Goal: Communication & Community: Answer question/provide support

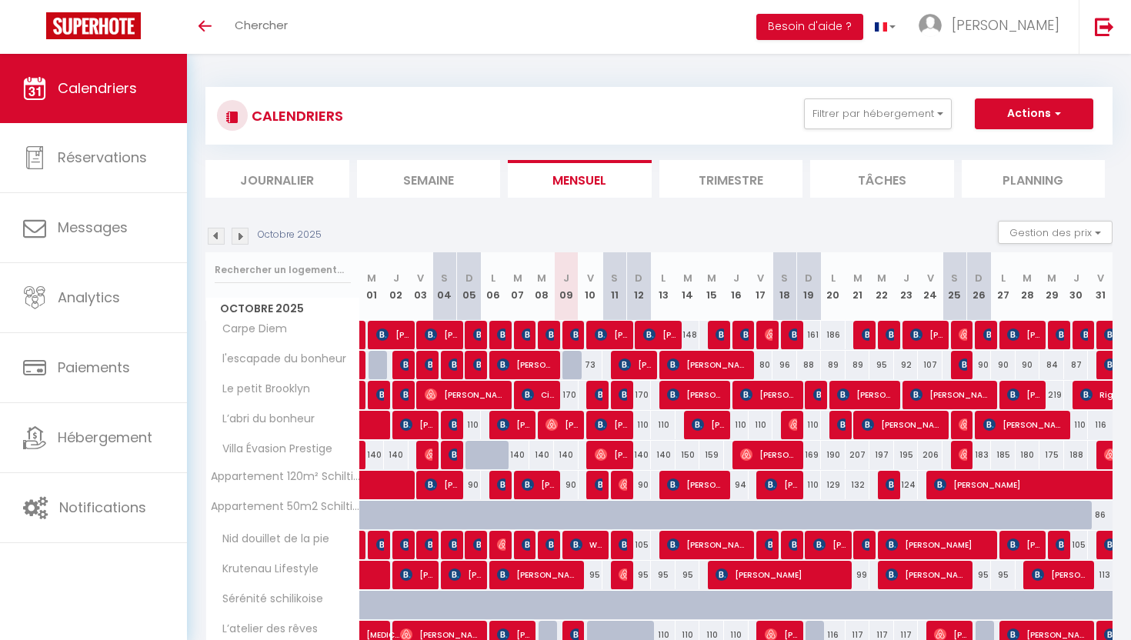
scroll to position [152, 0]
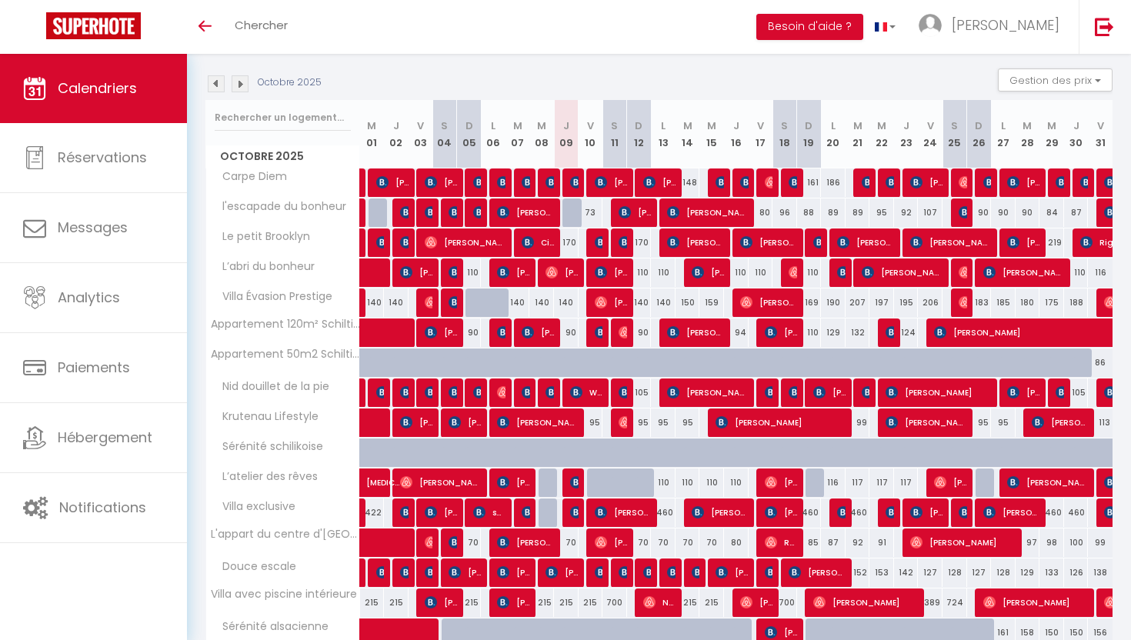
click at [236, 81] on img at bounding box center [240, 83] width 17 height 17
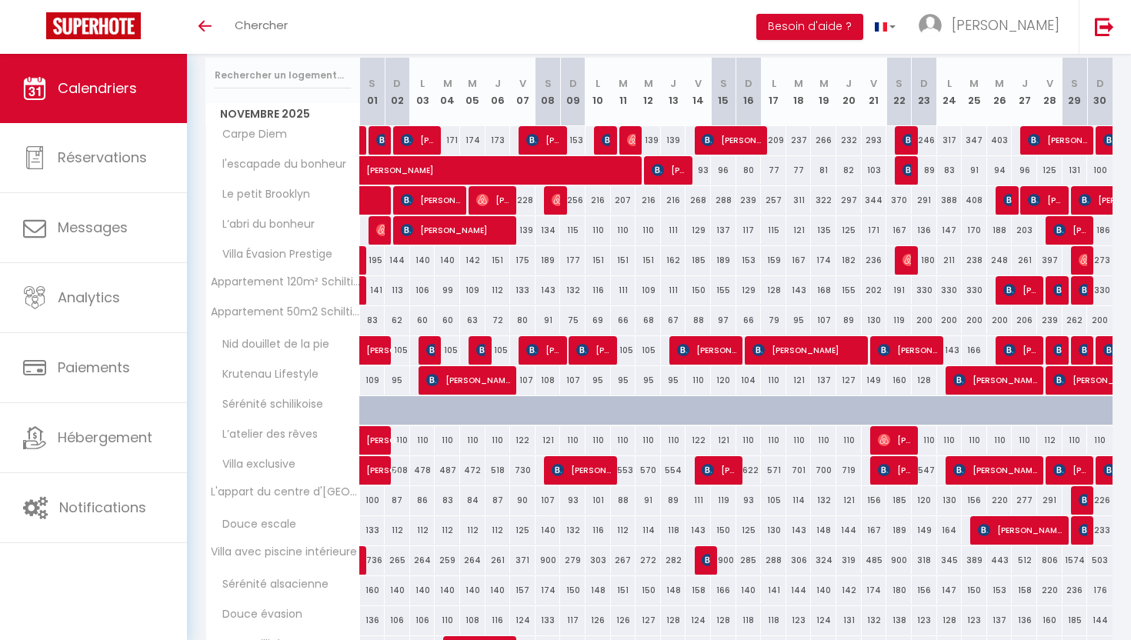
scroll to position [223, 0]
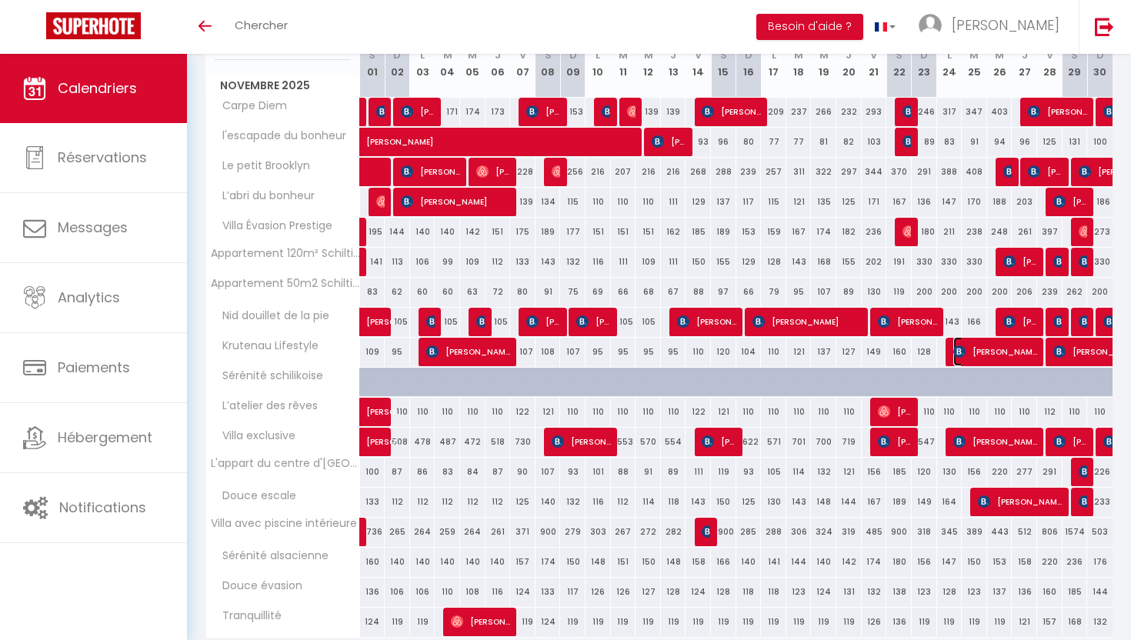
click at [965, 346] on span "[PERSON_NAME]" at bounding box center [995, 351] width 85 height 29
select select "OK"
select select "KO"
select select "0"
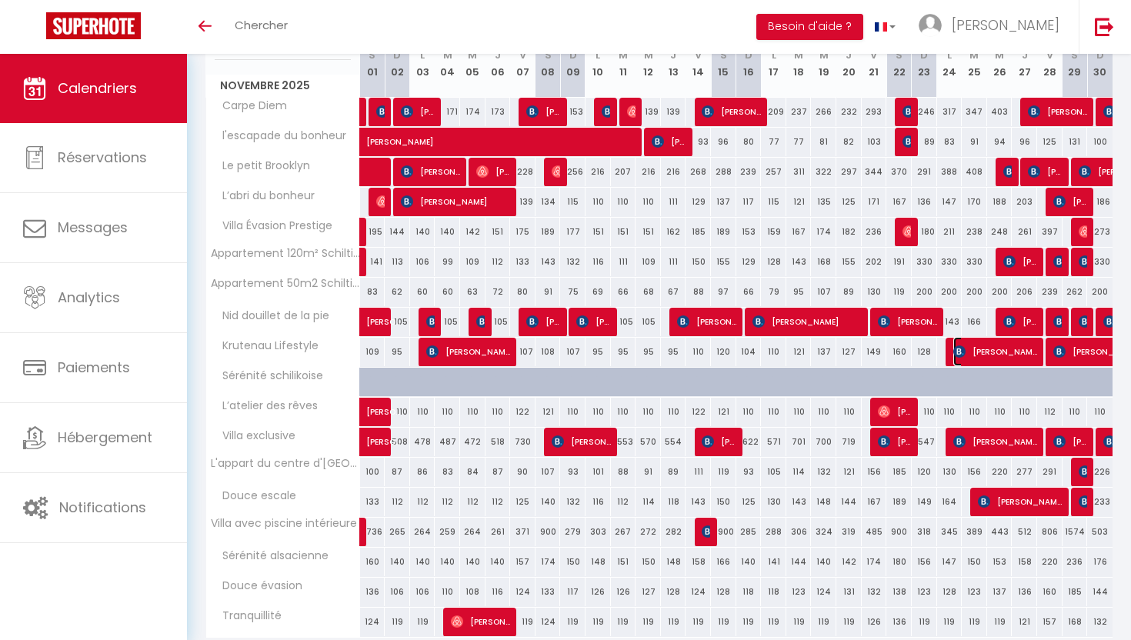
select select "1"
select select
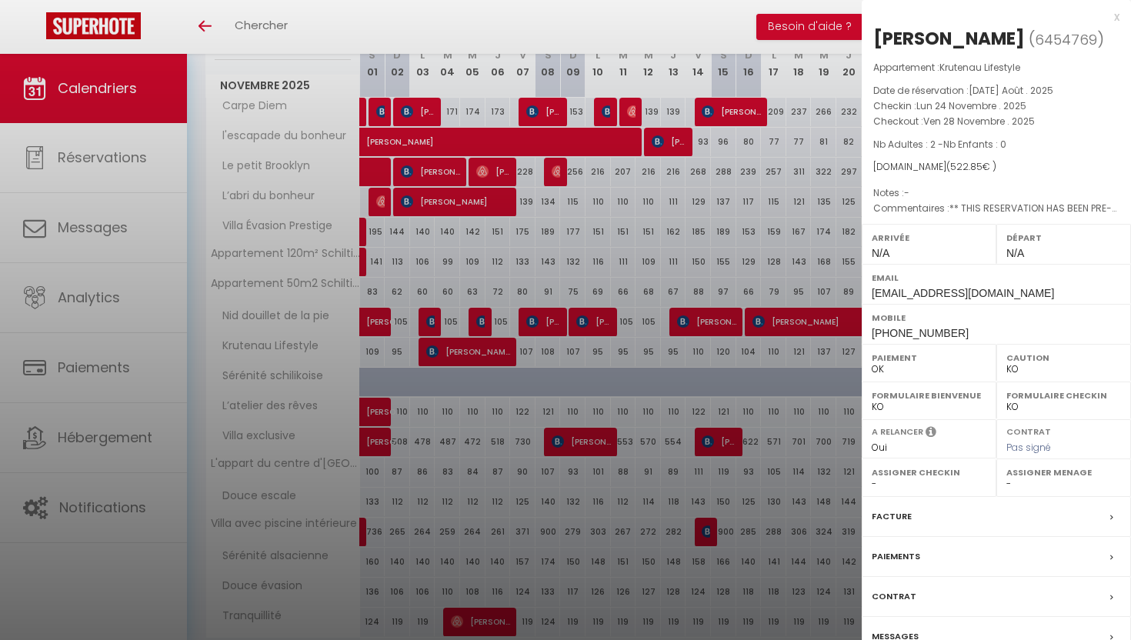
click at [896, 525] on label "Facture" at bounding box center [891, 516] width 40 height 16
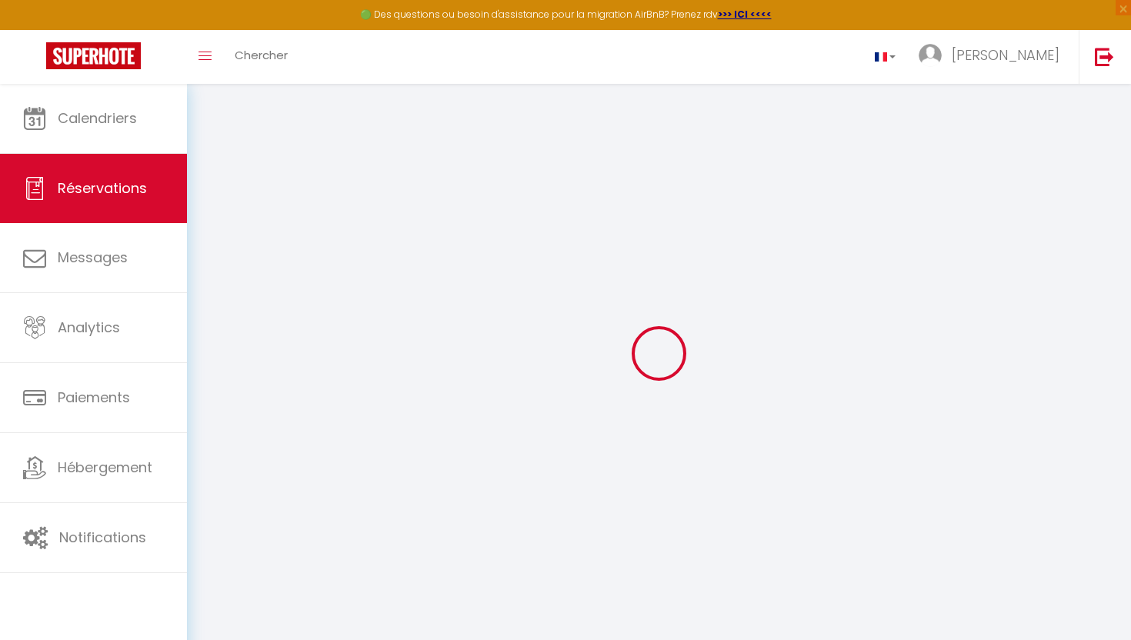
type input "Vittoria"
type input "Castiglione"
type input "vcasti.162572@guest.booking.com"
type input "+393920460997"
type input "."
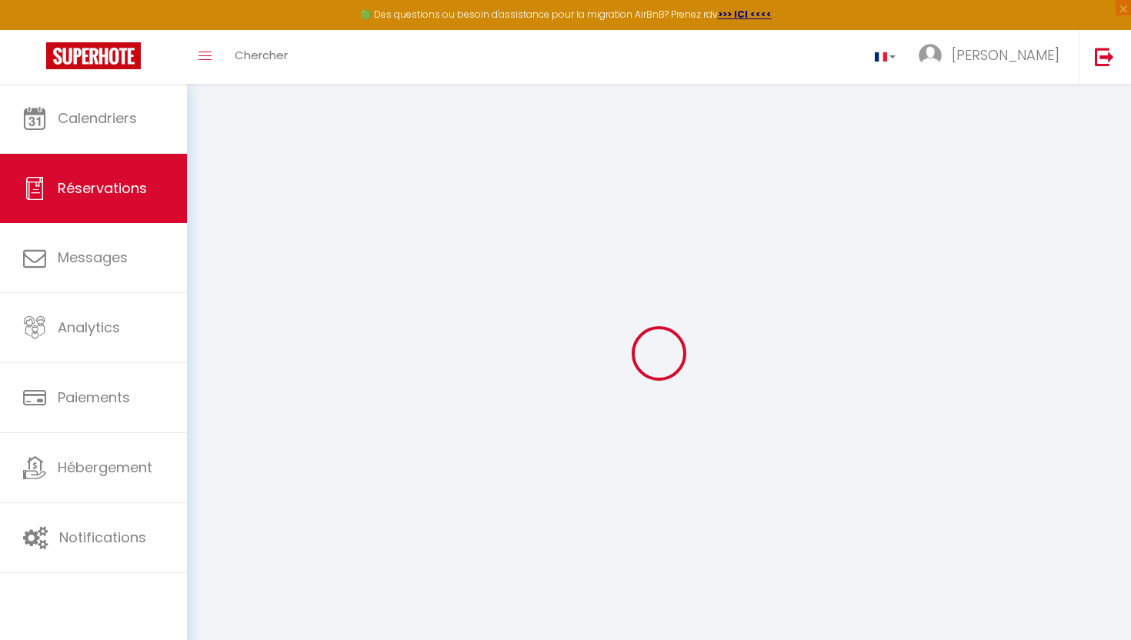
select select "IT"
type input "85.63"
type input "7.32"
select select "36036"
select select "1"
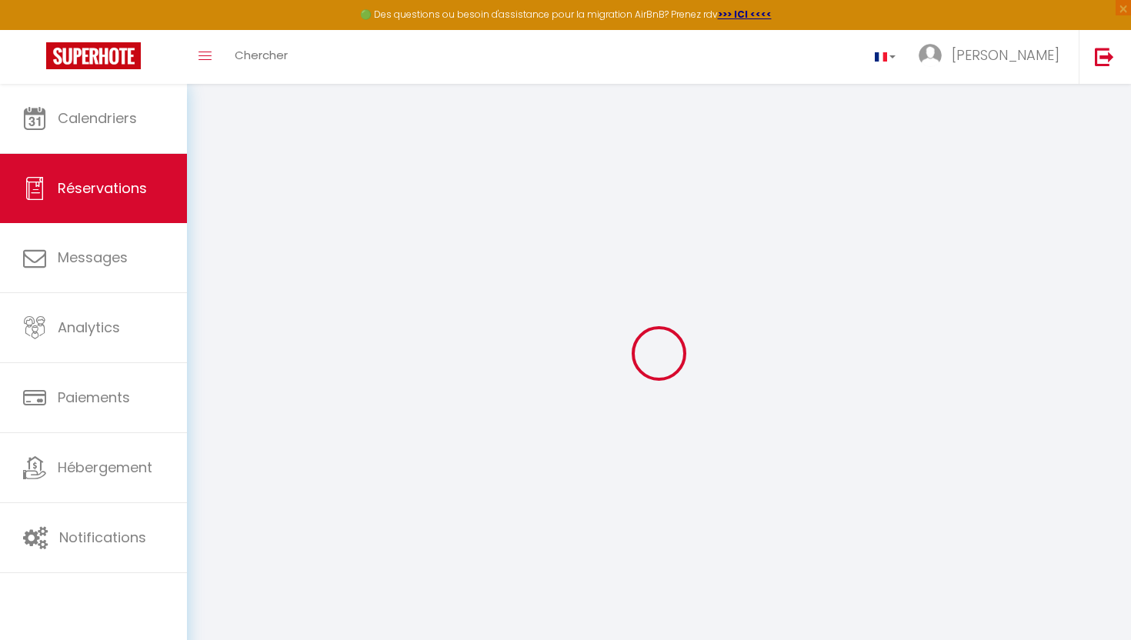
select select
type input "2"
select select "12"
select select
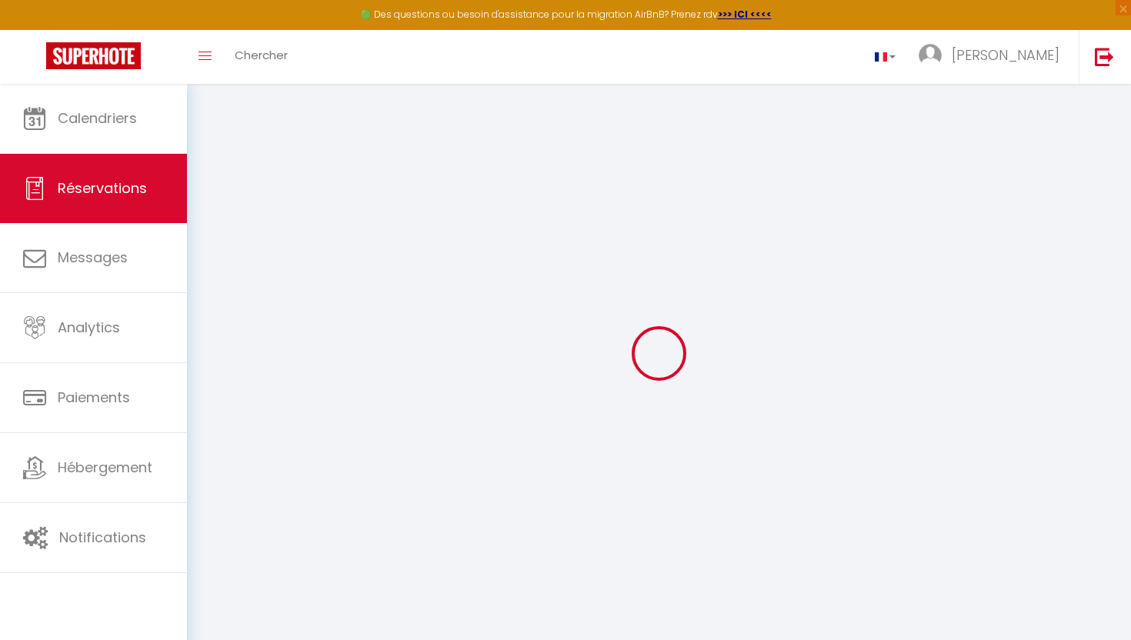
type input "503.7"
checkbox input "false"
select select "2"
type input "0"
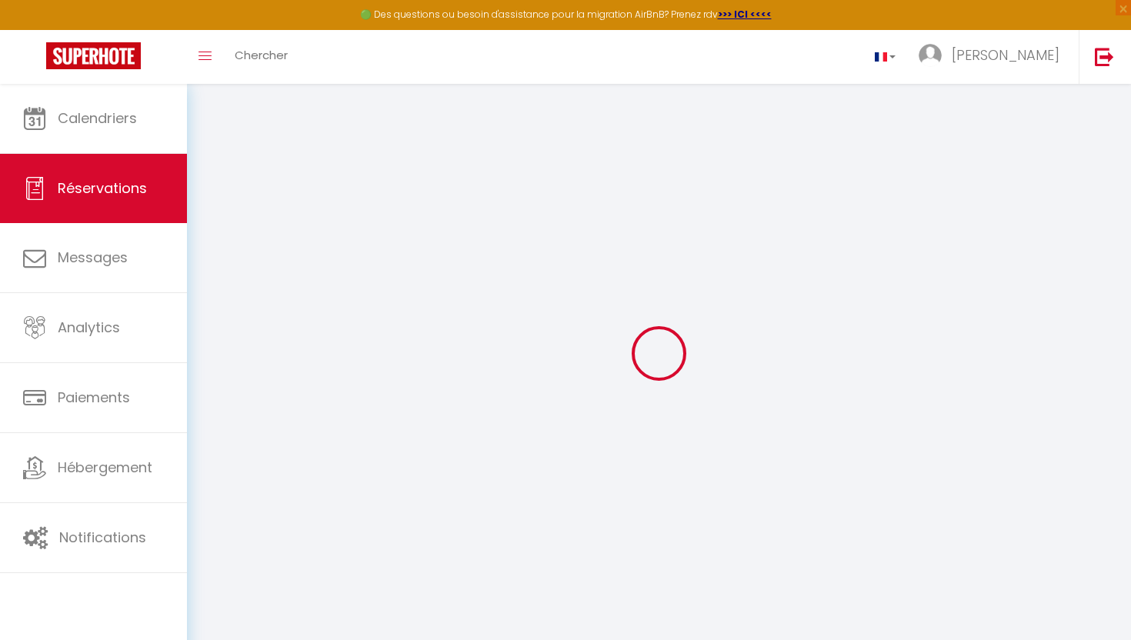
type input "0"
select select
select select "14"
checkbox input "false"
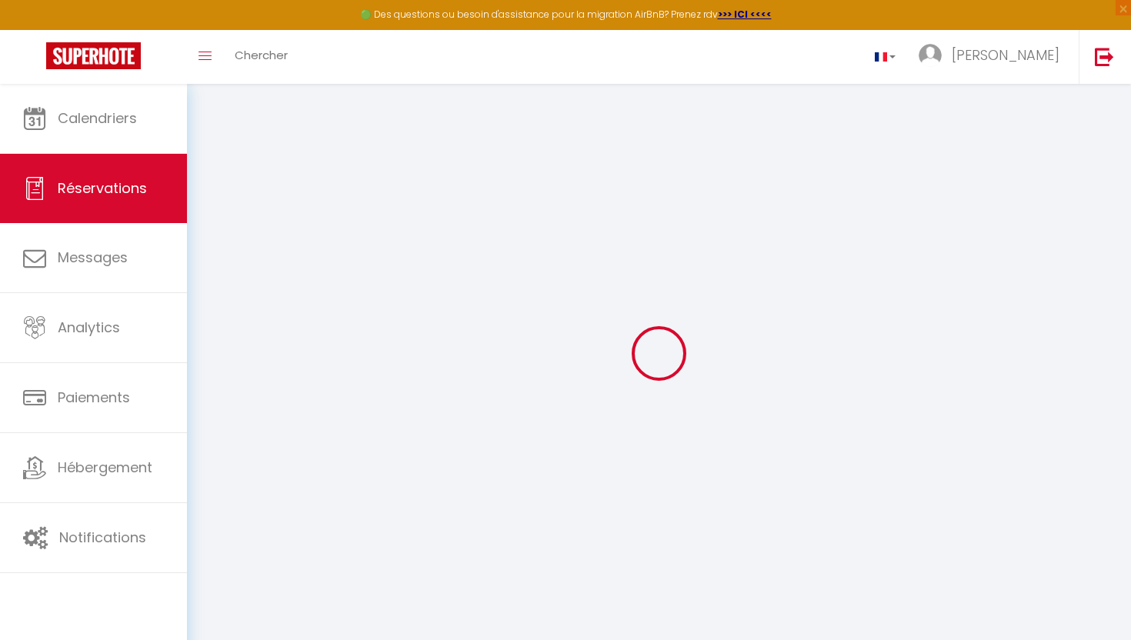
select select
checkbox input "false"
select select
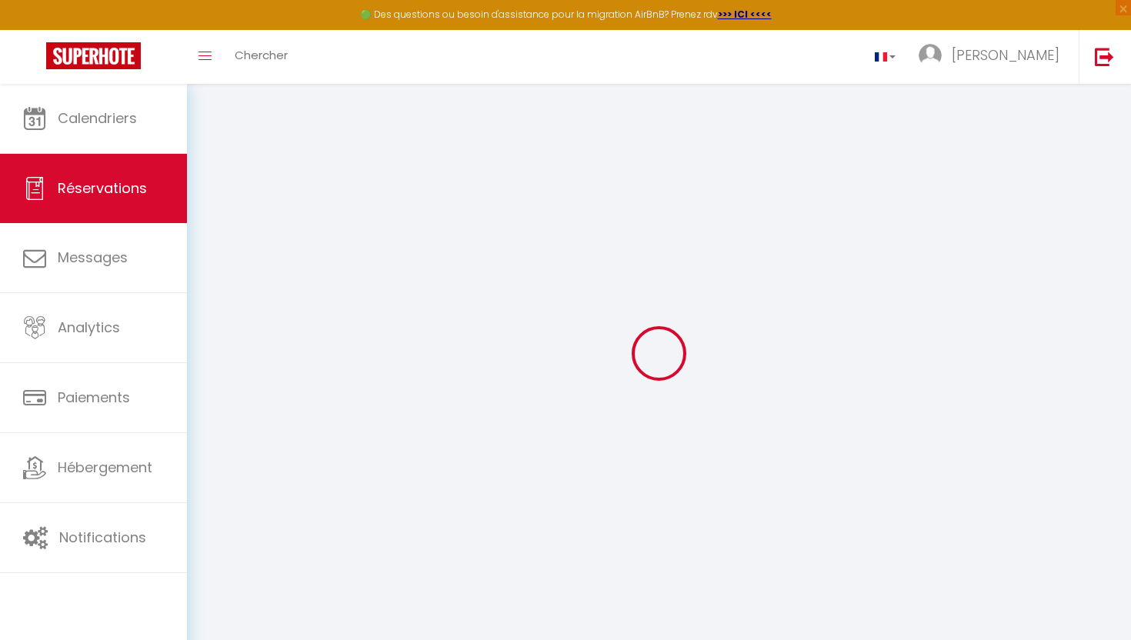
checkbox input "false"
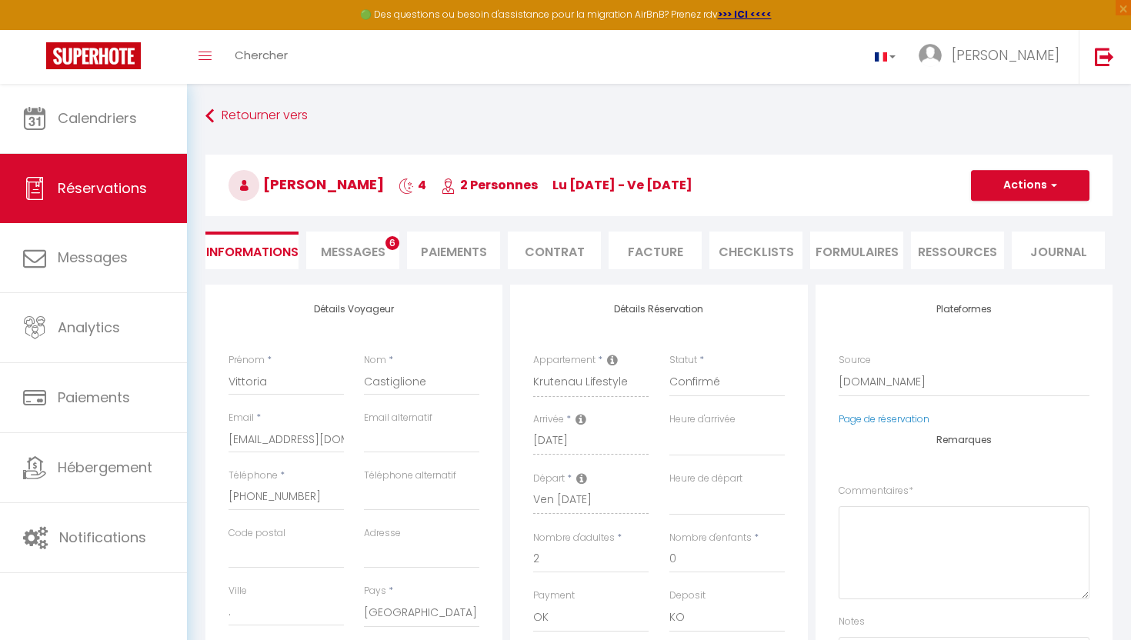
select select
checkbox input "false"
type textarea "** THIS RESERVATION HAS BEEN PRE-PAID ** BOOKING NOTE : Payment charge is EUR 7…"
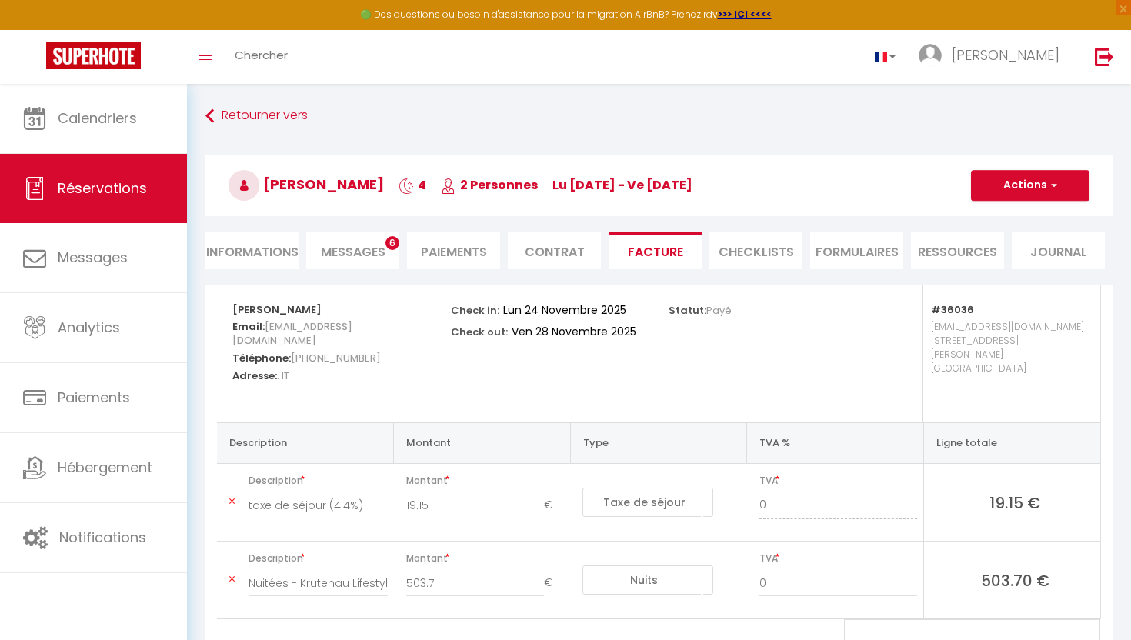
click at [278, 248] on li "Informations" at bounding box center [251, 251] width 93 height 38
select select
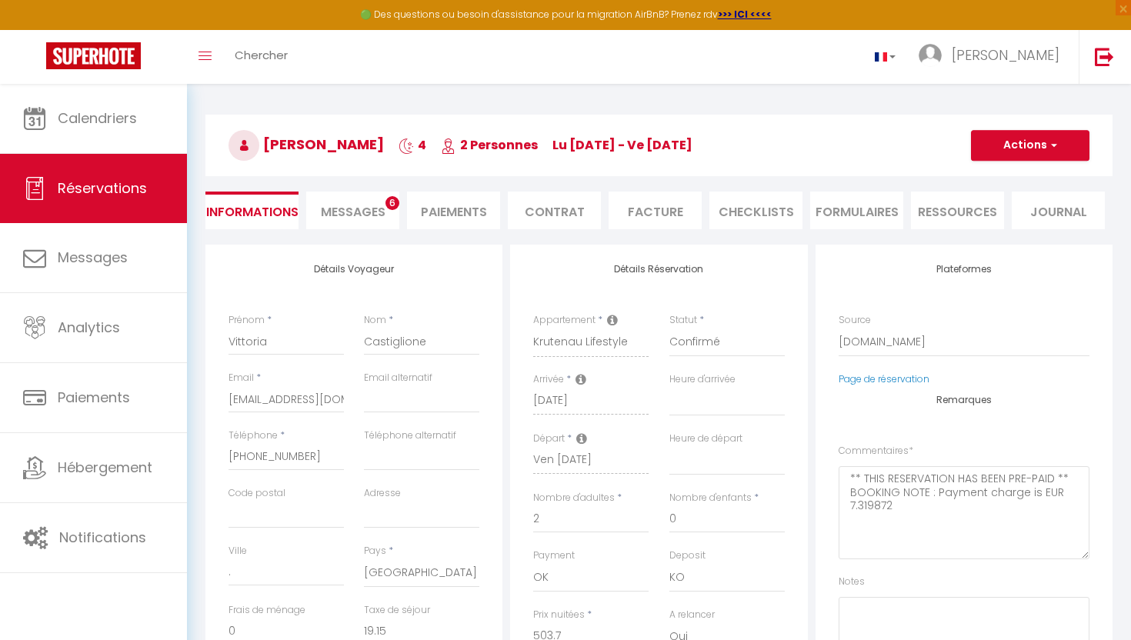
scroll to position [47, 0]
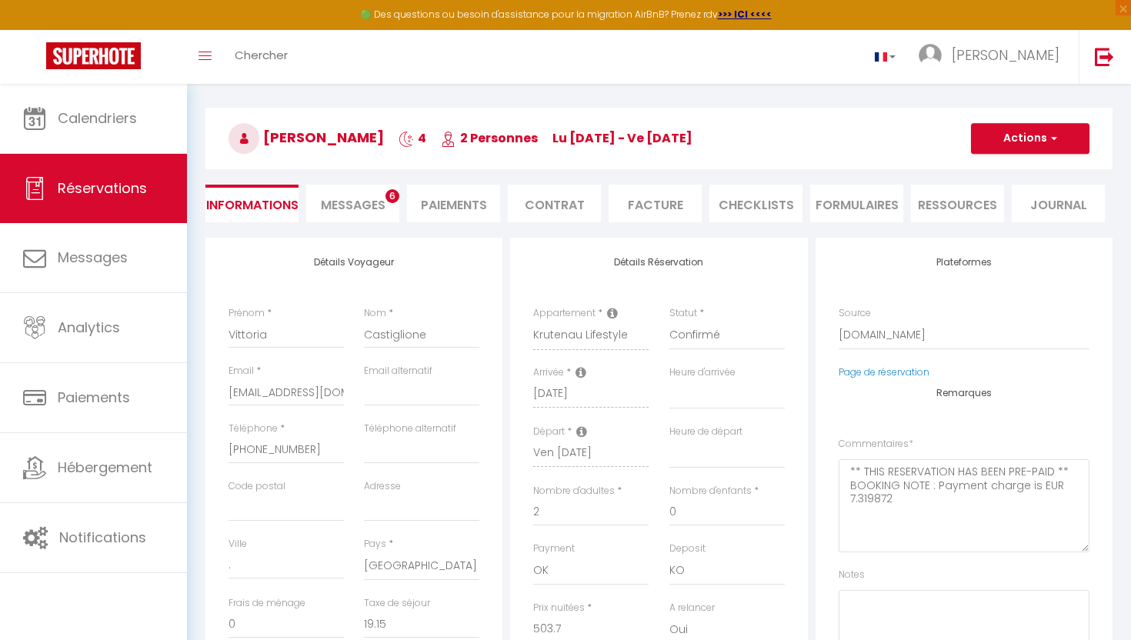
click at [384, 182] on div "Retourner vers Vittoria Castiglione 4 2 Personnes lu 24 Nov - ve 28 Nov Actions…" at bounding box center [658, 146] width 927 height 182
click at [384, 205] on span "Messages" at bounding box center [353, 205] width 65 height 18
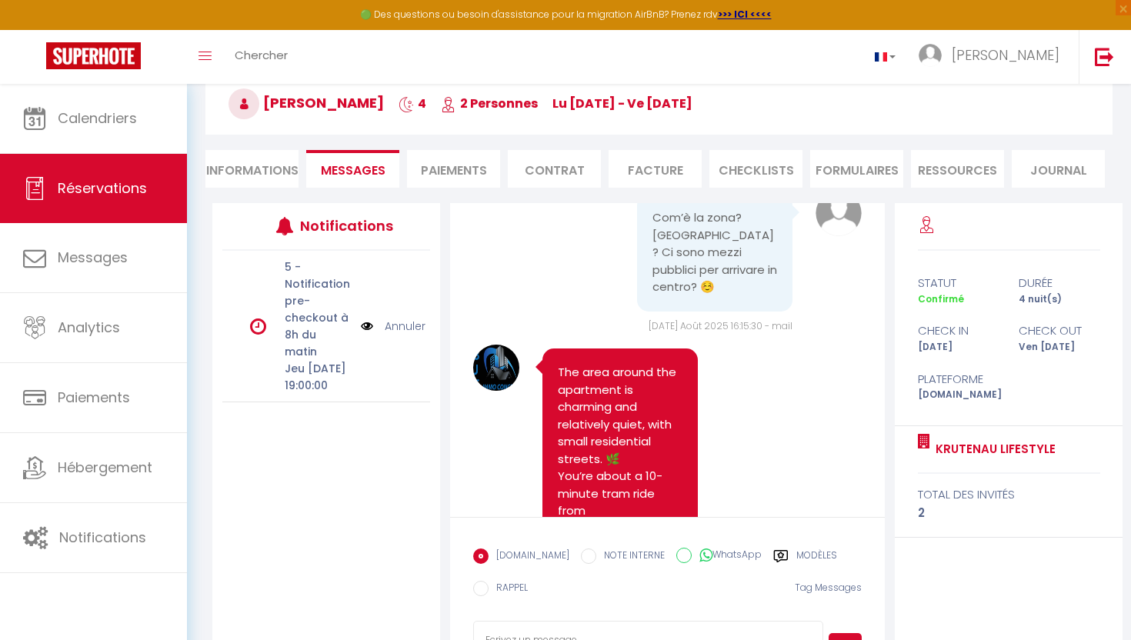
scroll to position [2544, 0]
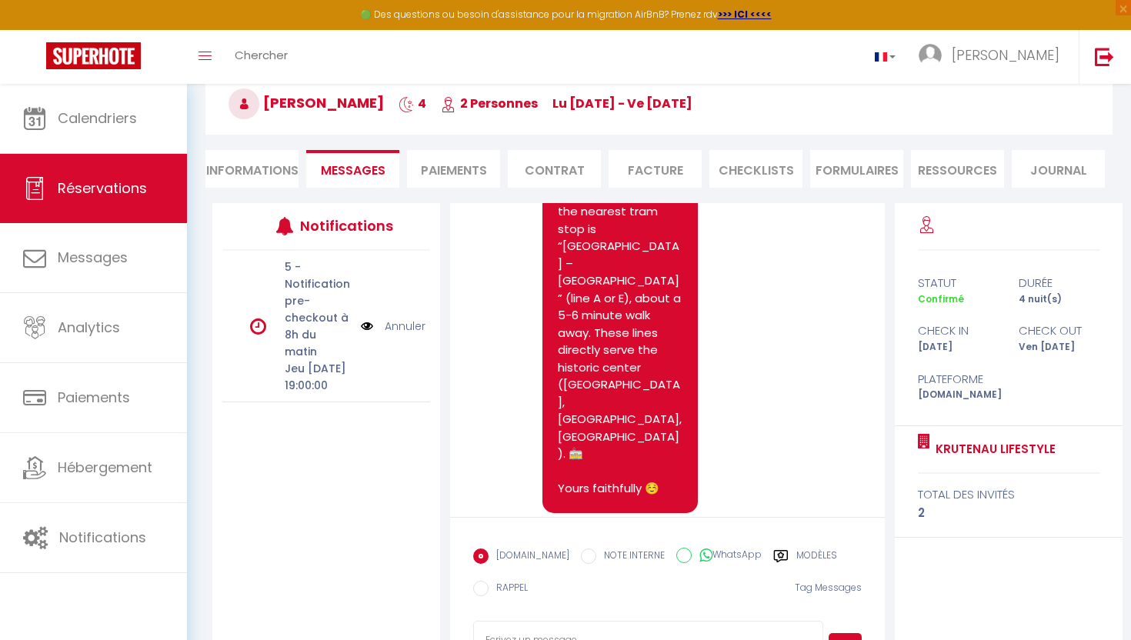
click at [800, 555] on label "Modèles" at bounding box center [816, 557] width 41 height 19
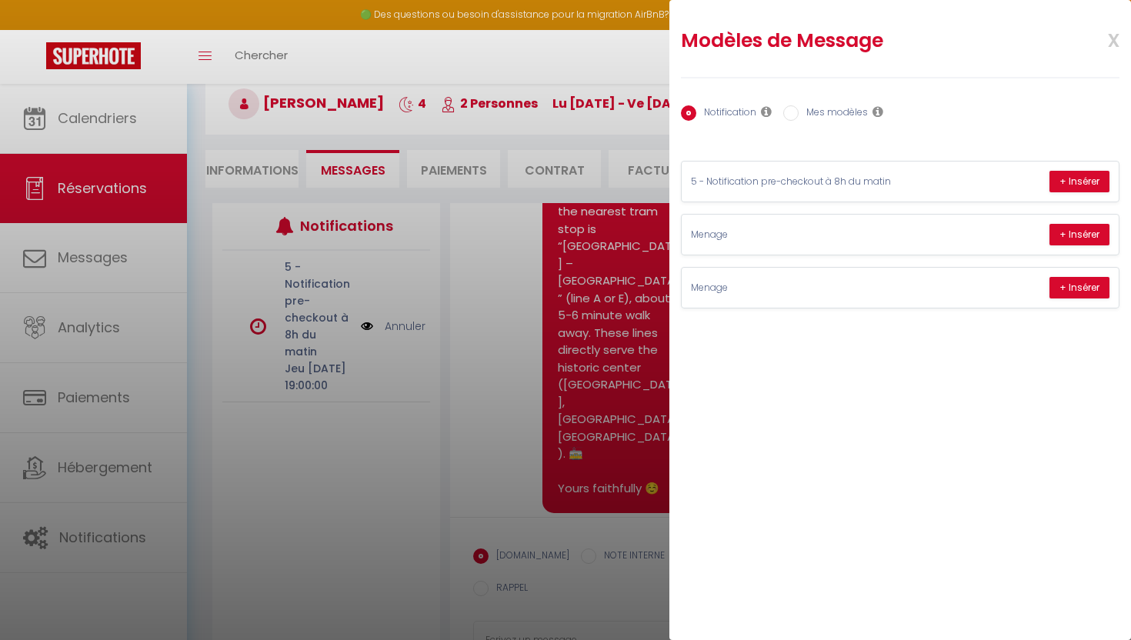
click at [805, 118] on label "Mes modèles" at bounding box center [832, 113] width 69 height 17
click at [798, 118] on input "Mes modèles" at bounding box center [790, 112] width 15 height 15
radio input "true"
radio input "false"
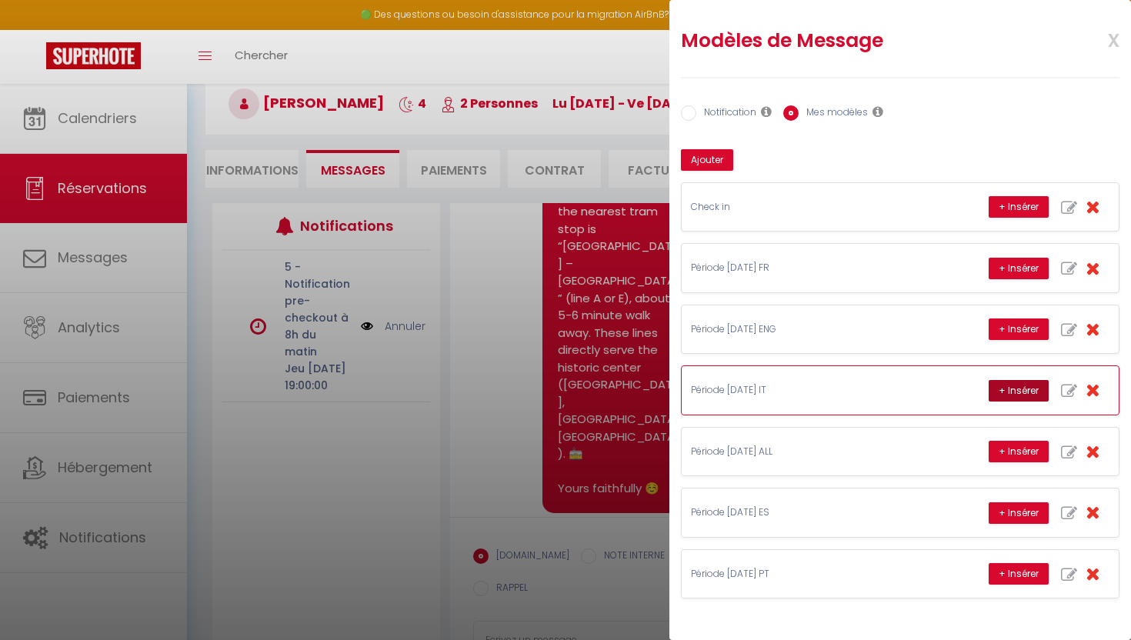
click at [1012, 392] on button "+ Insérer" at bounding box center [1018, 391] width 60 height 22
type textarea "Ciao e grazie per la tua prenotazione! 😊 Siamo felici di darti il [PERSON_NAME]…"
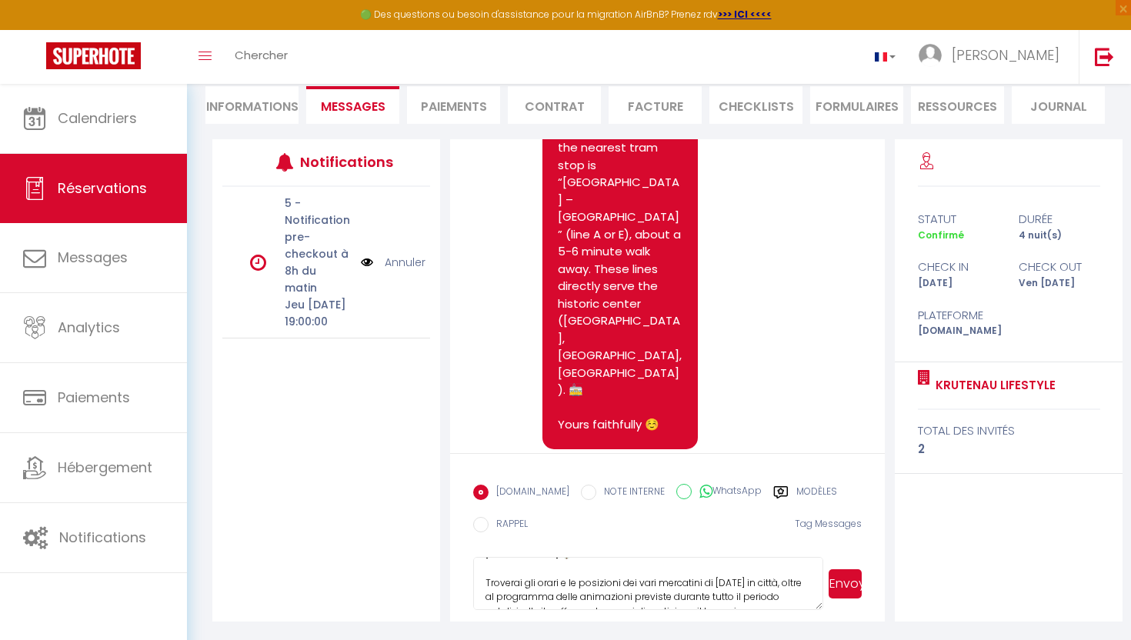
scroll to position [100, 0]
click at [845, 585] on button "Envoyer" at bounding box center [844, 583] width 33 height 29
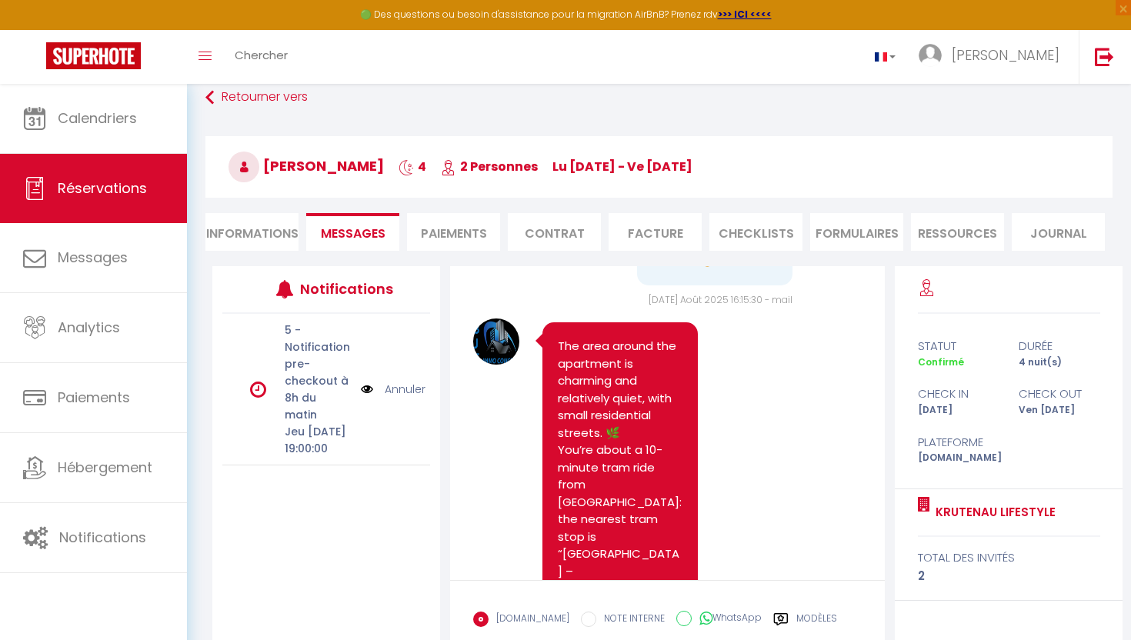
scroll to position [2261, 0]
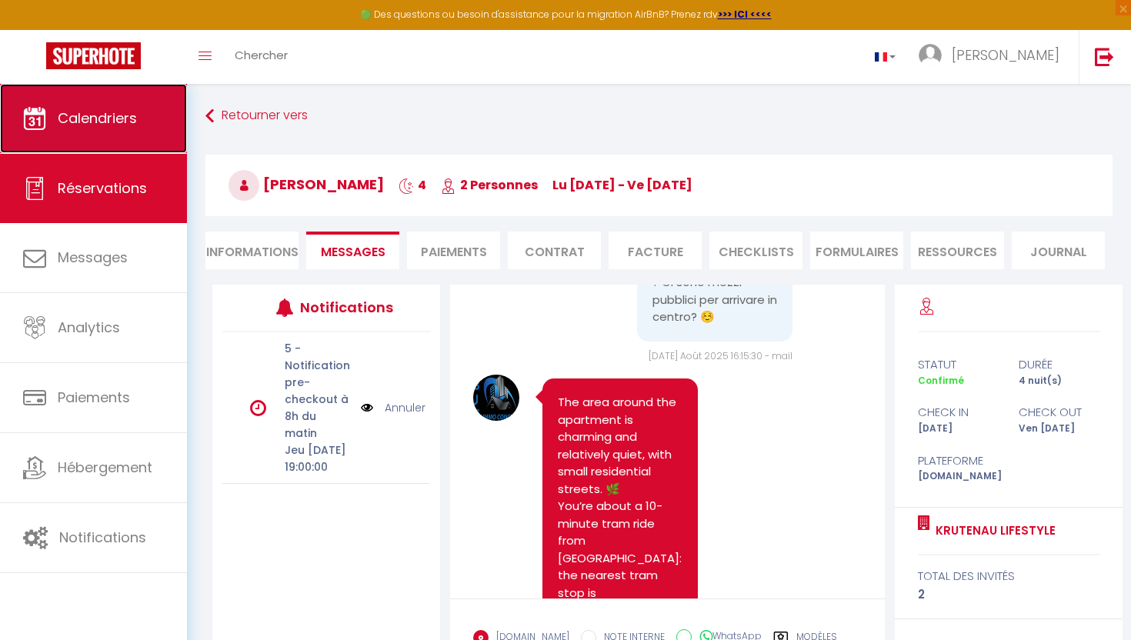
click at [129, 122] on span "Calendriers" at bounding box center [97, 117] width 79 height 19
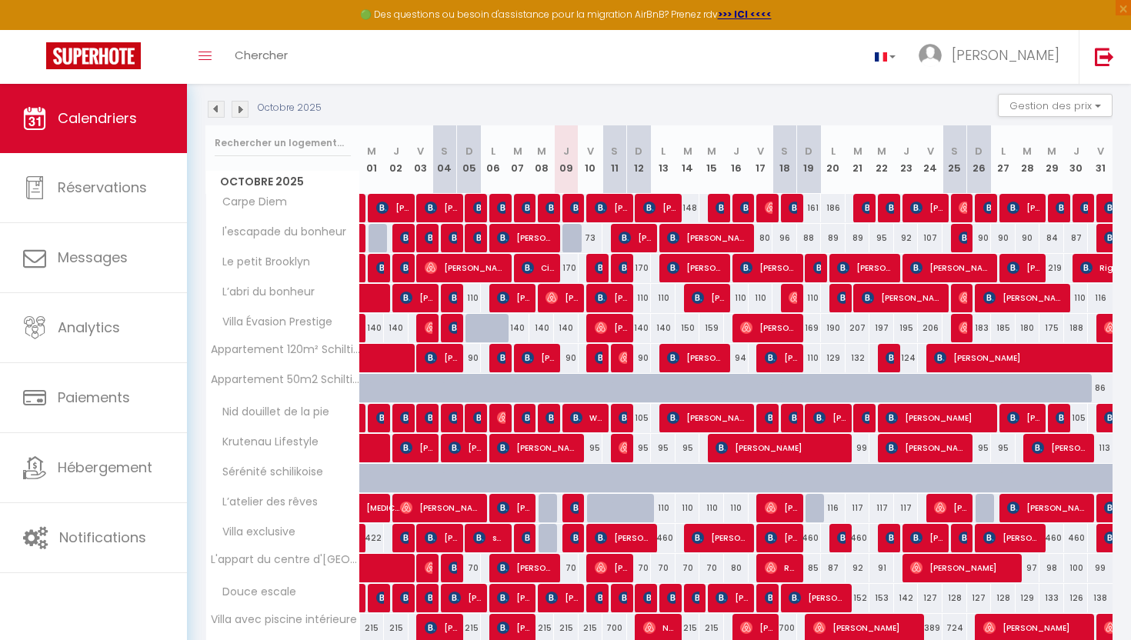
click at [234, 107] on img at bounding box center [240, 109] width 17 height 17
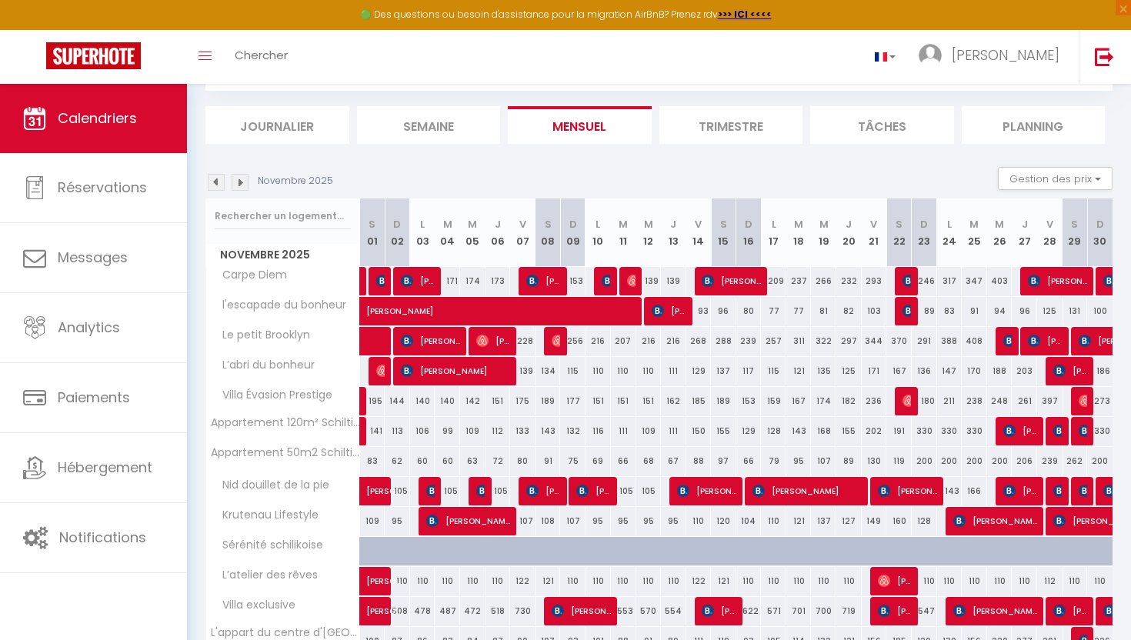
scroll to position [157, 0]
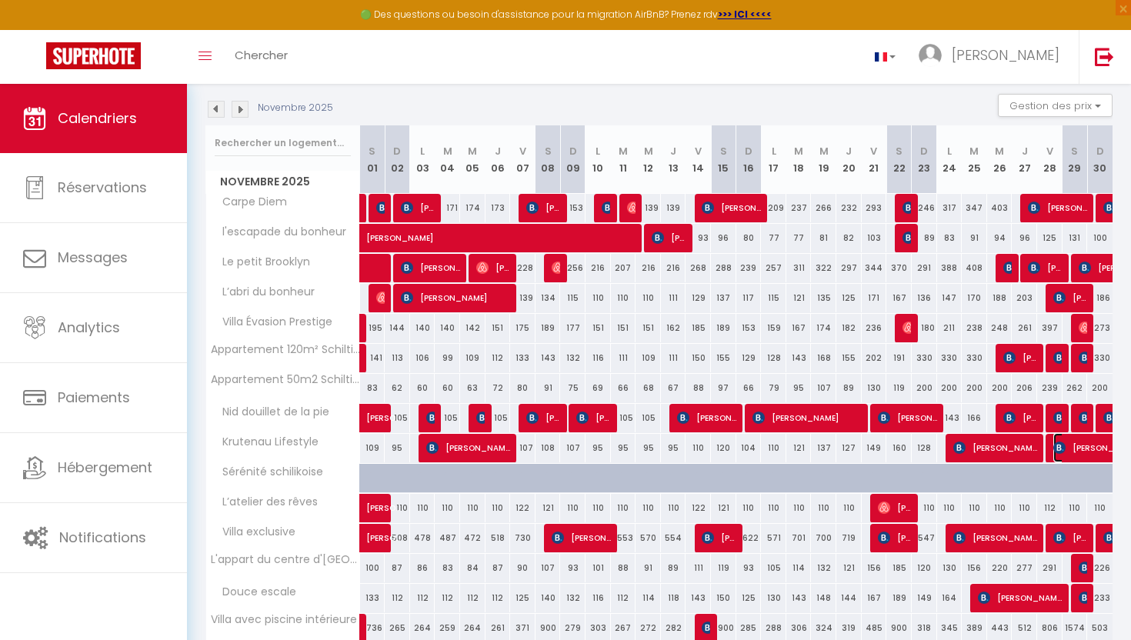
click at [1080, 445] on span "[PERSON_NAME]" at bounding box center [1106, 447] width 106 height 29
select select "OK"
select select "KO"
select select "0"
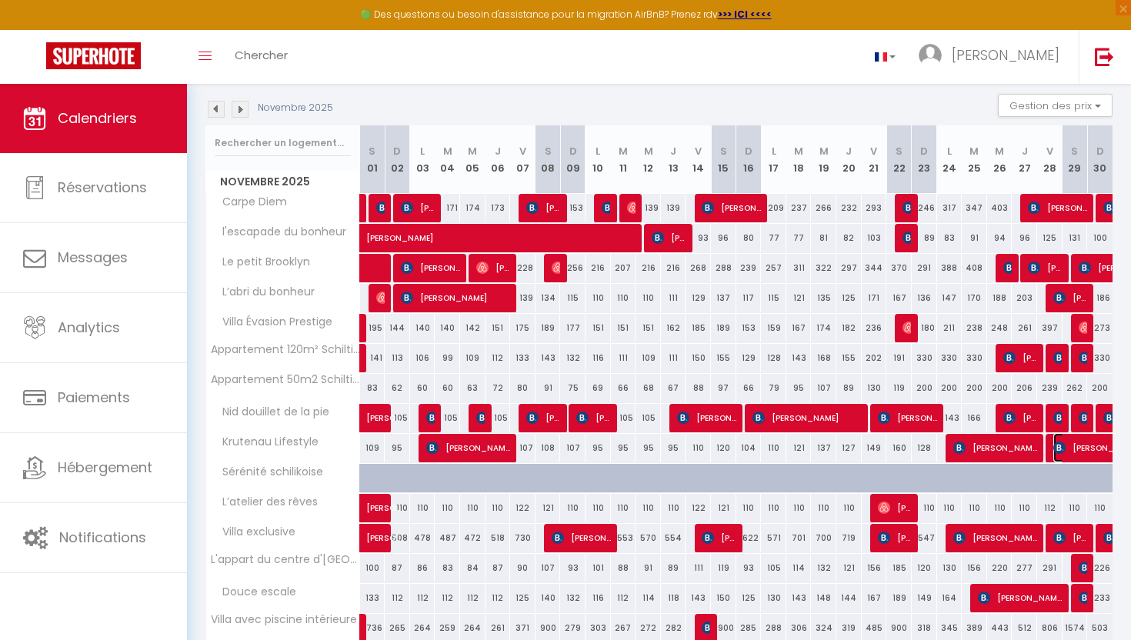
select select "1"
select select
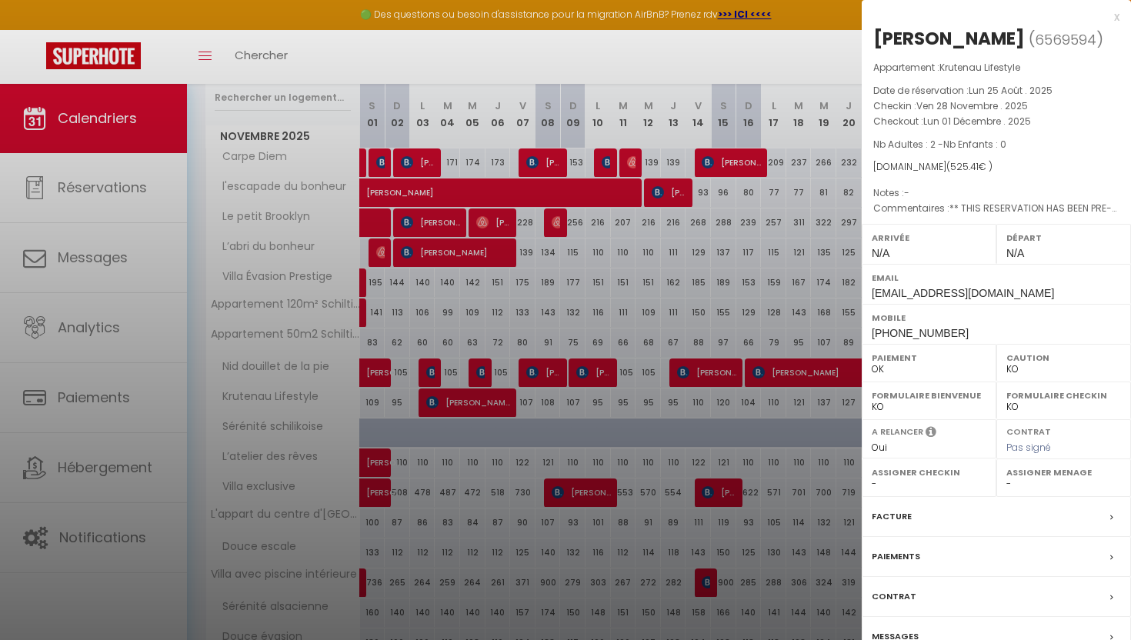
scroll to position [215, 0]
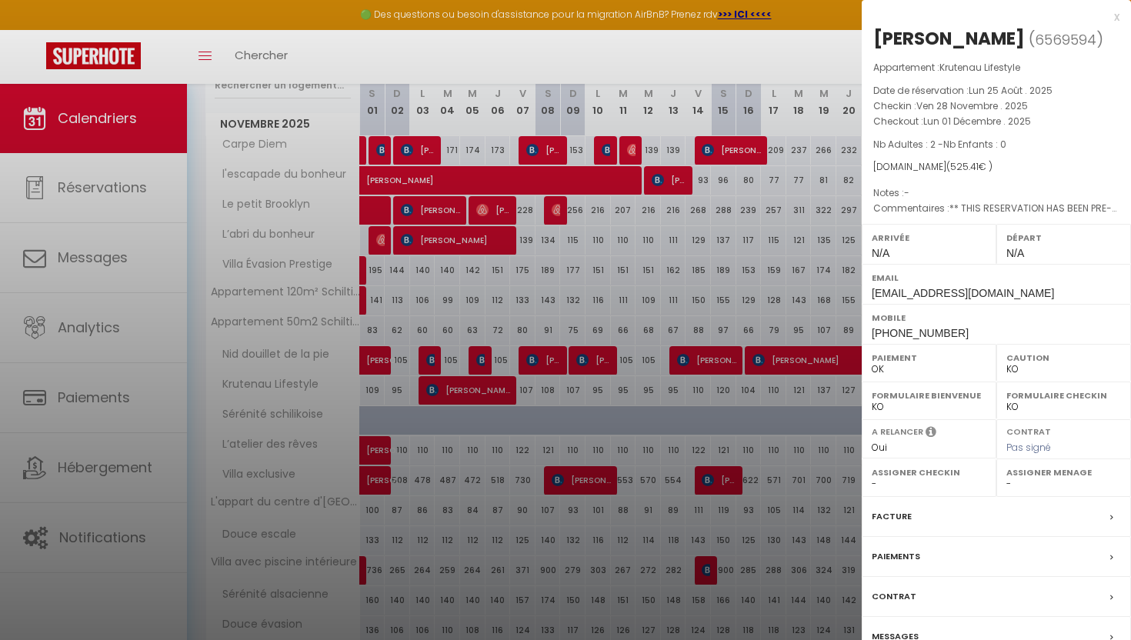
click at [909, 636] on label "Messages" at bounding box center [894, 636] width 47 height 16
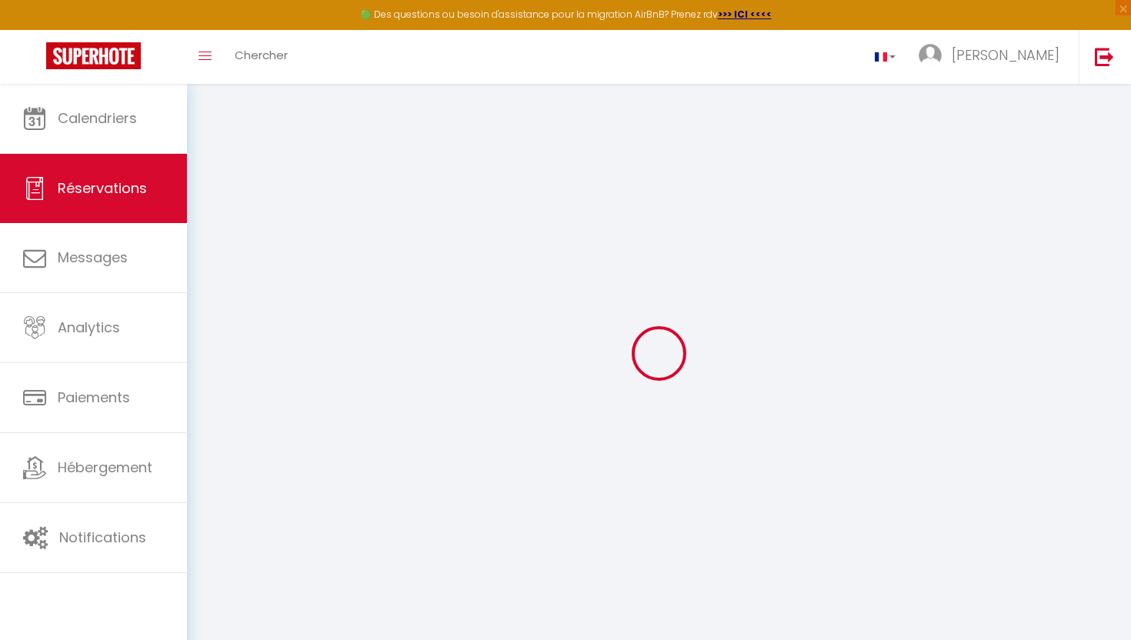
select select
checkbox input "false"
select select
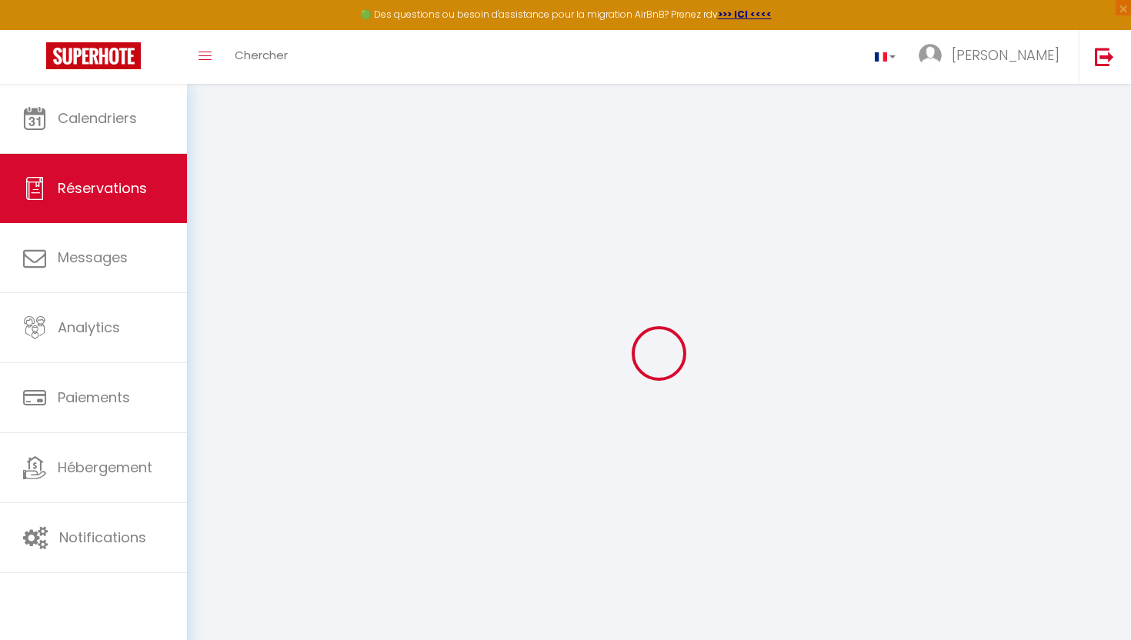
checkbox input "false"
type textarea "** THIS RESERVATION HAS BEEN PRE-PAID ** BOOKING NOTE : Payment charge is EUR 7…"
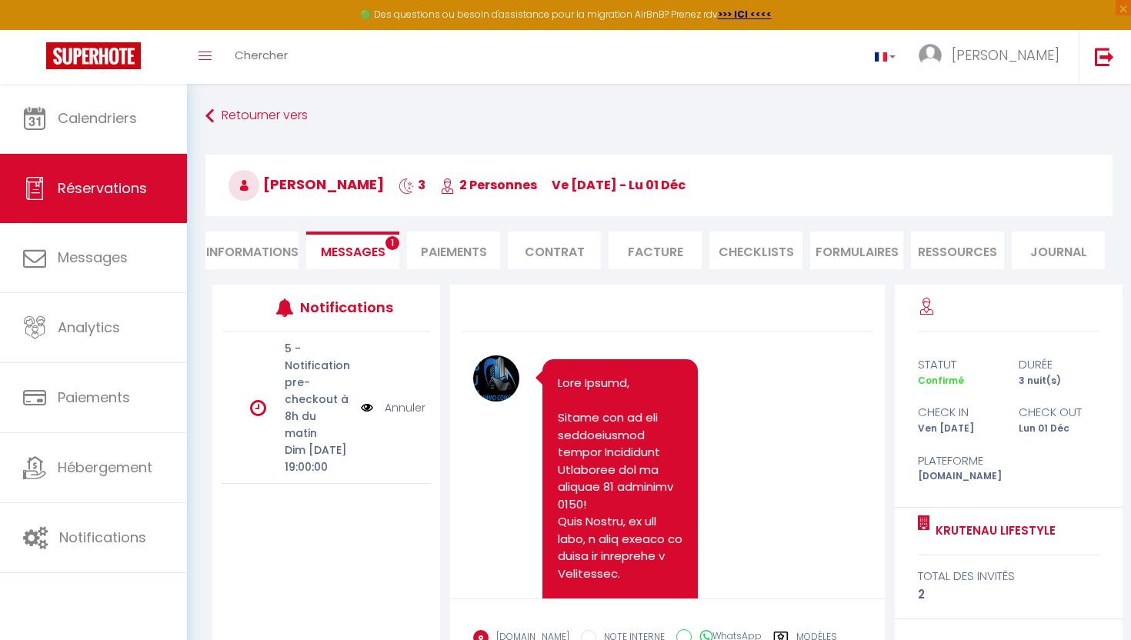
scroll to position [1406, 0]
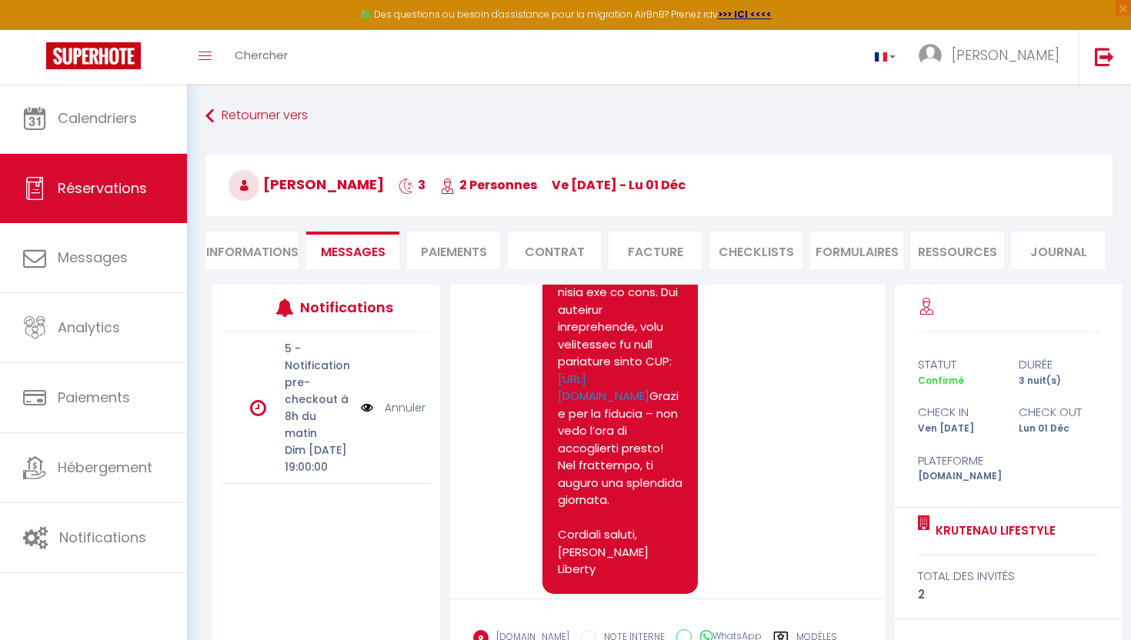
click at [285, 248] on li "Informations" at bounding box center [251, 251] width 93 height 38
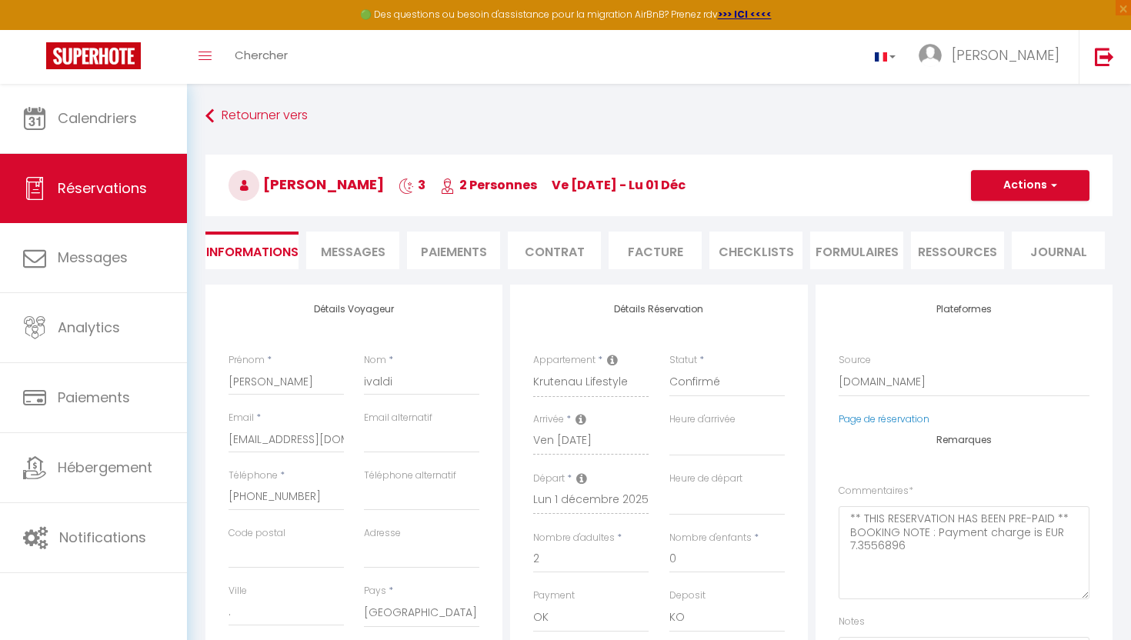
select select
click at [370, 268] on li "Messages" at bounding box center [352, 251] width 93 height 38
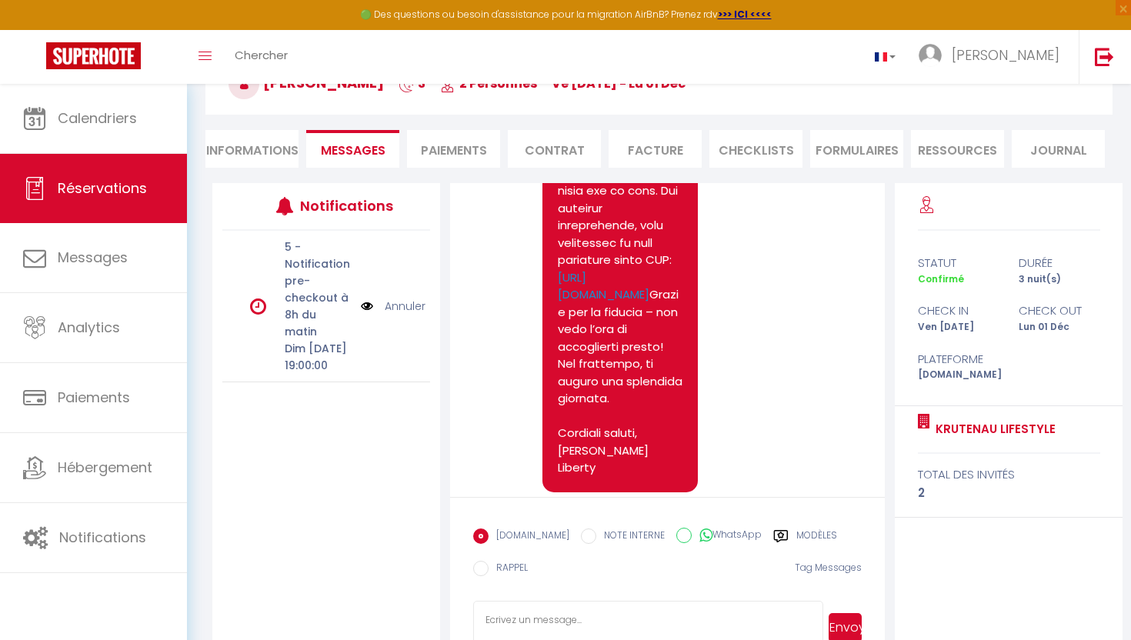
scroll to position [145, 0]
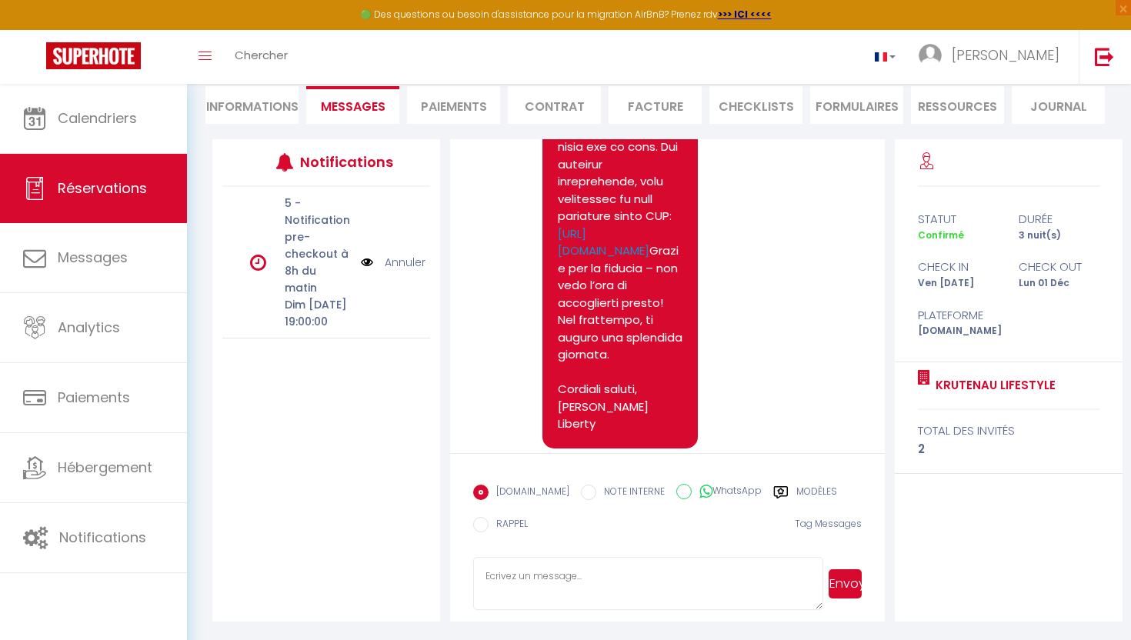
click at [809, 491] on label "Modèles" at bounding box center [816, 494] width 41 height 19
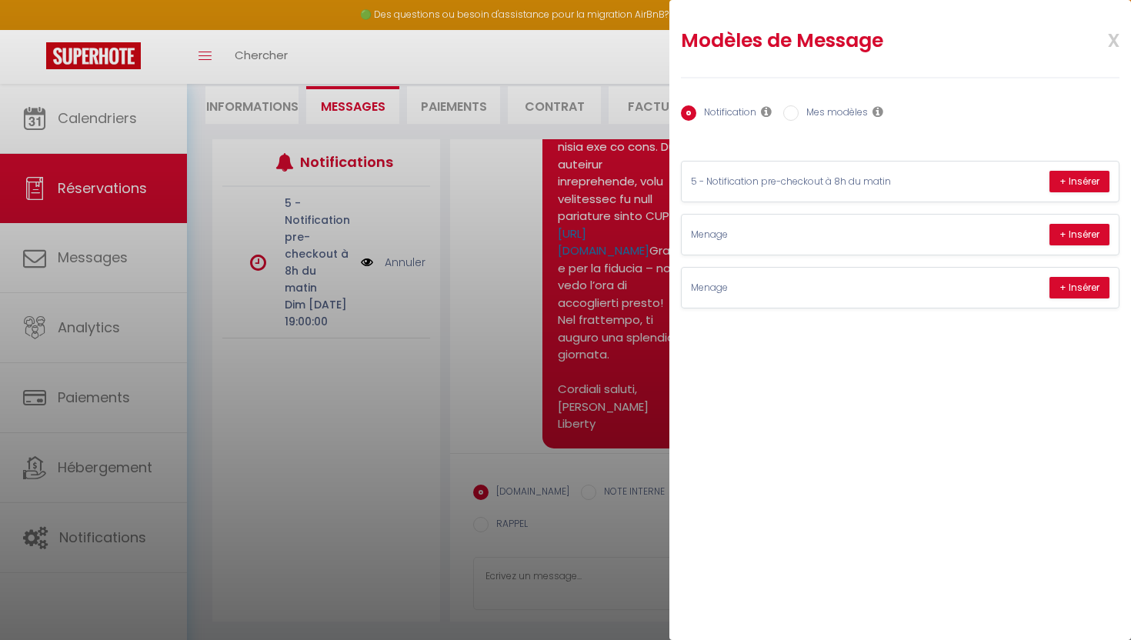
click at [814, 117] on label "Mes modèles" at bounding box center [832, 113] width 69 height 17
click at [798, 117] on input "Mes modèles" at bounding box center [790, 112] width 15 height 15
radio input "true"
radio input "false"
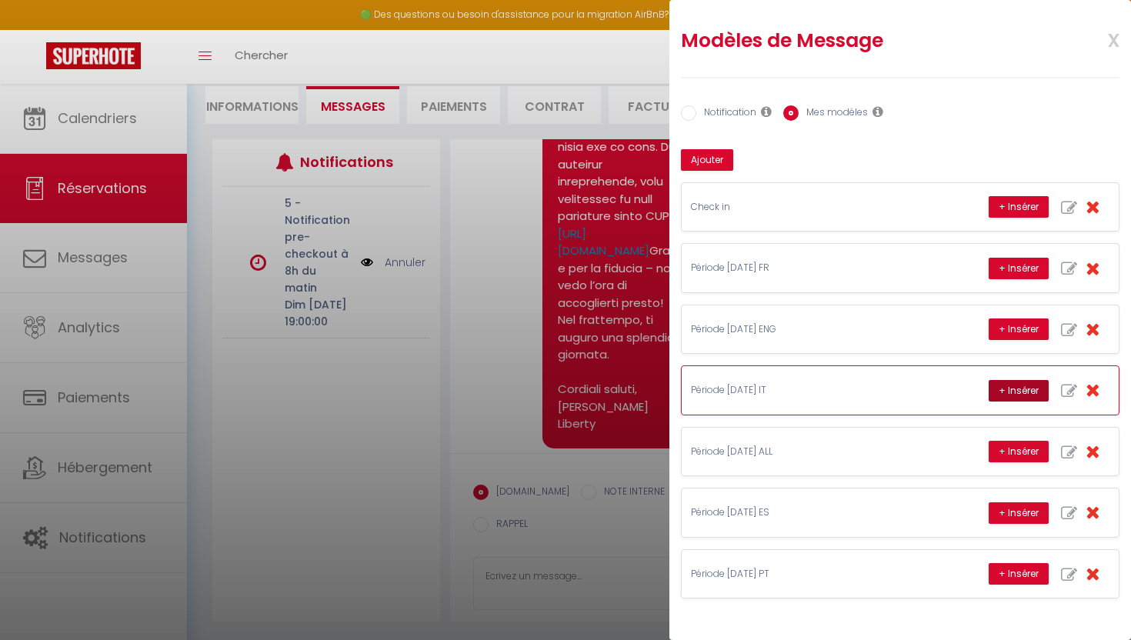
click at [1004, 392] on button "+ Insérer" at bounding box center [1018, 391] width 60 height 22
type textarea "Ciao e grazie per la tua prenotazione! 😊 Siamo felici di darti il [PERSON_NAME]…"
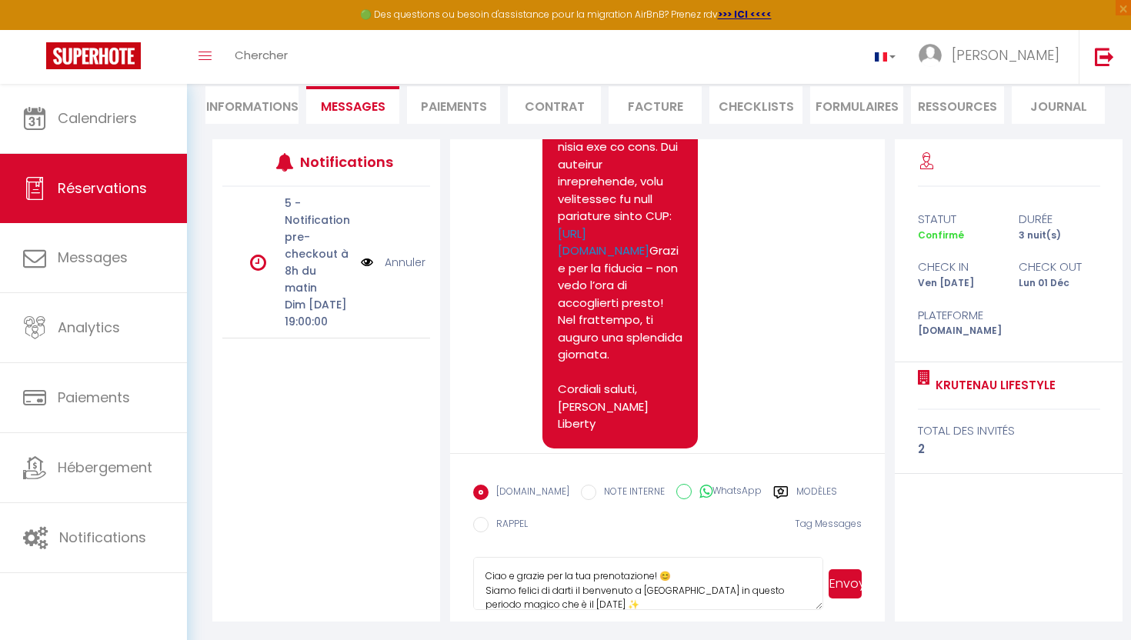
click at [845, 582] on button "Envoyer" at bounding box center [844, 583] width 33 height 29
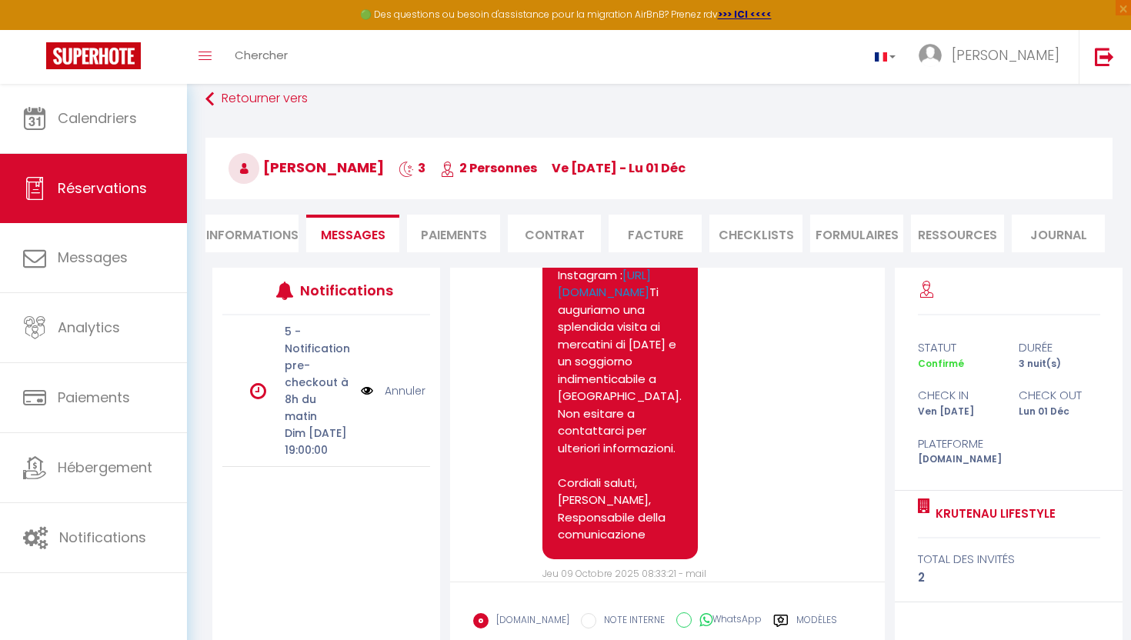
scroll to position [0, 0]
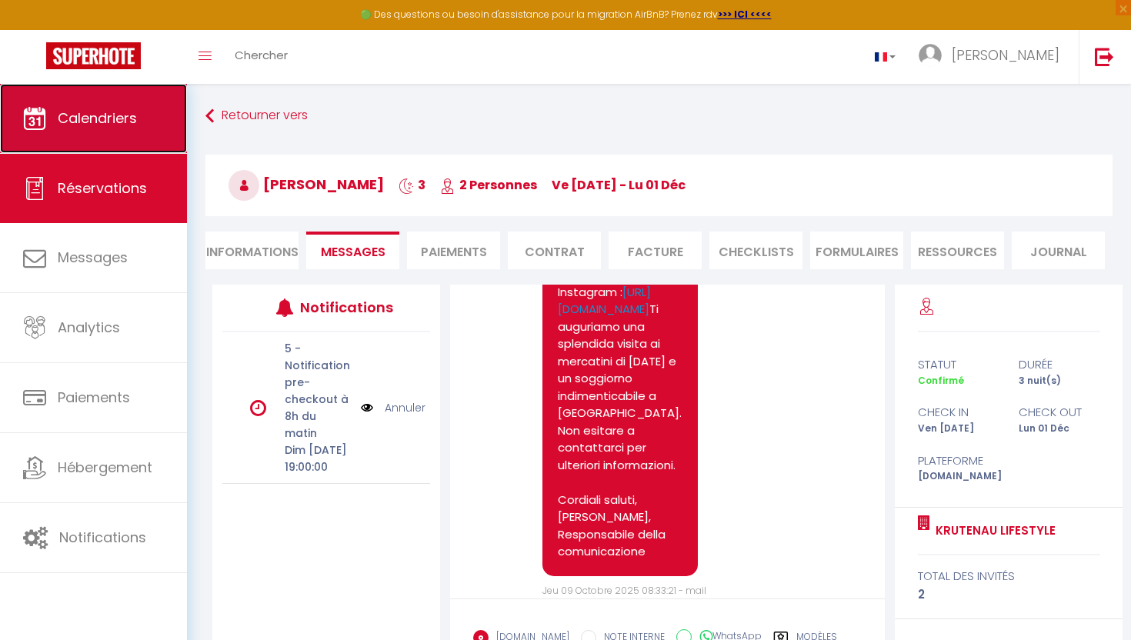
click at [145, 124] on link "Calendriers" at bounding box center [93, 118] width 187 height 69
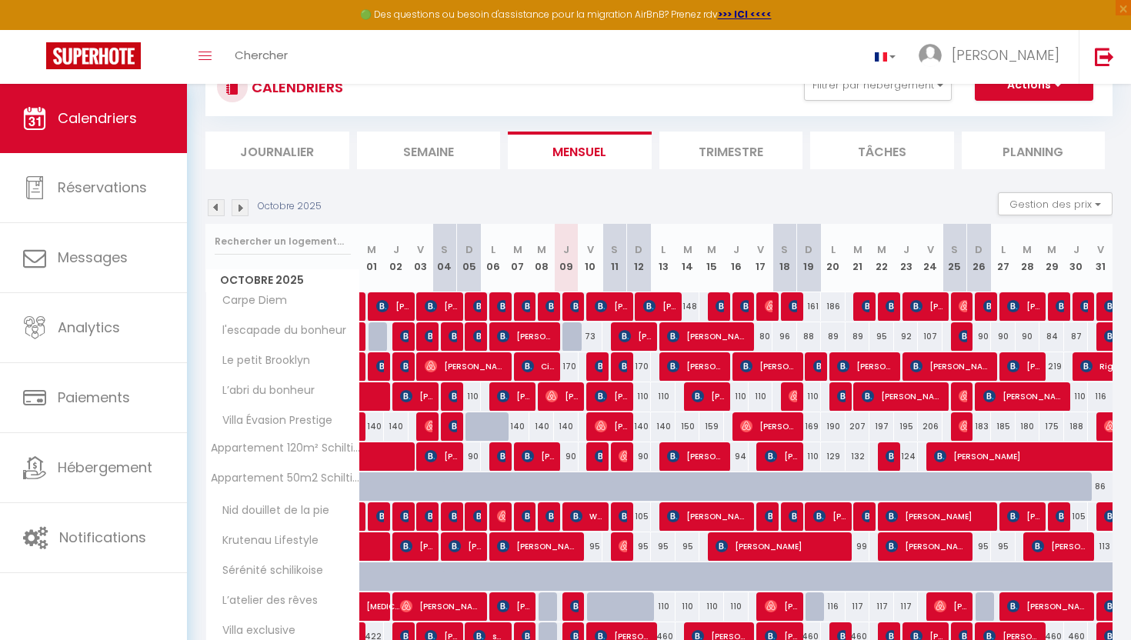
scroll to position [77, 0]
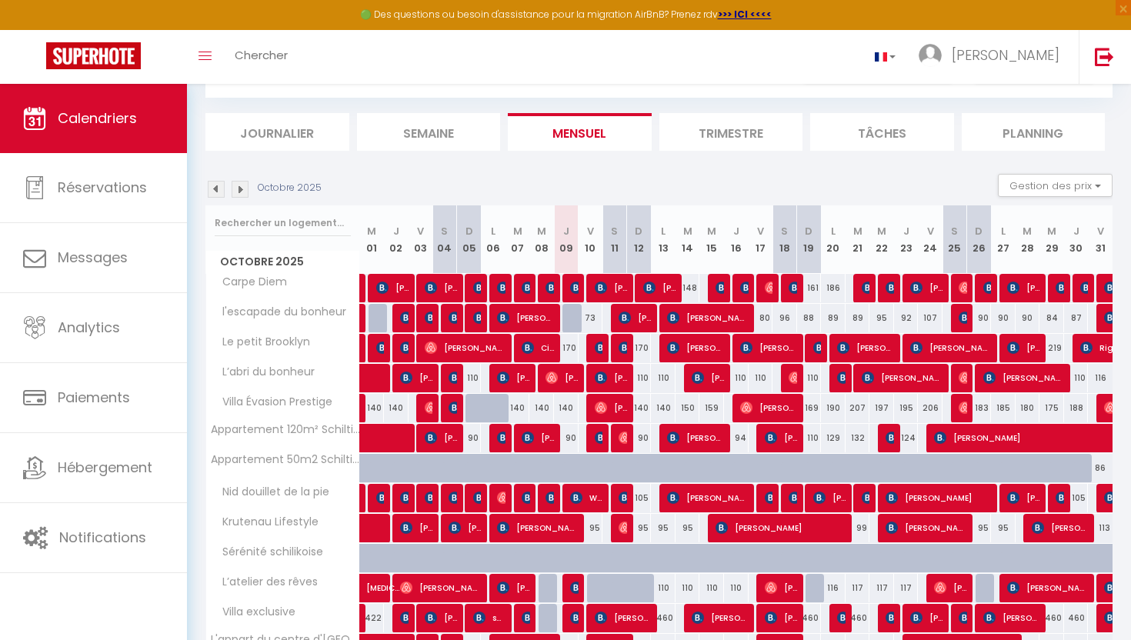
click at [242, 184] on img at bounding box center [240, 189] width 17 height 17
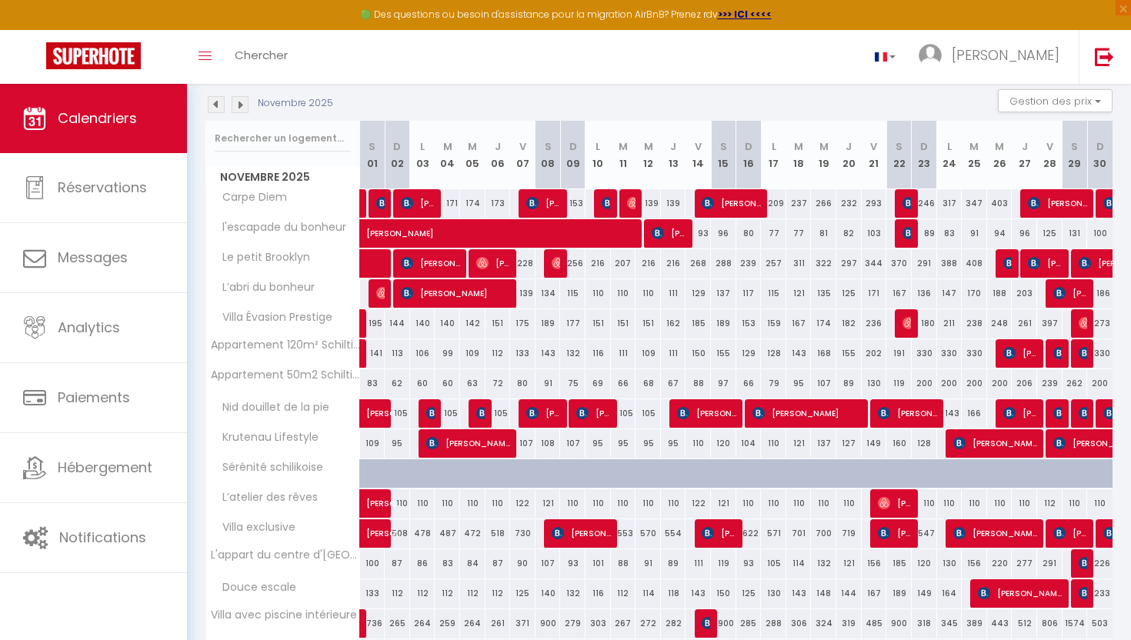
scroll to position [162, 0]
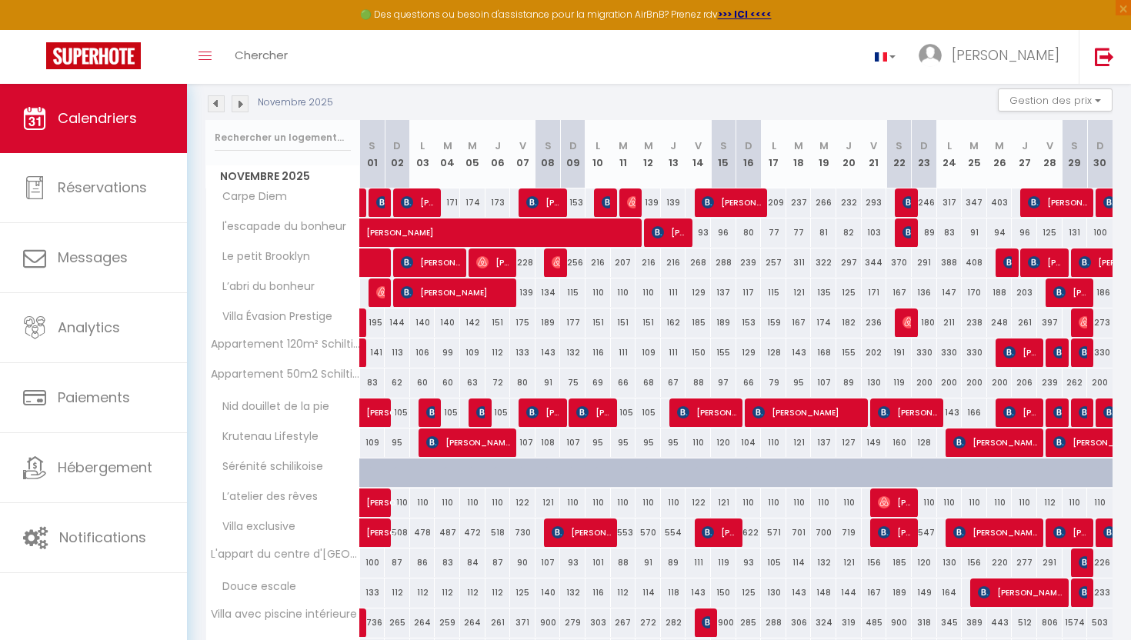
click at [243, 98] on img at bounding box center [240, 103] width 17 height 17
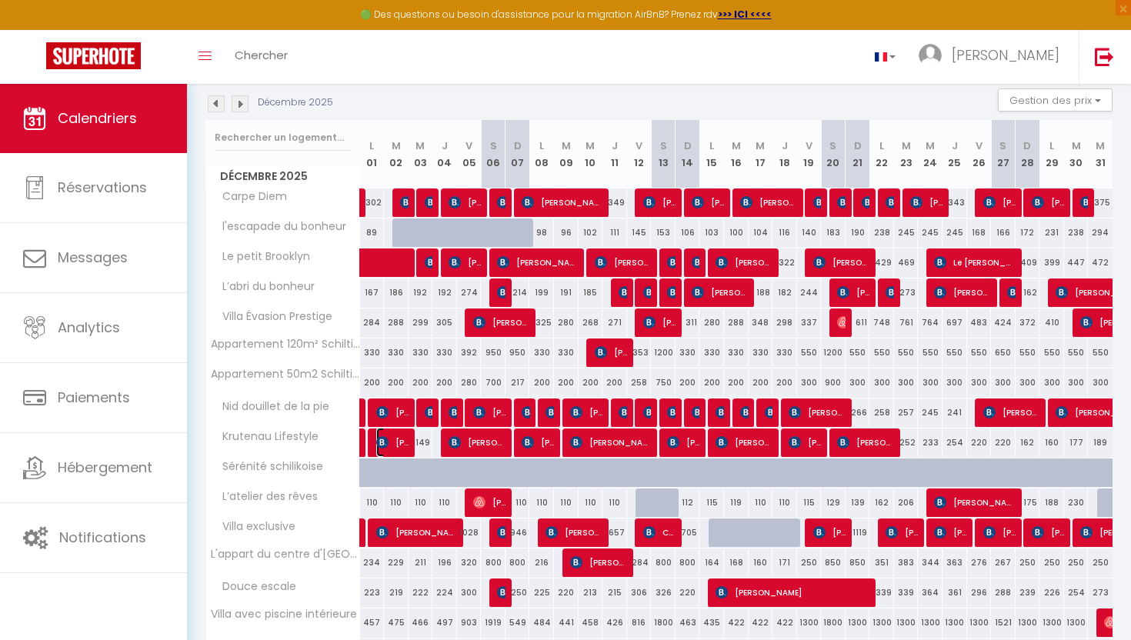
click at [381, 438] on img at bounding box center [382, 442] width 12 height 12
select select "OK"
select select "KO"
select select "0"
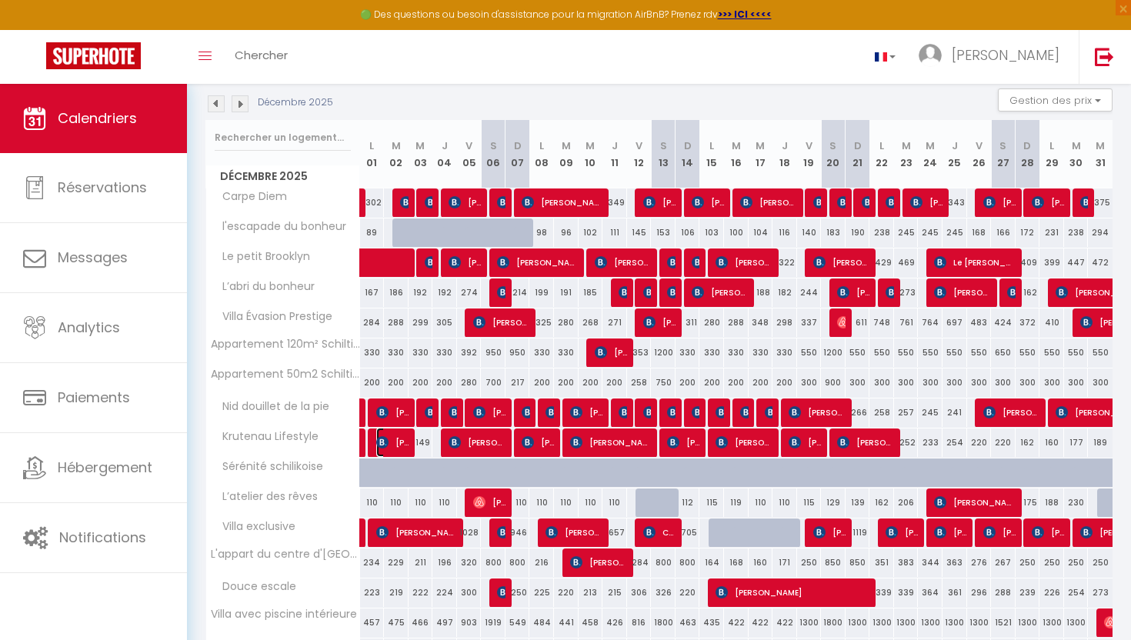
select select "1"
select select
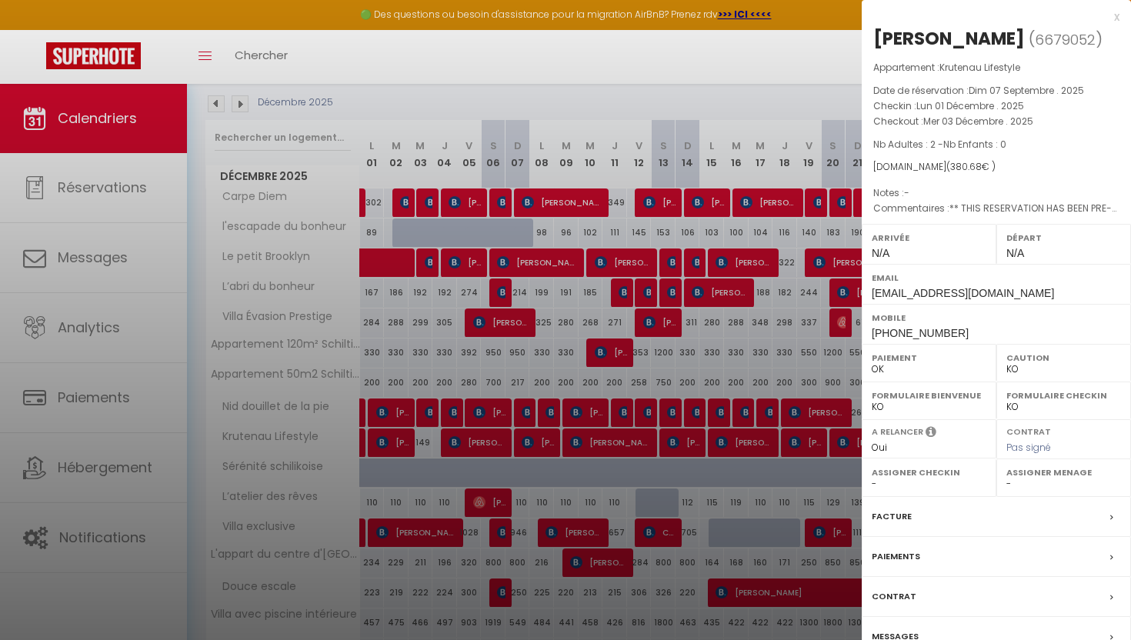
click at [929, 634] on div "Messages" at bounding box center [995, 637] width 269 height 40
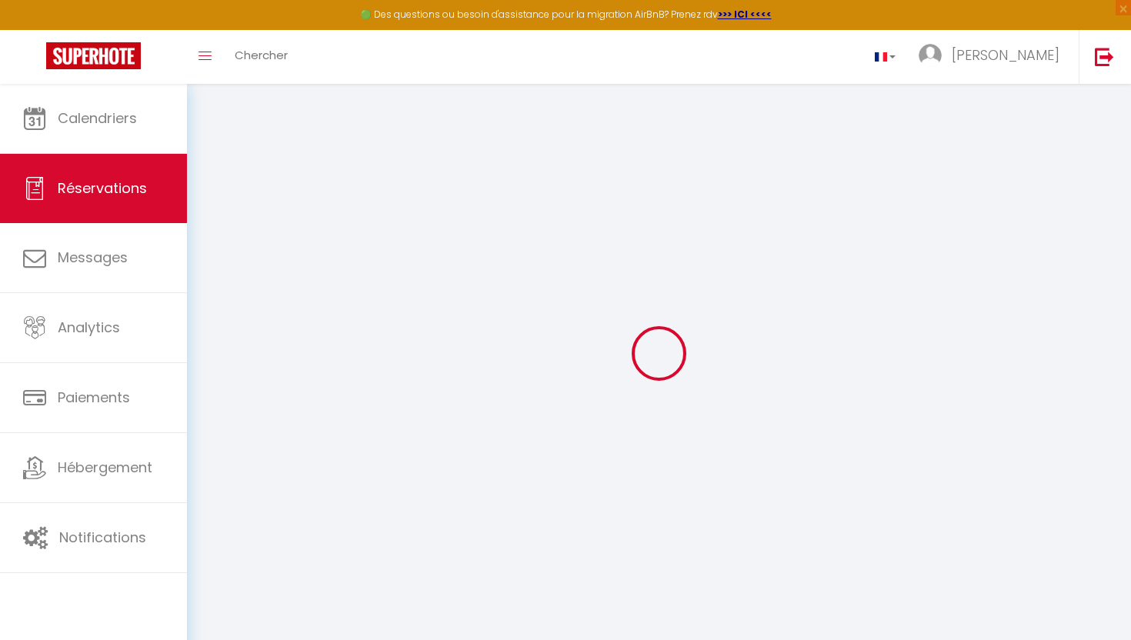
select select
checkbox input "false"
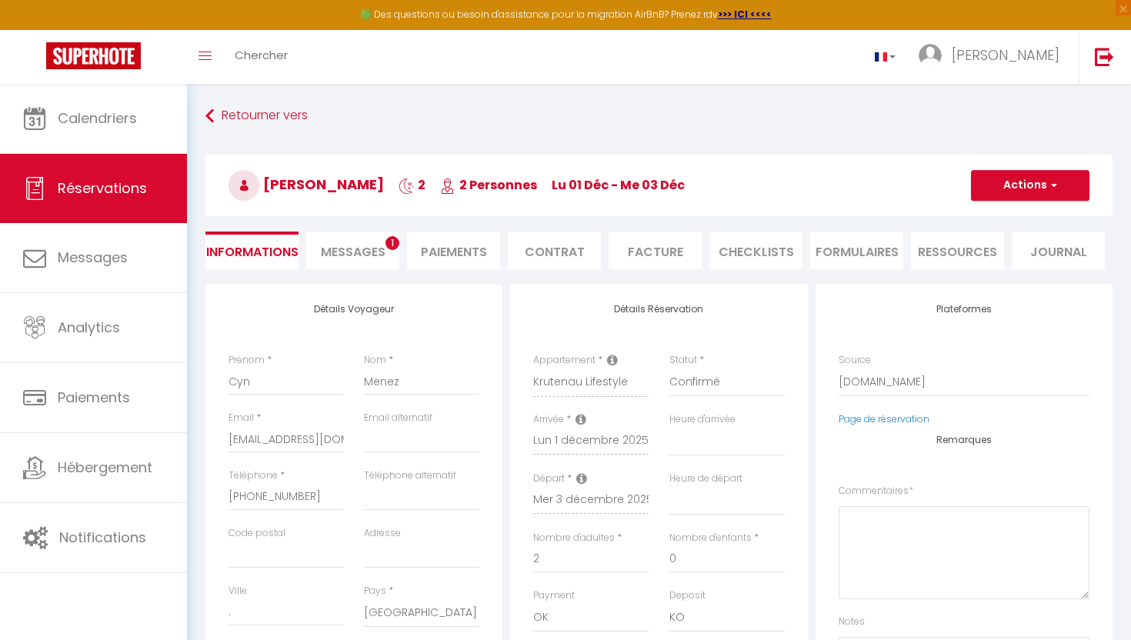
select select
checkbox input "false"
type textarea "** THIS RESERVATION HAS BEEN PRE-PAID ** BOOKING NOTE : Payment charge is EUR 5…"
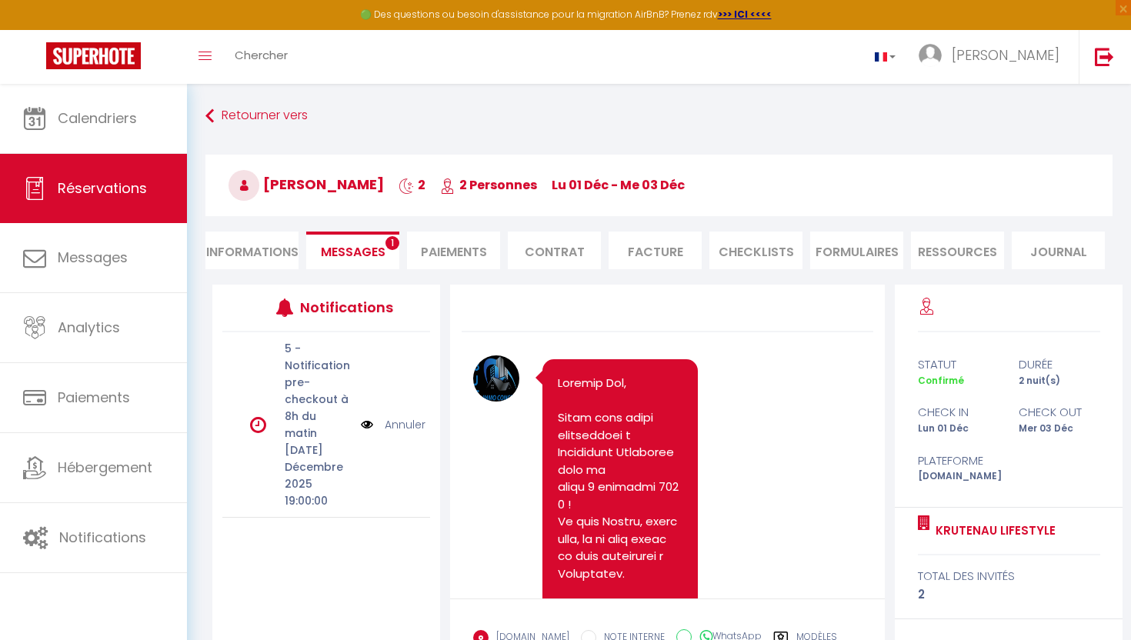
scroll to position [1614, 0]
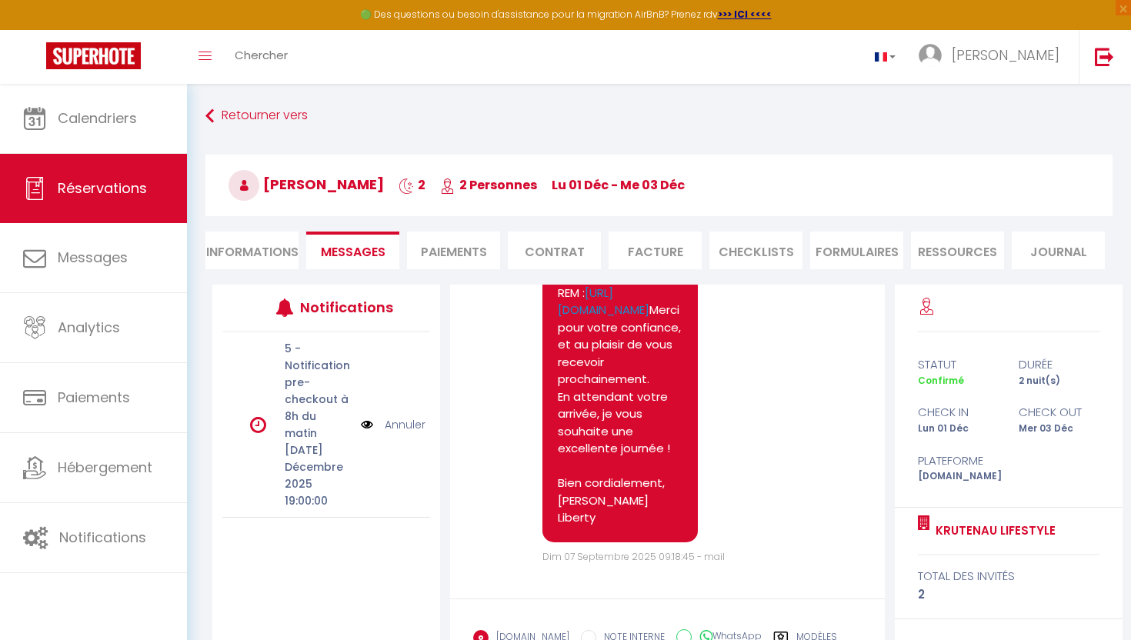
click at [265, 242] on li "Informations" at bounding box center [251, 251] width 93 height 38
select select
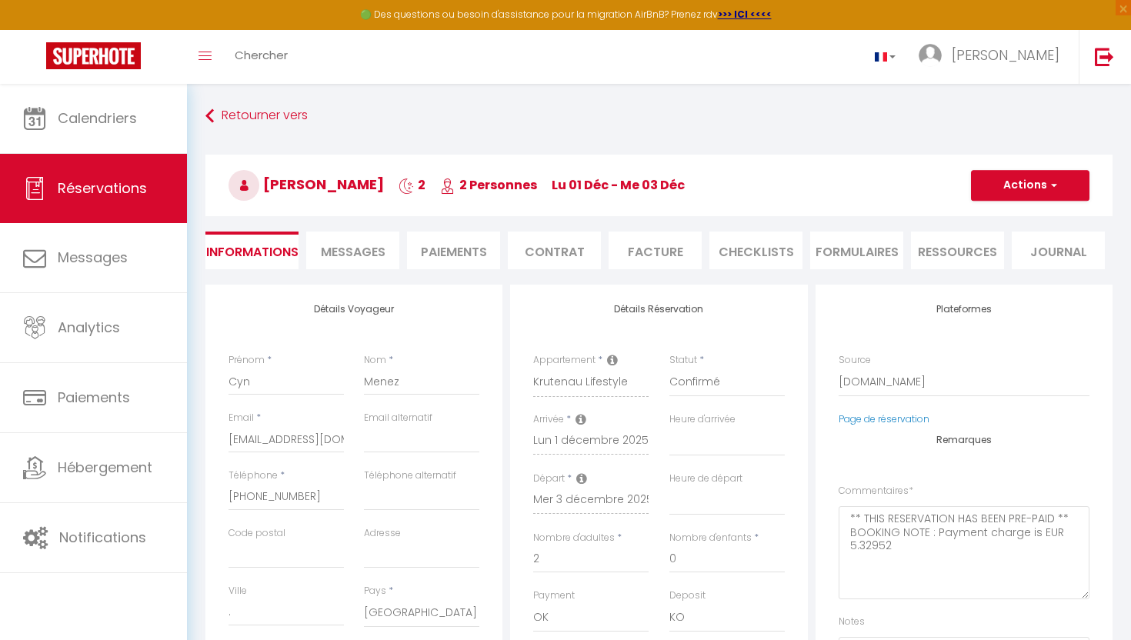
click at [365, 258] on span "Messages" at bounding box center [353, 252] width 65 height 18
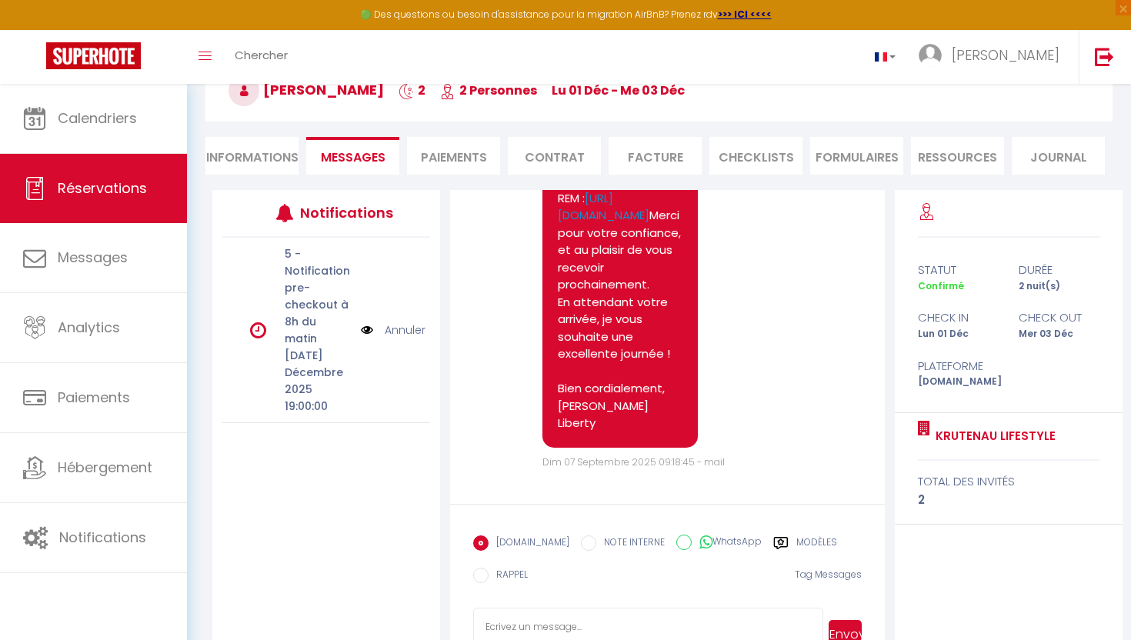
scroll to position [138, 0]
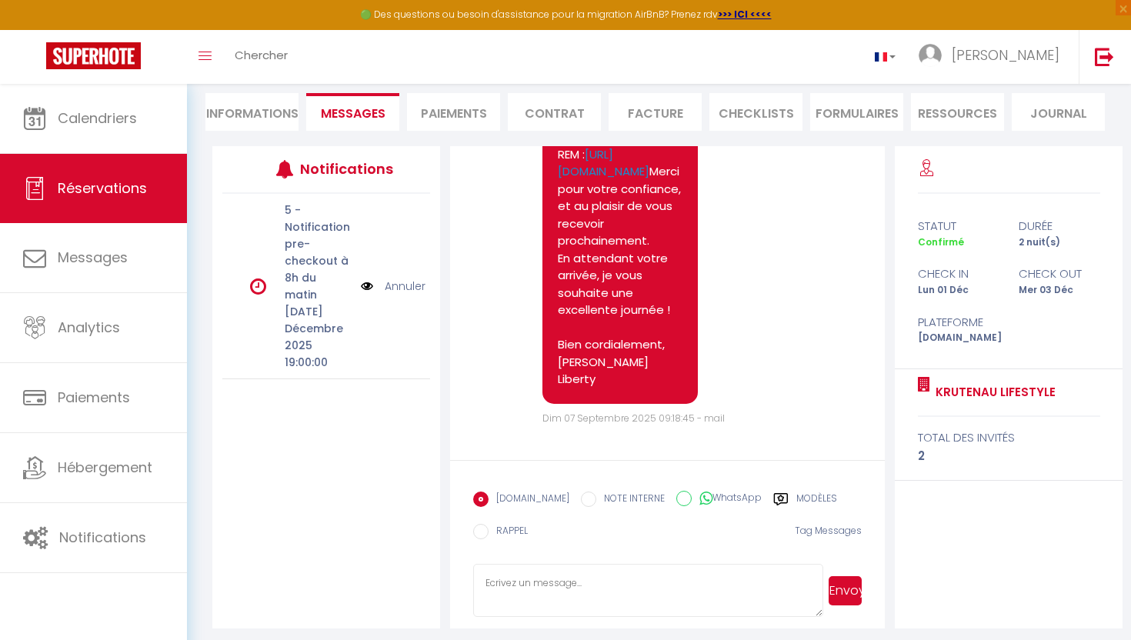
click at [799, 498] on label "Modèles" at bounding box center [816, 500] width 41 height 19
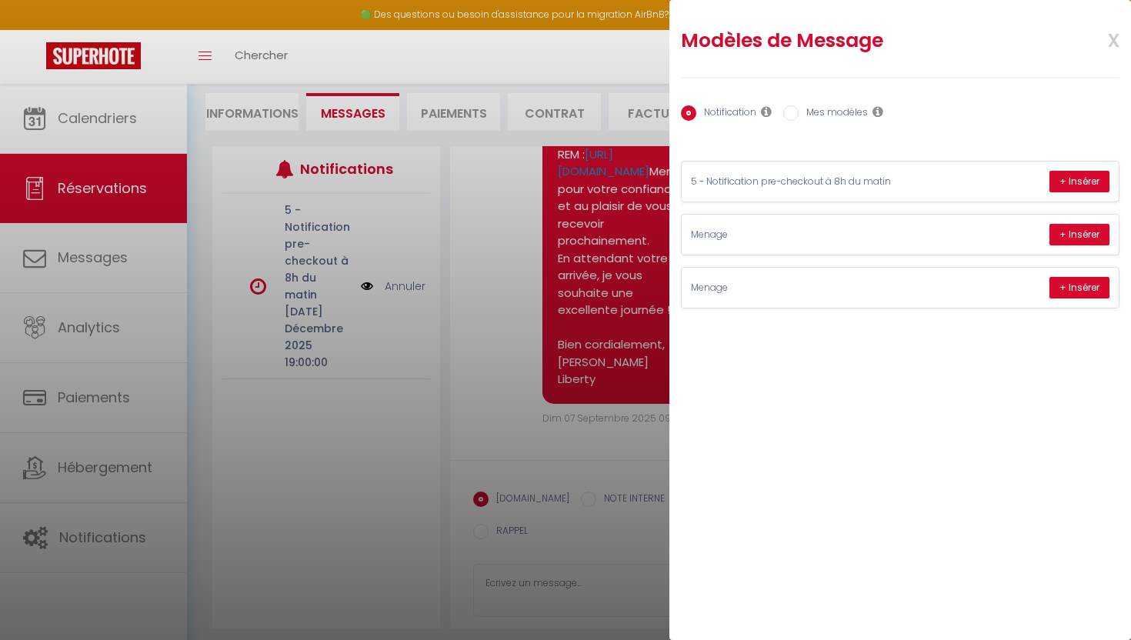
click at [801, 113] on label "Mes modèles" at bounding box center [832, 113] width 69 height 17
click at [798, 113] on input "Mes modèles" at bounding box center [790, 112] width 15 height 15
radio input "true"
radio input "false"
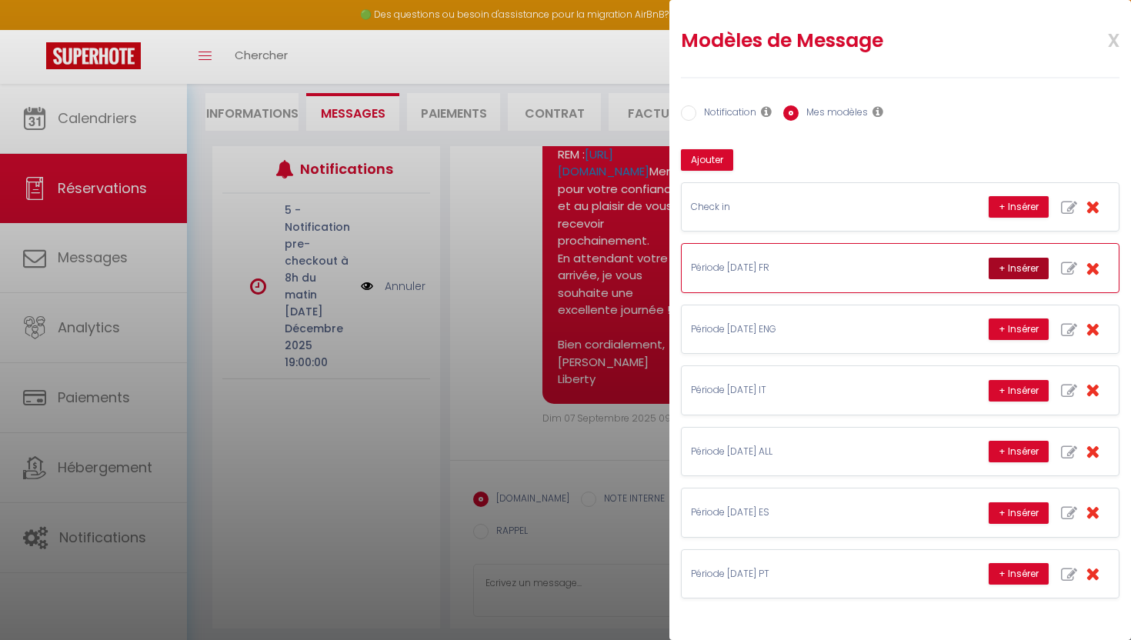
click at [1015, 267] on button "+ Insérer" at bounding box center [1018, 269] width 60 height 22
type textarea "Bonjour et merci pour votre réservation ! 😊 Nous sommes ravis de vous accueilli…"
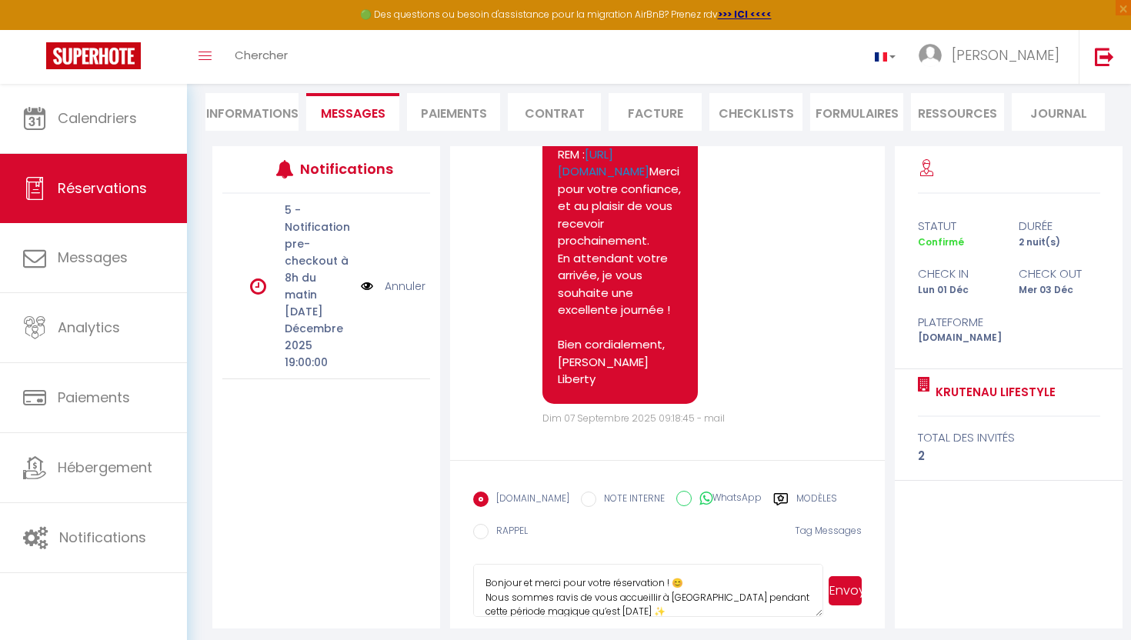
click at [855, 587] on button "Envoyer" at bounding box center [844, 590] width 33 height 29
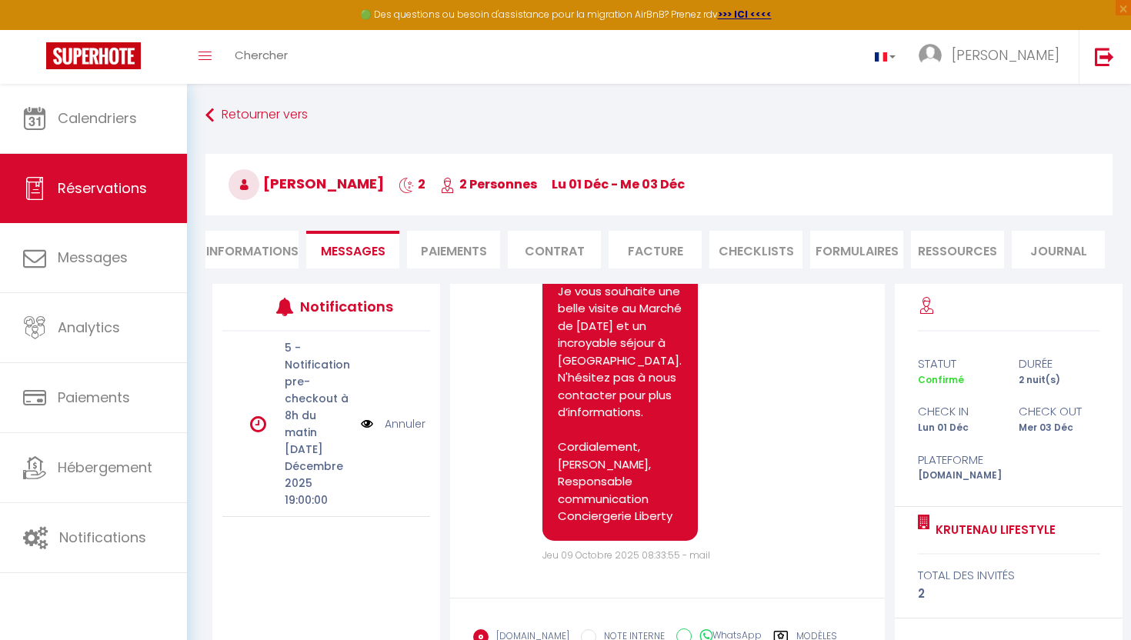
scroll to position [0, 0]
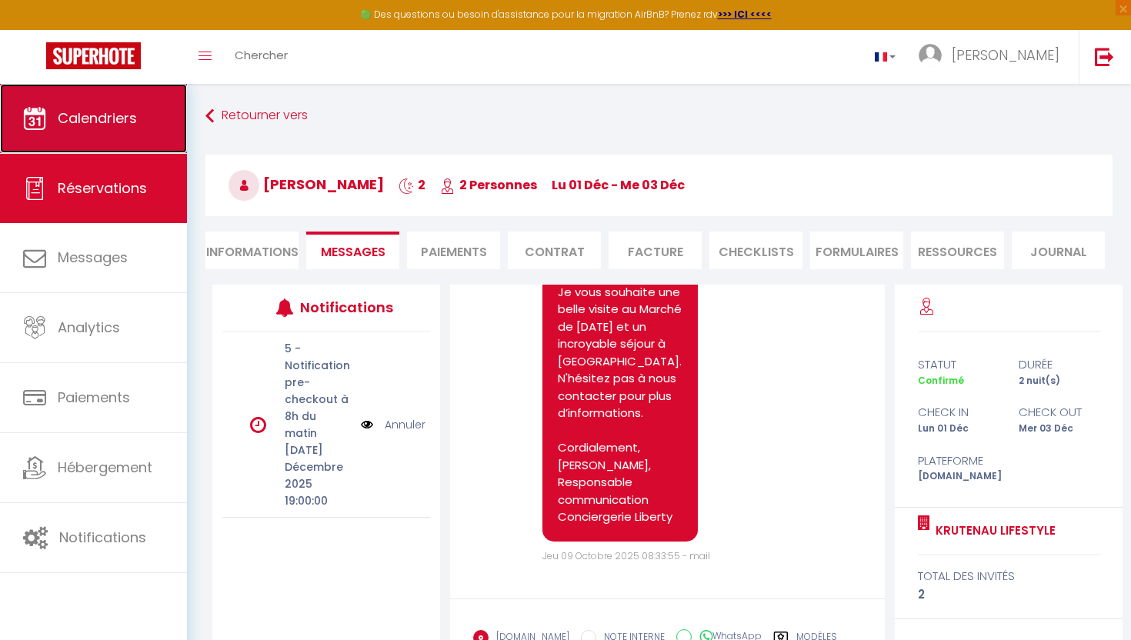
click at [105, 125] on span "Calendriers" at bounding box center [97, 117] width 79 height 19
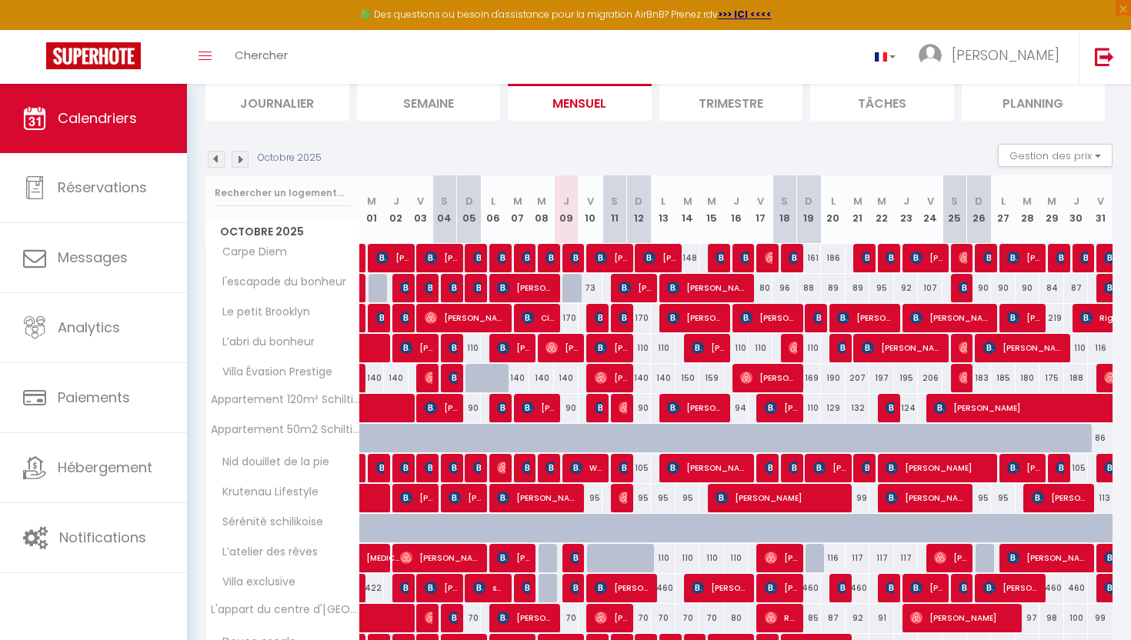
scroll to position [134, 0]
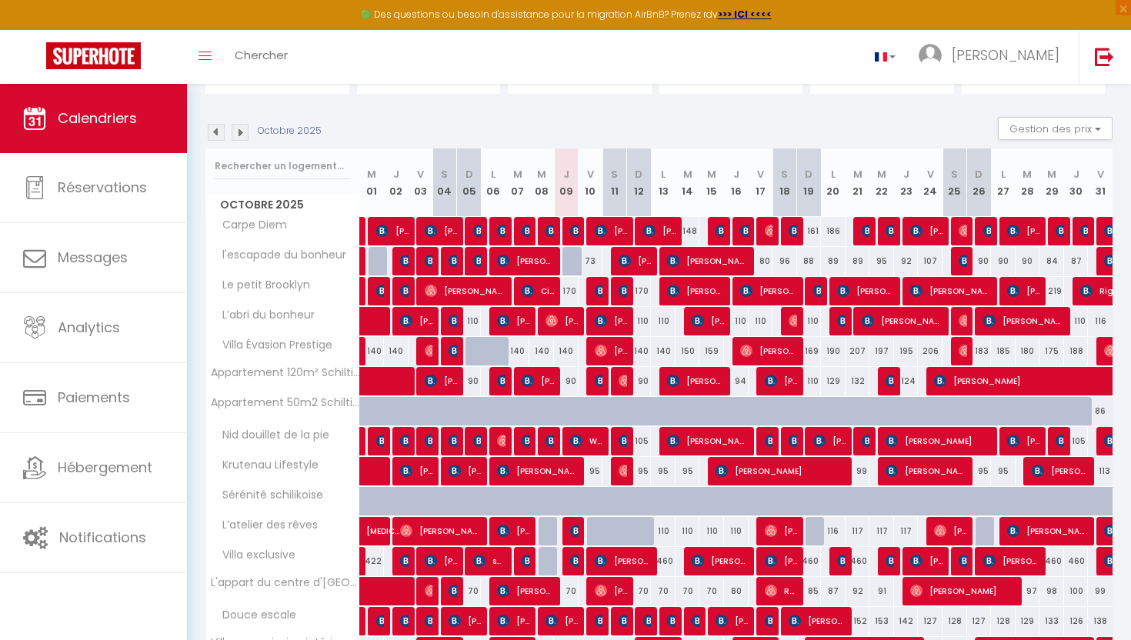
click at [248, 130] on img at bounding box center [240, 132] width 17 height 17
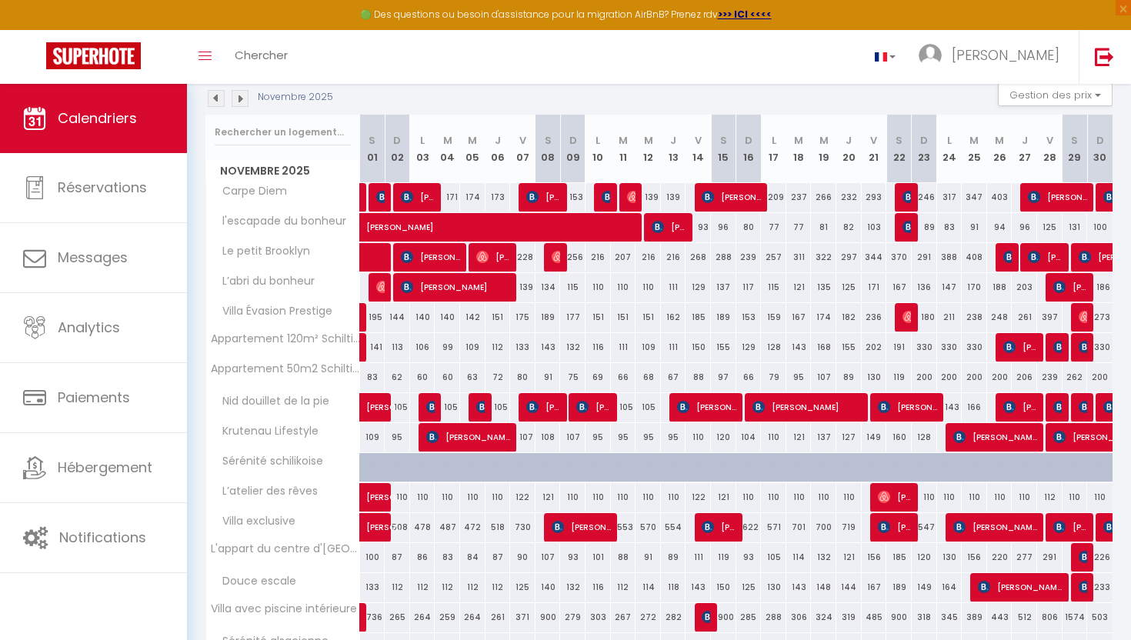
scroll to position [168, 0]
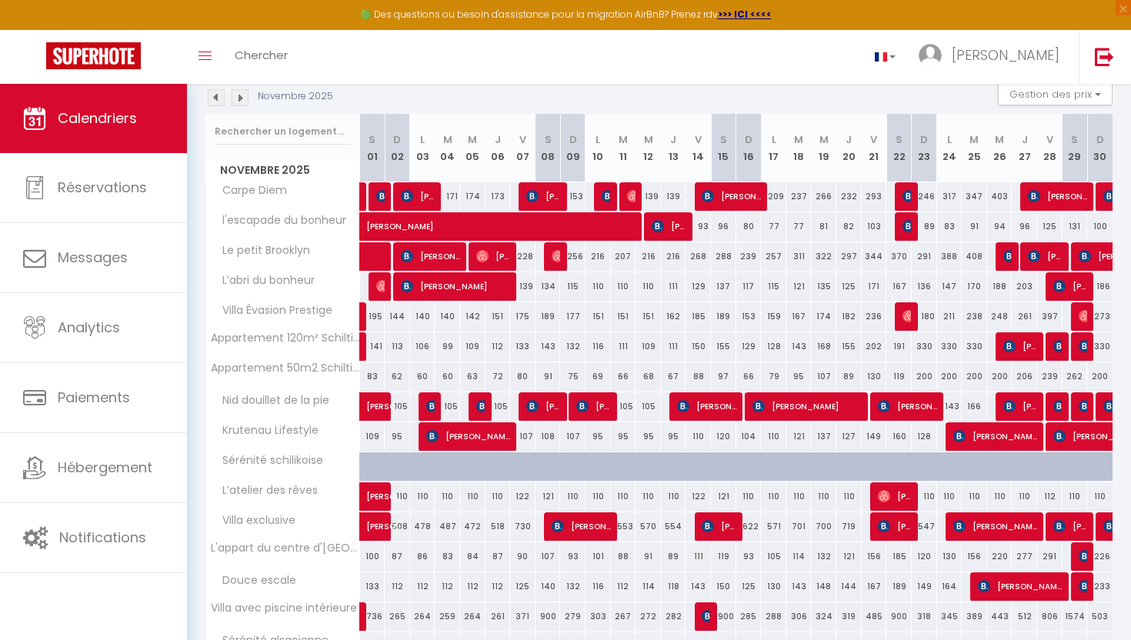
click at [249, 98] on div "Novembre 2025" at bounding box center [271, 97] width 132 height 17
click at [245, 96] on img at bounding box center [240, 97] width 17 height 17
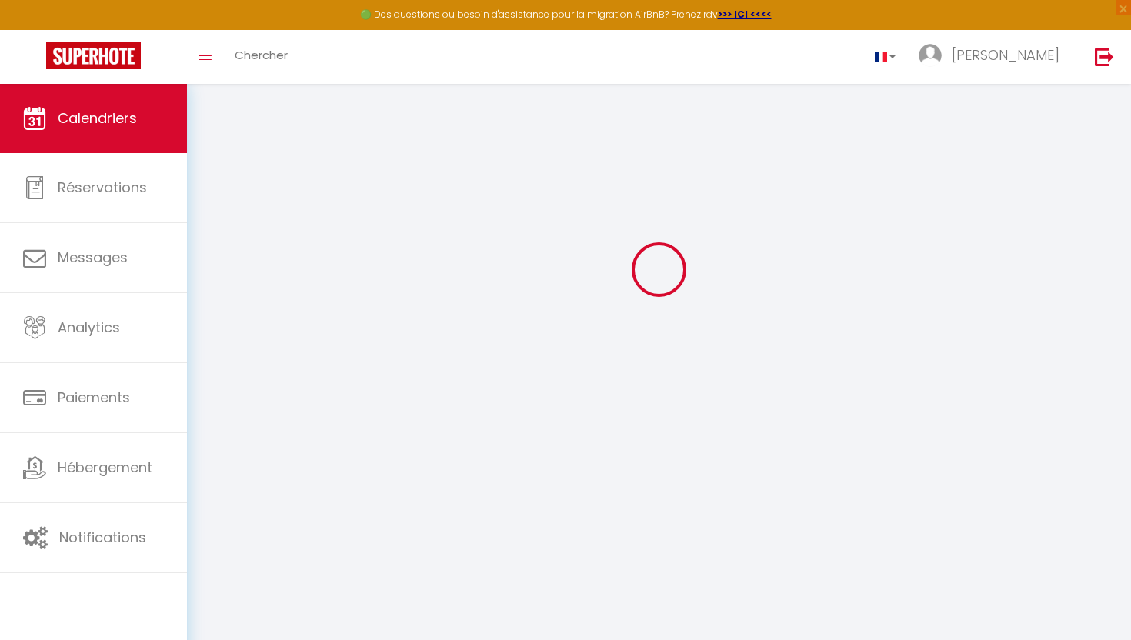
select select
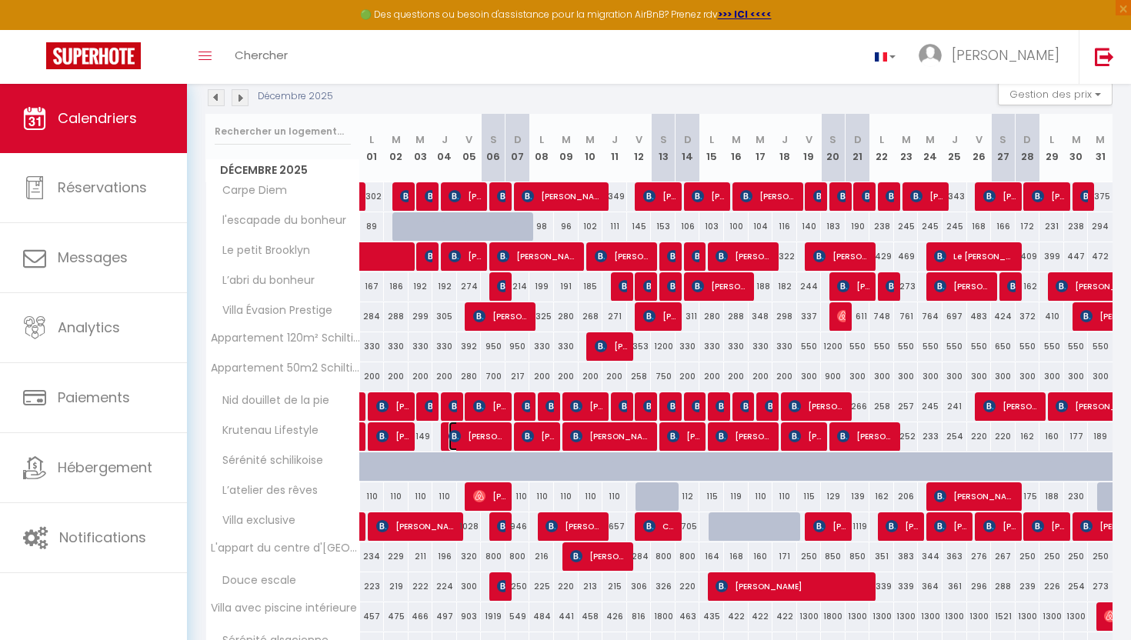
click at [461, 437] on span "[PERSON_NAME]" at bounding box center [477, 435] width 58 height 29
select select "OK"
select select "KO"
select select "0"
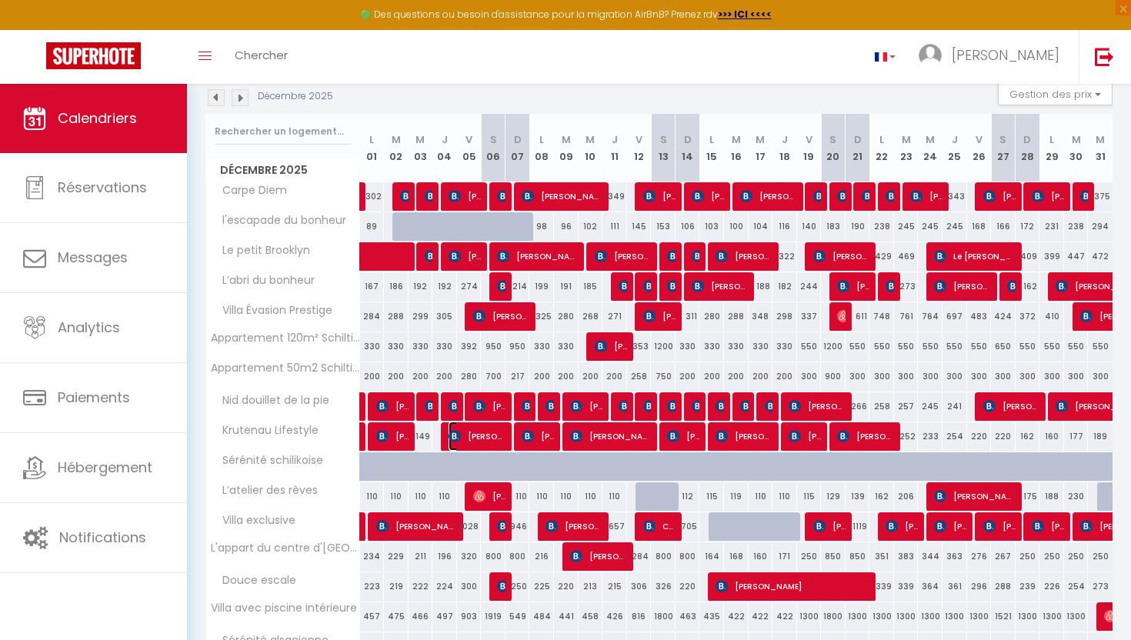
select select "1"
select select
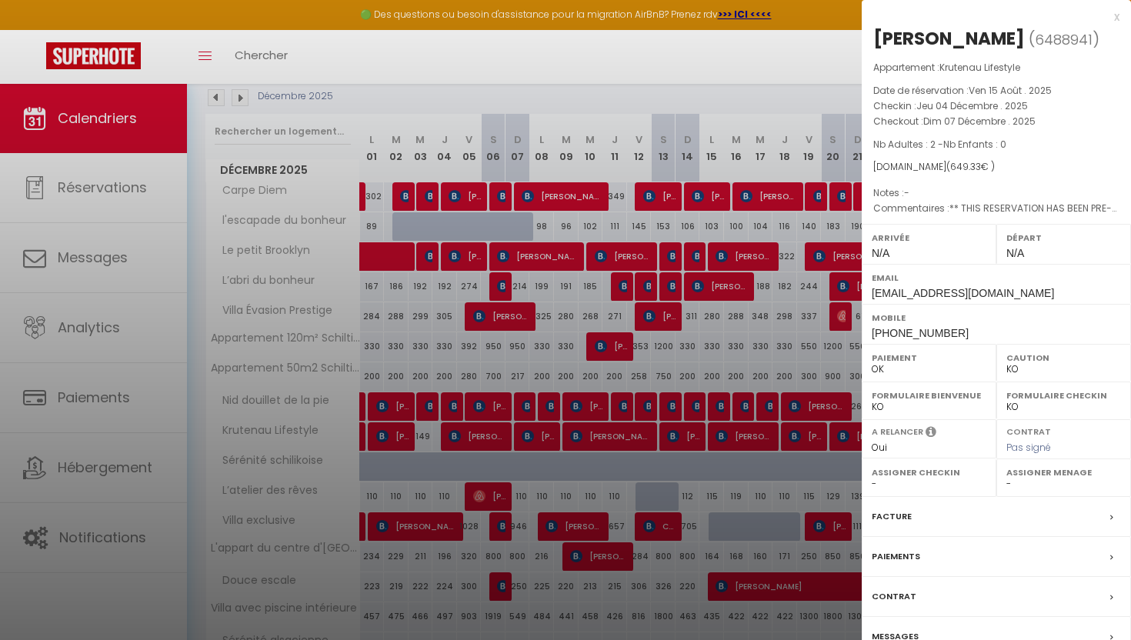
click at [888, 631] on label "Messages" at bounding box center [894, 636] width 47 height 16
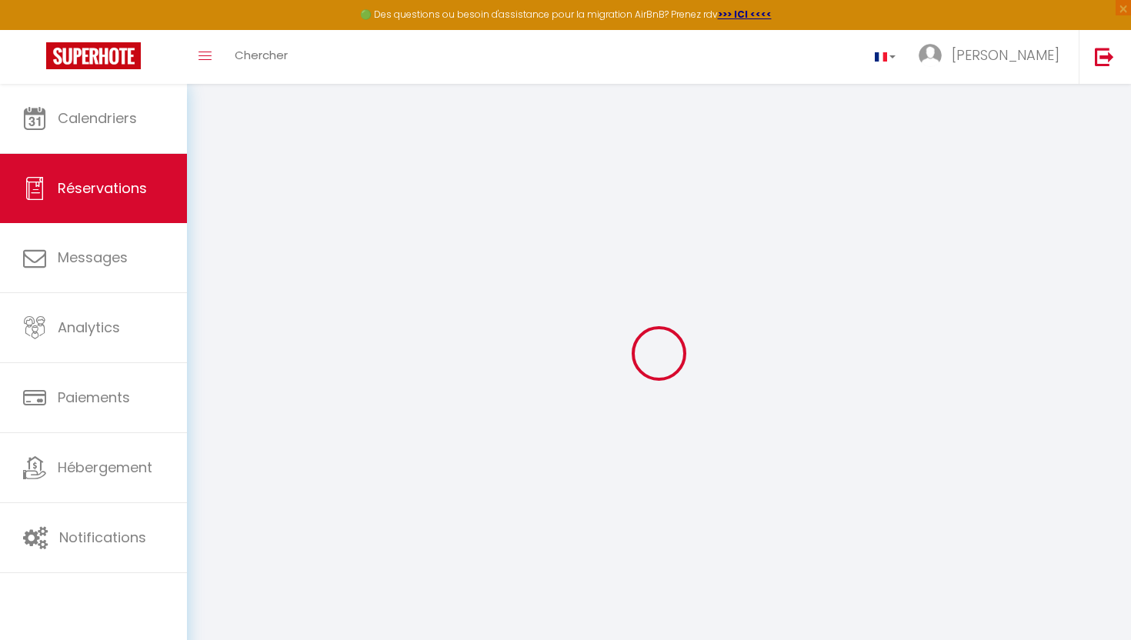
select select
checkbox input "false"
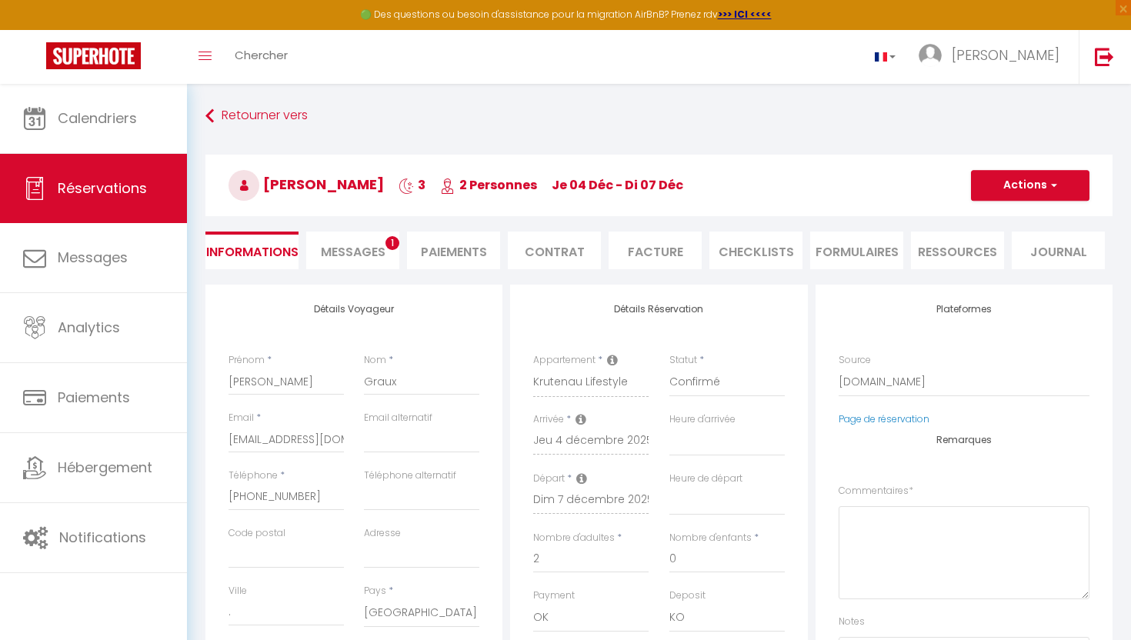
select select
checkbox input "false"
type textarea "** THIS RESERVATION HAS BEEN PRE-PAID ** Reservation has a cancellation grace p…"
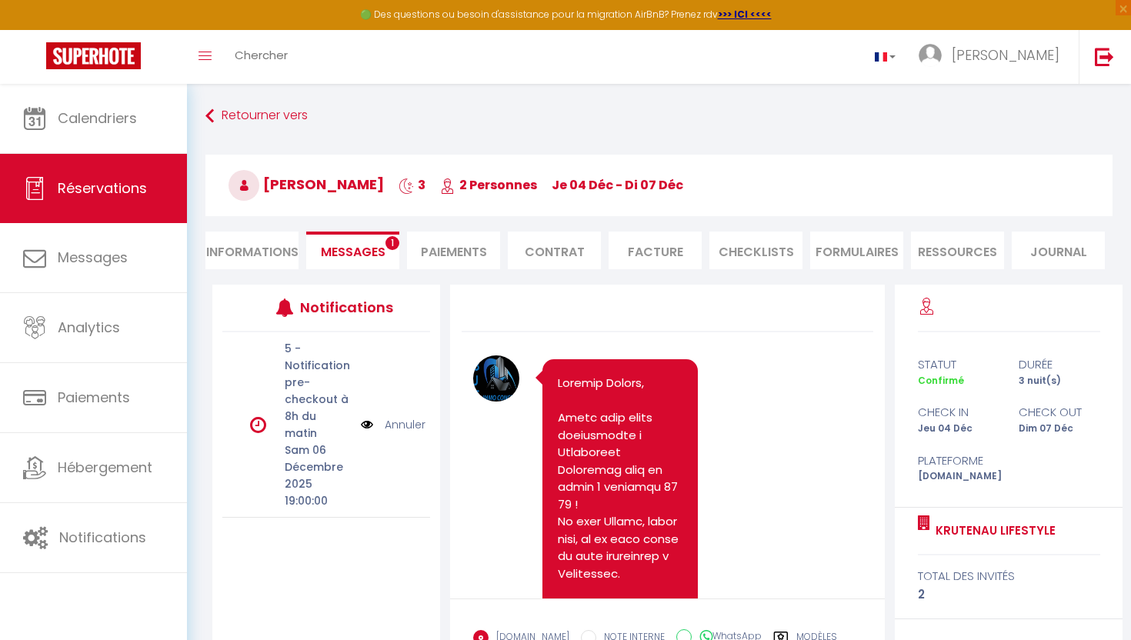
scroll to position [1614, 0]
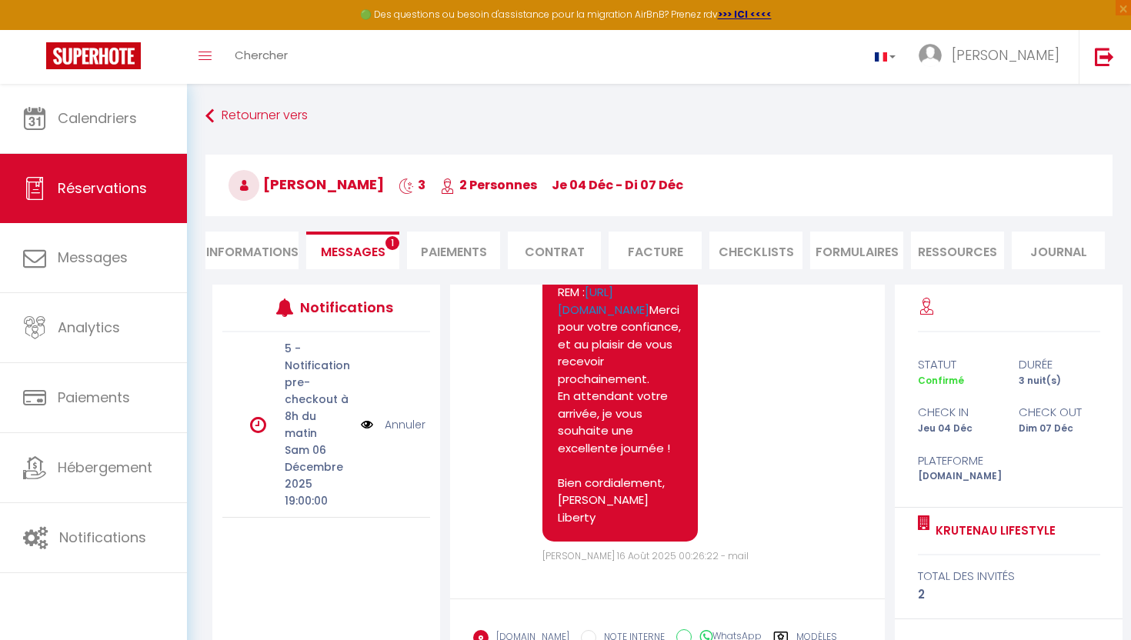
click at [270, 248] on li "Informations" at bounding box center [251, 251] width 93 height 38
select select
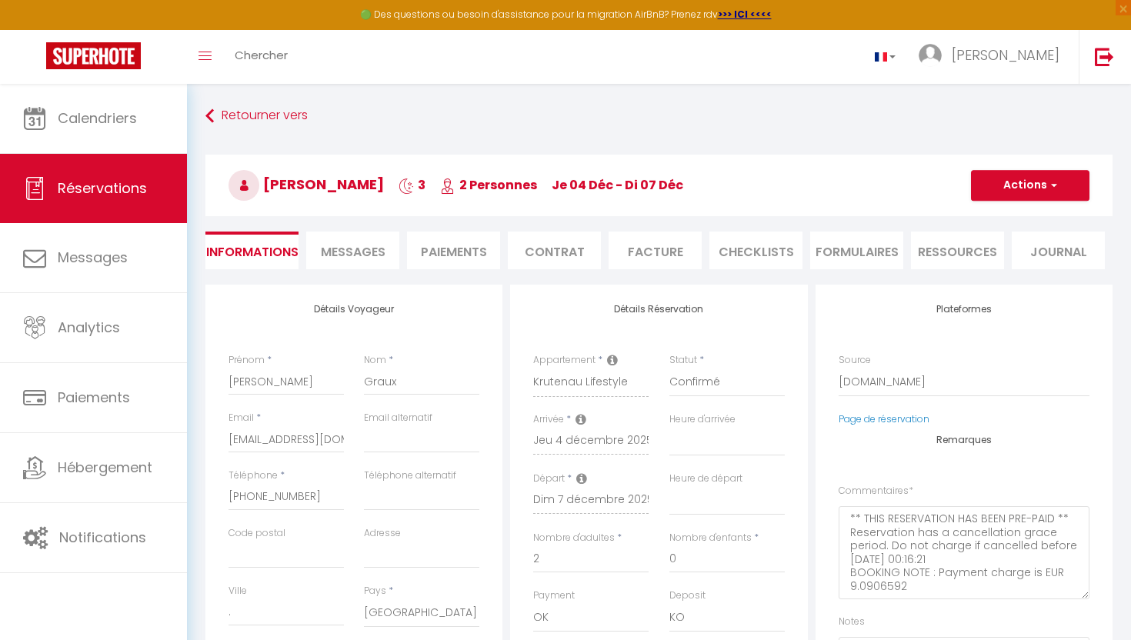
click at [355, 254] on span "Messages" at bounding box center [353, 252] width 65 height 18
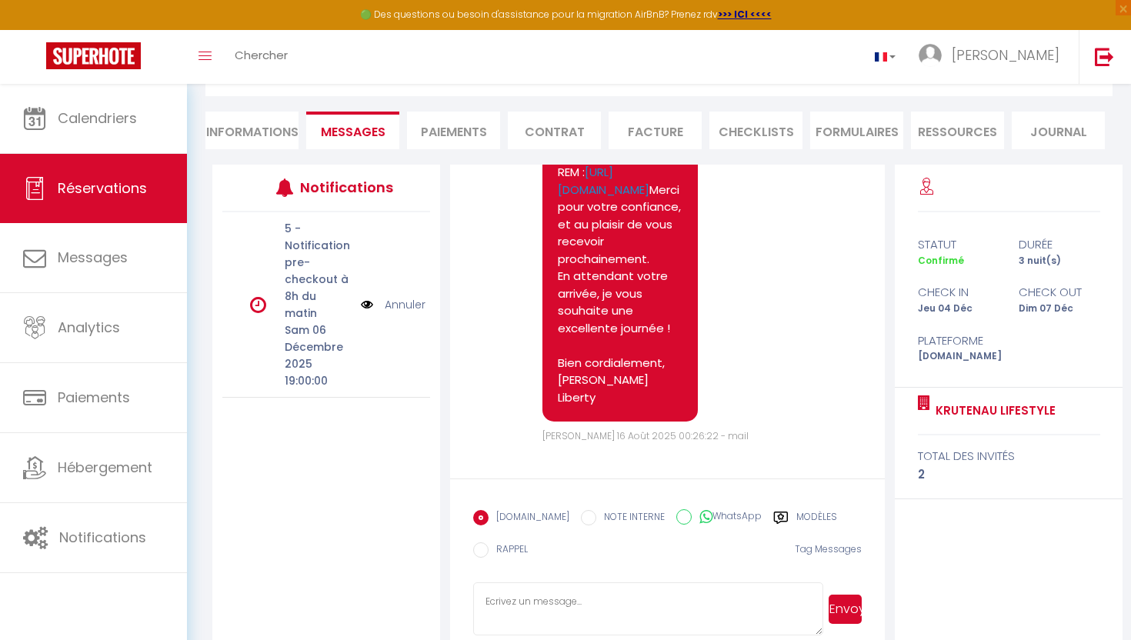
scroll to position [145, 0]
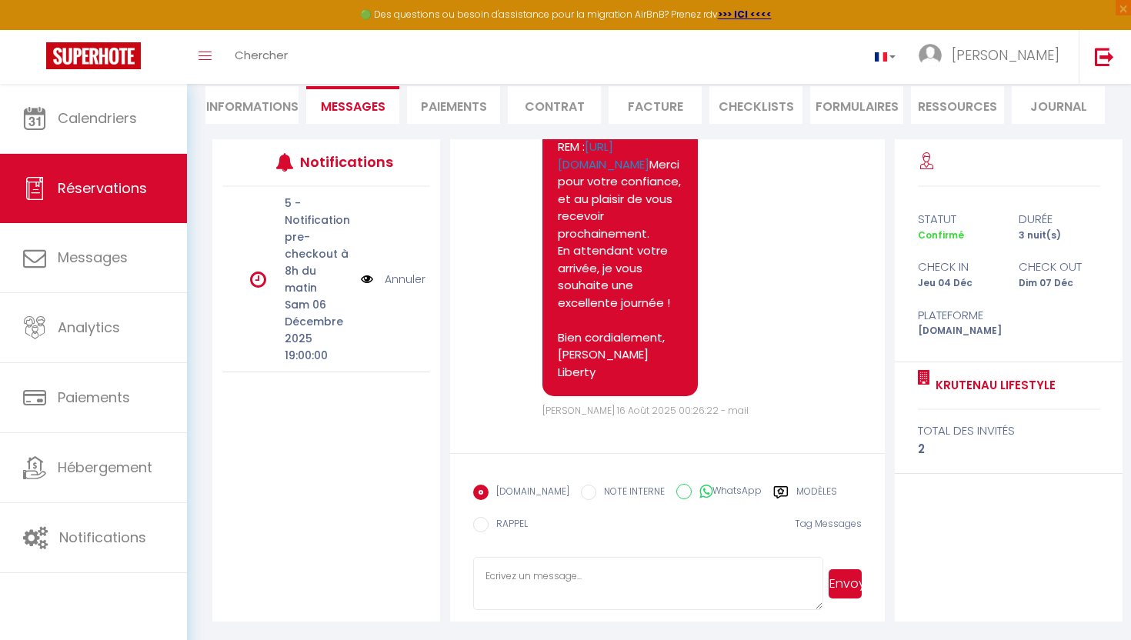
click at [814, 498] on label "Modèles" at bounding box center [816, 494] width 41 height 19
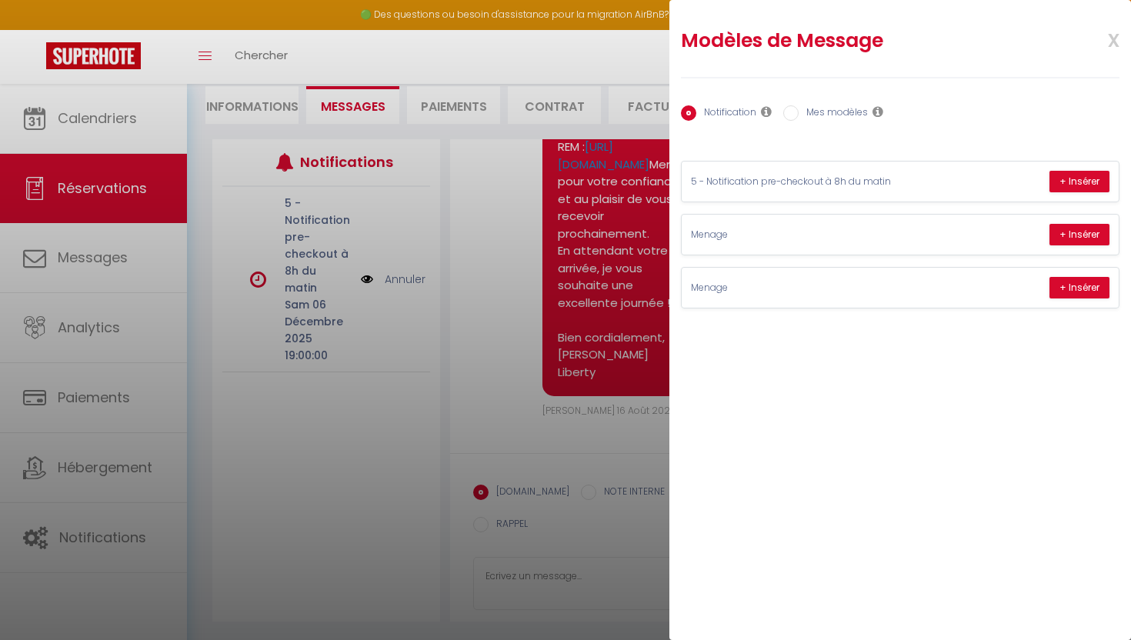
click at [818, 118] on label "Mes modèles" at bounding box center [832, 113] width 69 height 17
click at [798, 118] on input "Mes modèles" at bounding box center [790, 112] width 15 height 15
radio input "true"
radio input "false"
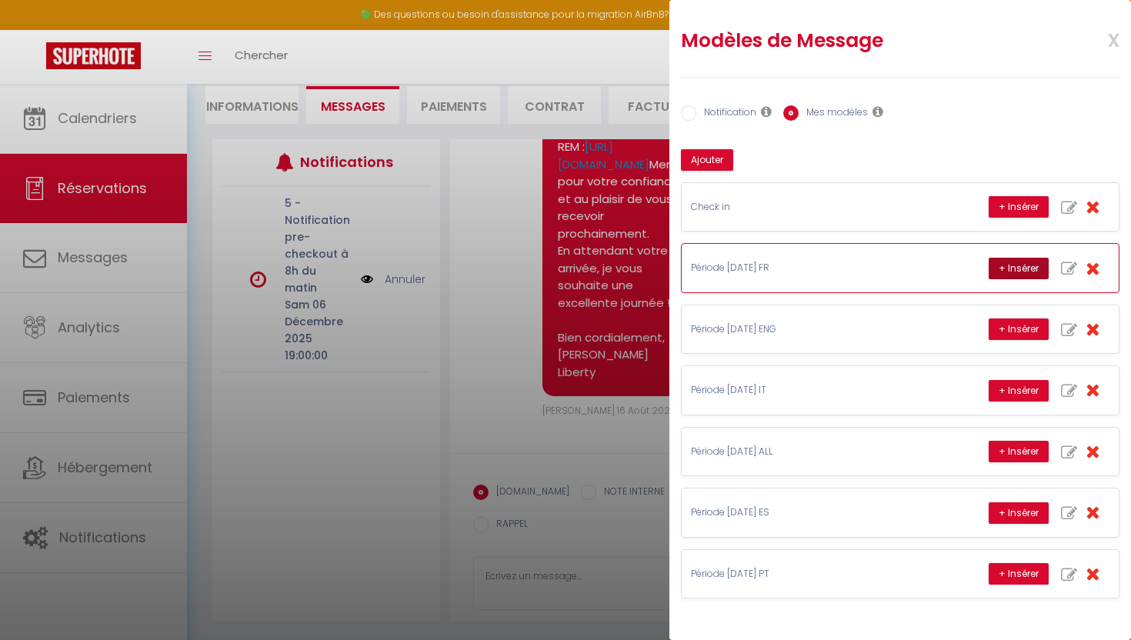
click at [1018, 266] on button "+ Insérer" at bounding box center [1018, 269] width 60 height 22
type textarea "Bonjour et merci pour votre réservation ! 😊 Nous sommes ravis de vous accueilli…"
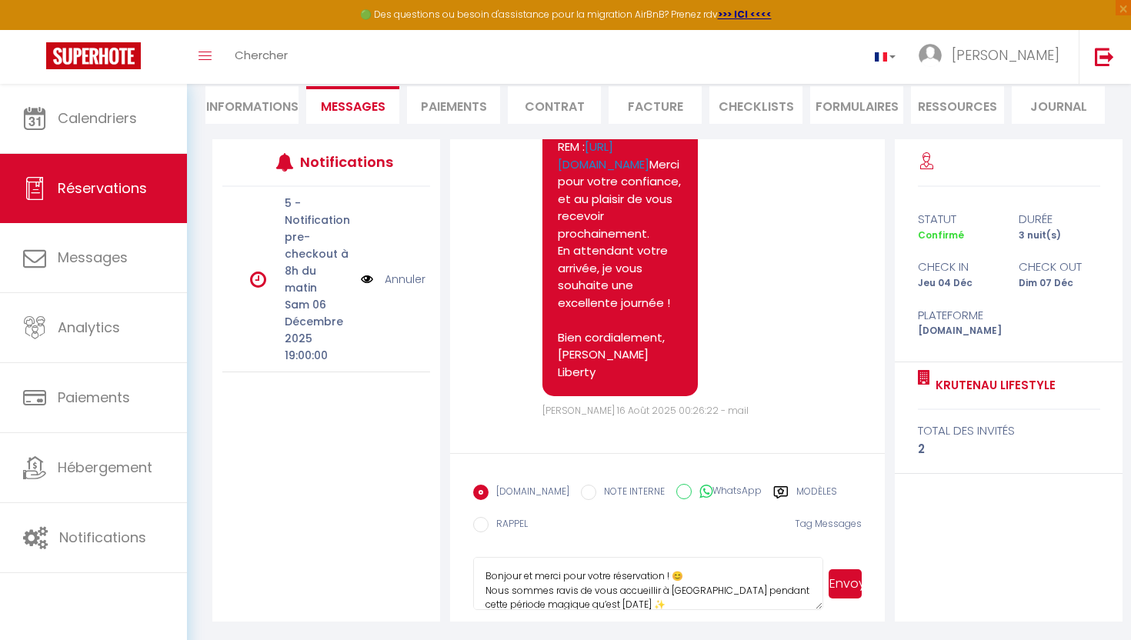
click at [856, 587] on button "Envoyer" at bounding box center [844, 583] width 33 height 29
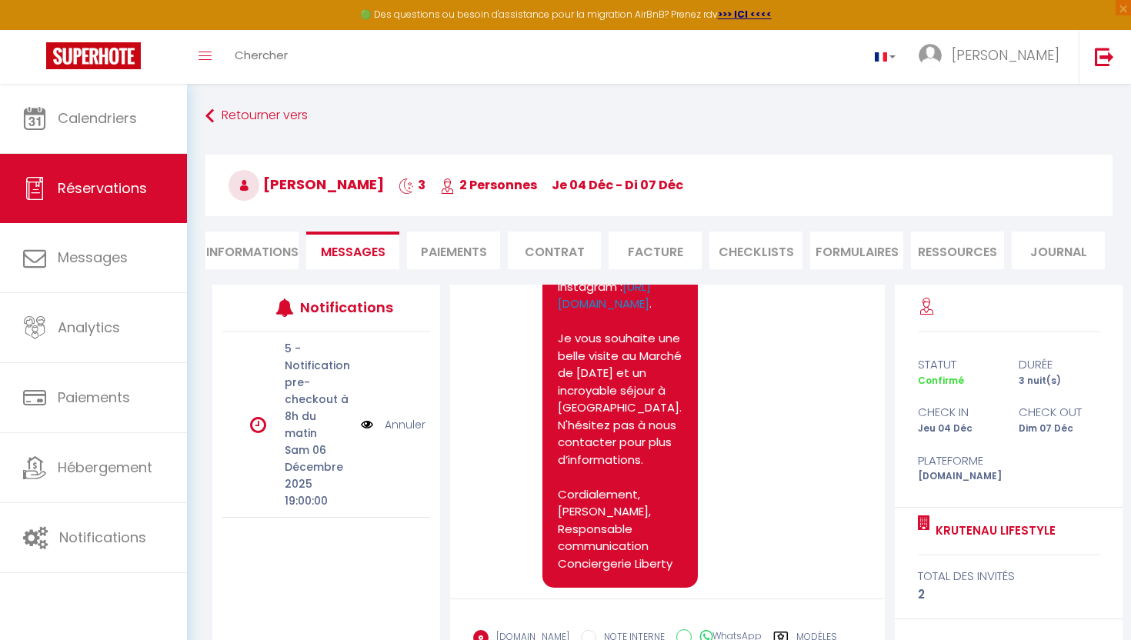
scroll to position [2592, 0]
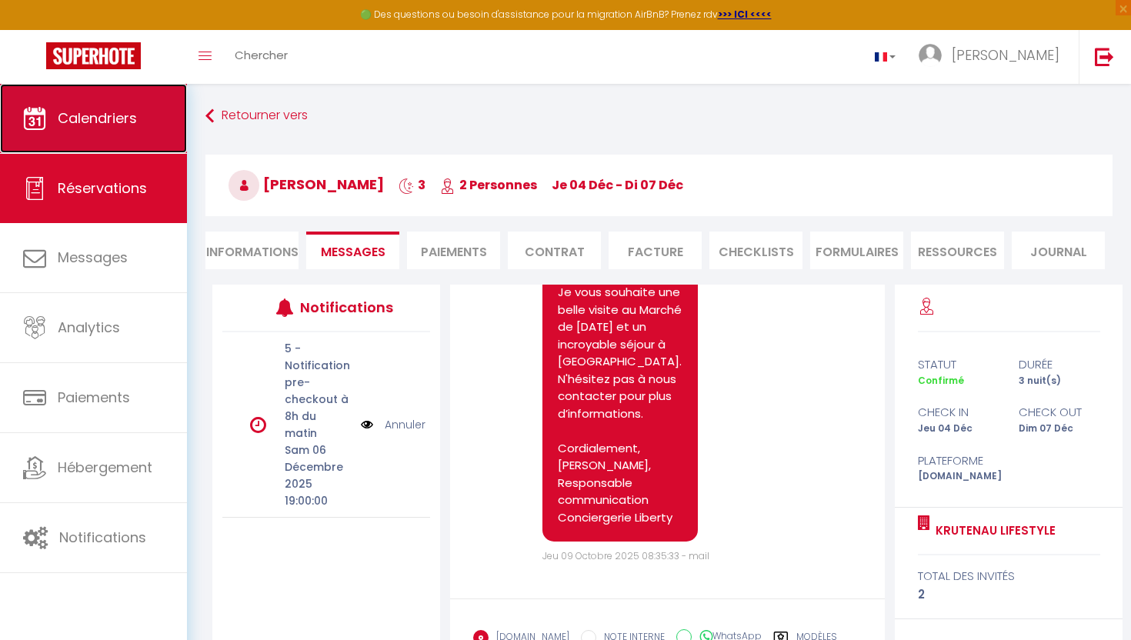
click at [73, 125] on span "Calendriers" at bounding box center [97, 117] width 79 height 19
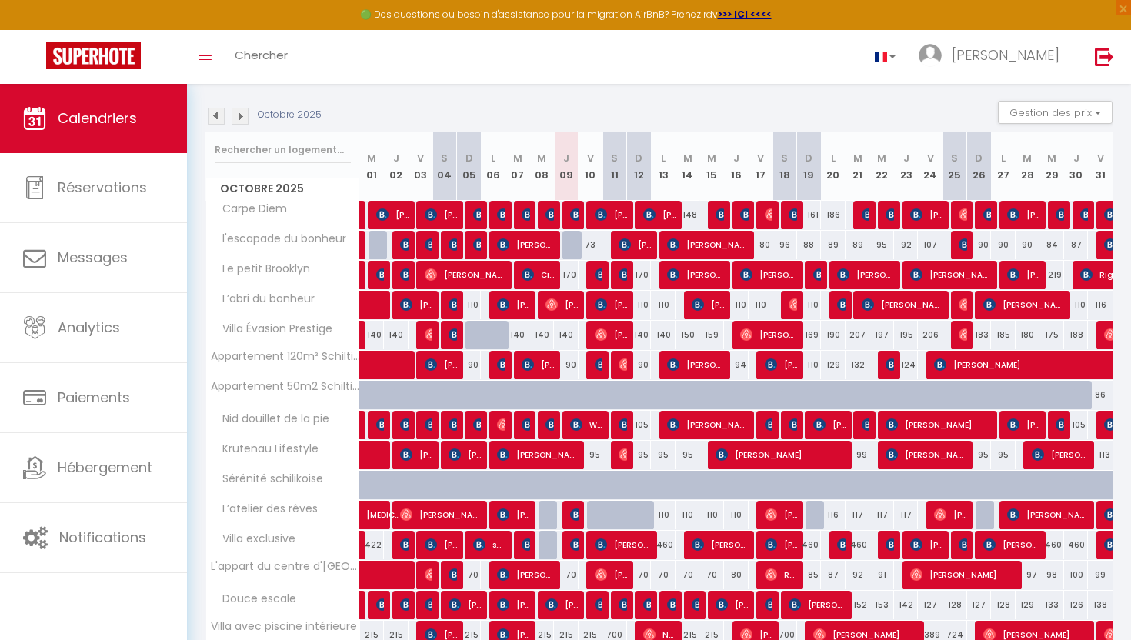
click at [242, 113] on img at bounding box center [240, 116] width 17 height 17
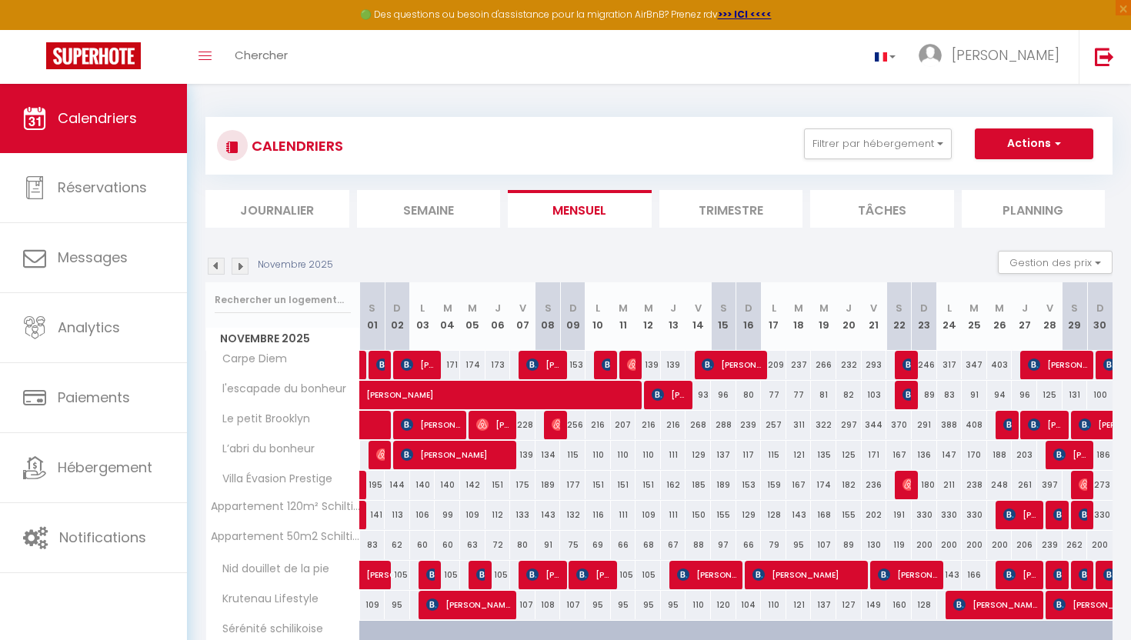
click at [244, 265] on img at bounding box center [240, 266] width 17 height 17
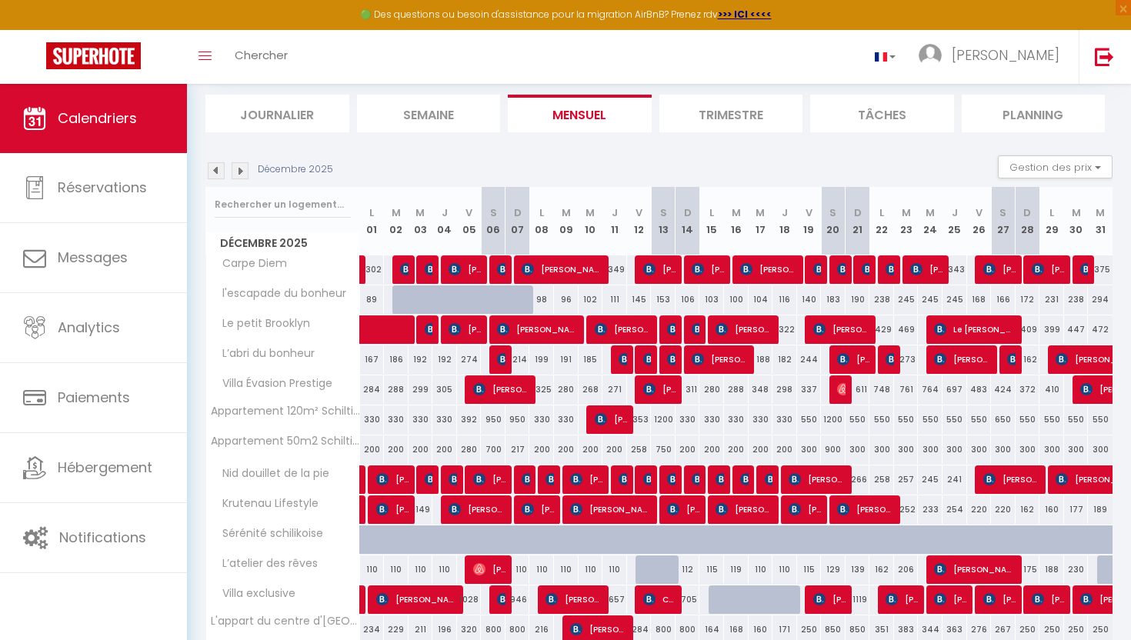
scroll to position [112, 0]
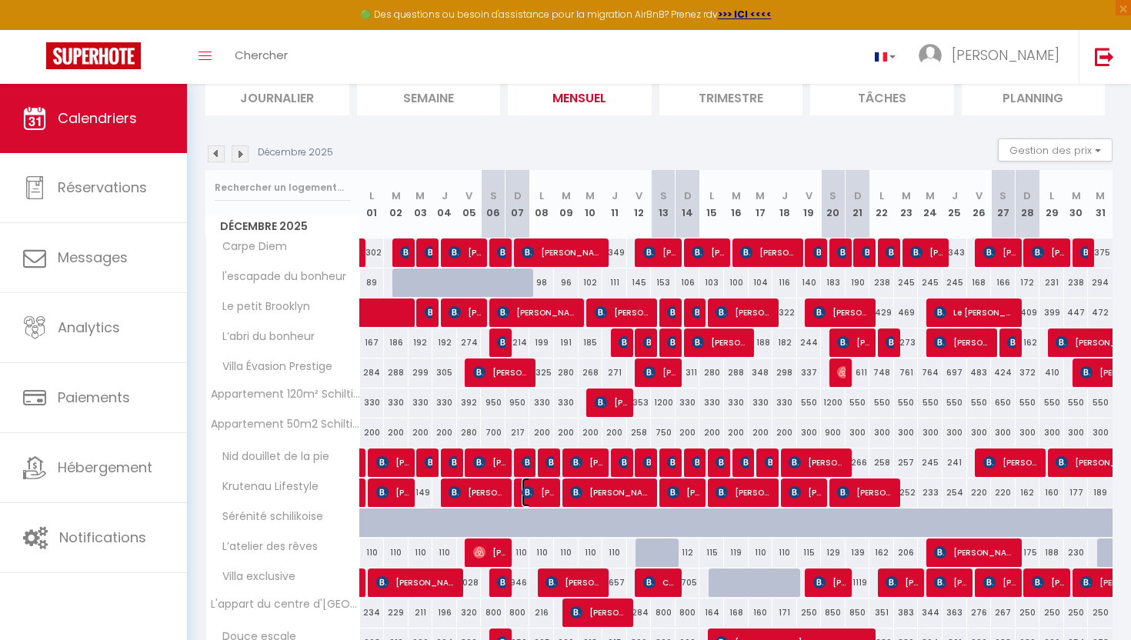
click at [547, 491] on span "[PERSON_NAME]" at bounding box center [537, 492] width 33 height 29
select select "OK"
select select "KO"
select select "0"
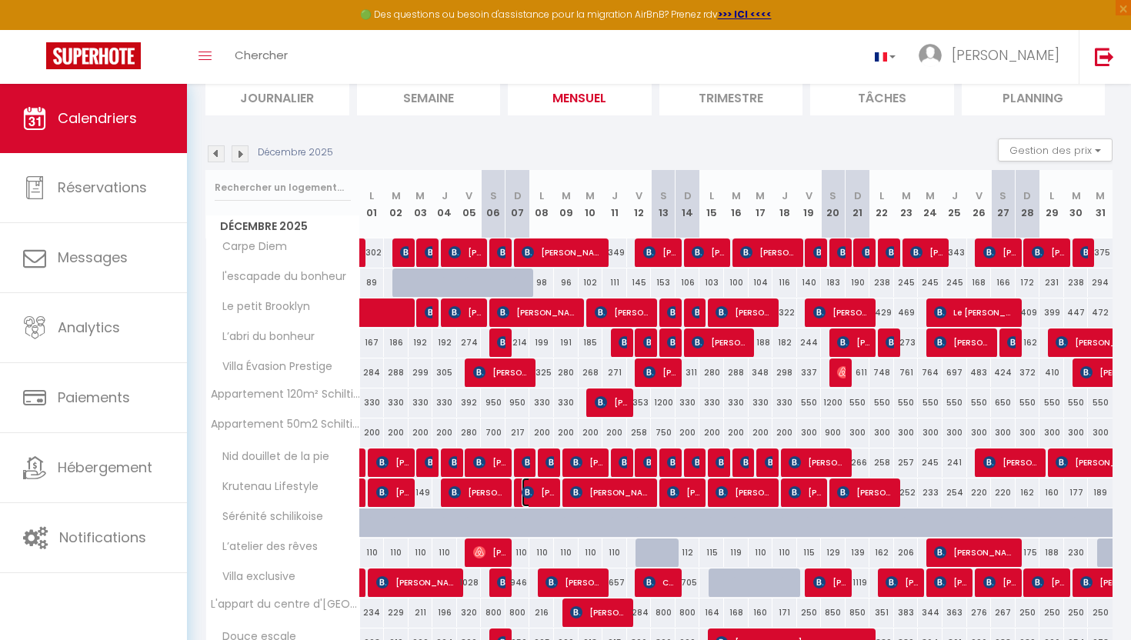
select select "1"
select select
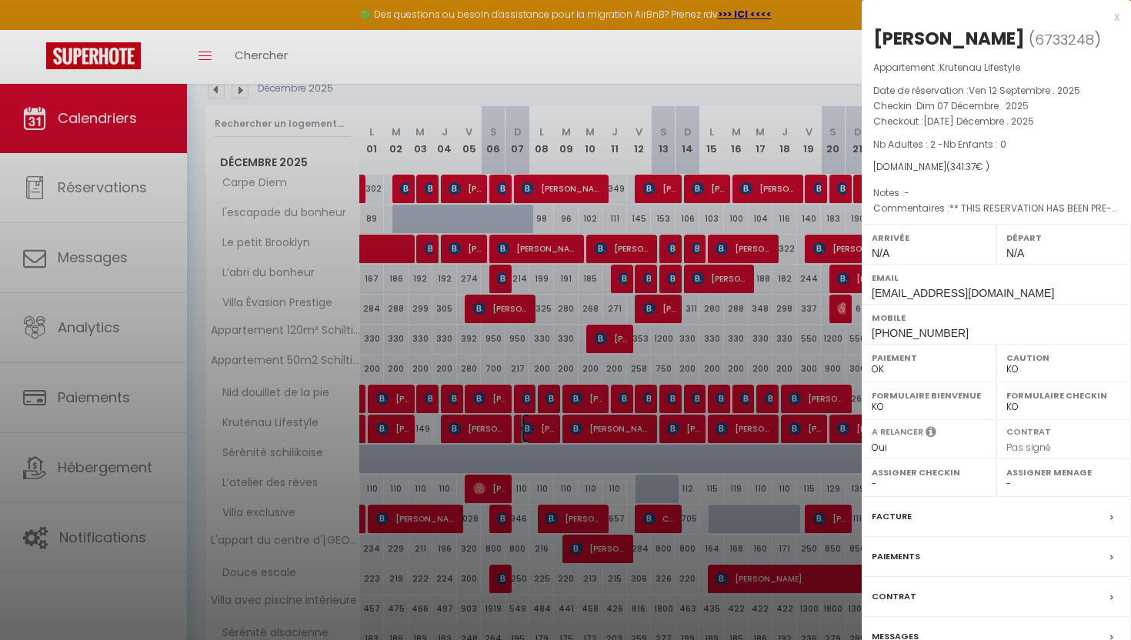
scroll to position [179, 0]
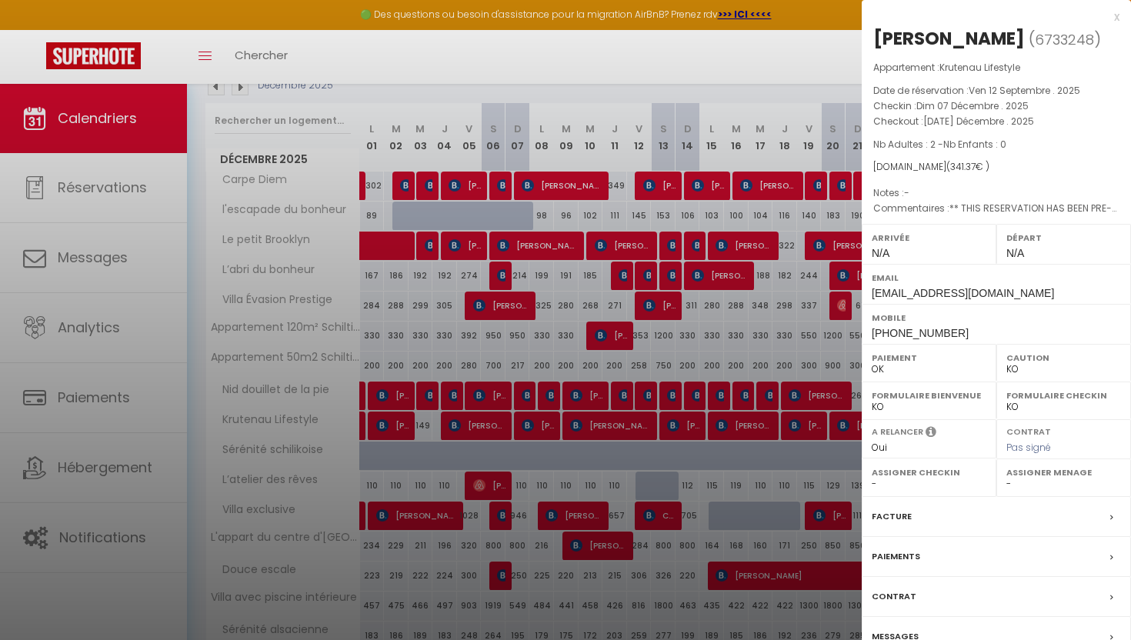
click at [1114, 25] on div "x" at bounding box center [990, 17] width 258 height 18
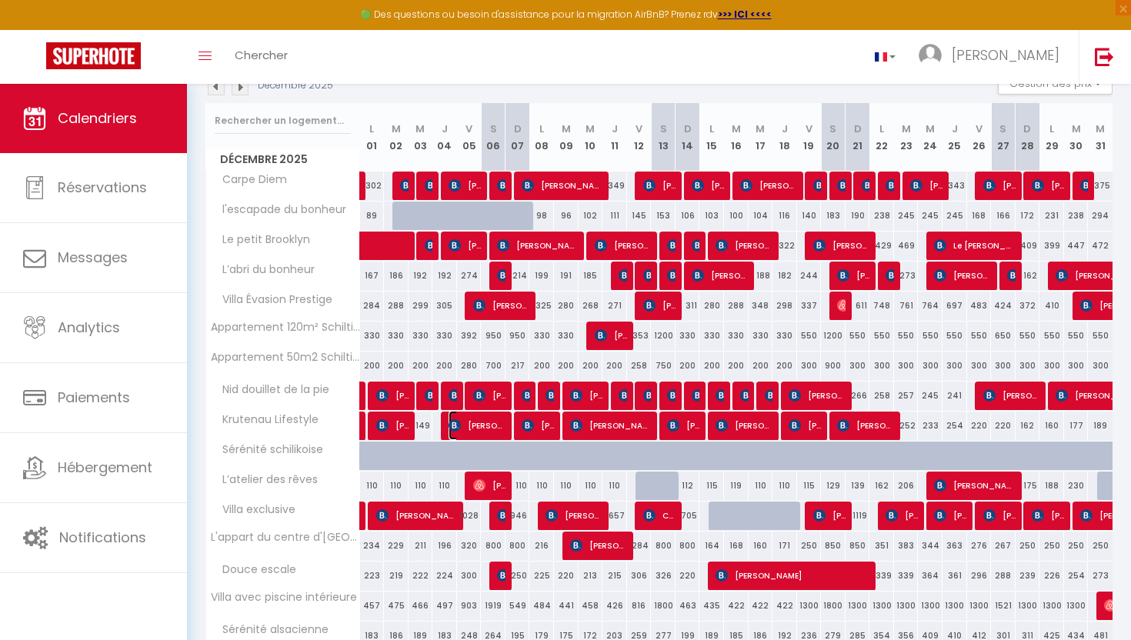
click at [470, 420] on span "[PERSON_NAME]" at bounding box center [477, 425] width 58 height 29
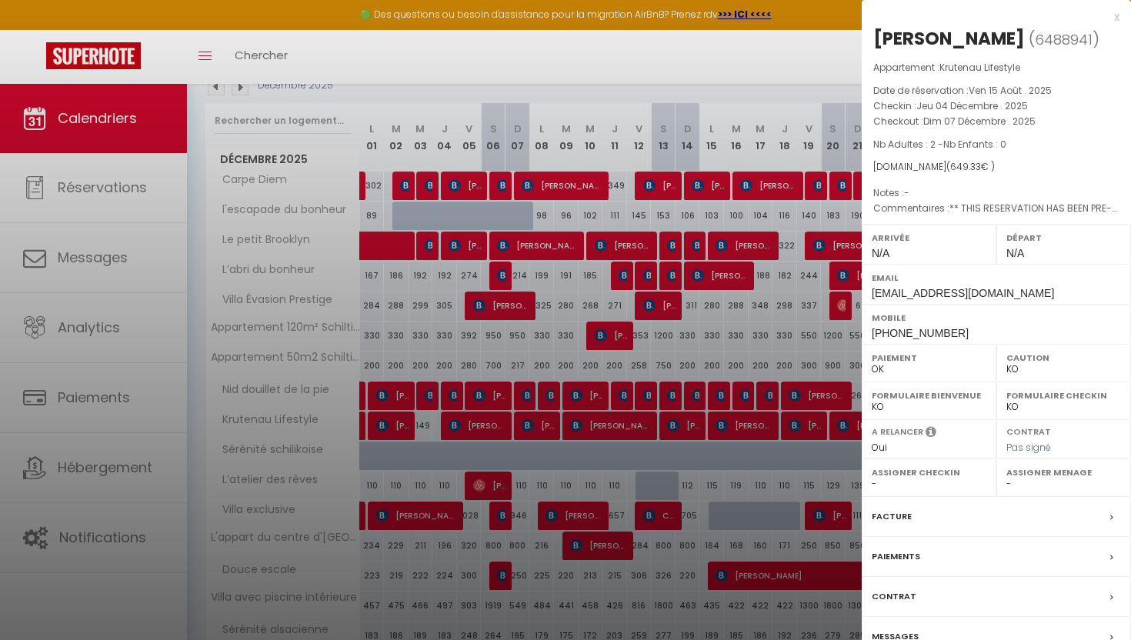
click at [894, 625] on div "Messages" at bounding box center [995, 637] width 269 height 40
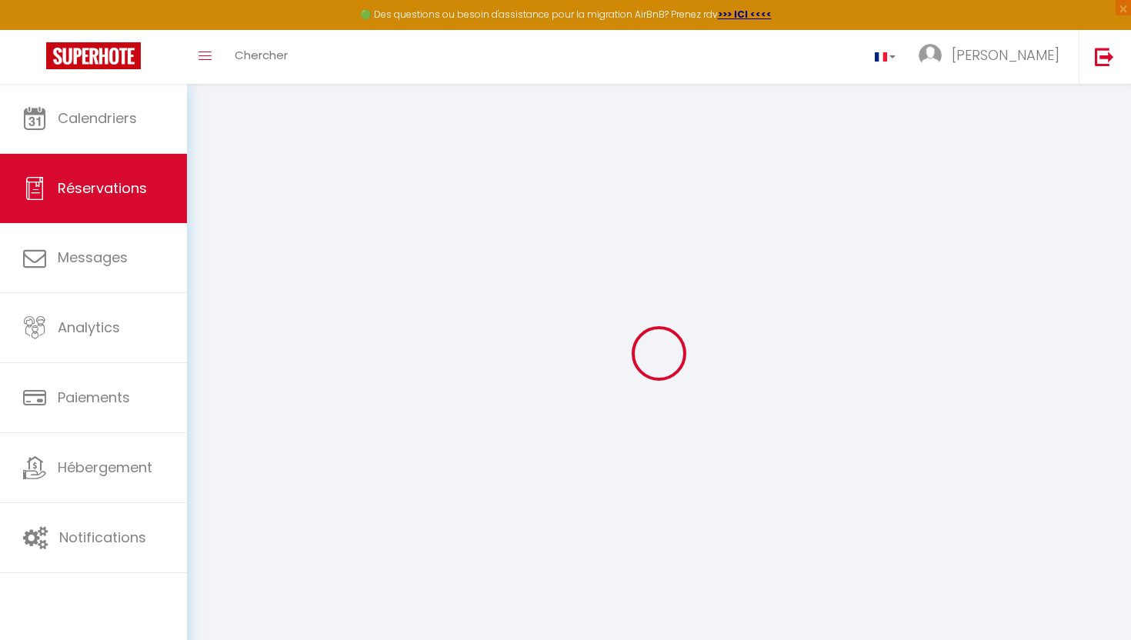
select select
checkbox input "false"
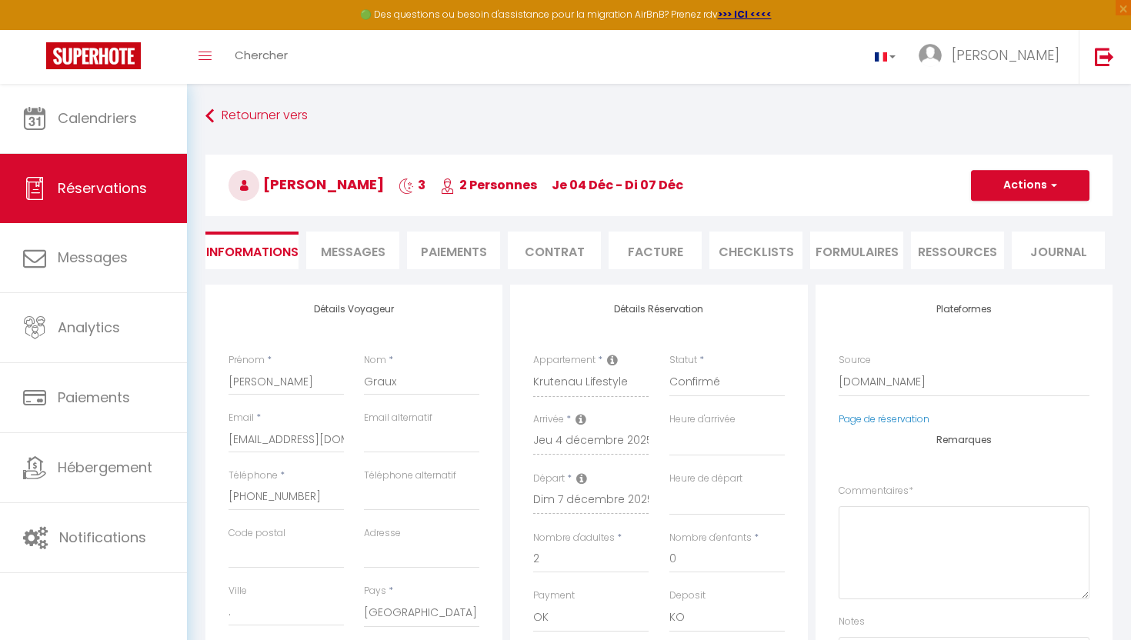
select select
checkbox input "false"
type textarea "** THIS RESERVATION HAS BEEN PRE-PAID ** Reservation has a cancellation grace p…"
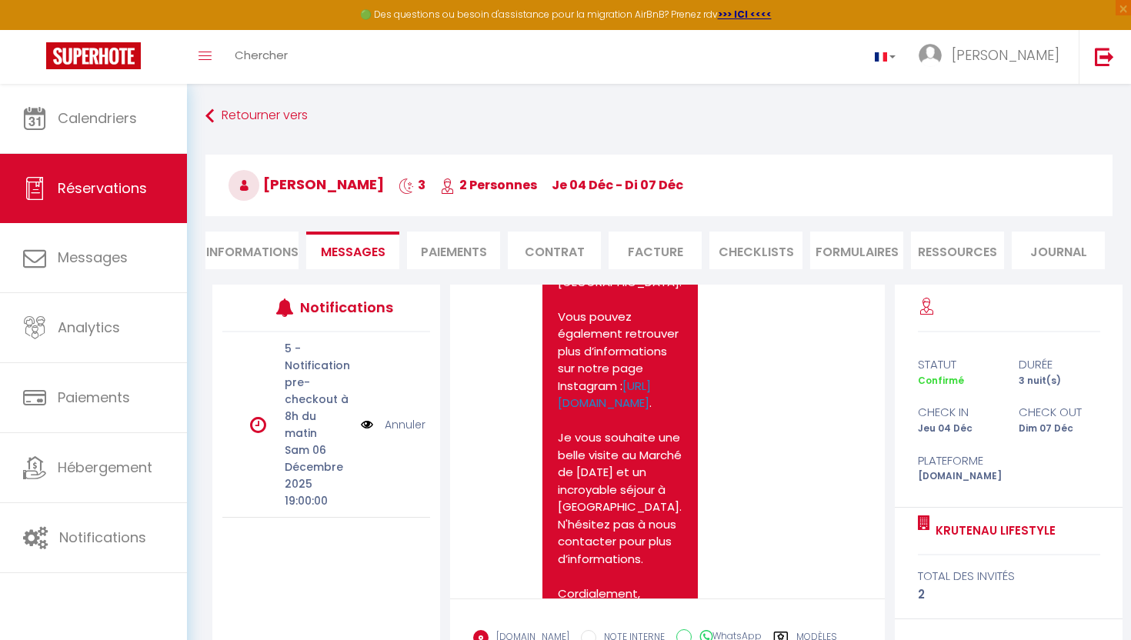
scroll to position [2294, 0]
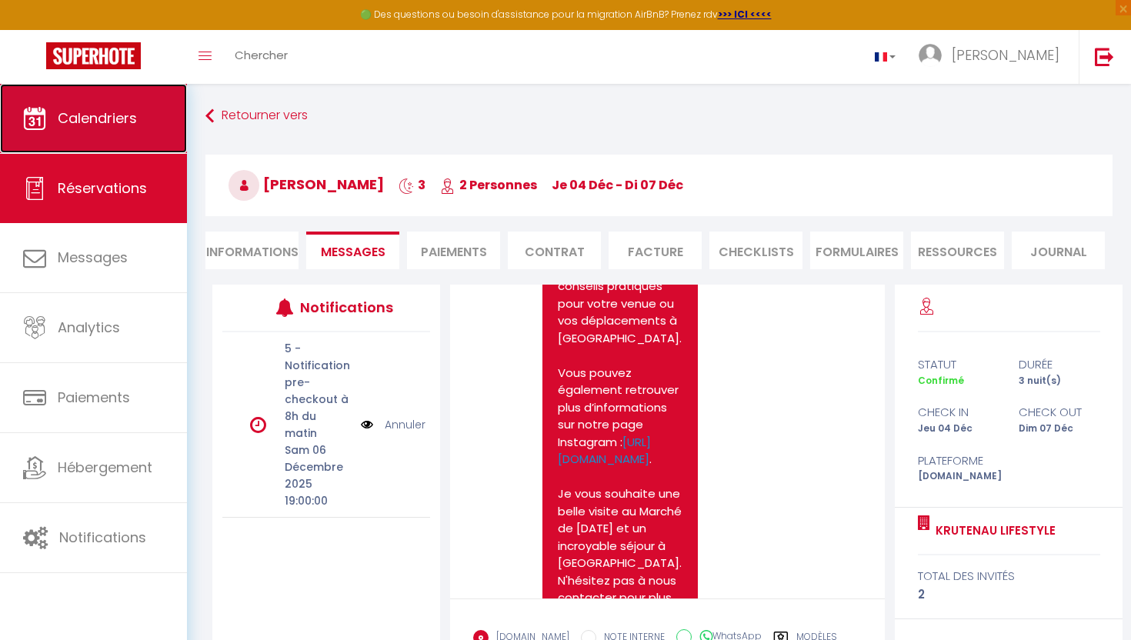
click at [98, 118] on span "Calendriers" at bounding box center [97, 117] width 79 height 19
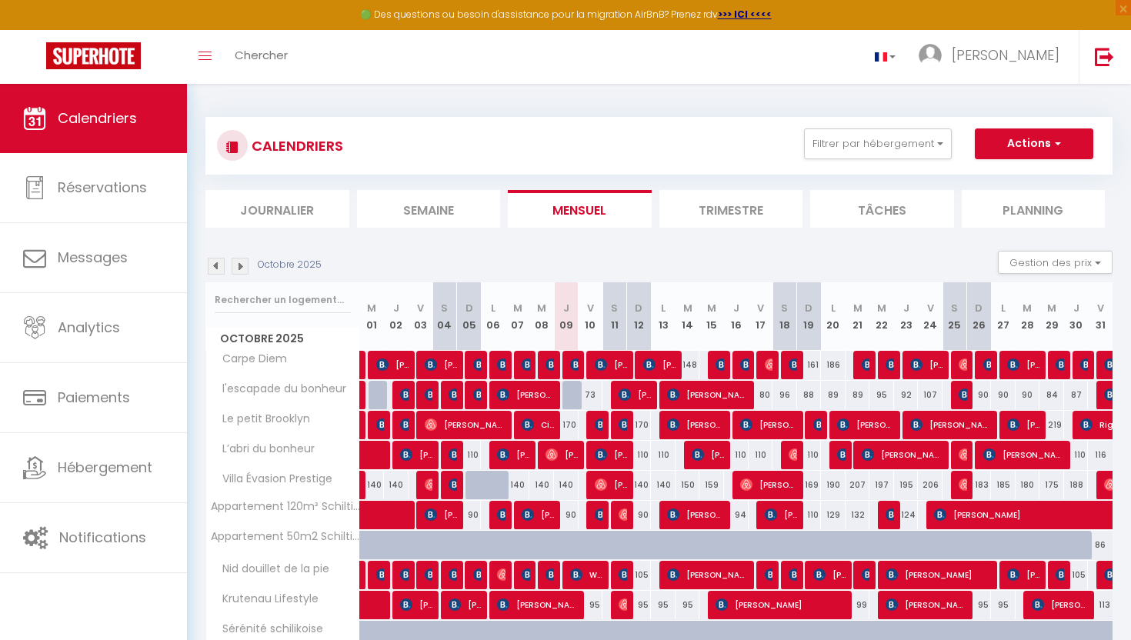
click at [241, 268] on img at bounding box center [240, 266] width 17 height 17
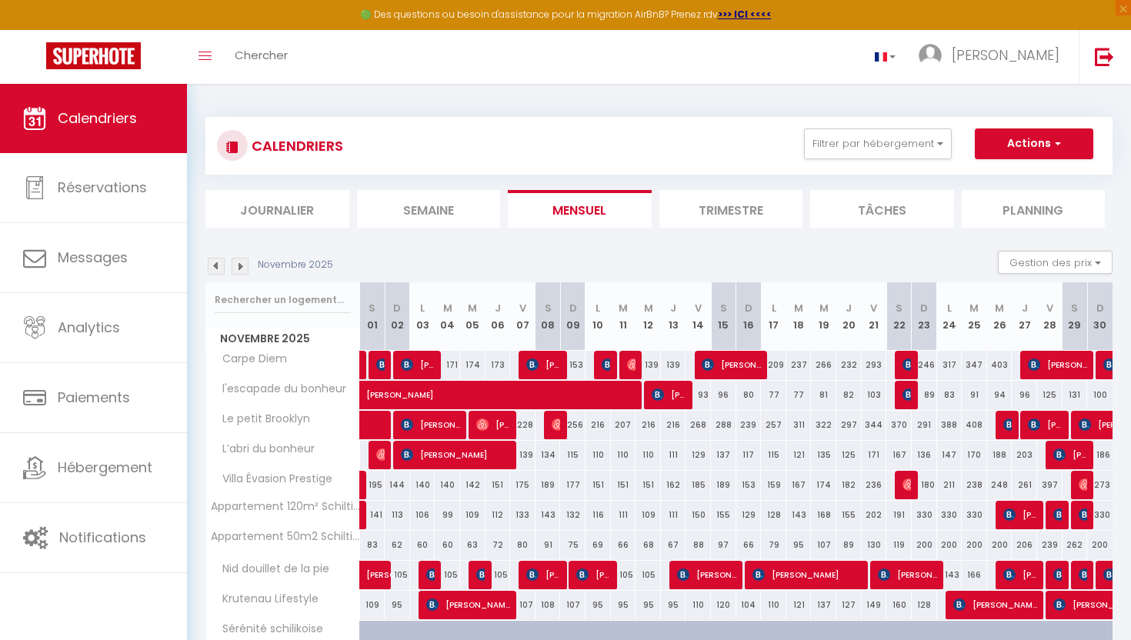
click at [241, 268] on img at bounding box center [240, 266] width 17 height 17
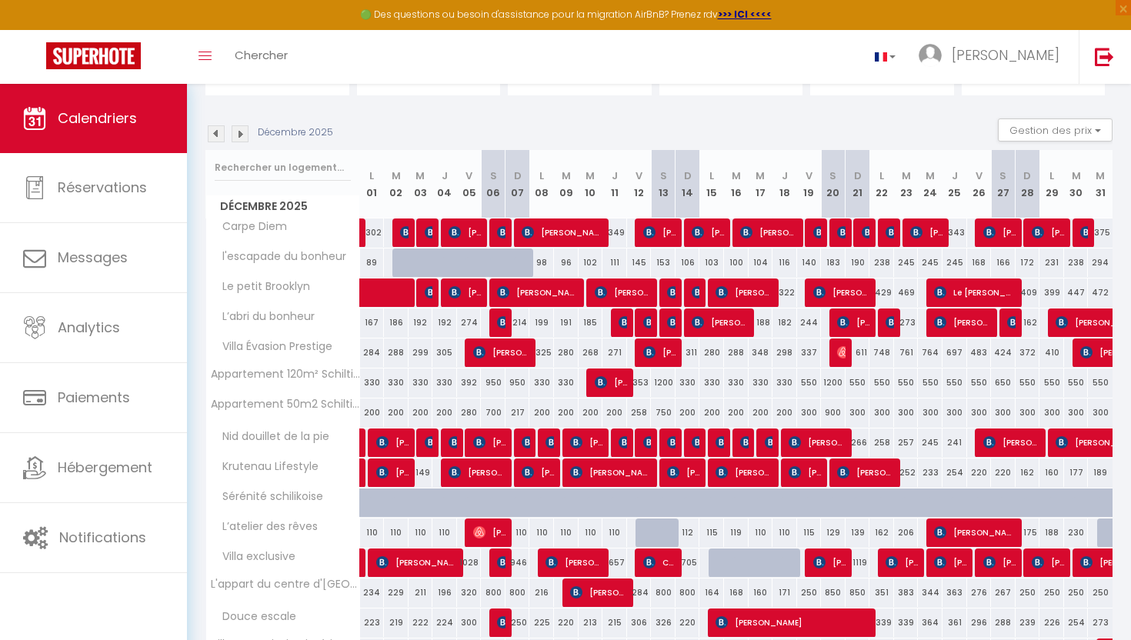
scroll to position [140, 0]
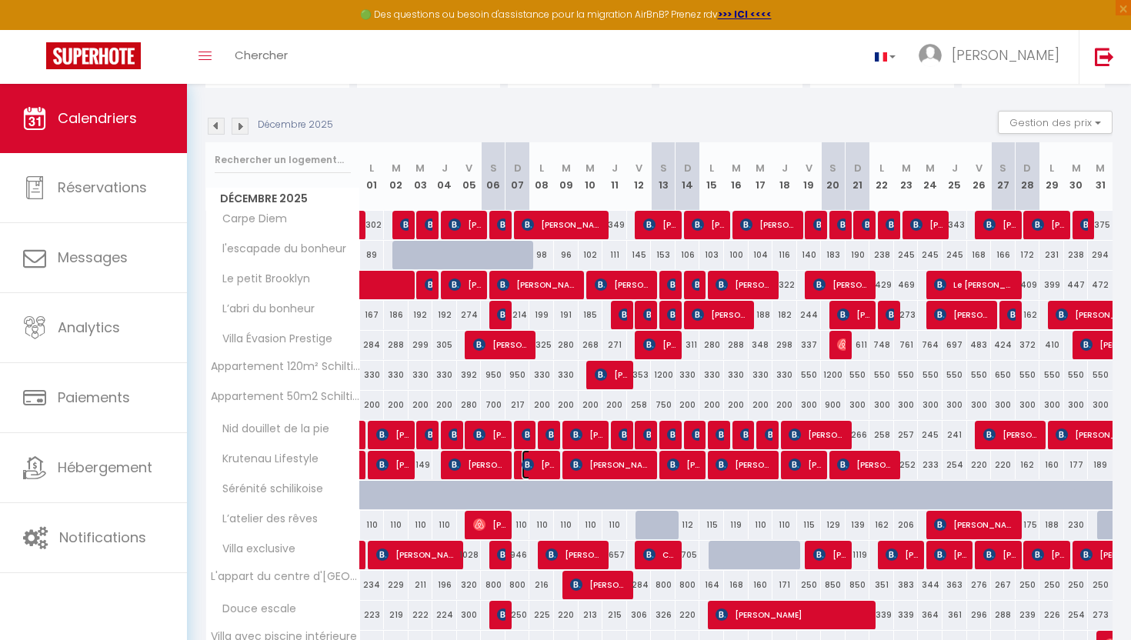
click at [547, 473] on span "[PERSON_NAME]" at bounding box center [537, 464] width 33 height 29
select select "OK"
select select "KO"
select select "0"
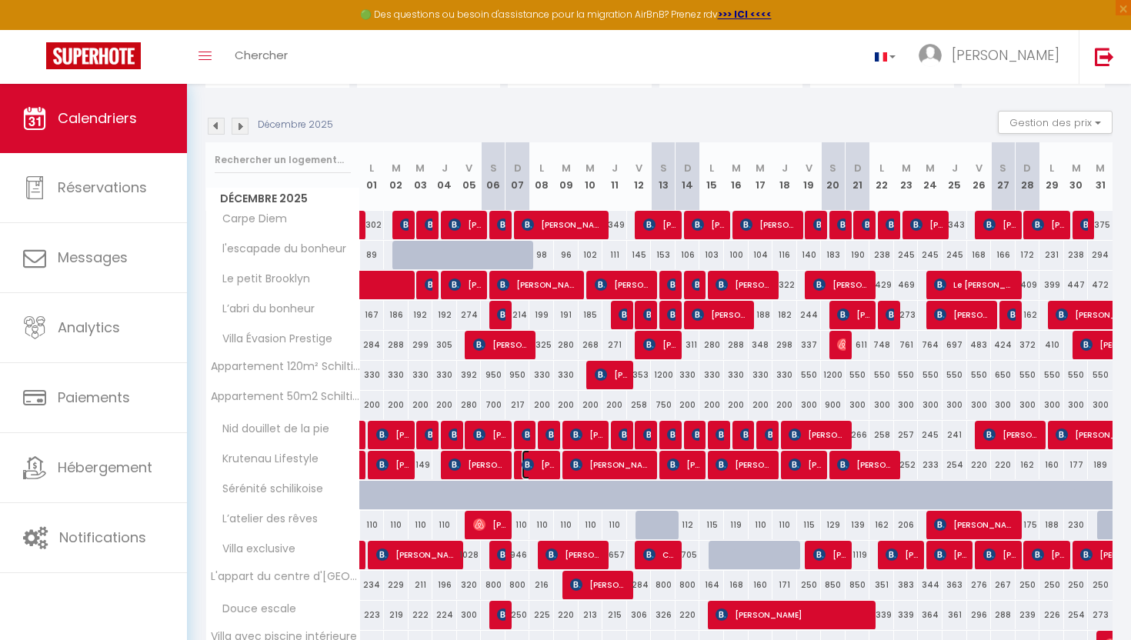
select select "1"
select select
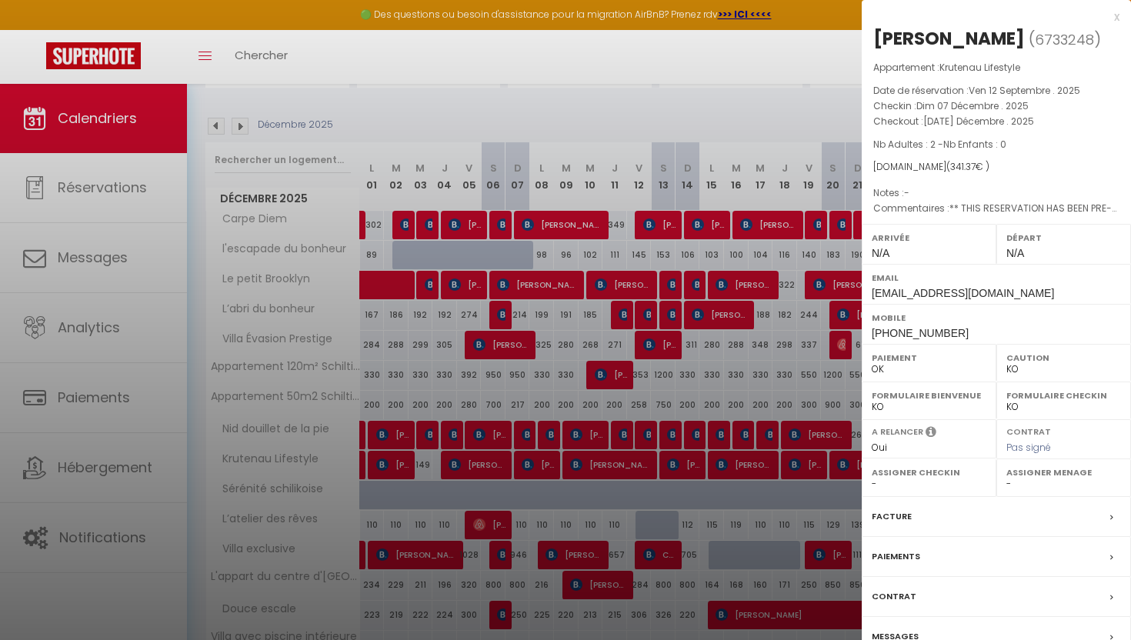
click at [897, 628] on label "Messages" at bounding box center [894, 636] width 47 height 16
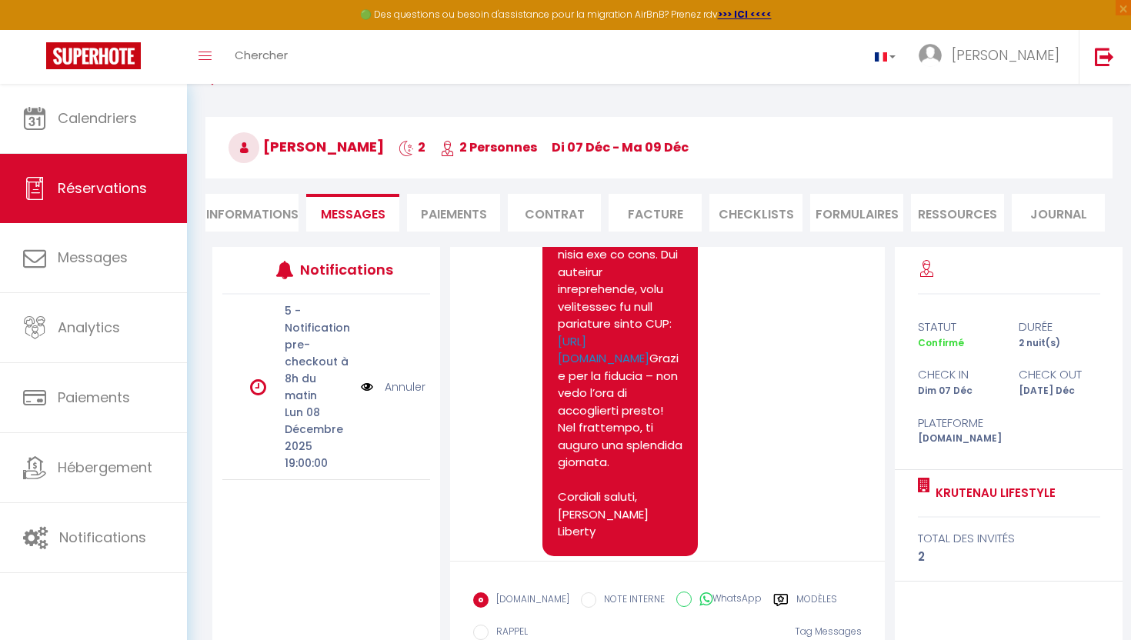
scroll to position [59, 0]
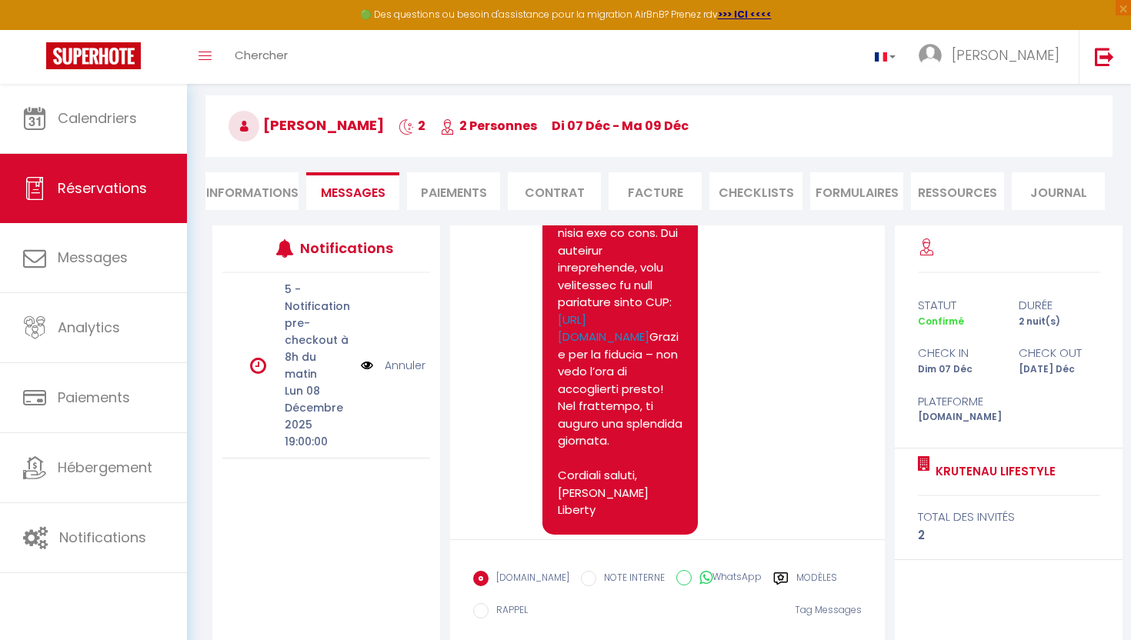
click at [805, 571] on label "Modèles" at bounding box center [816, 580] width 41 height 19
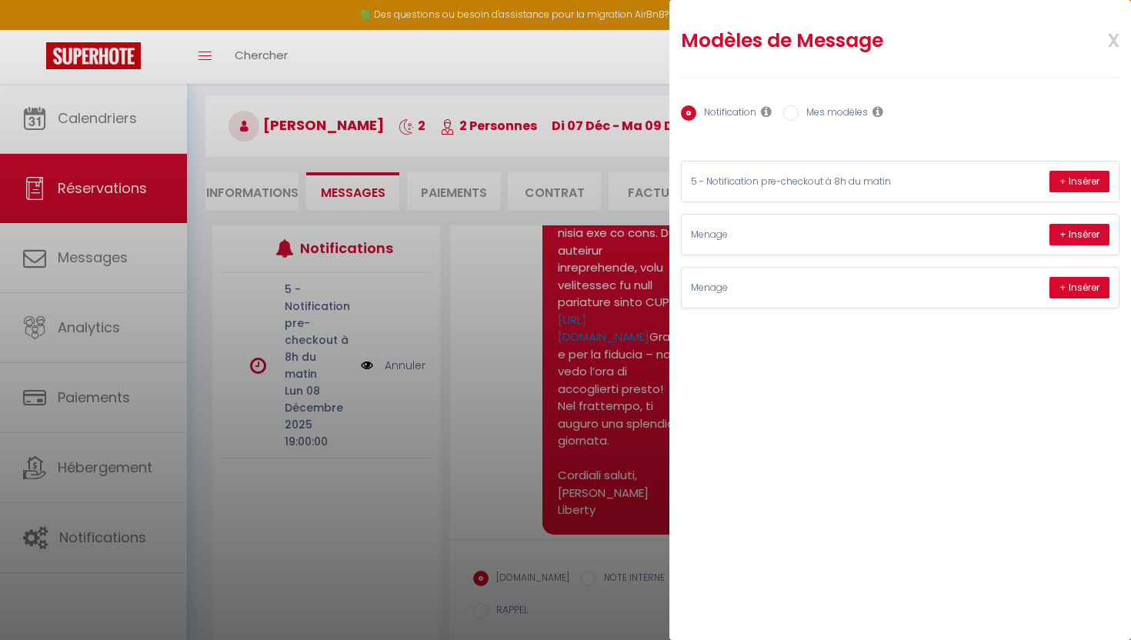
click at [826, 114] on label "Mes modèles" at bounding box center [832, 113] width 69 height 17
click at [798, 114] on input "Mes modèles" at bounding box center [790, 112] width 15 height 15
radio input "true"
radio input "false"
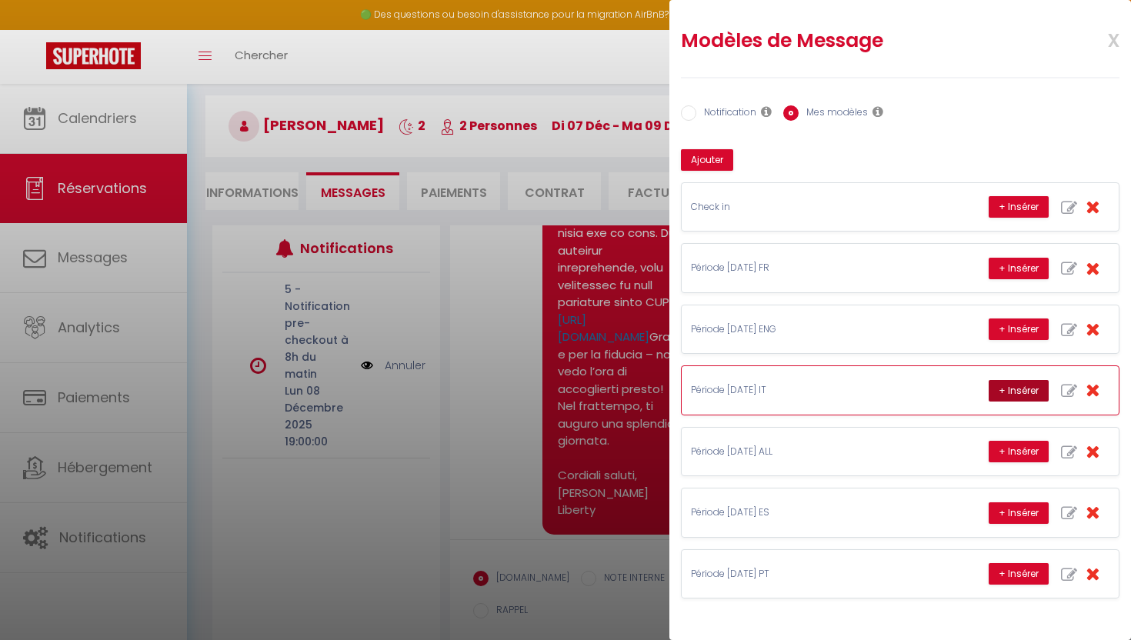
click at [996, 392] on button "+ Insérer" at bounding box center [1018, 391] width 60 height 22
type textarea "Ciao e grazie per la tua prenotazione! 😊 Siamo felici di darti il [PERSON_NAME]…"
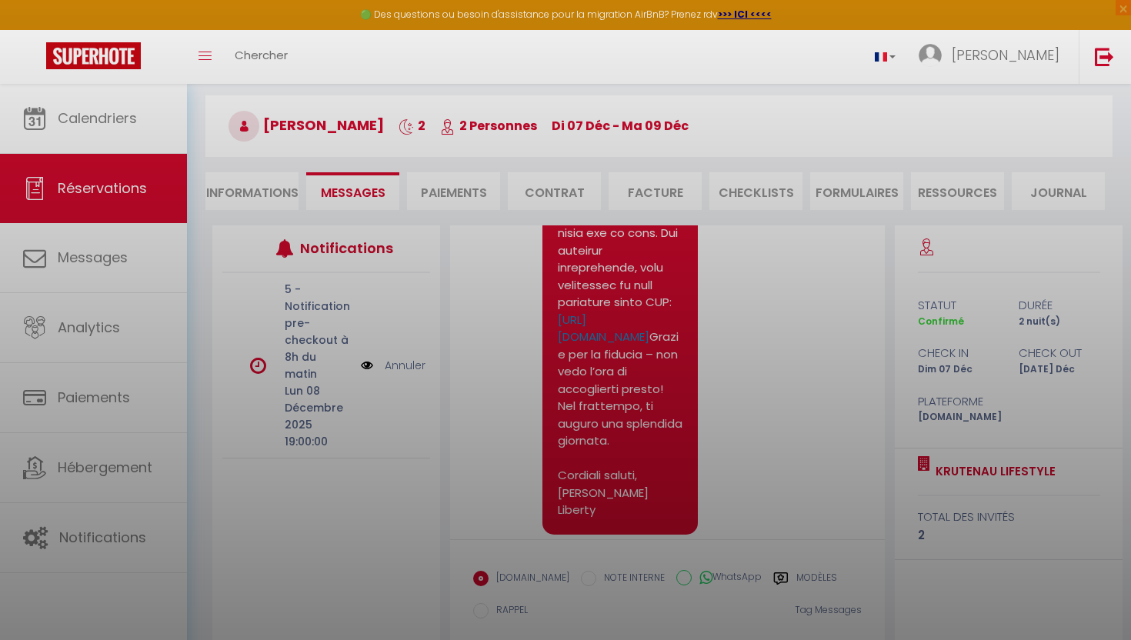
scroll to position [145, 0]
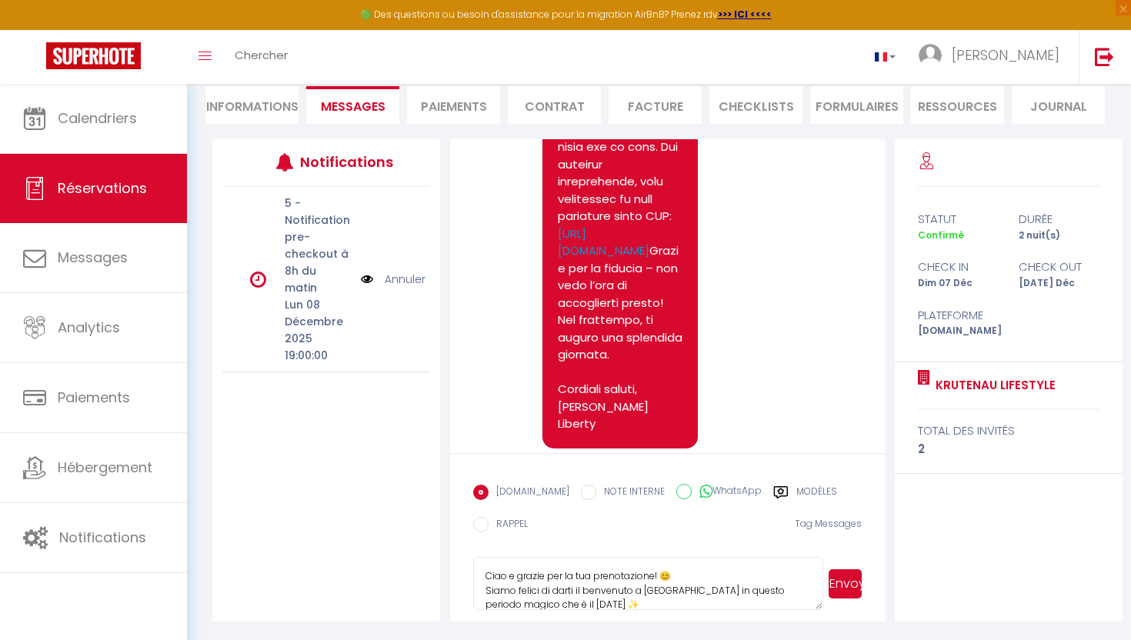
click at [853, 585] on button "Envoyer" at bounding box center [844, 583] width 33 height 29
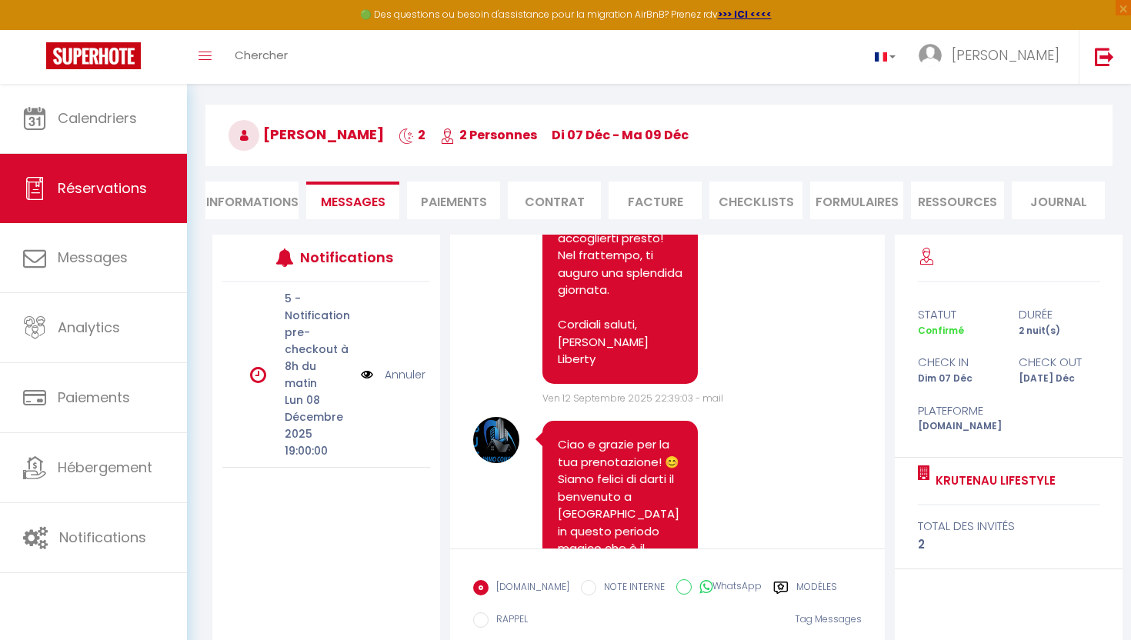
scroll to position [0, 0]
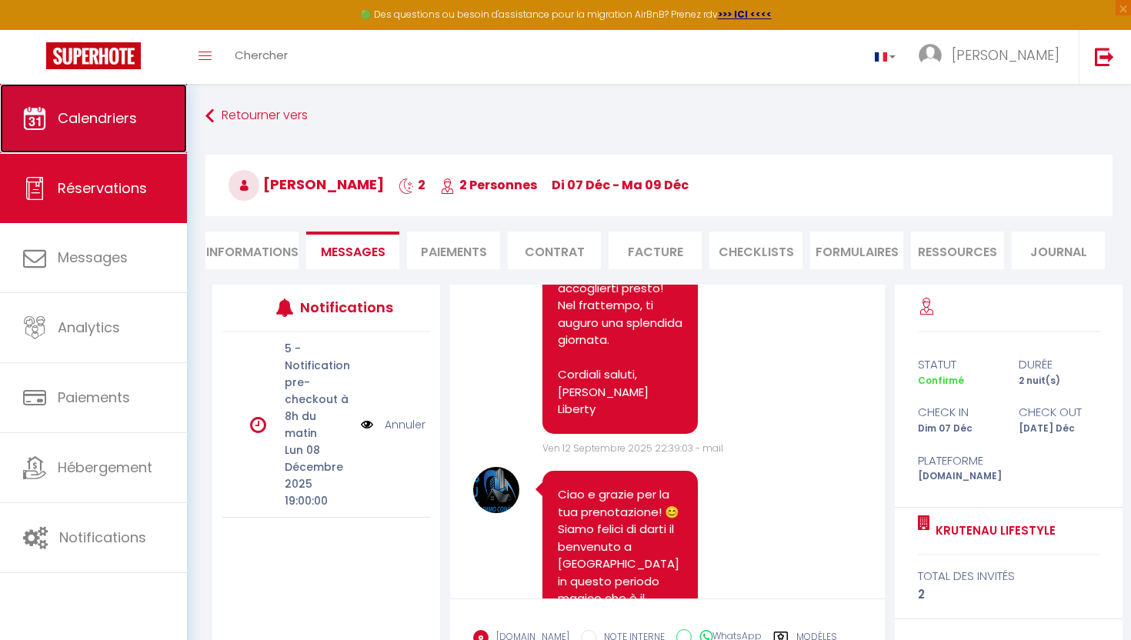
click at [88, 135] on link "Calendriers" at bounding box center [93, 118] width 187 height 69
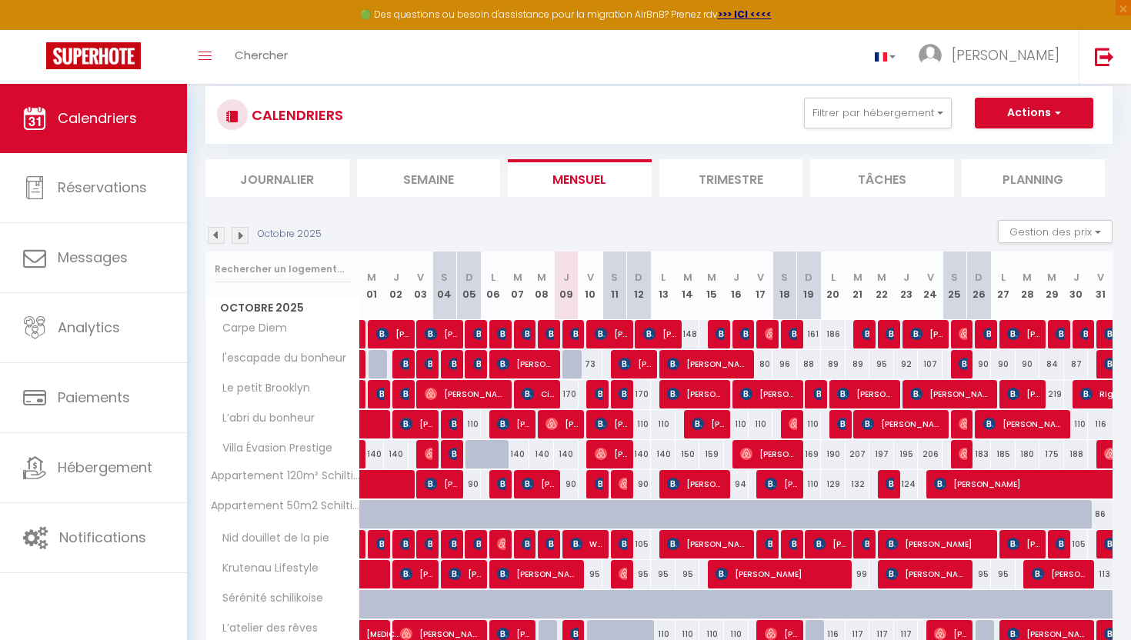
scroll to position [69, 0]
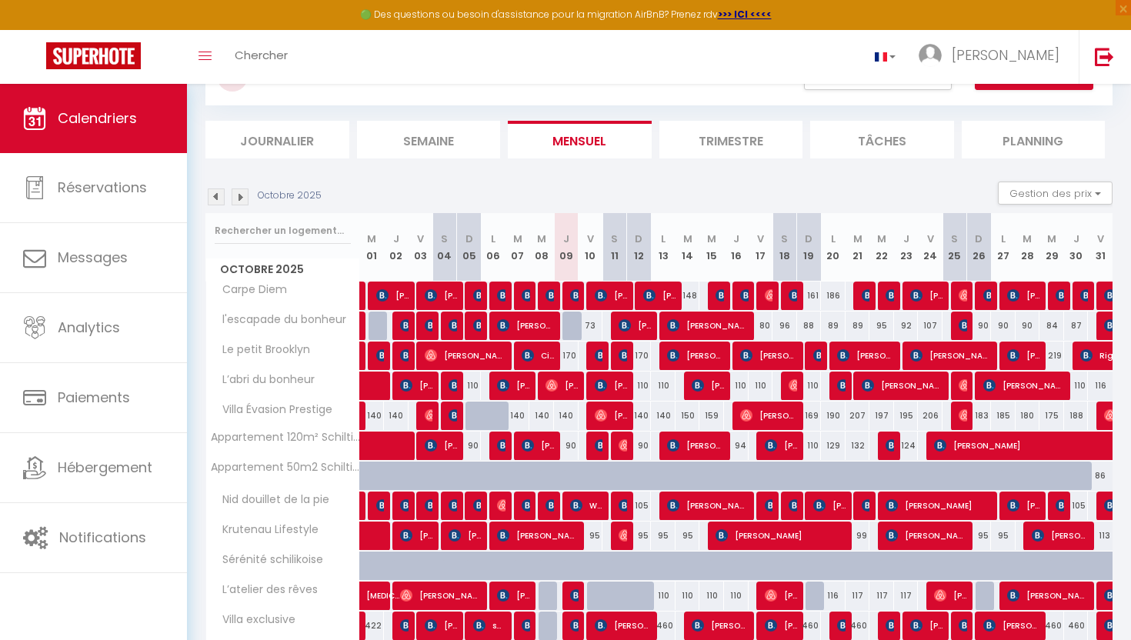
click at [245, 202] on img at bounding box center [240, 196] width 17 height 17
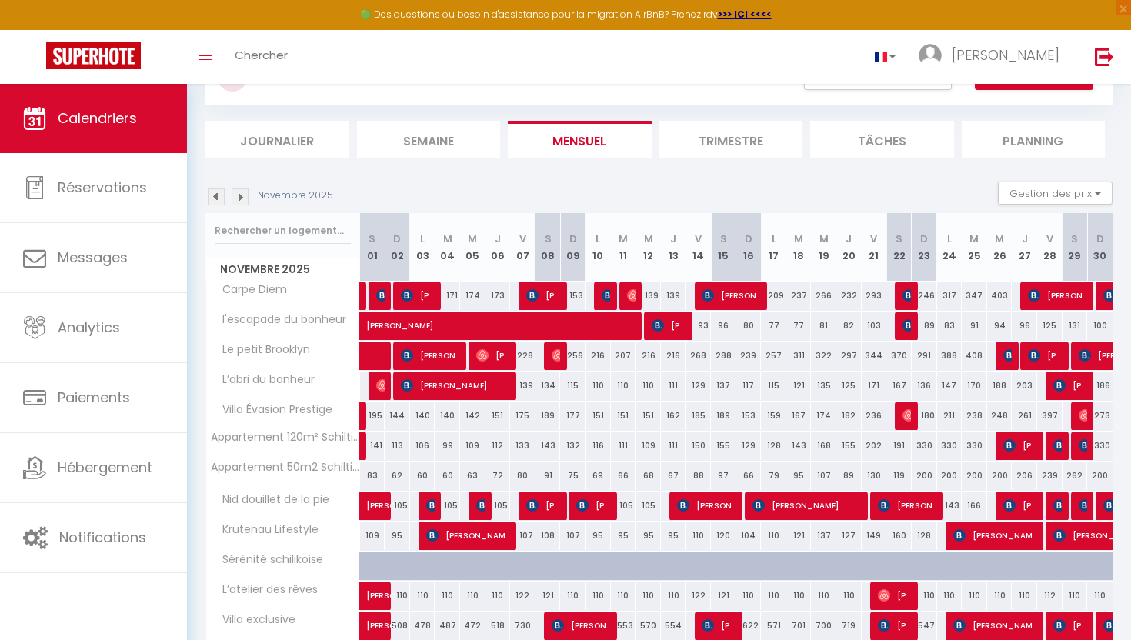
click at [245, 202] on img at bounding box center [240, 196] width 17 height 17
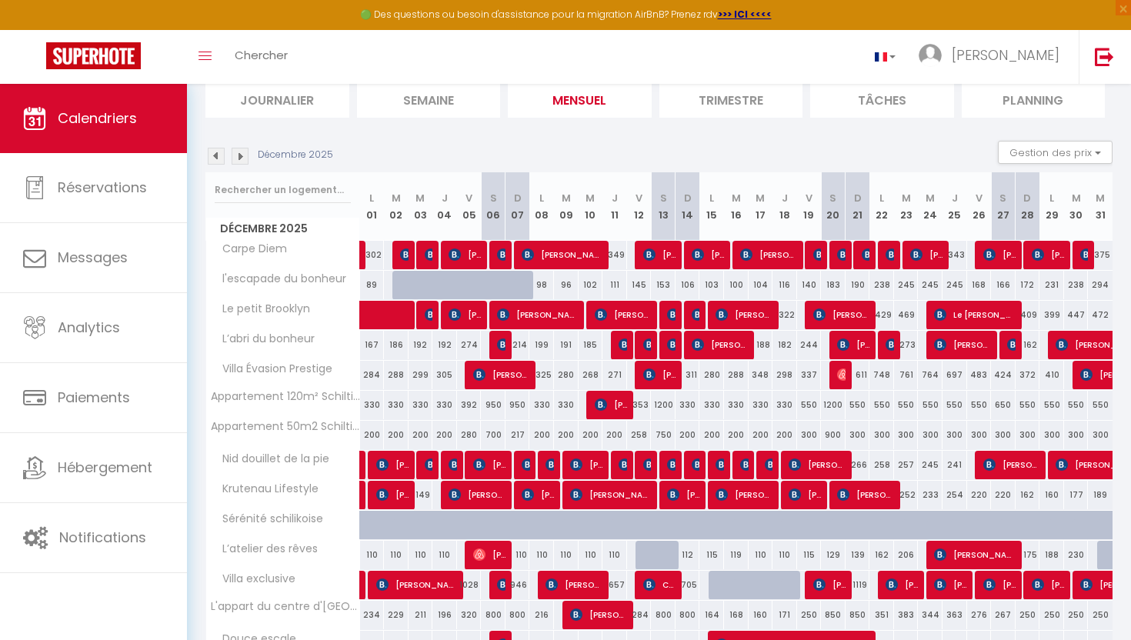
scroll to position [111, 0]
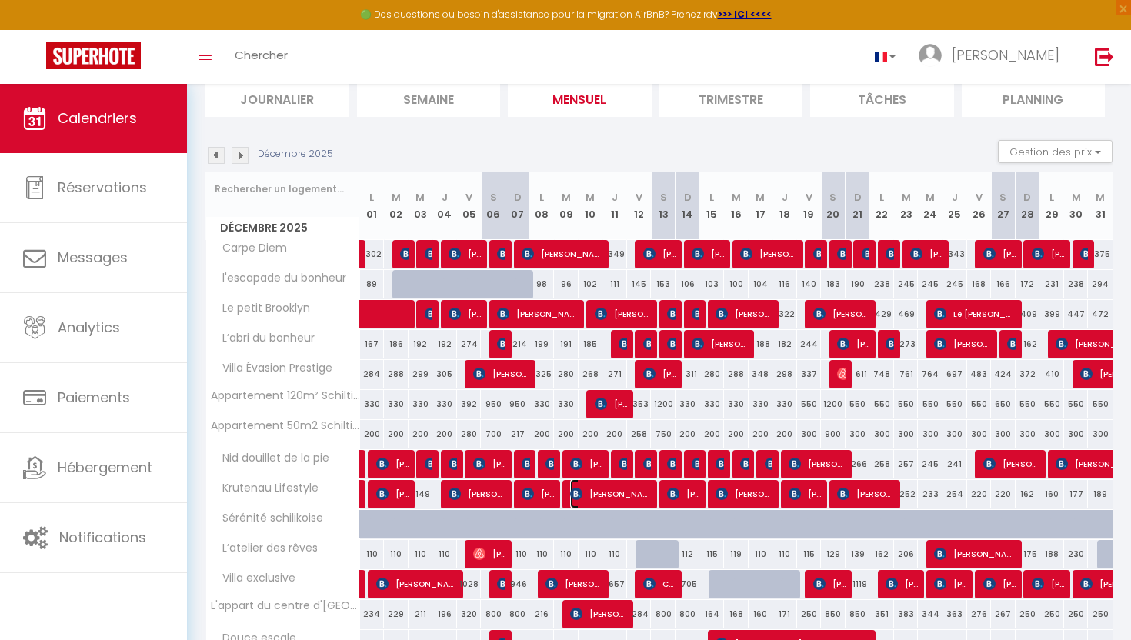
click at [612, 488] on span "[PERSON_NAME]" at bounding box center [611, 493] width 82 height 29
select select "OK"
select select "KO"
select select "0"
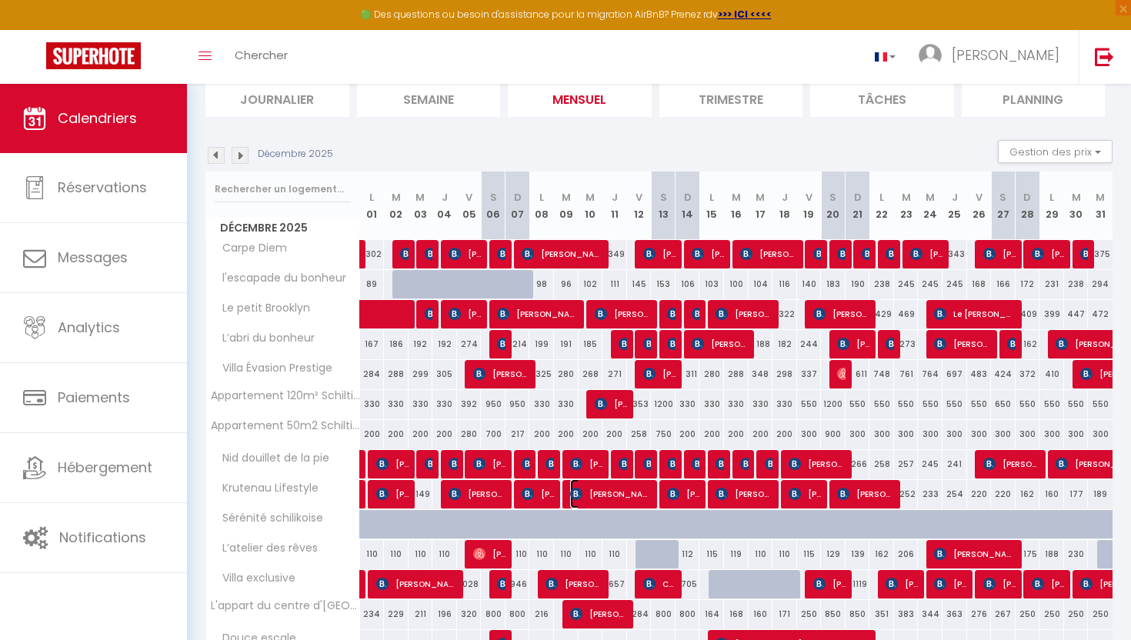
select select "1"
select select
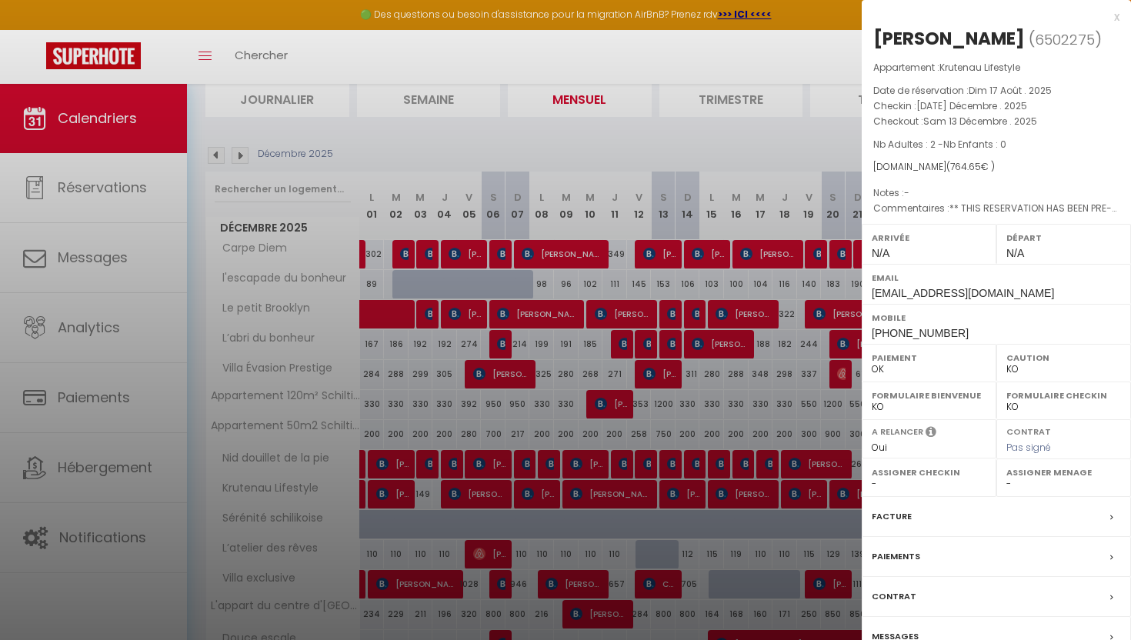
click at [890, 526] on div "Facture" at bounding box center [995, 517] width 269 height 40
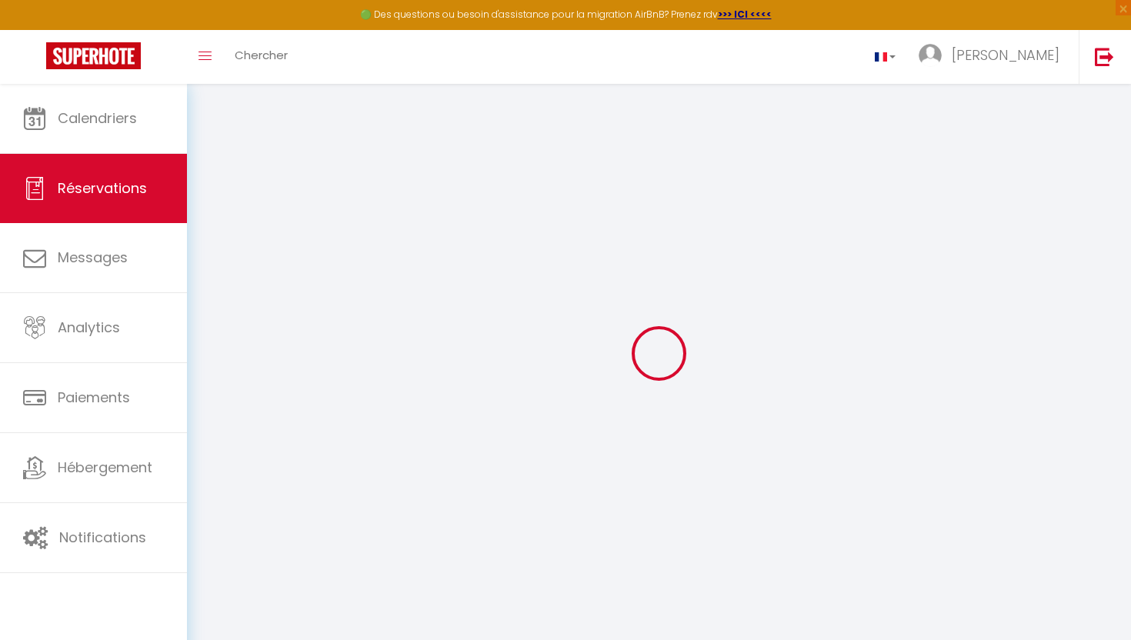
select select "taxes"
select select
checkbox input "false"
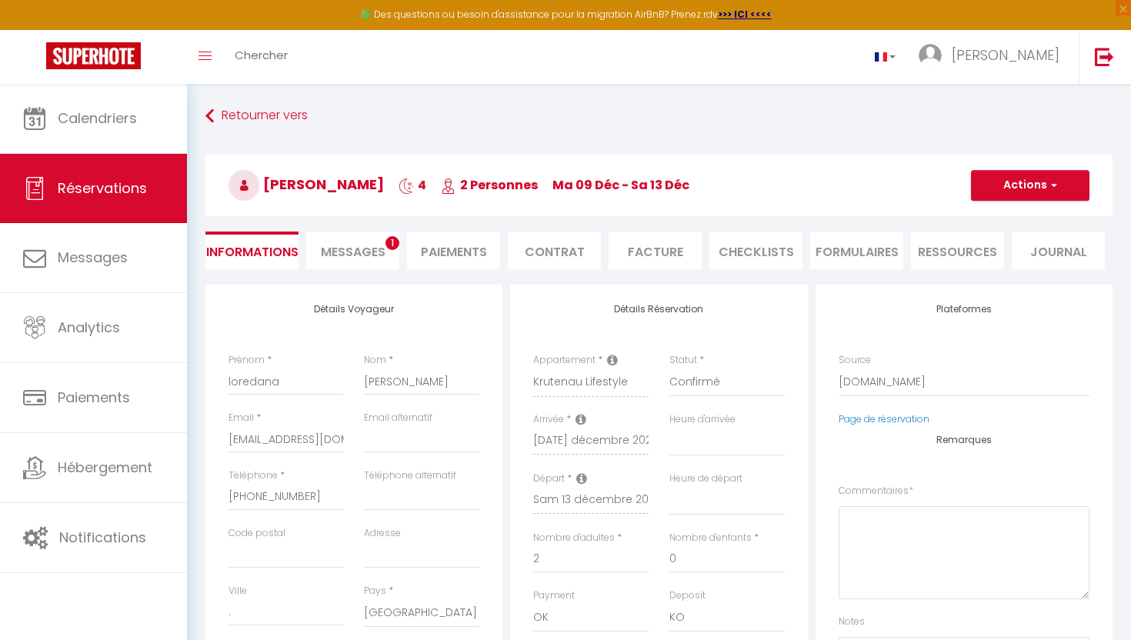
select select
checkbox input "false"
type textarea "** THIS RESERVATION HAS BEEN PRE-PAID ** BOOKING NOTE : Payment charge is EUR 1…"
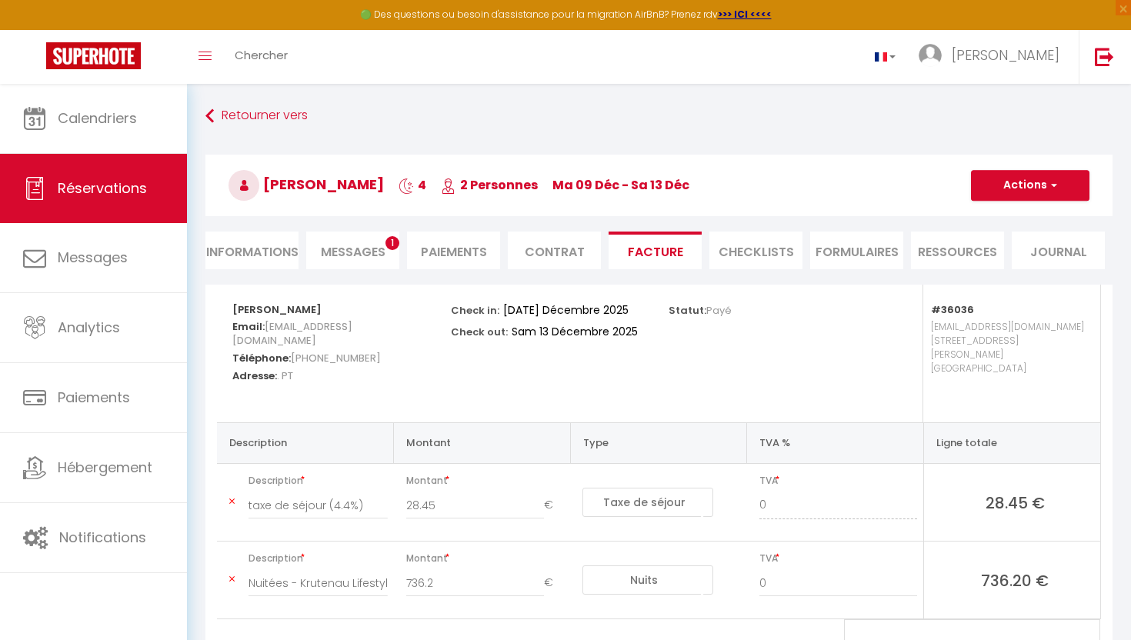
click at [274, 248] on li "Informations" at bounding box center [251, 251] width 93 height 38
select select
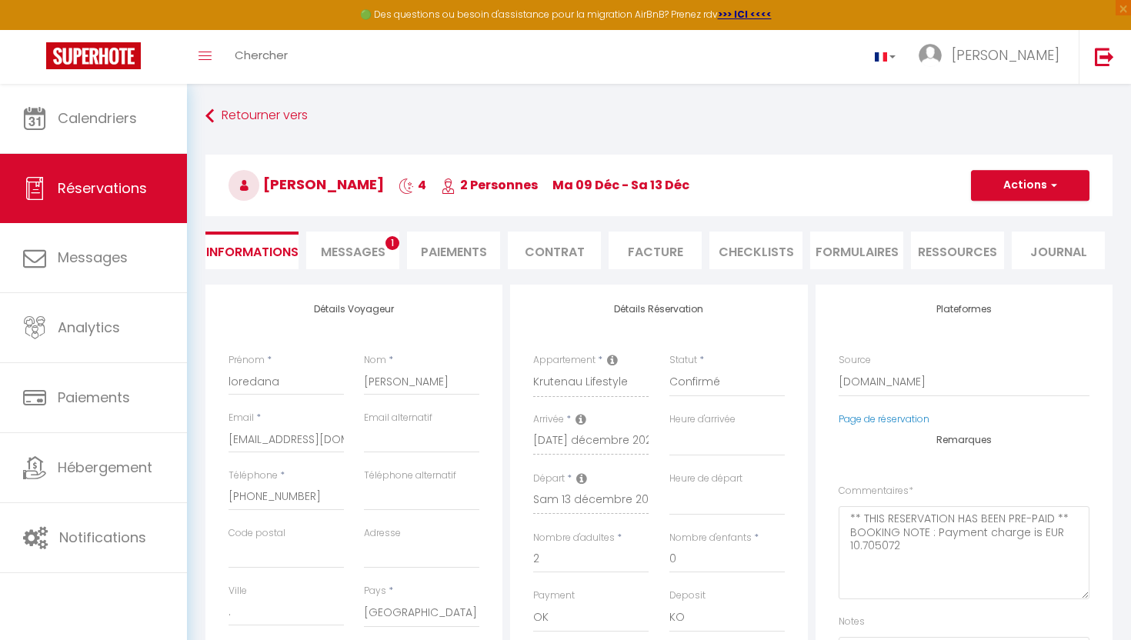
click at [360, 259] on span "Messages" at bounding box center [353, 252] width 65 height 18
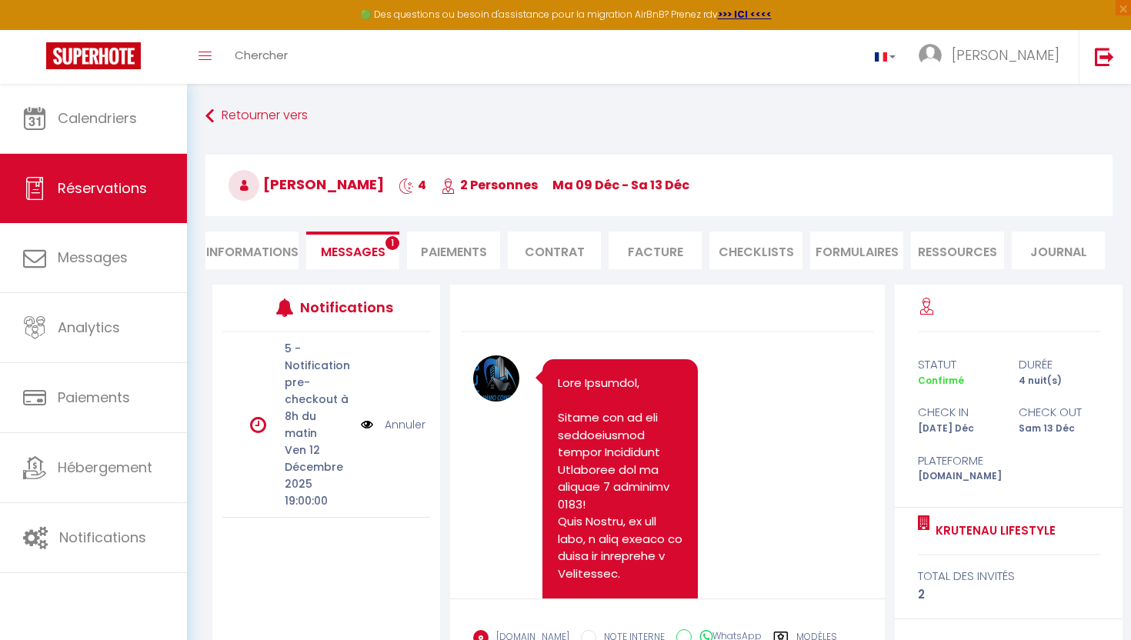
scroll to position [145, 0]
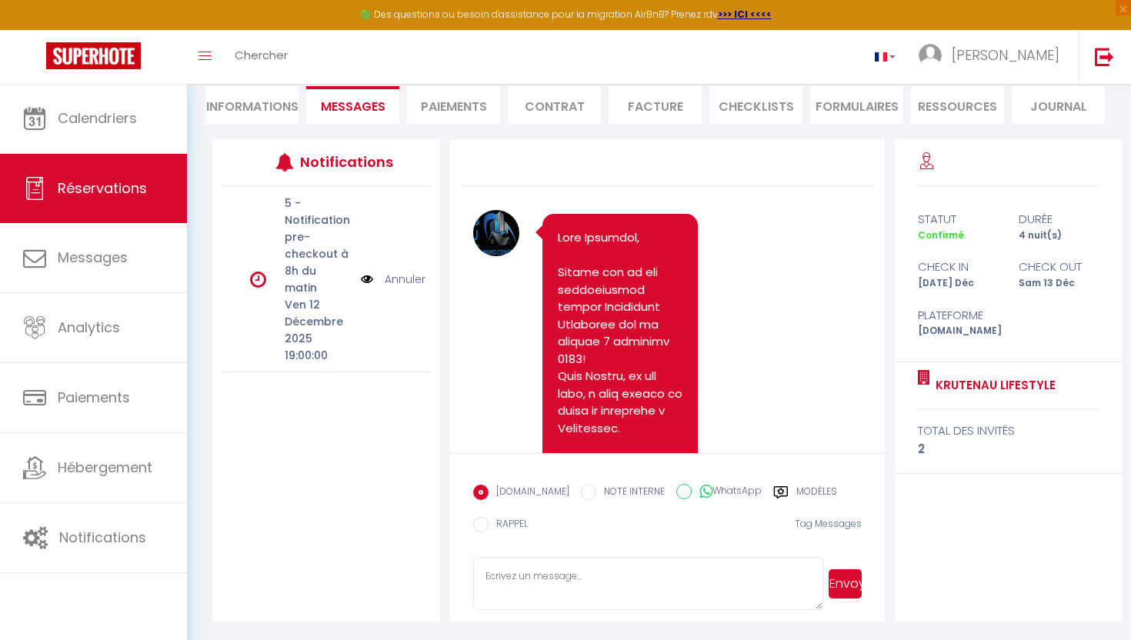
click at [802, 496] on label "Modèles" at bounding box center [816, 494] width 41 height 19
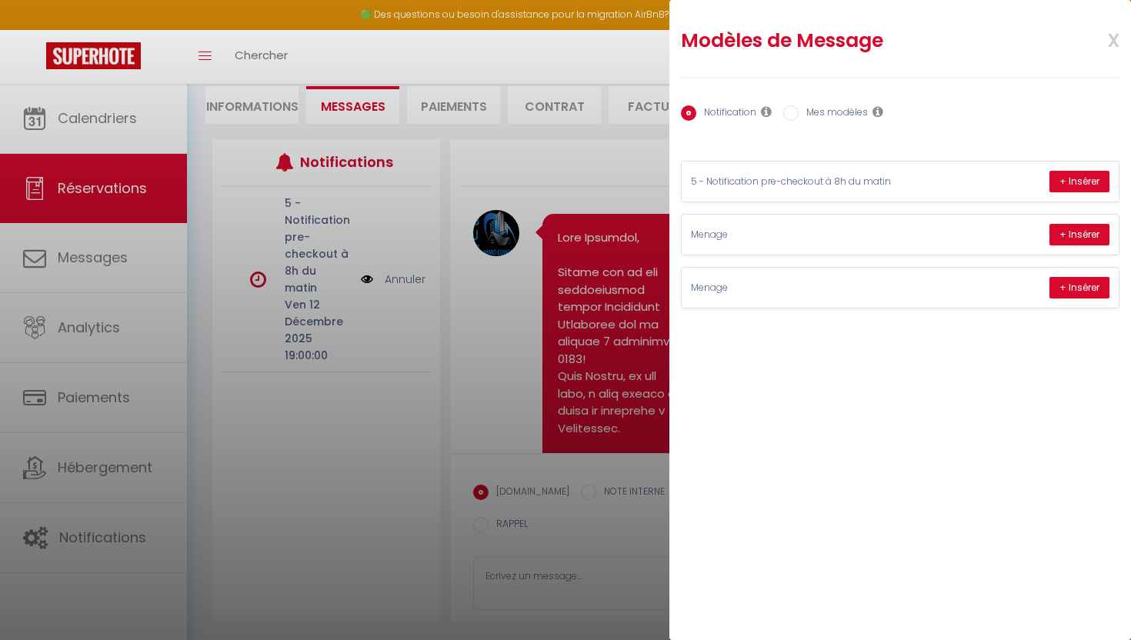
click at [602, 394] on div at bounding box center [565, 320] width 1131 height 640
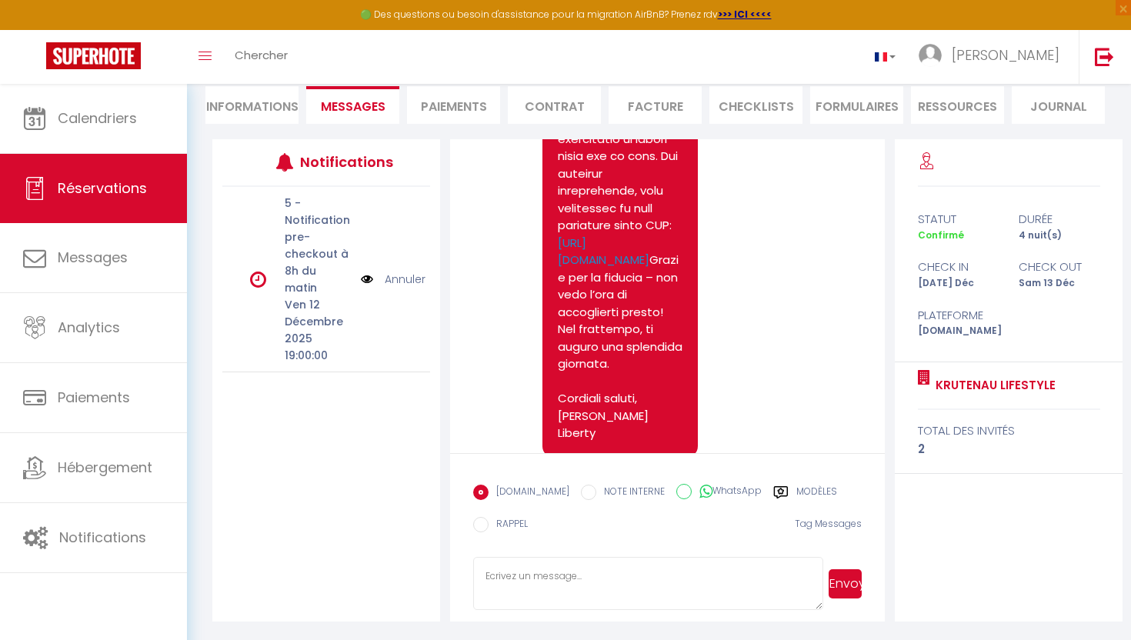
scroll to position [1396, 0]
click at [805, 485] on label "Modèles" at bounding box center [816, 494] width 41 height 19
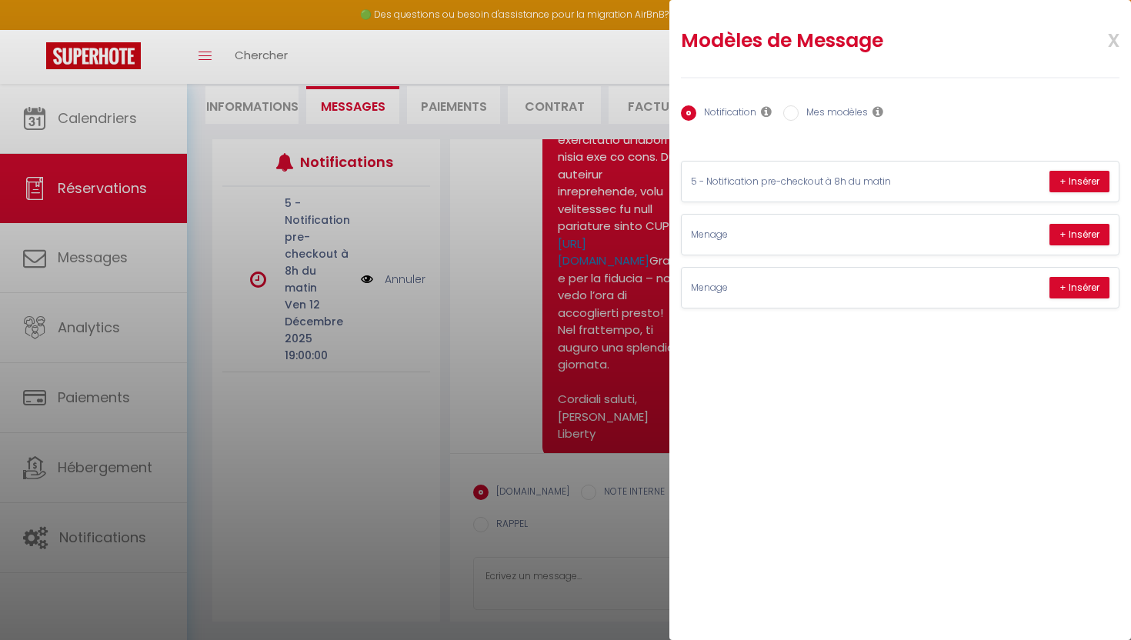
click at [830, 104] on div "Notification Mes modèles" at bounding box center [900, 114] width 438 height 32
click at [830, 108] on label "Mes modèles" at bounding box center [832, 113] width 69 height 17
click at [798, 108] on input "Mes modèles" at bounding box center [790, 112] width 15 height 15
radio input "true"
radio input "false"
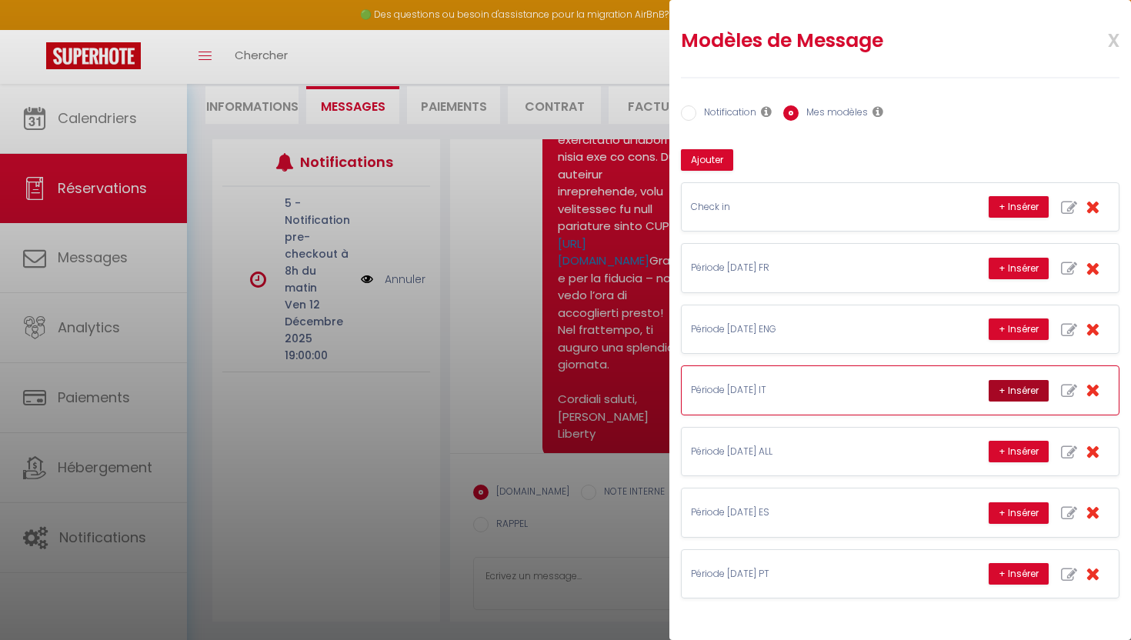
click at [1009, 385] on button "+ Insérer" at bounding box center [1018, 391] width 60 height 22
type textarea "Ciao e grazie per la tua prenotazione! 😊 Siamo felici di darti il [PERSON_NAME]…"
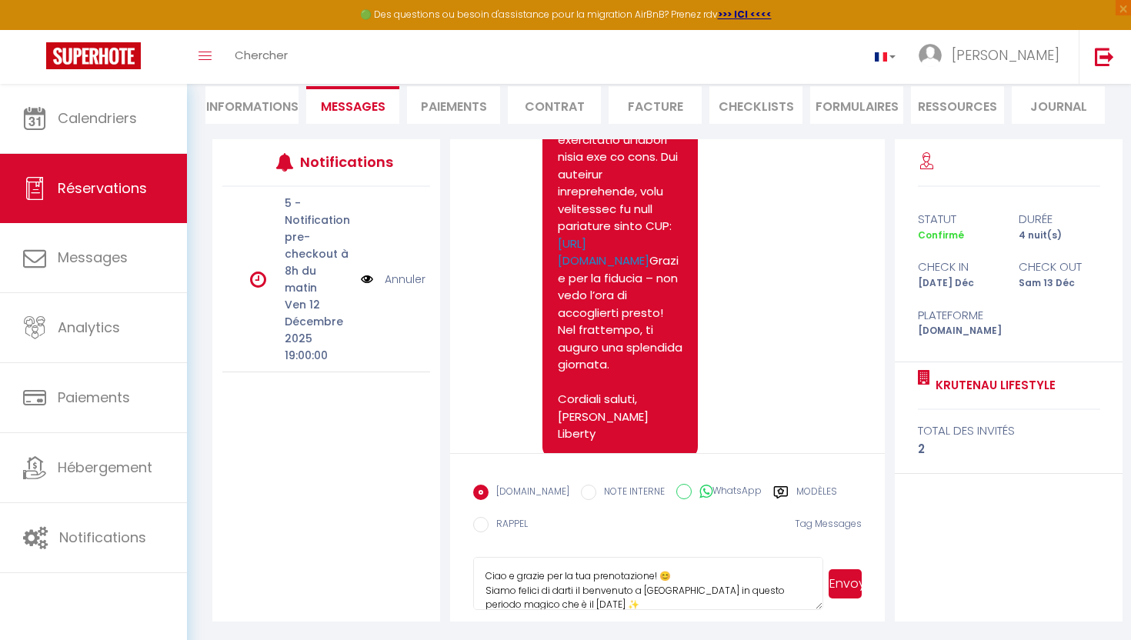
click at [851, 585] on button "Envoyer" at bounding box center [844, 583] width 33 height 29
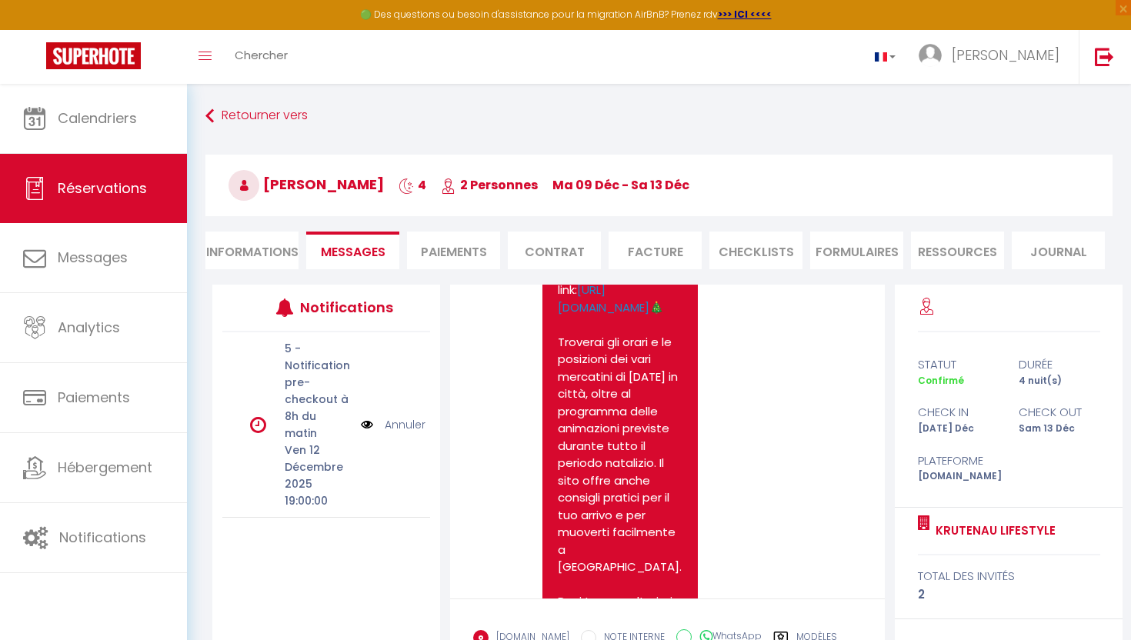
scroll to position [2374, 0]
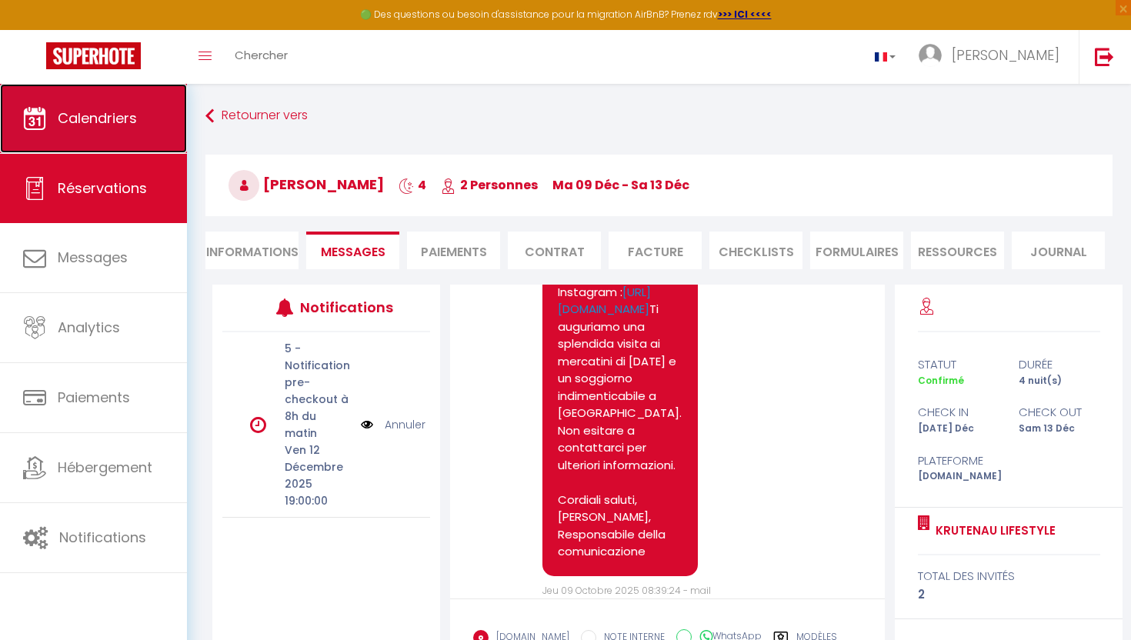
click at [152, 109] on link "Calendriers" at bounding box center [93, 118] width 187 height 69
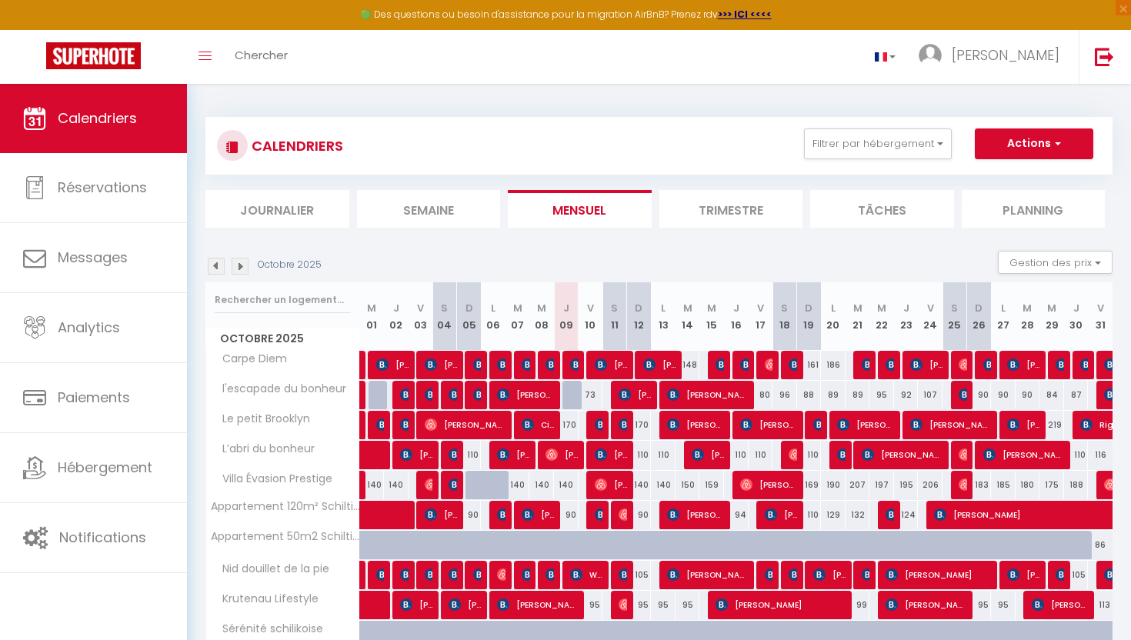
click at [234, 263] on img at bounding box center [240, 266] width 17 height 17
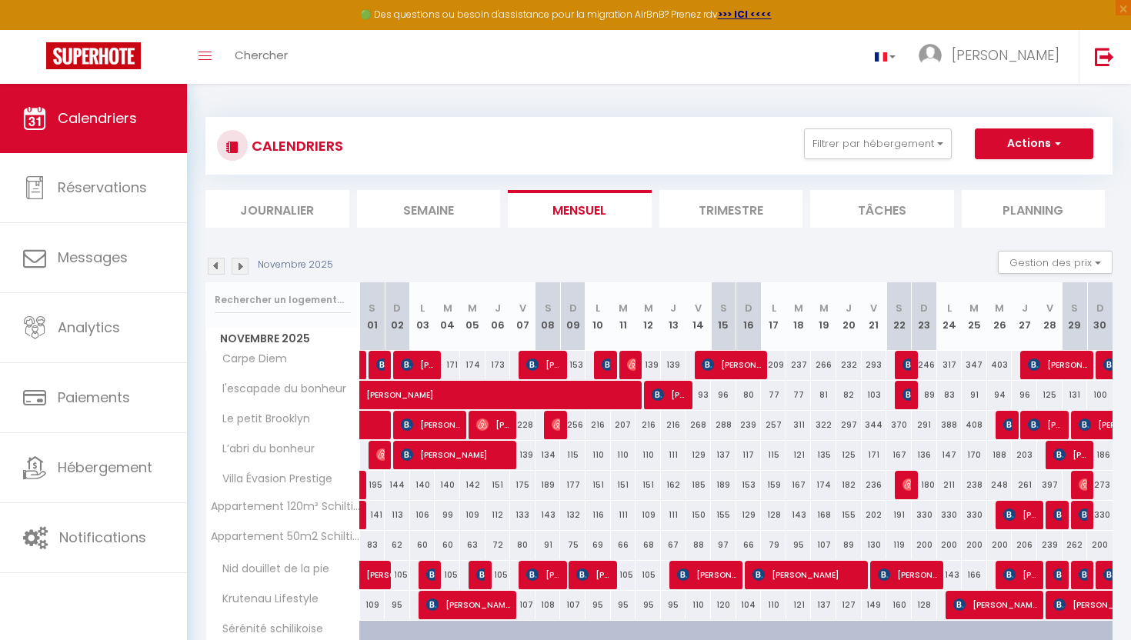
click at [246, 265] on img at bounding box center [240, 266] width 17 height 17
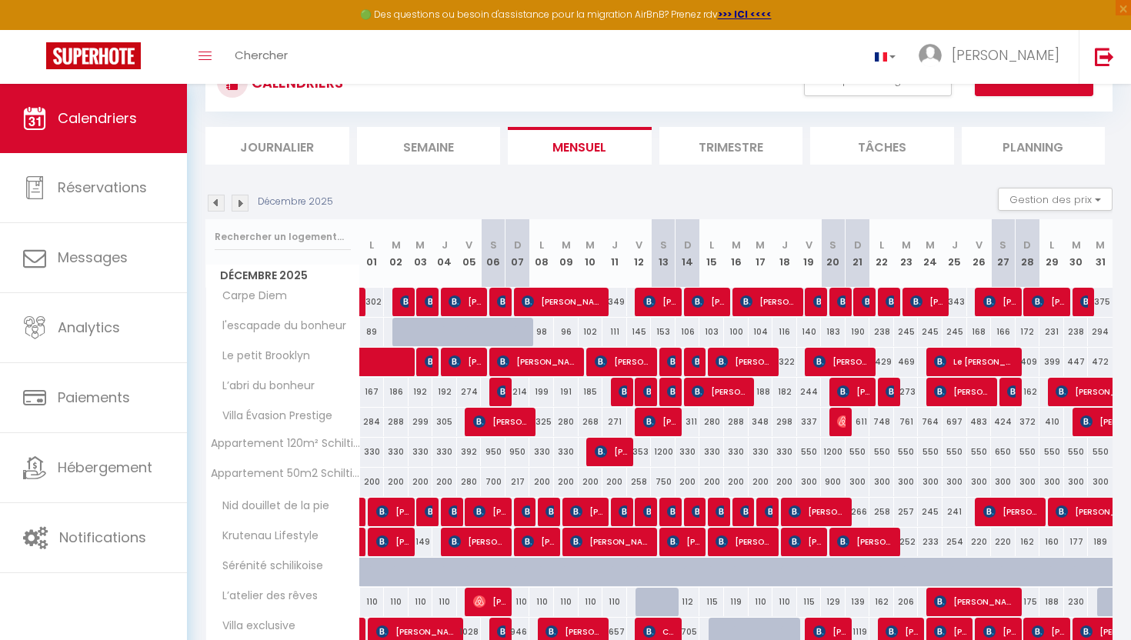
scroll to position [75, 0]
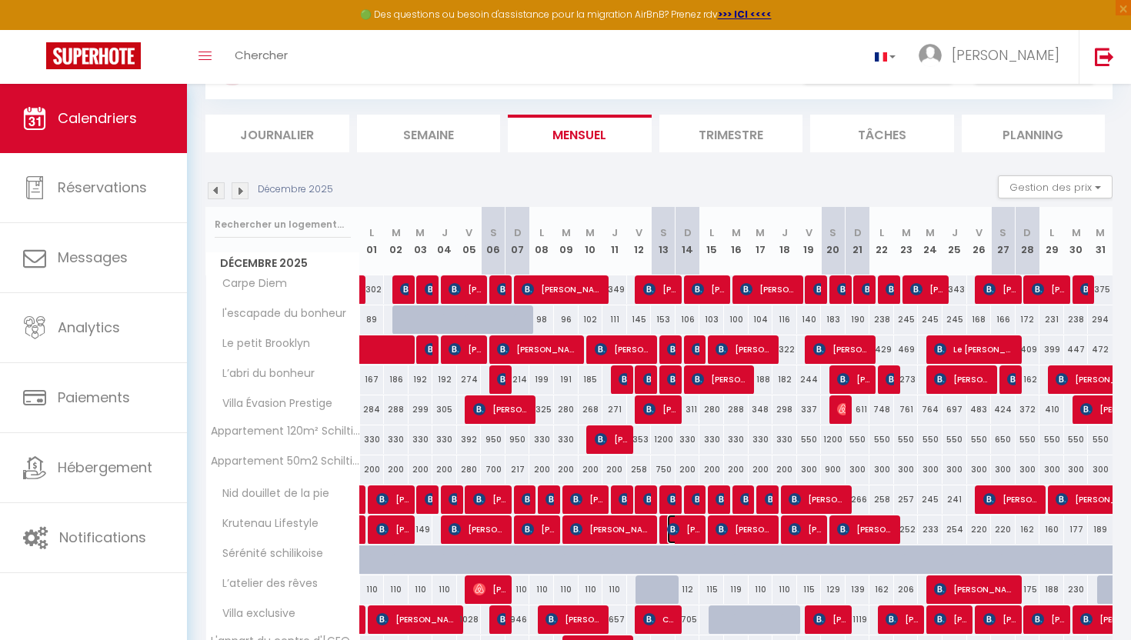
click at [680, 526] on span "[PERSON_NAME]" at bounding box center [683, 529] width 33 height 29
select select "OK"
select select "KO"
select select "0"
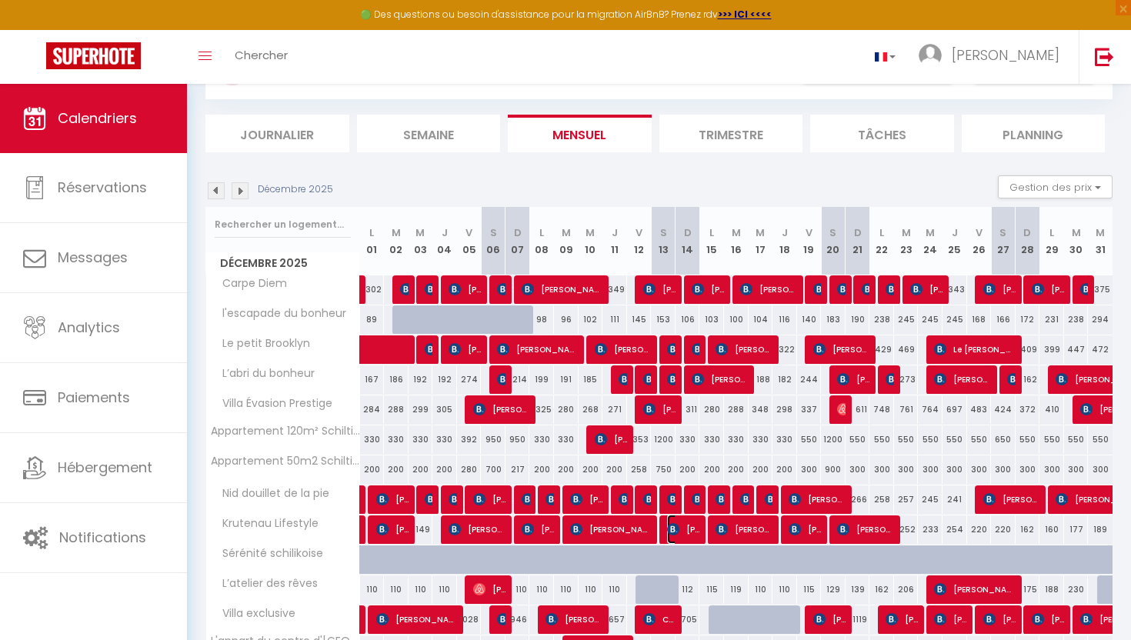
select select "1"
select select
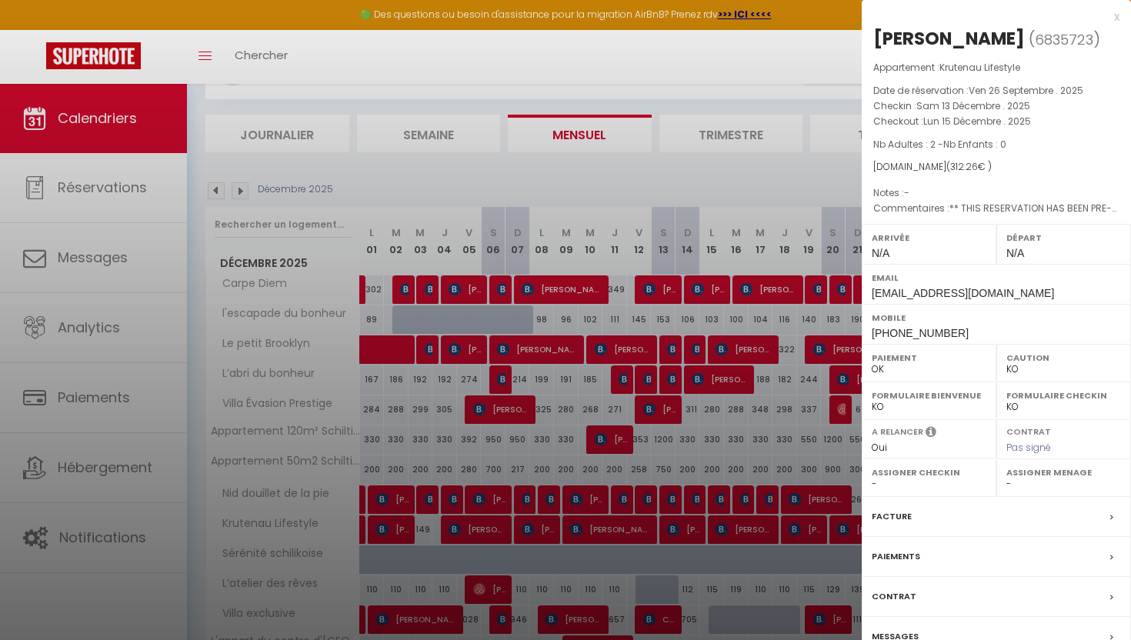
click at [908, 638] on label "Messages" at bounding box center [894, 636] width 47 height 16
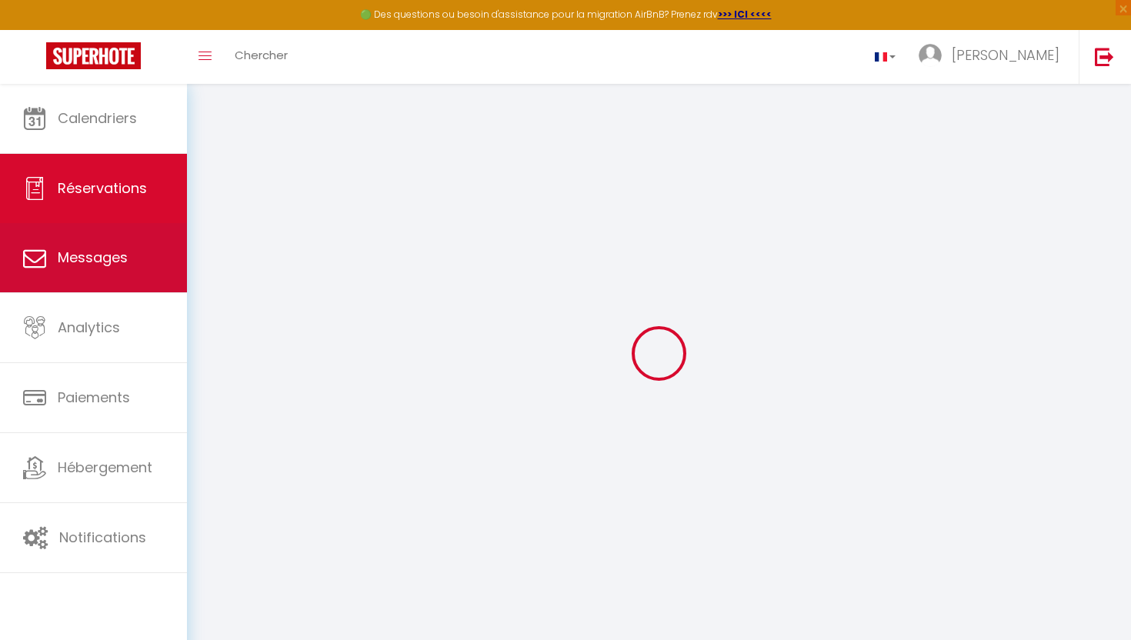
select select
checkbox input "false"
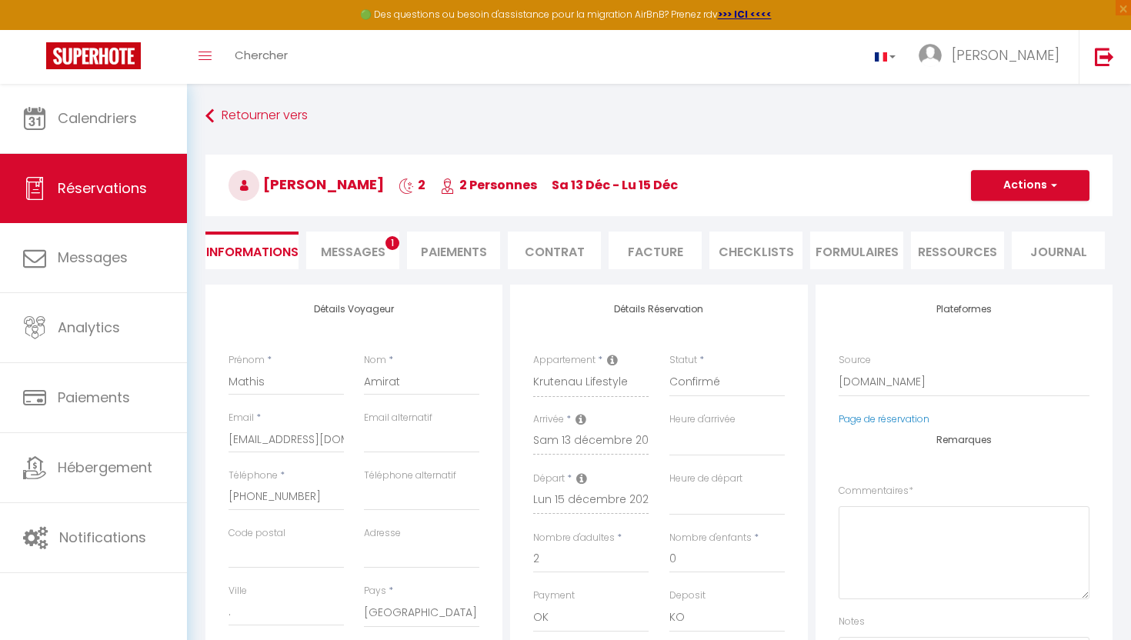
select select
checkbox input "false"
type textarea "** THIS RESERVATION HAS BEEN PRE-PAID ** Reservation has a cancellation grace p…"
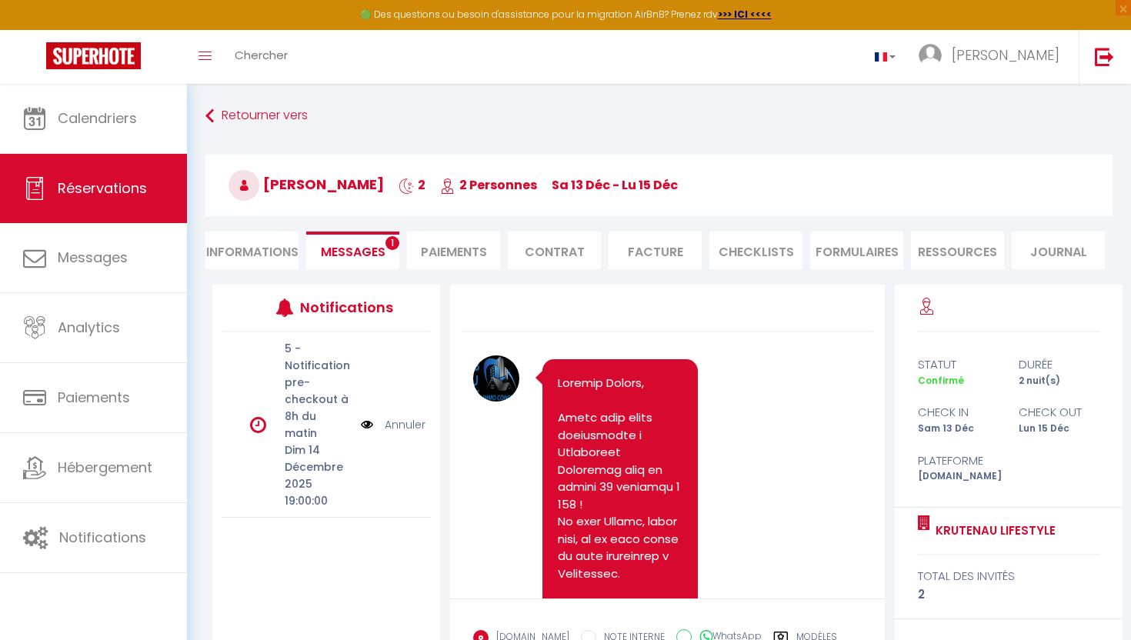
scroll to position [2098, 0]
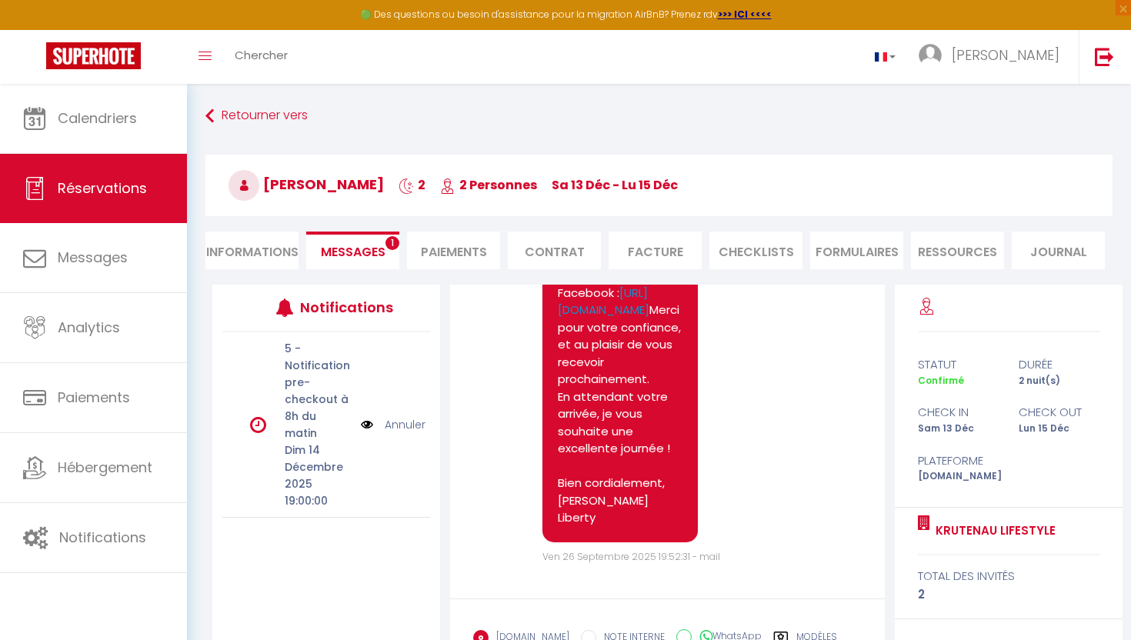
click at [235, 237] on li "Informations" at bounding box center [251, 251] width 93 height 38
select select
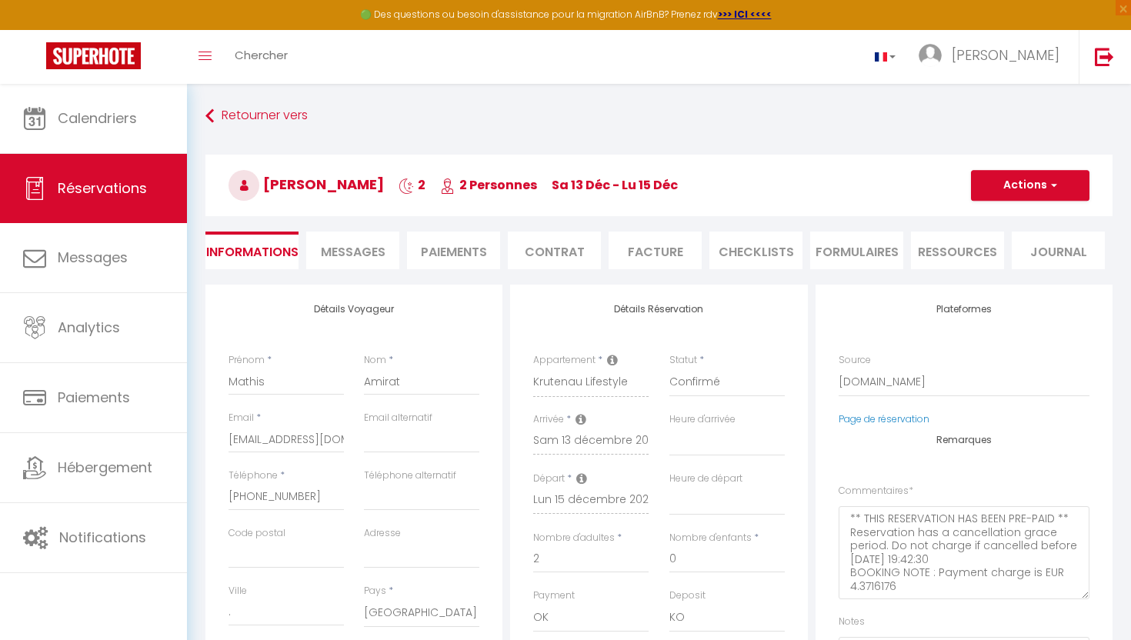
click at [318, 248] on li "Messages" at bounding box center [352, 251] width 93 height 38
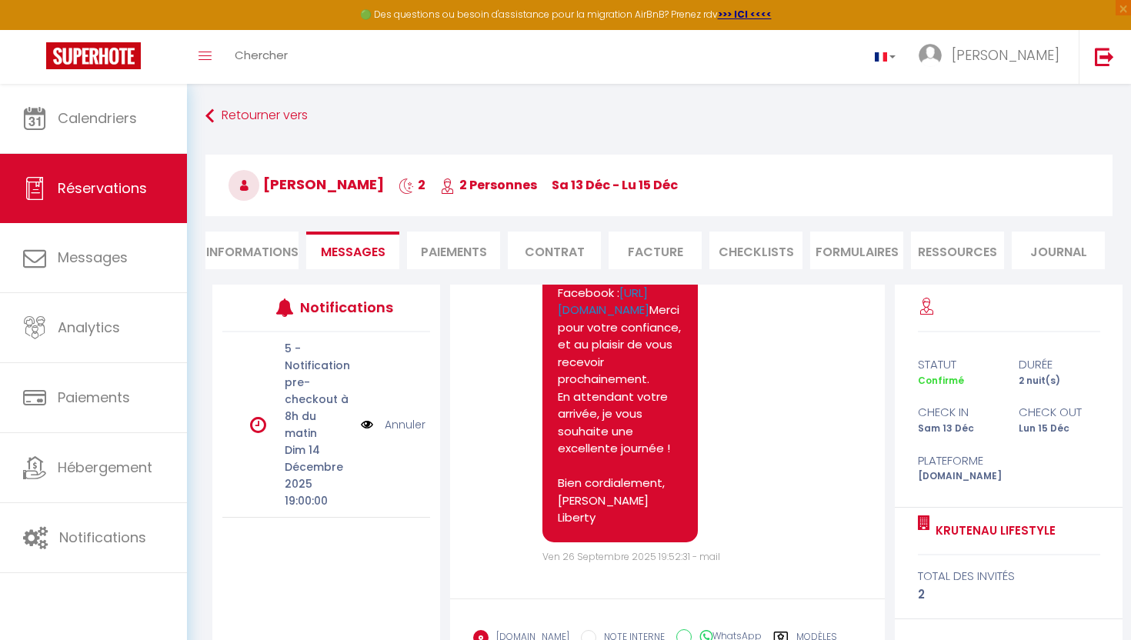
scroll to position [145, 0]
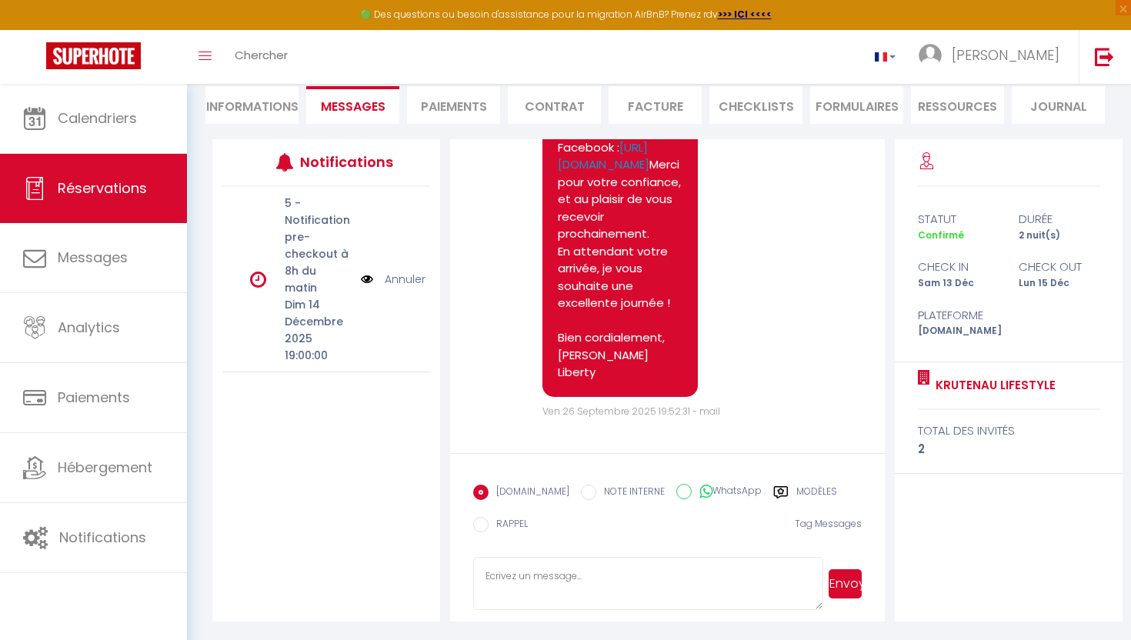
click at [804, 486] on label "Modèles" at bounding box center [816, 494] width 41 height 19
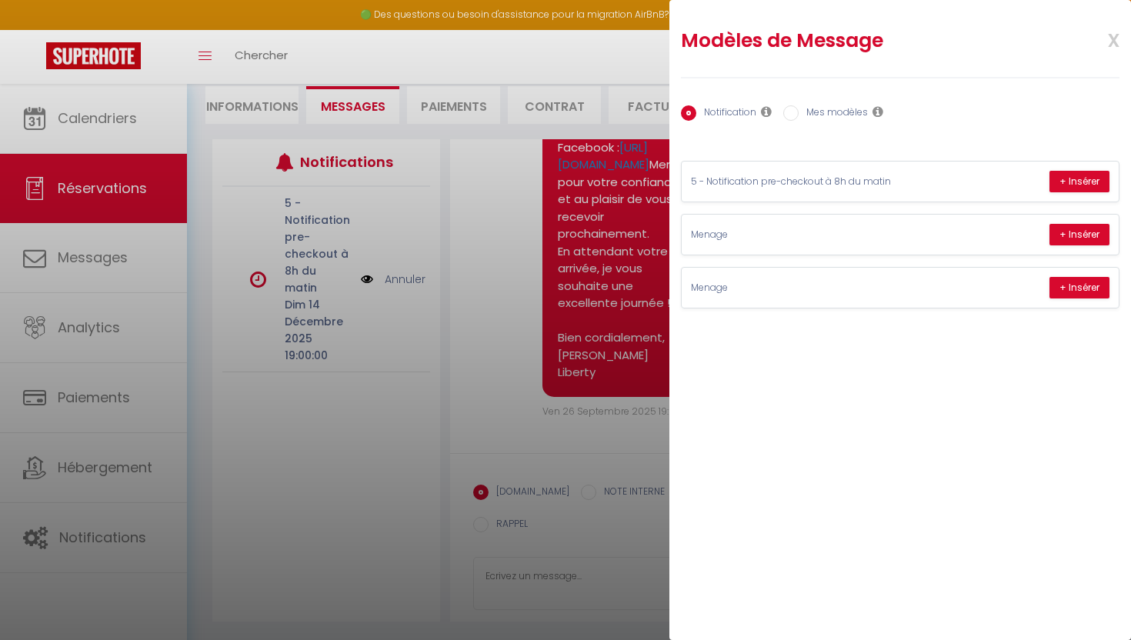
click at [818, 121] on label "Mes modèles" at bounding box center [832, 113] width 69 height 17
click at [798, 121] on input "Mes modèles" at bounding box center [790, 112] width 15 height 15
radio input "true"
radio input "false"
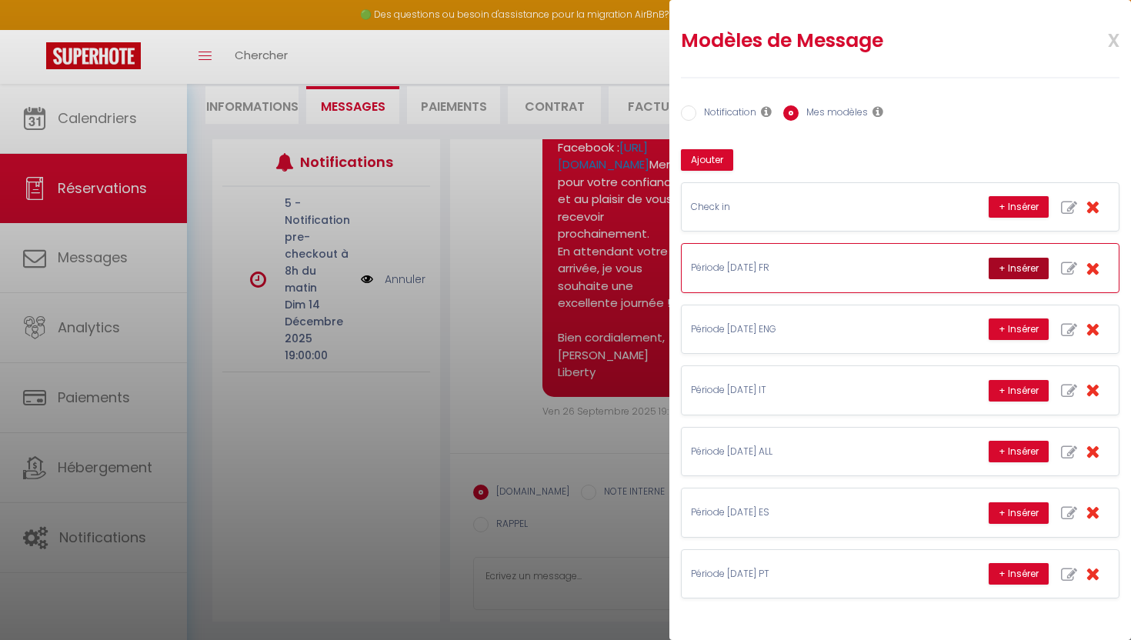
click at [994, 266] on button "+ Insérer" at bounding box center [1018, 269] width 60 height 22
type textarea "Bonjour et merci pour votre réservation ! 😊 Nous sommes ravis de vous accueilli…"
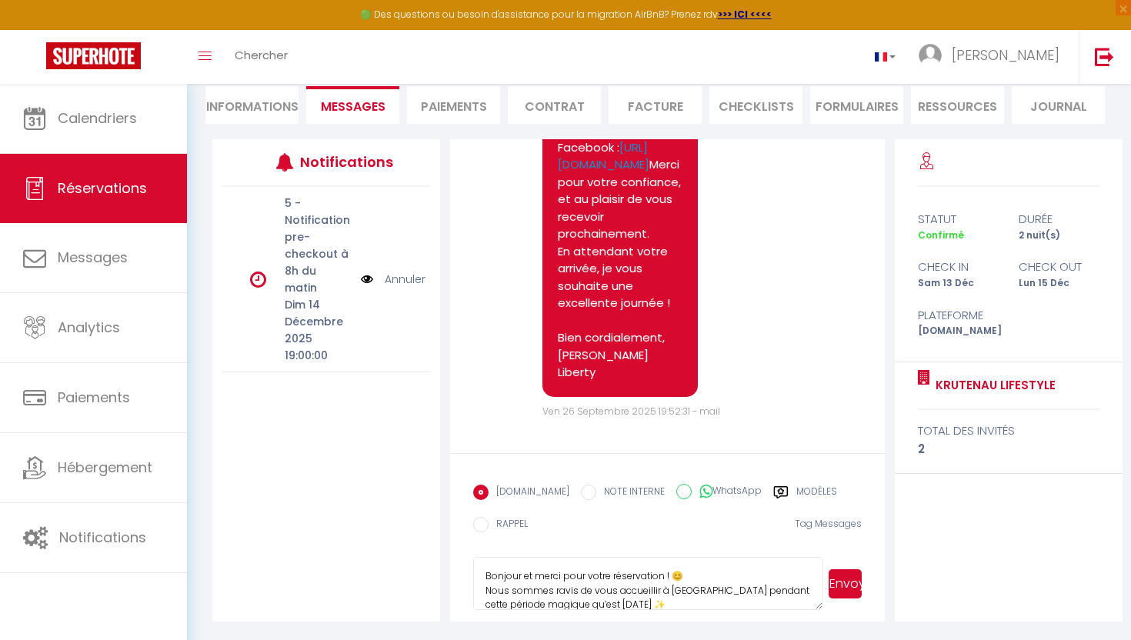
click at [832, 584] on button "Envoyer" at bounding box center [844, 583] width 33 height 29
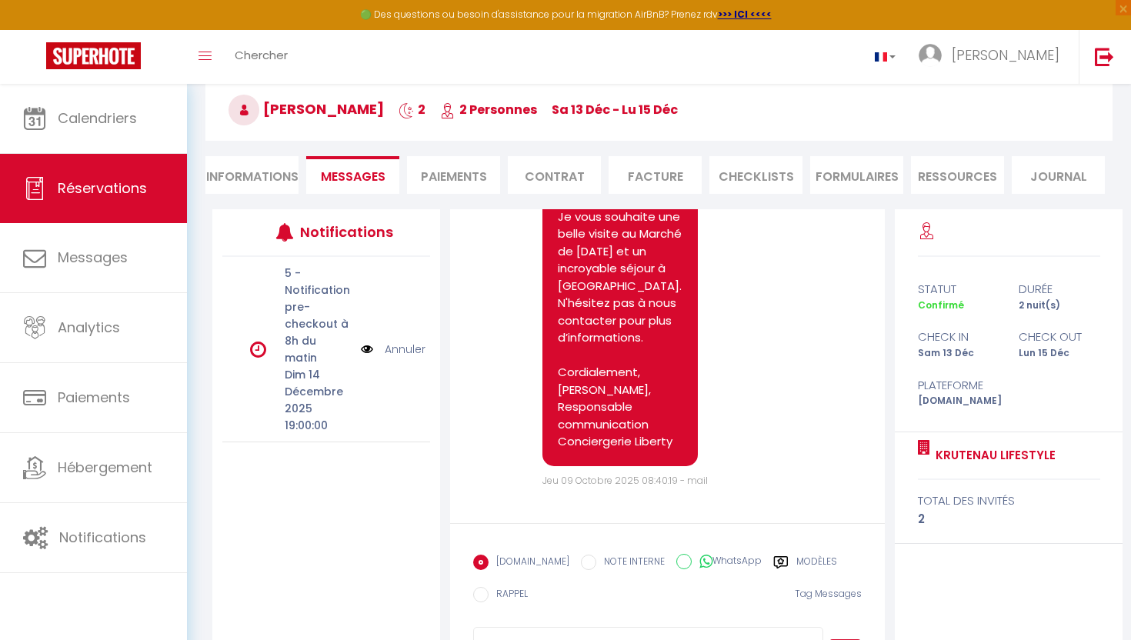
scroll to position [0, 0]
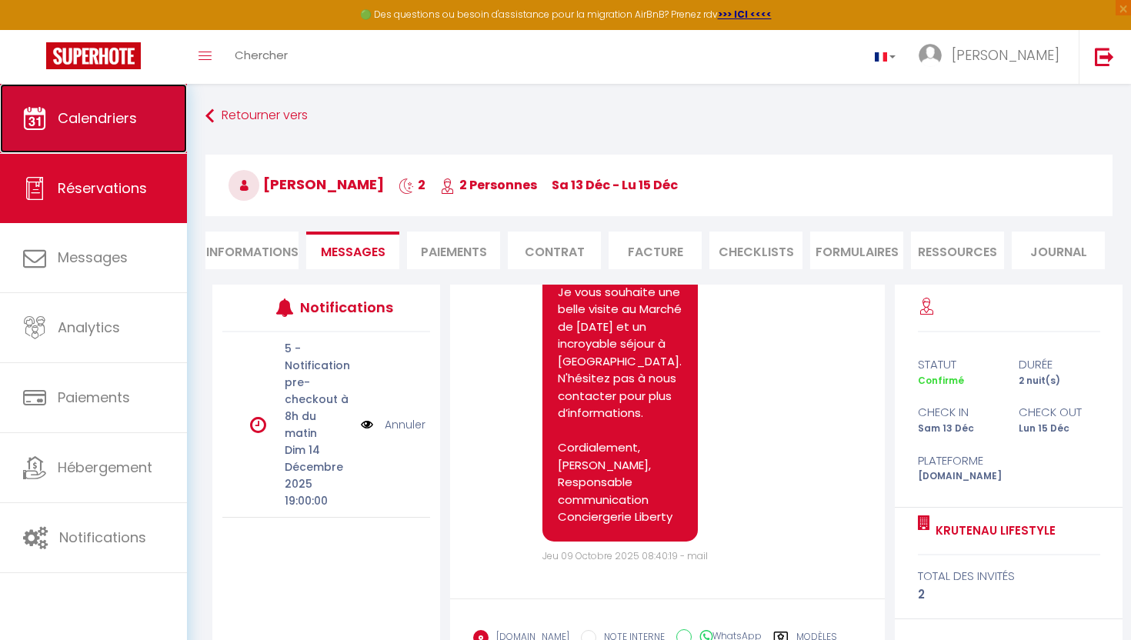
click at [129, 124] on span "Calendriers" at bounding box center [97, 117] width 79 height 19
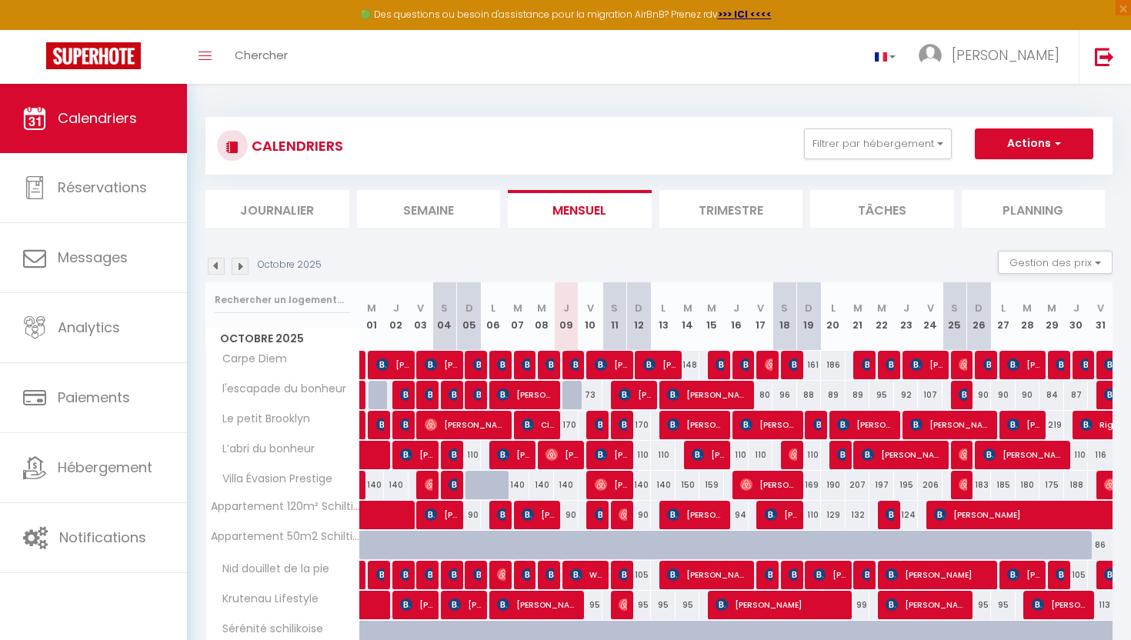
click at [242, 263] on img at bounding box center [240, 266] width 17 height 17
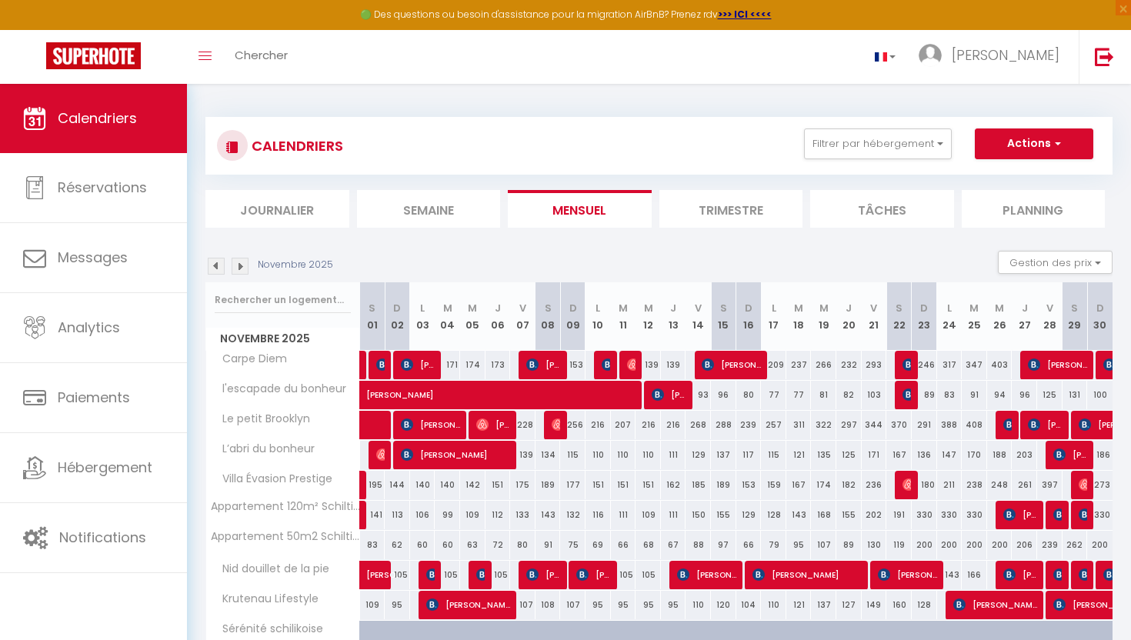
click at [242, 263] on img at bounding box center [240, 266] width 17 height 17
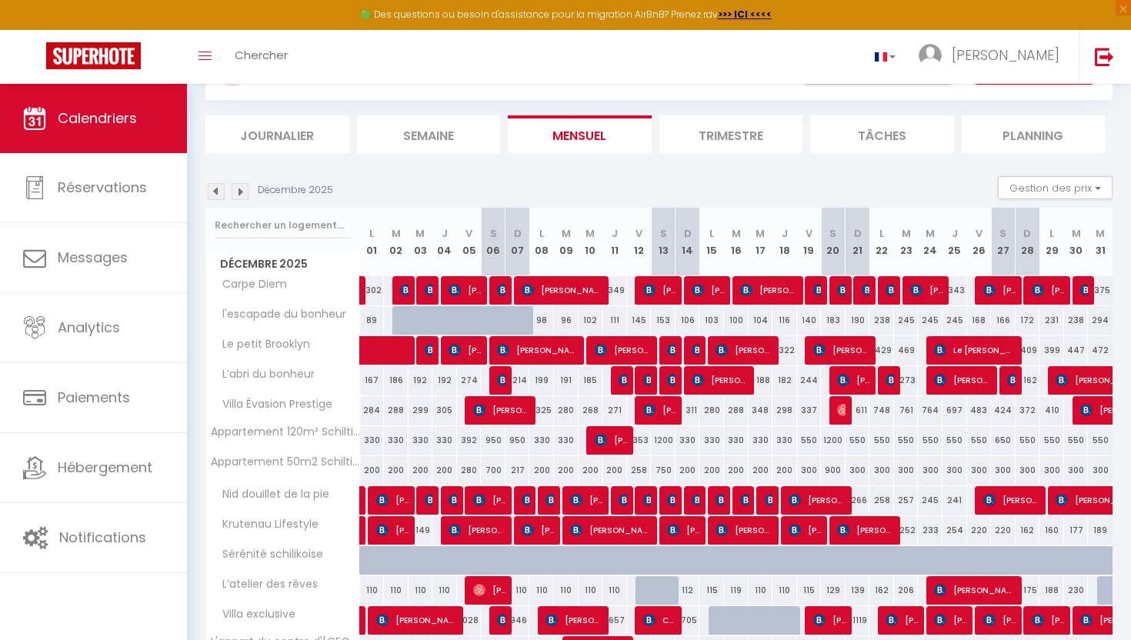
scroll to position [98, 0]
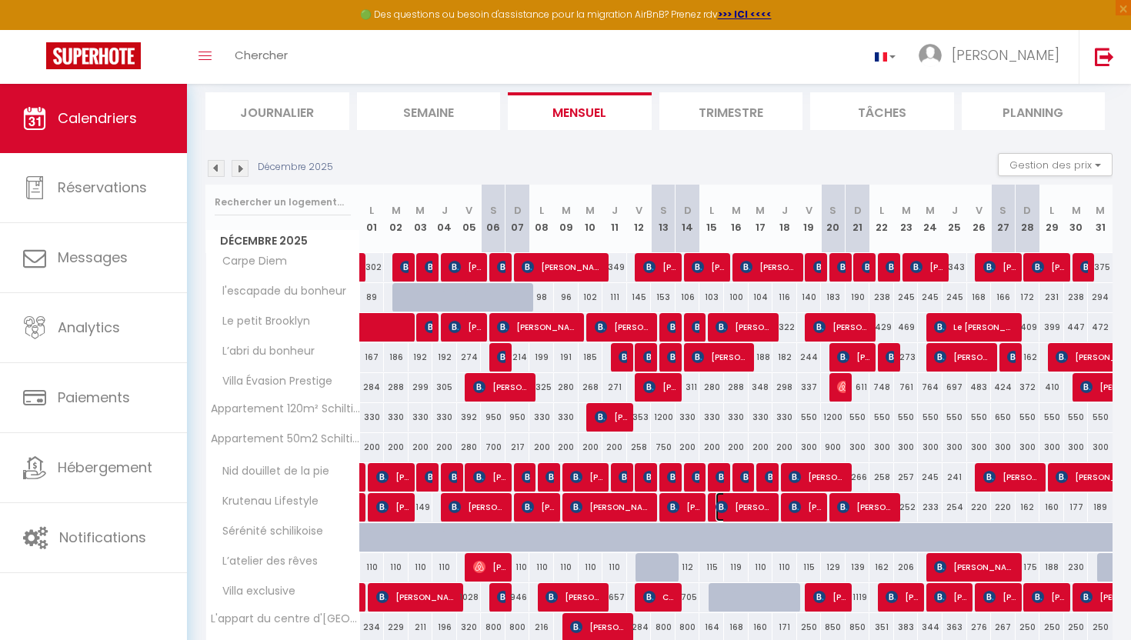
click at [750, 505] on span "[PERSON_NAME]" at bounding box center [744, 506] width 58 height 29
select select "OK"
select select "KO"
select select "0"
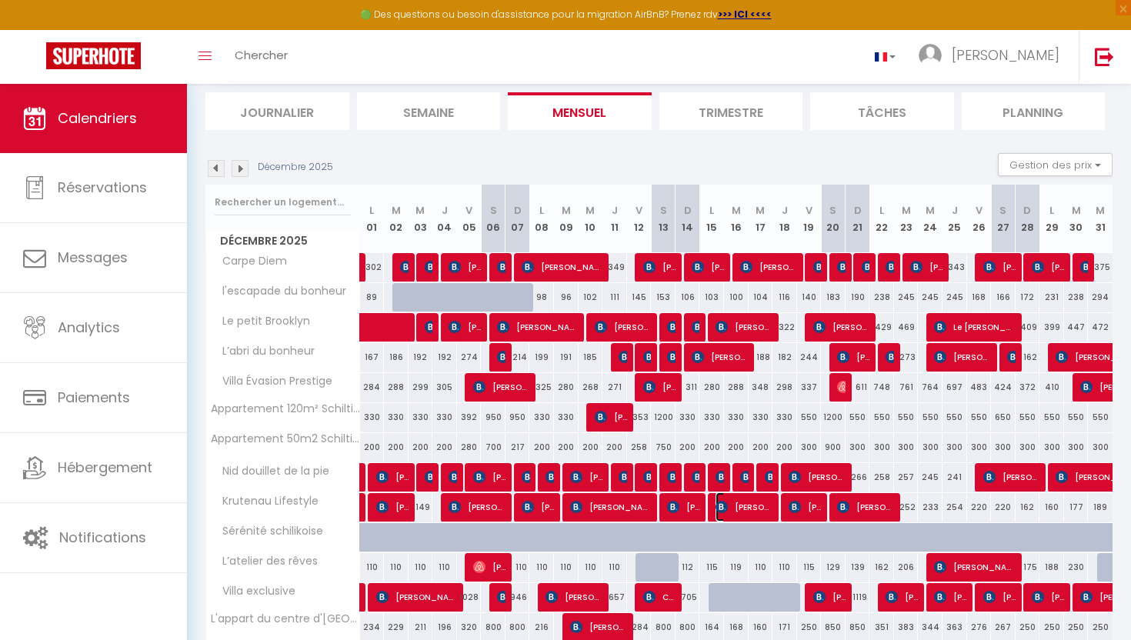
select select "1"
select select
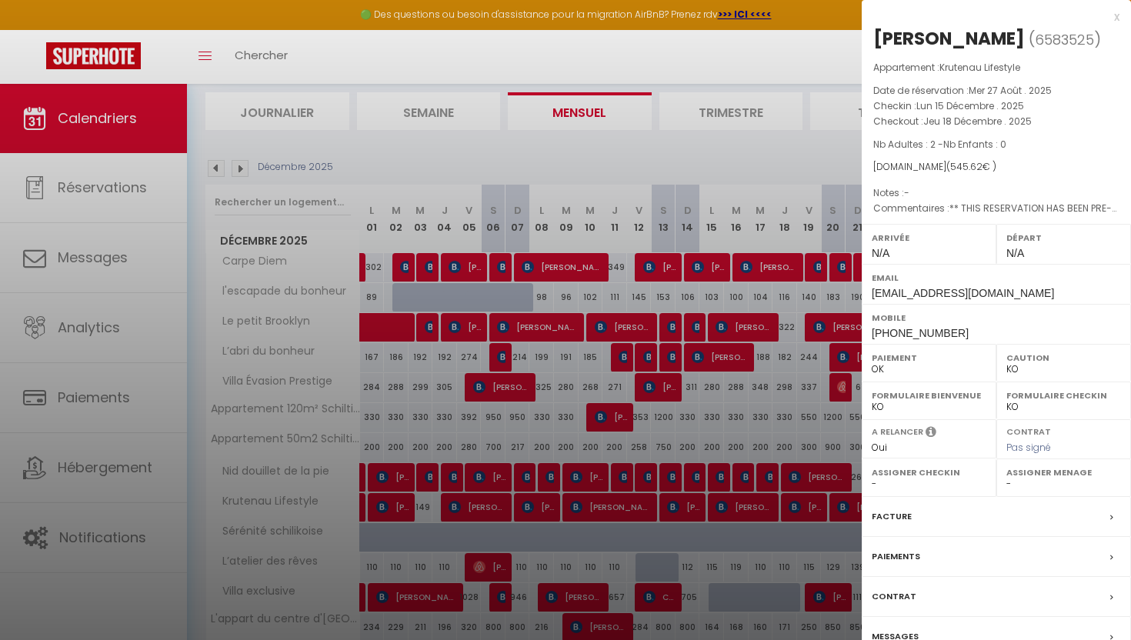
click at [901, 605] on label "Contrat" at bounding box center [893, 596] width 45 height 16
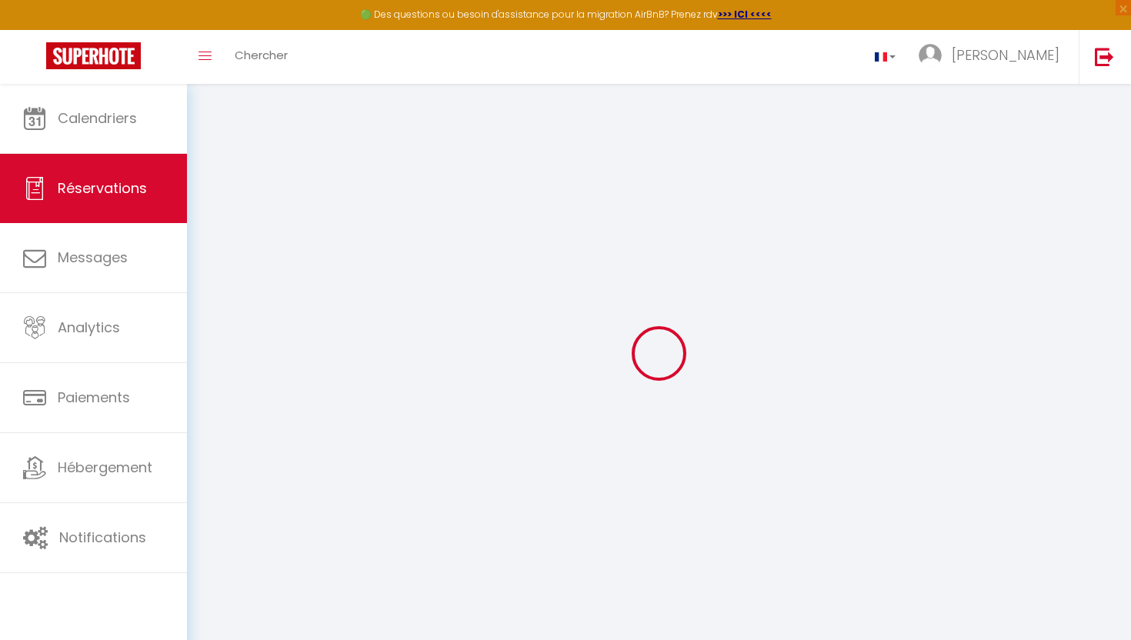
select select
checkbox input "false"
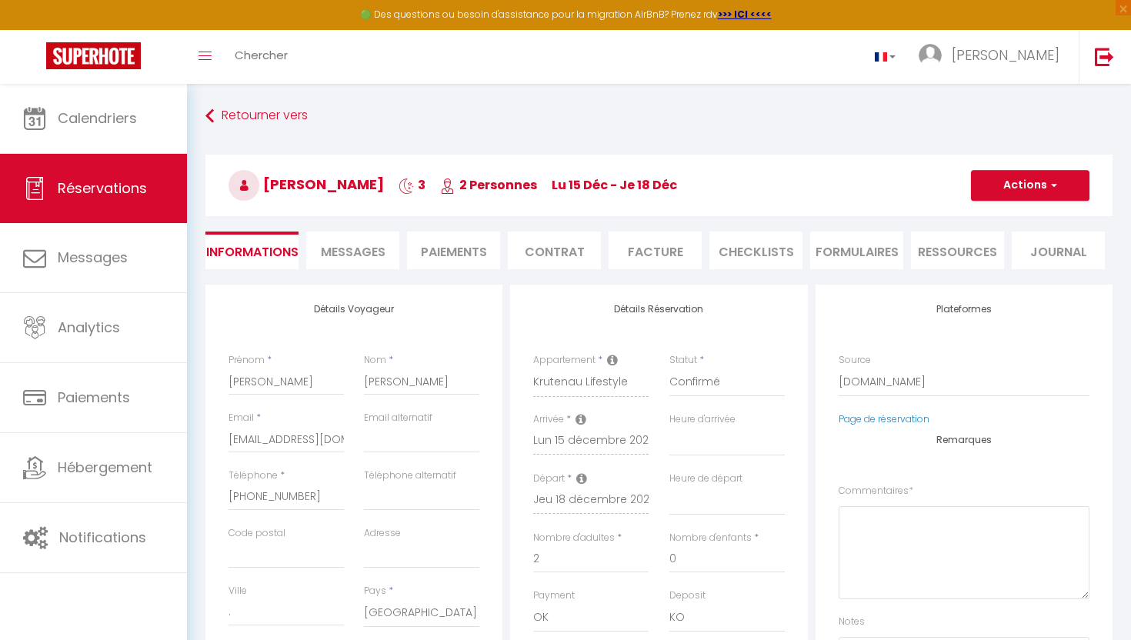
select select
checkbox input "false"
type textarea "** THIS RESERVATION HAS BEEN PRE-PAID ** I need an invoice BOOKING NOTE : Payme…"
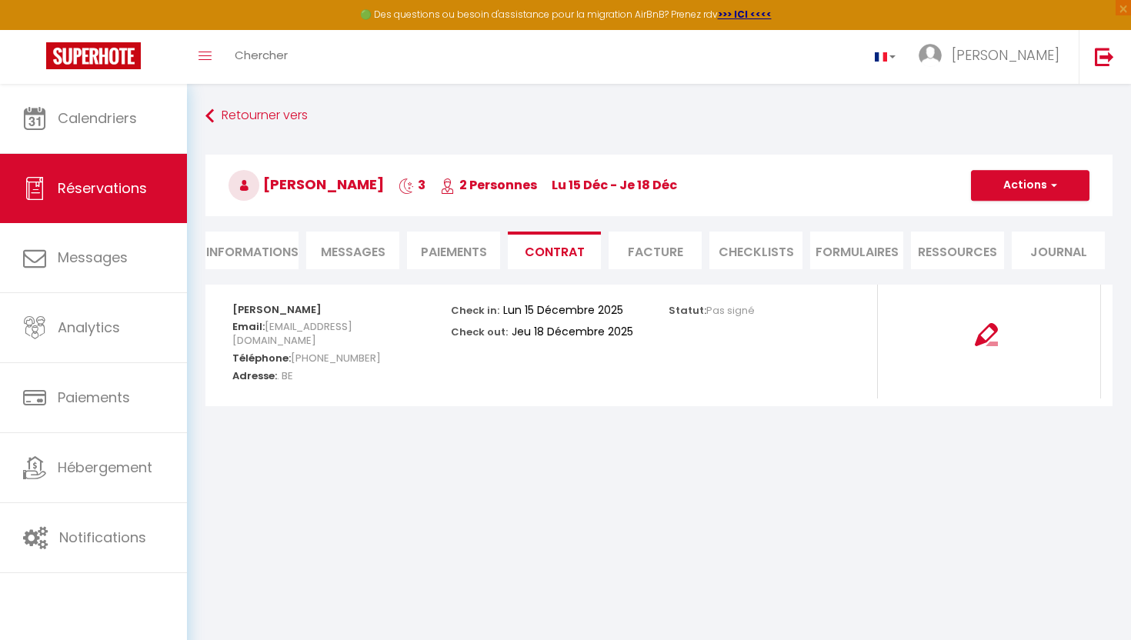
click at [268, 250] on li "Informations" at bounding box center [251, 251] width 93 height 38
select select
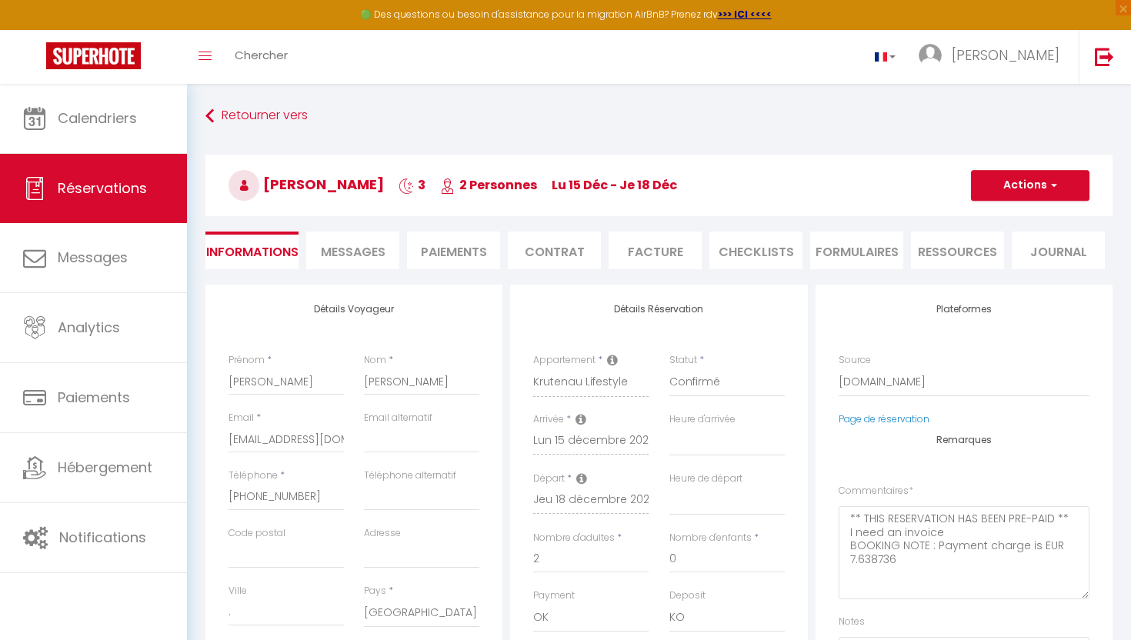
click at [348, 267] on li "Messages" at bounding box center [352, 251] width 93 height 38
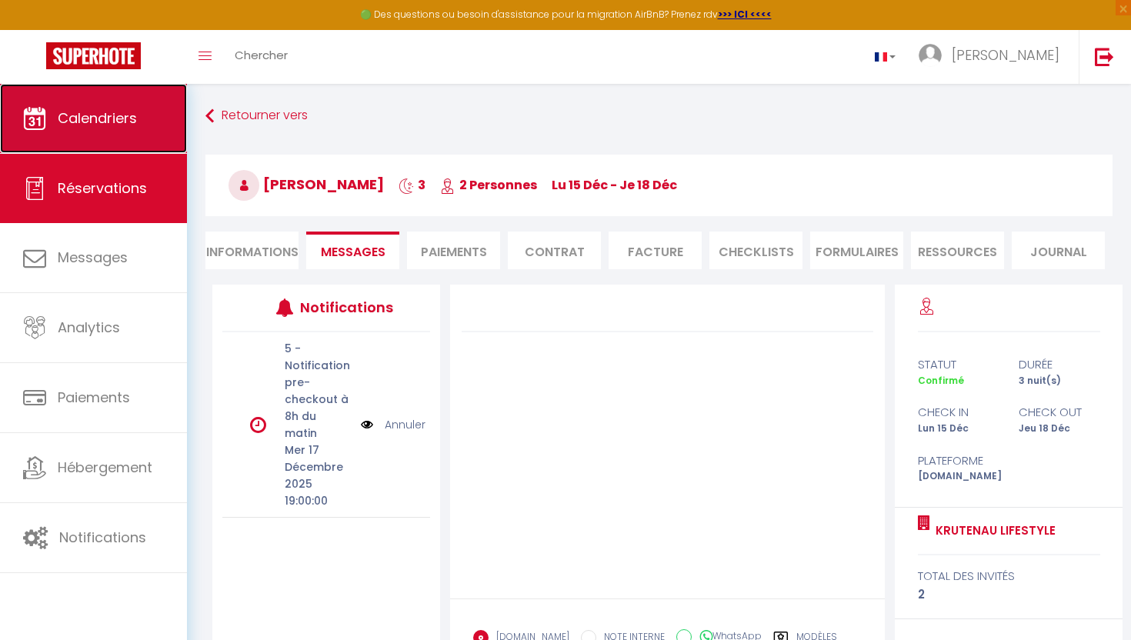
click at [103, 112] on span "Calendriers" at bounding box center [97, 117] width 79 height 19
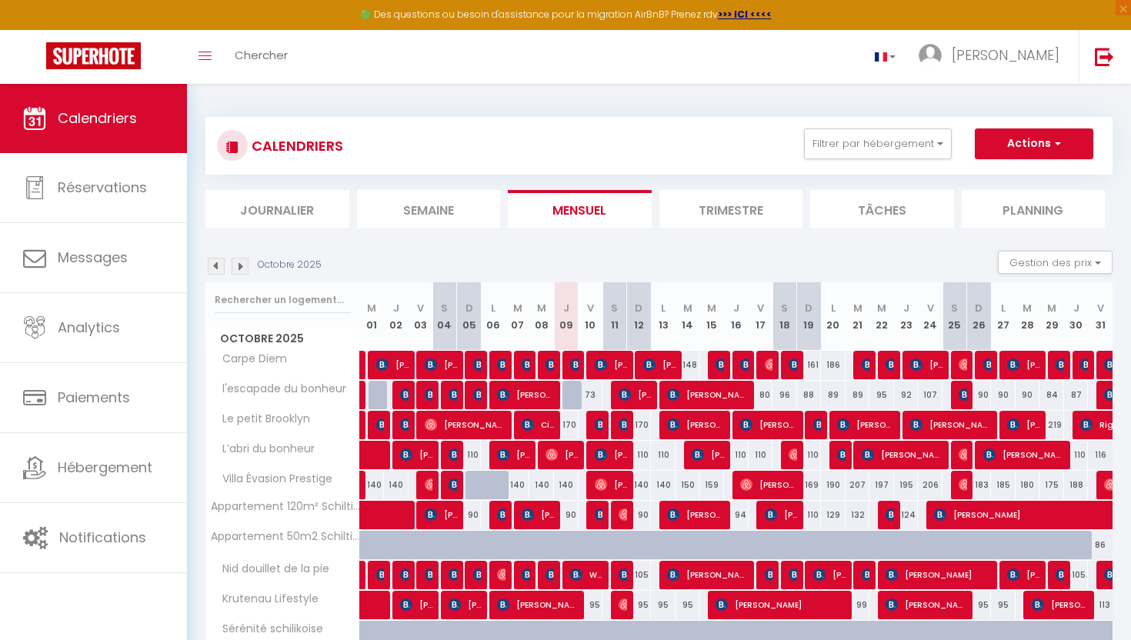
click at [249, 267] on div "Octobre 2025" at bounding box center [265, 266] width 121 height 17
click at [245, 267] on img at bounding box center [240, 266] width 17 height 17
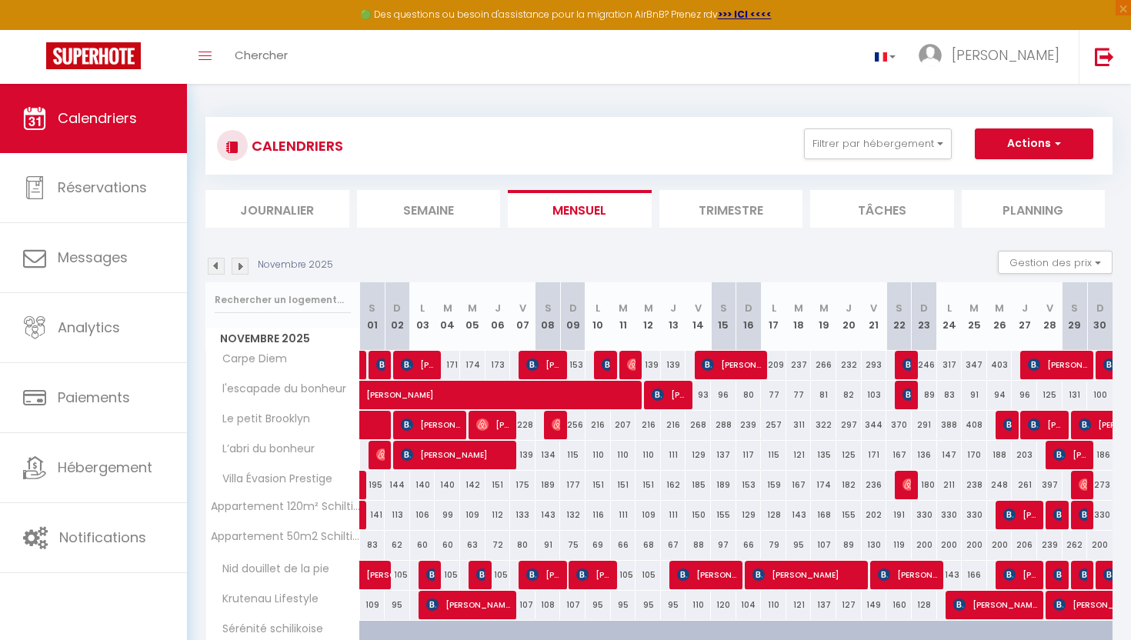
click at [245, 267] on img at bounding box center [240, 266] width 17 height 17
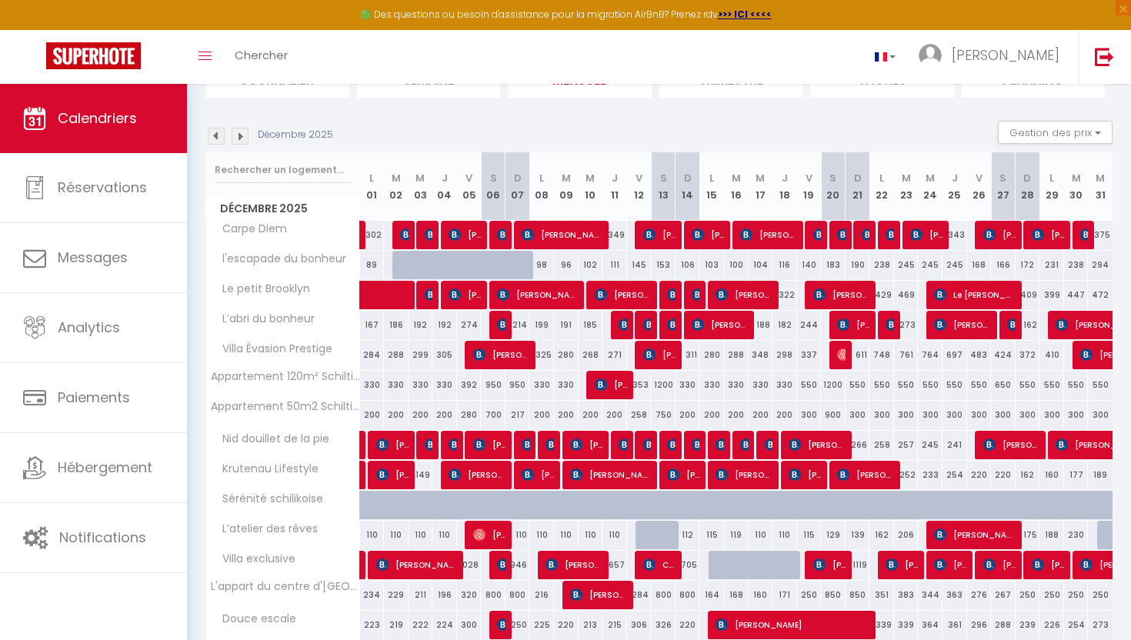
scroll to position [133, 0]
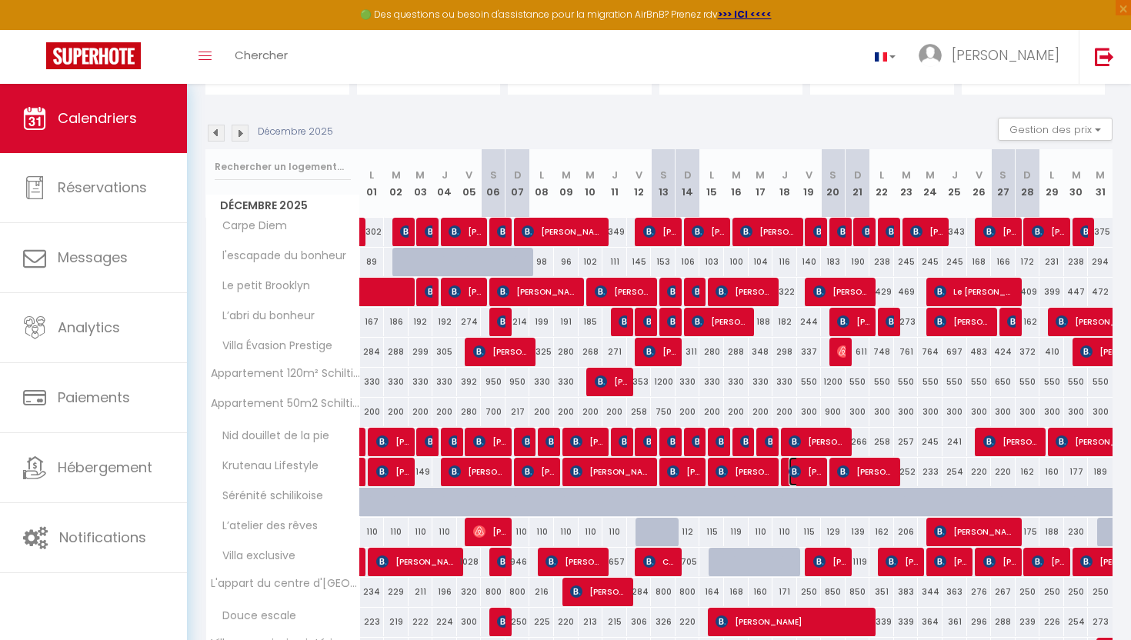
click at [811, 471] on span "[PERSON_NAME]" at bounding box center [804, 471] width 33 height 29
select select "OK"
select select "KO"
select select "0"
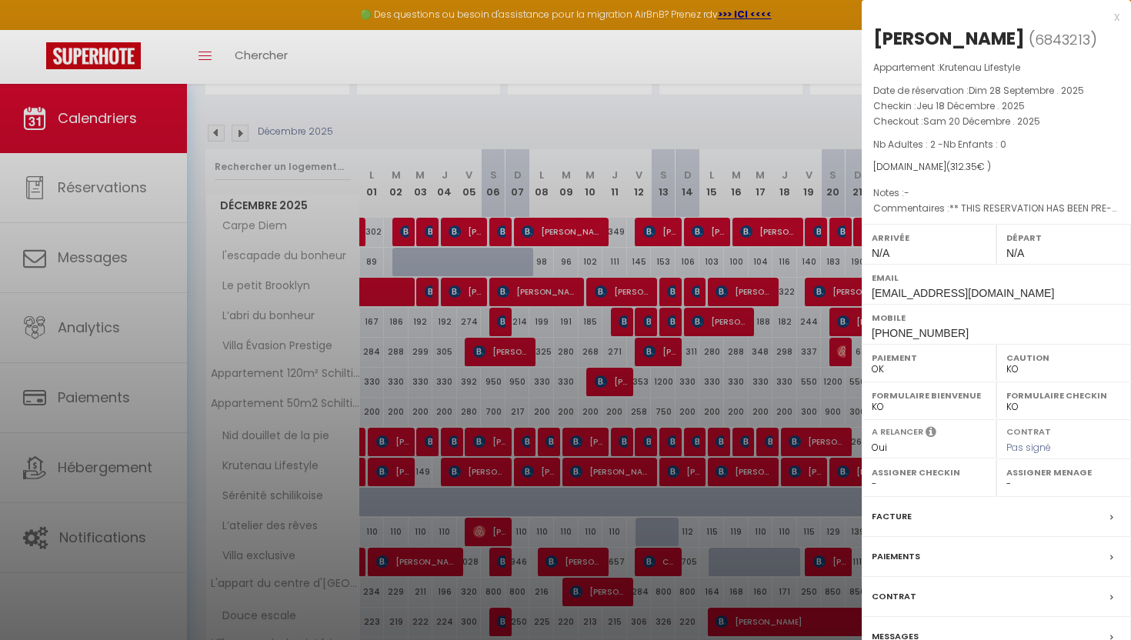
click at [890, 630] on label "Messages" at bounding box center [894, 636] width 47 height 16
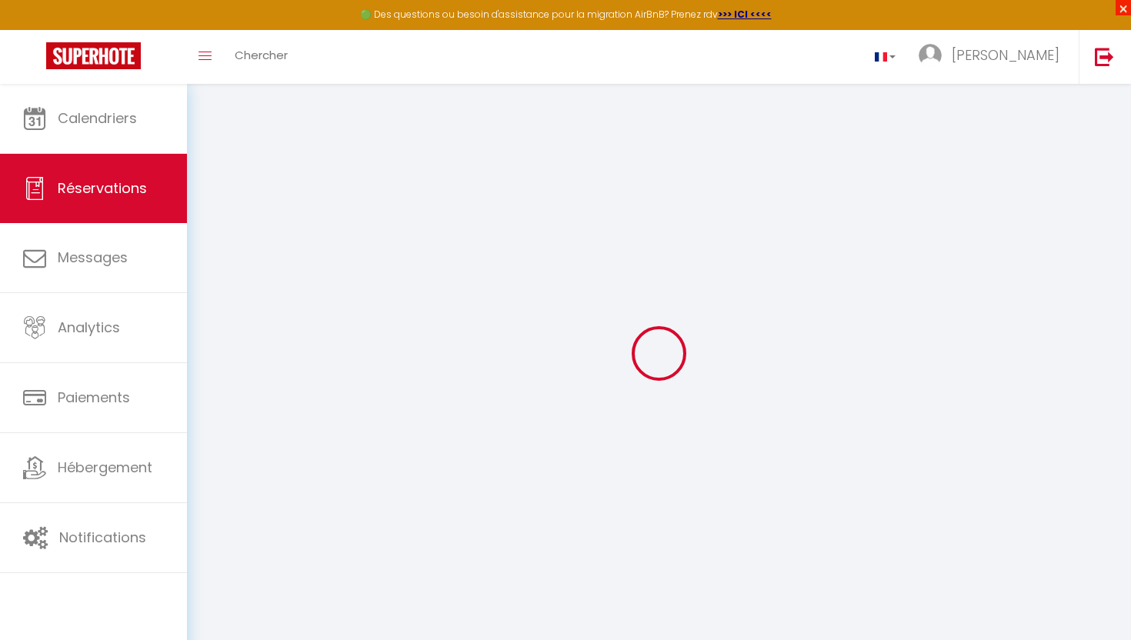
click at [1130, 7] on span "×" at bounding box center [1122, 7] width 15 height 15
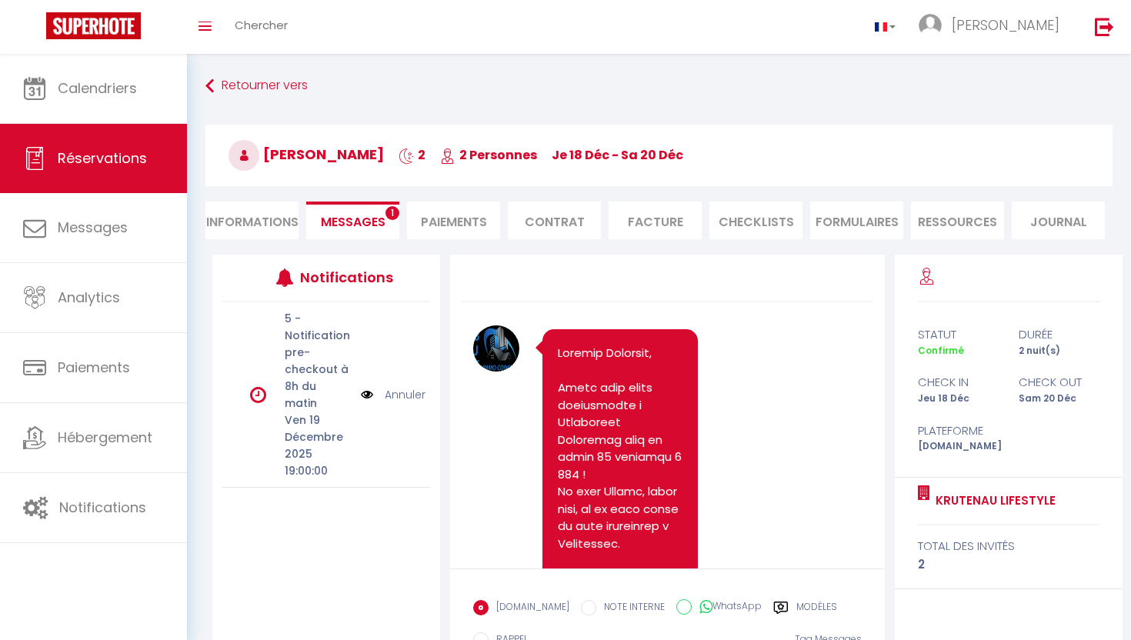
scroll to position [2098, 0]
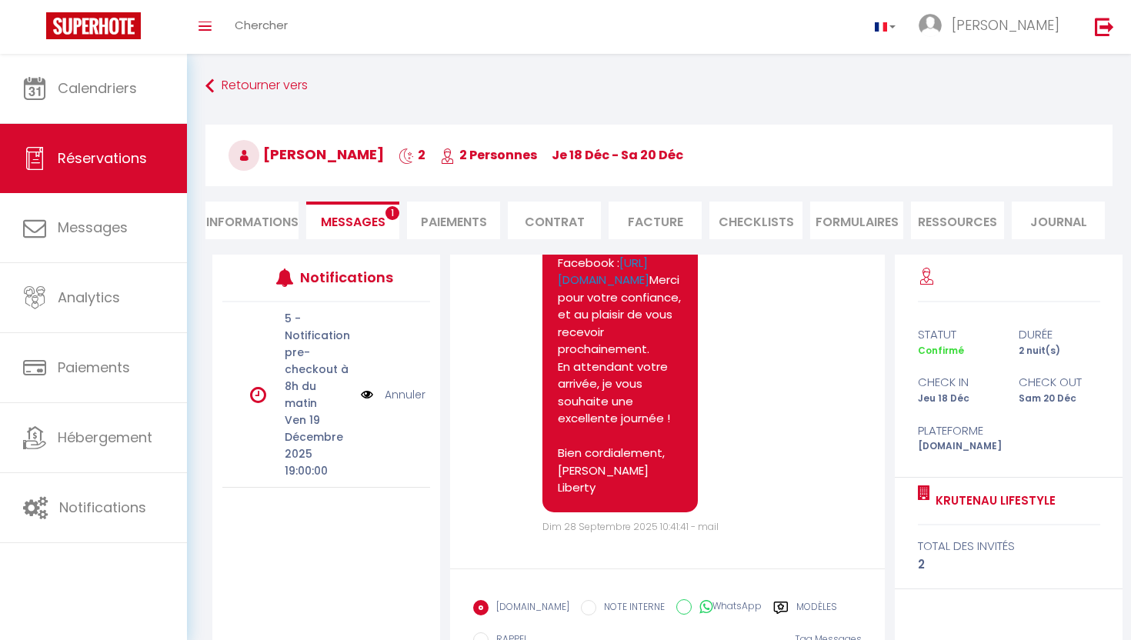
click at [807, 612] on label "Modèles" at bounding box center [816, 609] width 41 height 19
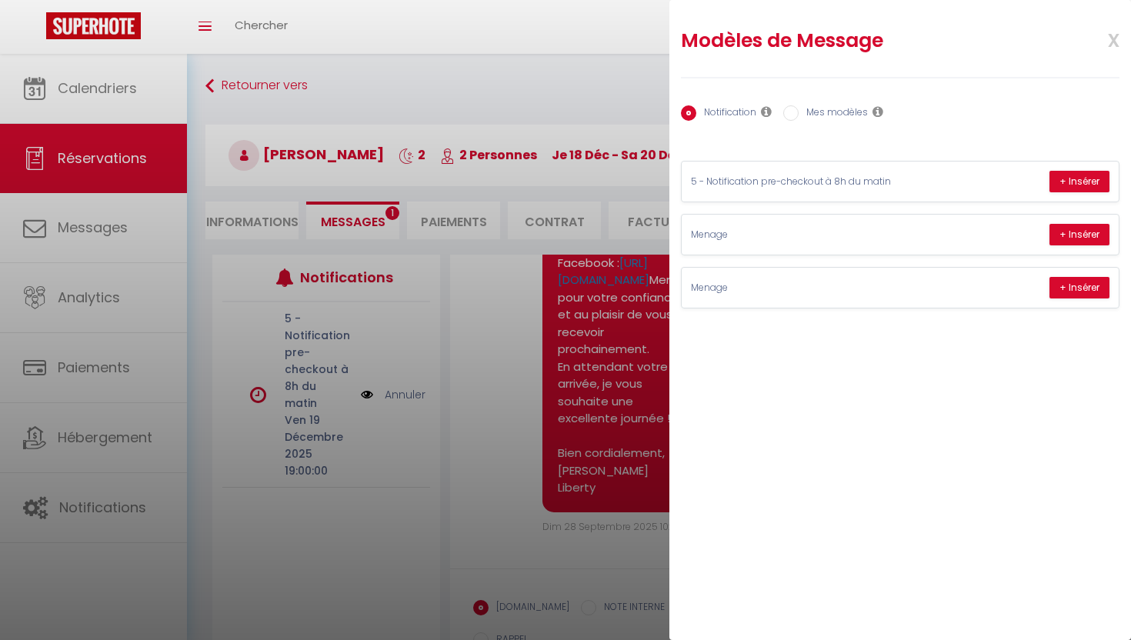
click at [825, 126] on div "Notification Mes modèles" at bounding box center [900, 114] width 438 height 32
click at [822, 121] on label "Mes modèles" at bounding box center [832, 113] width 69 height 17
click at [798, 121] on input "Mes modèles" at bounding box center [790, 112] width 15 height 15
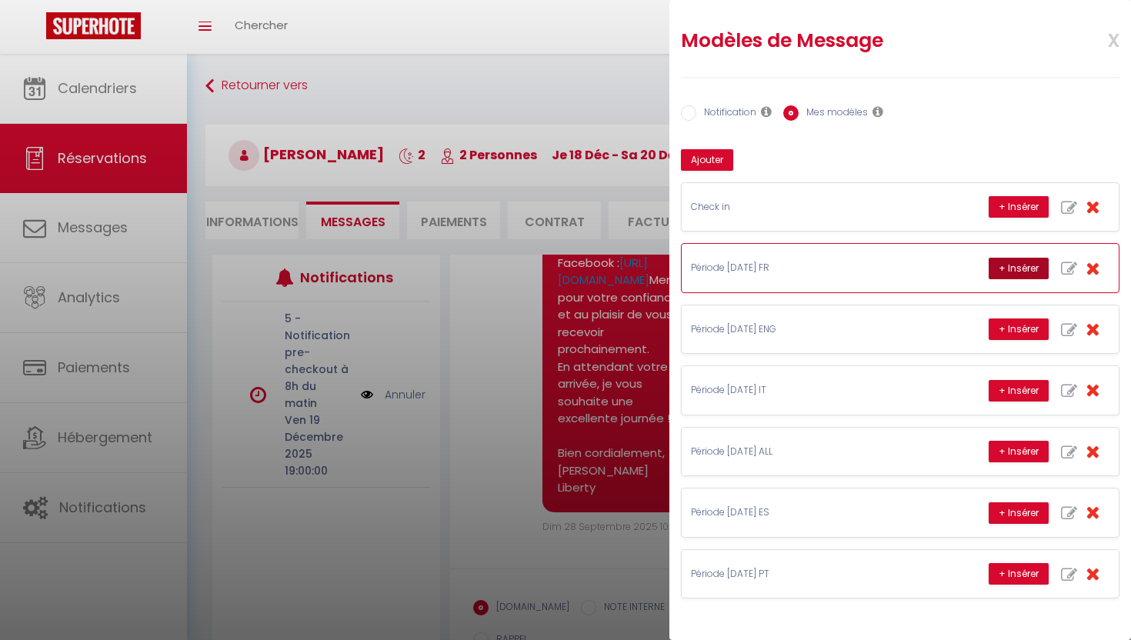
click at [1018, 268] on button "+ Insérer" at bounding box center [1018, 269] width 60 height 22
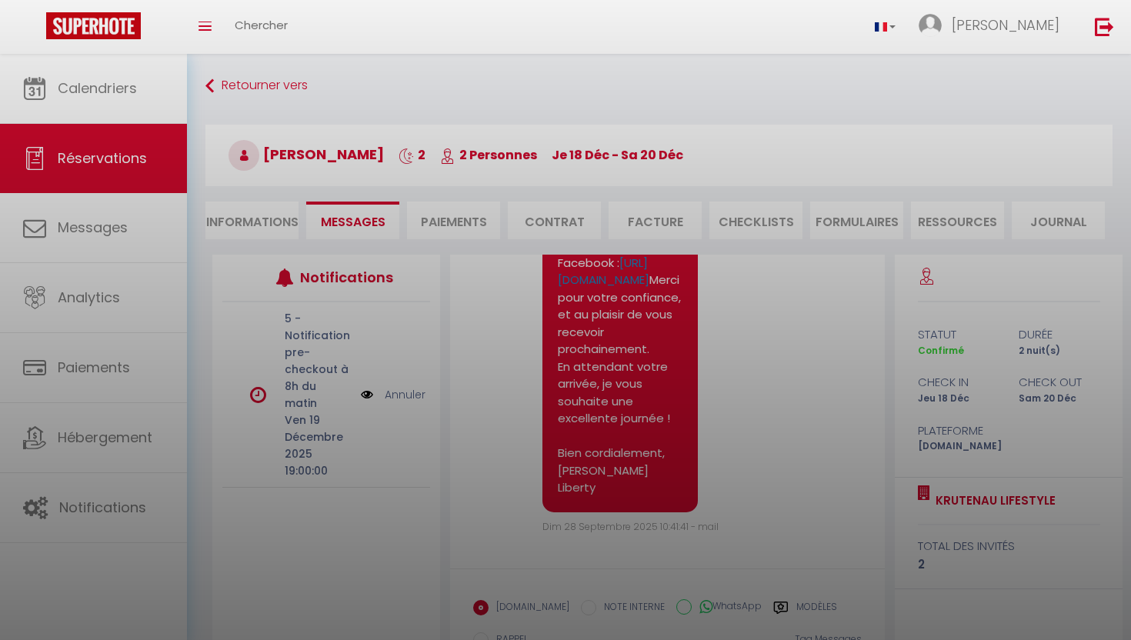
scroll to position [115, 0]
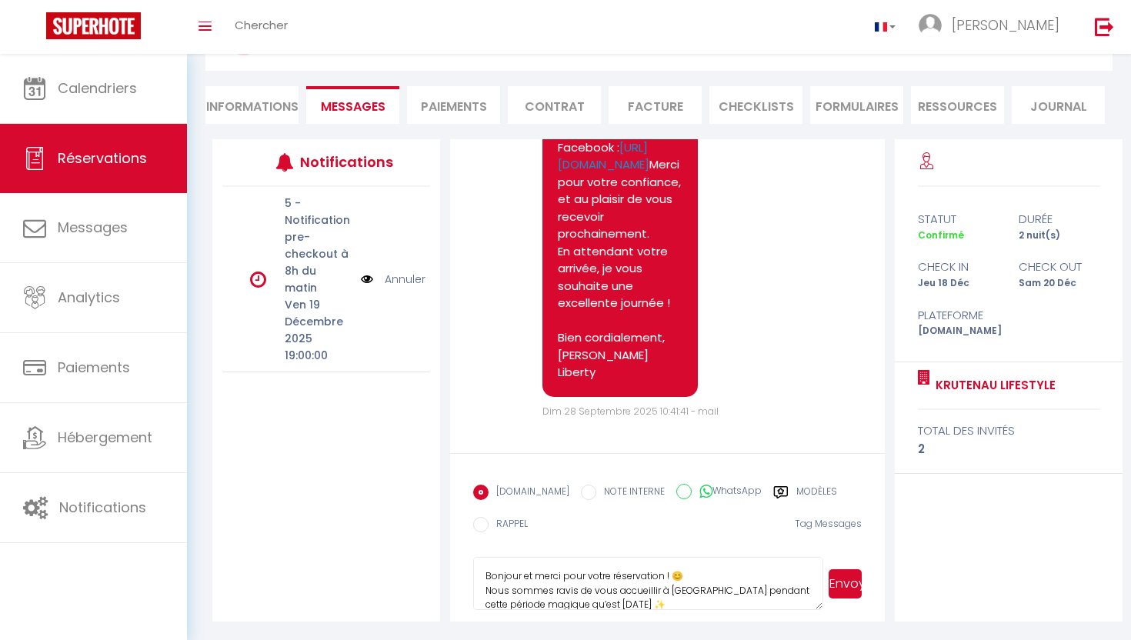
click at [855, 591] on button "Envoyer" at bounding box center [844, 583] width 33 height 29
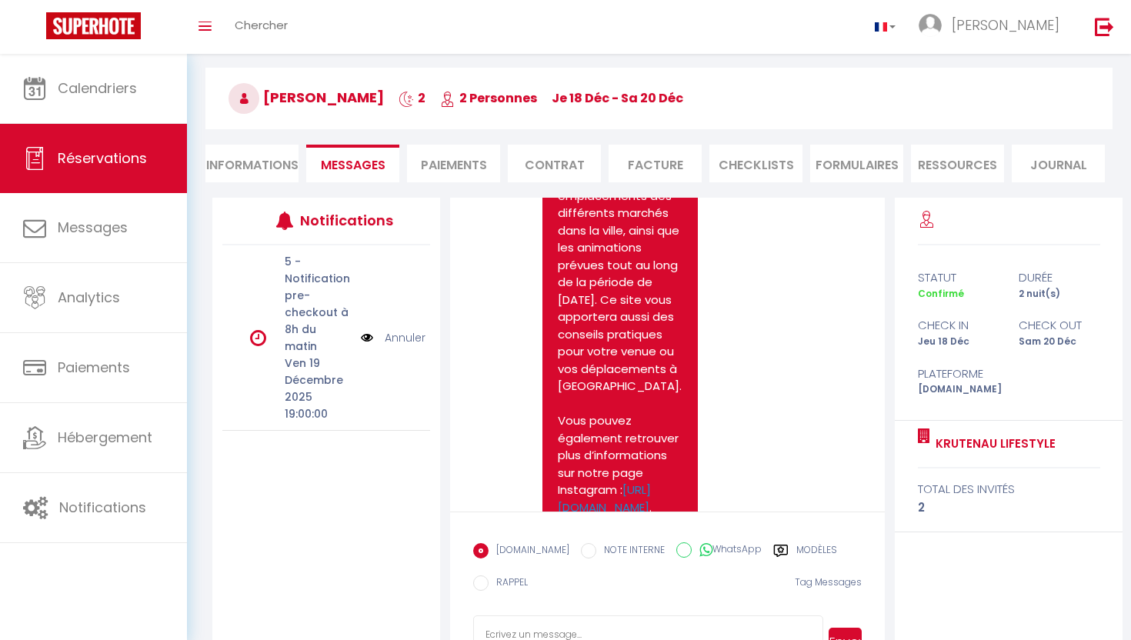
scroll to position [0, 0]
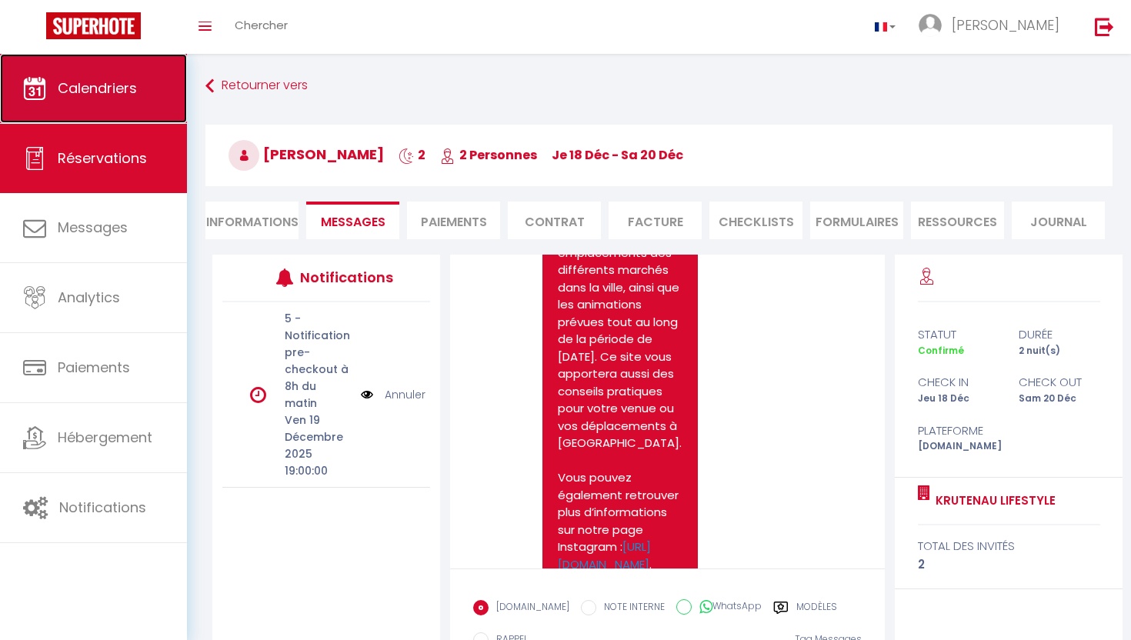
click at [110, 105] on link "Calendriers" at bounding box center [93, 88] width 187 height 69
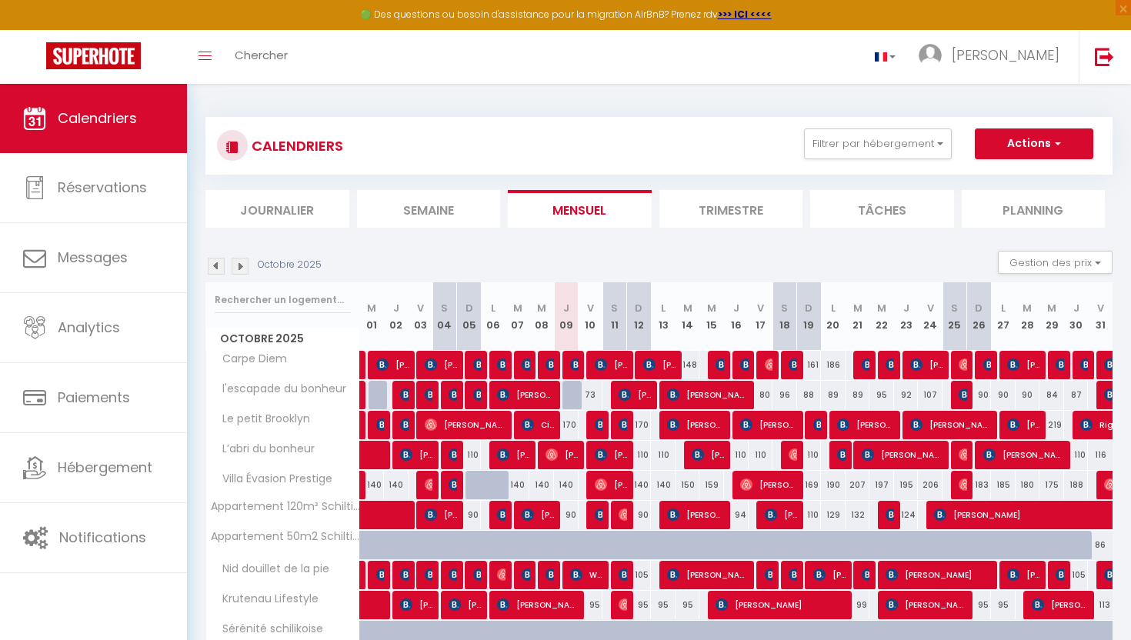
click at [241, 261] on img at bounding box center [240, 266] width 17 height 17
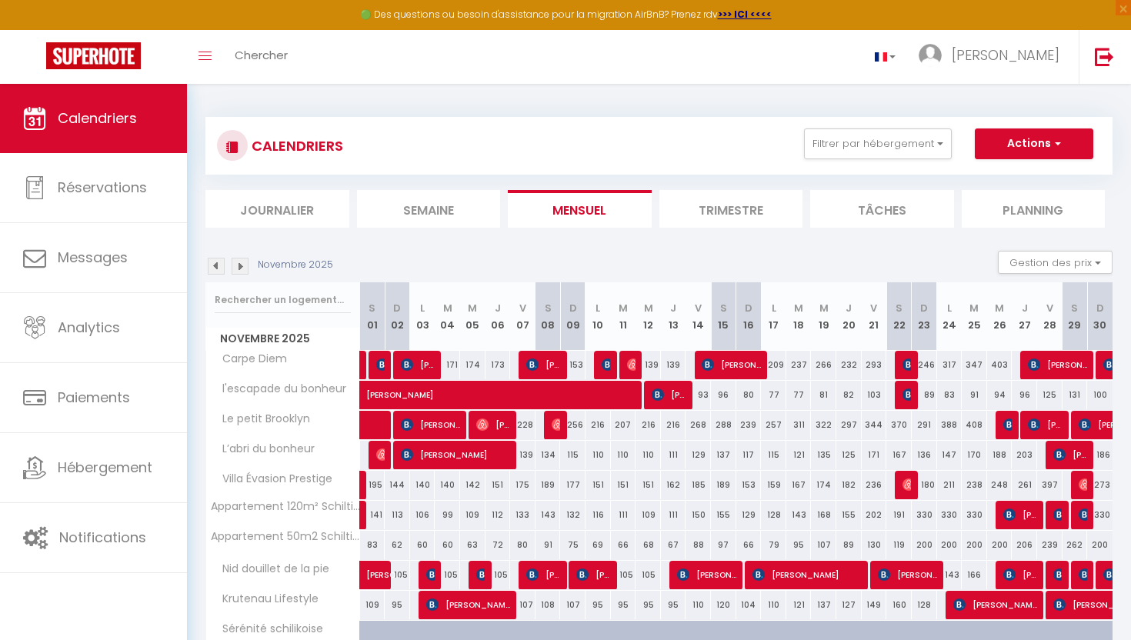
click at [241, 261] on img at bounding box center [240, 266] width 17 height 17
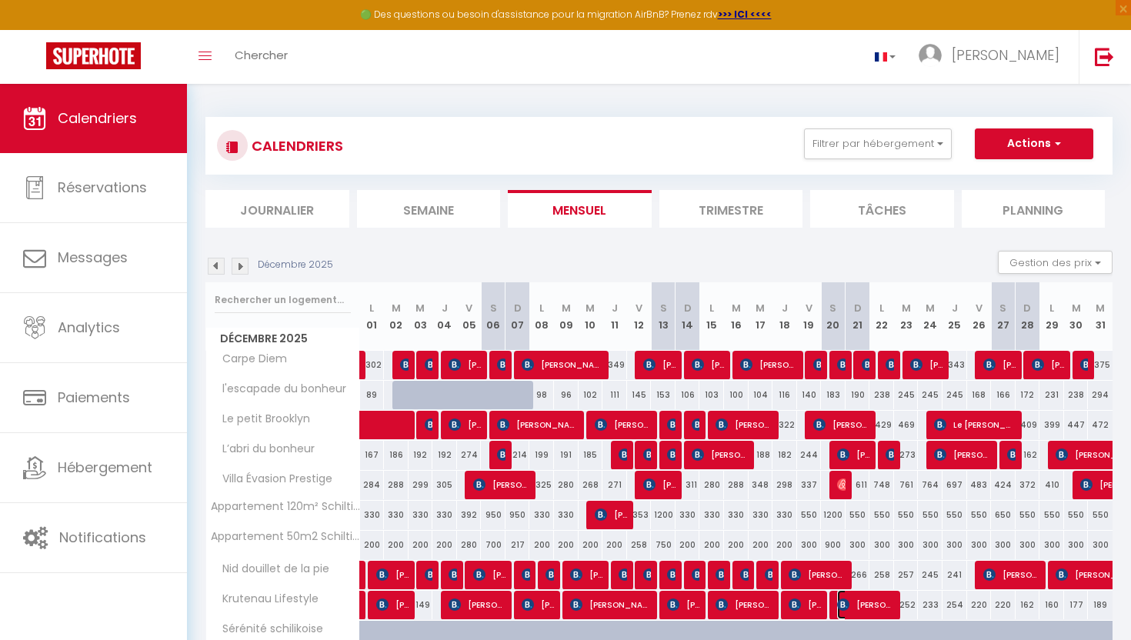
click at [876, 610] on span "[PERSON_NAME]" at bounding box center [866, 604] width 58 height 29
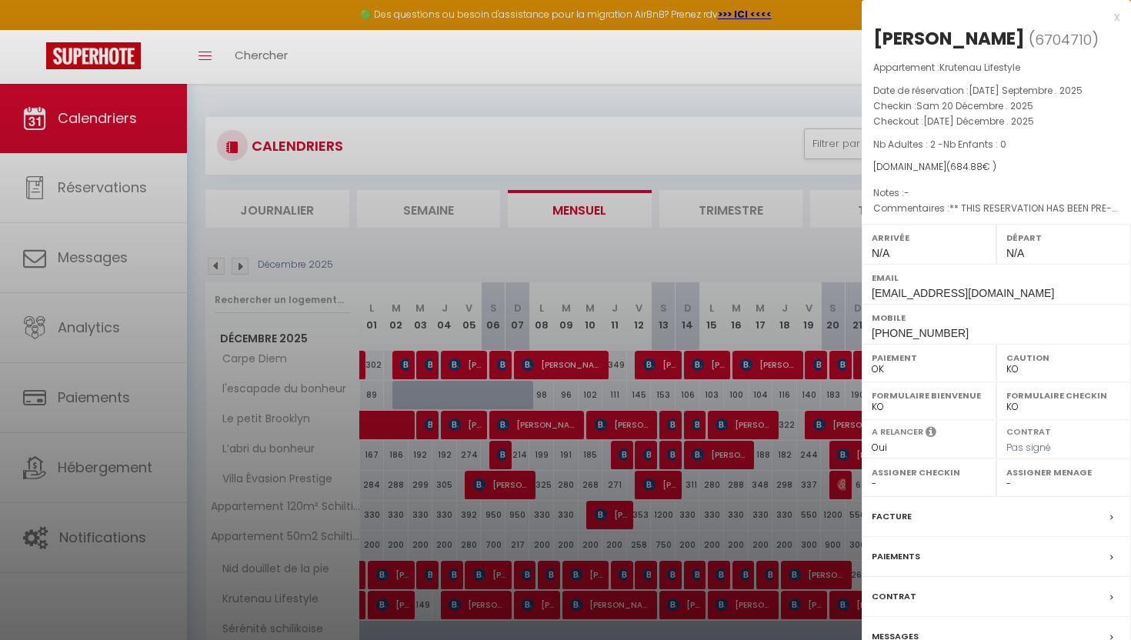
click at [893, 634] on label "Messages" at bounding box center [894, 636] width 47 height 16
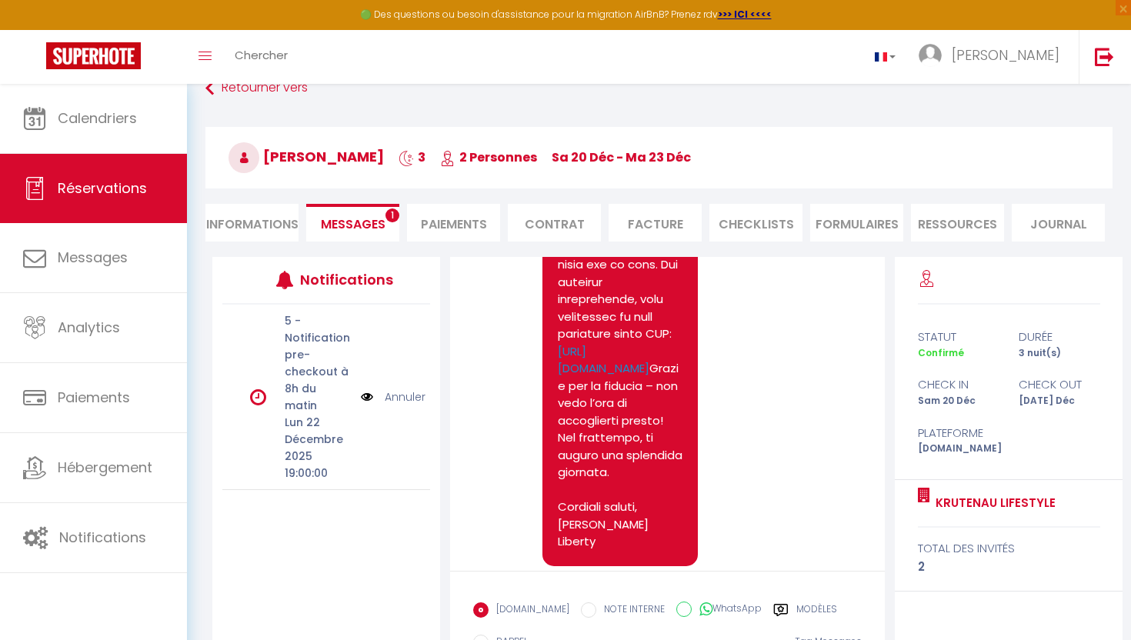
scroll to position [41, 0]
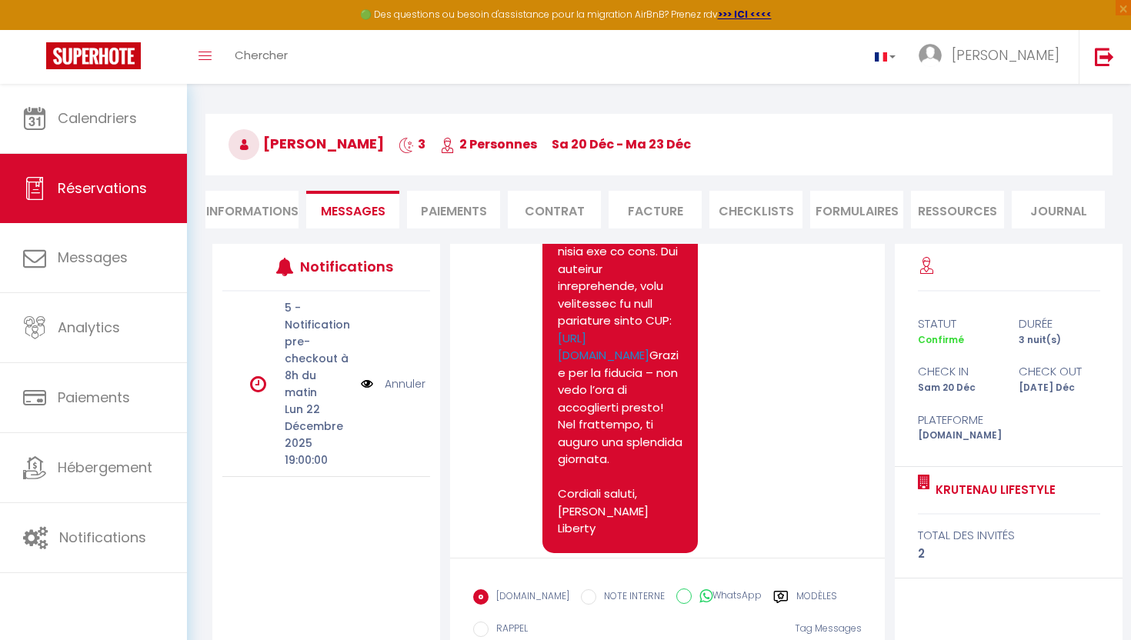
click at [796, 594] on label "Modèles" at bounding box center [816, 598] width 41 height 19
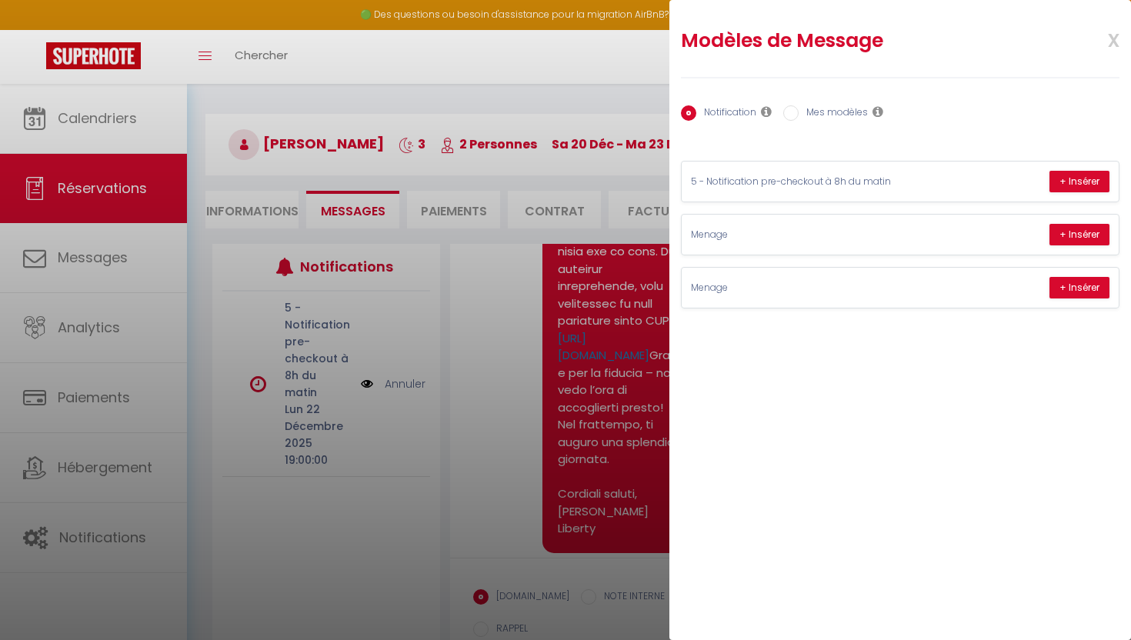
click at [829, 107] on label "Mes modèles" at bounding box center [832, 113] width 69 height 17
click at [798, 107] on input "Mes modèles" at bounding box center [790, 112] width 15 height 15
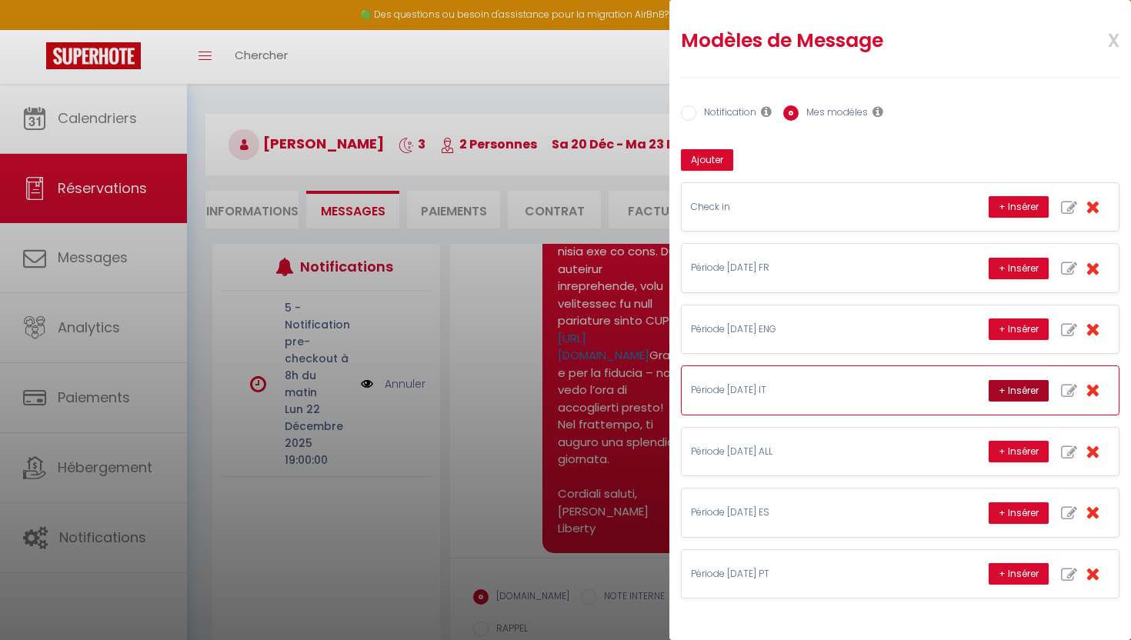
click at [1025, 393] on button "+ Insérer" at bounding box center [1018, 391] width 60 height 22
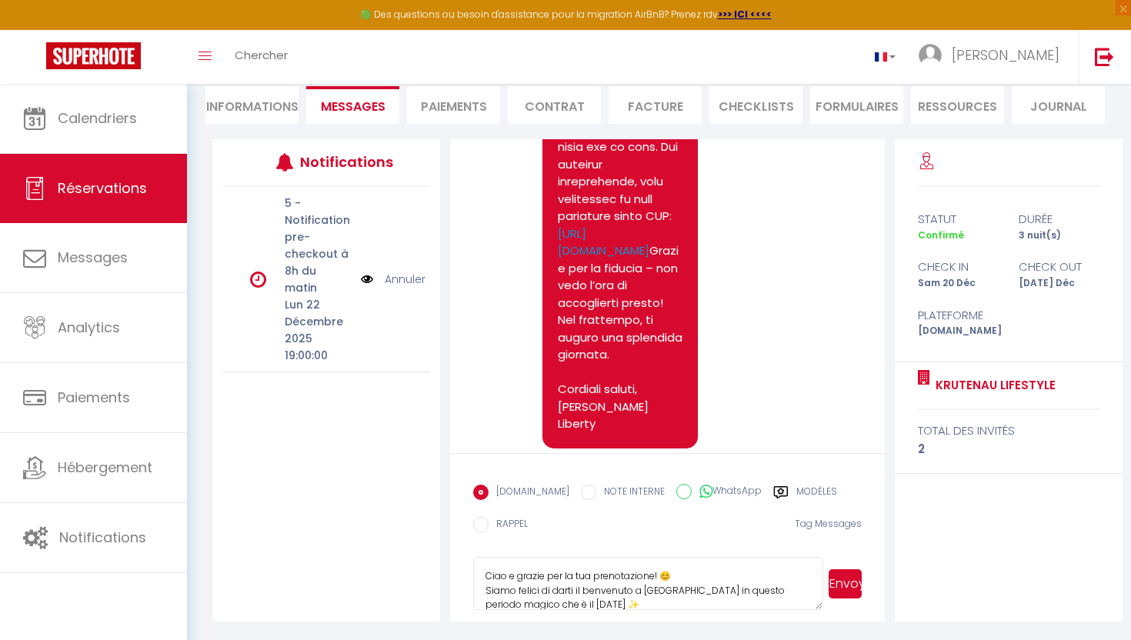
click at [857, 576] on button "Envoyer" at bounding box center [844, 583] width 33 height 29
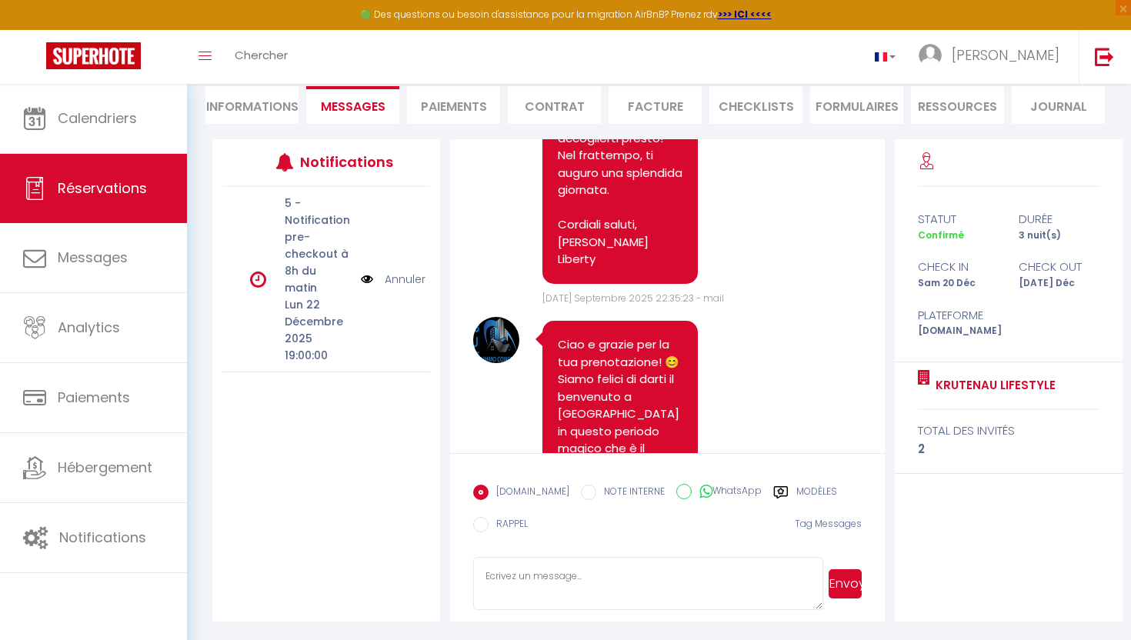
scroll to position [0, 0]
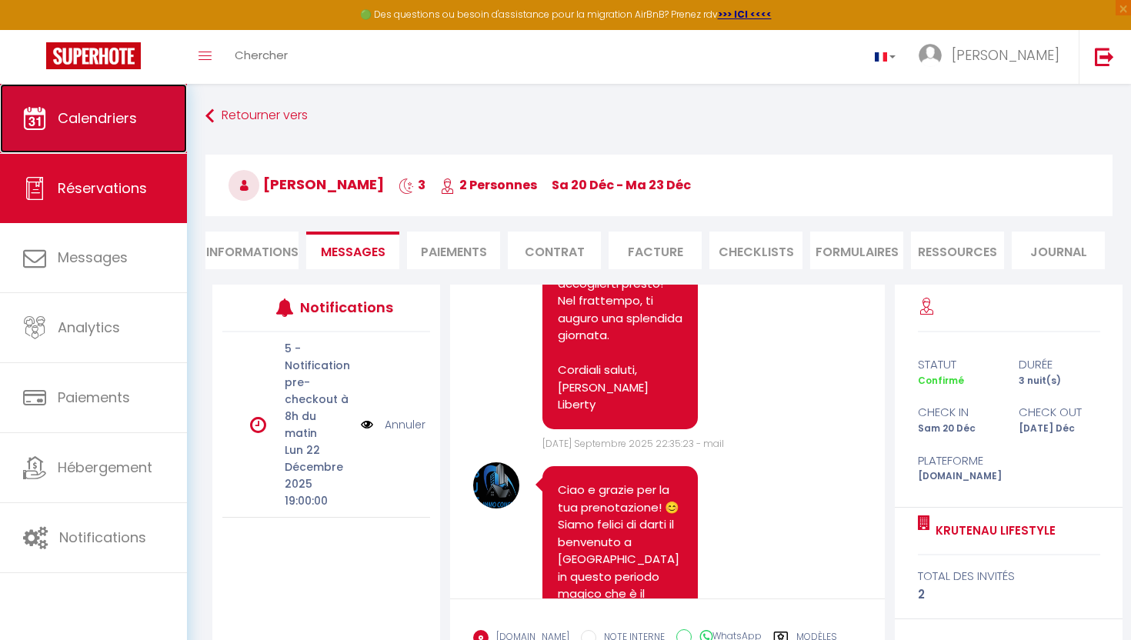
click at [108, 122] on span "Calendriers" at bounding box center [97, 117] width 79 height 19
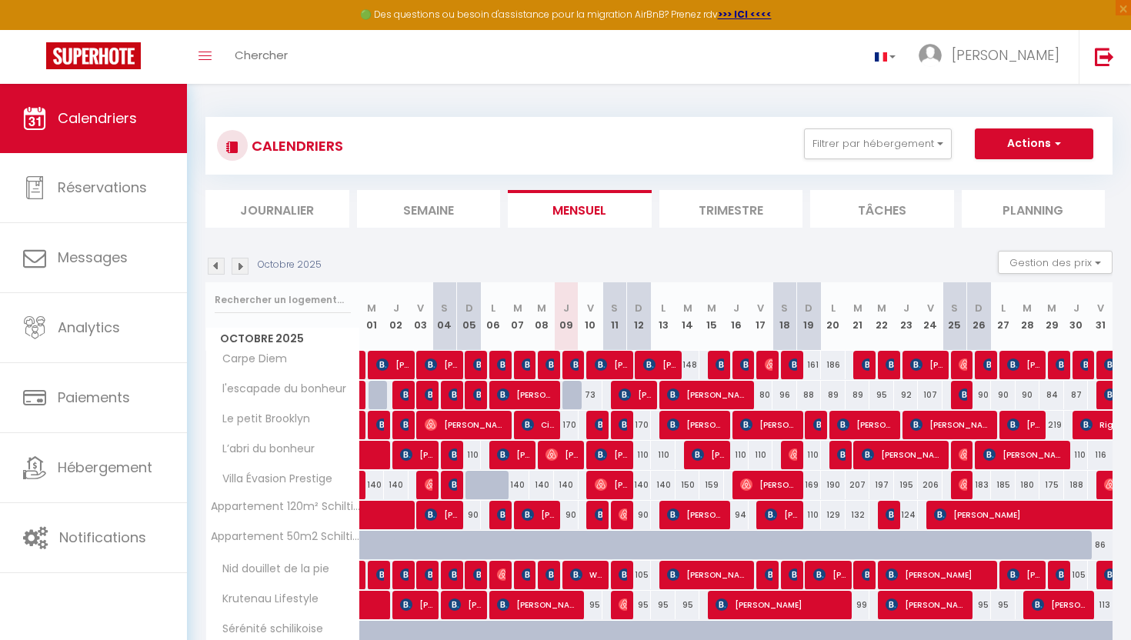
click at [244, 272] on img at bounding box center [240, 266] width 17 height 17
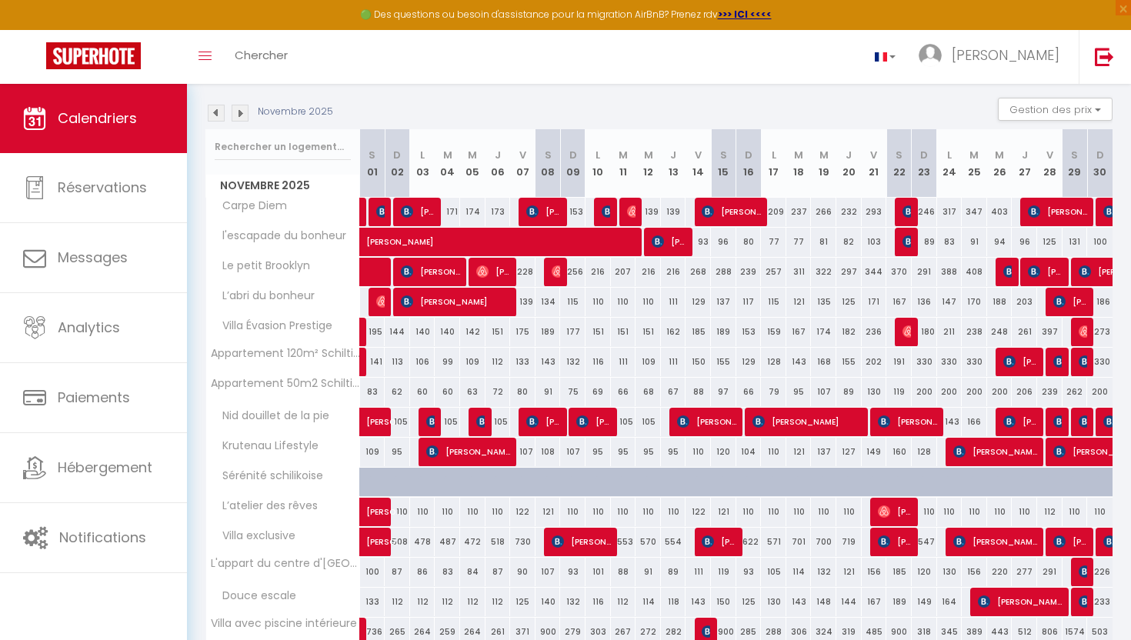
scroll to position [159, 0]
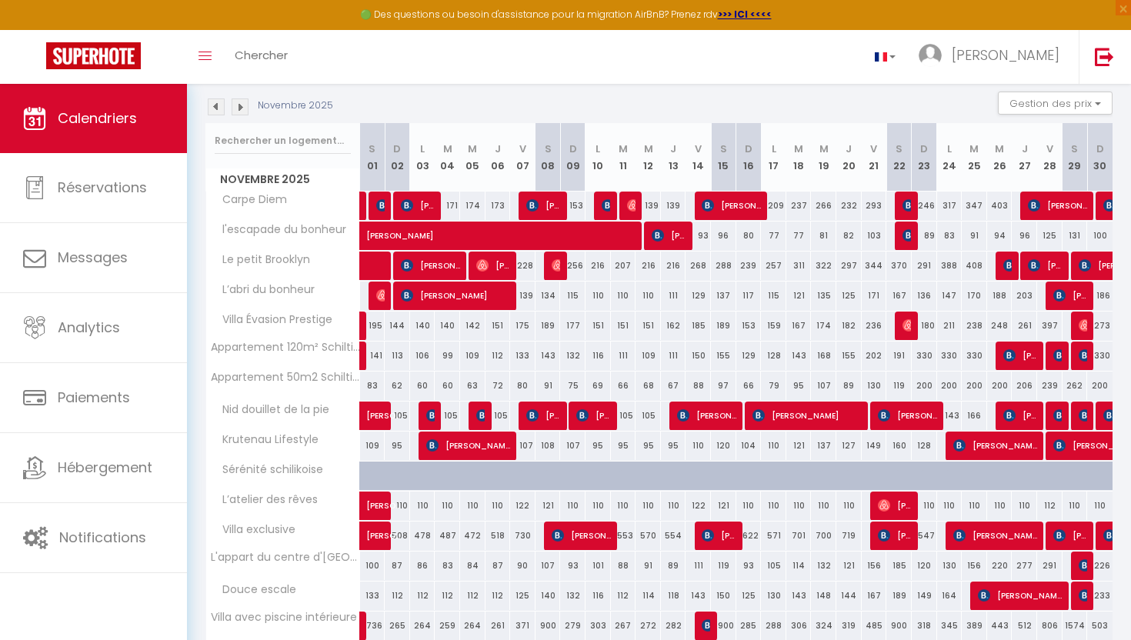
click at [244, 108] on img at bounding box center [240, 106] width 17 height 17
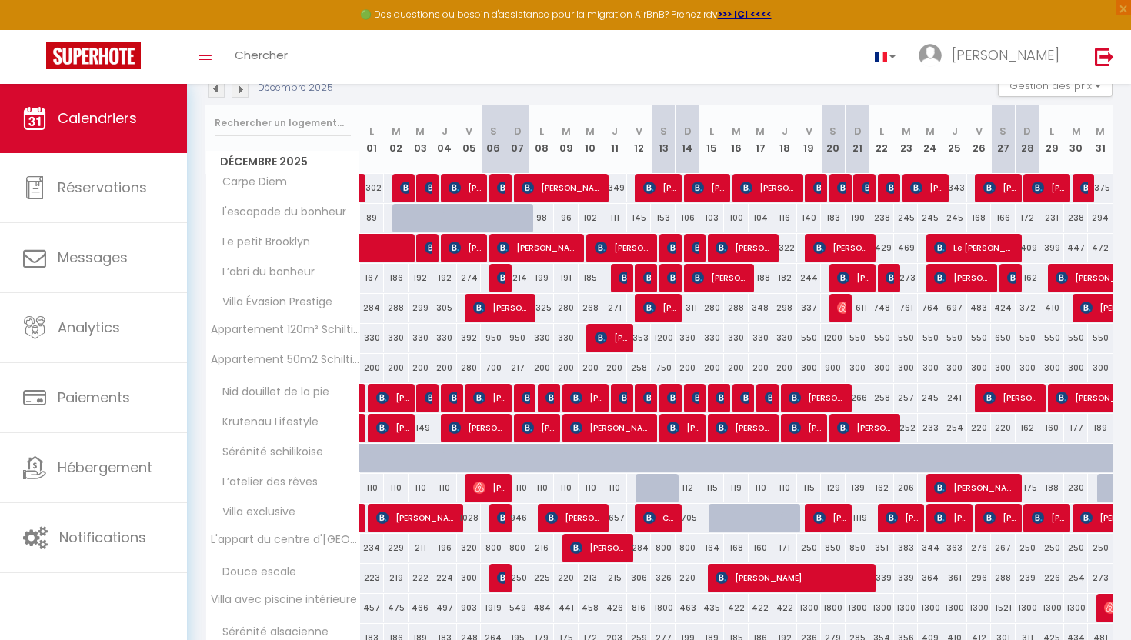
scroll to position [178, 0]
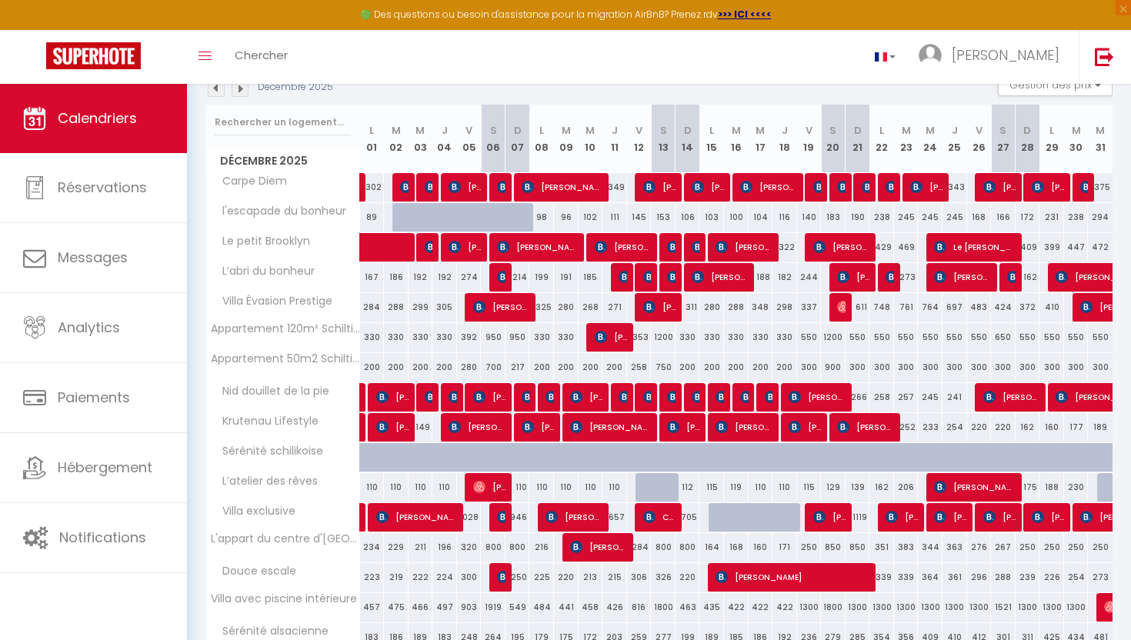
click at [215, 86] on img at bounding box center [216, 88] width 17 height 17
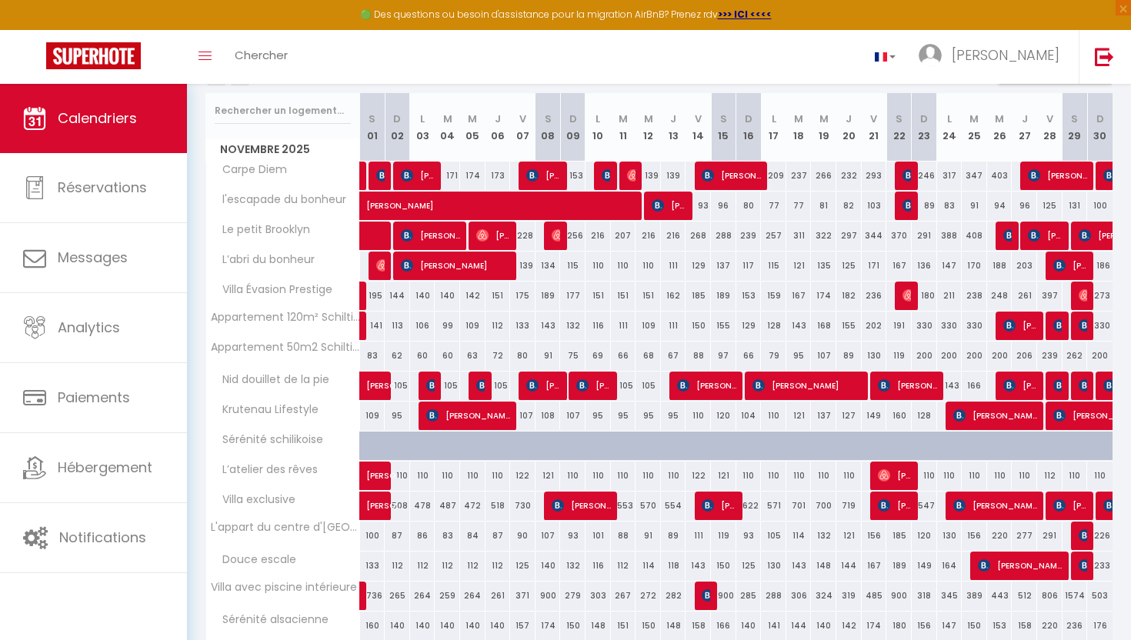
scroll to position [192, 0]
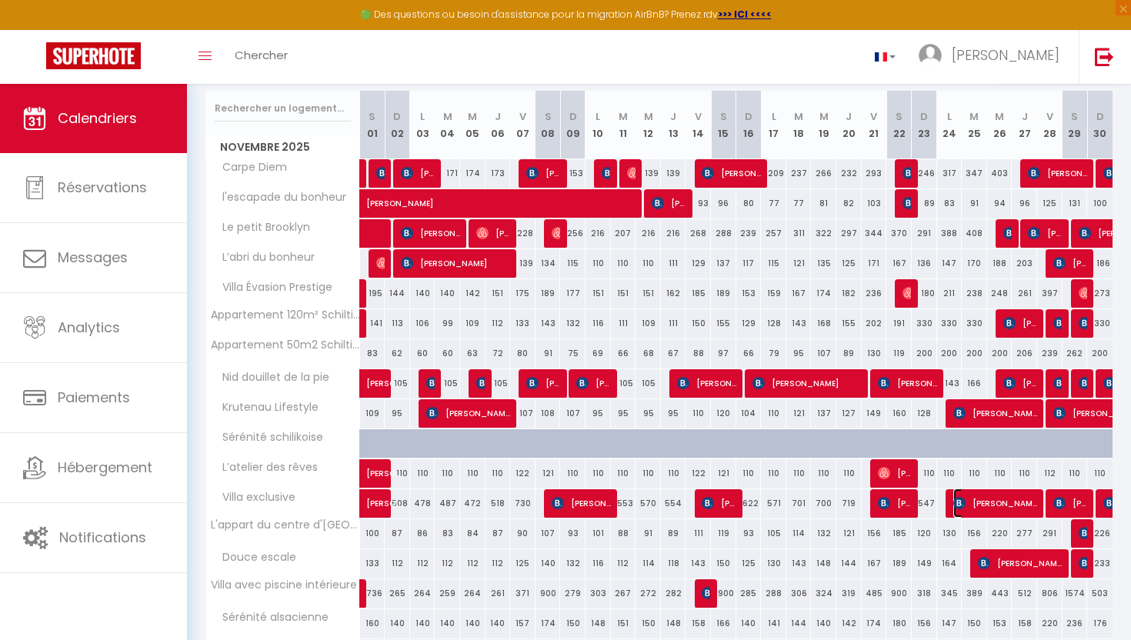
click at [976, 508] on span "[PERSON_NAME]" at bounding box center [995, 502] width 85 height 29
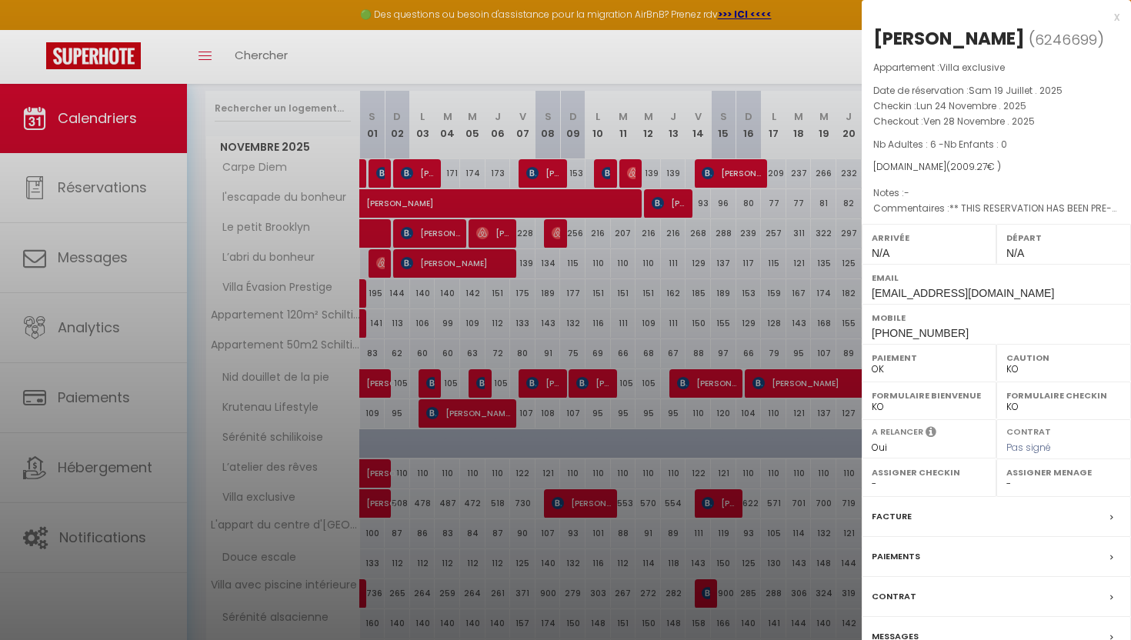
click at [898, 525] on label "Facture" at bounding box center [891, 516] width 40 height 16
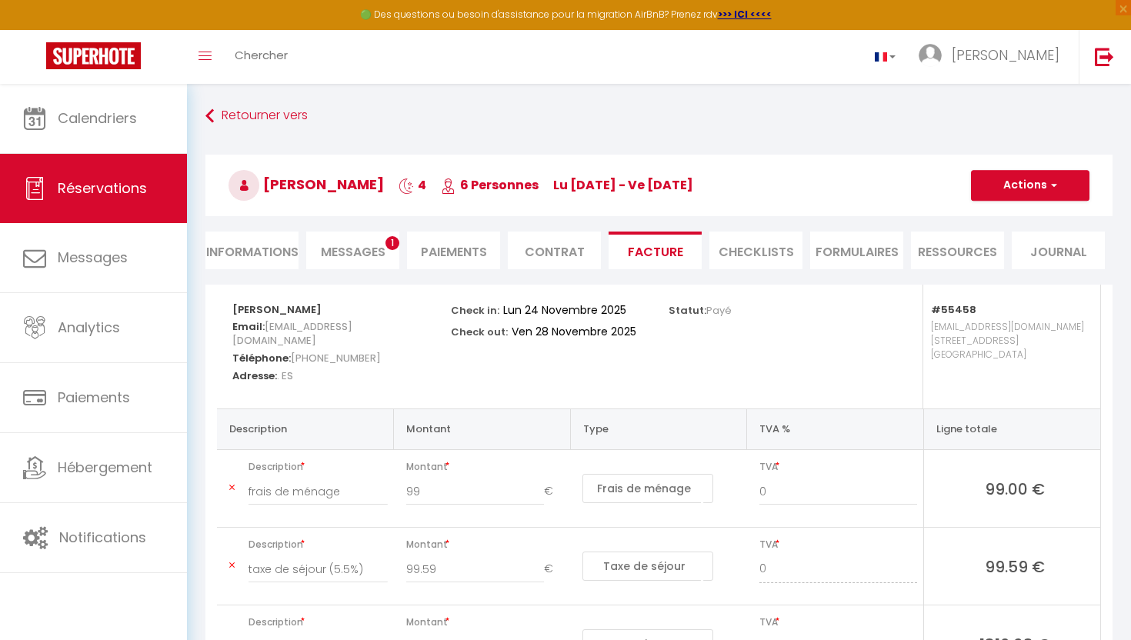
click at [273, 245] on li "Informations" at bounding box center [251, 251] width 93 height 38
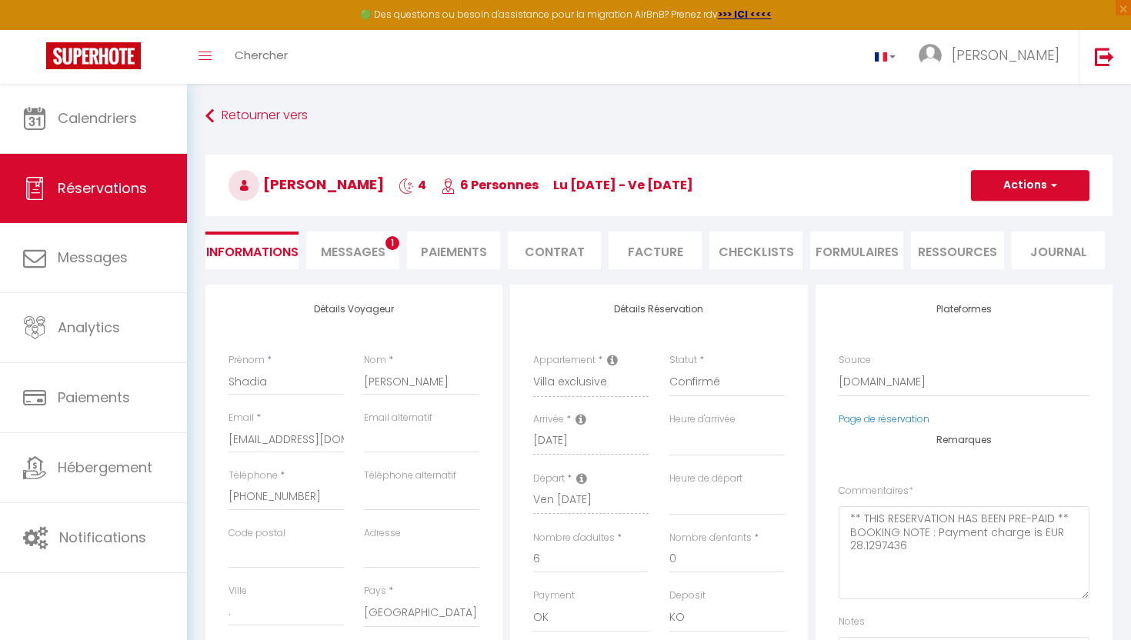
click at [338, 248] on span "Messages" at bounding box center [353, 252] width 65 height 18
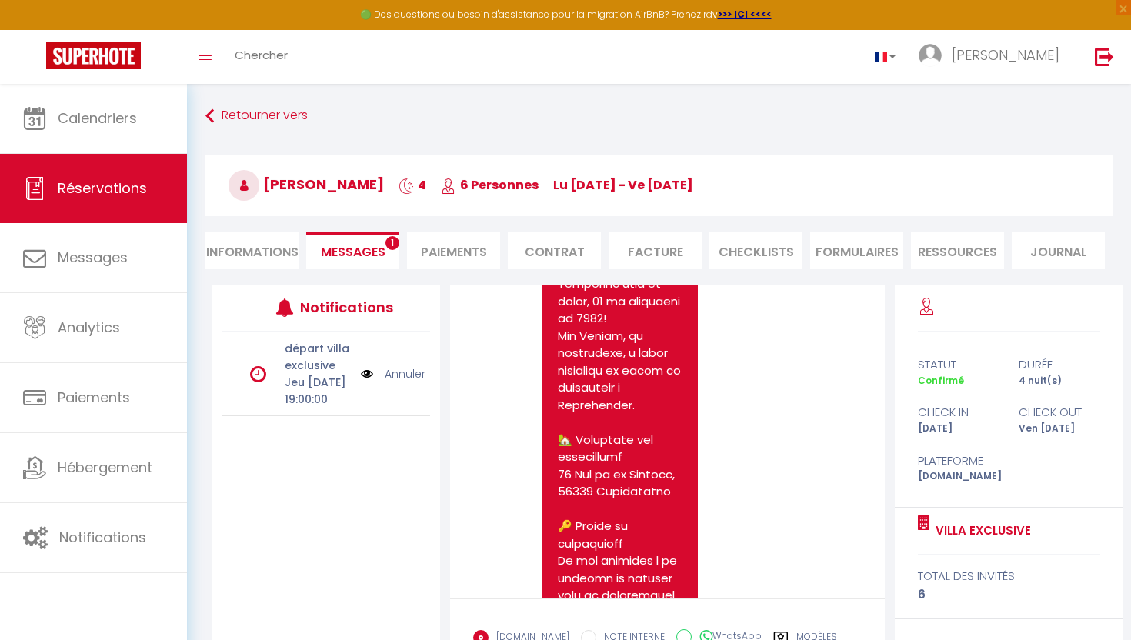
scroll to position [204, 0]
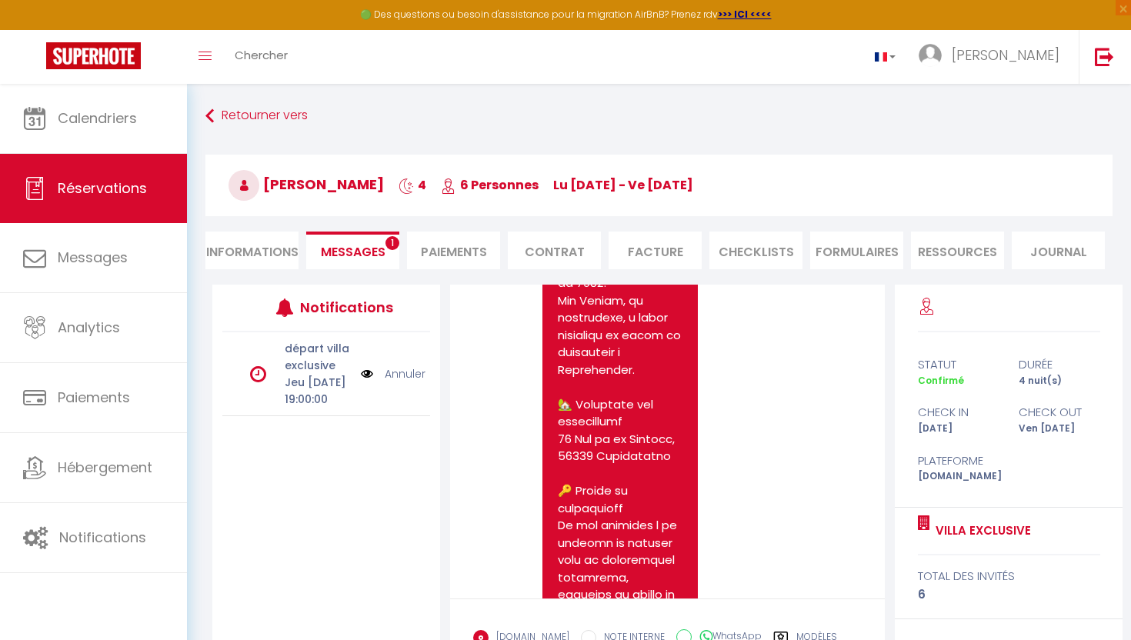
click at [815, 628] on div "[DOMAIN_NAME] NOTE INTERNE WhatsApp Modèles" at bounding box center [655, 638] width 364 height 32
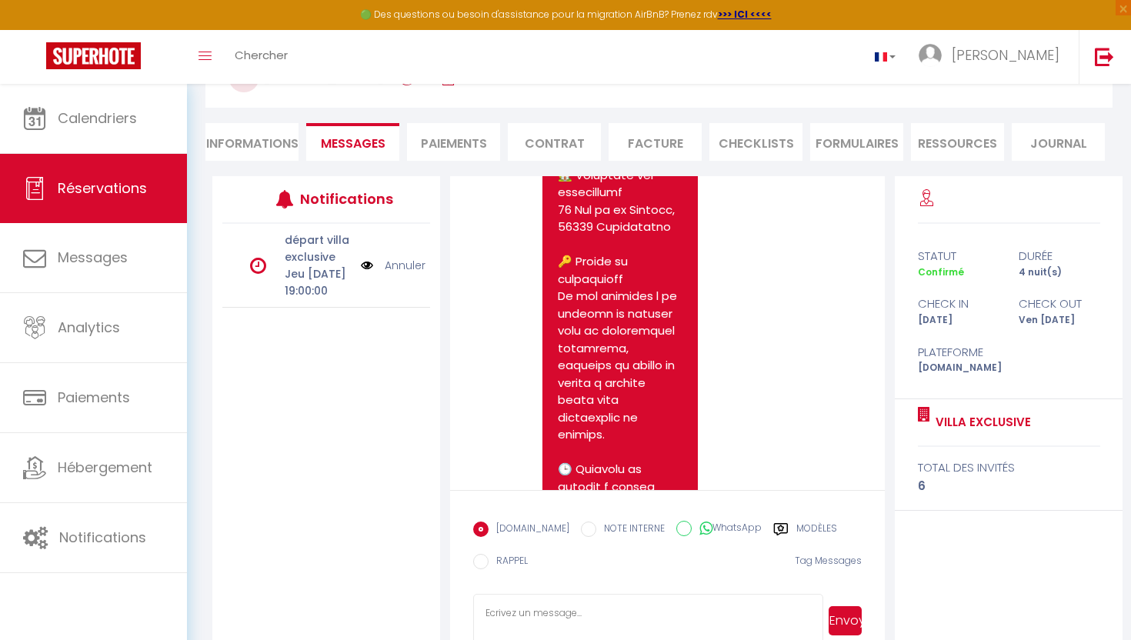
scroll to position [118, 0]
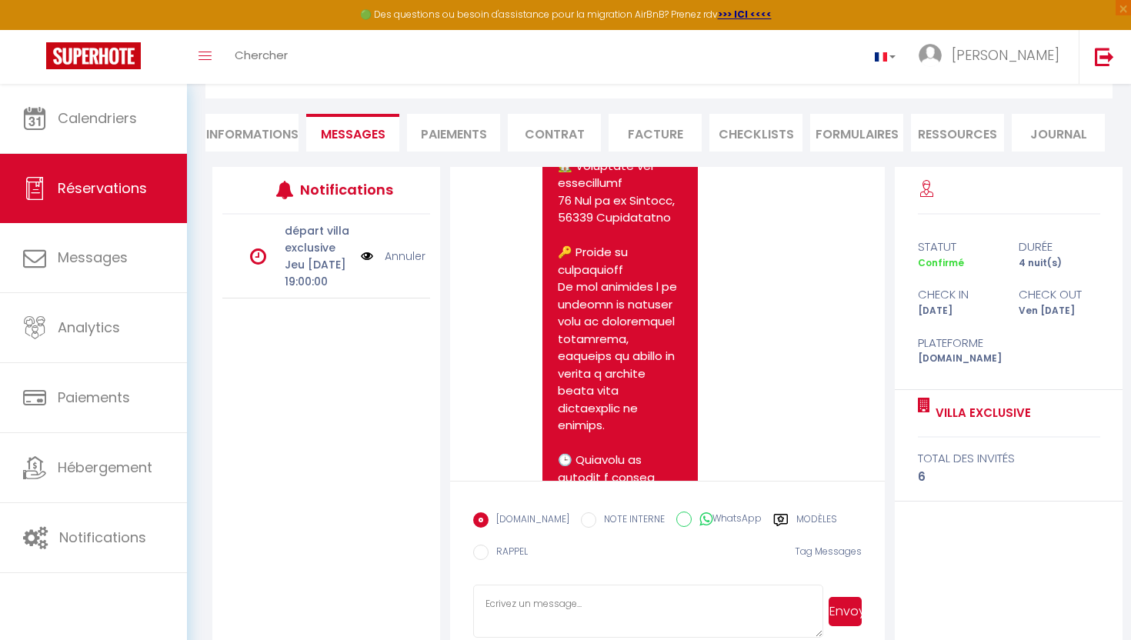
click at [803, 518] on label "Modèles" at bounding box center [816, 521] width 41 height 19
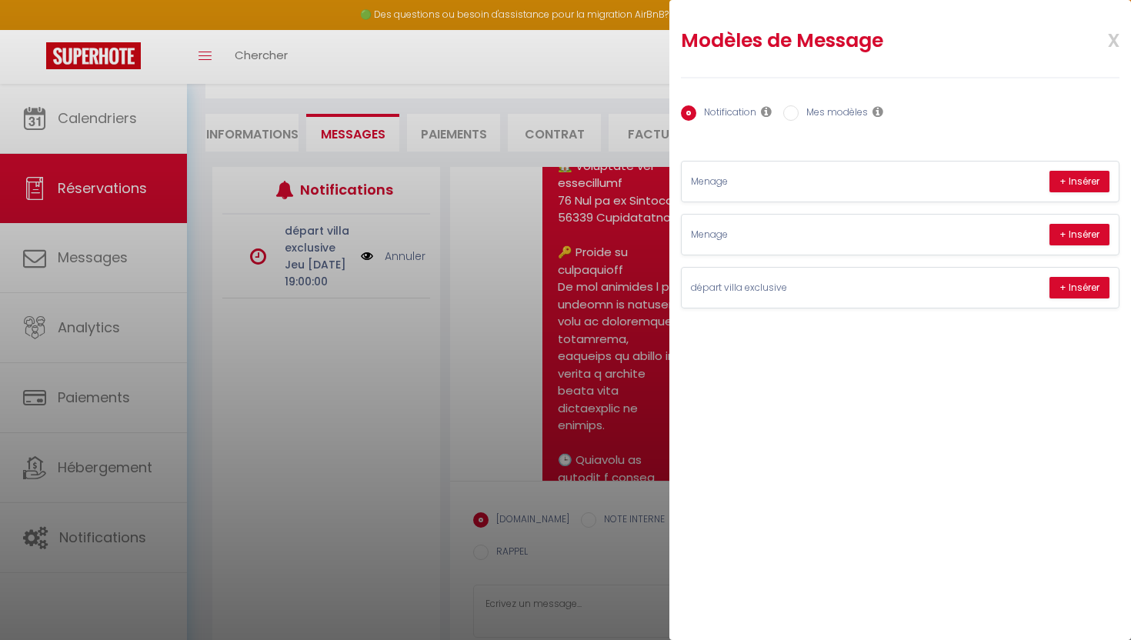
click at [834, 122] on label "Mes modèles" at bounding box center [832, 113] width 69 height 17
click at [798, 121] on input "Mes modèles" at bounding box center [790, 112] width 15 height 15
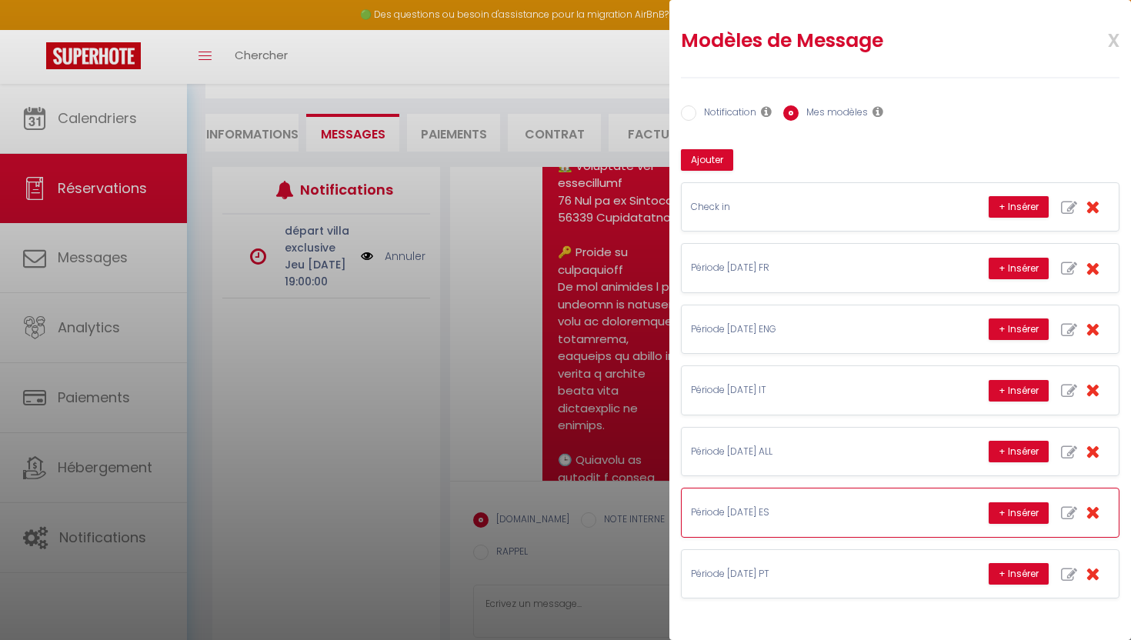
click at [1010, 527] on div "+ Insérer" at bounding box center [1048, 512] width 121 height 29
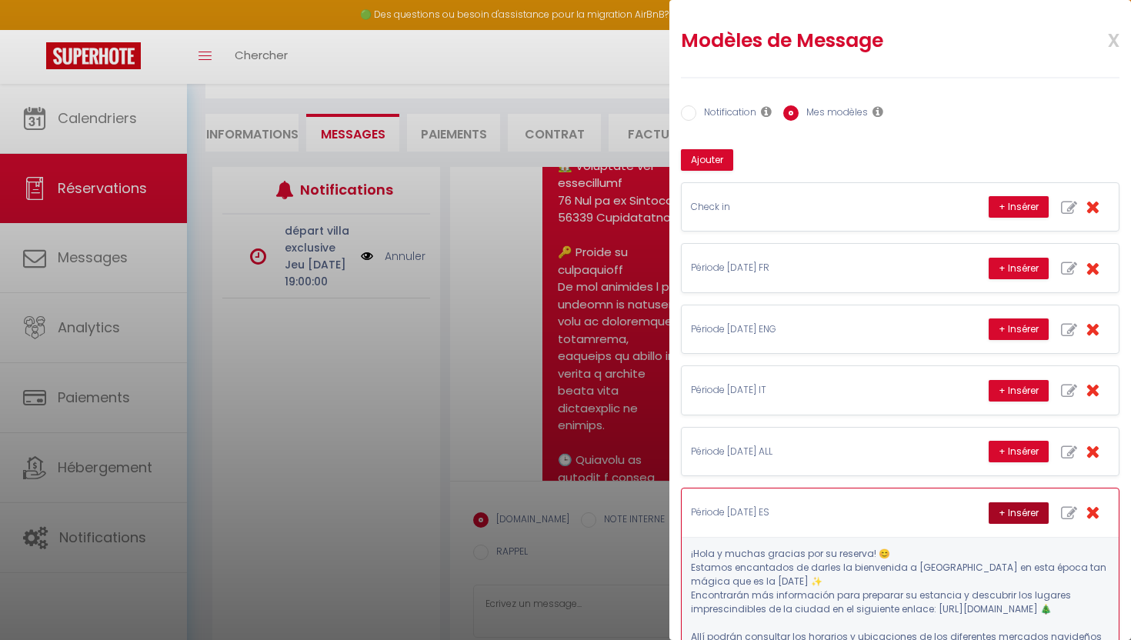
click at [1010, 517] on button "+ Insérer" at bounding box center [1018, 513] width 60 height 22
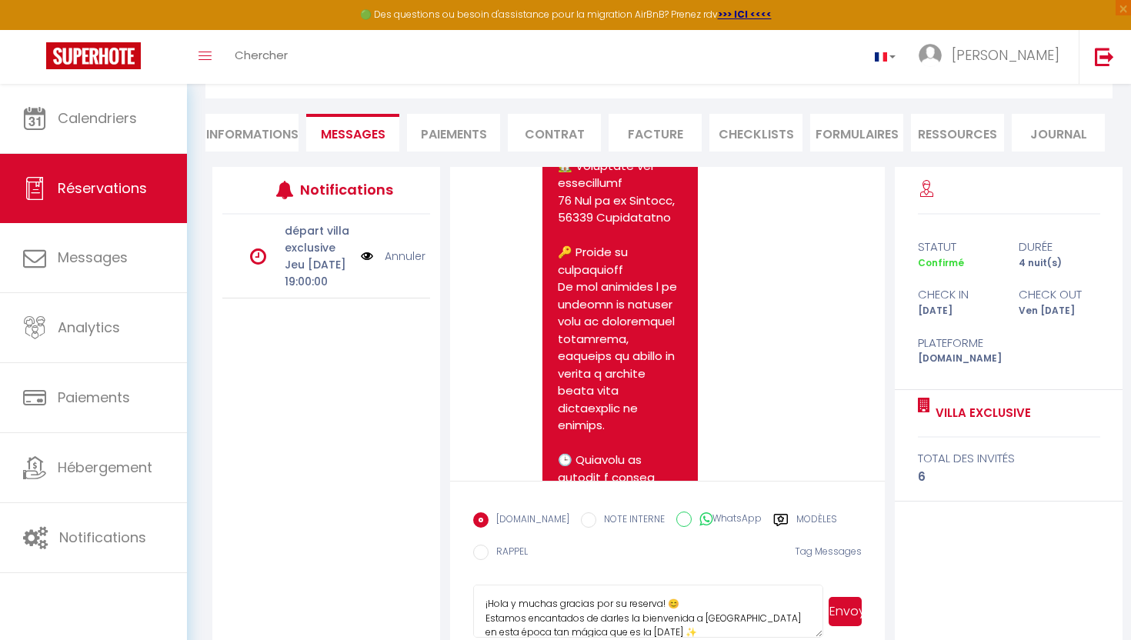
click at [847, 606] on button "Envoyer" at bounding box center [844, 611] width 33 height 29
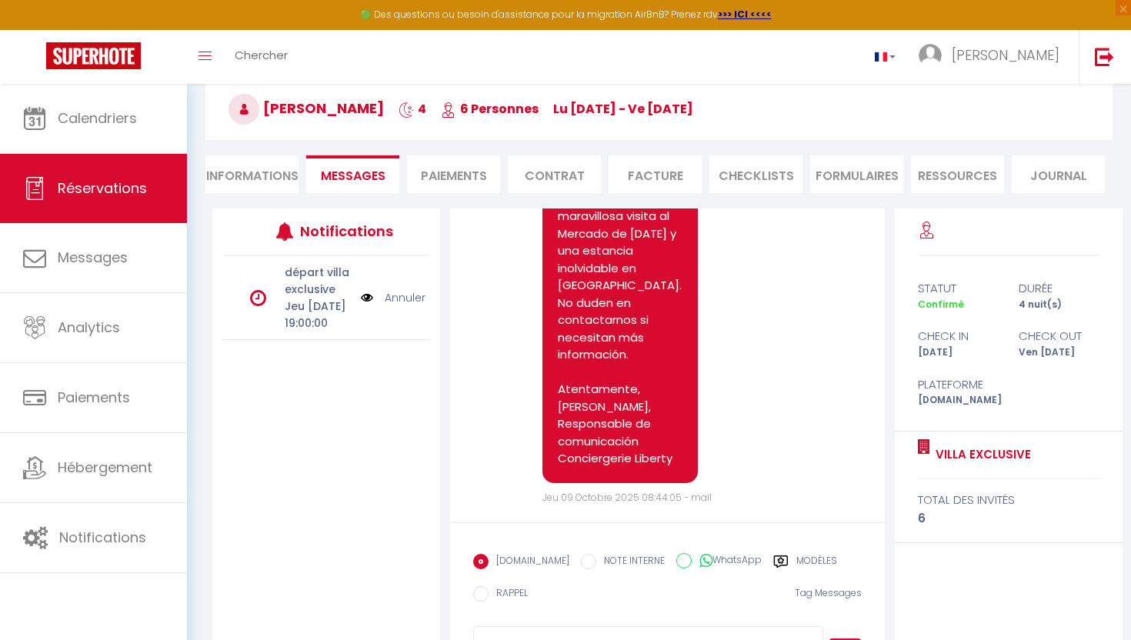
scroll to position [0, 0]
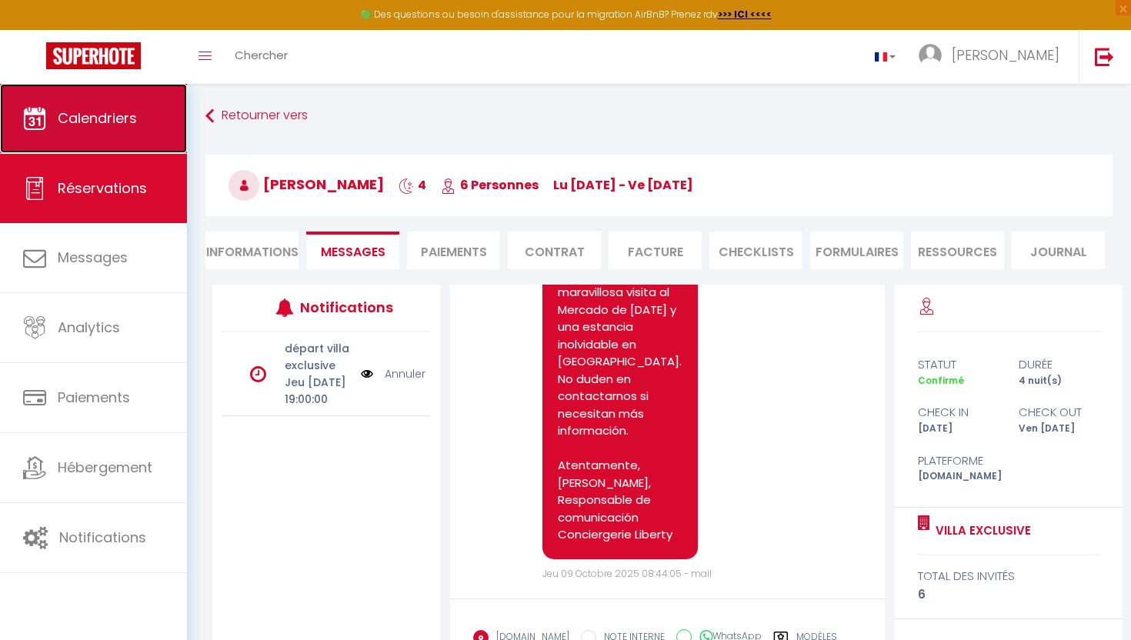
click at [115, 100] on link "Calendriers" at bounding box center [93, 118] width 187 height 69
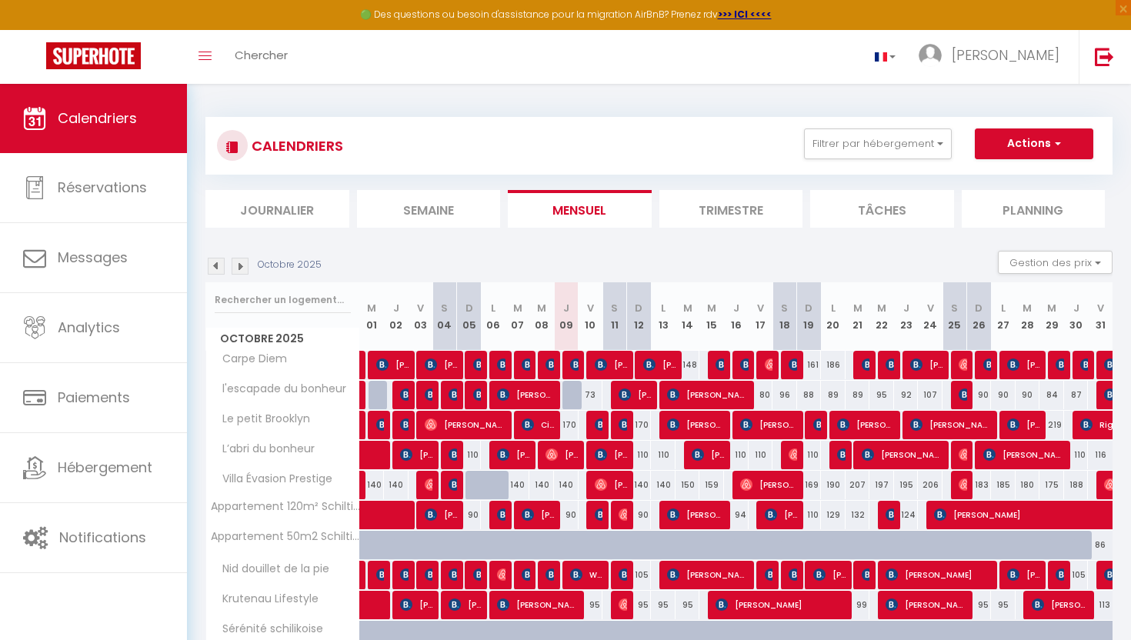
click at [243, 264] on img at bounding box center [240, 266] width 17 height 17
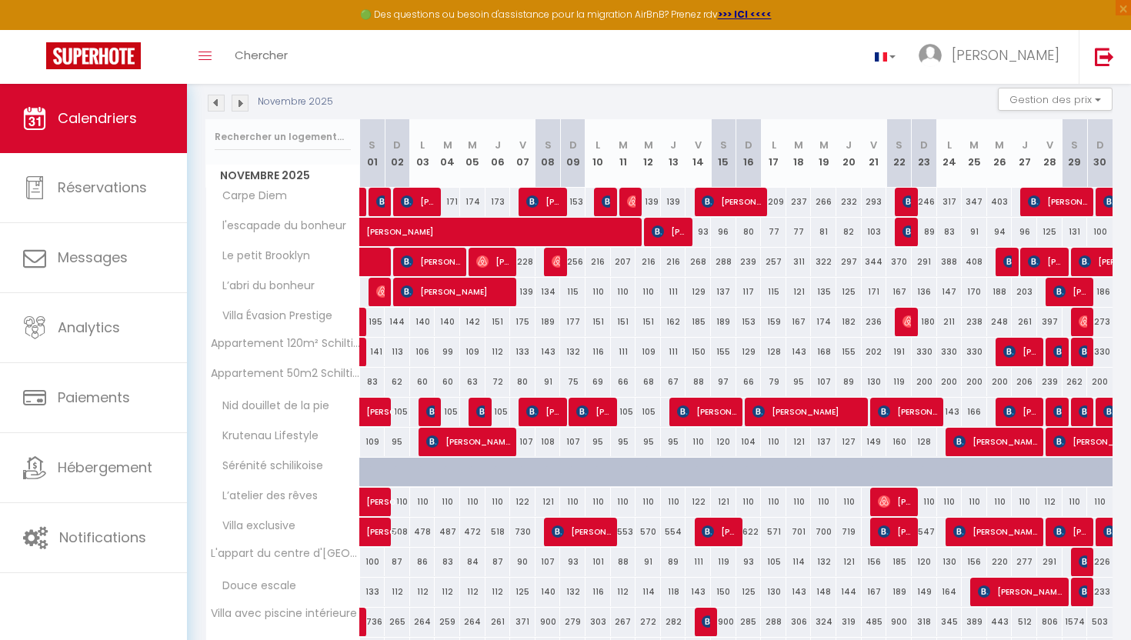
scroll to position [216, 0]
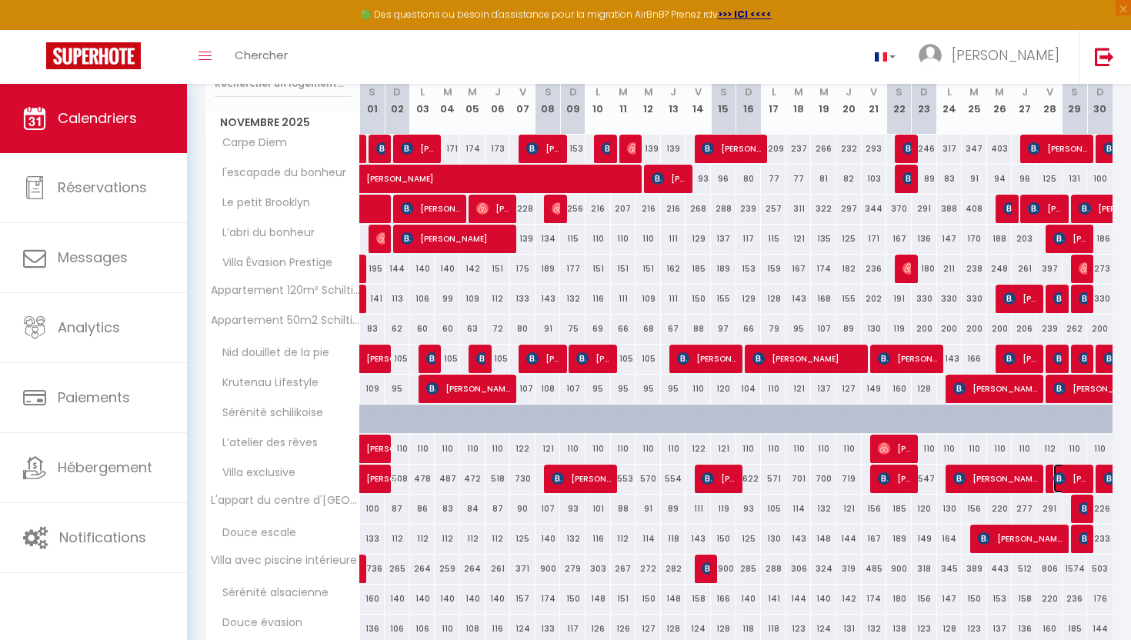
click at [1073, 485] on span "[PERSON_NAME]" at bounding box center [1070, 478] width 34 height 29
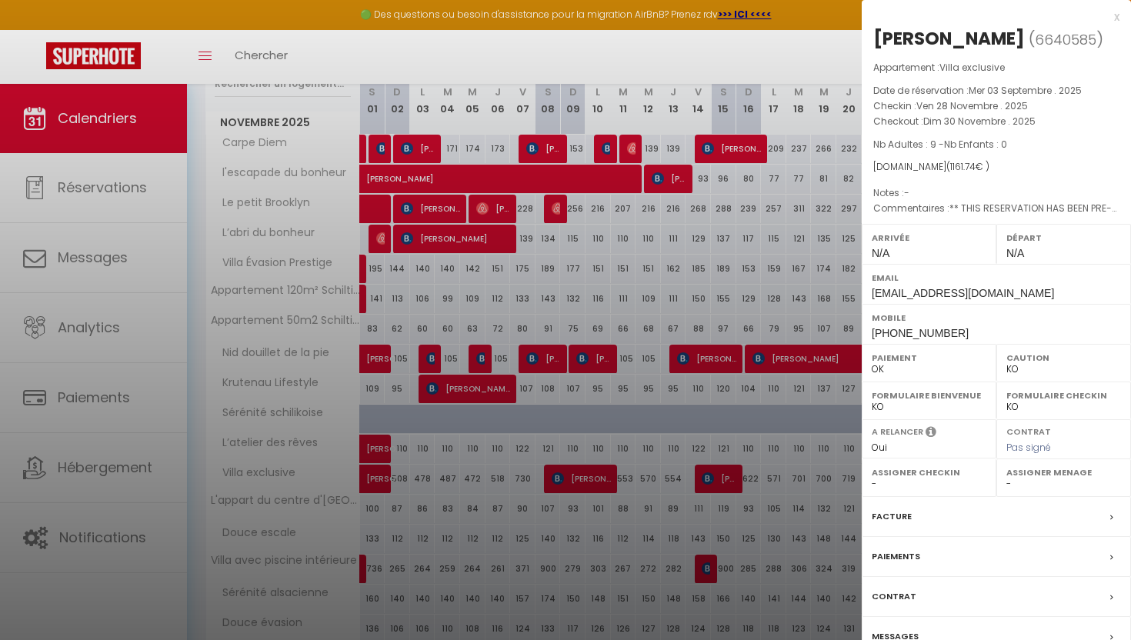
click at [896, 525] on label "Facture" at bounding box center [891, 516] width 40 height 16
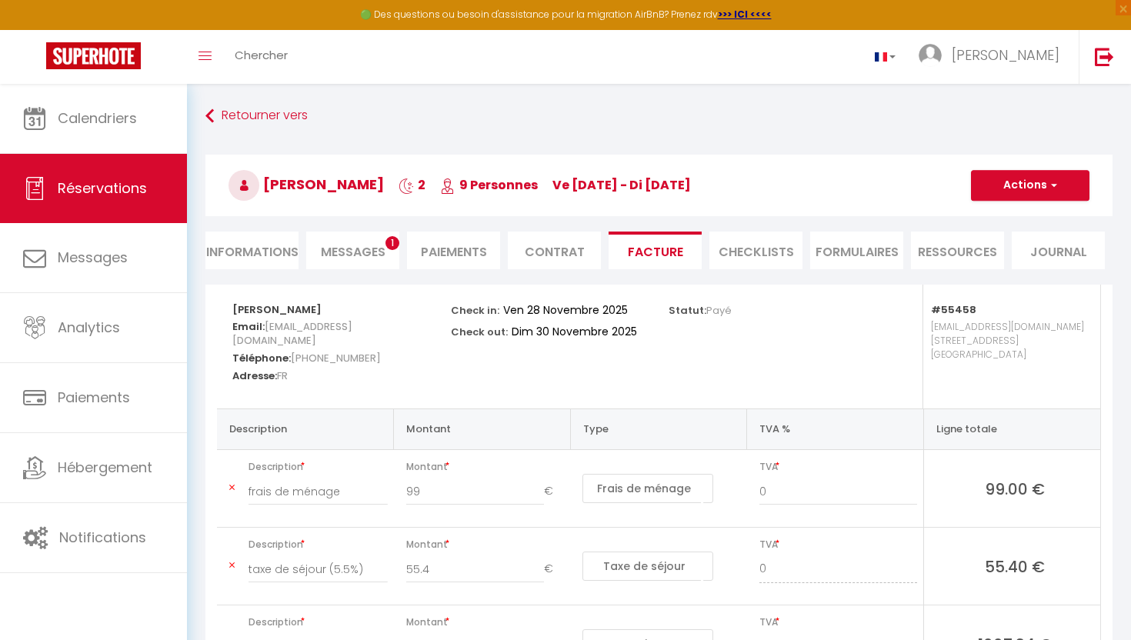
click at [266, 245] on li "Informations" at bounding box center [251, 251] width 93 height 38
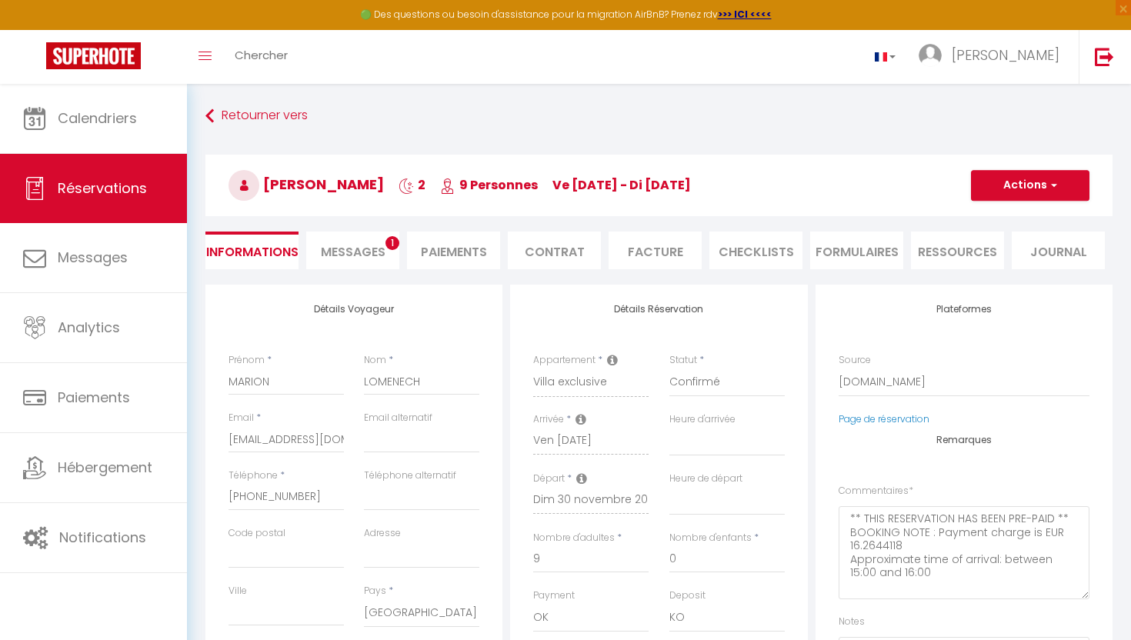
click at [348, 268] on li "Messages 1" at bounding box center [352, 251] width 93 height 38
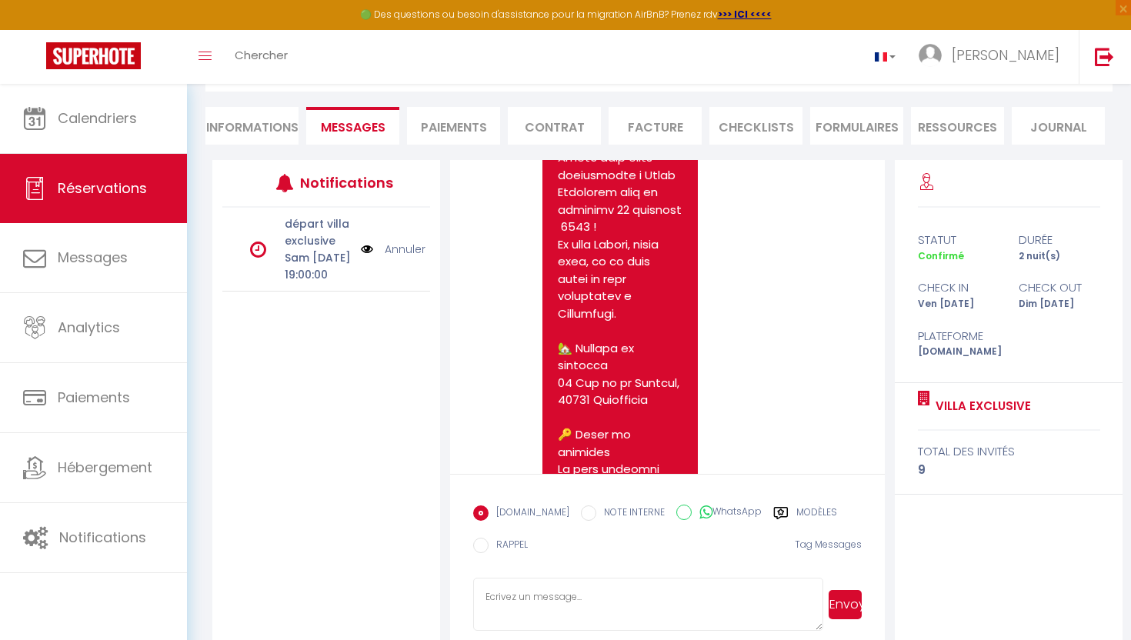
scroll to position [145, 0]
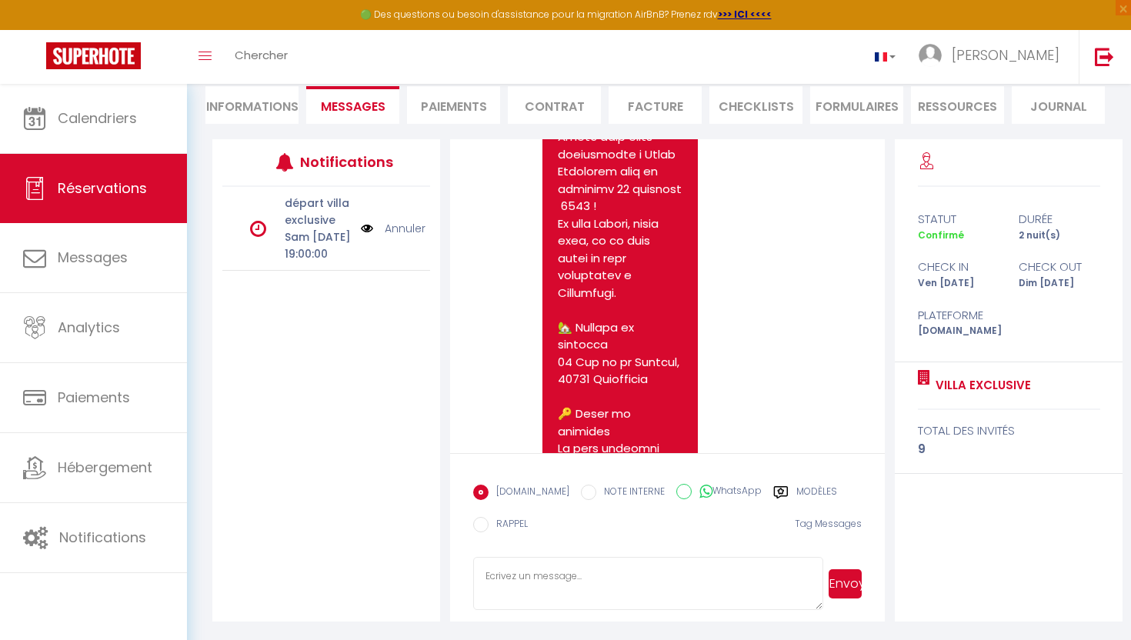
click at [815, 490] on label "Modèles" at bounding box center [816, 494] width 41 height 19
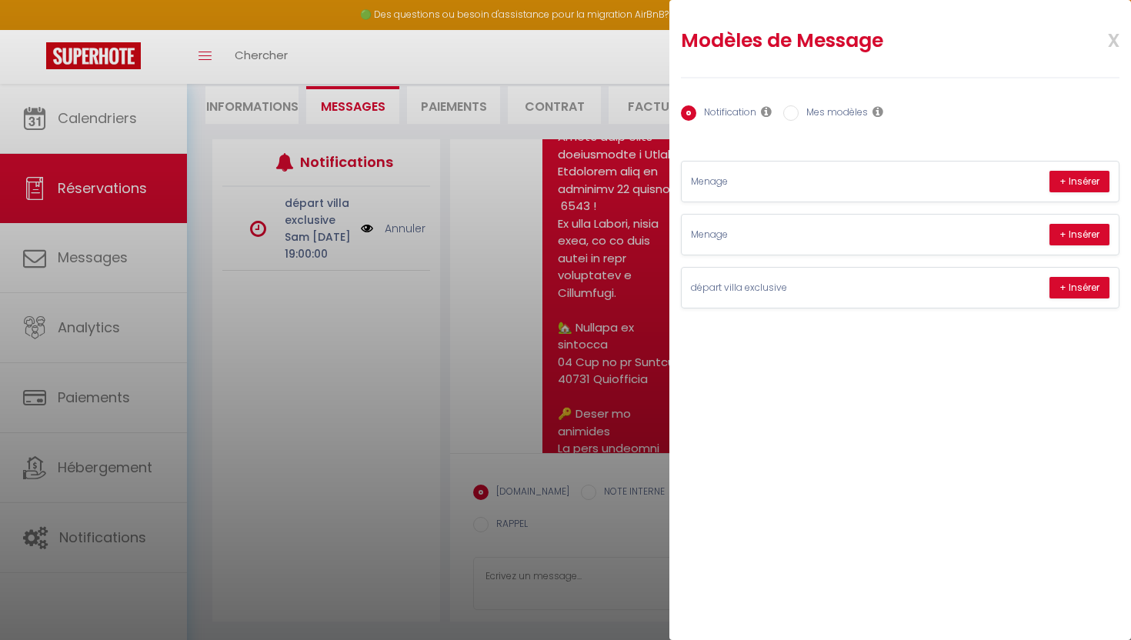
click at [802, 118] on label "Mes modèles" at bounding box center [832, 113] width 69 height 17
click at [798, 118] on input "Mes modèles" at bounding box center [790, 112] width 15 height 15
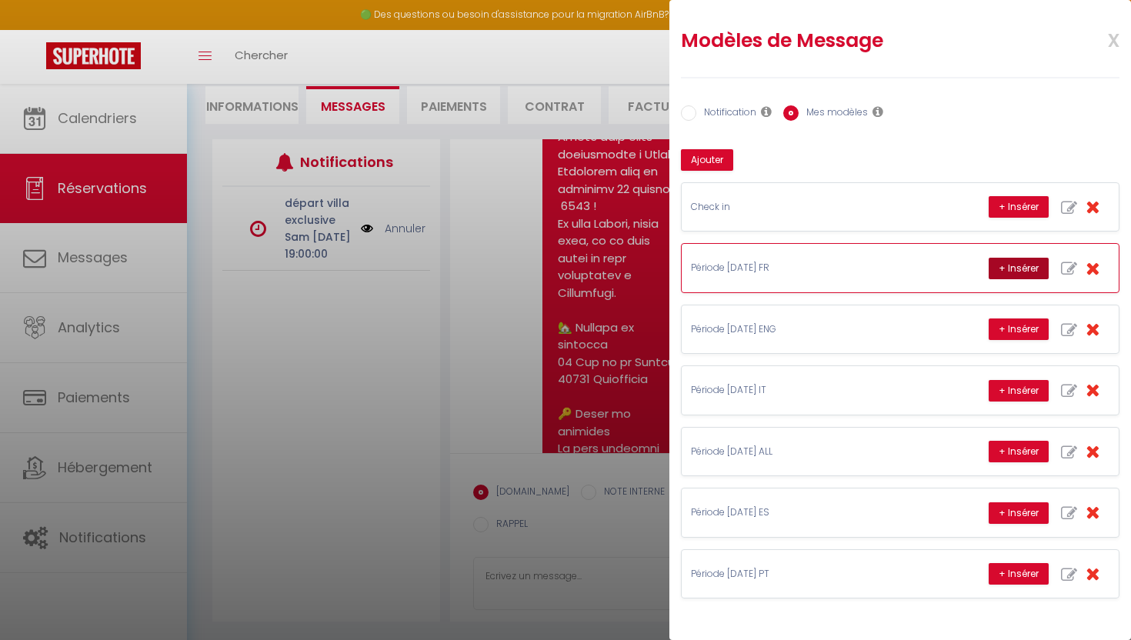
click at [1005, 271] on button "+ Insérer" at bounding box center [1018, 269] width 60 height 22
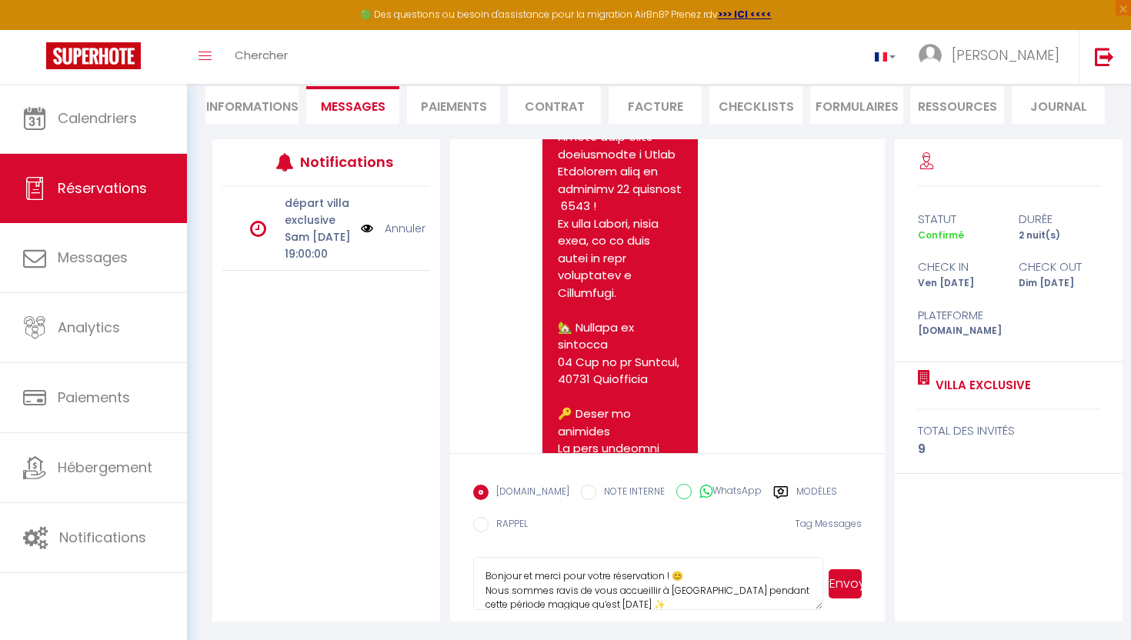
click at [851, 572] on button "Envoyer" at bounding box center [844, 583] width 33 height 29
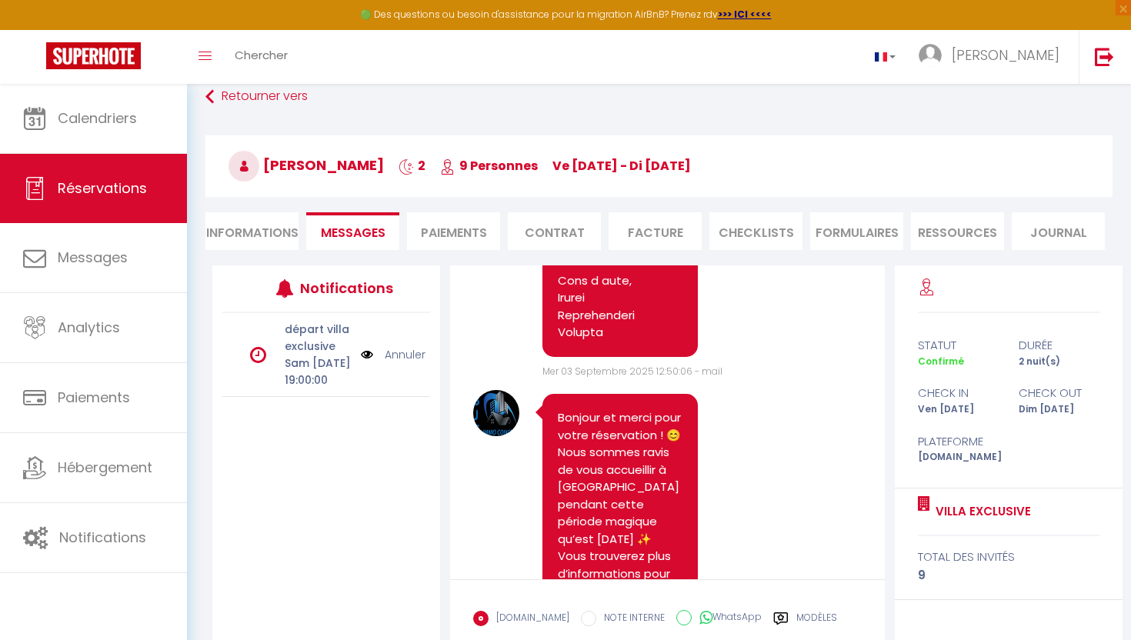
scroll to position [0, 0]
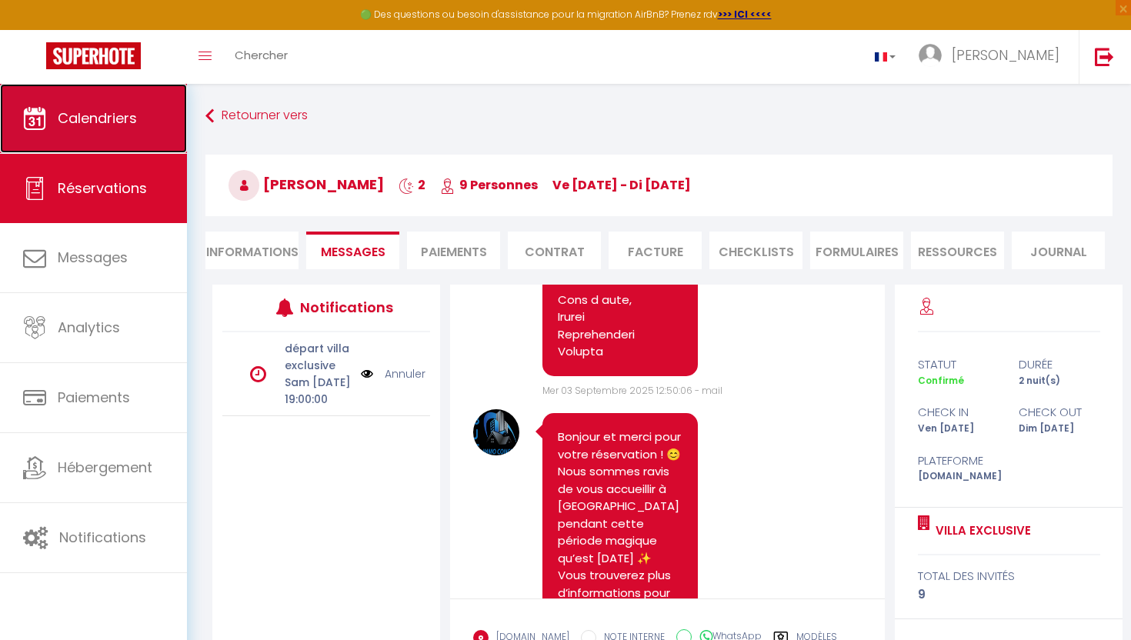
click at [105, 119] on span "Calendriers" at bounding box center [97, 117] width 79 height 19
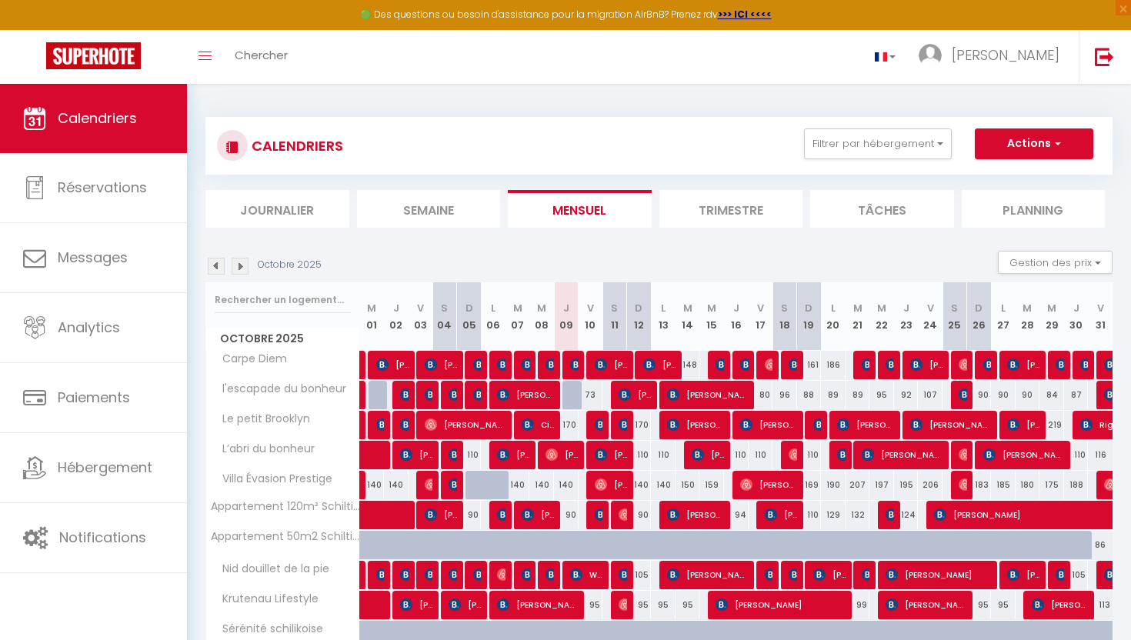
click at [243, 266] on img at bounding box center [240, 266] width 17 height 17
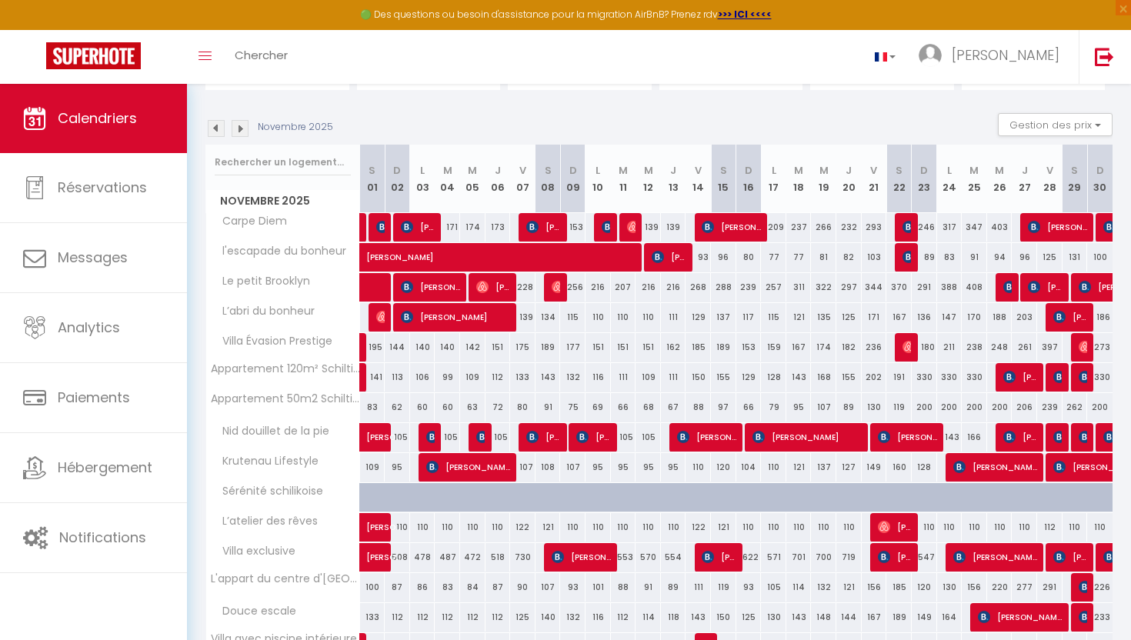
scroll to position [144, 0]
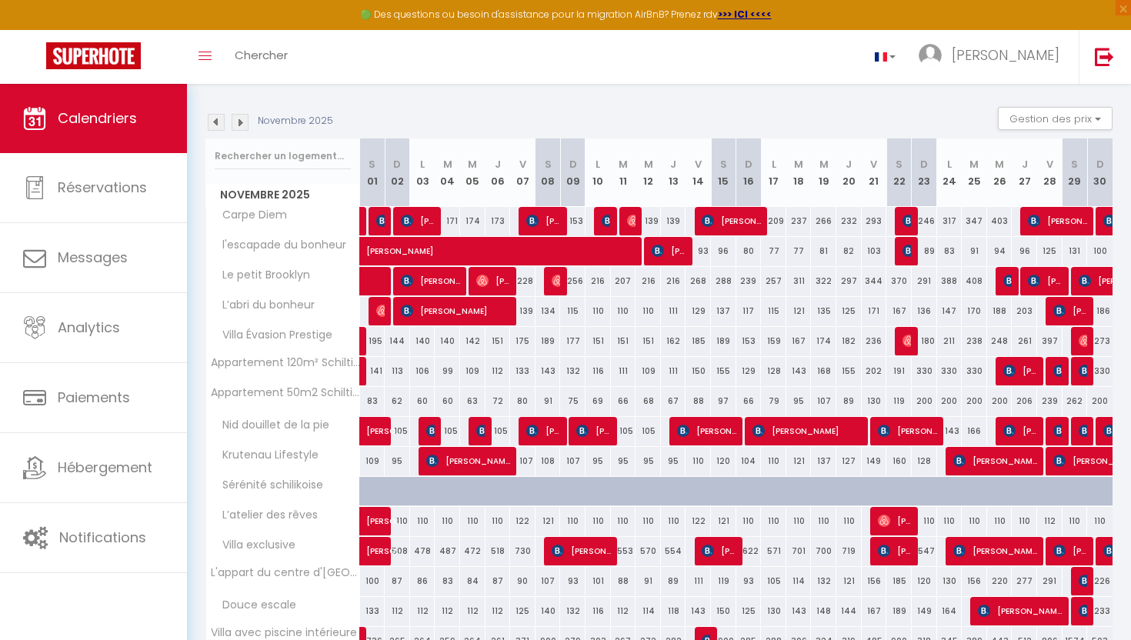
click at [240, 126] on img at bounding box center [240, 122] width 17 height 17
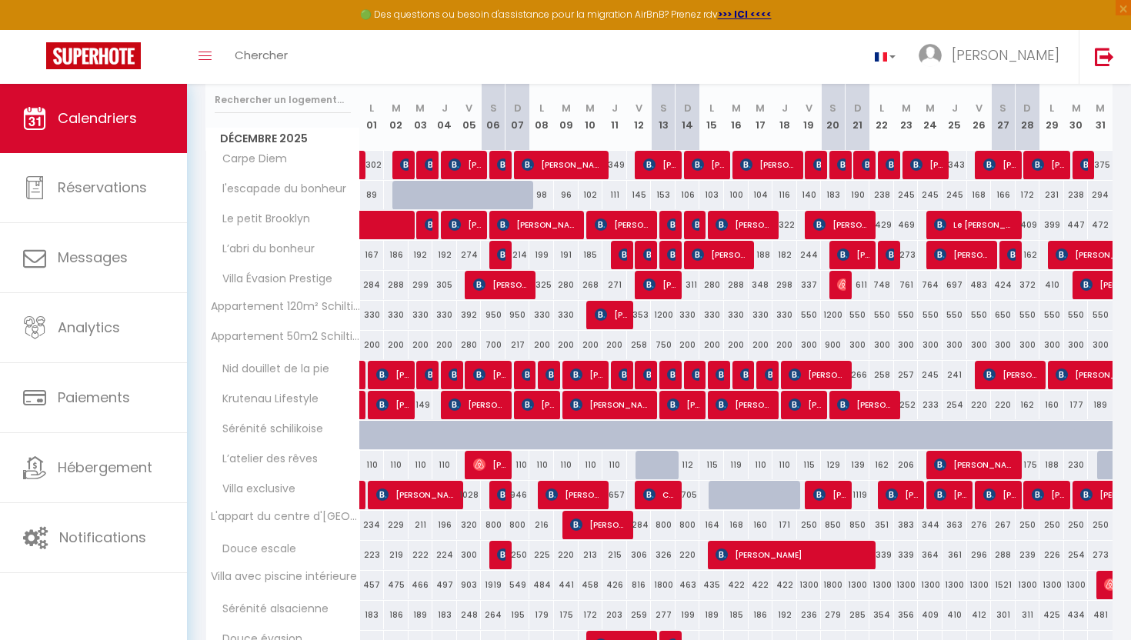
scroll to position [220, 0]
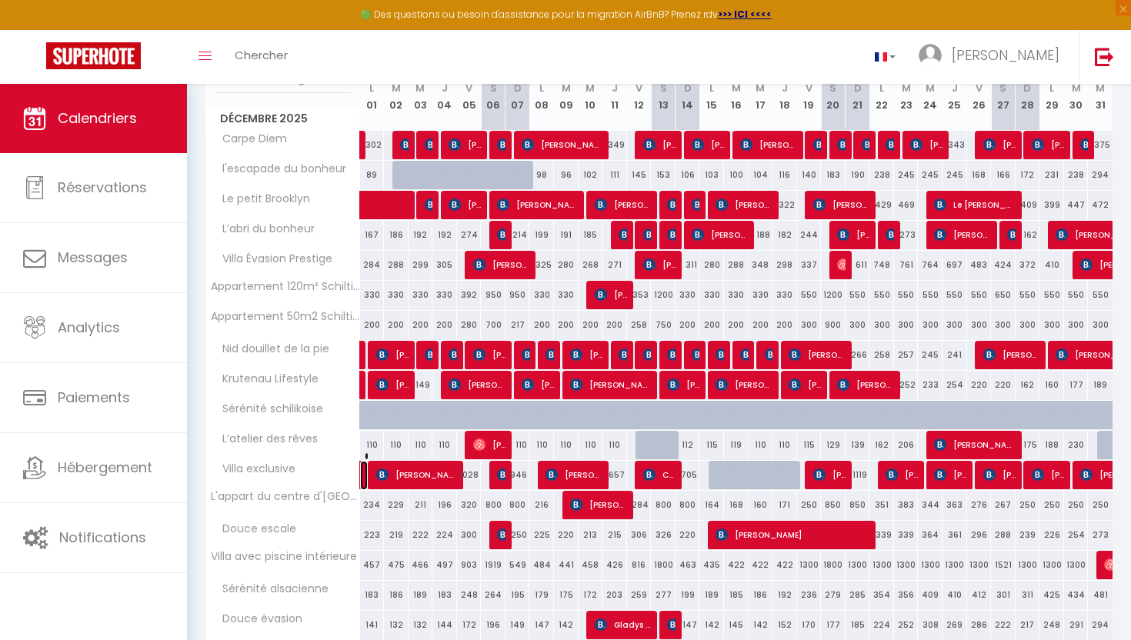
click at [364, 475] on link "[PERSON_NAME]" at bounding box center [364, 475] width 8 height 29
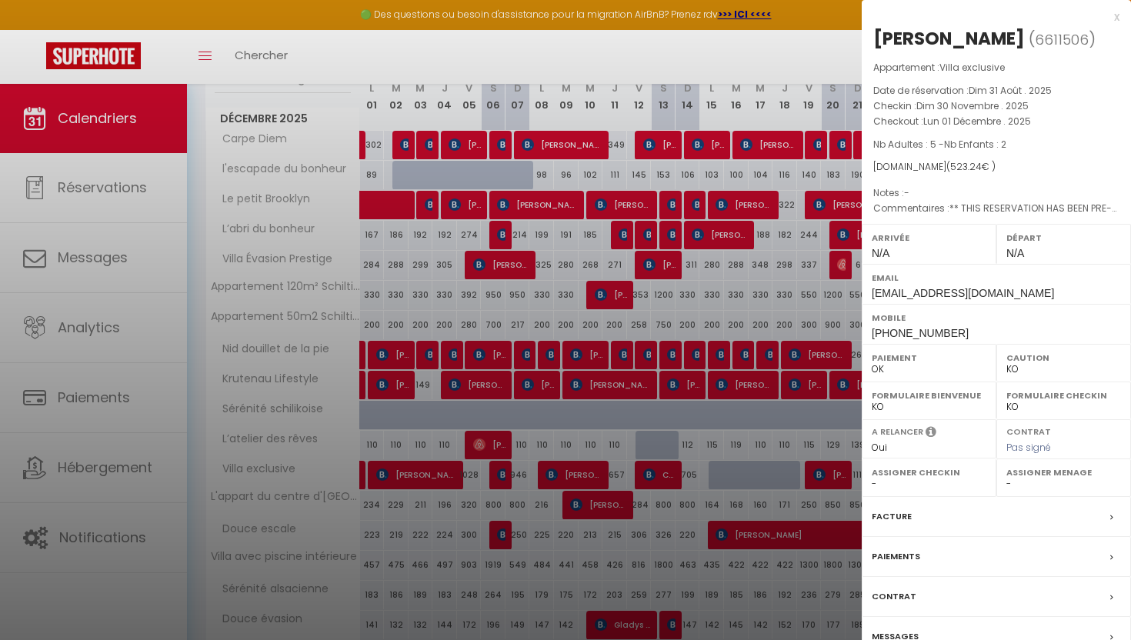
click at [905, 630] on label "Messages" at bounding box center [894, 636] width 47 height 16
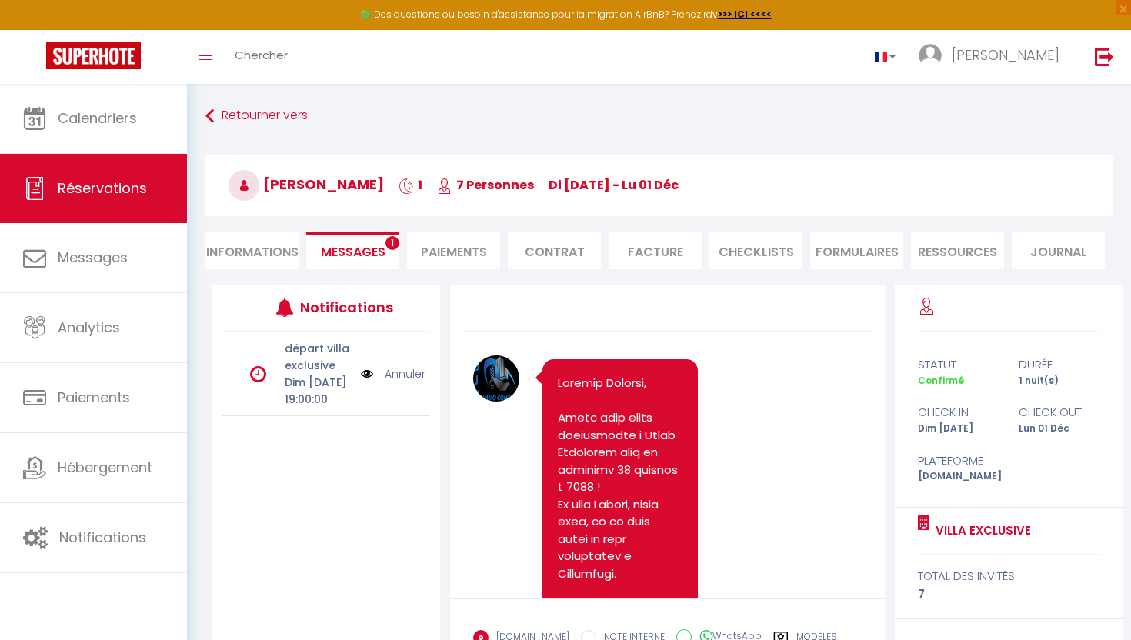
scroll to position [1284, 0]
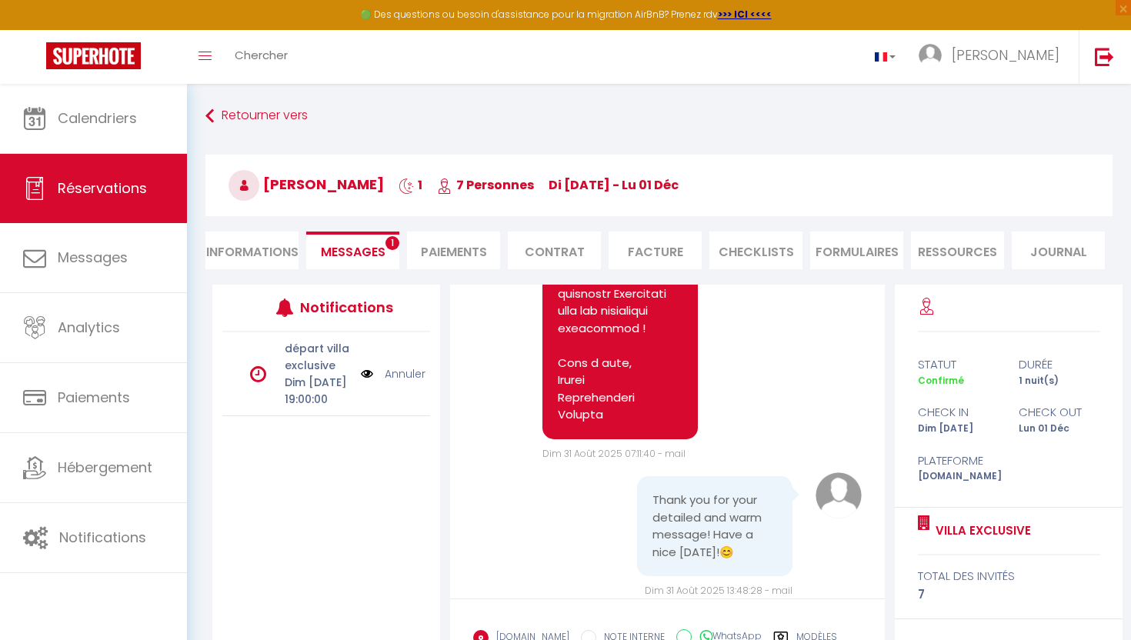
click at [265, 245] on li "Informations" at bounding box center [251, 251] width 93 height 38
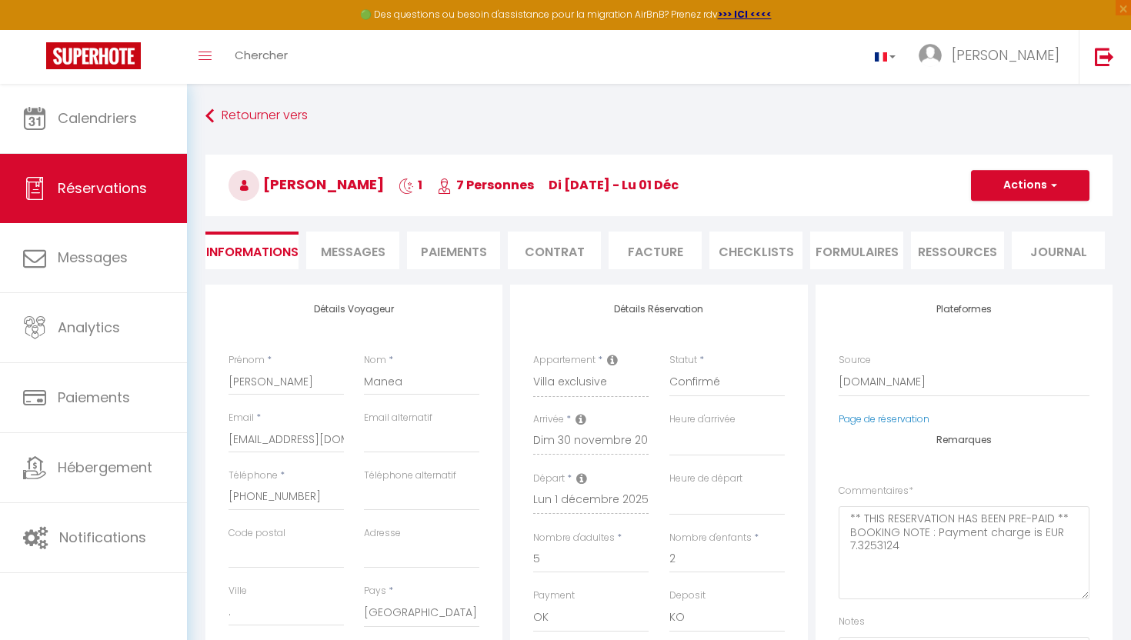
click at [367, 258] on span "Messages" at bounding box center [353, 252] width 65 height 18
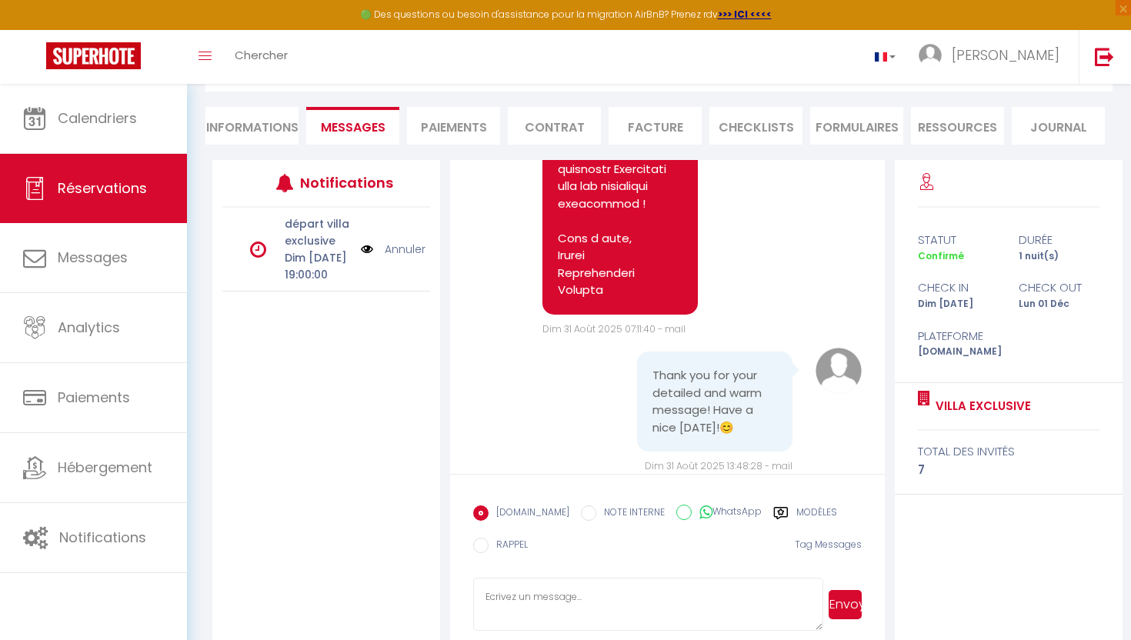
scroll to position [145, 0]
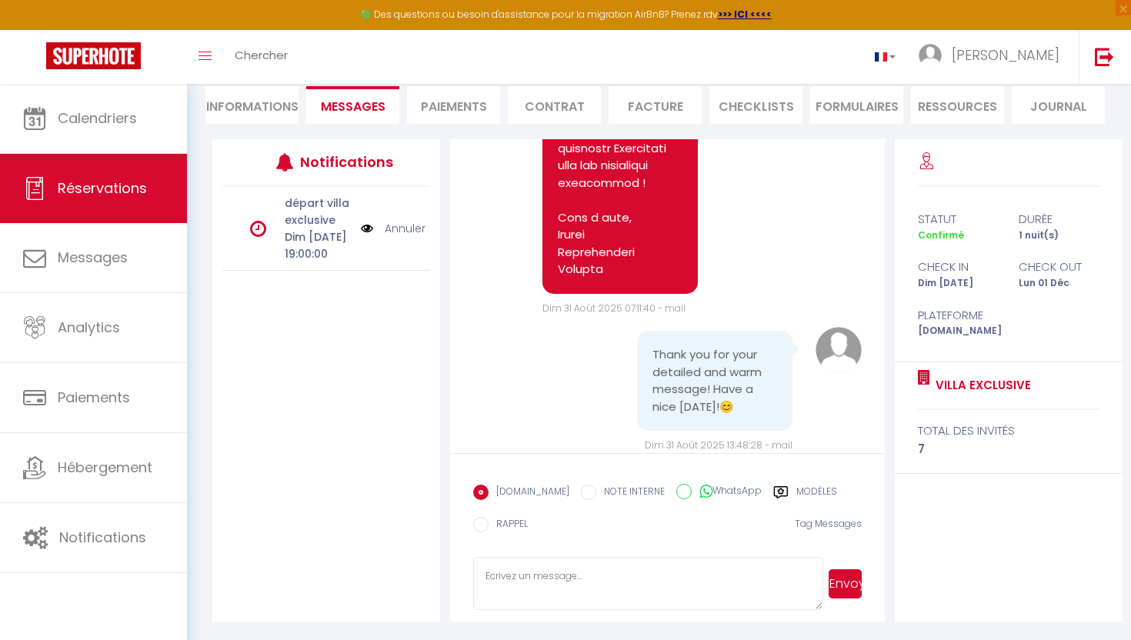
click at [796, 486] on label "Modèles" at bounding box center [816, 494] width 41 height 19
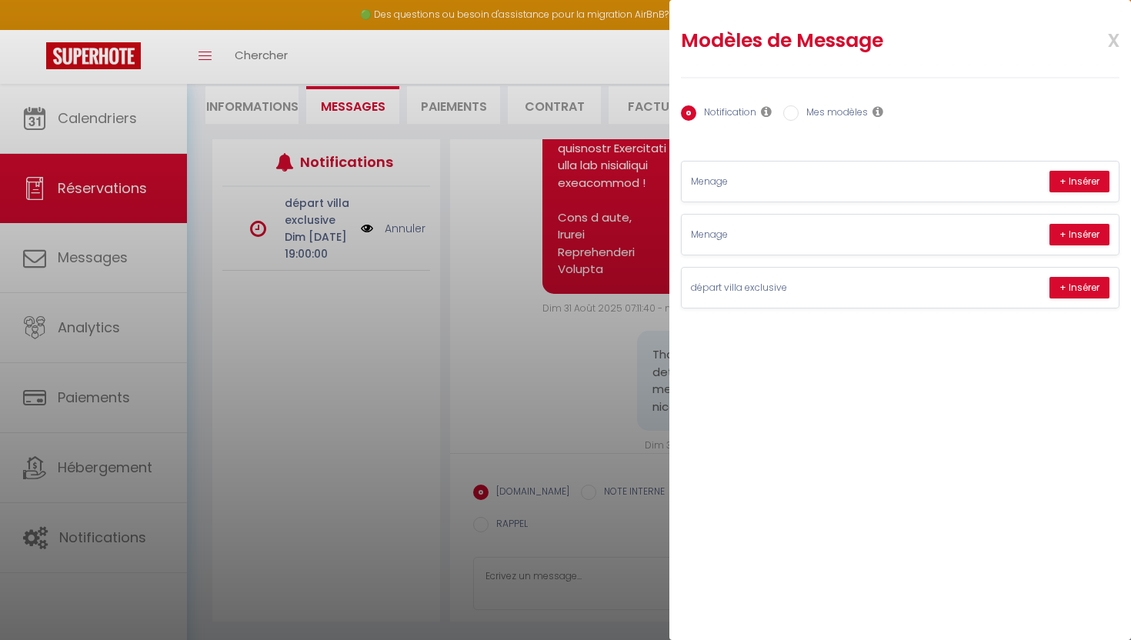
click at [792, 116] on input "Mes modèles" at bounding box center [790, 112] width 15 height 15
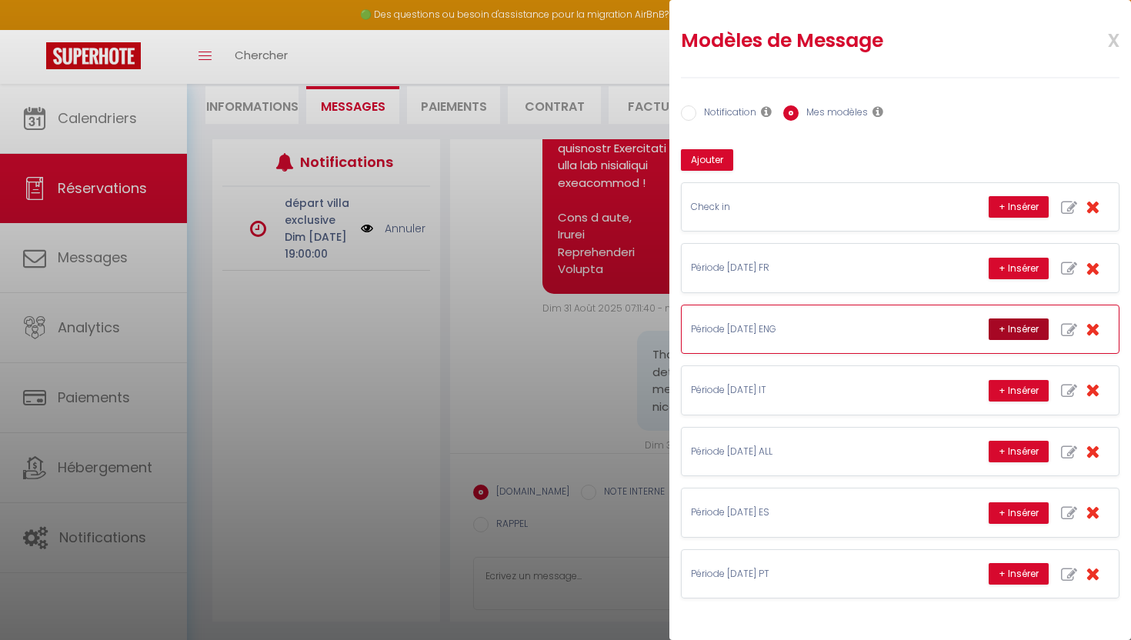
click at [1000, 325] on button "+ Insérer" at bounding box center [1018, 329] width 60 height 22
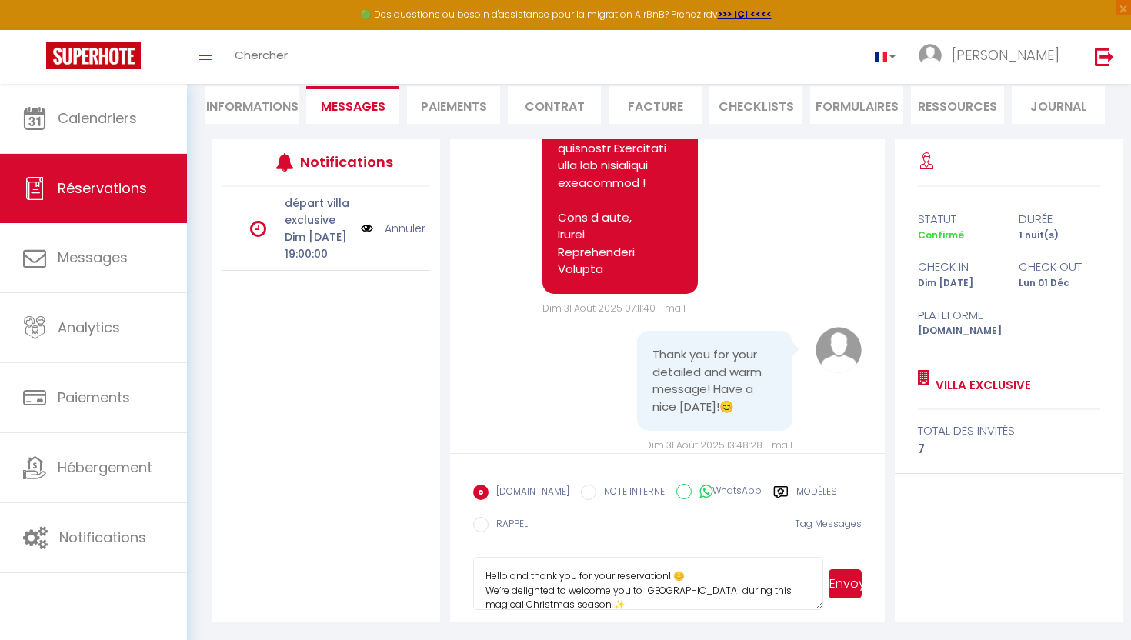
click at [839, 589] on button "Envoyer" at bounding box center [844, 583] width 33 height 29
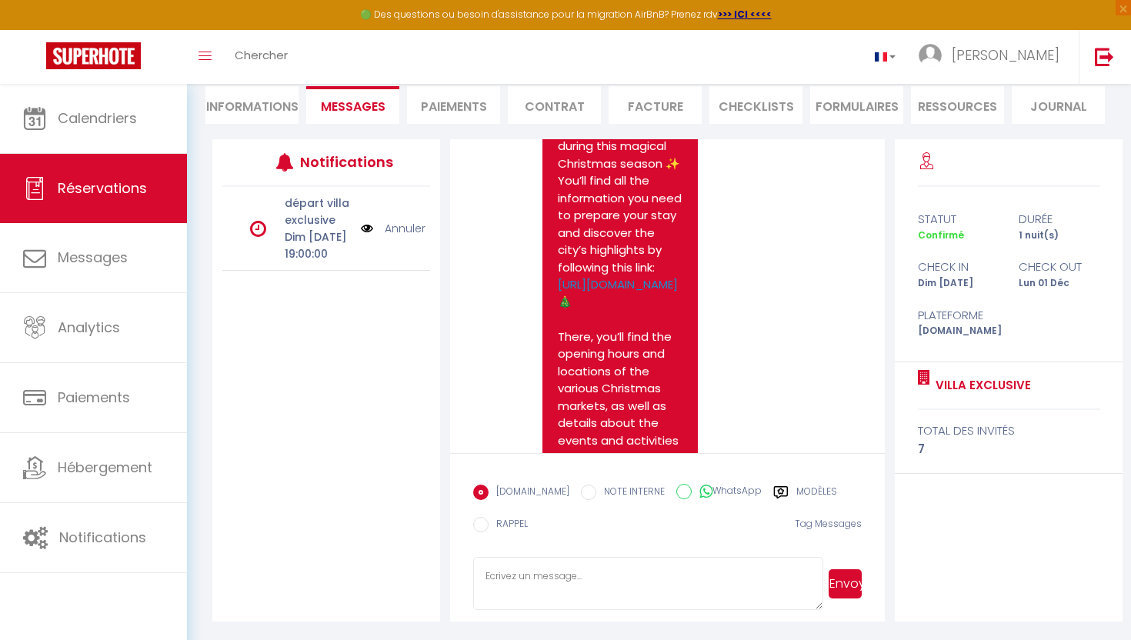
scroll to position [0, 0]
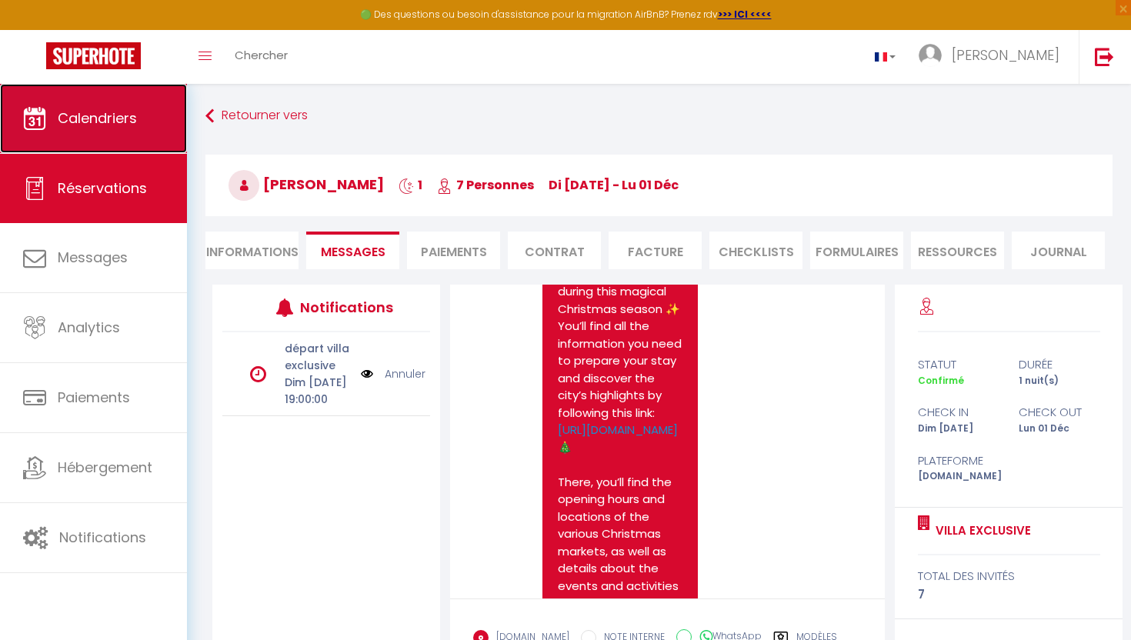
click at [111, 102] on link "Calendriers" at bounding box center [93, 118] width 187 height 69
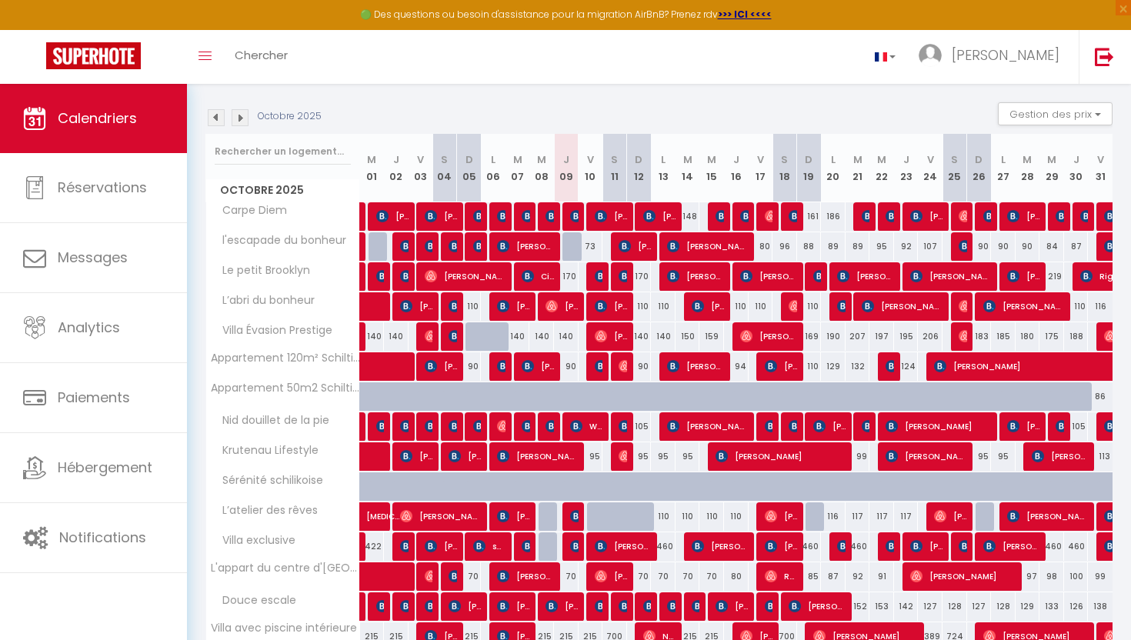
click at [239, 114] on img at bounding box center [240, 117] width 17 height 17
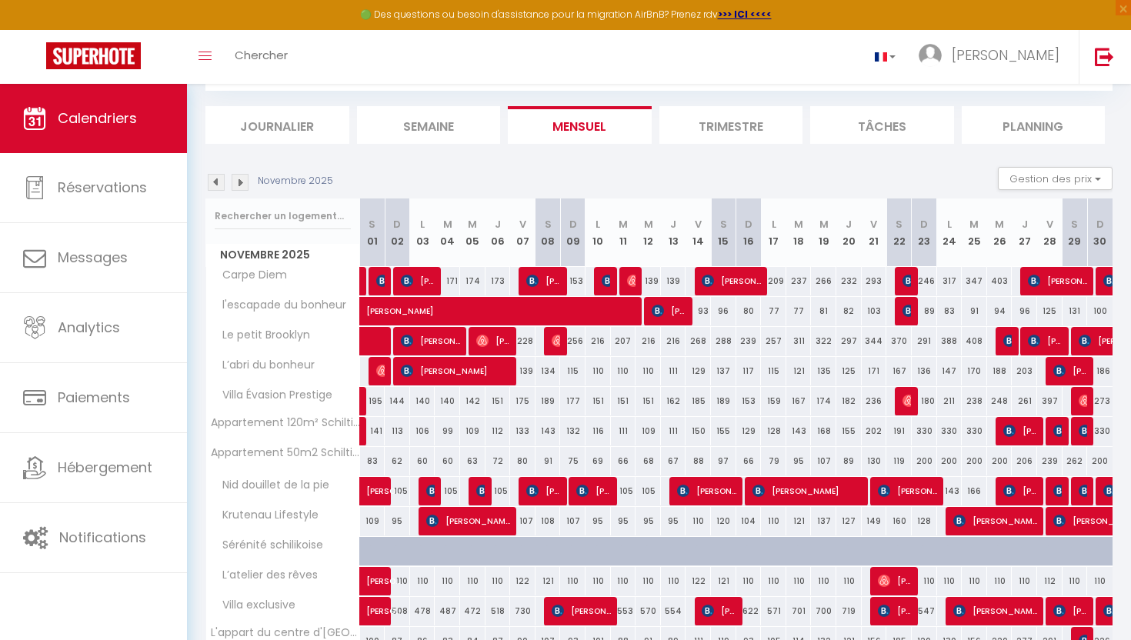
scroll to position [148, 0]
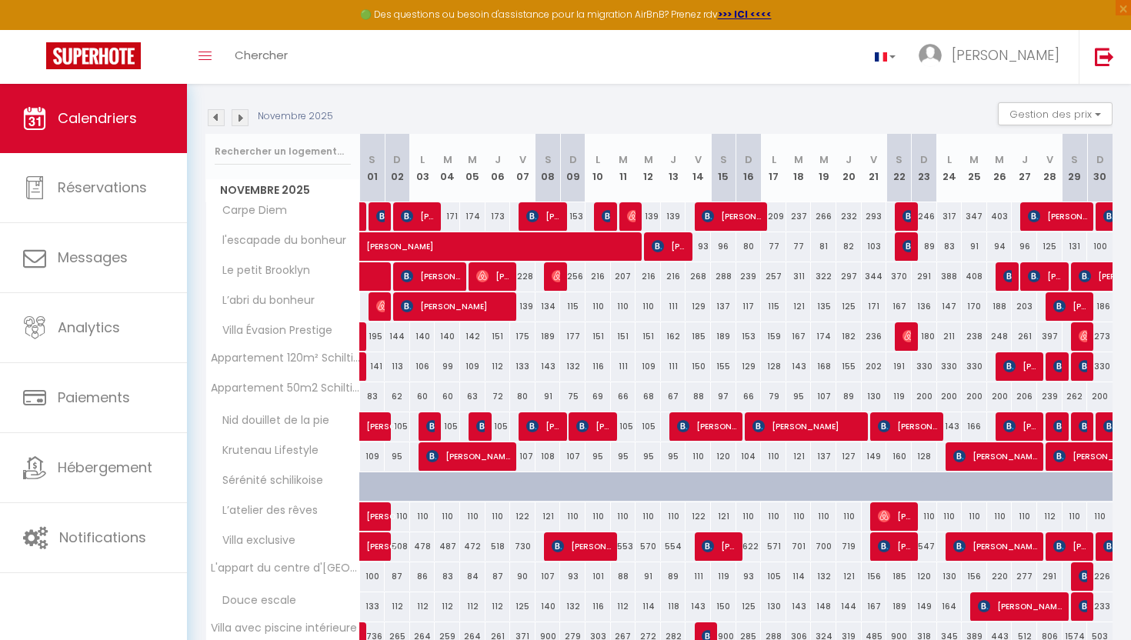
click at [239, 114] on img at bounding box center [240, 117] width 17 height 17
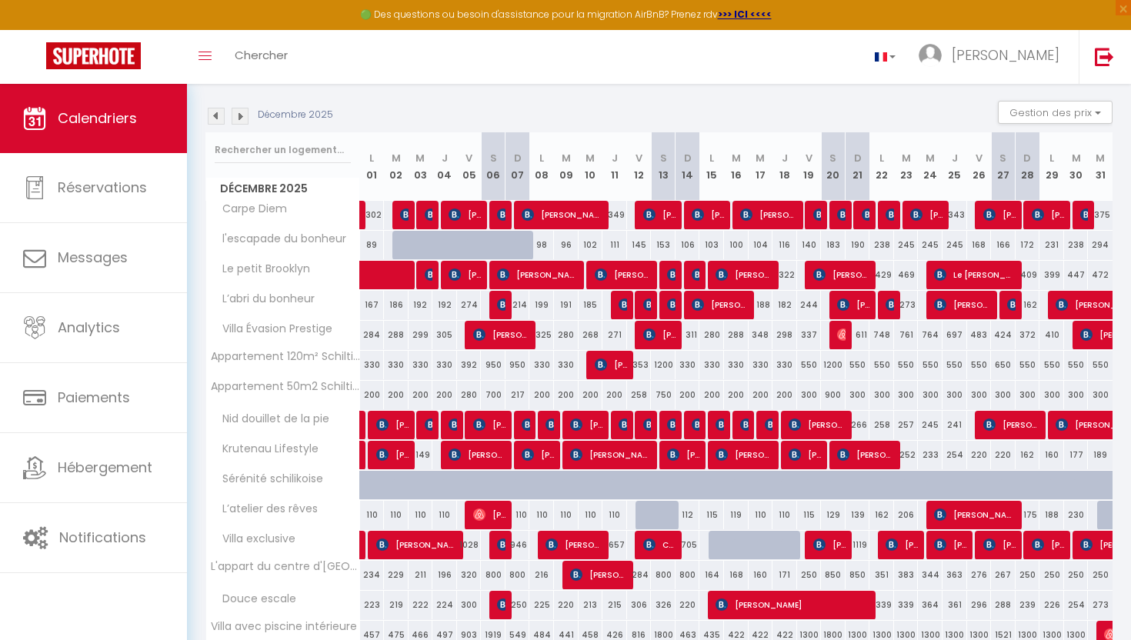
scroll to position [172, 0]
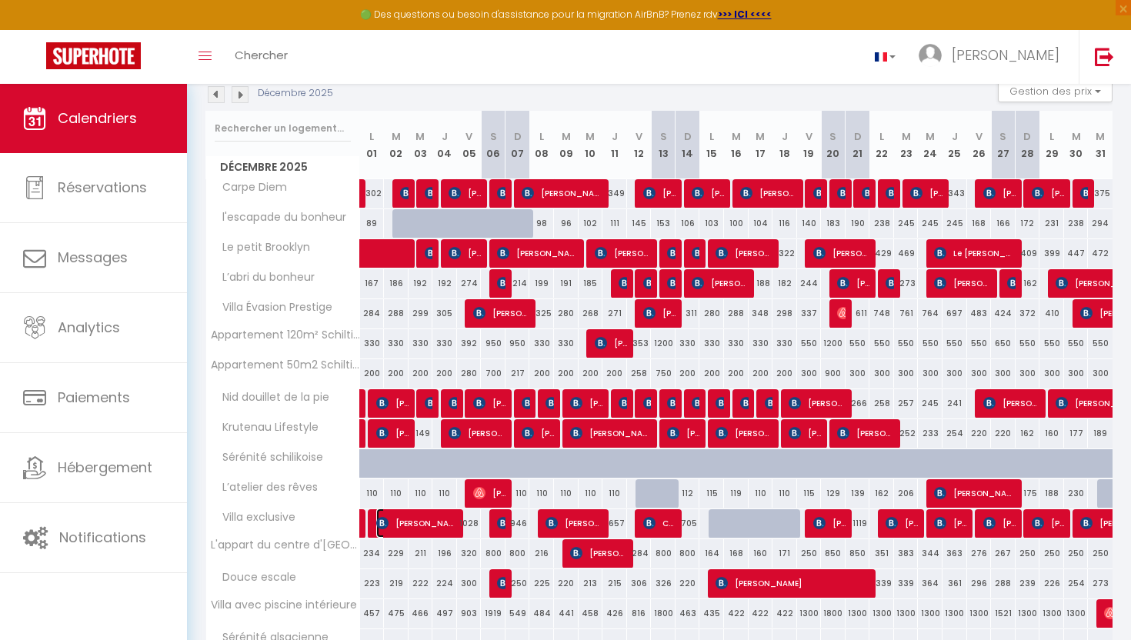
click at [417, 521] on span "[PERSON_NAME]" at bounding box center [417, 522] width 82 height 29
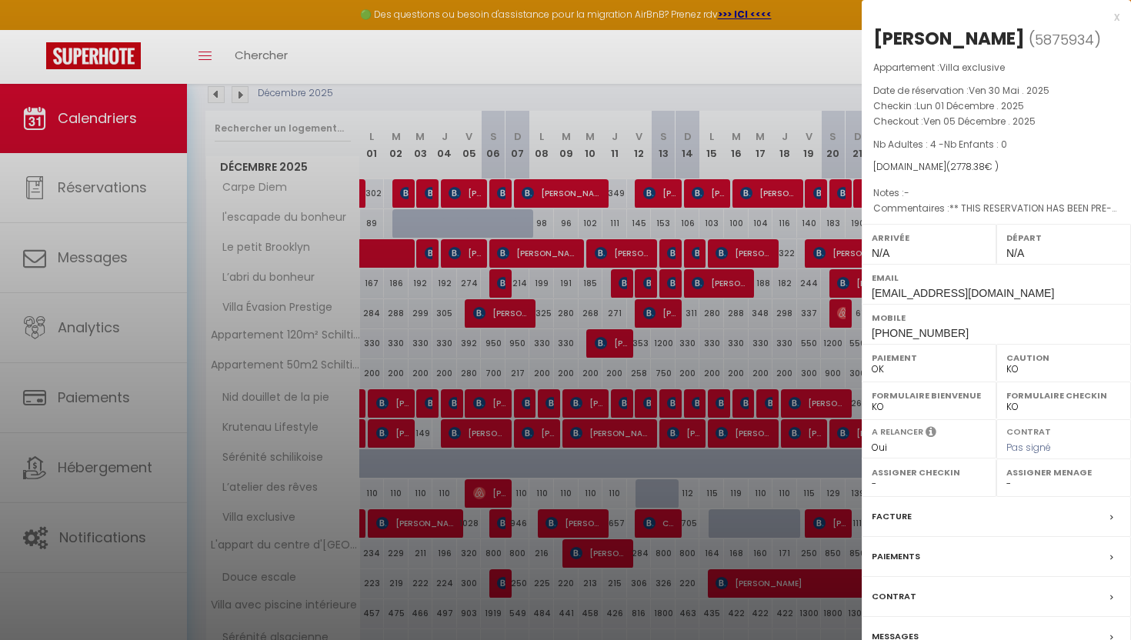
click at [897, 525] on label "Facture" at bounding box center [891, 516] width 40 height 16
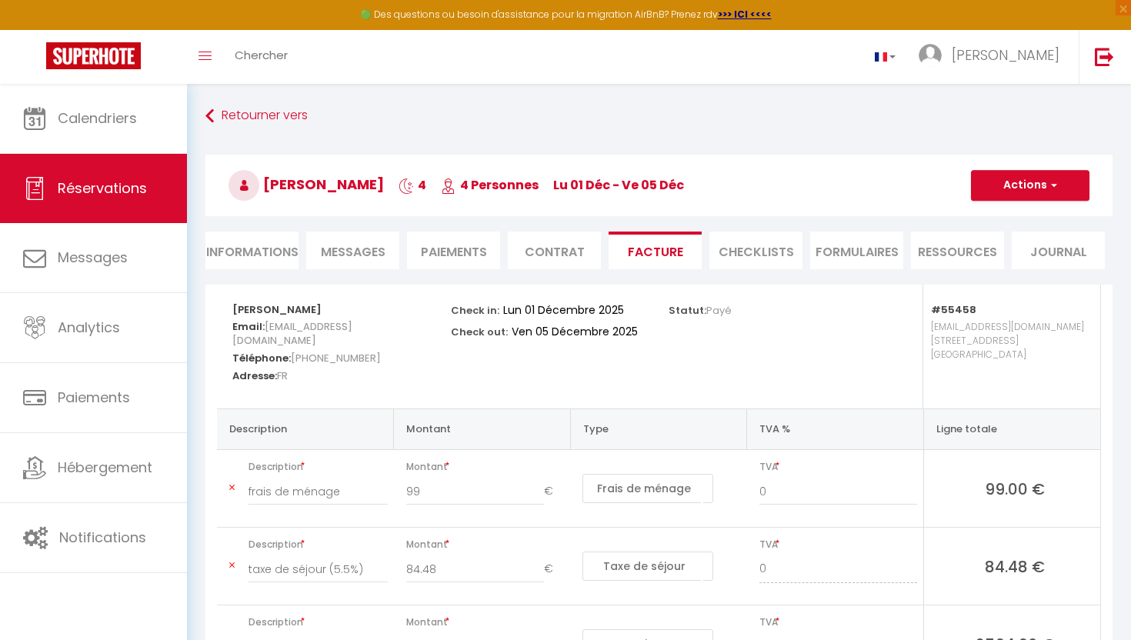
click at [246, 256] on li "Informations" at bounding box center [251, 251] width 93 height 38
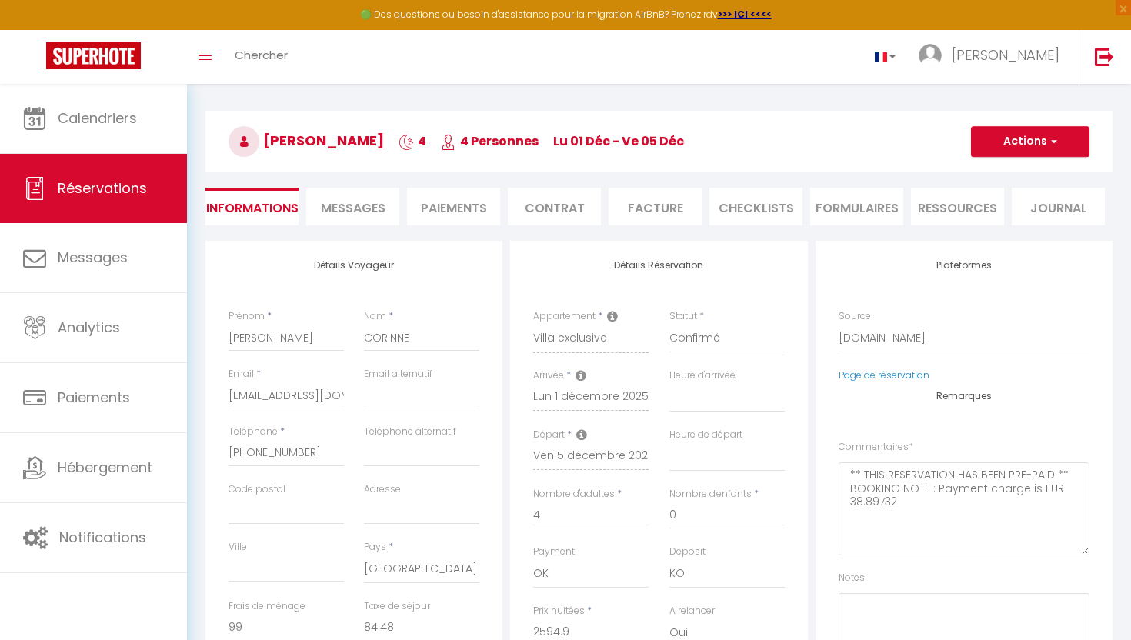
scroll to position [48, 0]
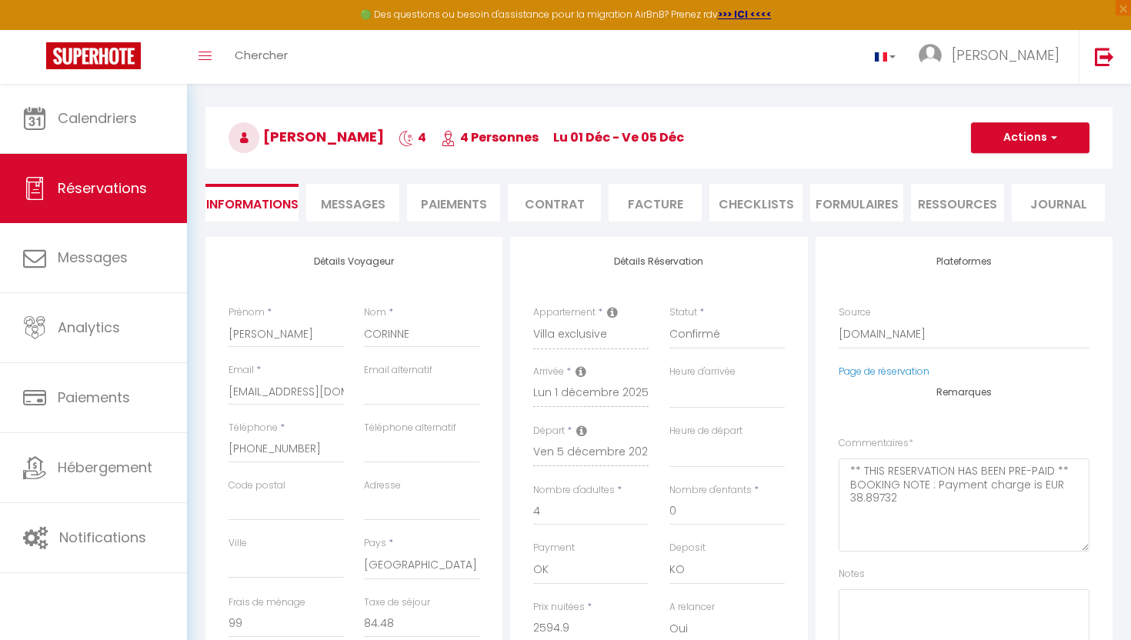
click at [370, 202] on span "Messages" at bounding box center [353, 204] width 65 height 18
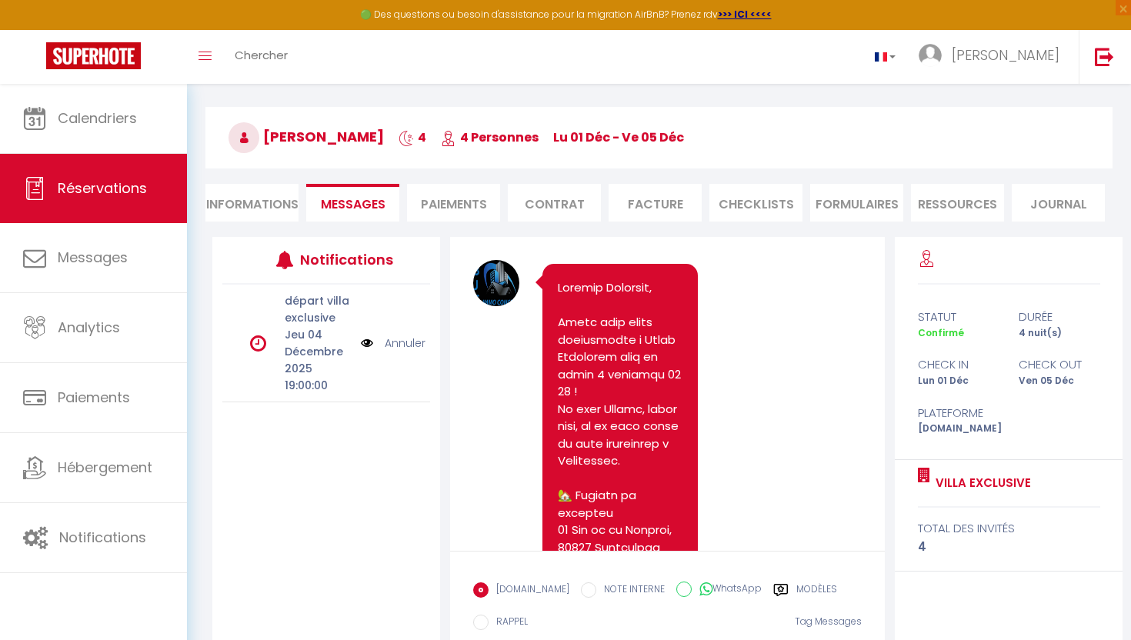
scroll to position [102, 0]
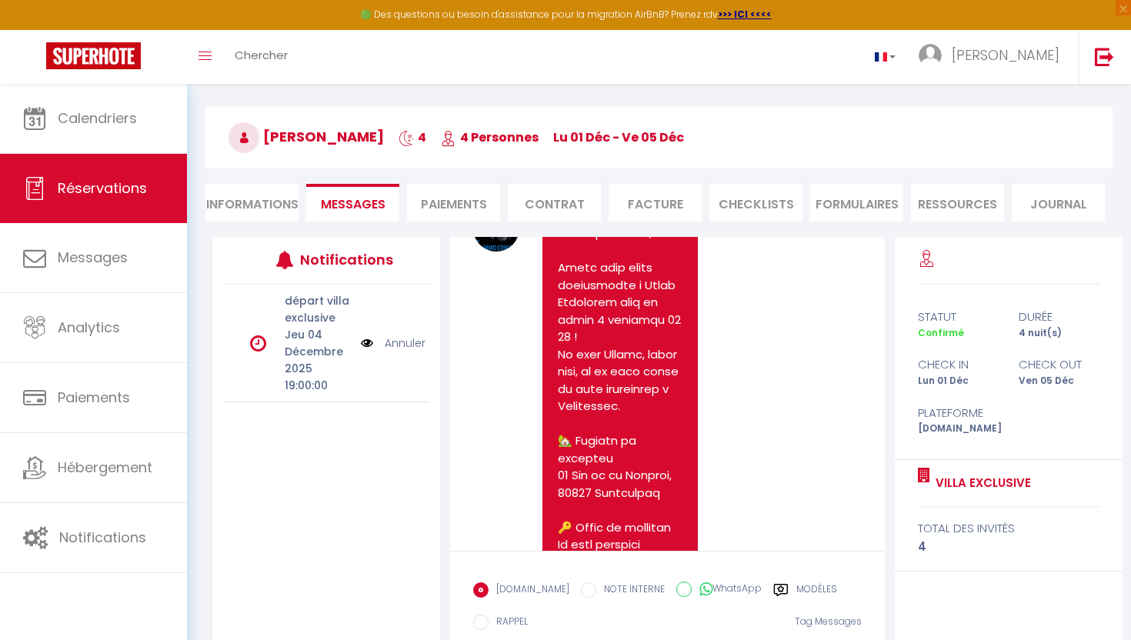
click at [798, 586] on label "Modèles" at bounding box center [816, 591] width 41 height 19
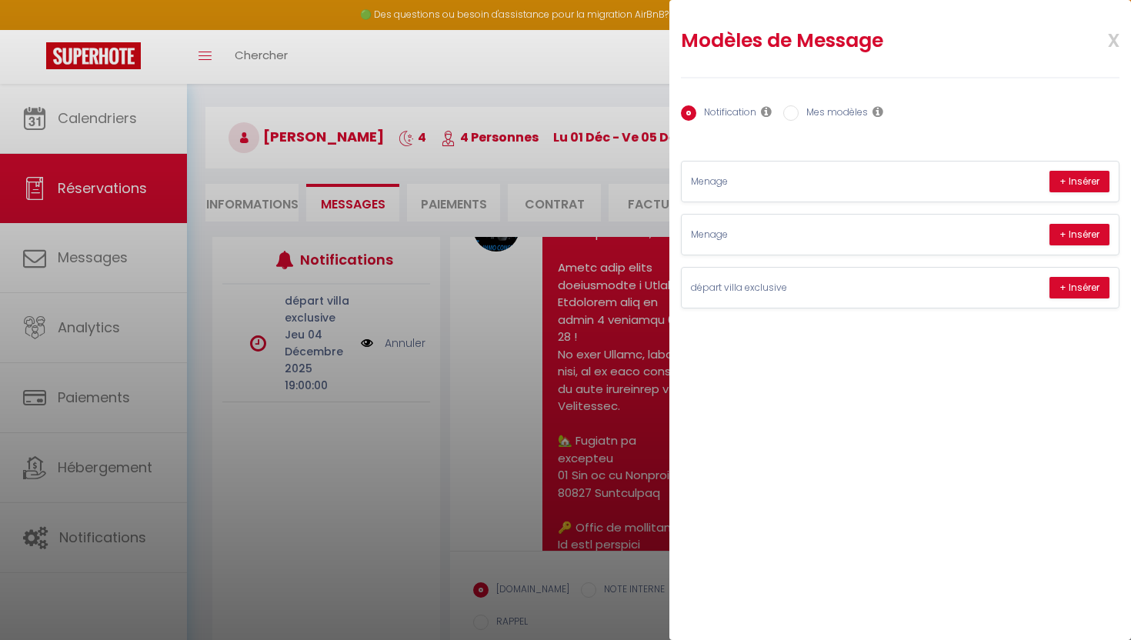
click at [815, 114] on label "Mes modèles" at bounding box center [832, 113] width 69 height 17
click at [798, 114] on input "Mes modèles" at bounding box center [790, 112] width 15 height 15
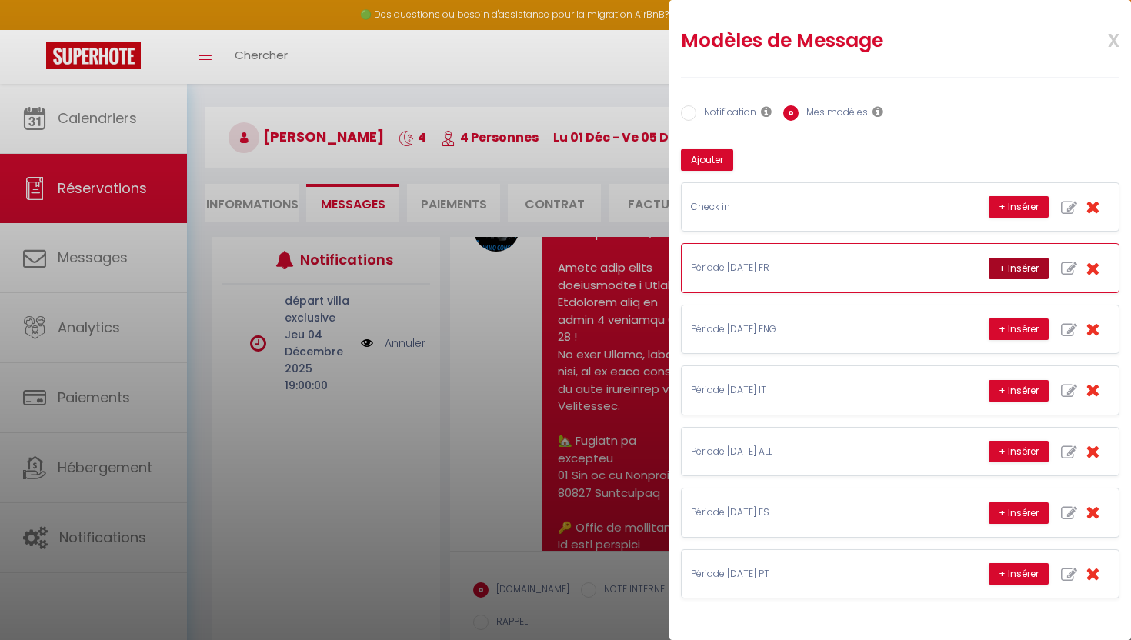
click at [1006, 267] on button "+ Insérer" at bounding box center [1018, 269] width 60 height 22
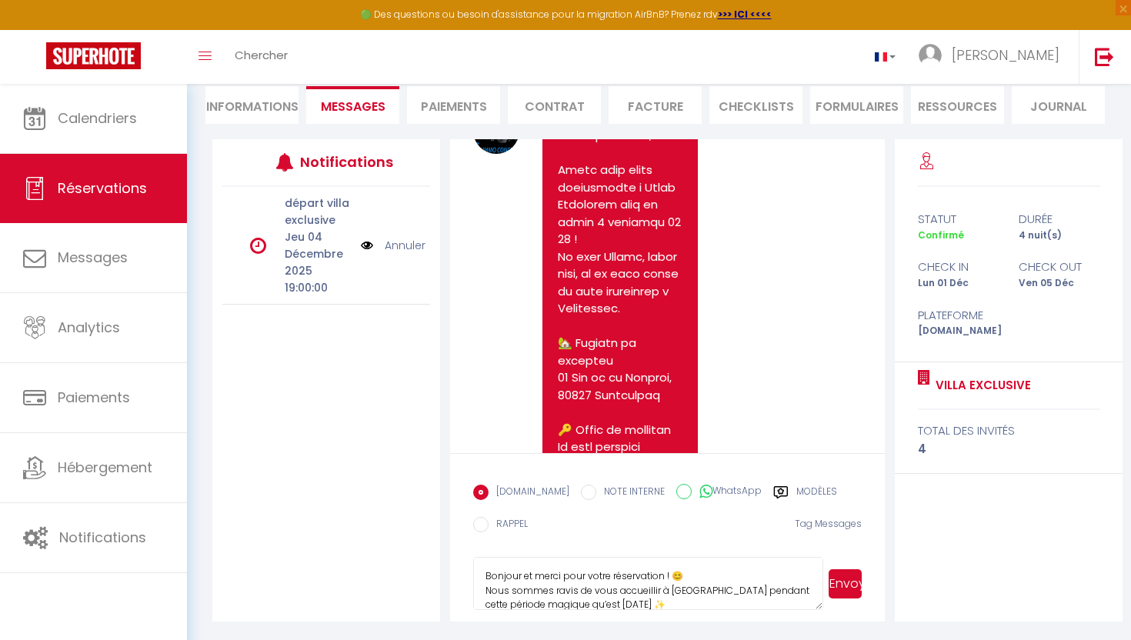
click at [834, 575] on button "Envoyer" at bounding box center [844, 583] width 33 height 29
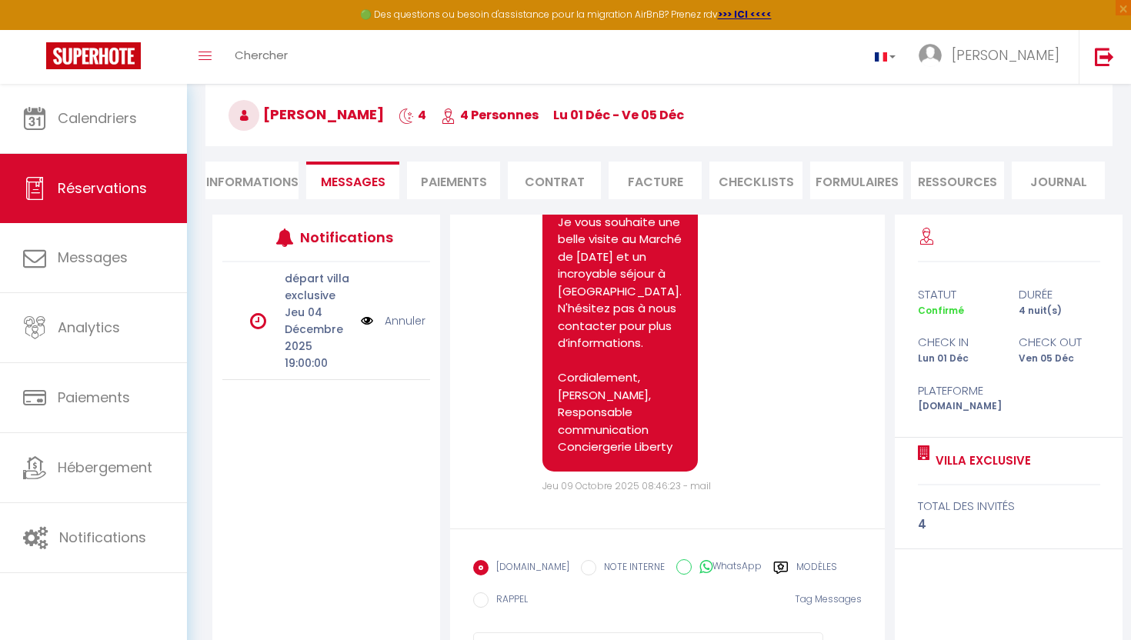
scroll to position [0, 0]
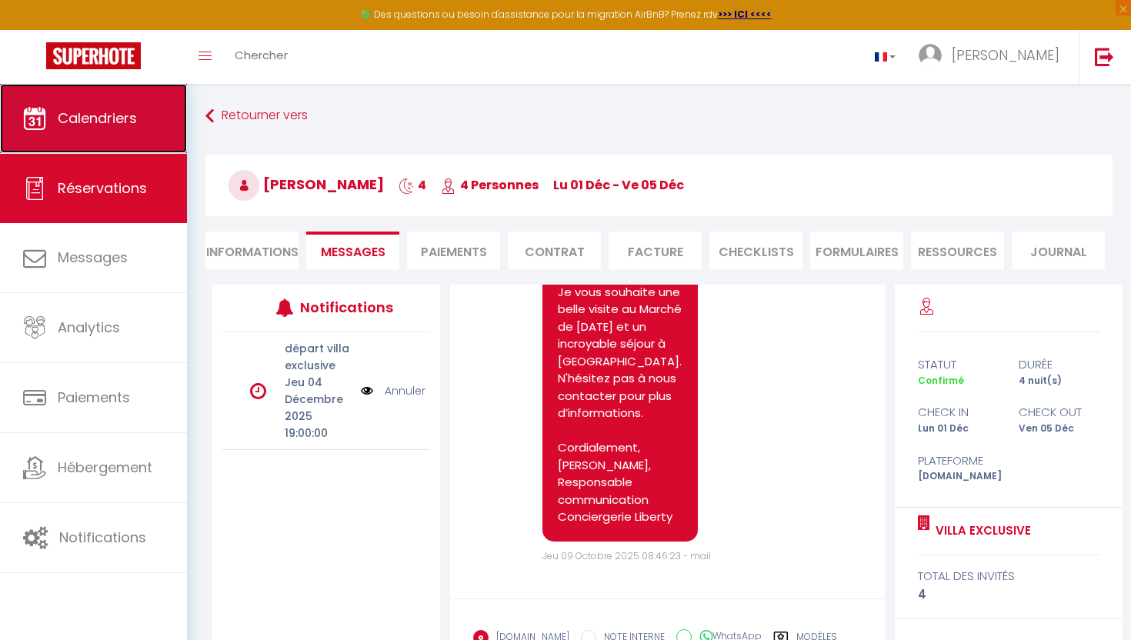
click at [141, 122] on link "Calendriers" at bounding box center [93, 118] width 187 height 69
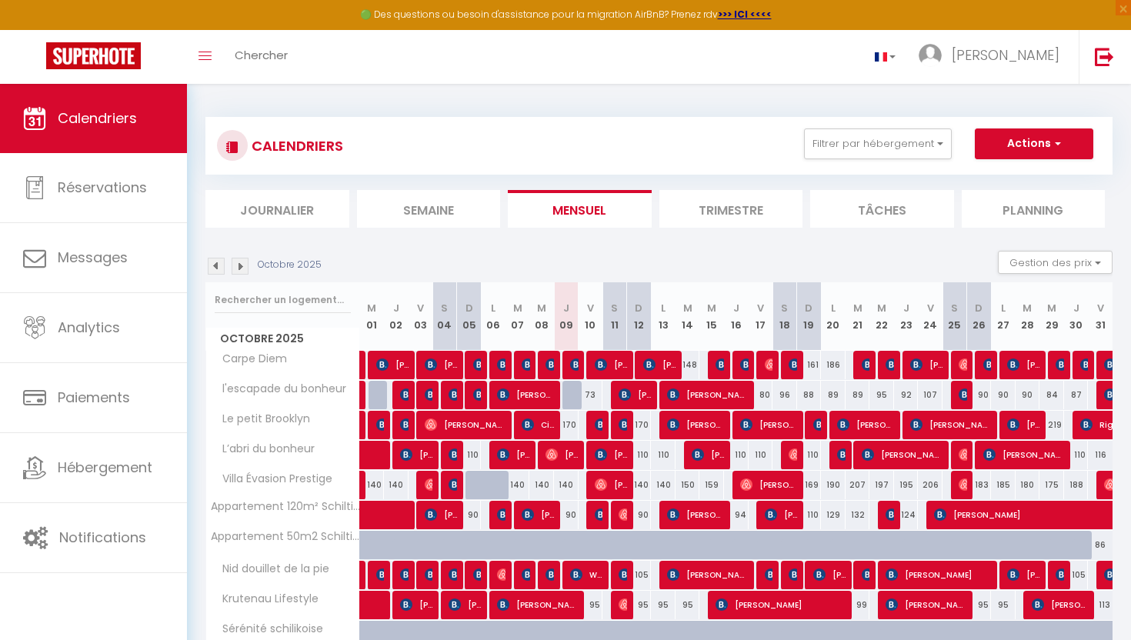
click at [243, 271] on img at bounding box center [240, 266] width 17 height 17
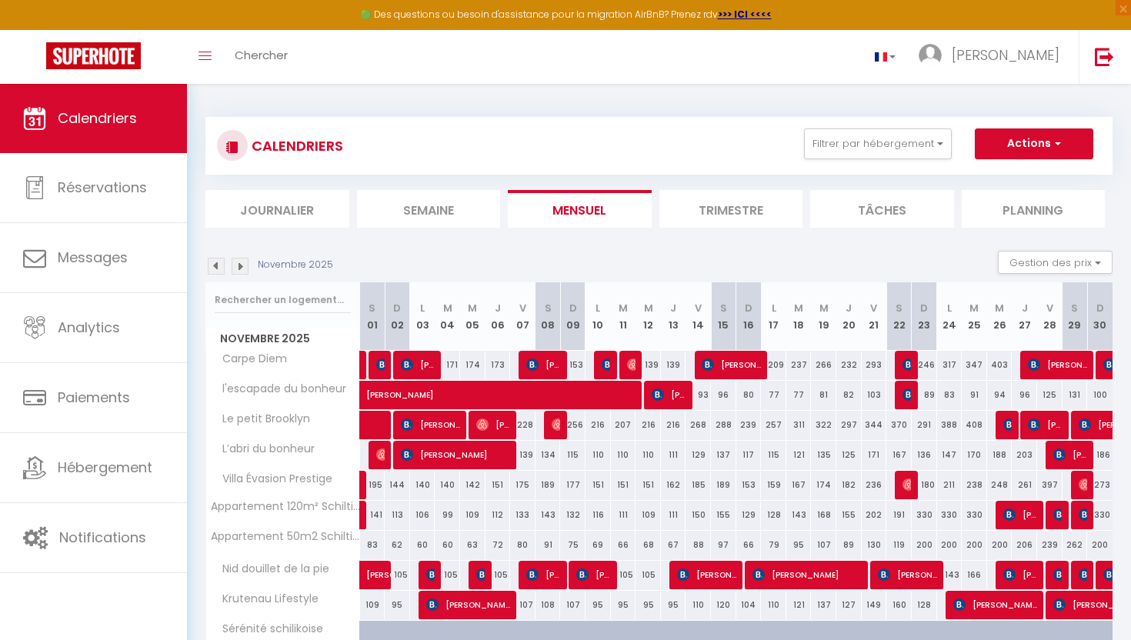
click at [240, 265] on img at bounding box center [240, 266] width 17 height 17
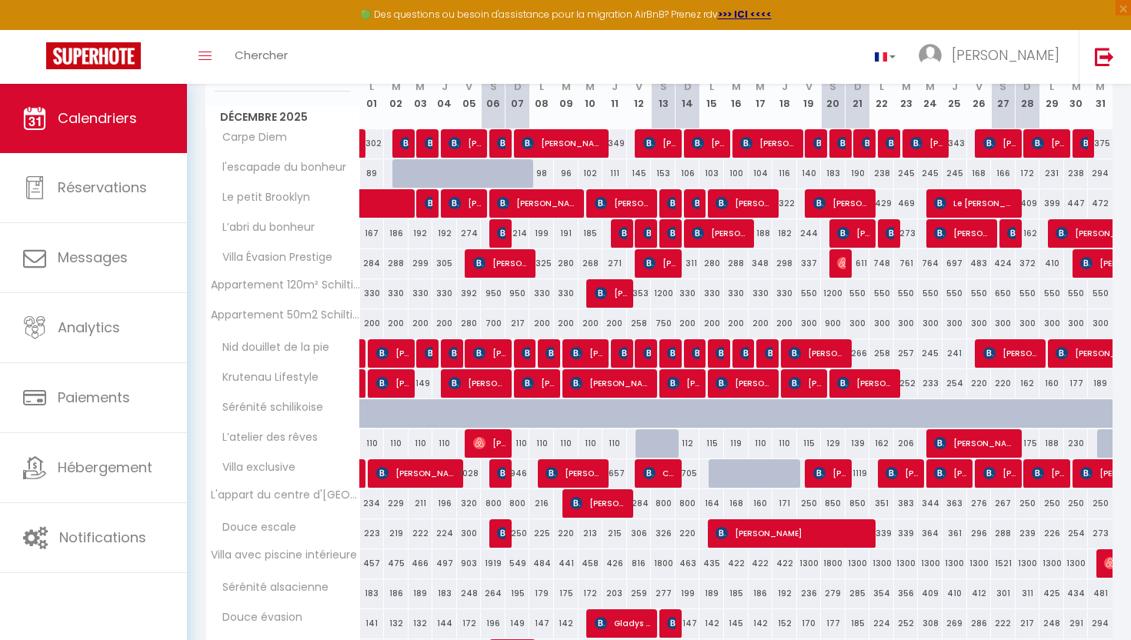
scroll to position [225, 0]
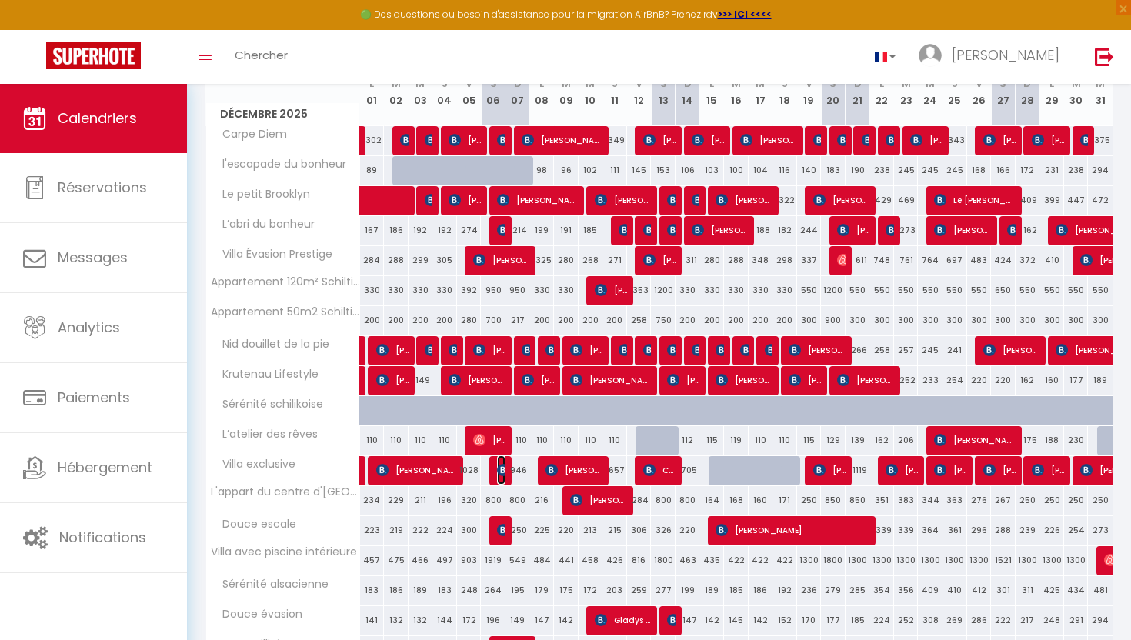
click at [498, 470] on img at bounding box center [503, 470] width 12 height 12
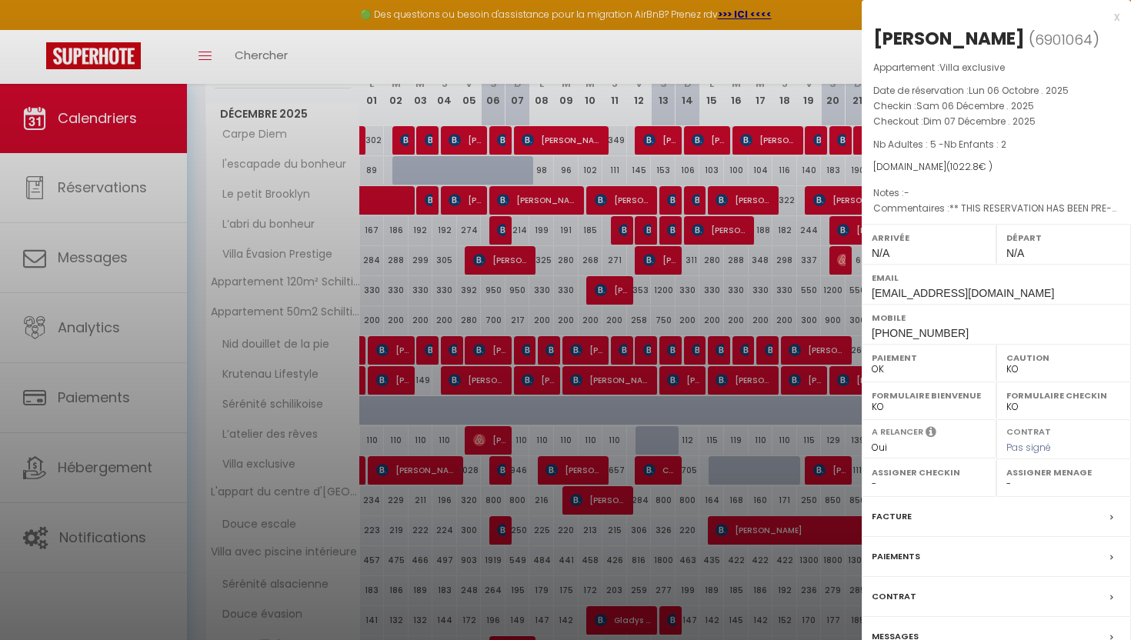
click at [895, 525] on label "Facture" at bounding box center [891, 516] width 40 height 16
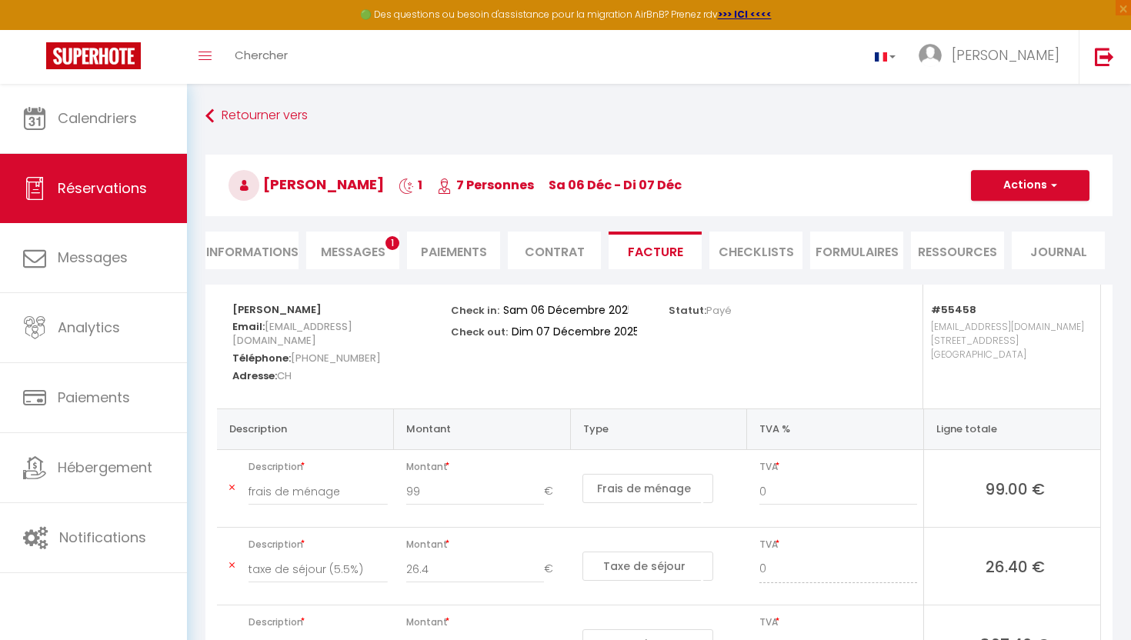
click at [258, 251] on li "Informations" at bounding box center [251, 251] width 93 height 38
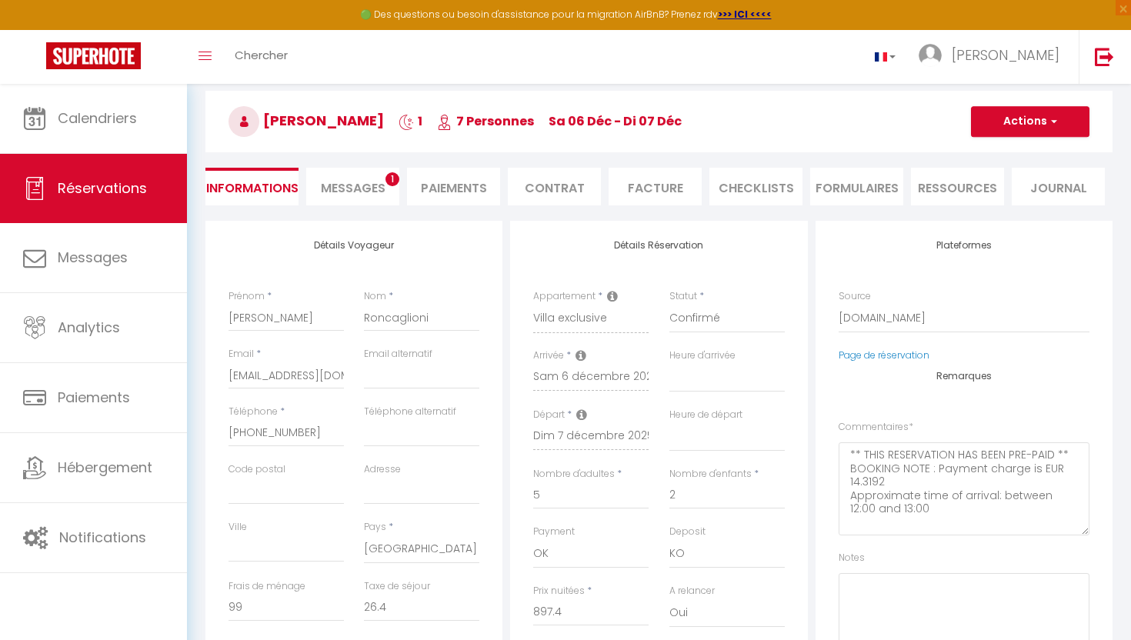
scroll to position [70, 0]
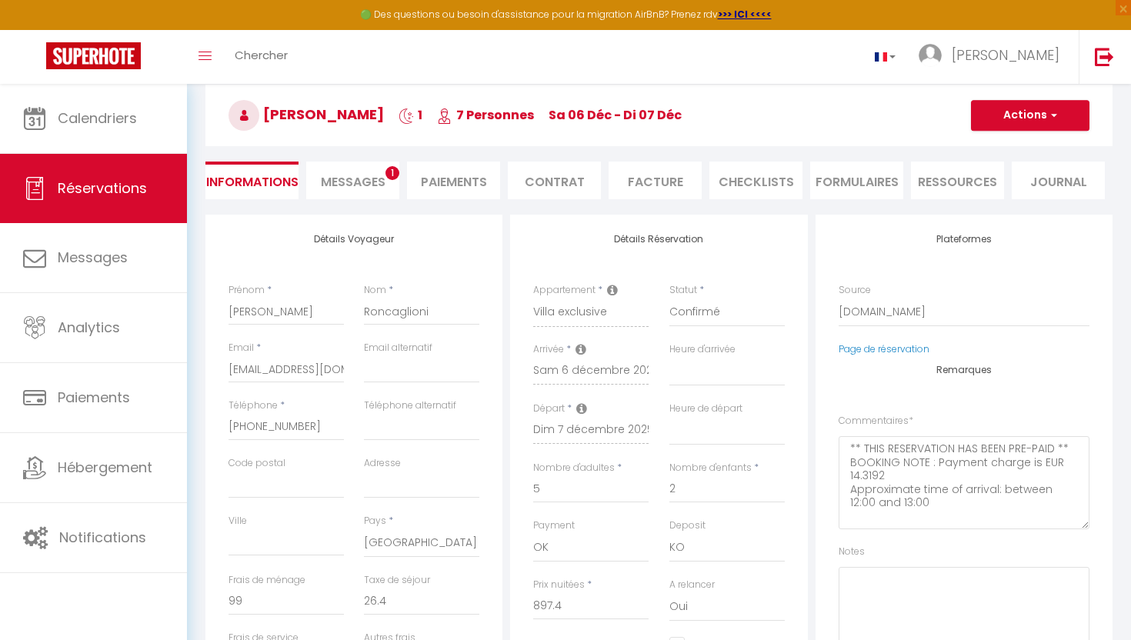
click at [375, 185] on span "Messages" at bounding box center [353, 182] width 65 height 18
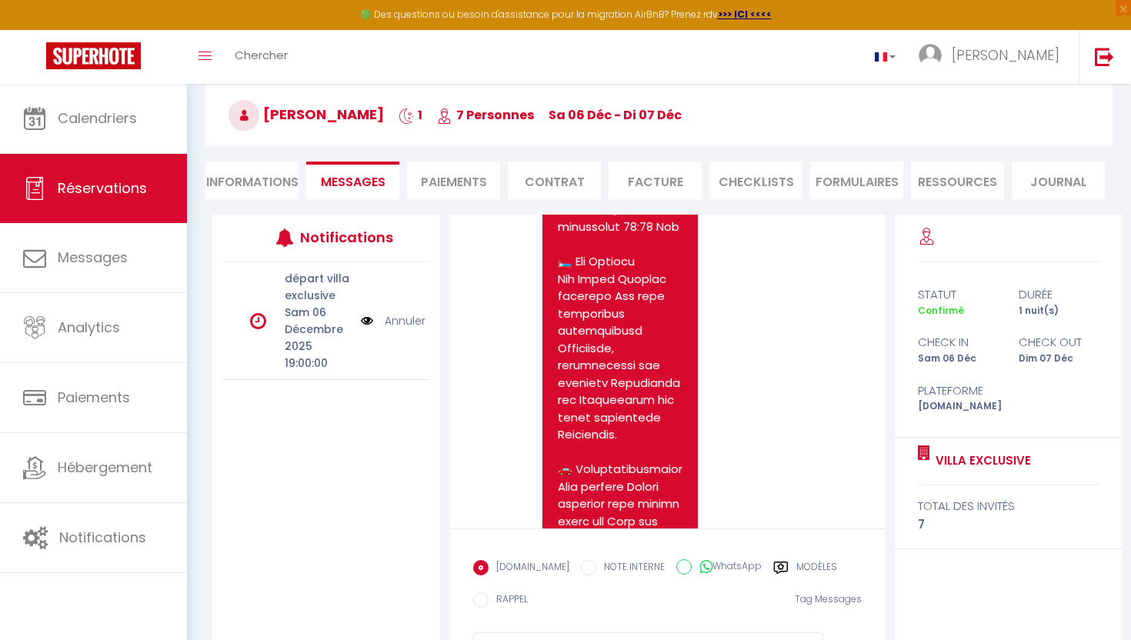
scroll to position [1943, 0]
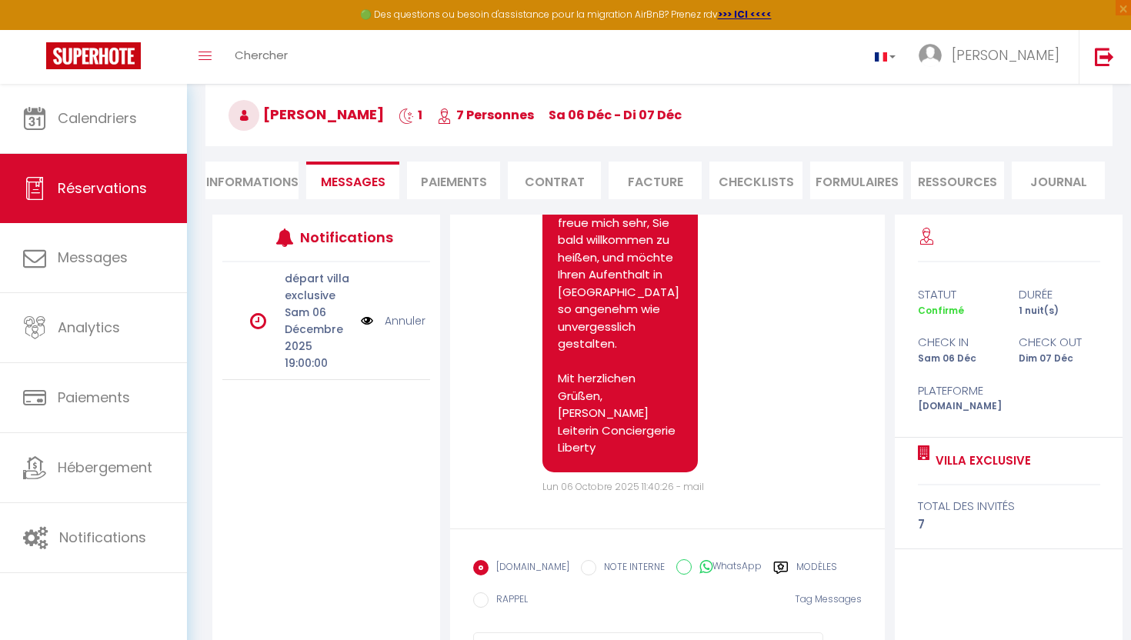
click at [801, 575] on label "Modèles" at bounding box center [816, 569] width 41 height 19
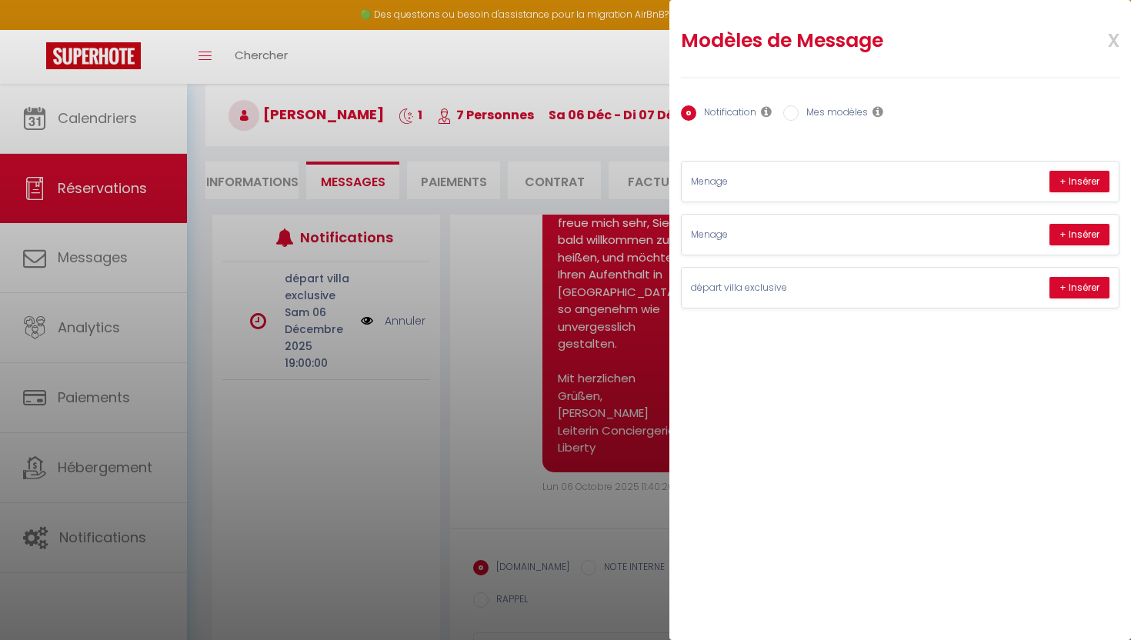
click at [808, 108] on label "Mes modèles" at bounding box center [832, 113] width 69 height 17
click at [798, 108] on input "Mes modèles" at bounding box center [790, 112] width 15 height 15
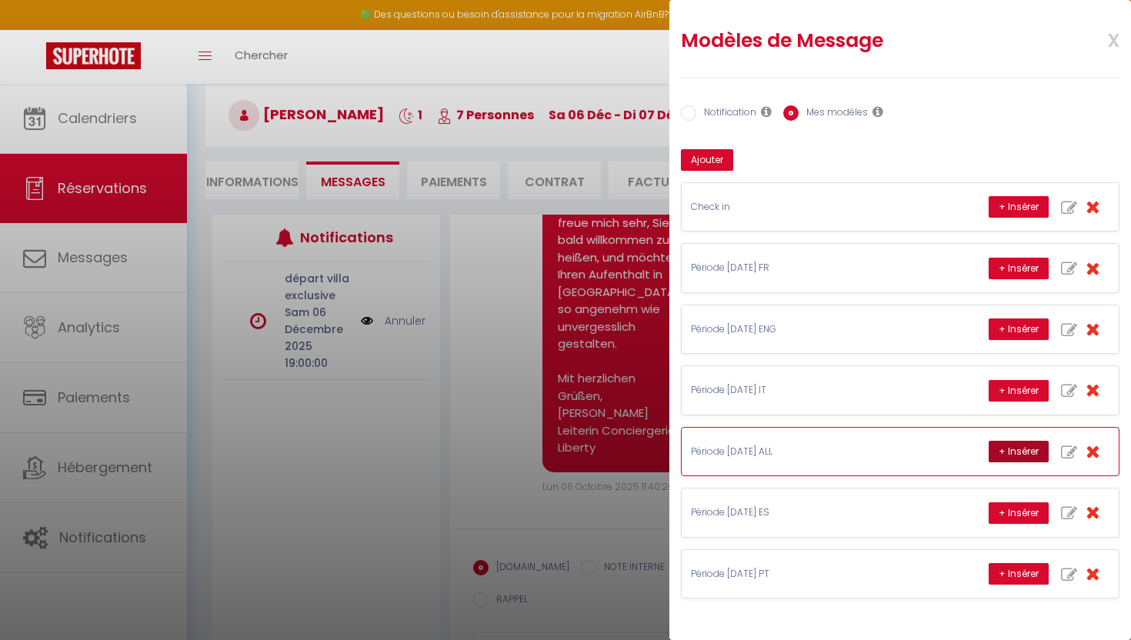
click at [1005, 452] on button "+ Insérer" at bounding box center [1018, 452] width 60 height 22
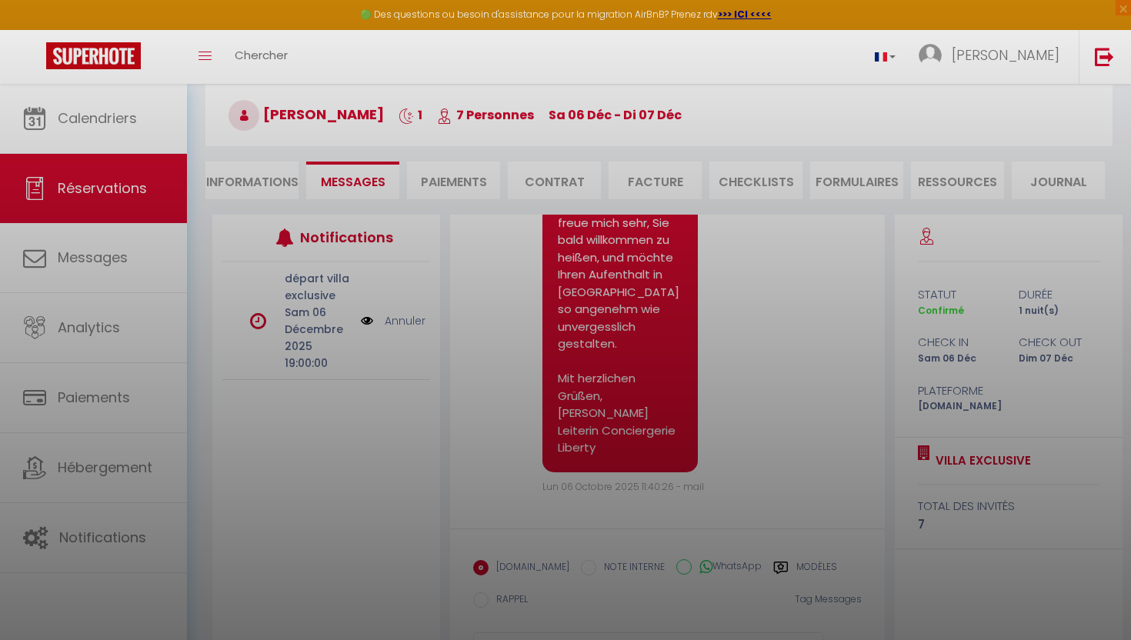
scroll to position [145, 0]
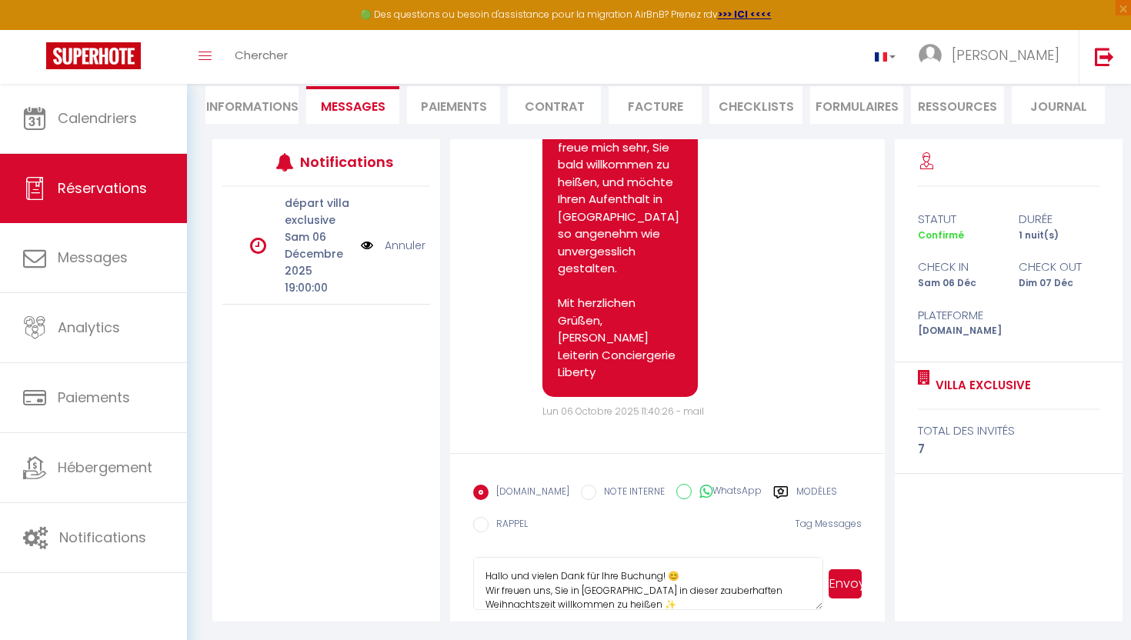
click at [844, 587] on button "Envoyer" at bounding box center [844, 583] width 33 height 29
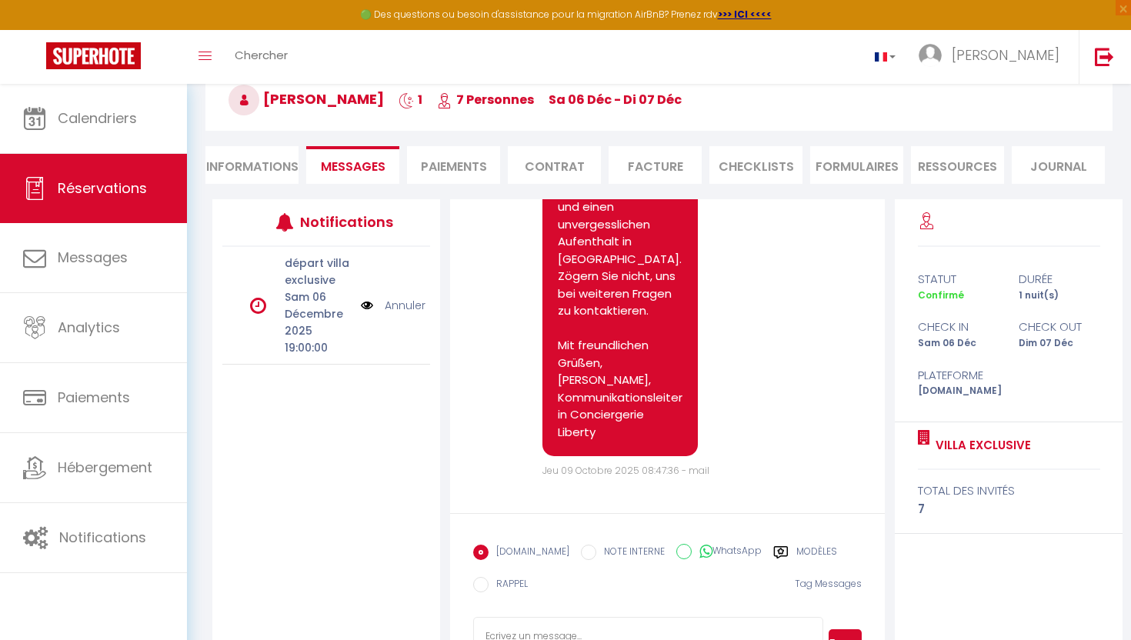
scroll to position [3118, 0]
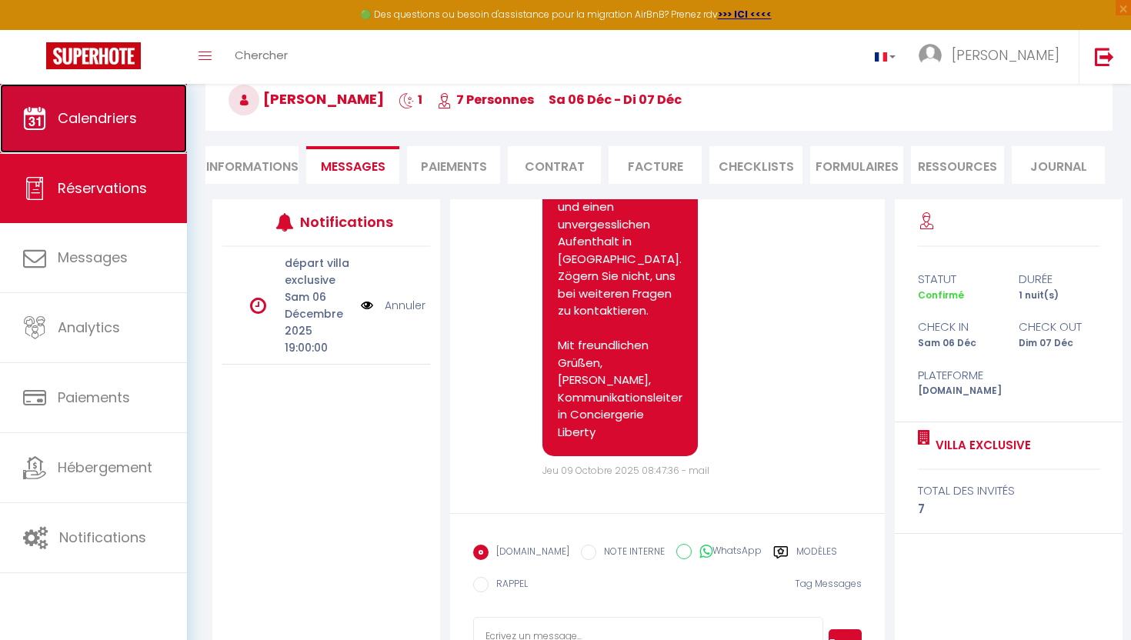
click at [122, 129] on link "Calendriers" at bounding box center [93, 118] width 187 height 69
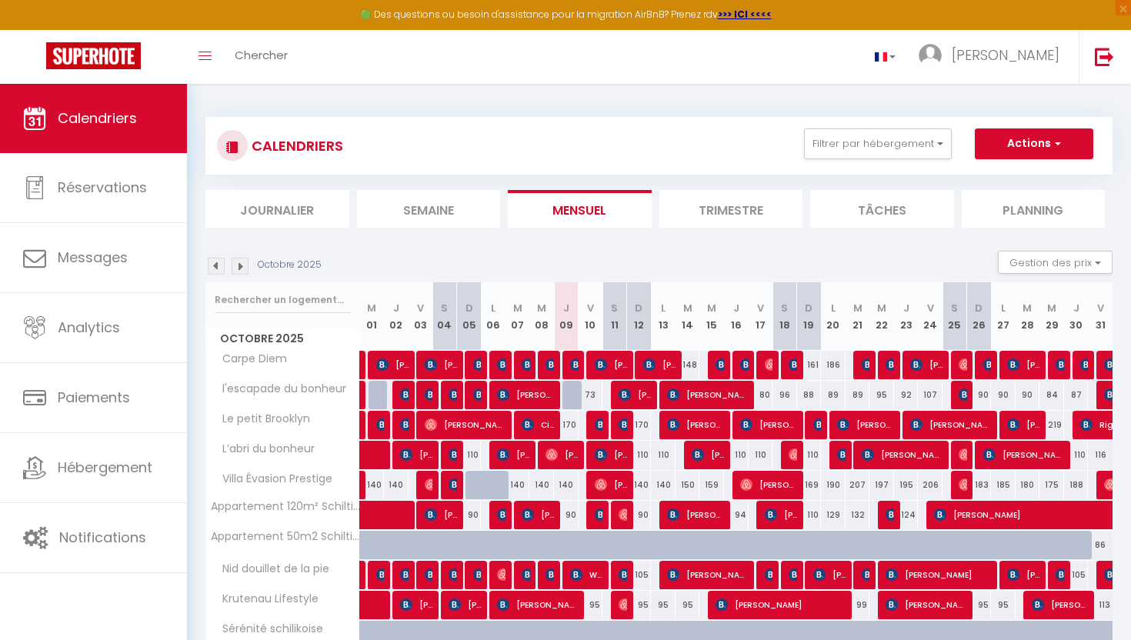
click at [241, 272] on img at bounding box center [240, 266] width 17 height 17
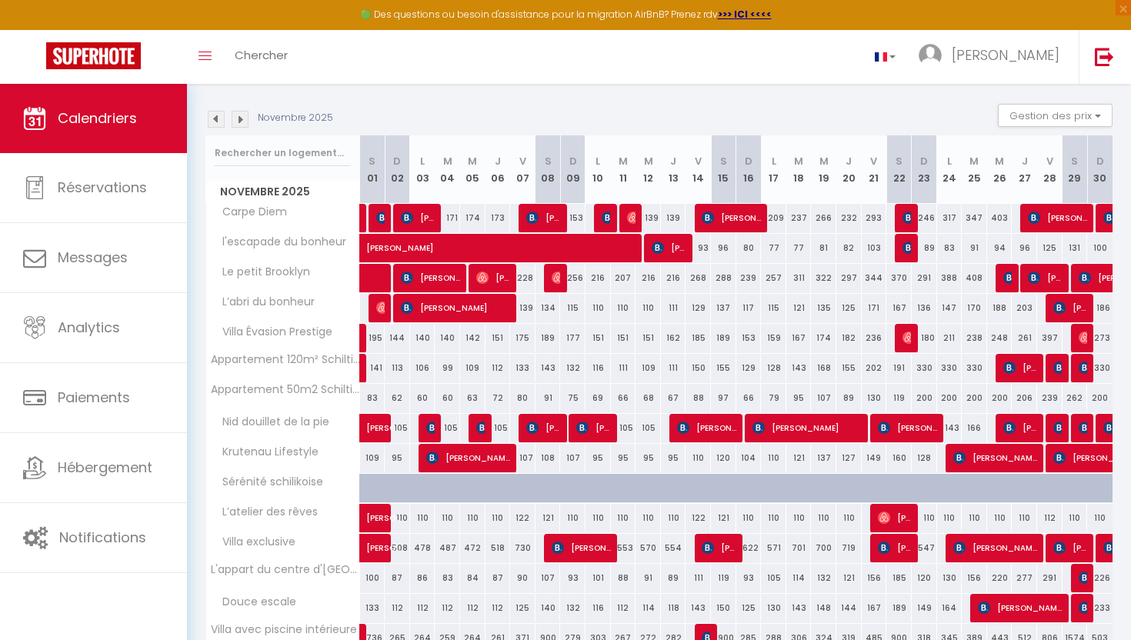
scroll to position [162, 0]
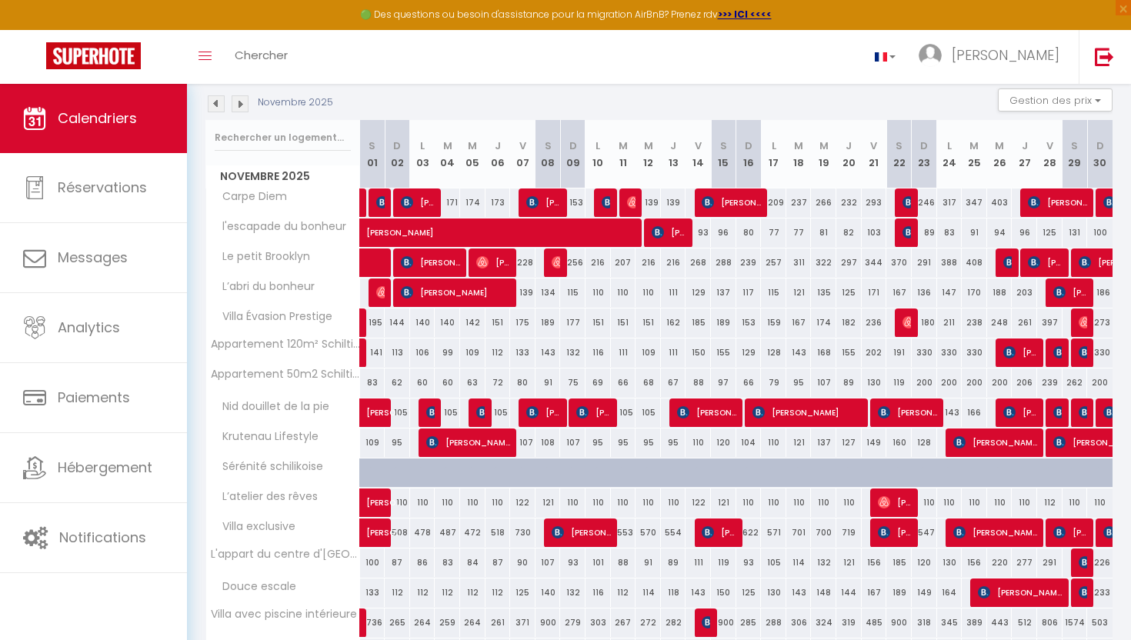
click at [238, 98] on img at bounding box center [240, 103] width 17 height 17
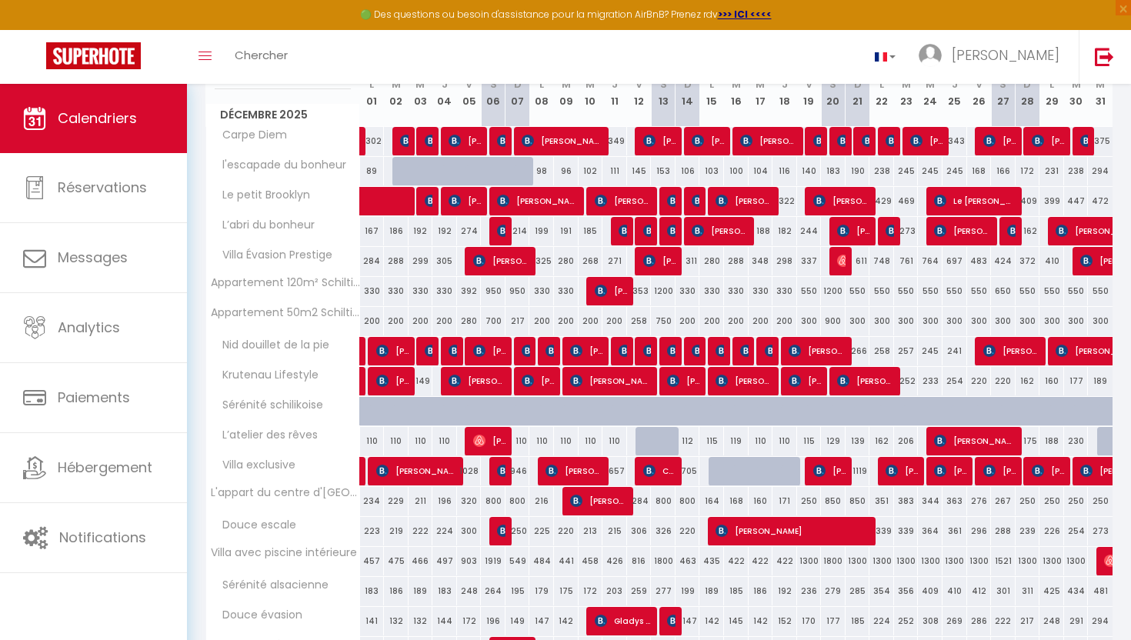
scroll to position [272, 0]
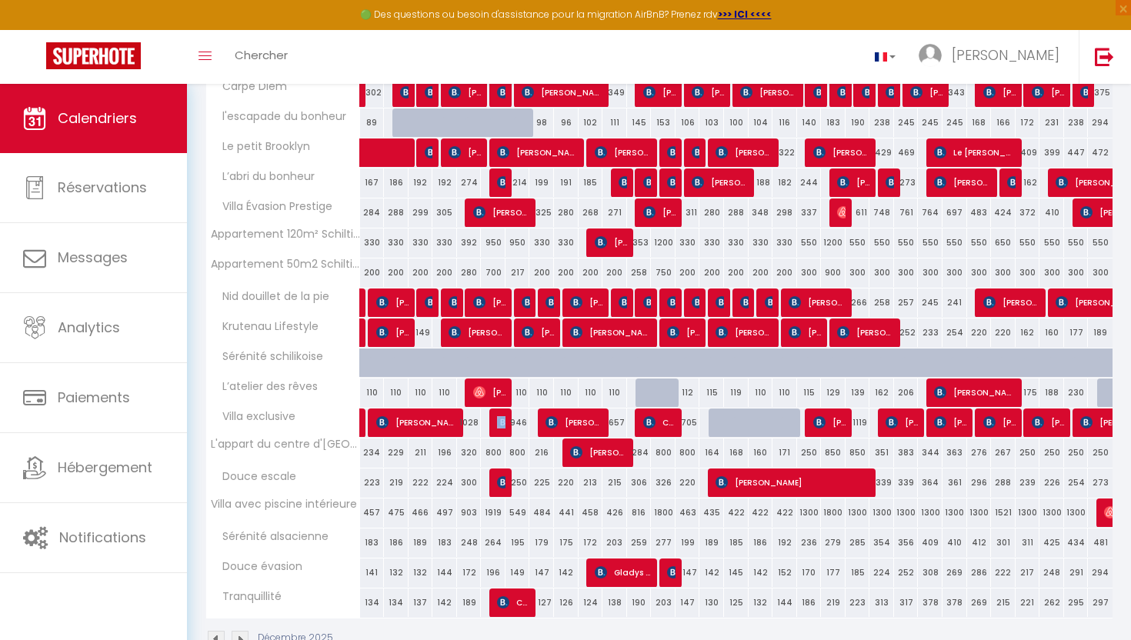
click at [497, 425] on td "1398 Angela Roncaglioni" at bounding box center [493, 423] width 25 height 30
click at [498, 426] on img at bounding box center [503, 422] width 12 height 12
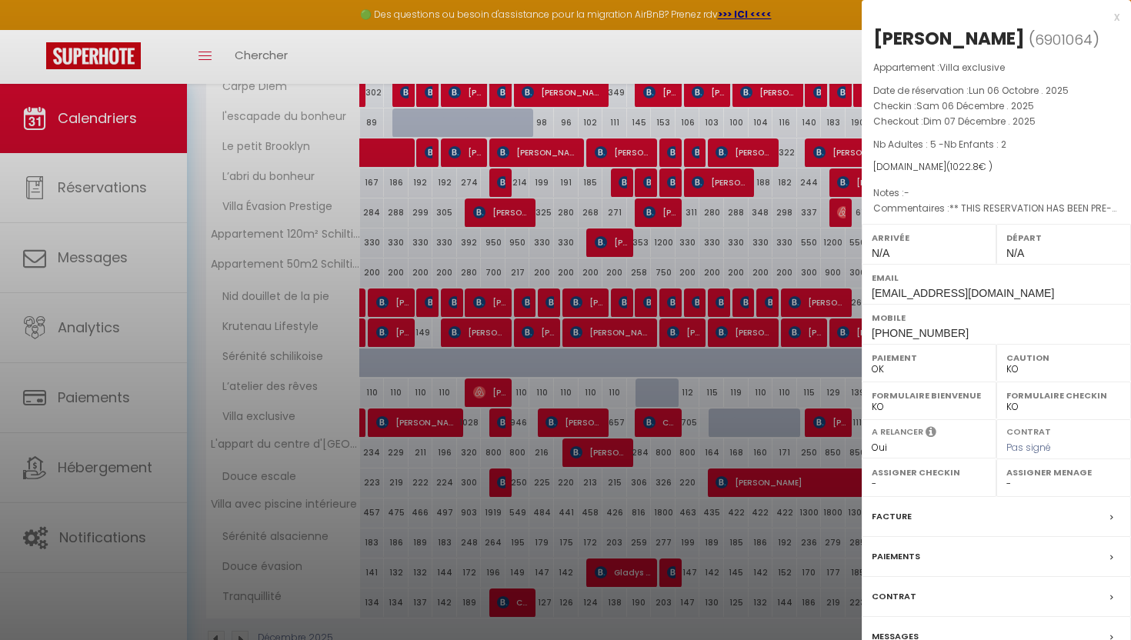
click at [1114, 13] on div "x" at bounding box center [990, 17] width 258 height 18
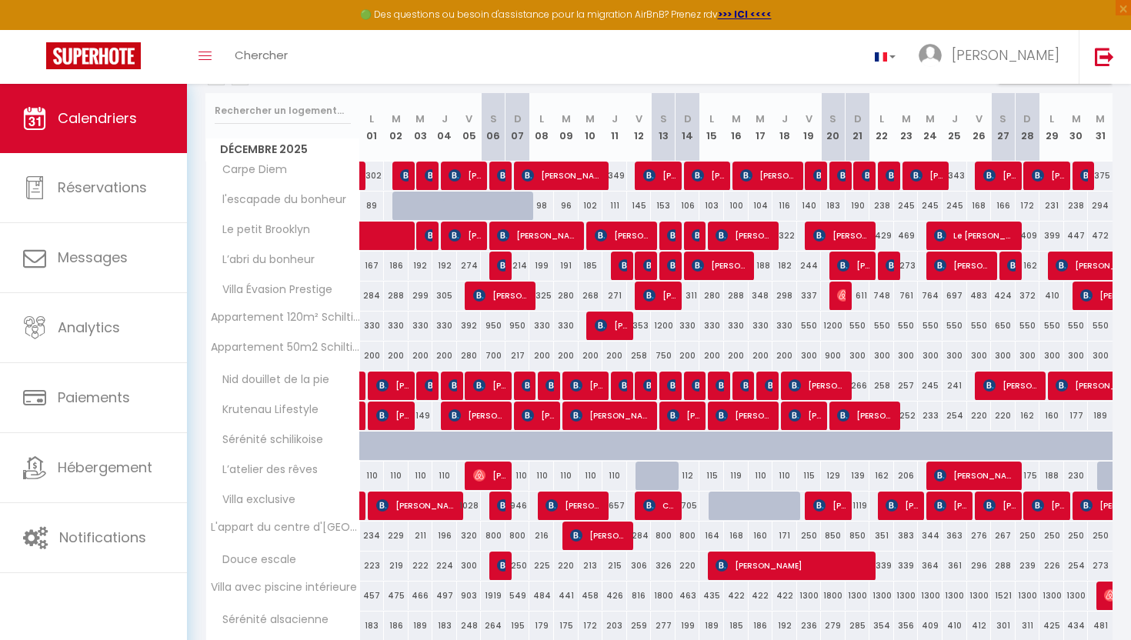
scroll to position [202, 0]
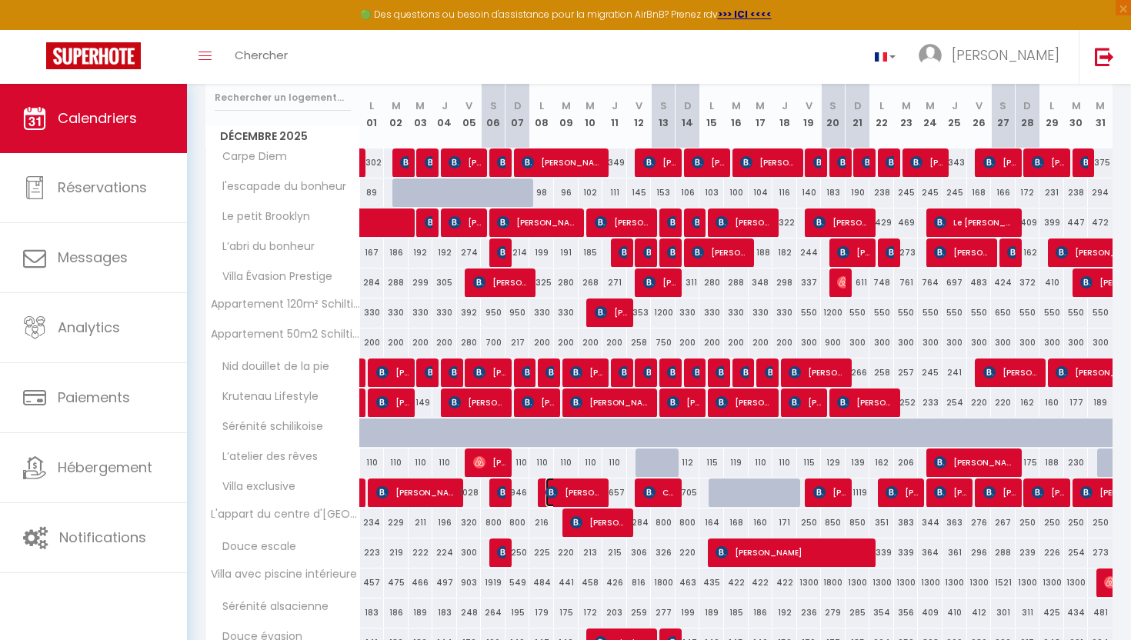
click at [579, 498] on span "[PERSON_NAME]" at bounding box center [574, 492] width 58 height 29
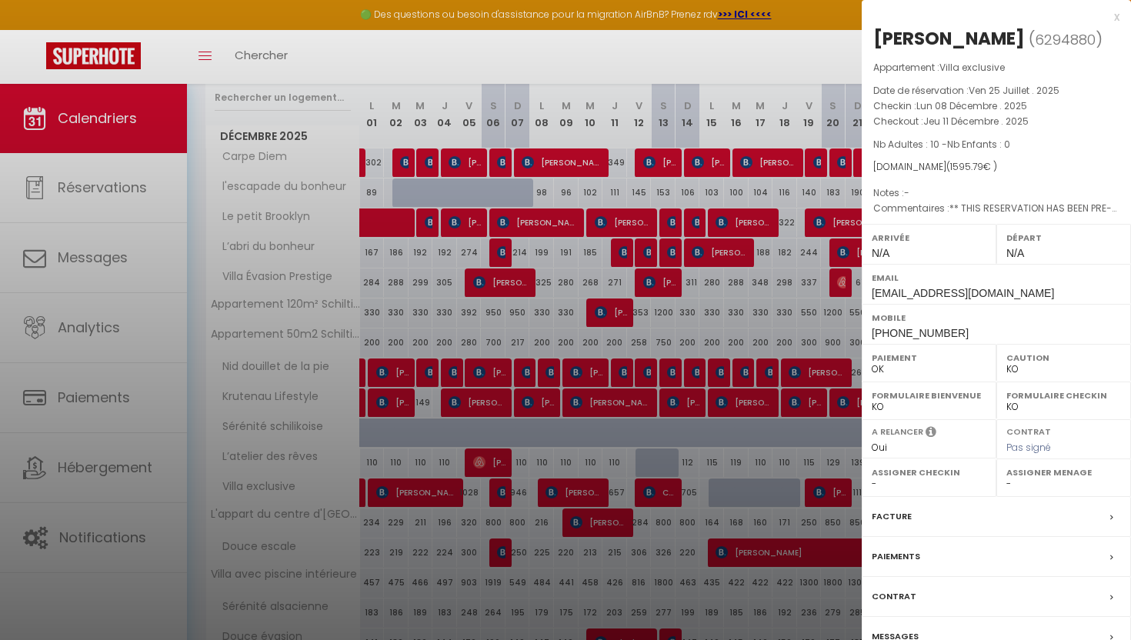
click at [905, 525] on label "Facture" at bounding box center [891, 516] width 40 height 16
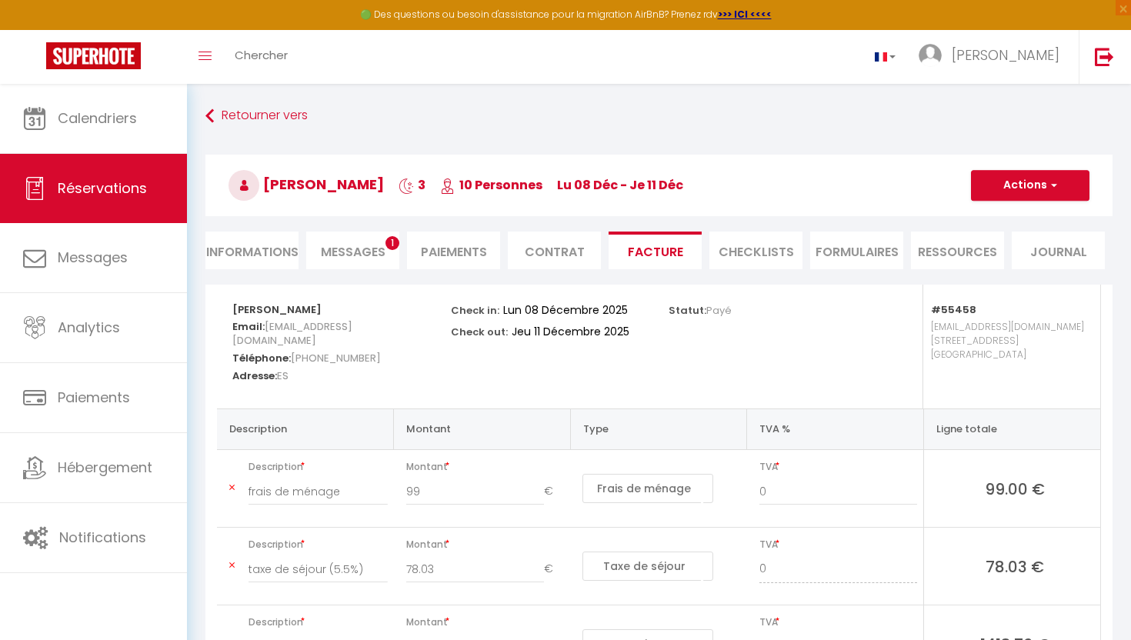
click at [248, 252] on li "Informations" at bounding box center [251, 251] width 93 height 38
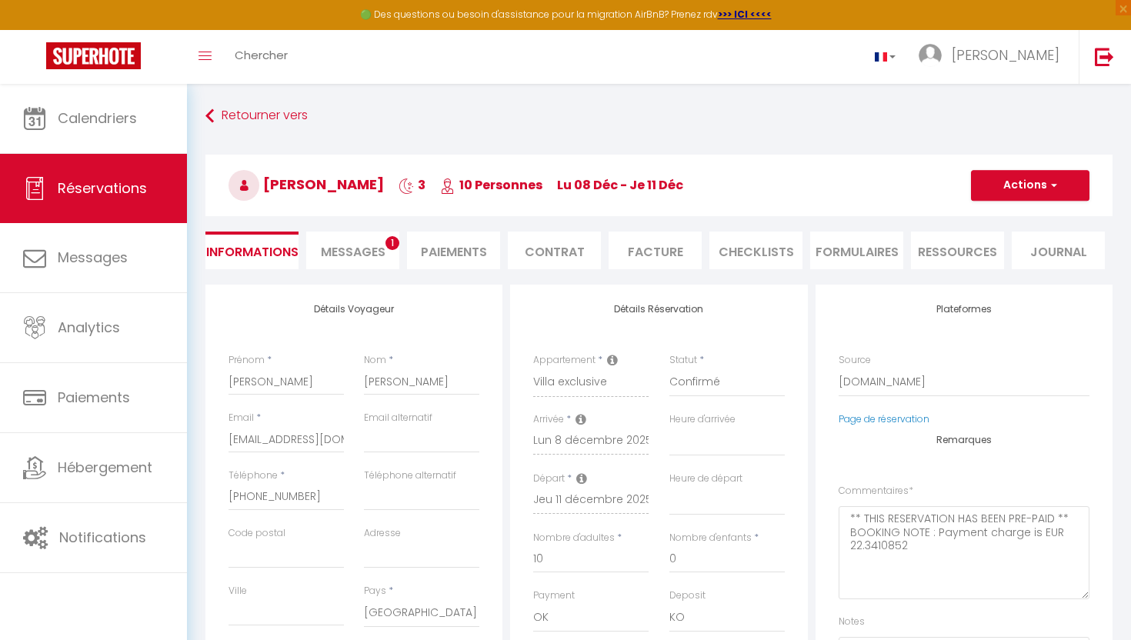
click at [343, 256] on span "Messages" at bounding box center [353, 252] width 65 height 18
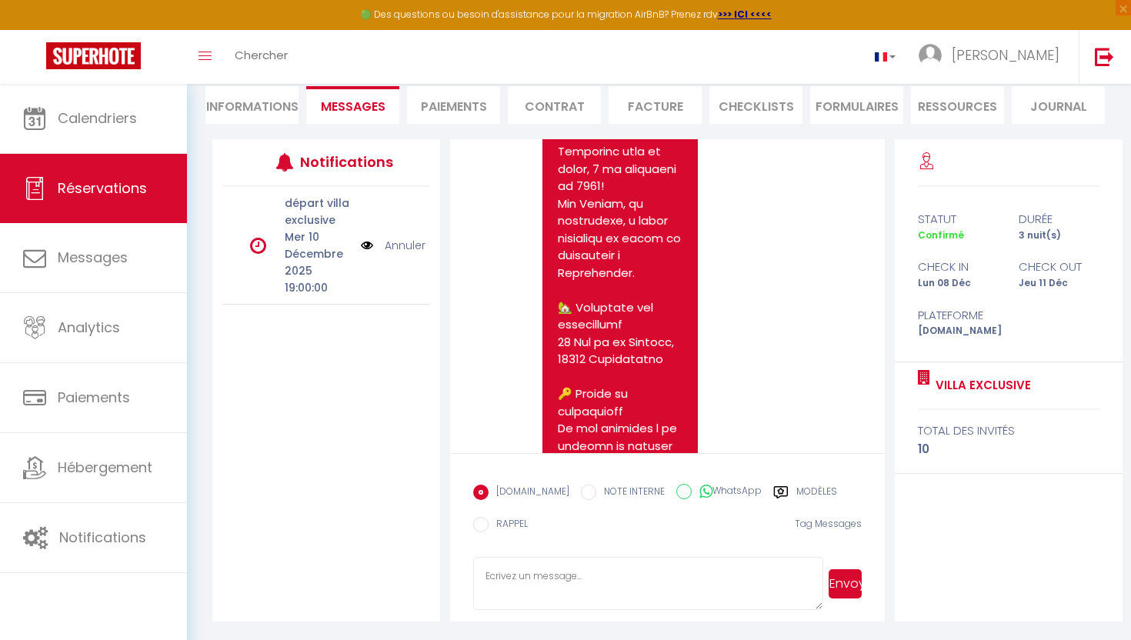
scroll to position [145, 0]
click at [807, 488] on label "Modèles" at bounding box center [816, 494] width 41 height 19
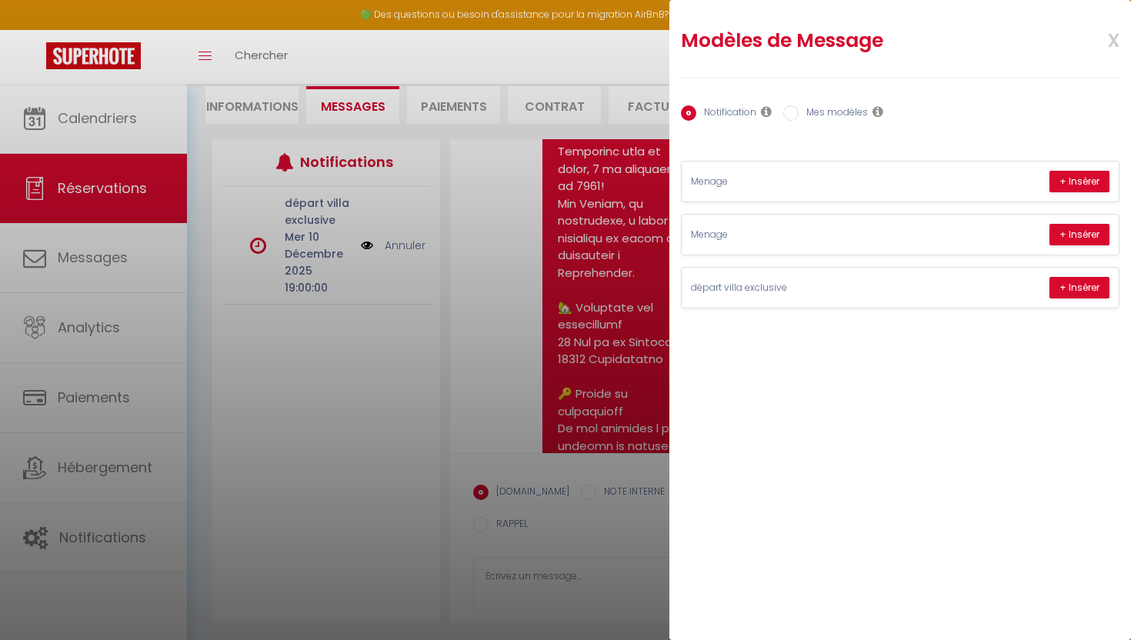
click at [823, 118] on label "Mes modèles" at bounding box center [832, 113] width 69 height 17
click at [798, 118] on input "Mes modèles" at bounding box center [790, 112] width 15 height 15
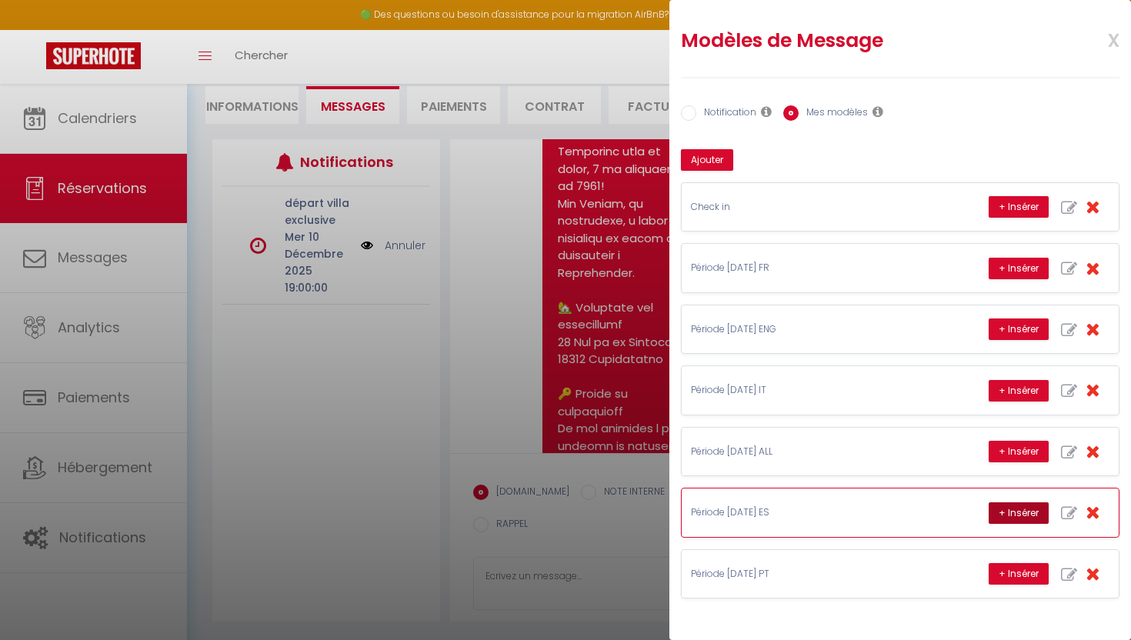
click at [1018, 515] on button "+ Insérer" at bounding box center [1018, 513] width 60 height 22
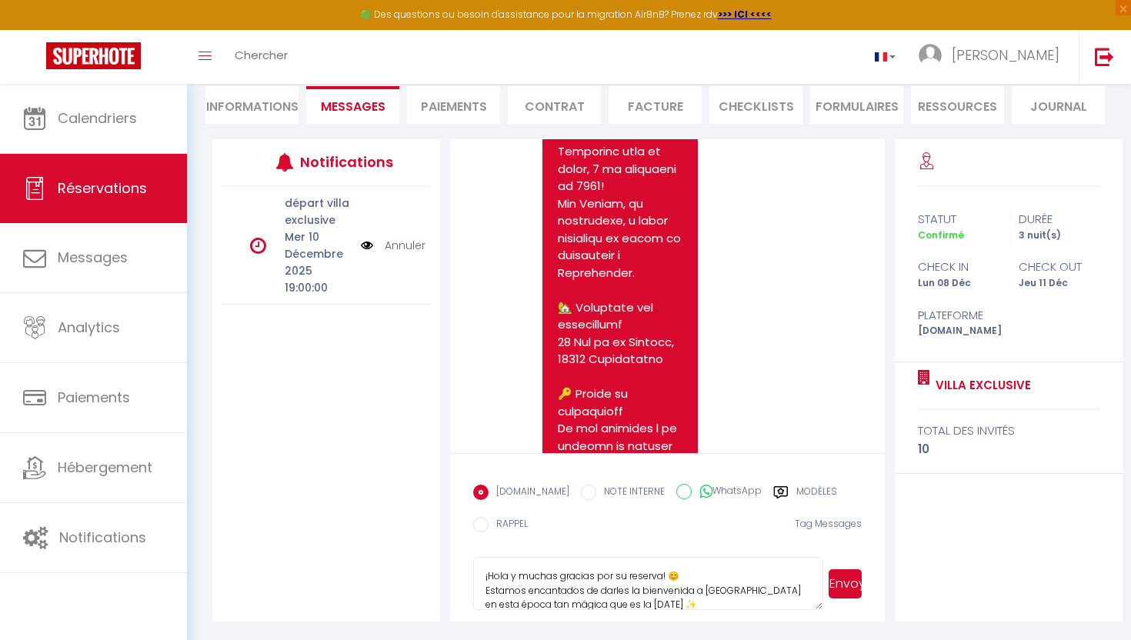
click at [853, 579] on button "Envoyer" at bounding box center [844, 583] width 33 height 29
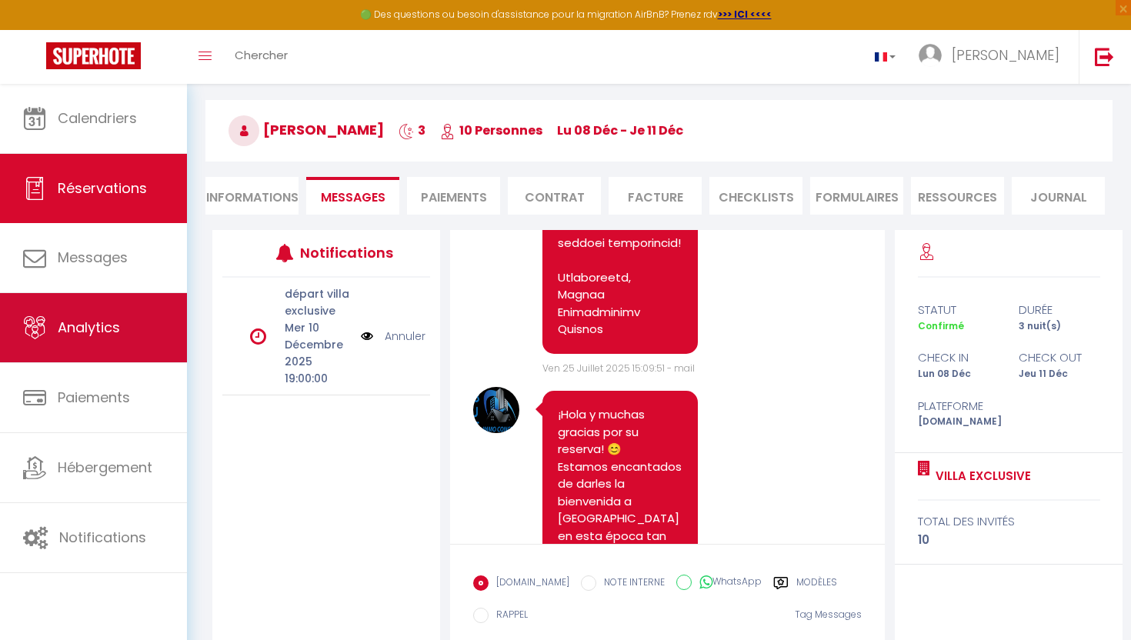
scroll to position [0, 0]
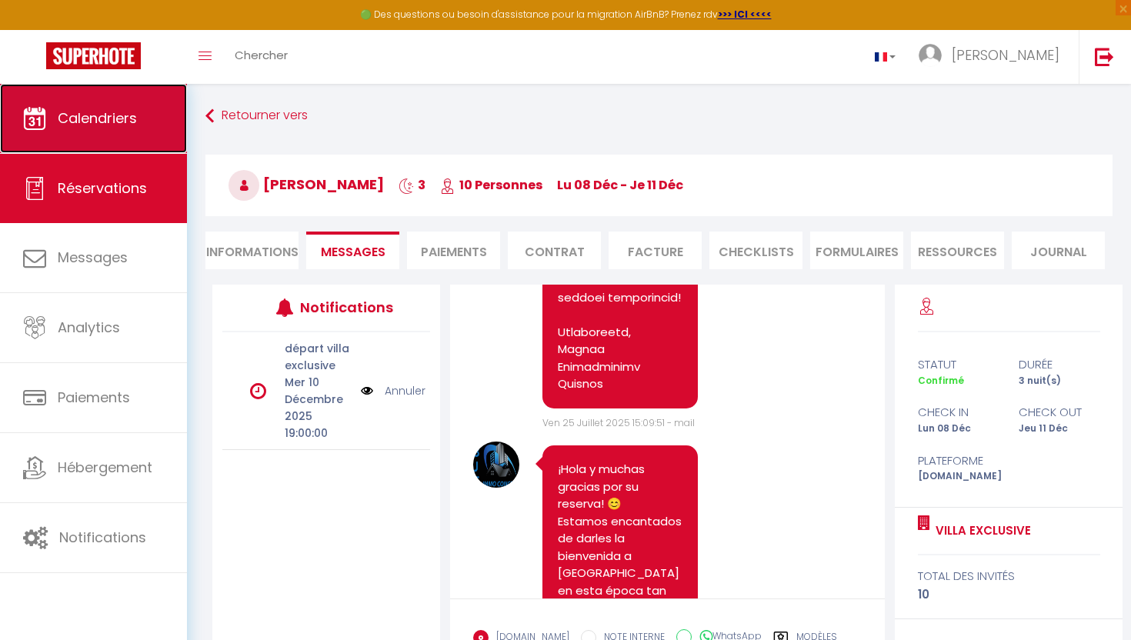
click at [110, 109] on span "Calendriers" at bounding box center [97, 117] width 79 height 19
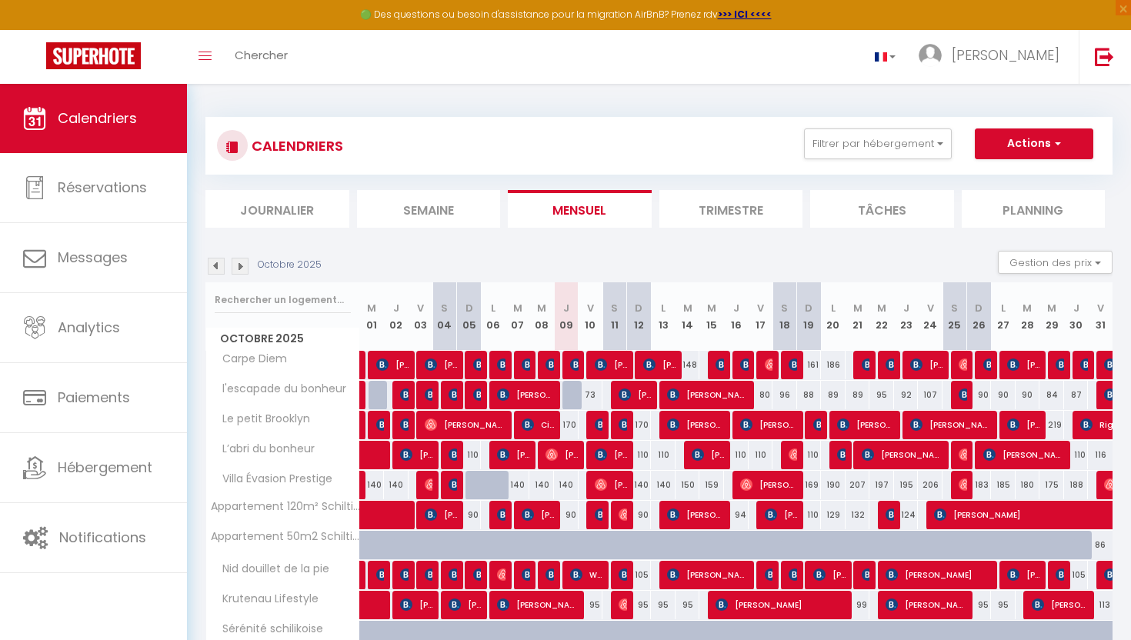
click at [248, 269] on div "Octobre 2025" at bounding box center [265, 266] width 121 height 17
click at [242, 268] on img at bounding box center [240, 266] width 17 height 17
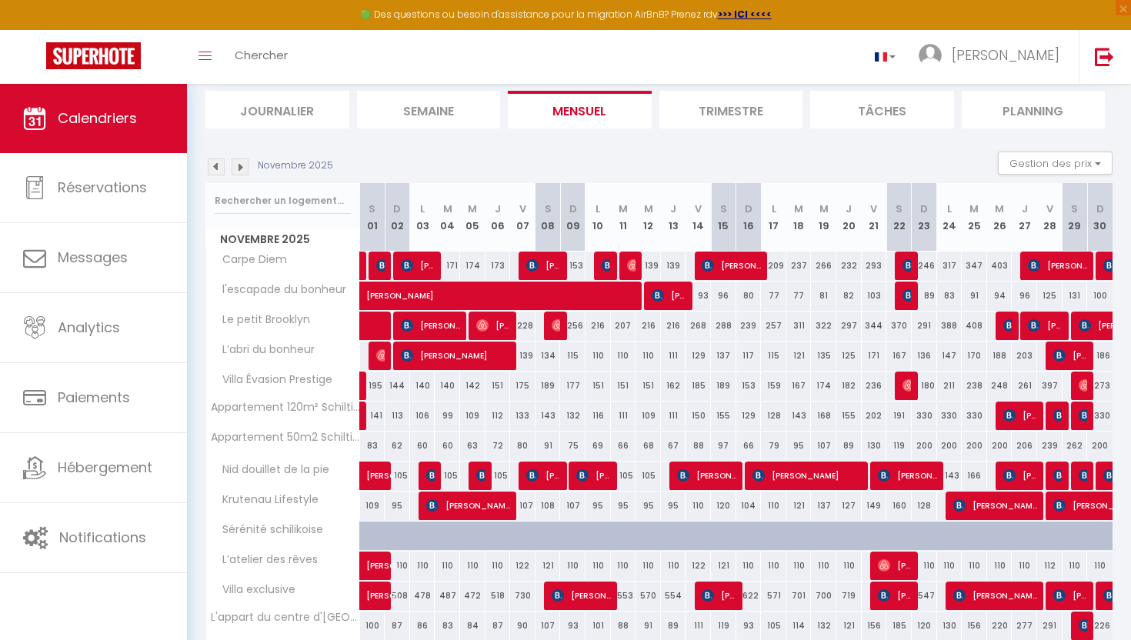
click at [240, 167] on img at bounding box center [240, 166] width 17 height 17
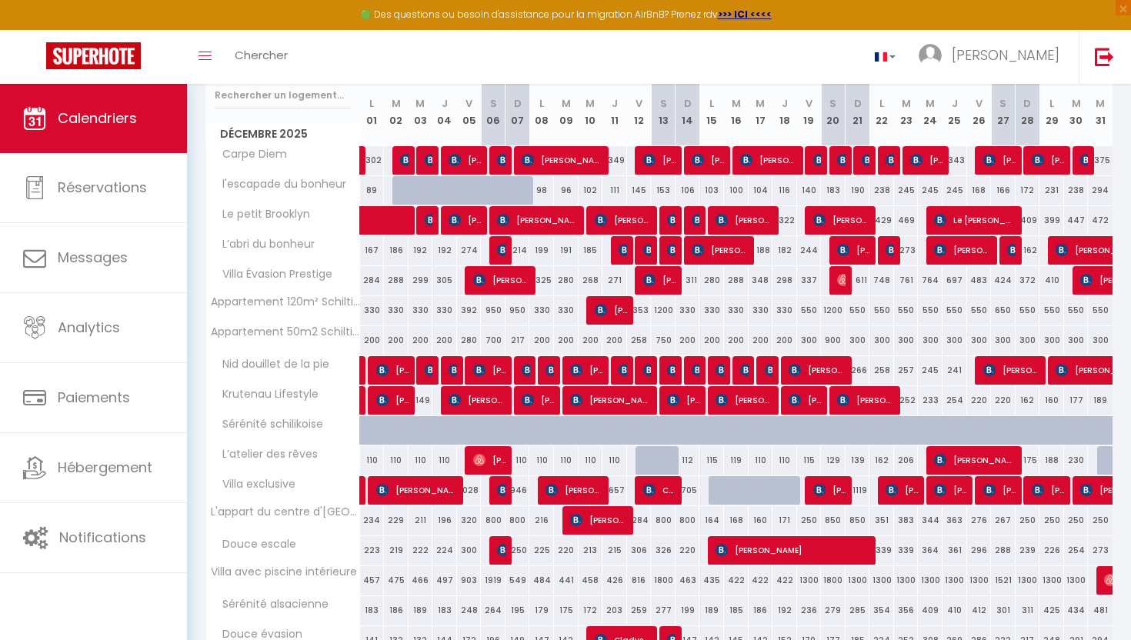
scroll to position [205, 0]
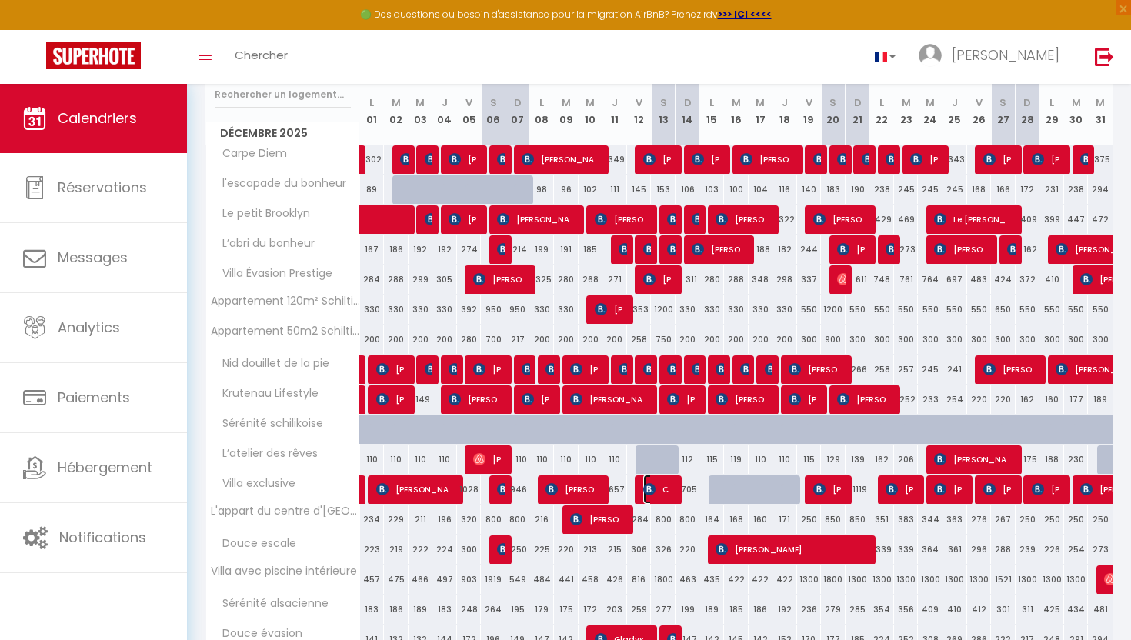
click at [663, 485] on span "[PERSON_NAME] Di [DATE]" at bounding box center [659, 489] width 33 height 29
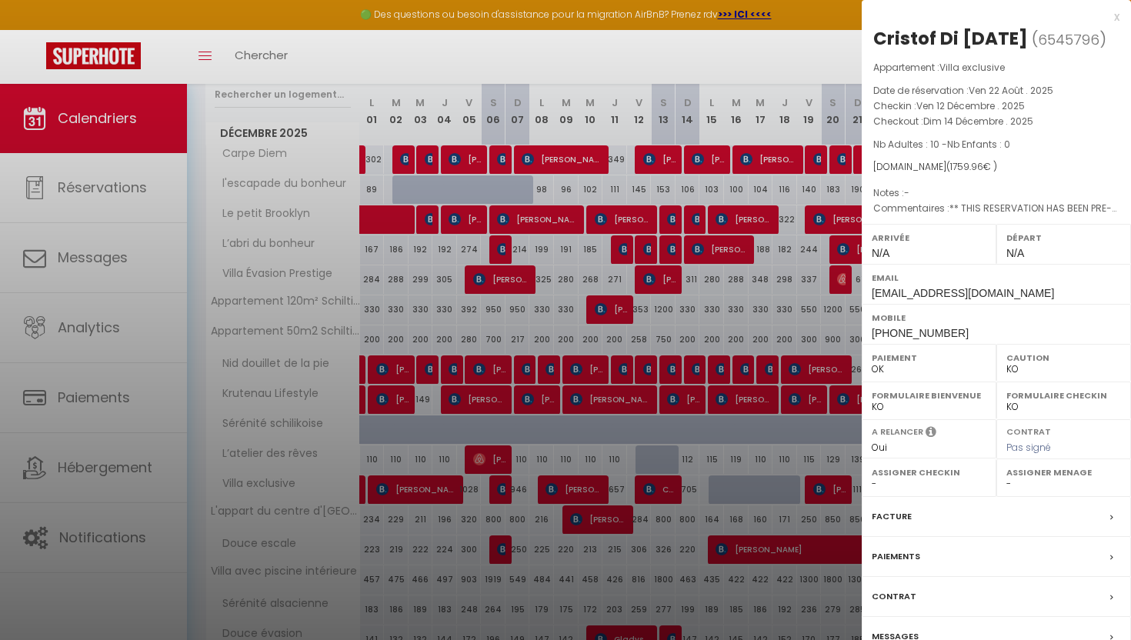
click at [899, 628] on div "Messages" at bounding box center [995, 637] width 269 height 40
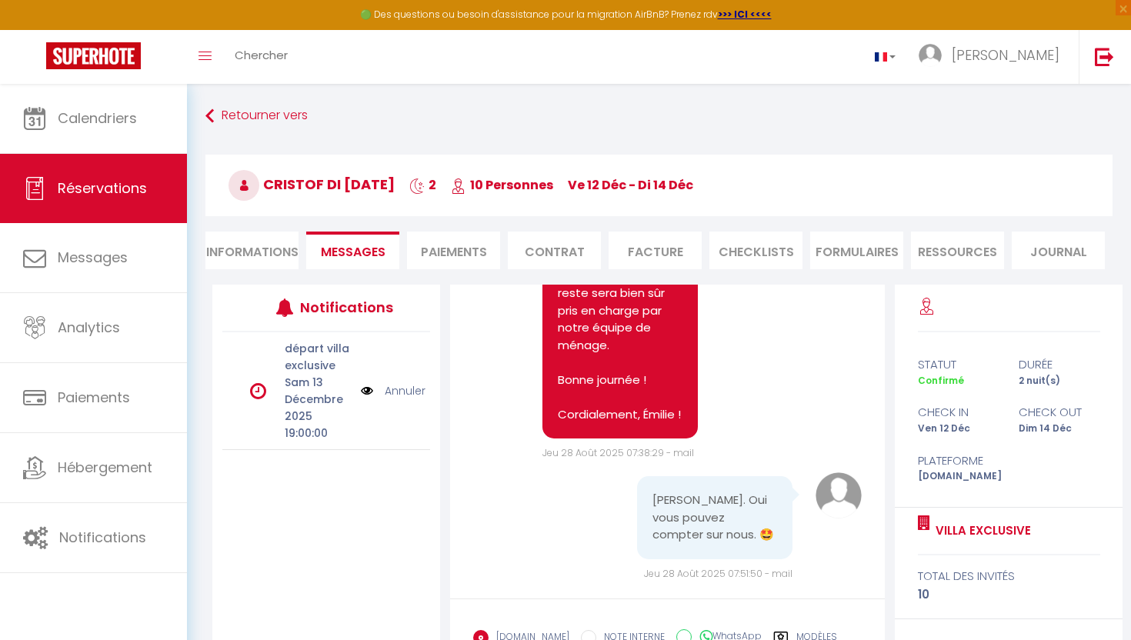
scroll to position [145, 0]
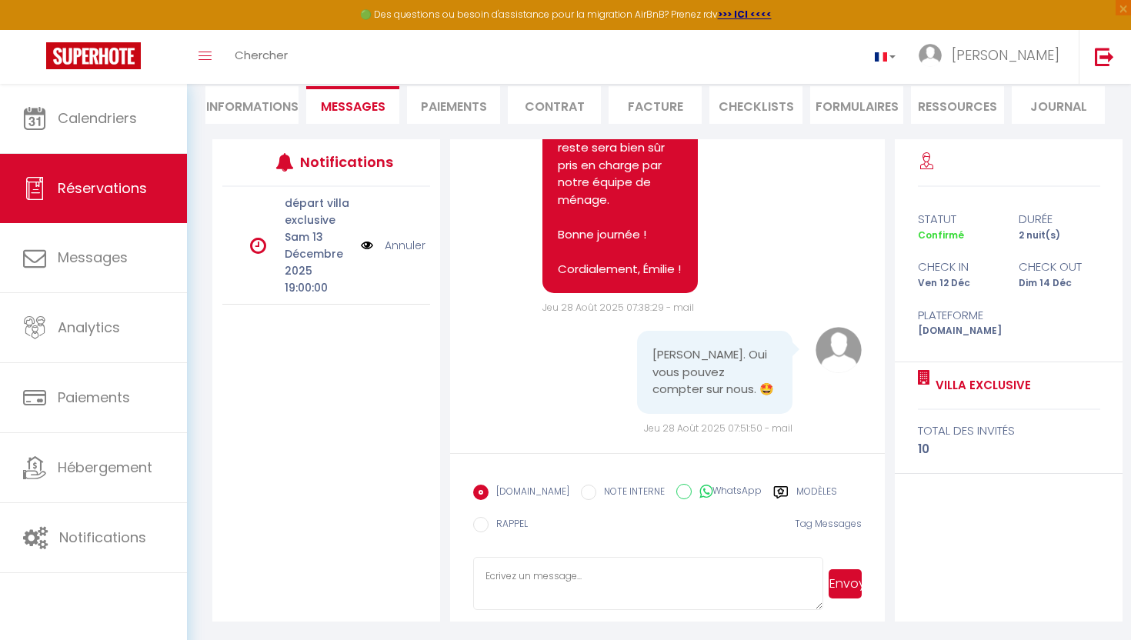
click at [799, 495] on label "Modèles" at bounding box center [816, 494] width 41 height 19
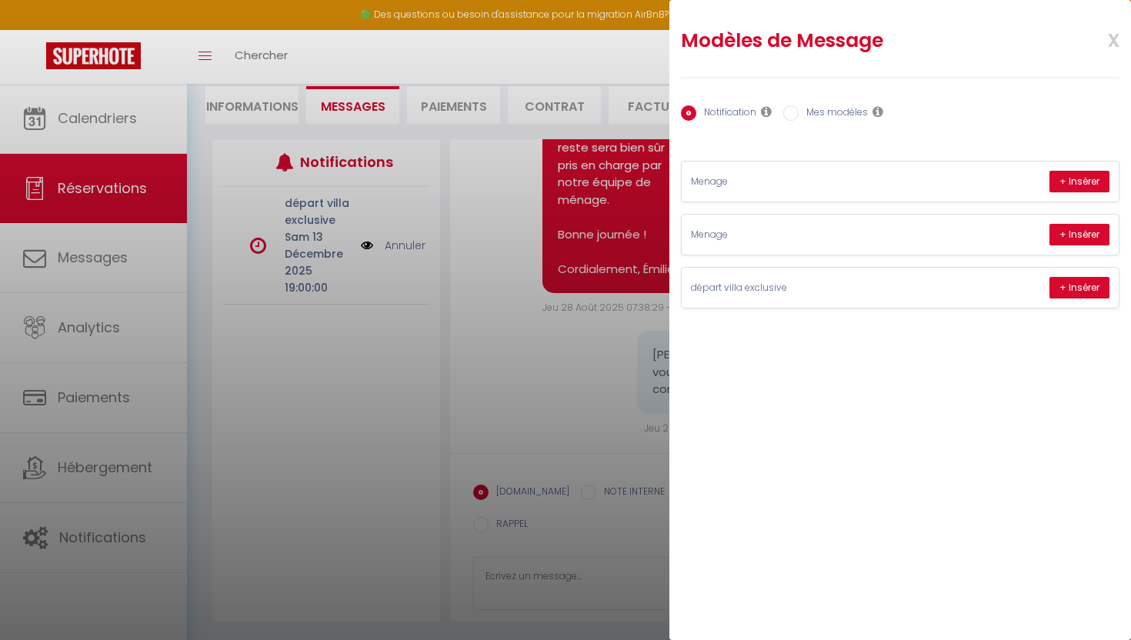
click at [812, 104] on div "Notification Mes modèles" at bounding box center [900, 114] width 438 height 32
click at [812, 112] on label "Mes modèles" at bounding box center [832, 113] width 69 height 17
click at [798, 112] on input "Mes modèles" at bounding box center [790, 112] width 15 height 15
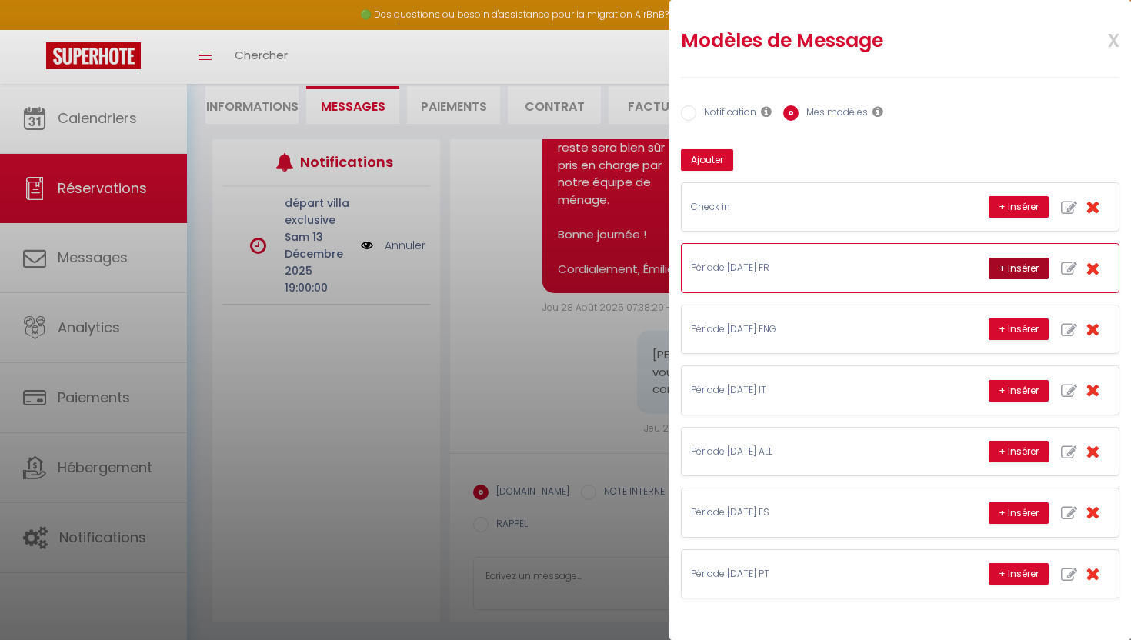
click at [1021, 271] on button "+ Insérer" at bounding box center [1018, 269] width 60 height 22
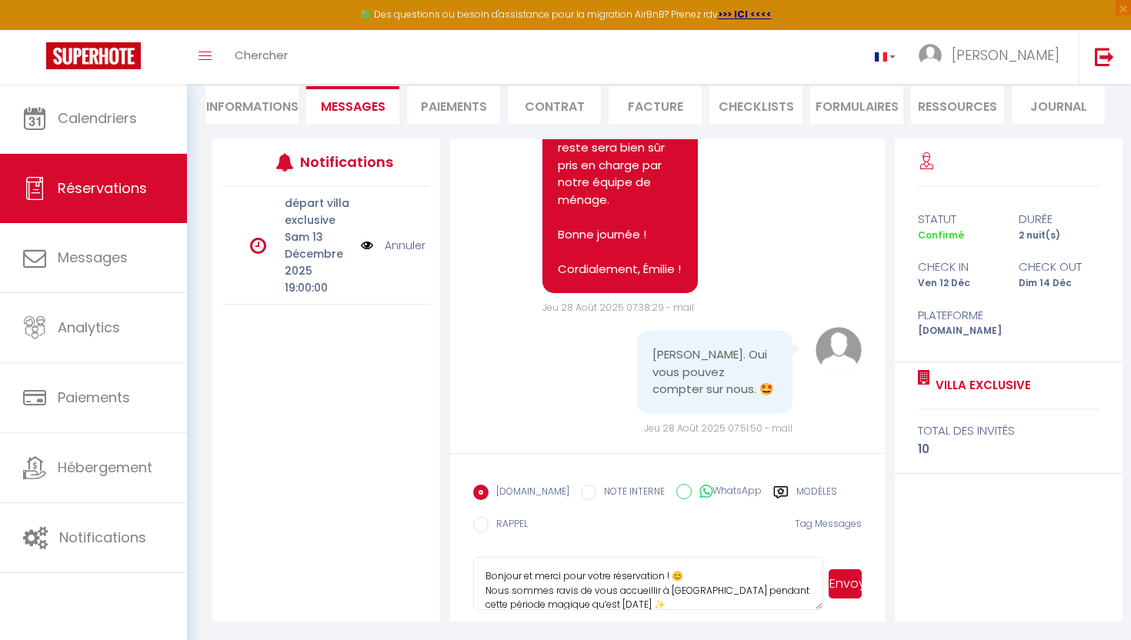
click at [838, 592] on button "Envoyer" at bounding box center [844, 583] width 33 height 29
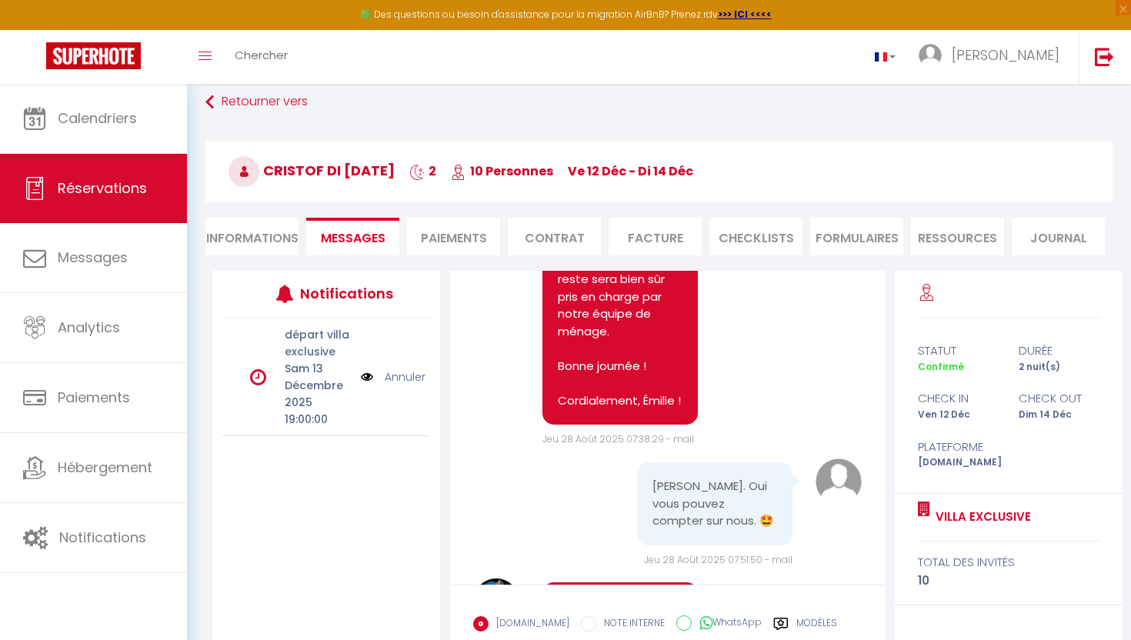
scroll to position [32, 0]
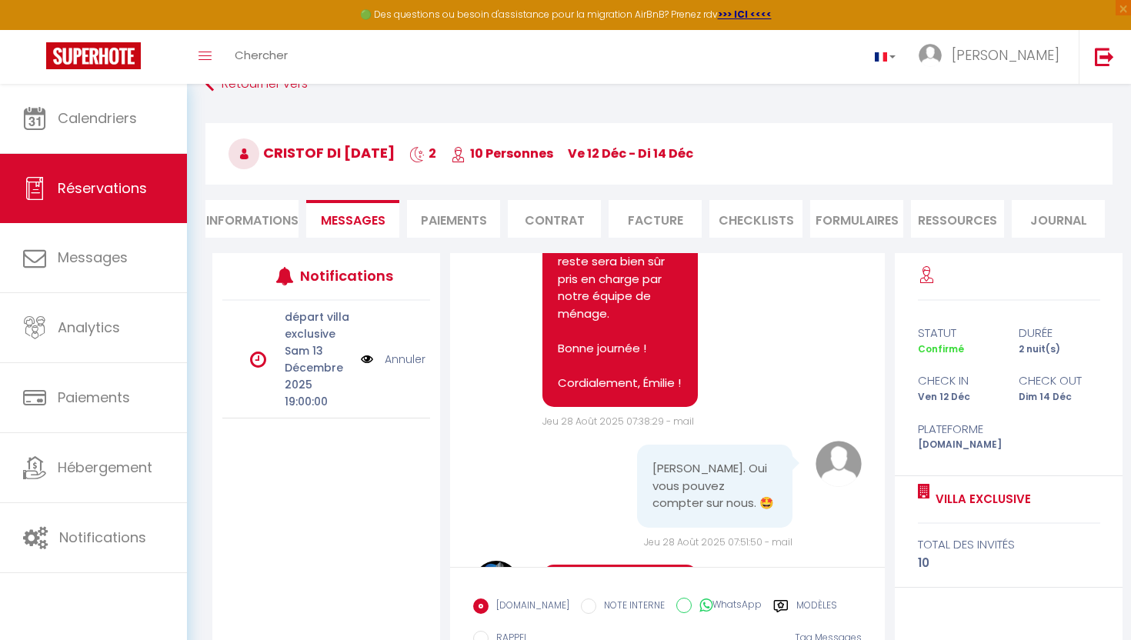
click at [250, 223] on li "Informations" at bounding box center [251, 219] width 93 height 38
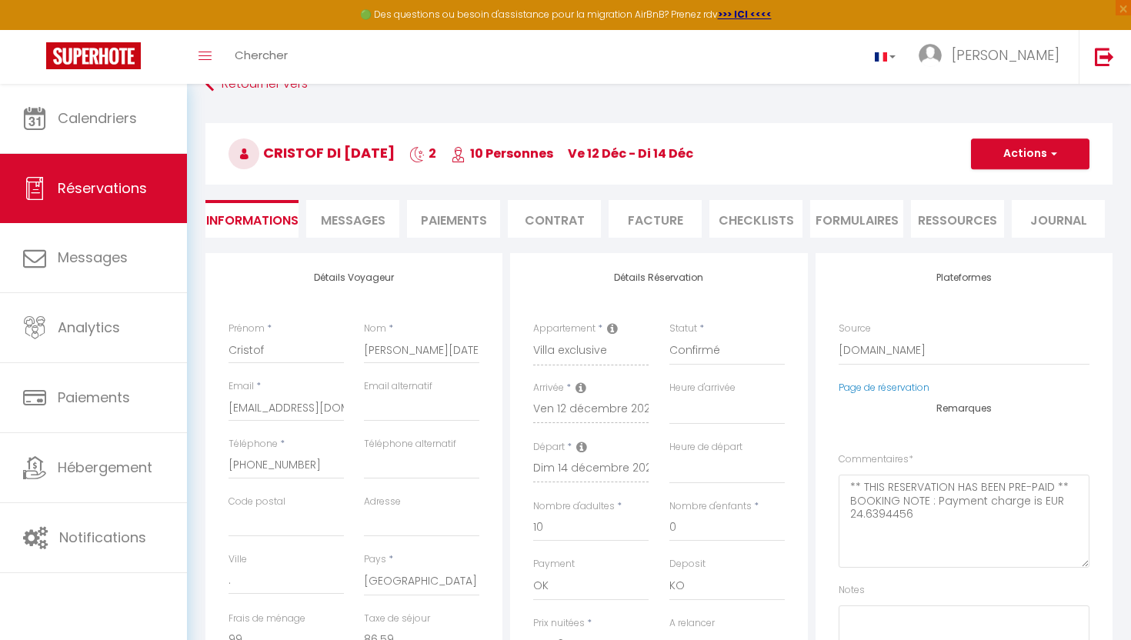
scroll to position [38, 0]
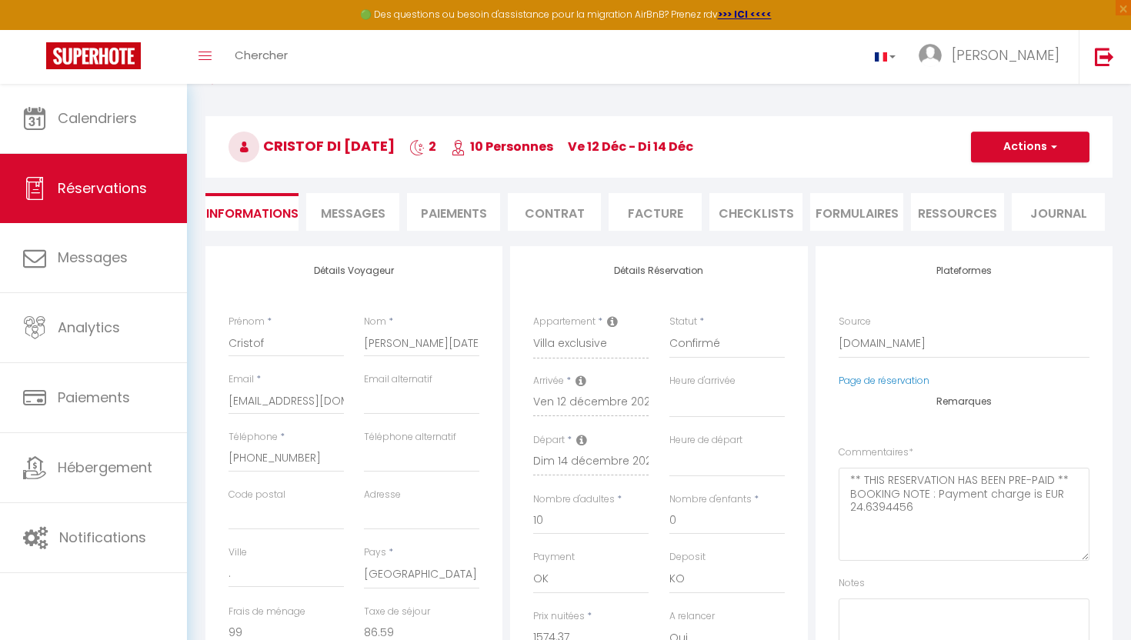
click at [340, 202] on li "Messages" at bounding box center [352, 212] width 93 height 38
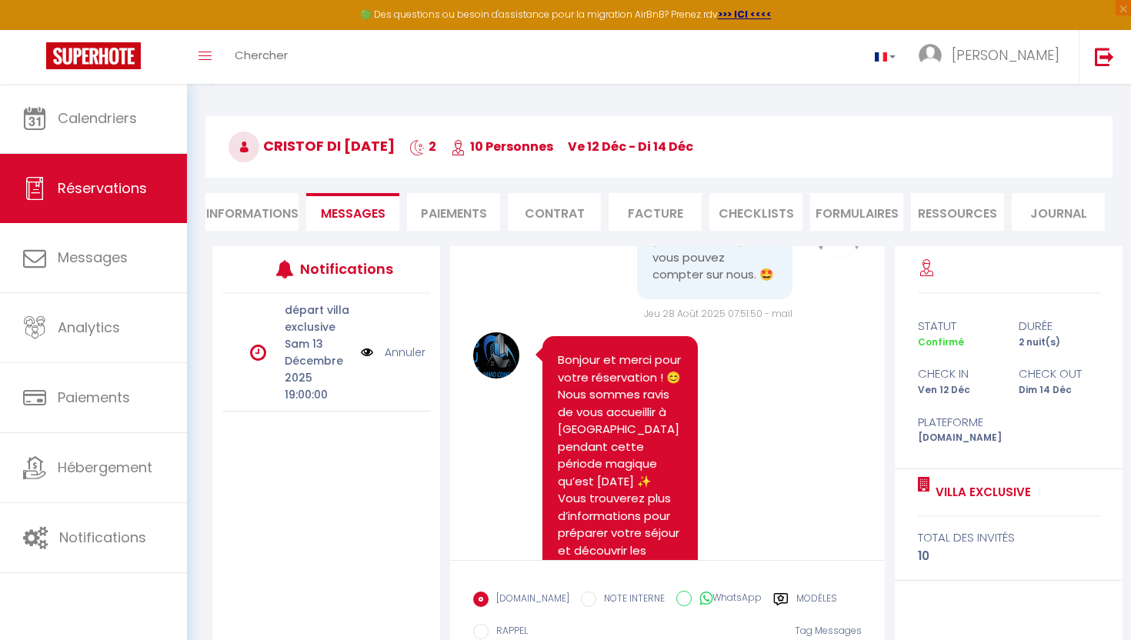
scroll to position [2317, 0]
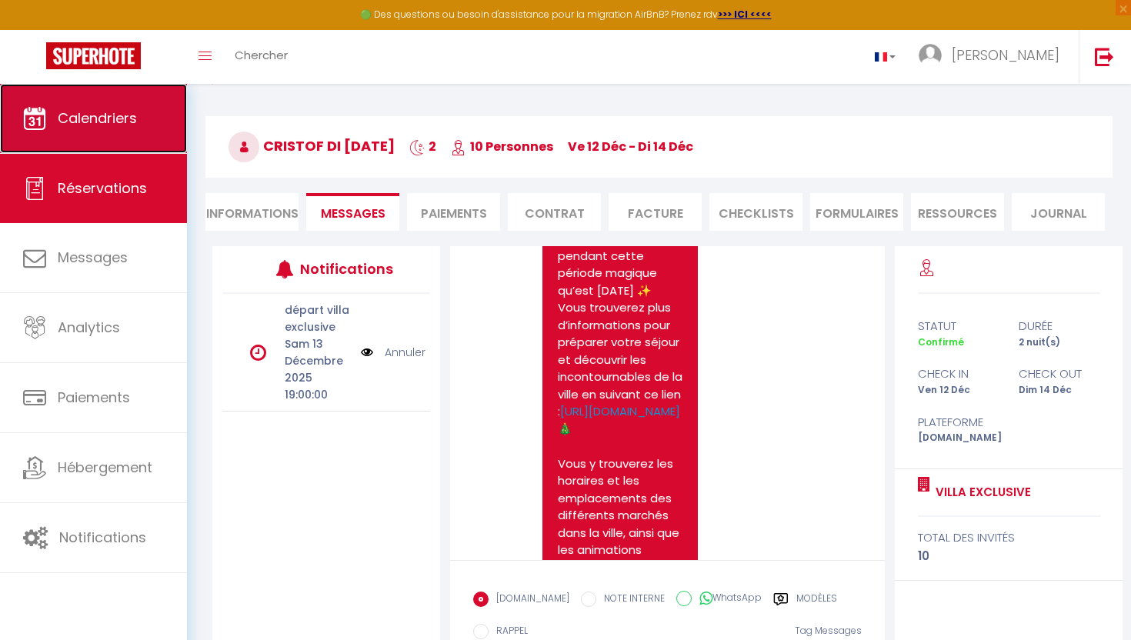
click at [148, 135] on link "Calendriers" at bounding box center [93, 118] width 187 height 69
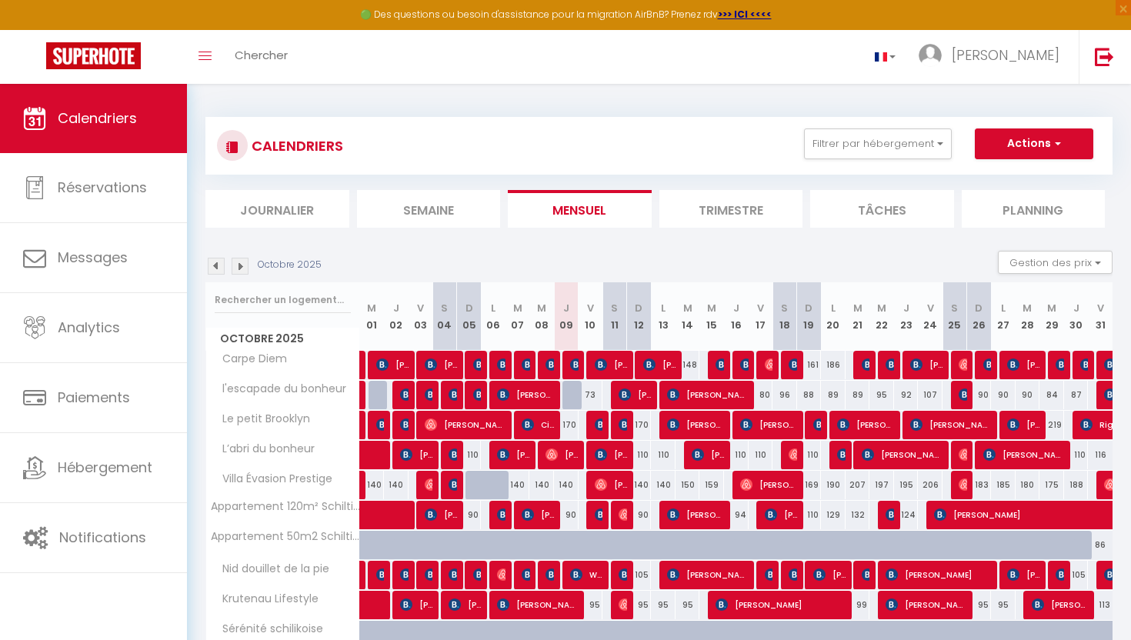
click at [238, 262] on img at bounding box center [240, 266] width 17 height 17
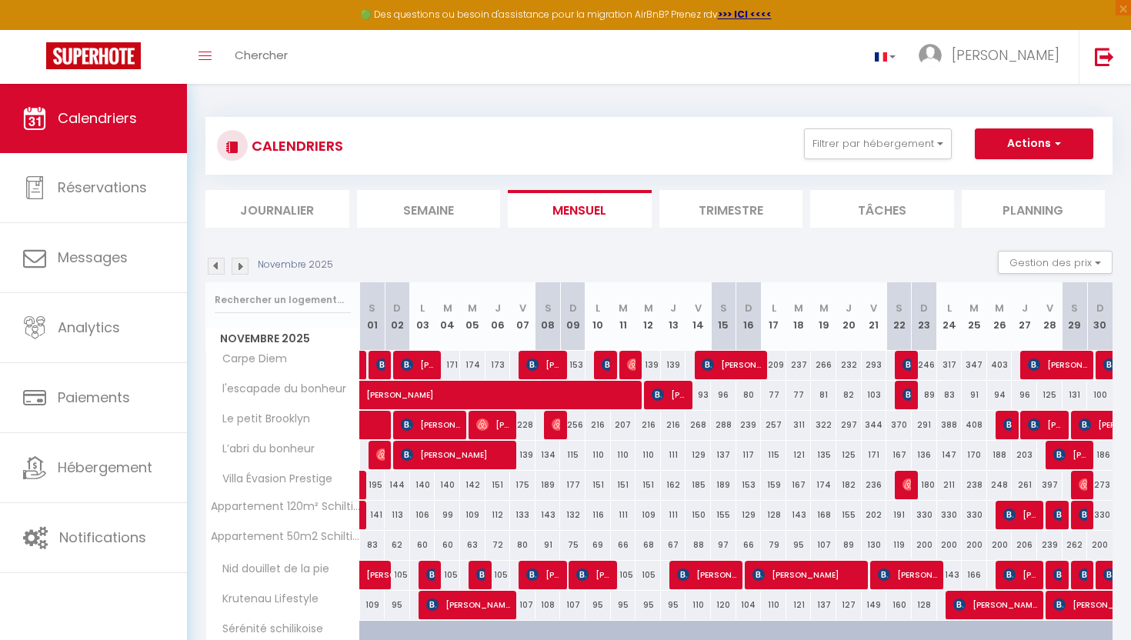
click at [242, 268] on img at bounding box center [240, 266] width 17 height 17
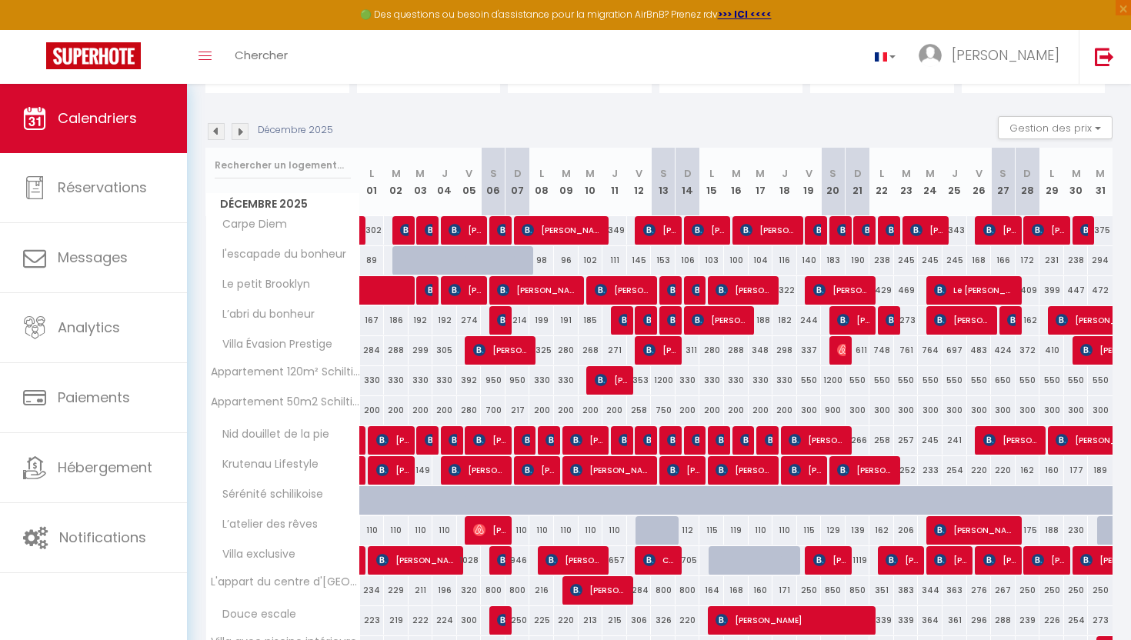
scroll to position [198, 0]
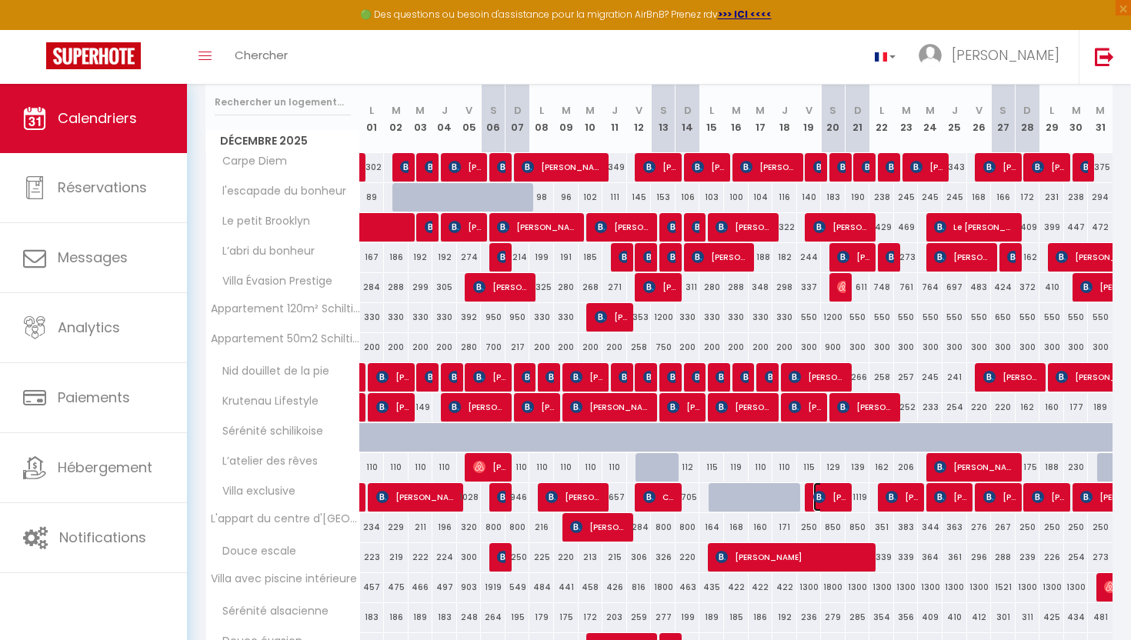
click at [831, 501] on span "[PERSON_NAME]" at bounding box center [829, 496] width 33 height 29
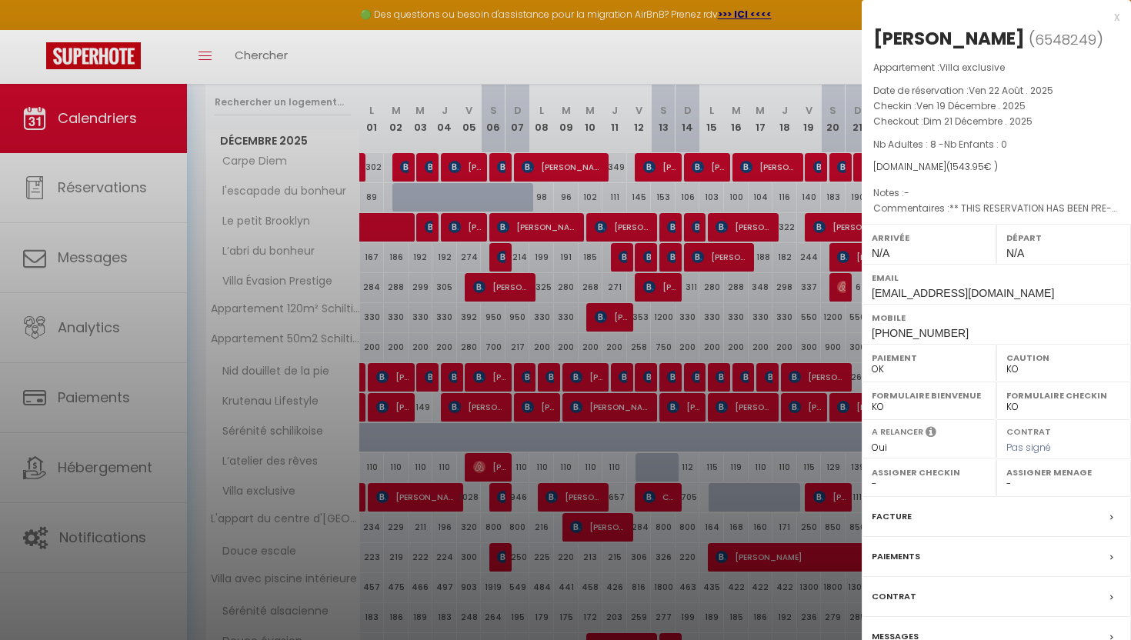
click at [897, 638] on label "Messages" at bounding box center [894, 636] width 47 height 16
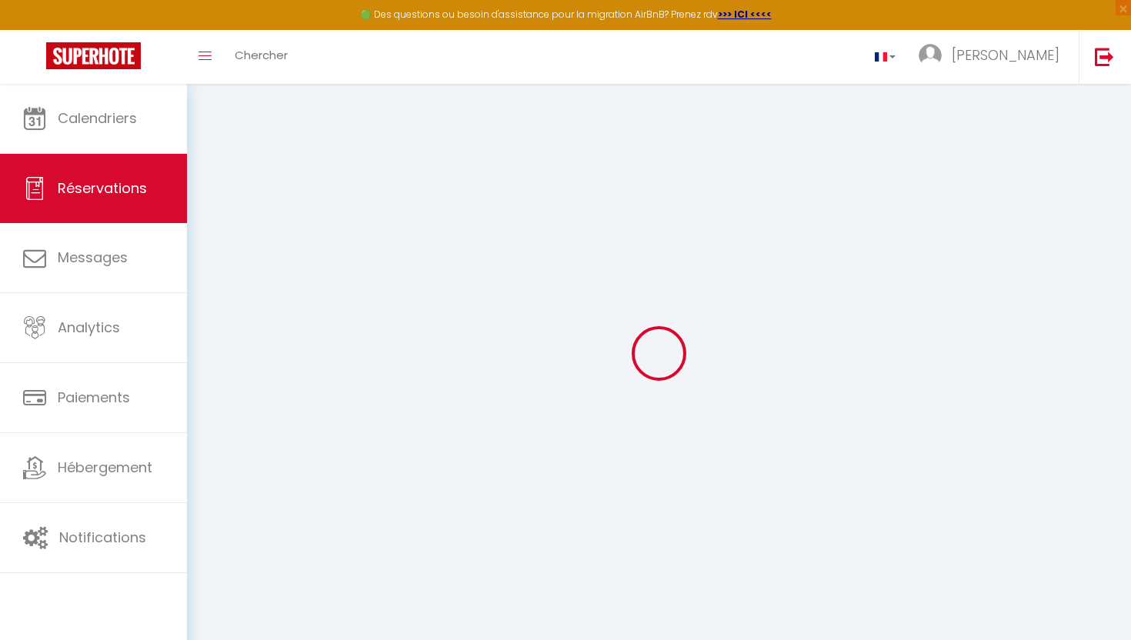
select select
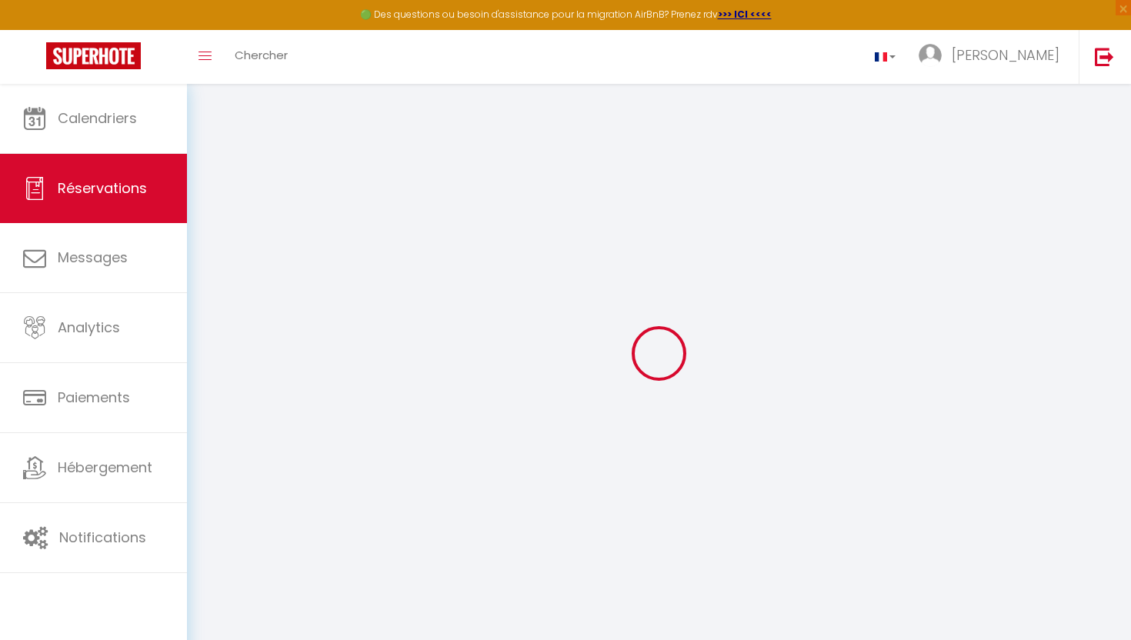
select select
checkbox input "false"
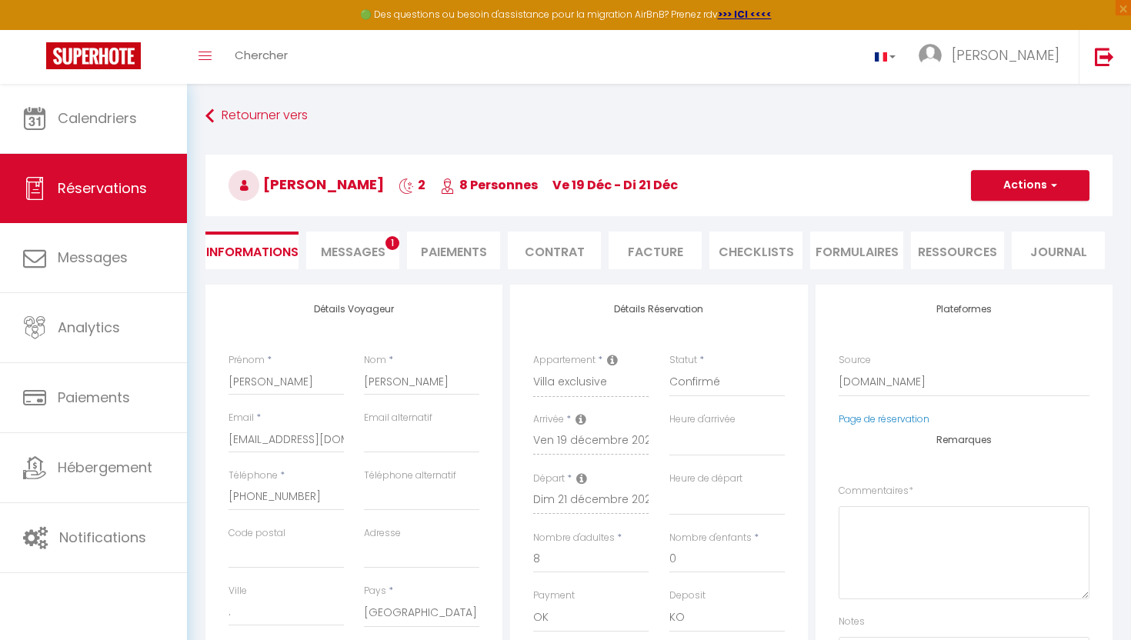
select select
checkbox input "false"
type textarea "** THIS RESERVATION HAS BEEN PRE-PAID ** BOOKING NOTE : Payment charge is EUR 2…"
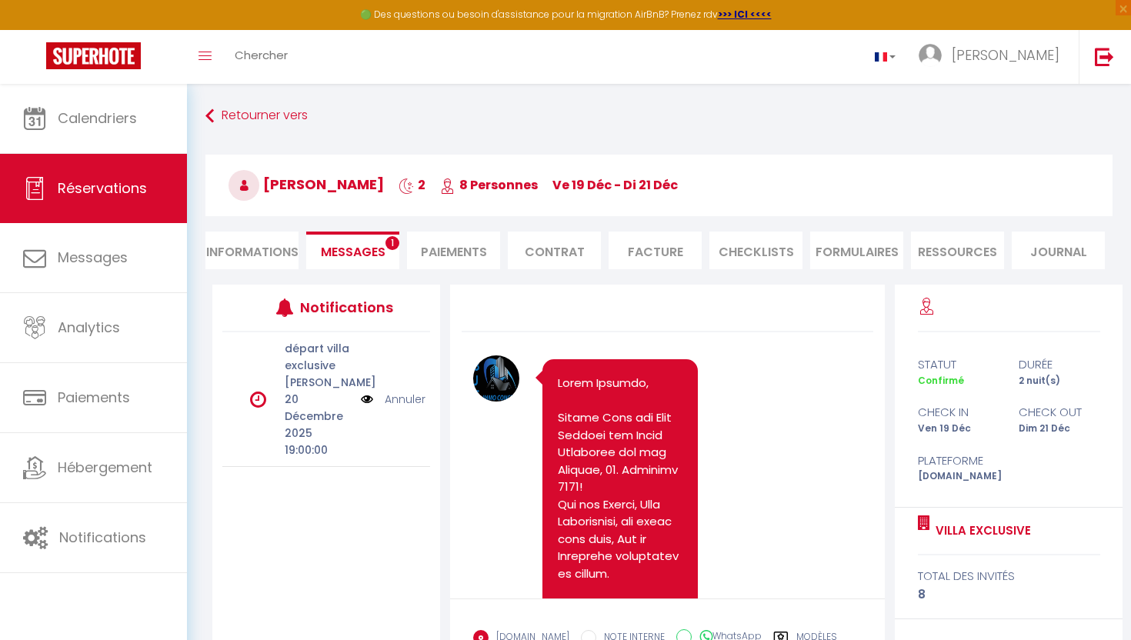
scroll to position [1198, 0]
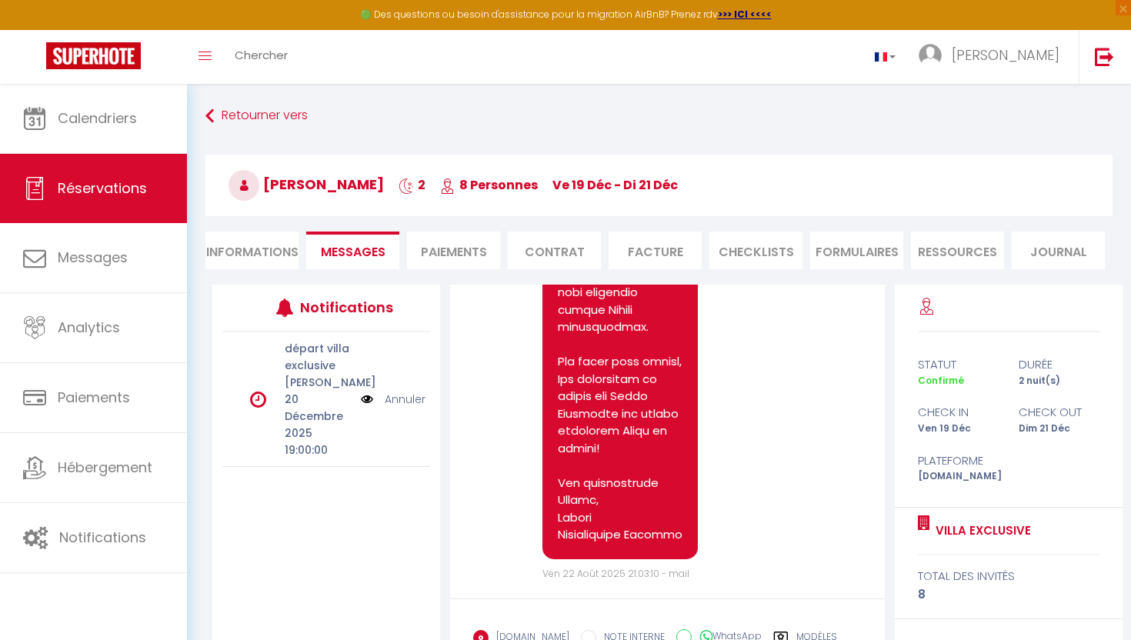
click at [242, 241] on li "Informations" at bounding box center [251, 251] width 93 height 38
select select
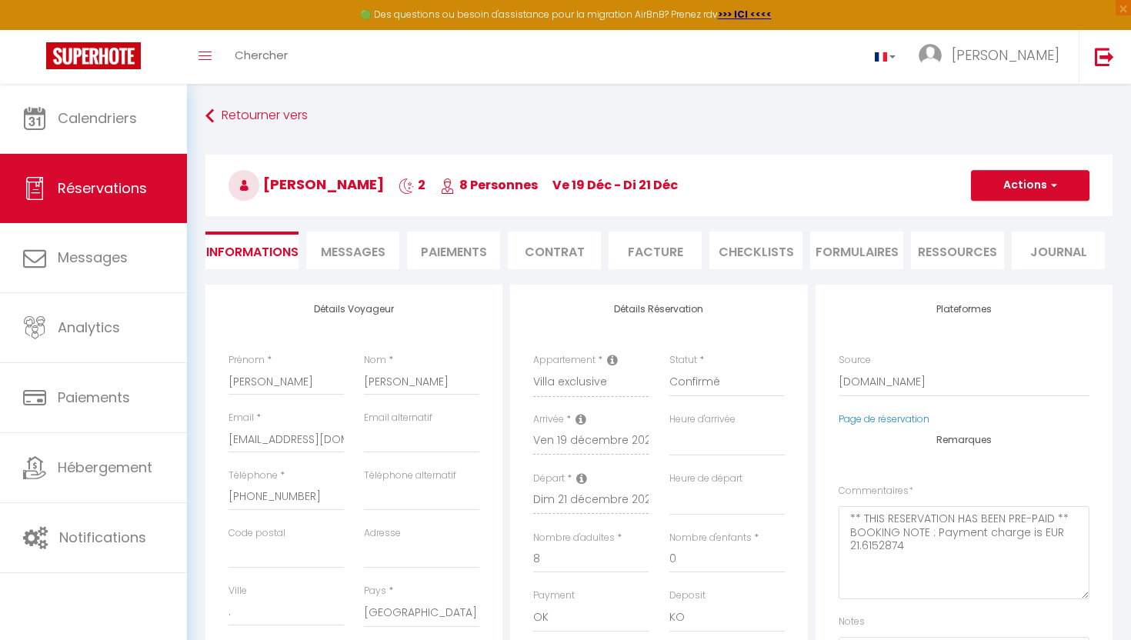
click at [372, 255] on span "Messages" at bounding box center [353, 252] width 65 height 18
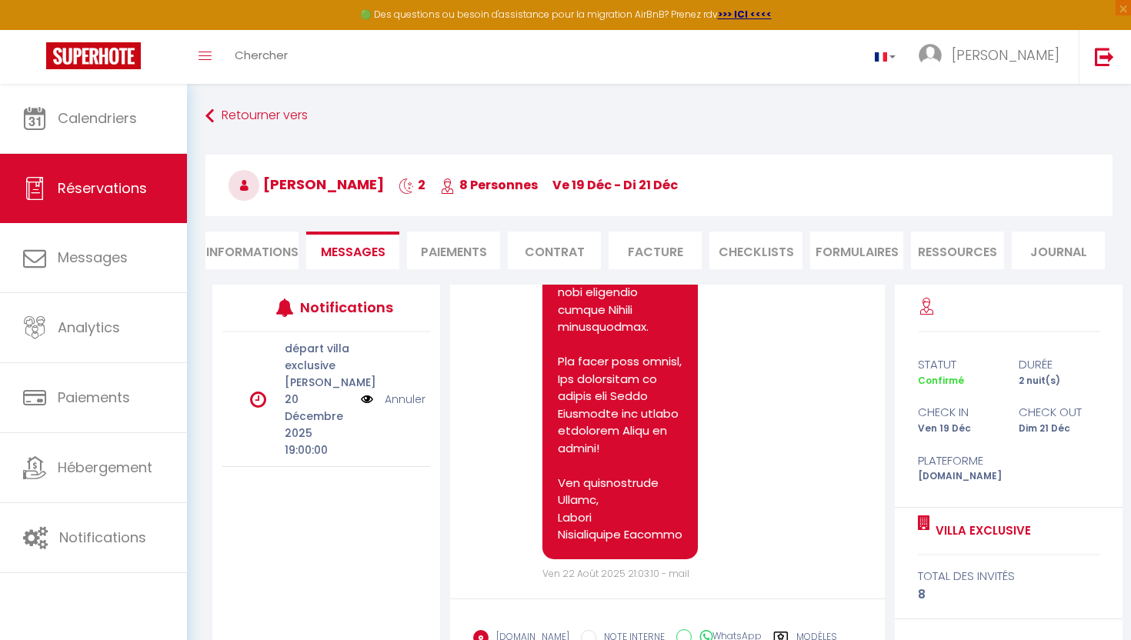
click at [805, 633] on label "Modèles" at bounding box center [816, 639] width 41 height 19
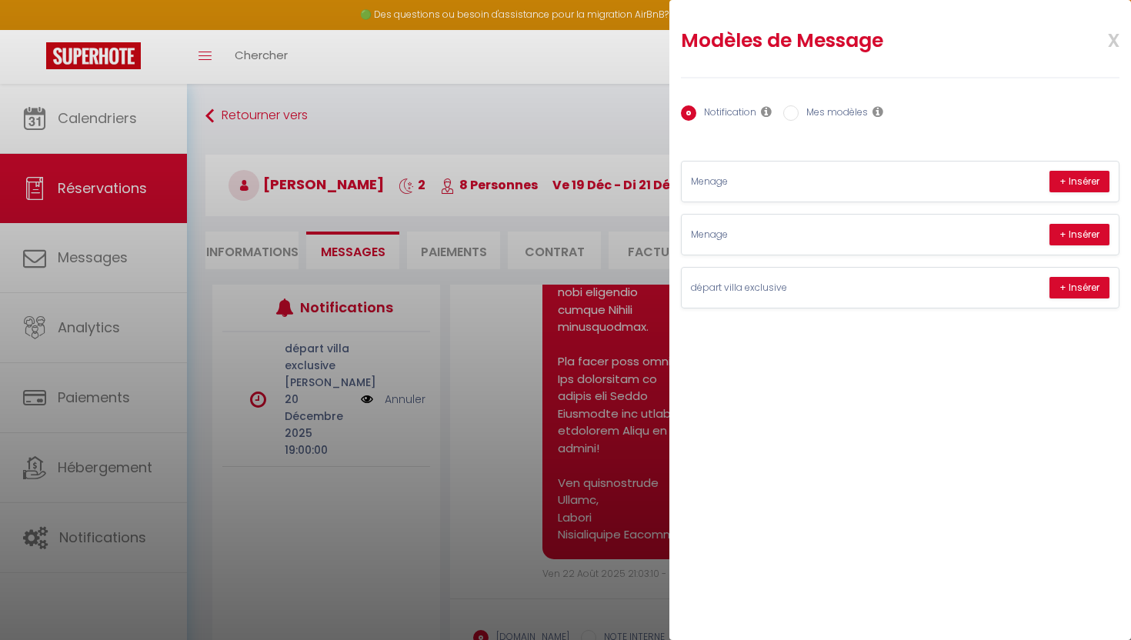
click at [798, 103] on div "Notification Mes modèles" at bounding box center [900, 114] width 438 height 32
click at [798, 110] on label "Mes modèles" at bounding box center [832, 113] width 69 height 17
click at [798, 110] on input "Mes modèles" at bounding box center [790, 112] width 15 height 15
radio input "true"
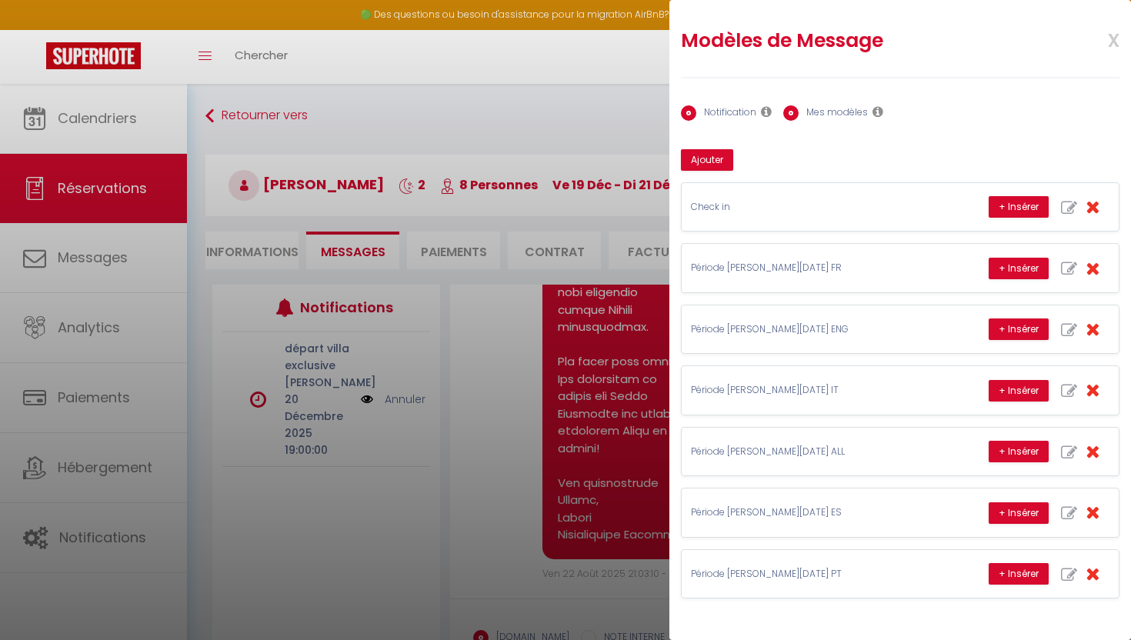
radio input "false"
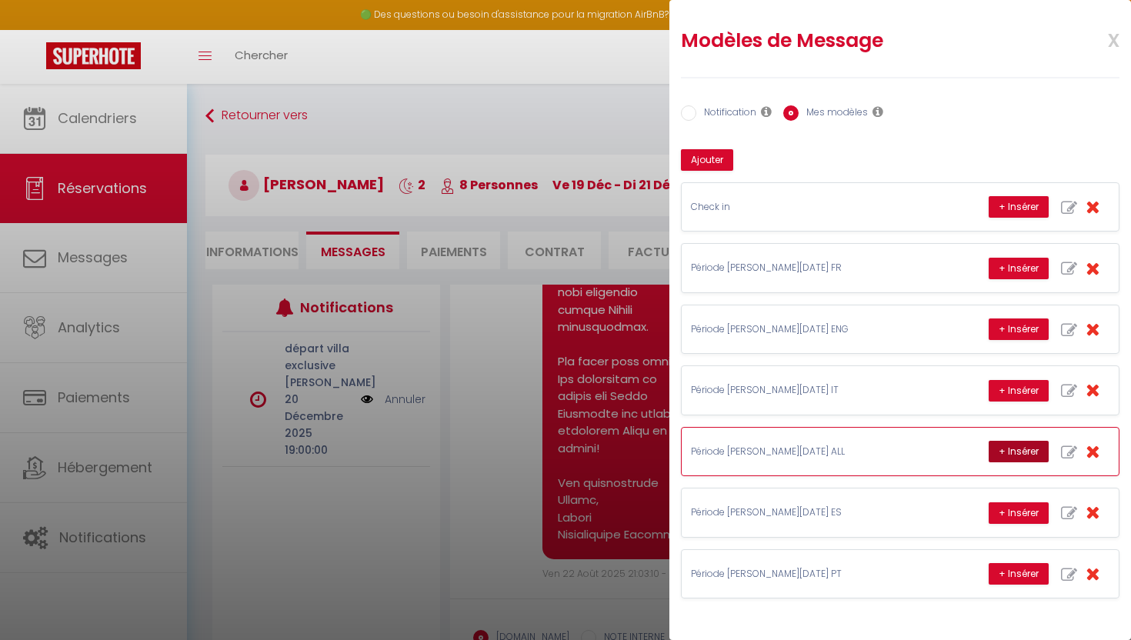
click at [1004, 452] on button "+ Insérer" at bounding box center [1018, 452] width 60 height 22
type textarea "Hallo und vielen Dank für Ihre Buchung! 😊 Wir freuen uns, Sie in [GEOGRAPHIC_DA…"
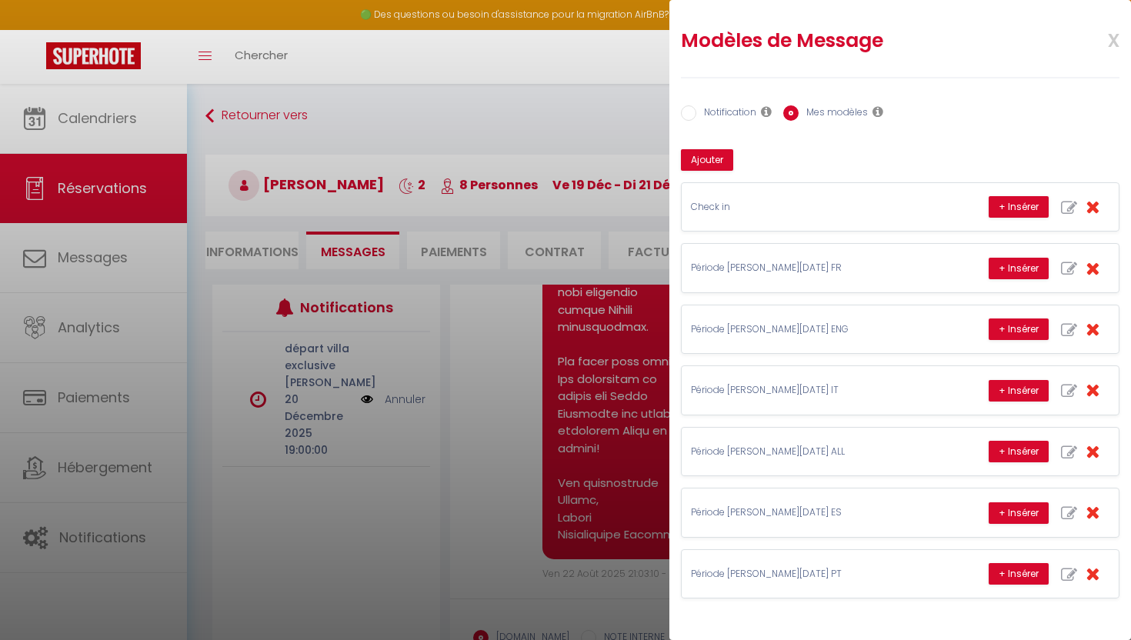
scroll to position [145, 0]
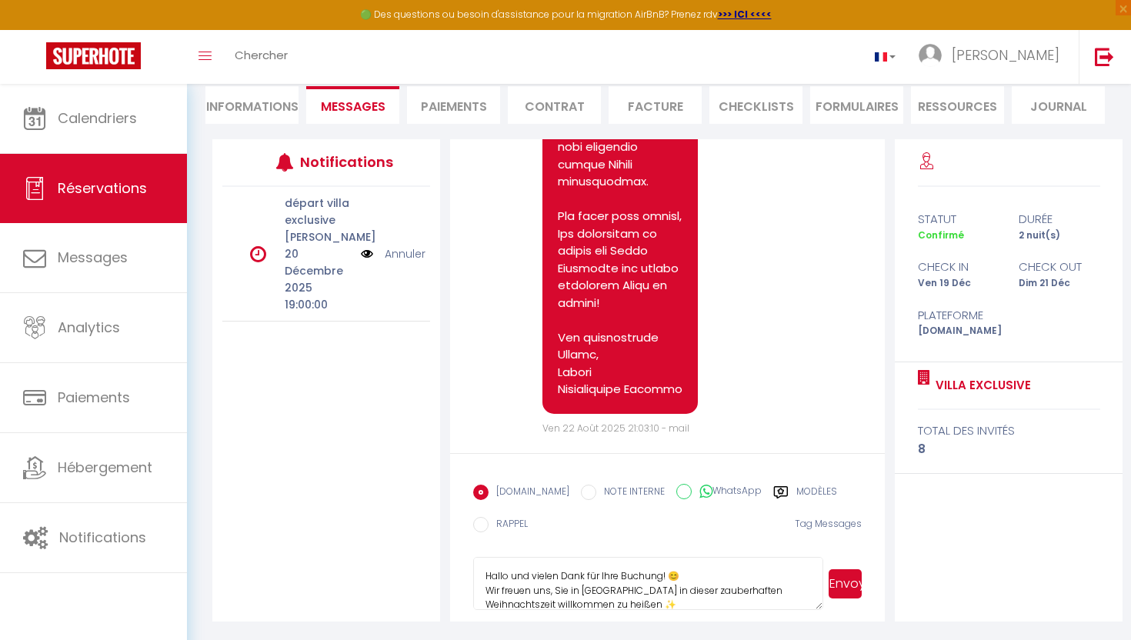
click at [840, 581] on button "Envoyer" at bounding box center [844, 583] width 33 height 29
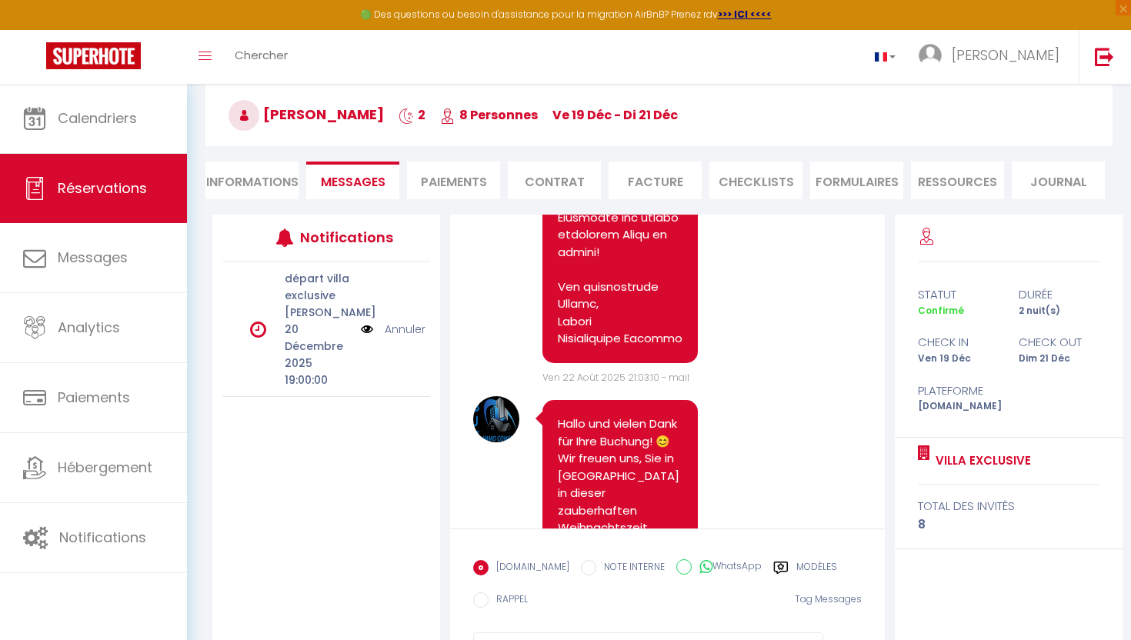
scroll to position [0, 0]
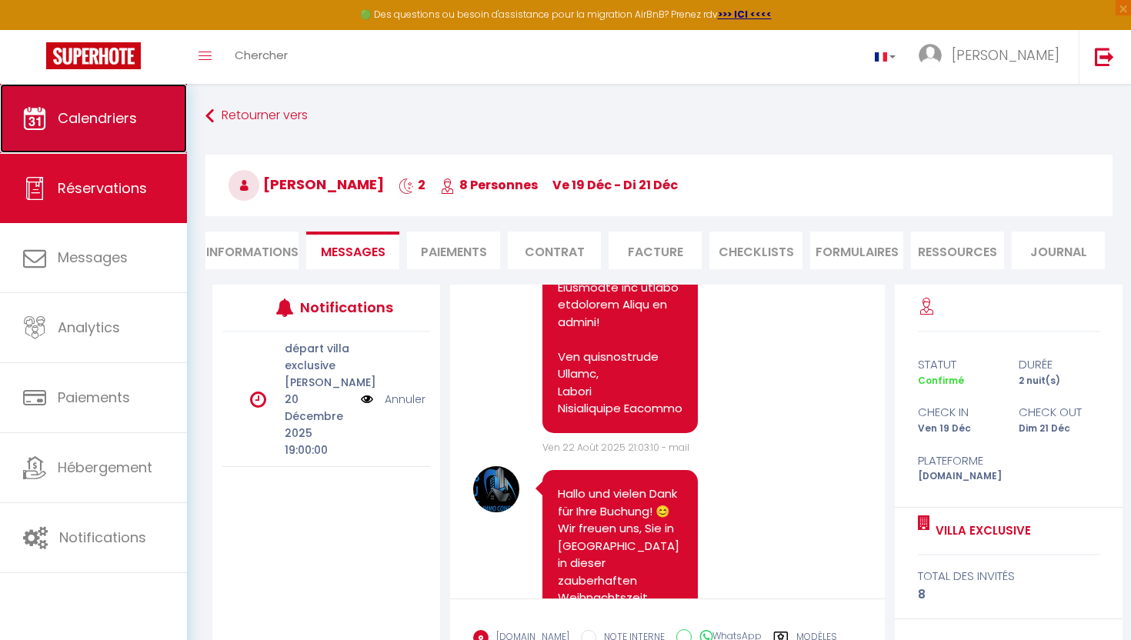
click at [121, 134] on link "Calendriers" at bounding box center [93, 118] width 187 height 69
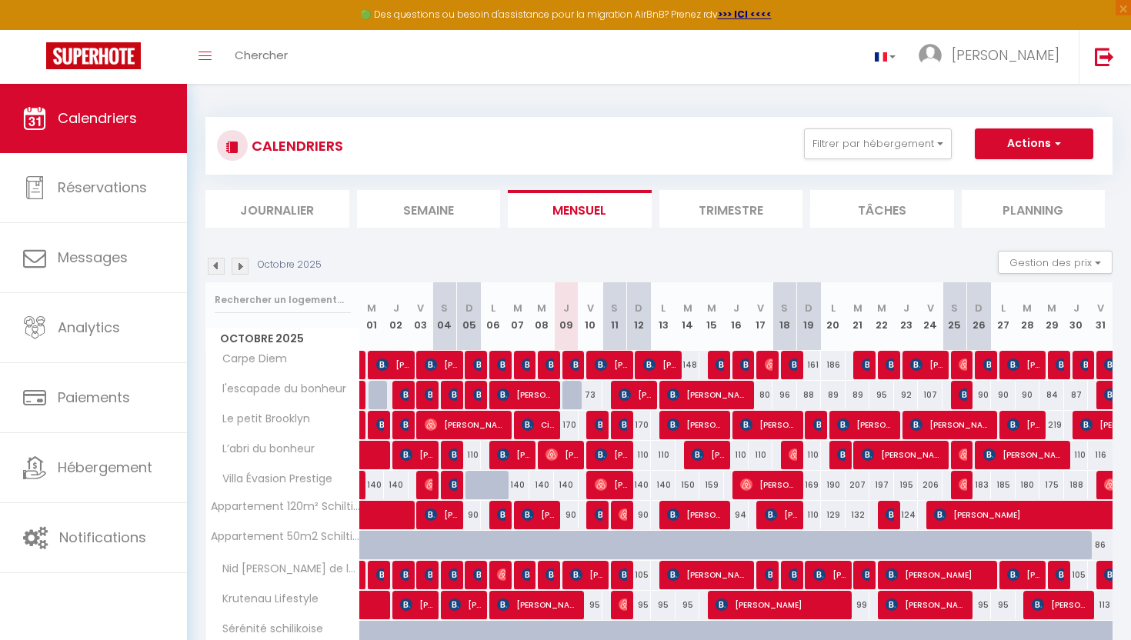
click at [244, 265] on img at bounding box center [240, 266] width 17 height 17
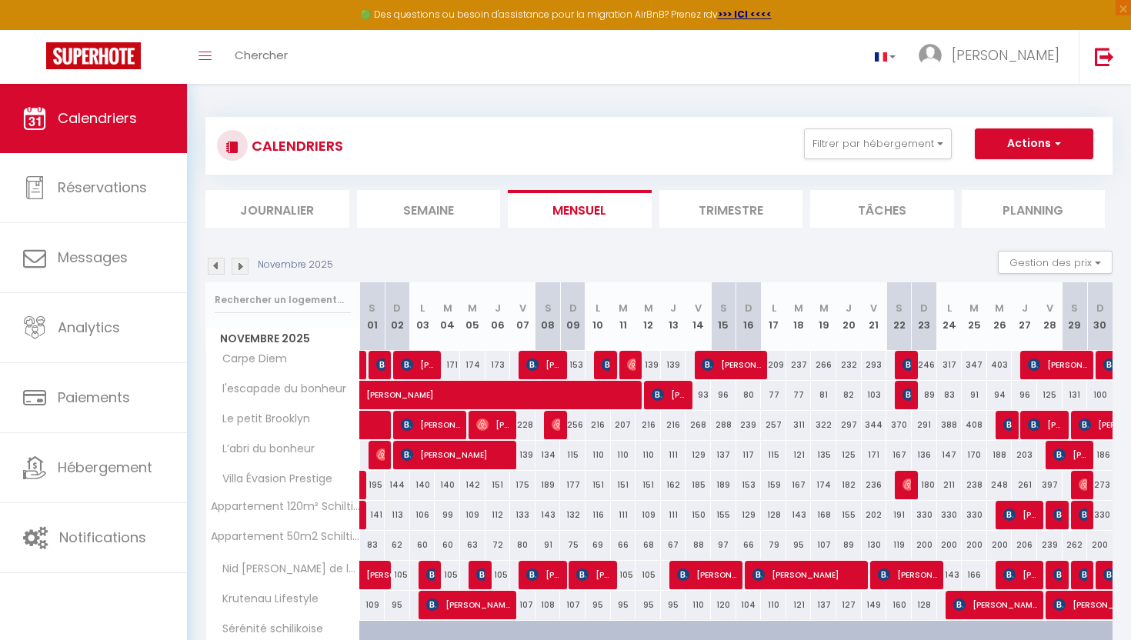
click at [244, 265] on img at bounding box center [240, 266] width 17 height 17
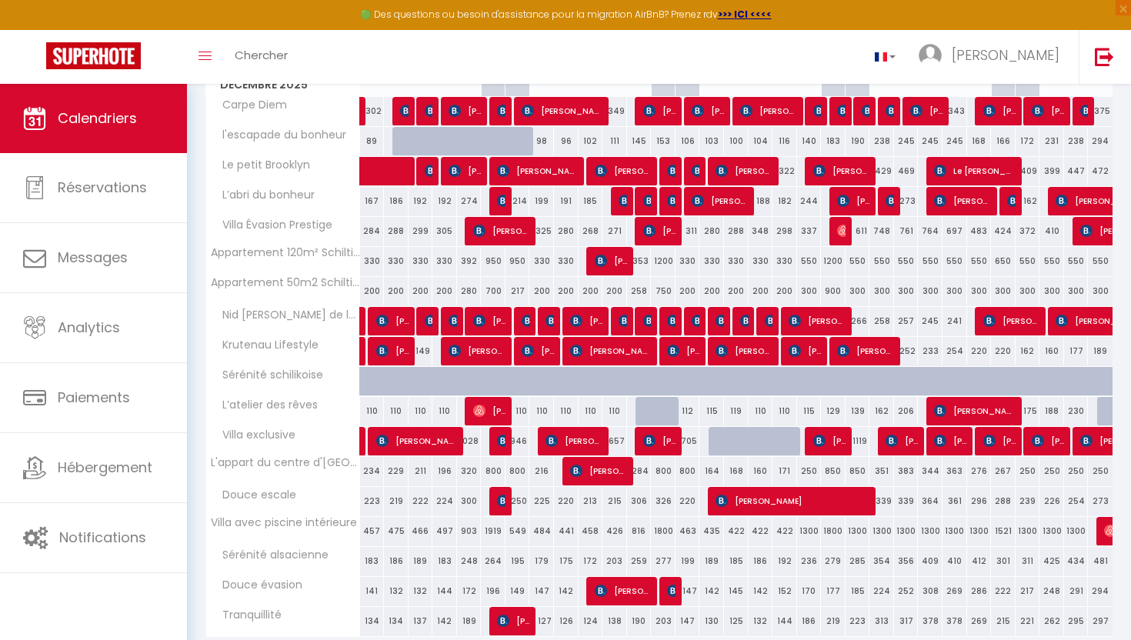
scroll to position [255, 0]
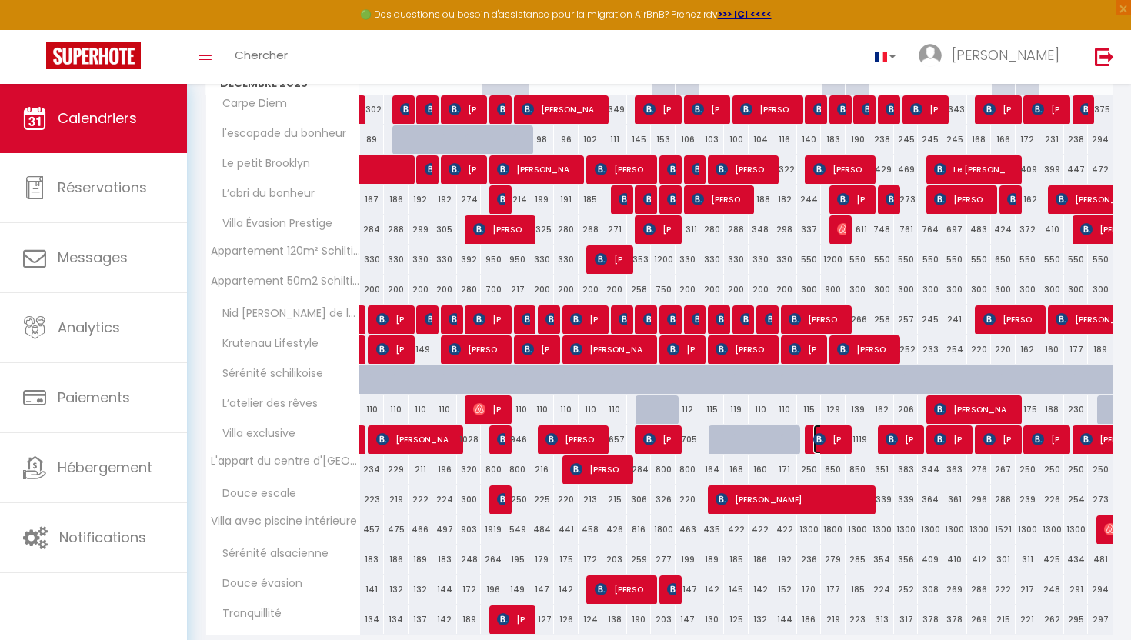
click at [831, 442] on span "[PERSON_NAME]" at bounding box center [829, 439] width 33 height 29
select select "OK"
select select "KO"
select select "0"
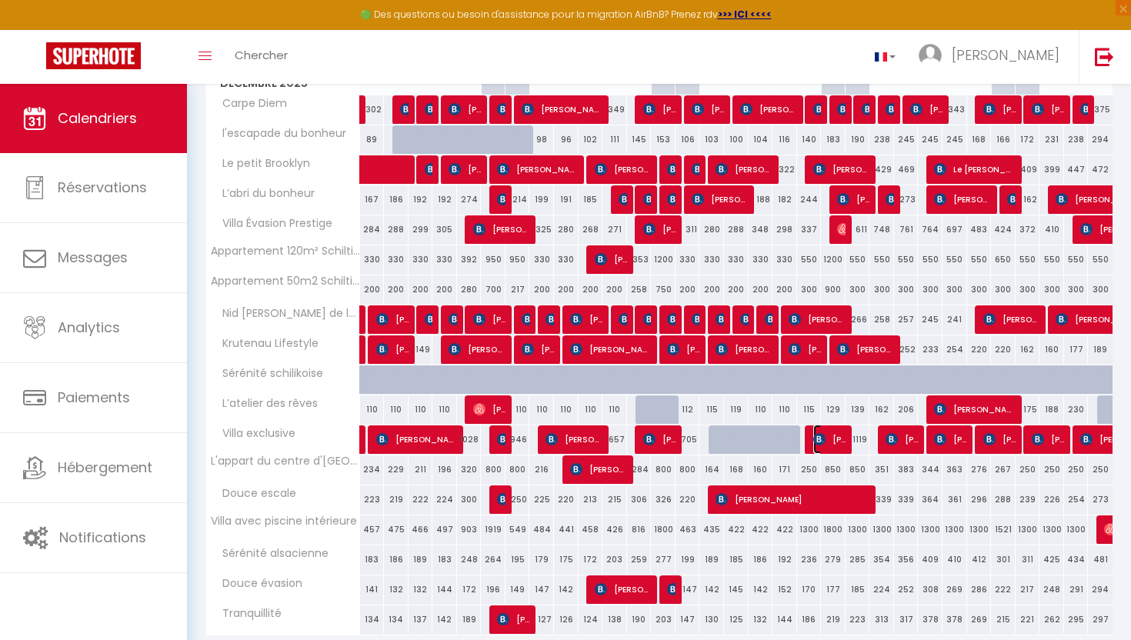
select select "1"
select select
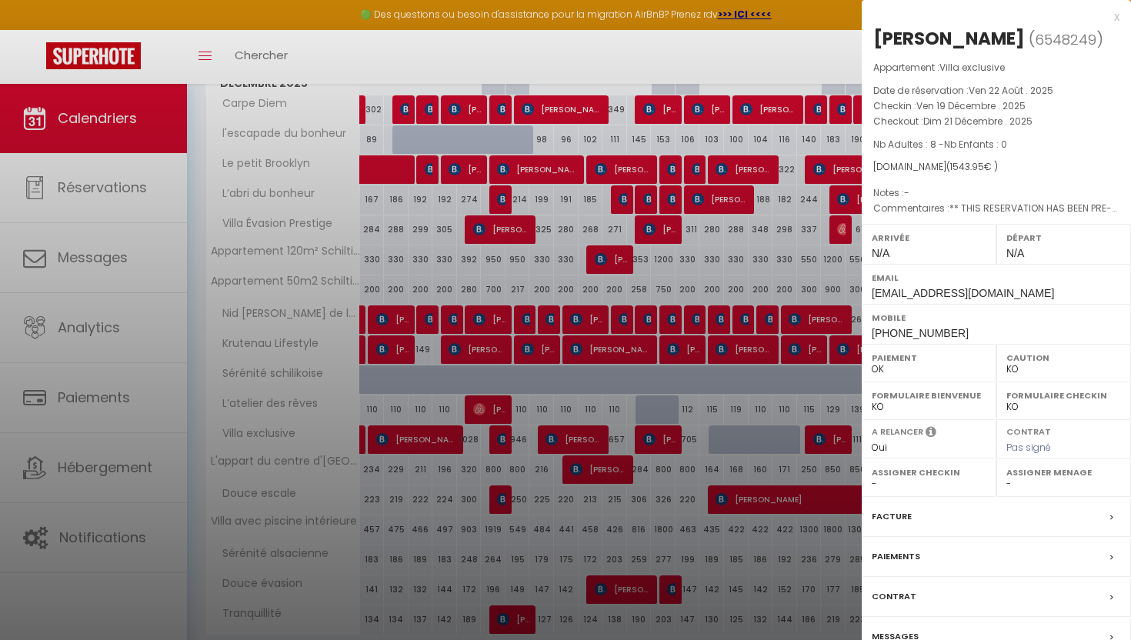
click at [1118, 12] on div "x" at bounding box center [990, 17] width 258 height 18
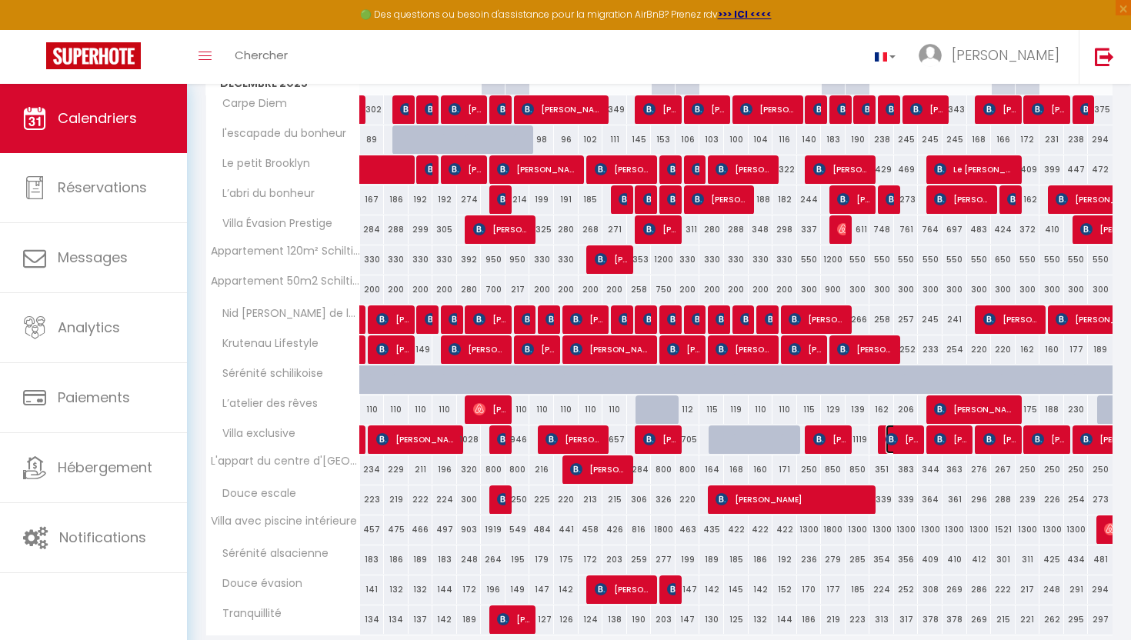
click at [908, 427] on span "[PERSON_NAME] [DATE][PERSON_NAME]" at bounding box center [901, 439] width 33 height 29
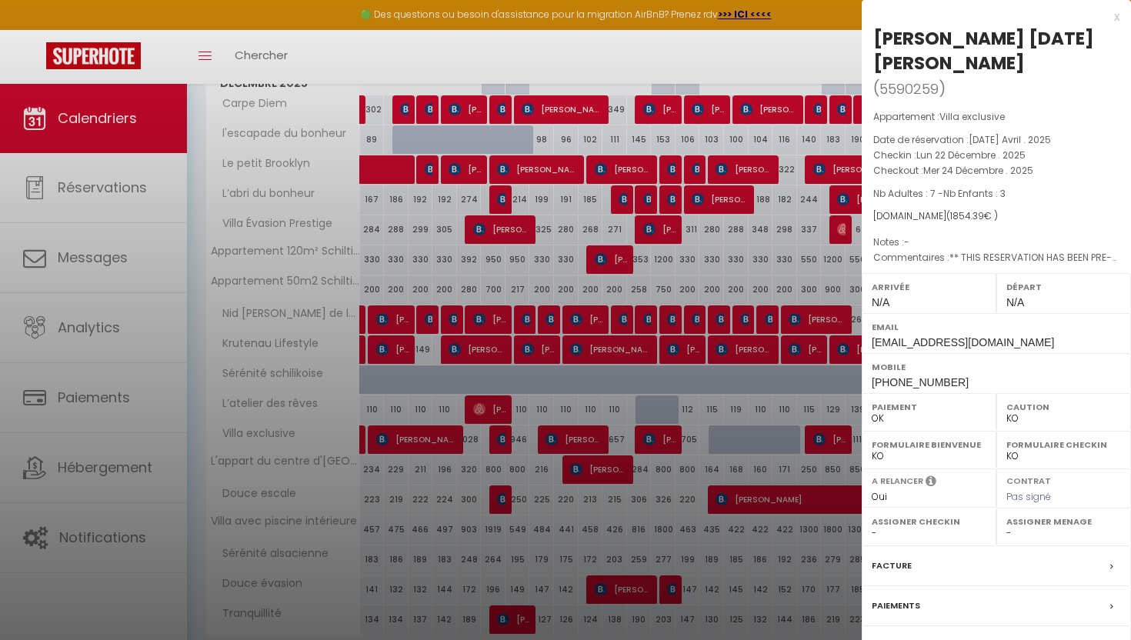
click at [885, 639] on label "Contrat" at bounding box center [893, 646] width 45 height 16
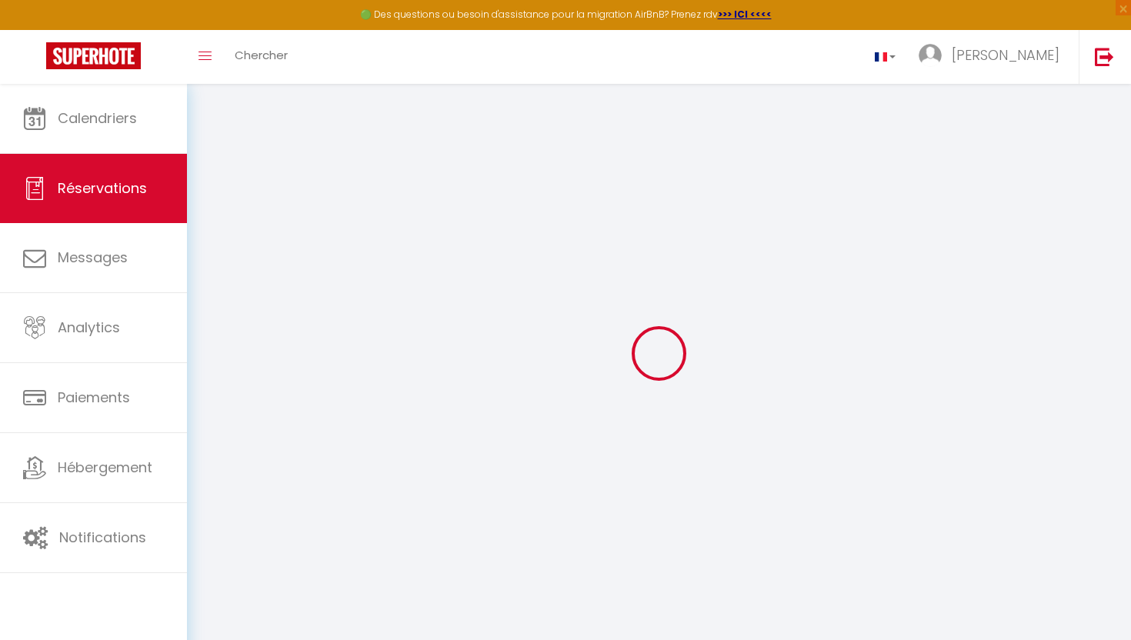
type input "[PERSON_NAME]"
type input "[DATE][PERSON_NAME]"
type input "[EMAIL_ADDRESS][DOMAIN_NAME]"
type input "[PHONE_NUMBER]"
type input "."
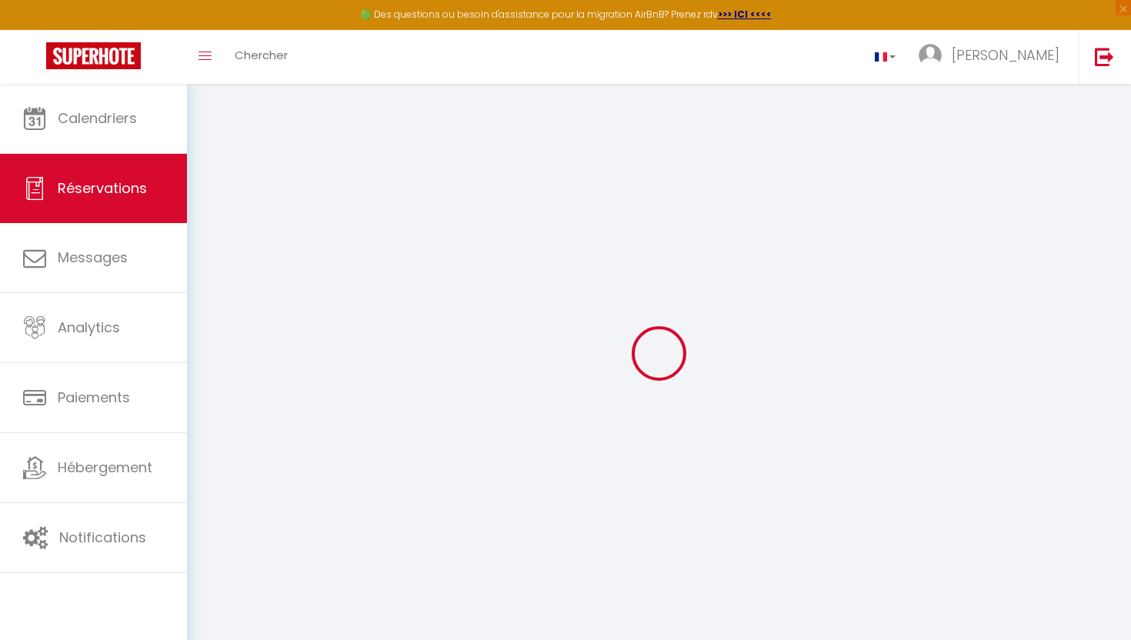
select select "FR"
type input "391.7"
type input "25.96"
select select "55458"
select select "1"
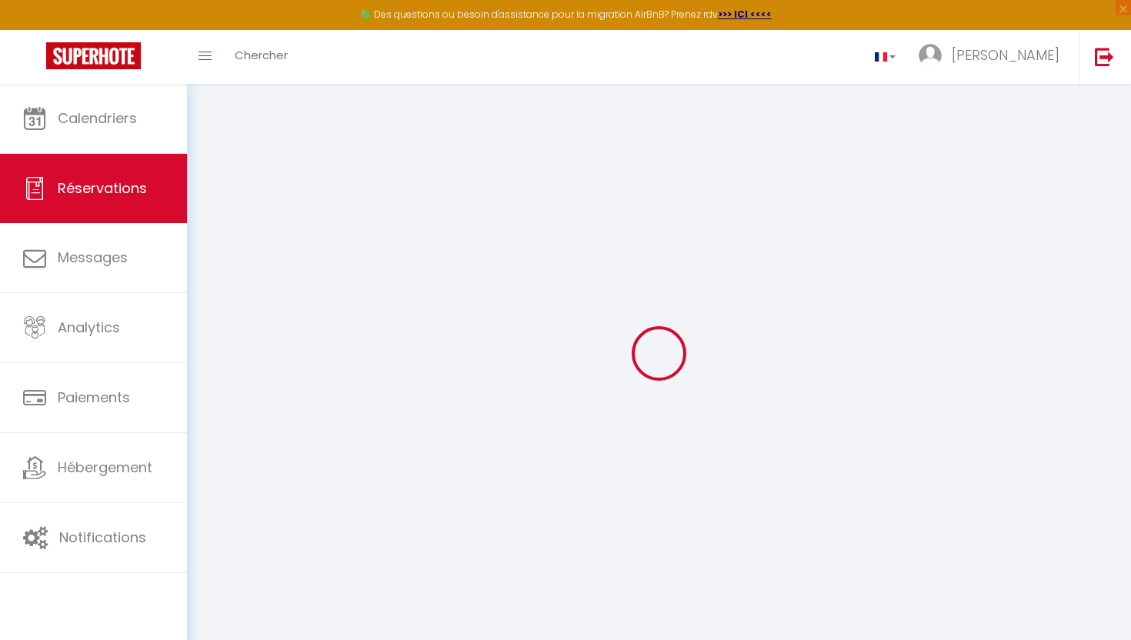
select select
type input "7"
type input "3"
select select "12"
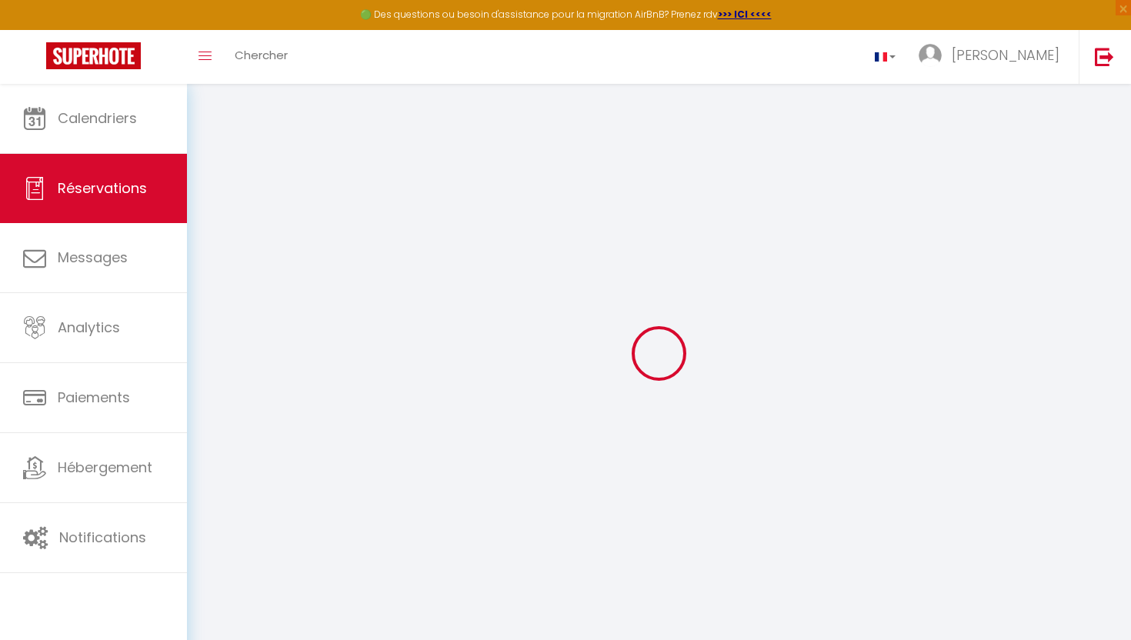
select select
type input "1681.47"
checkbox input "false"
select select "2"
type input "0"
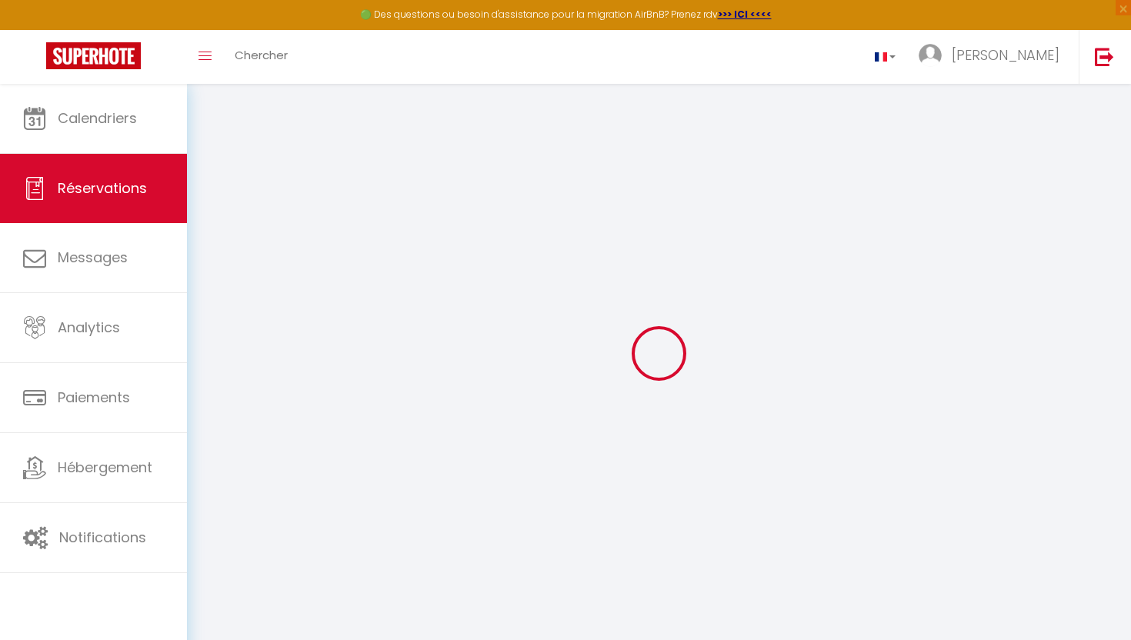
type input "0"
select select
select select "14"
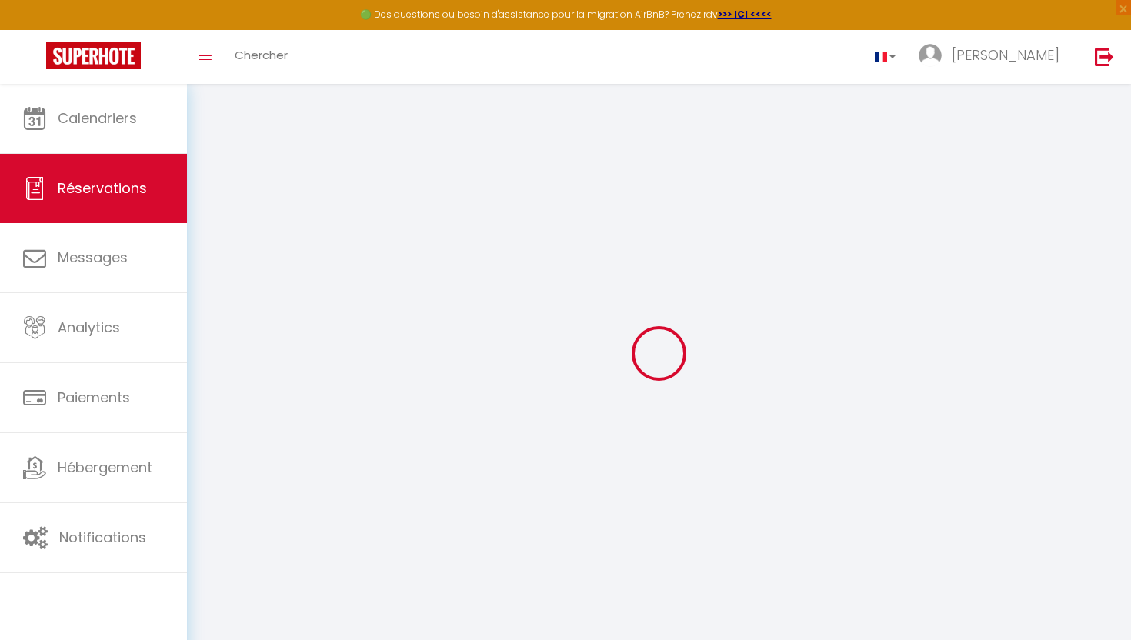
checkbox input "false"
select select
checkbox input "false"
select select
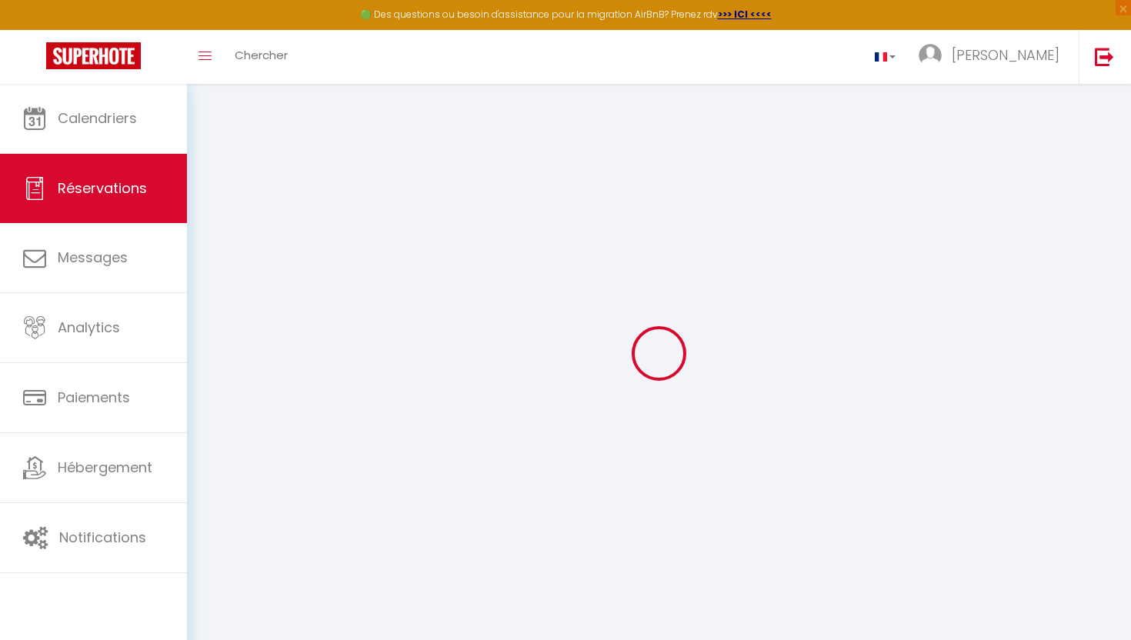
select select
checkbox input "false"
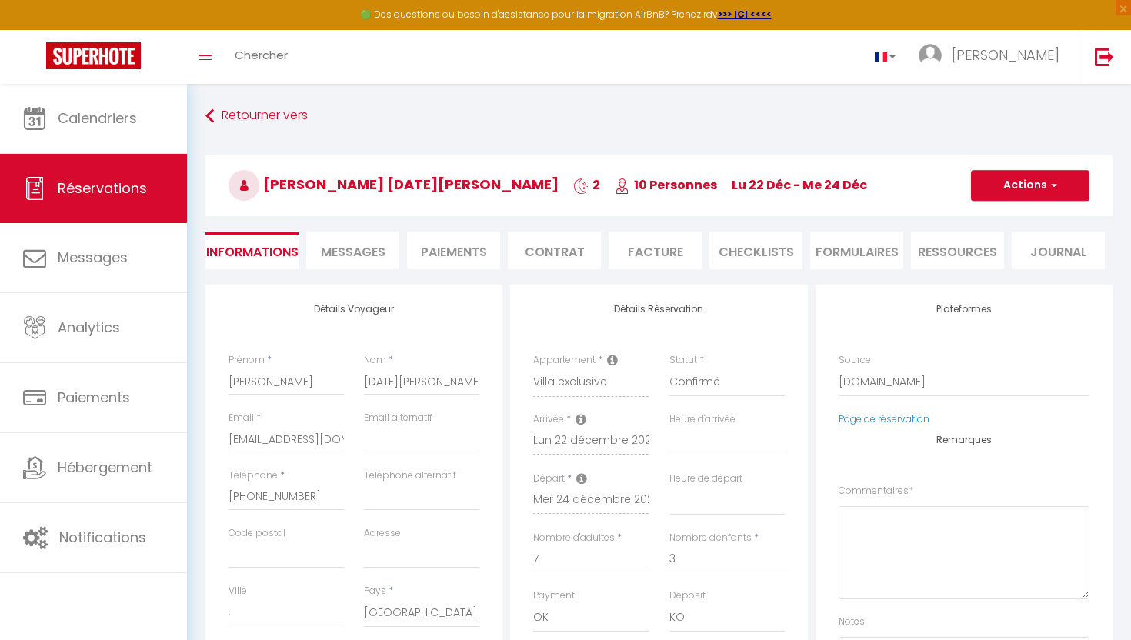
select select
checkbox input "false"
type textarea "** THIS RESERVATION HAS BEEN PRE-PAID ** An extra bed/crib was requested. BOOKI…"
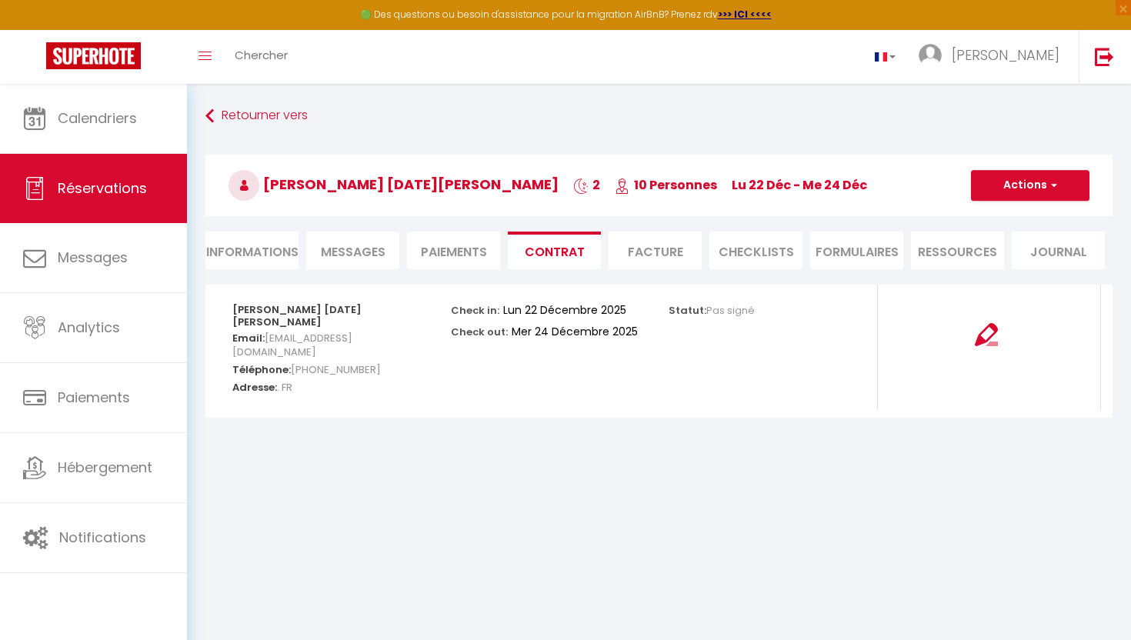
click at [275, 258] on li "Informations" at bounding box center [251, 251] width 93 height 38
select select
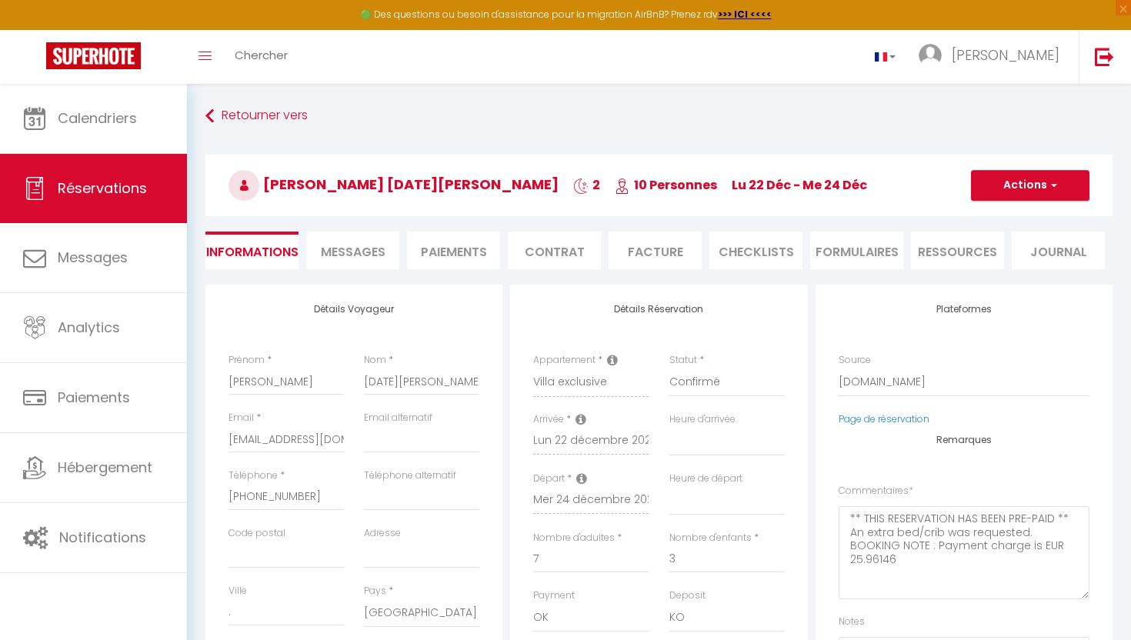
click at [337, 248] on span "Messages" at bounding box center [353, 252] width 65 height 18
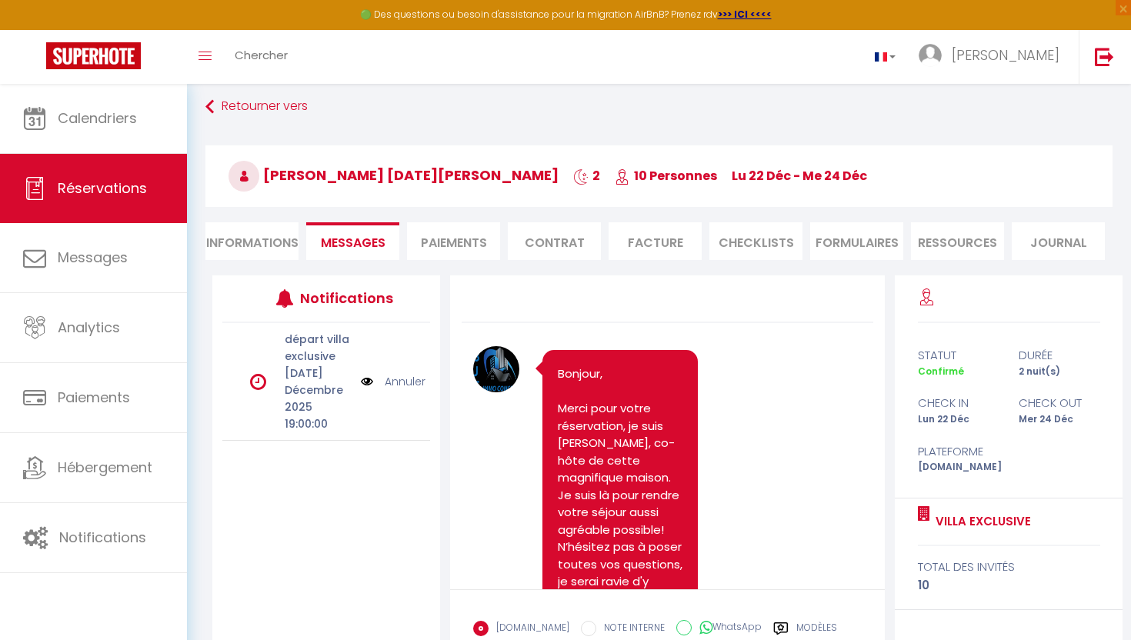
scroll to position [26, 0]
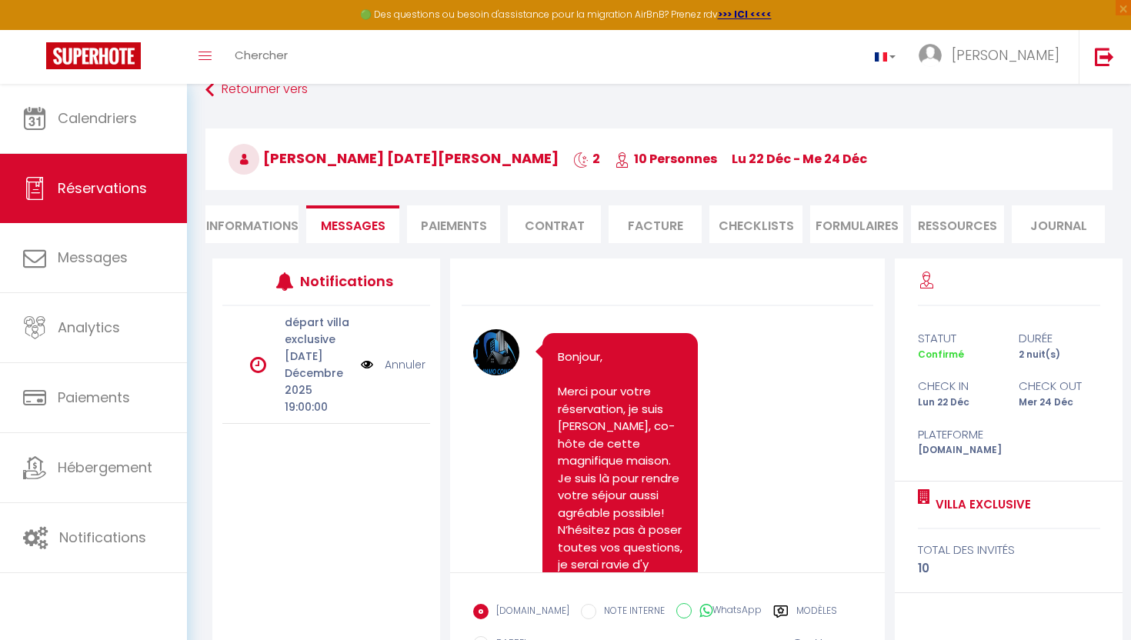
click at [804, 601] on div "[DOMAIN_NAME] NOTE INTERNE WhatsApp Modèles" at bounding box center [655, 612] width 364 height 32
click at [803, 605] on label "Modèles" at bounding box center [816, 613] width 41 height 19
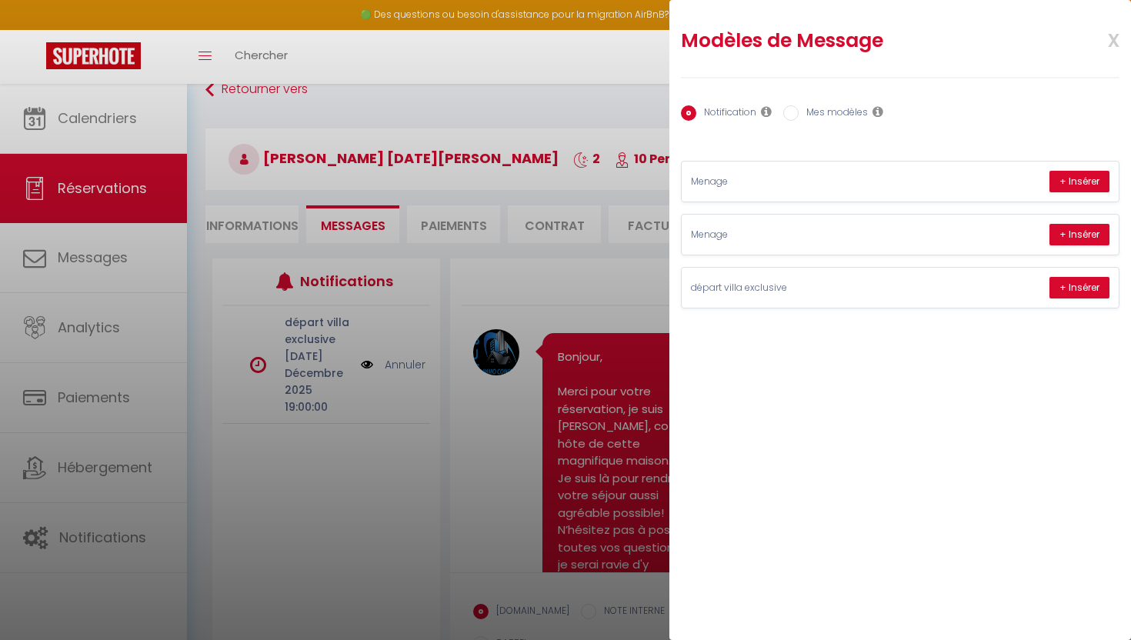
click at [807, 115] on label "Mes modèles" at bounding box center [832, 113] width 69 height 17
click at [798, 115] on input "Mes modèles" at bounding box center [790, 112] width 15 height 15
radio input "true"
radio input "false"
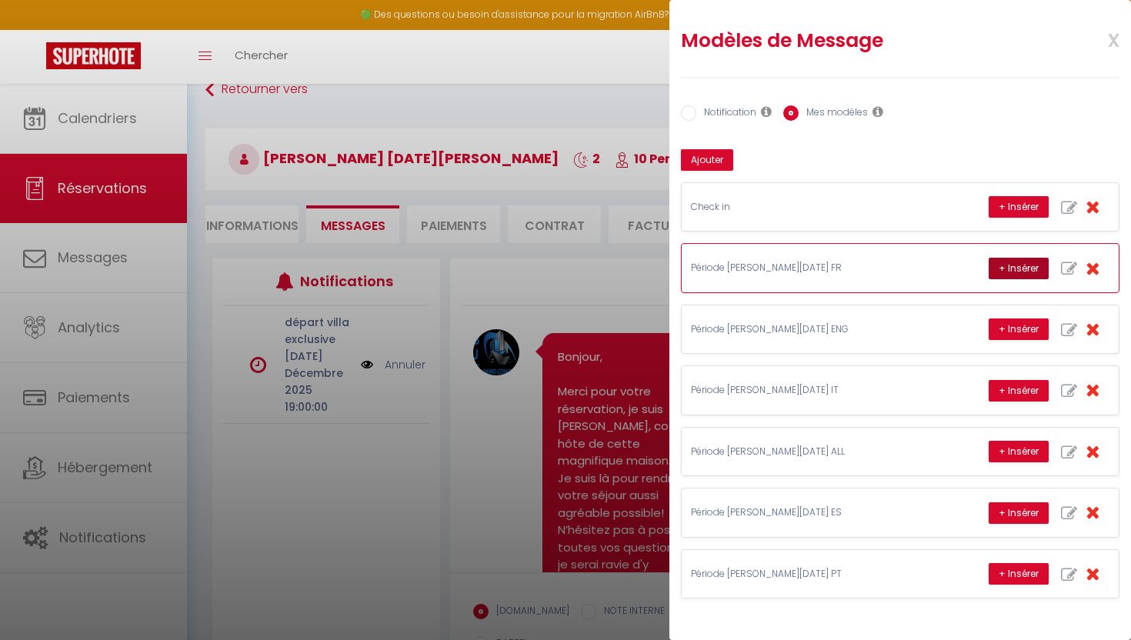
click at [1030, 277] on button "+ Insérer" at bounding box center [1018, 269] width 60 height 22
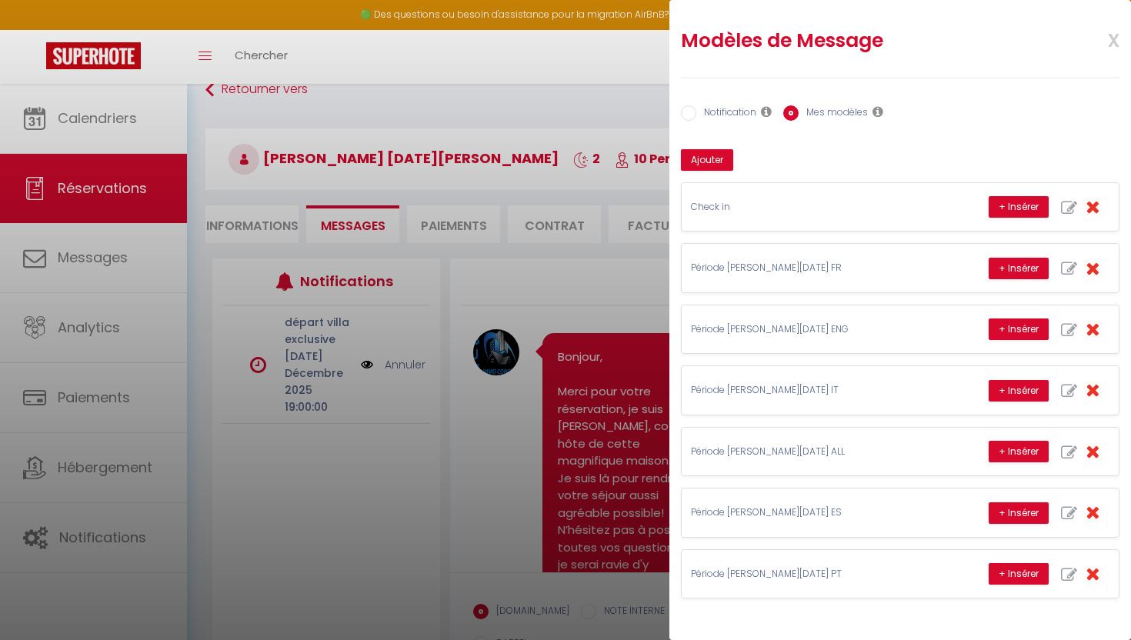
type textarea "Bonjour et merci pour votre réservation ! 😊 Nous sommes ravis de vous accueilli…"
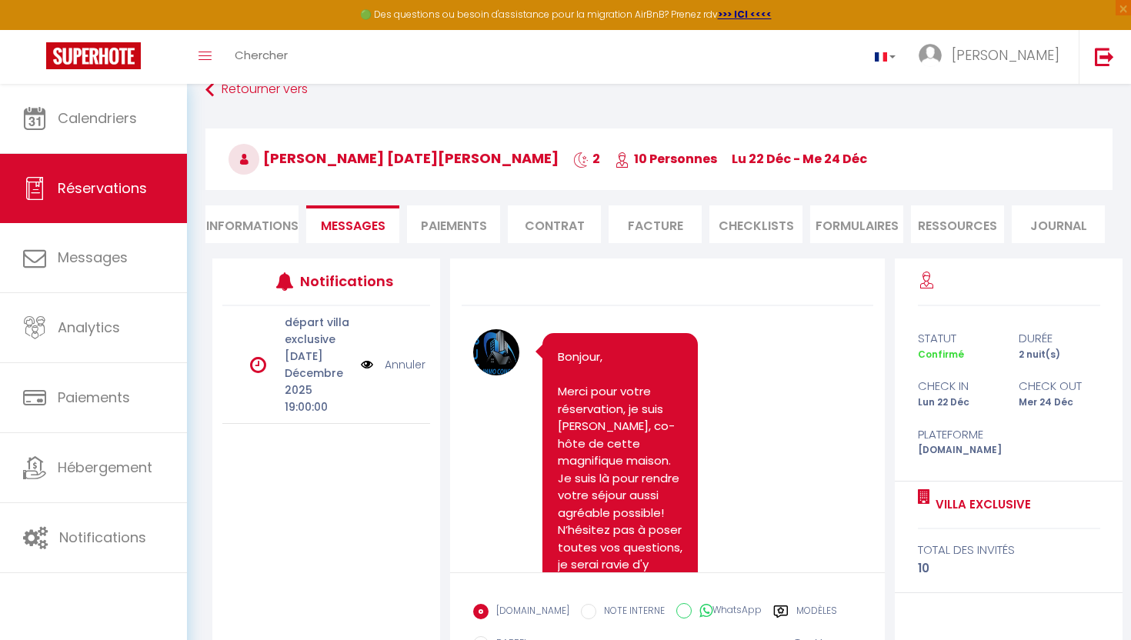
scroll to position [145, 0]
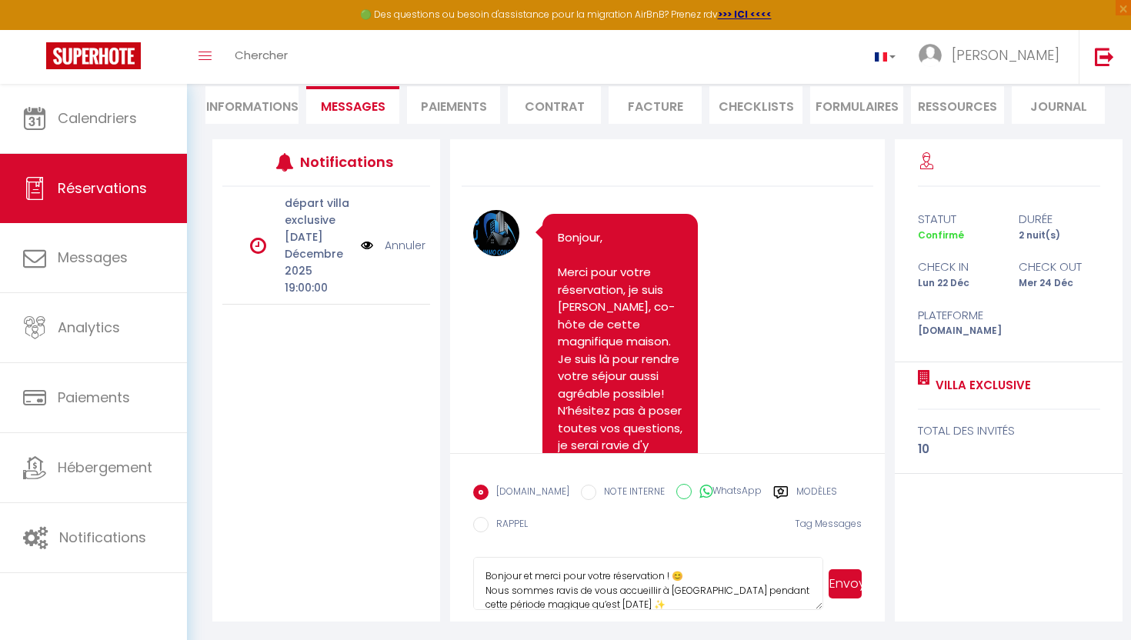
click at [845, 588] on button "Envoyer" at bounding box center [844, 583] width 33 height 29
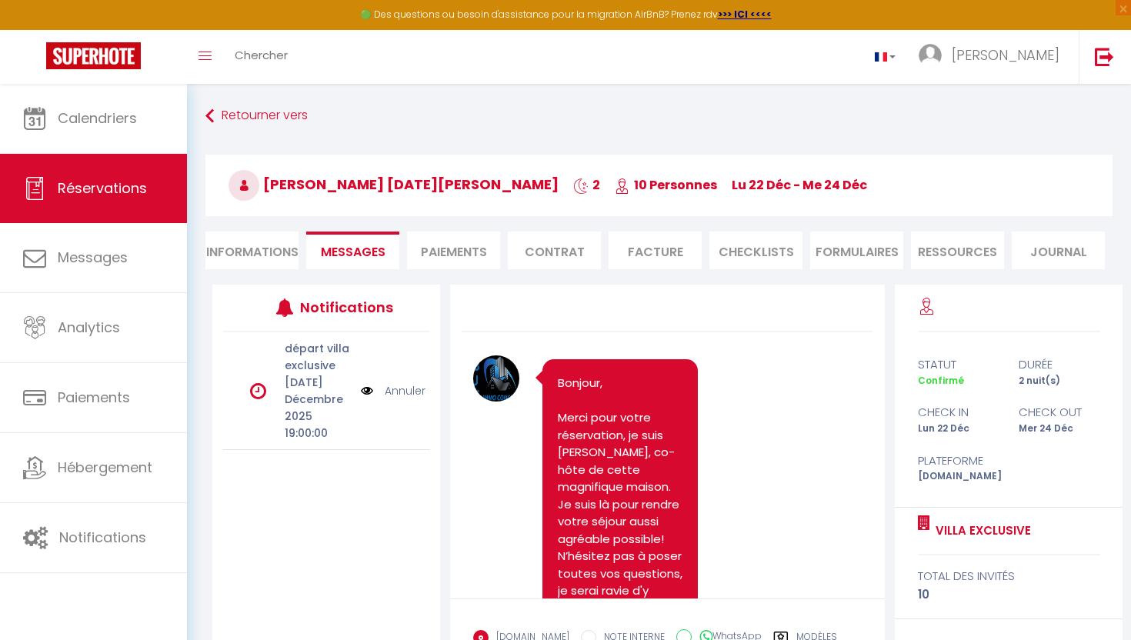
scroll to position [818, 0]
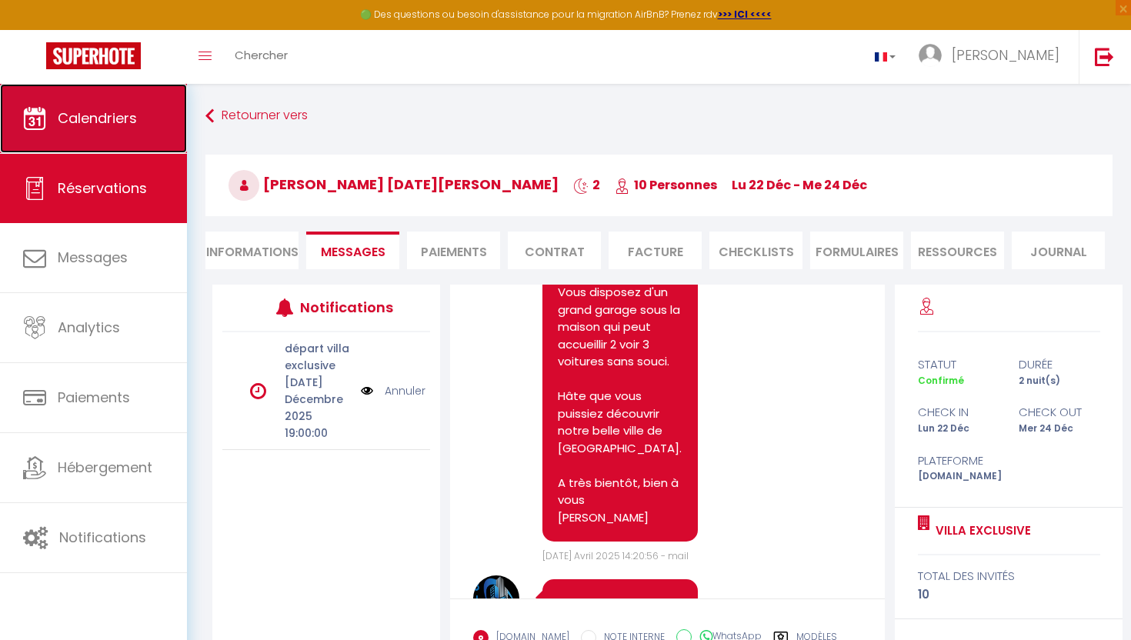
click at [122, 127] on span "Calendriers" at bounding box center [97, 117] width 79 height 19
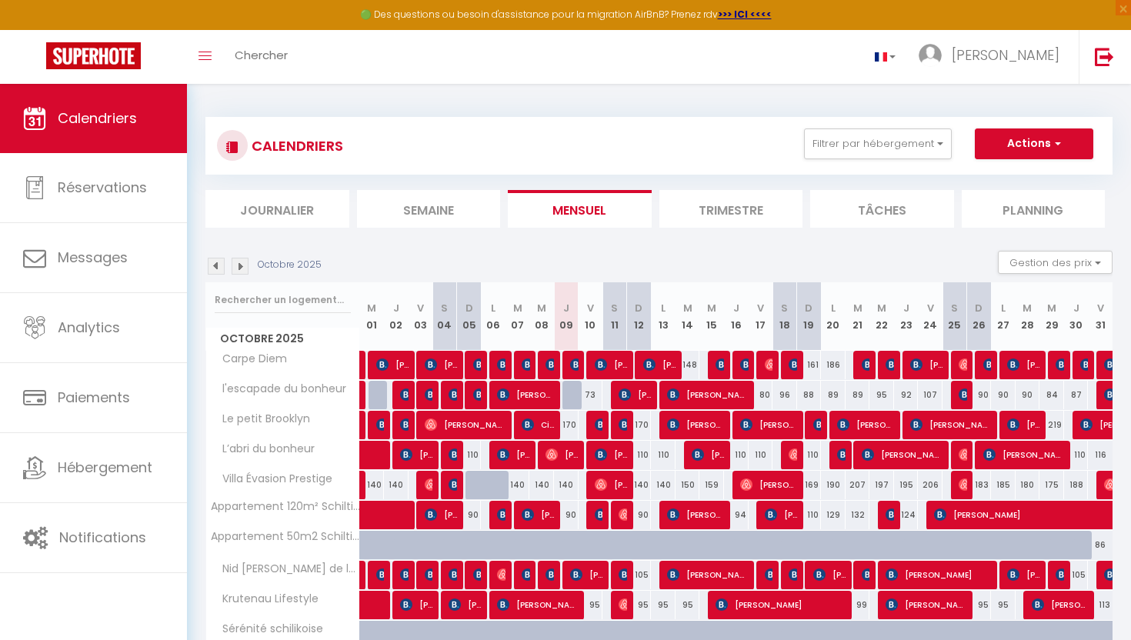
click at [251, 266] on div "Octobre 2025" at bounding box center [265, 266] width 121 height 17
click at [249, 267] on div "Octobre 2025" at bounding box center [265, 266] width 121 height 17
click at [247, 265] on img at bounding box center [240, 266] width 17 height 17
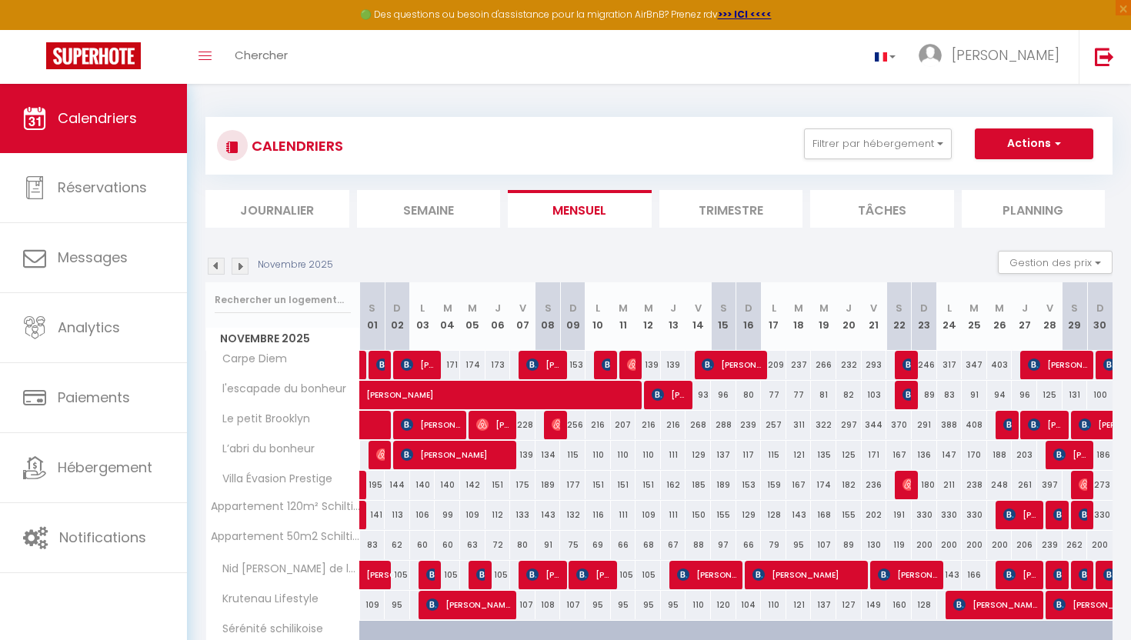
click at [247, 265] on img at bounding box center [240, 266] width 17 height 17
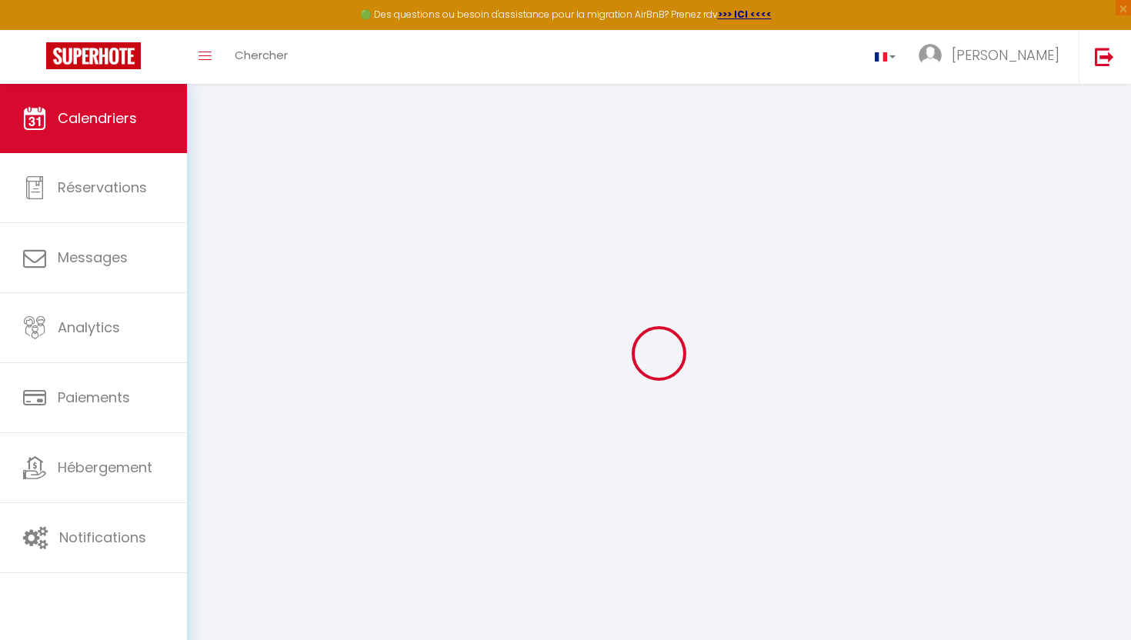
select select
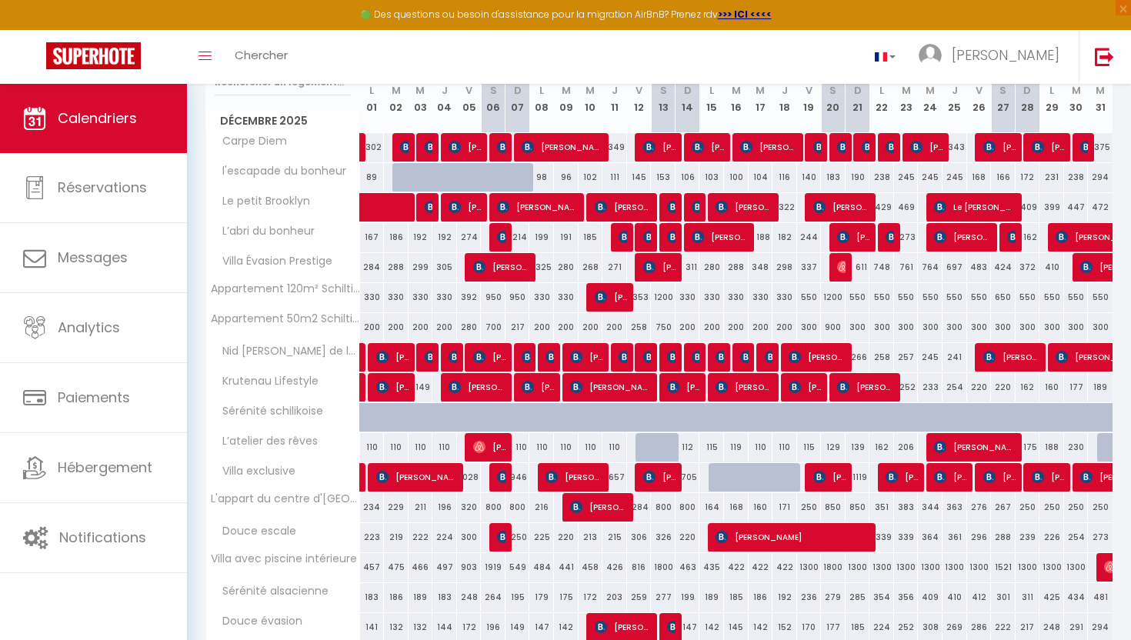
scroll to position [222, 0]
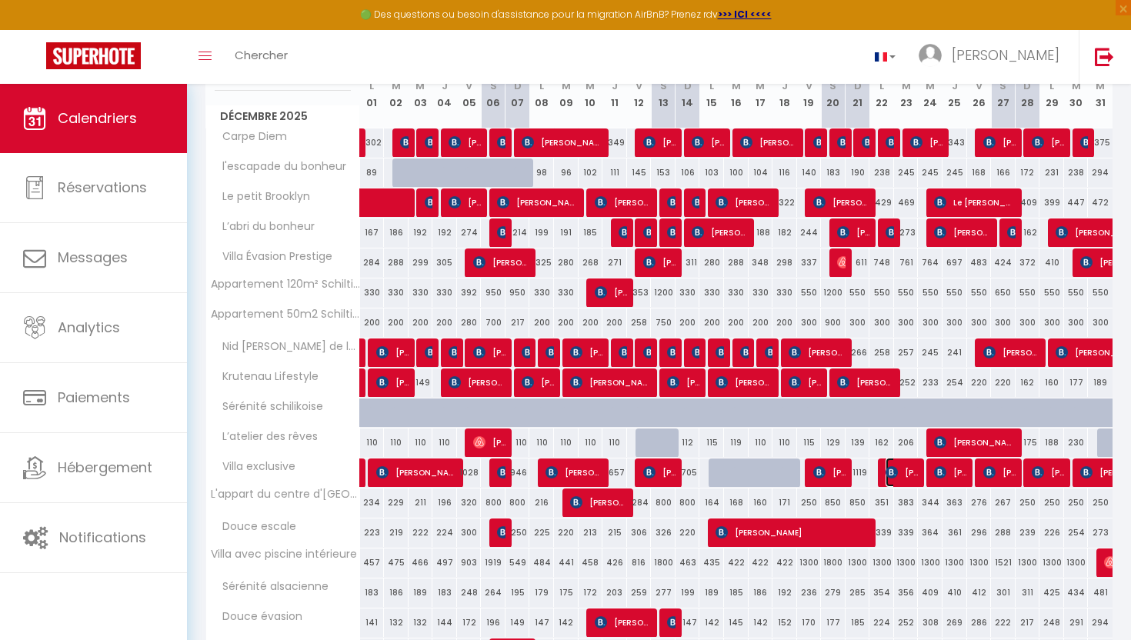
click at [907, 470] on span "[PERSON_NAME] [DATE][PERSON_NAME]" at bounding box center [901, 472] width 33 height 29
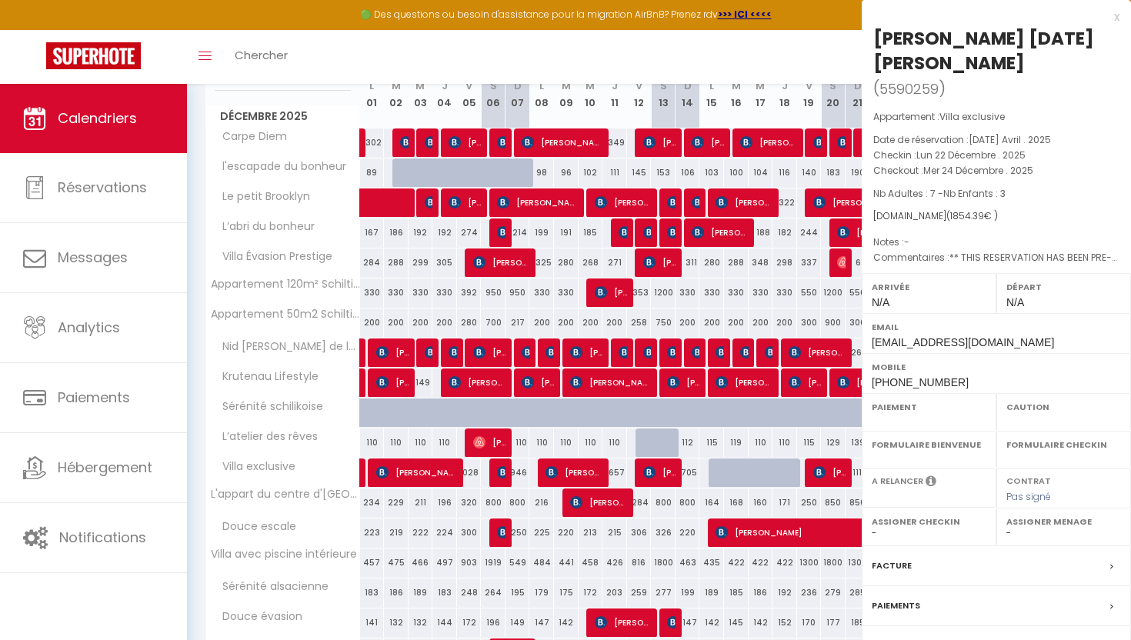
select select "OK"
select select "KO"
select select "0"
select select "1"
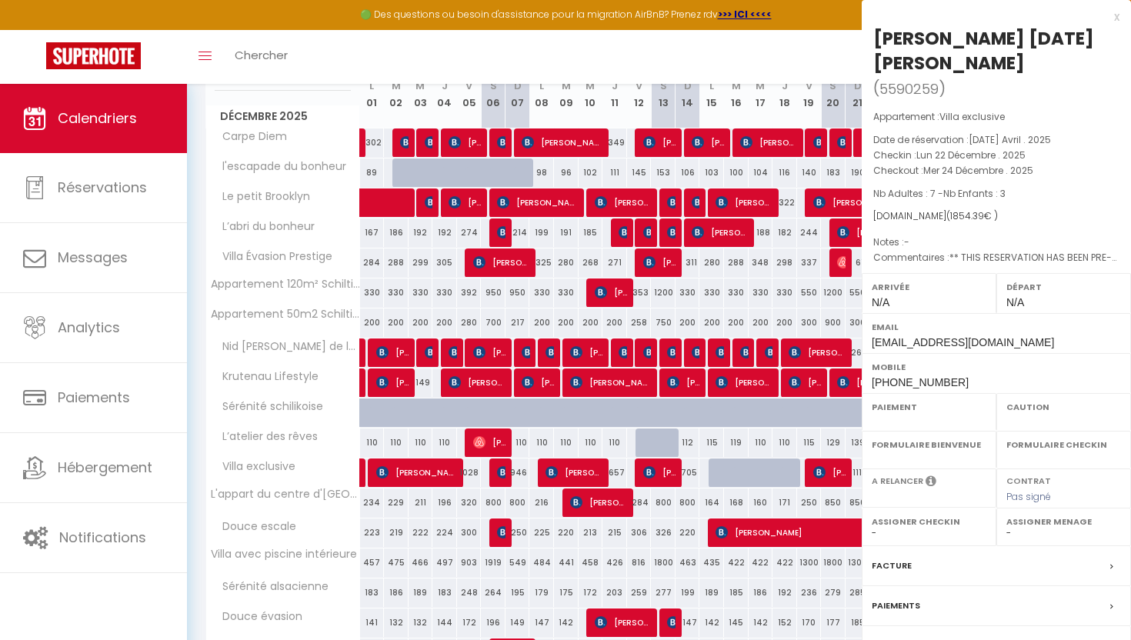
select select
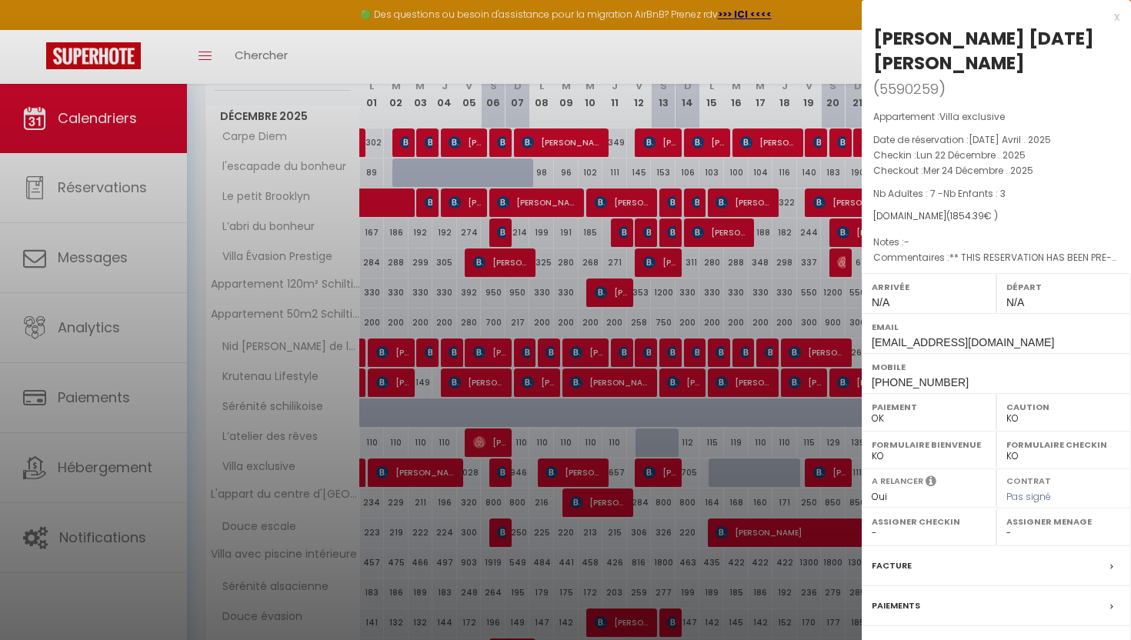
click at [1113, 24] on div "x" at bounding box center [990, 17] width 258 height 18
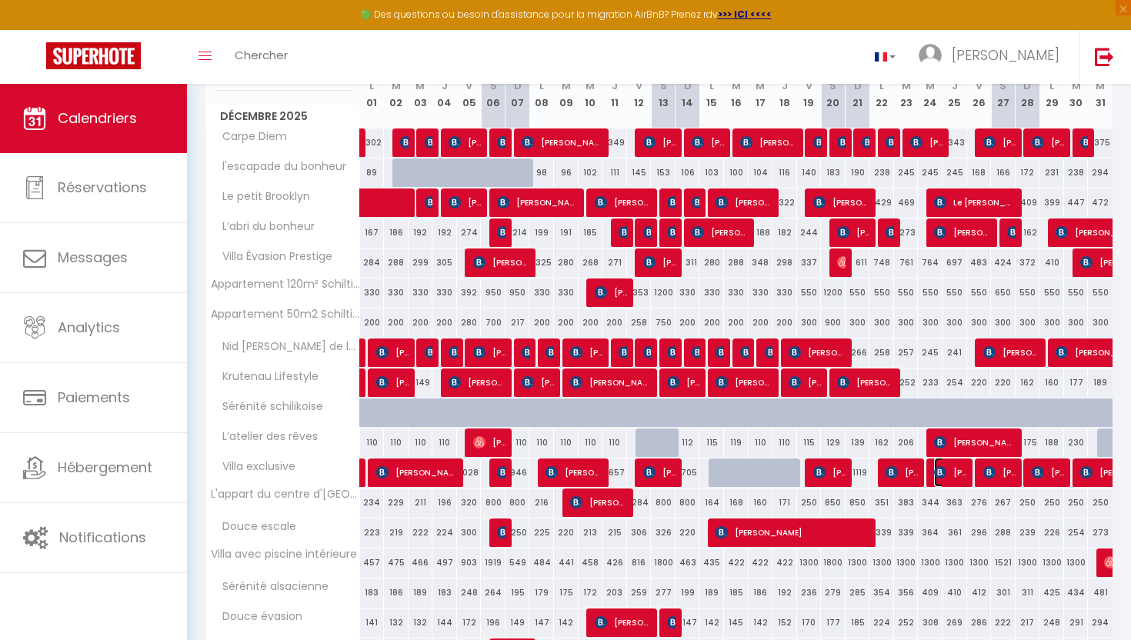
click at [956, 476] on span "[PERSON_NAME]" at bounding box center [950, 472] width 33 height 29
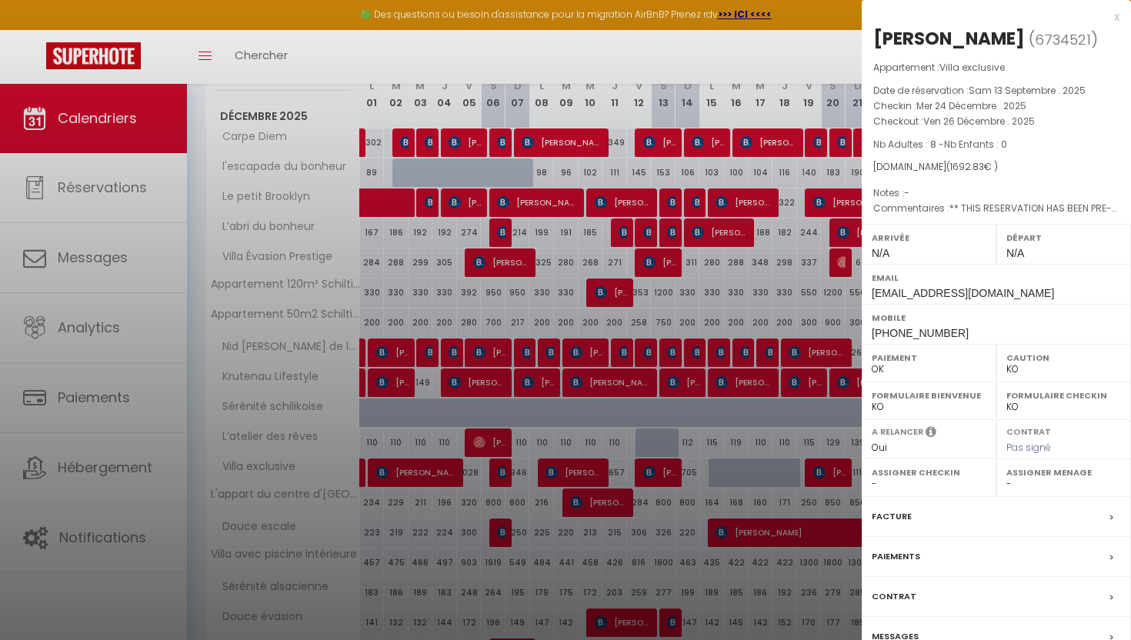
click at [1117, 19] on div "x" at bounding box center [990, 17] width 258 height 18
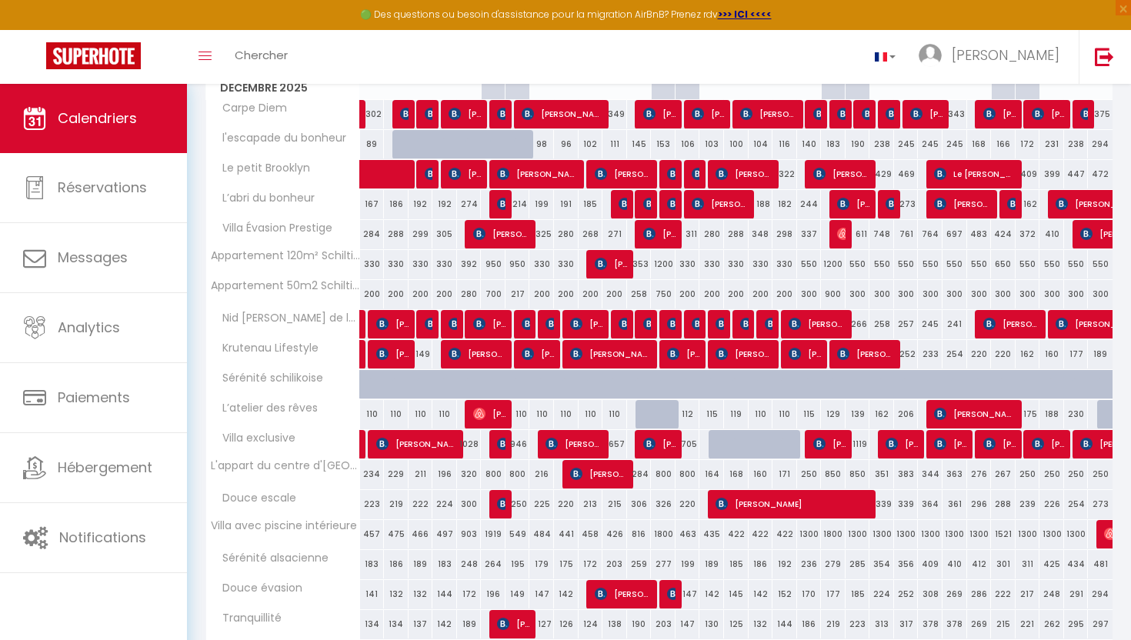
scroll to position [258, 0]
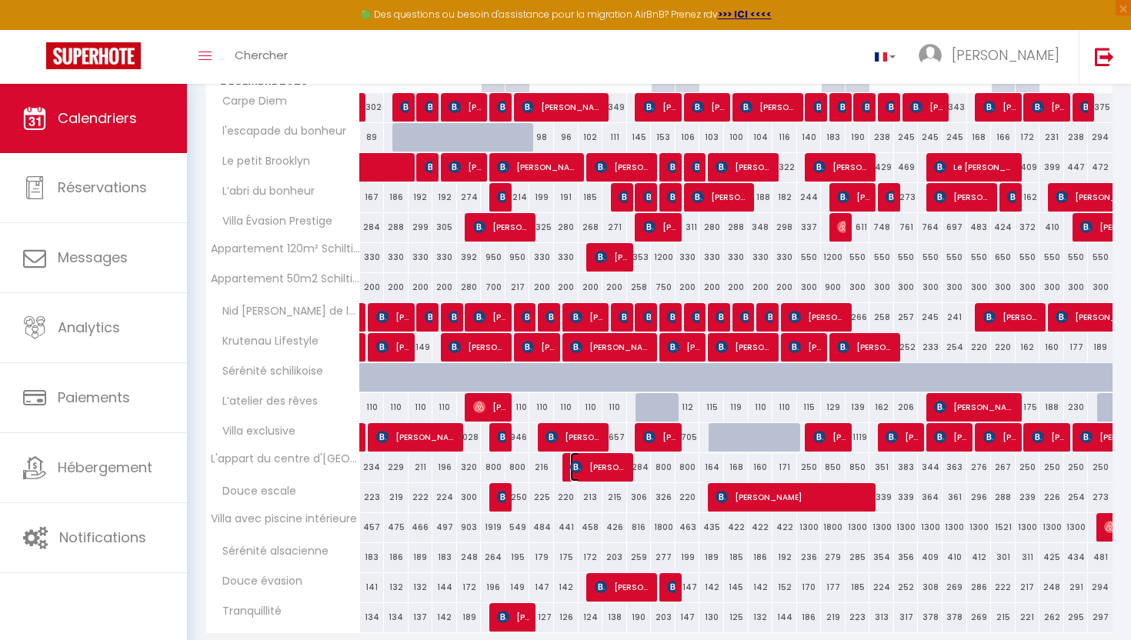
click at [616, 468] on span "[PERSON_NAME]" at bounding box center [599, 466] width 58 height 29
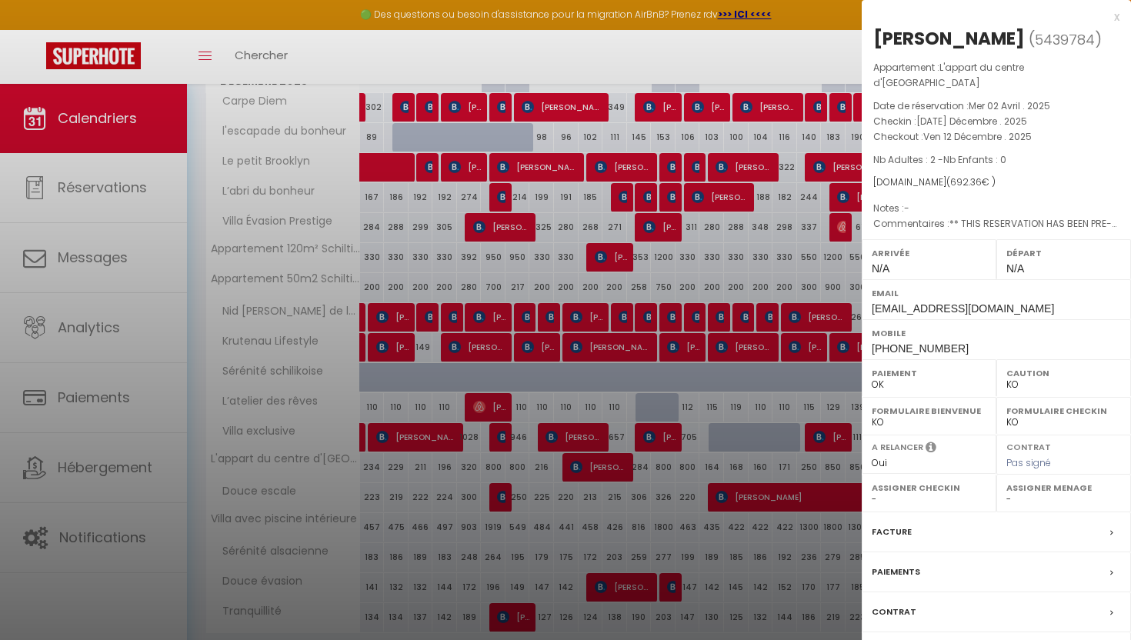
click at [891, 639] on label "Messages" at bounding box center [894, 652] width 47 height 16
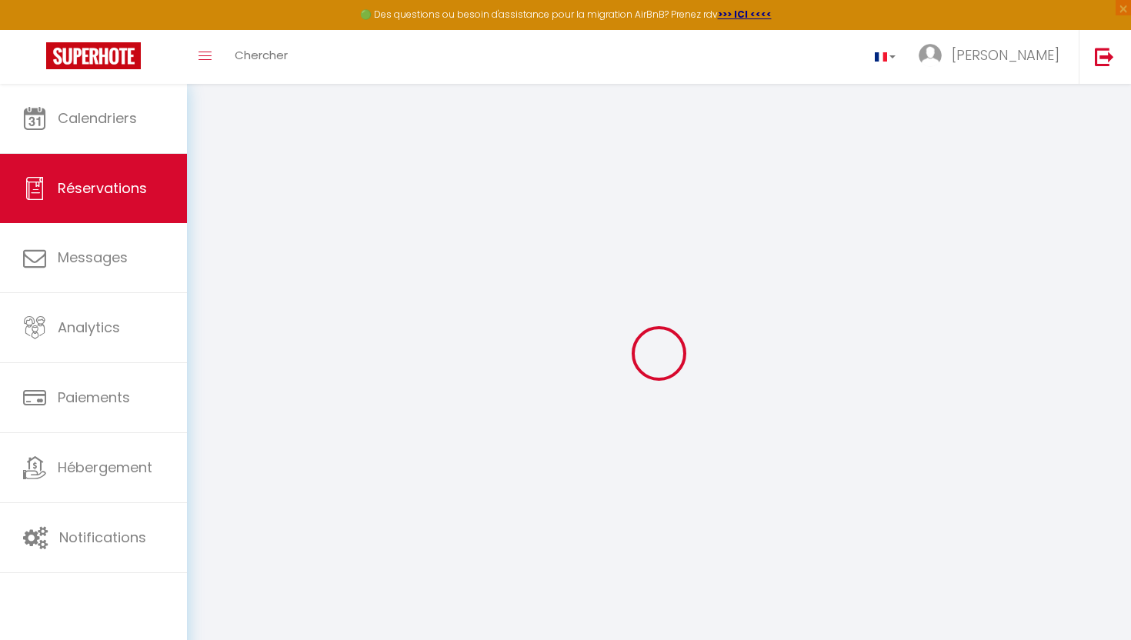
select select
checkbox input "false"
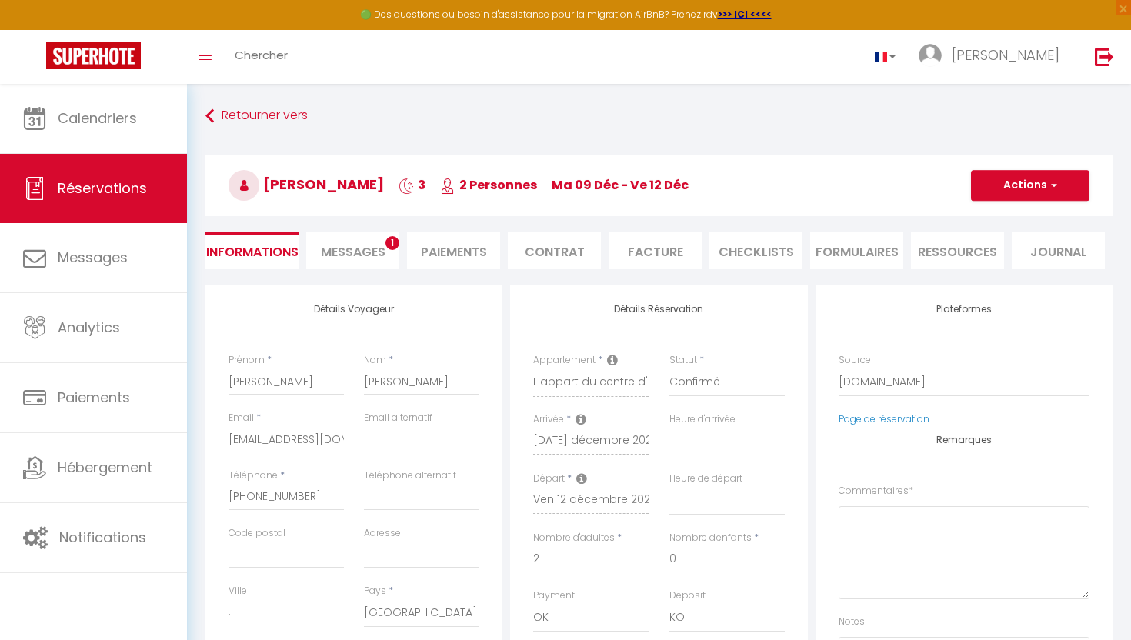
select select
checkbox input "false"
type textarea "** THIS RESERVATION HAS BEEN PRE-PAID ** BOOKING NOTE : Payment charge is EUR 9…"
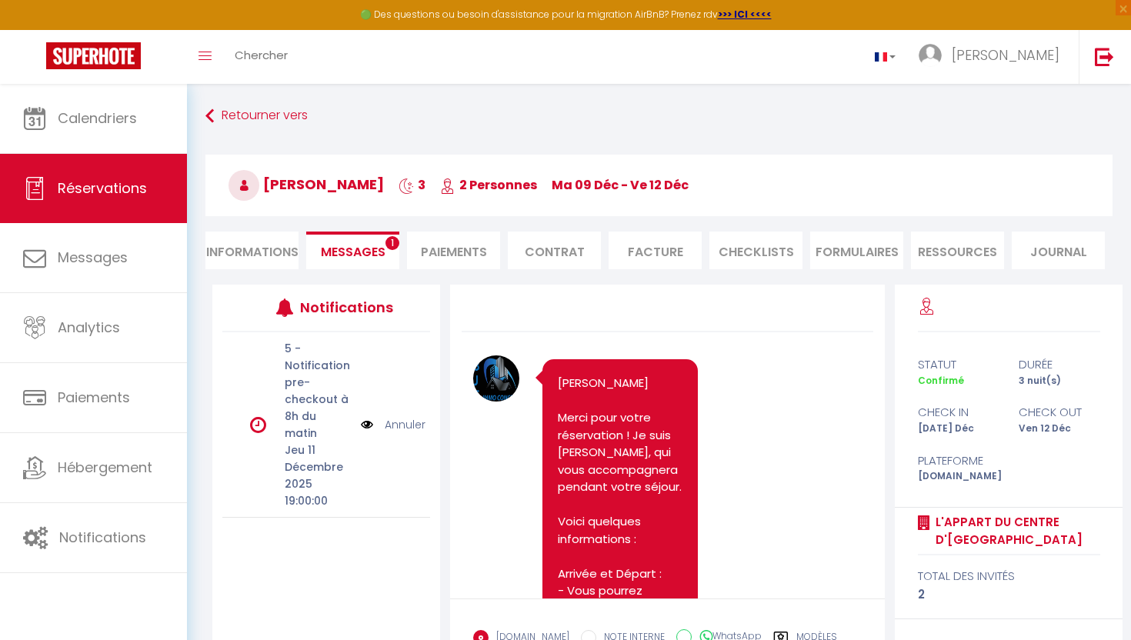
scroll to position [887, 0]
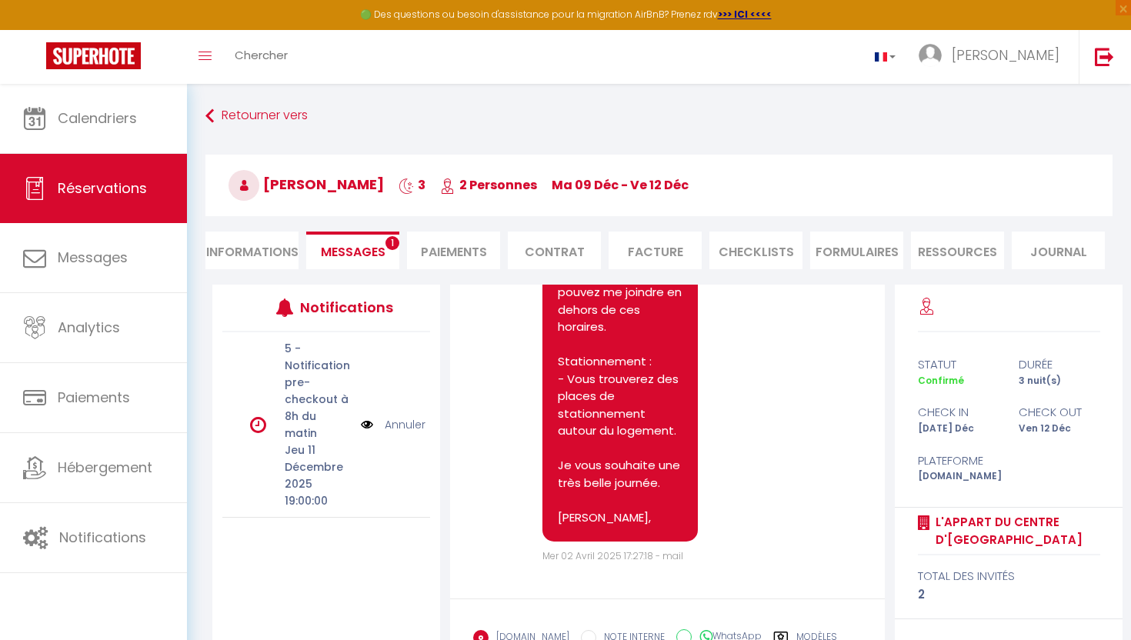
click at [255, 247] on li "Informations" at bounding box center [251, 251] width 93 height 38
select select
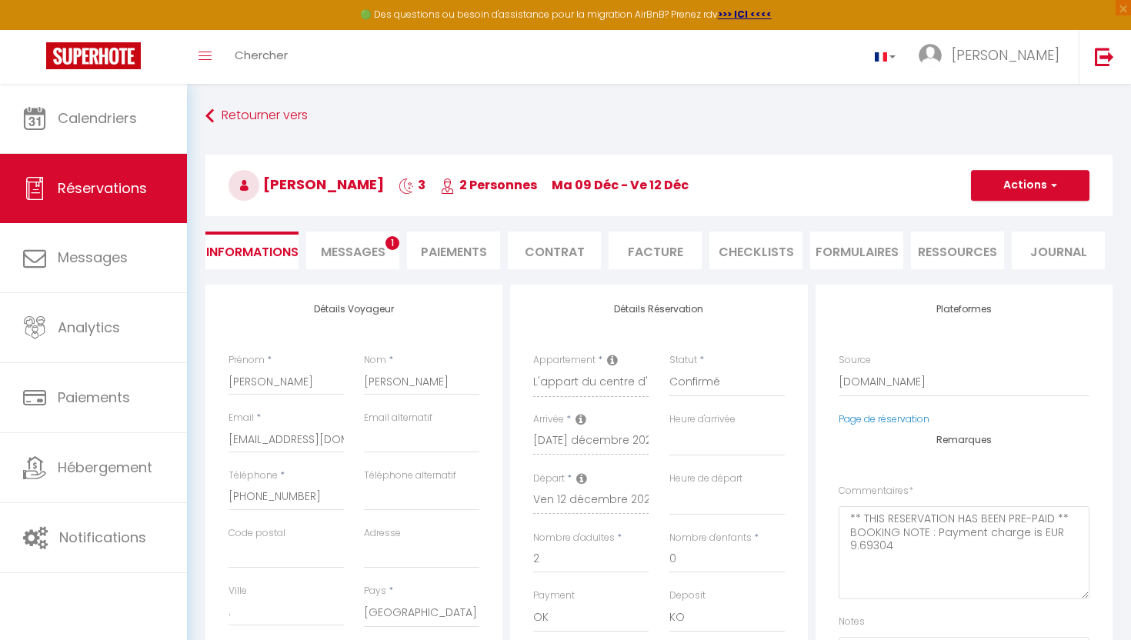
click at [375, 253] on span "Messages" at bounding box center [353, 252] width 65 height 18
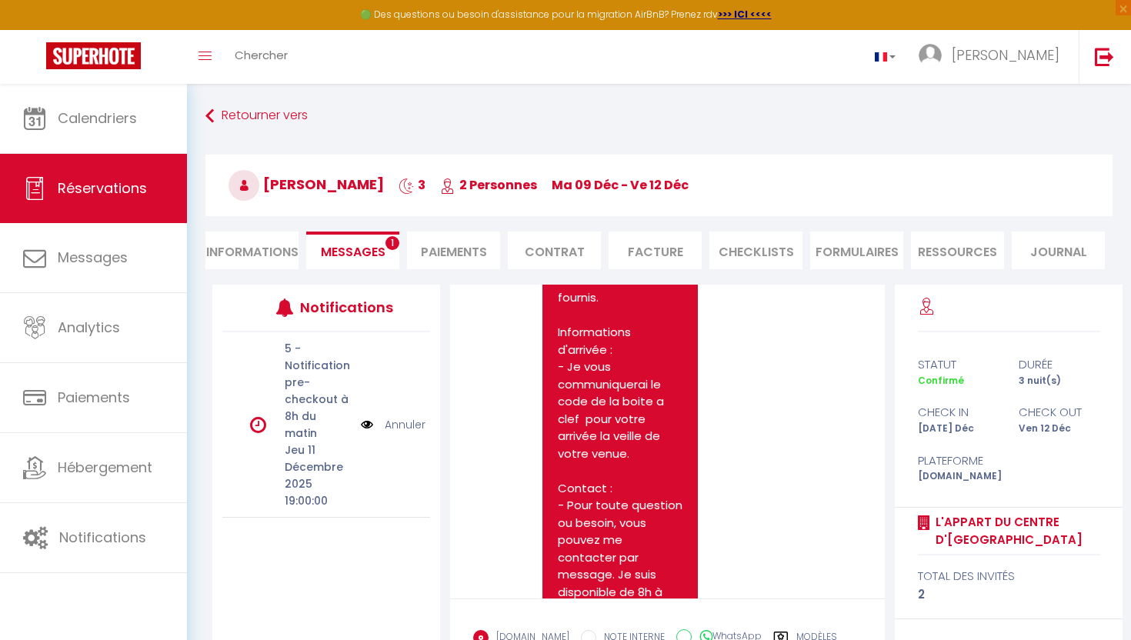
scroll to position [887, 0]
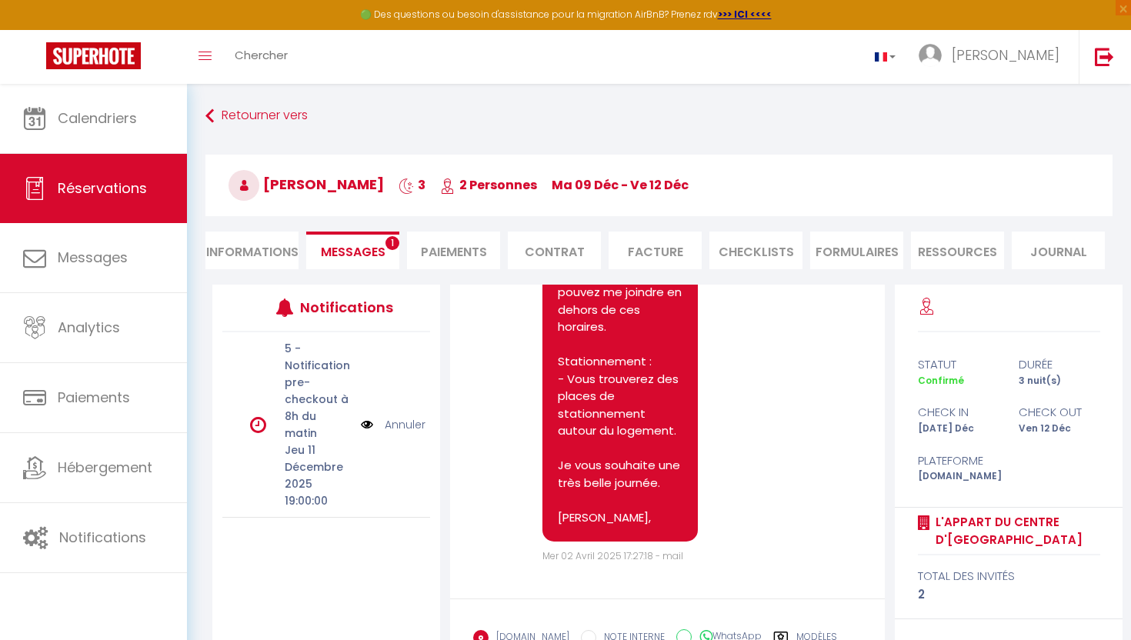
click at [806, 631] on label "Modèles" at bounding box center [816, 639] width 41 height 19
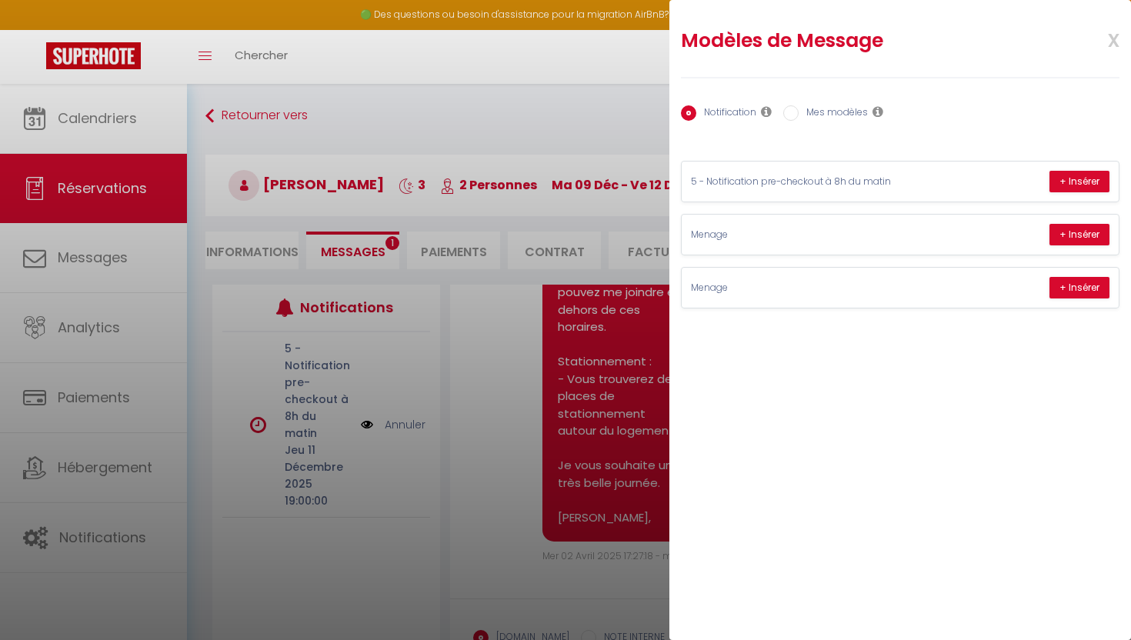
click at [810, 118] on label "Mes modèles" at bounding box center [832, 113] width 69 height 17
click at [798, 118] on input "Mes modèles" at bounding box center [790, 112] width 15 height 15
radio input "true"
radio input "false"
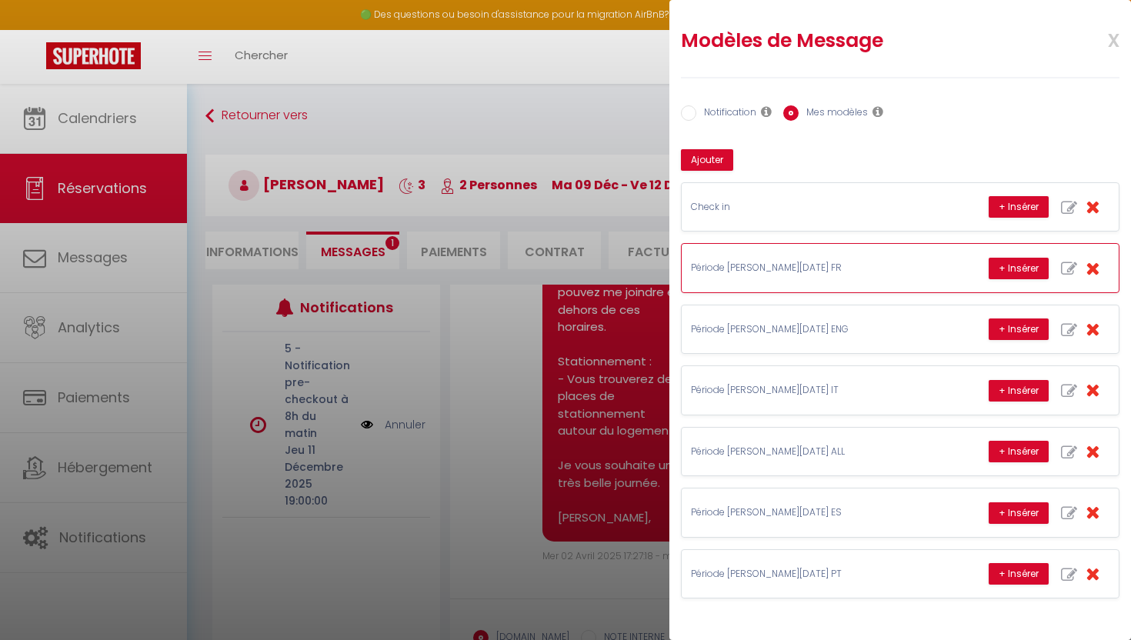
click at [1005, 280] on div "+ Insérer" at bounding box center [1048, 267] width 121 height 29
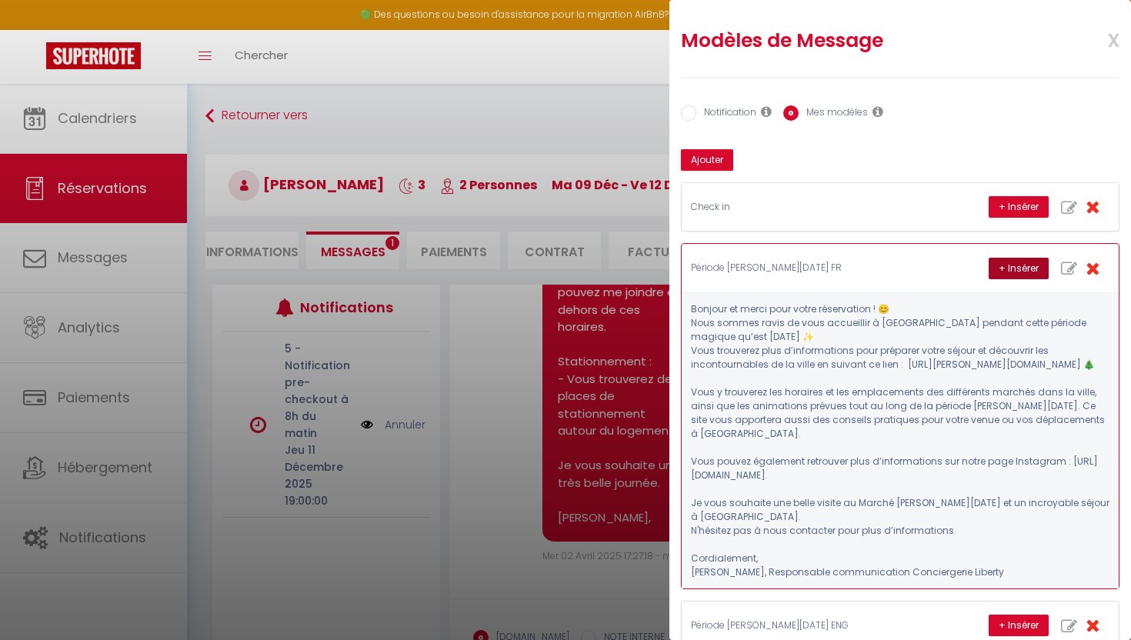
click at [1005, 275] on button "+ Insérer" at bounding box center [1018, 269] width 60 height 22
type textarea "Bonjour et merci pour votre réservation ! 😊 Nous sommes ravis de vous accueilli…"
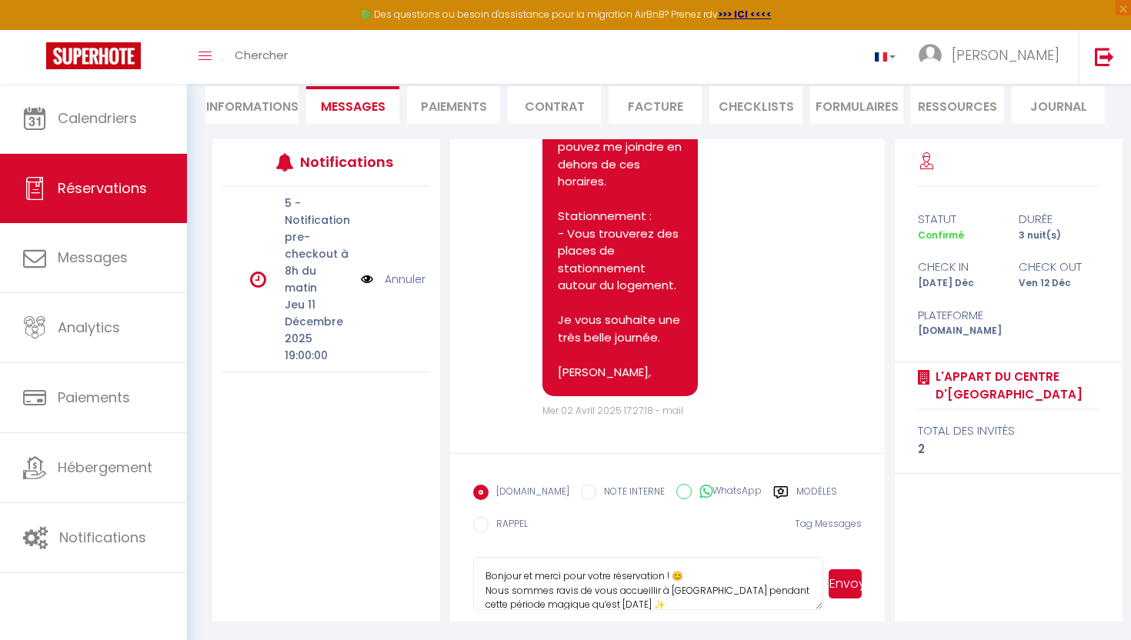
click at [841, 589] on button "Envoyer" at bounding box center [844, 583] width 33 height 29
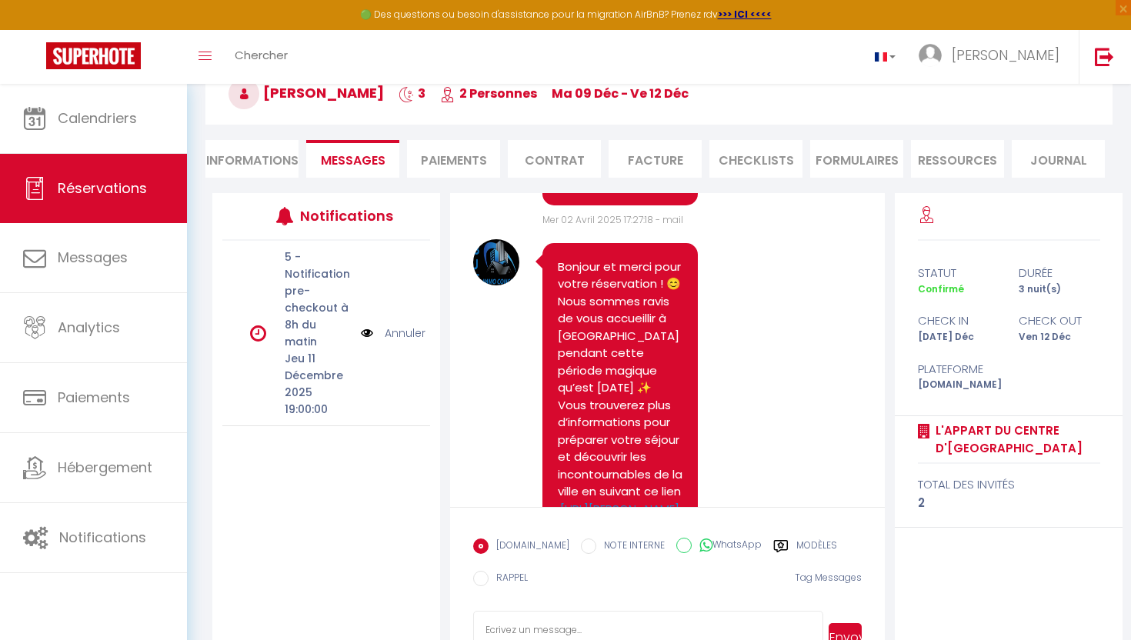
scroll to position [0, 0]
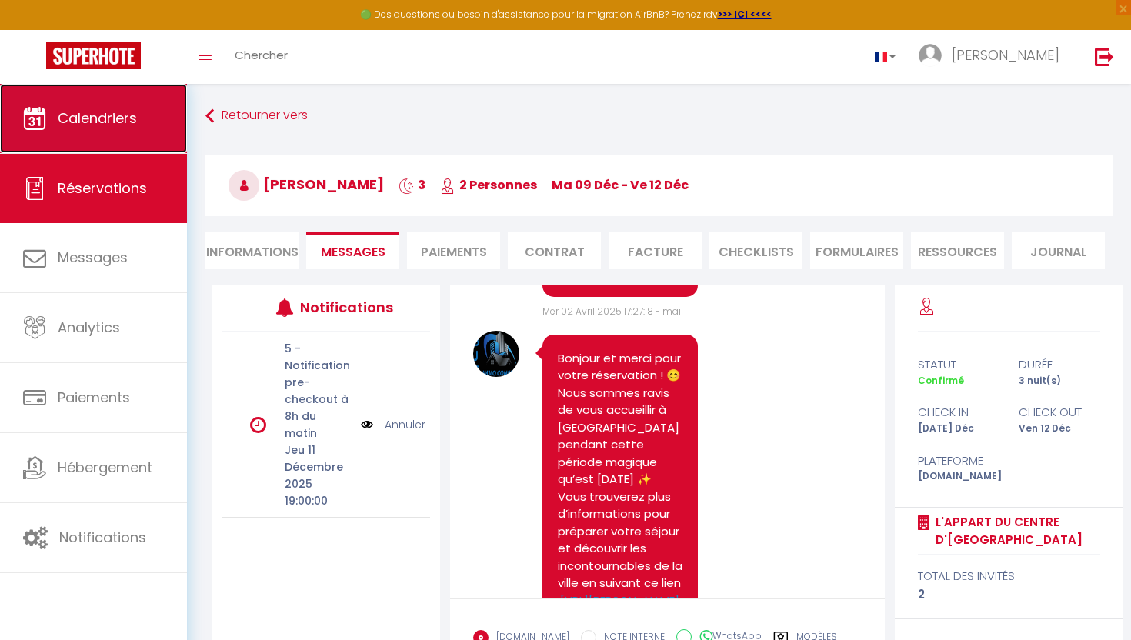
click at [116, 125] on span "Calendriers" at bounding box center [97, 117] width 79 height 19
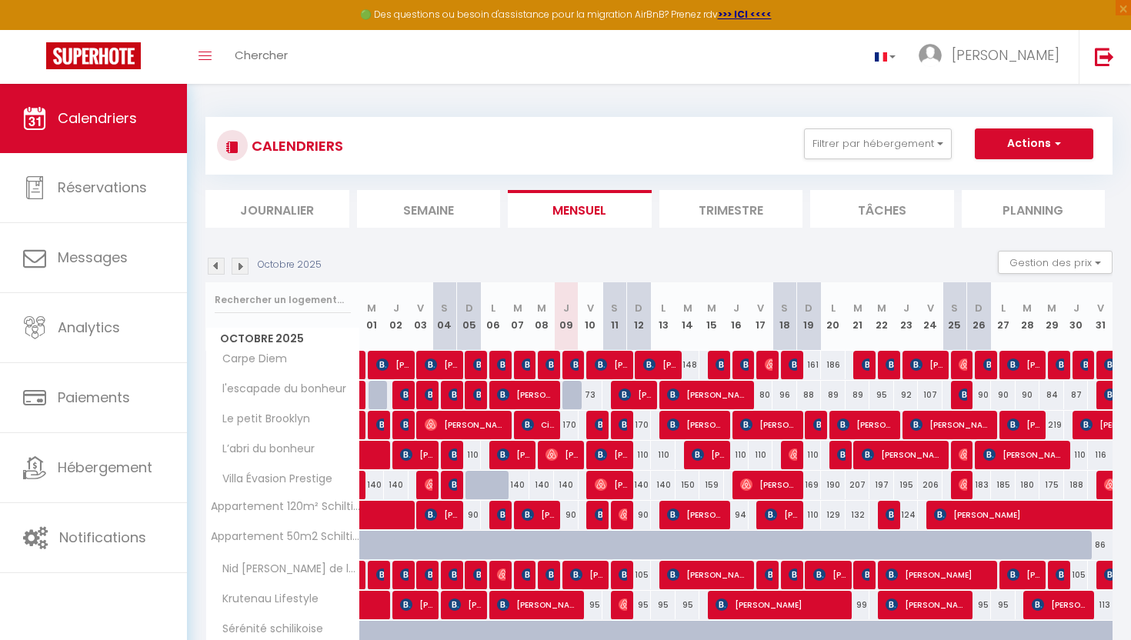
scroll to position [55, 0]
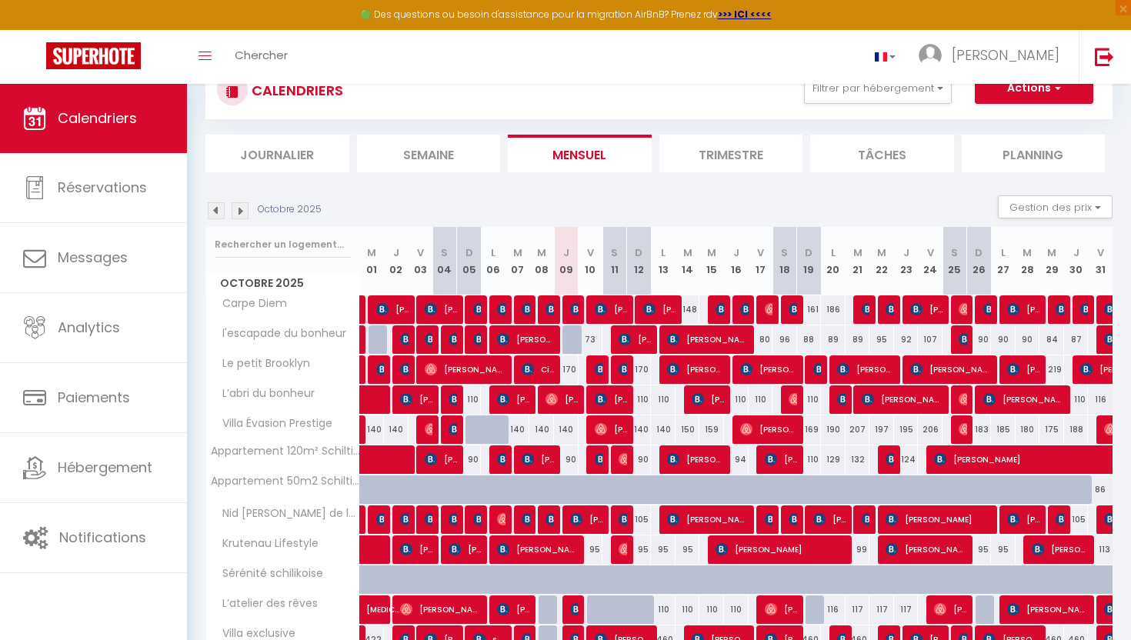
click at [243, 215] on img at bounding box center [240, 210] width 17 height 17
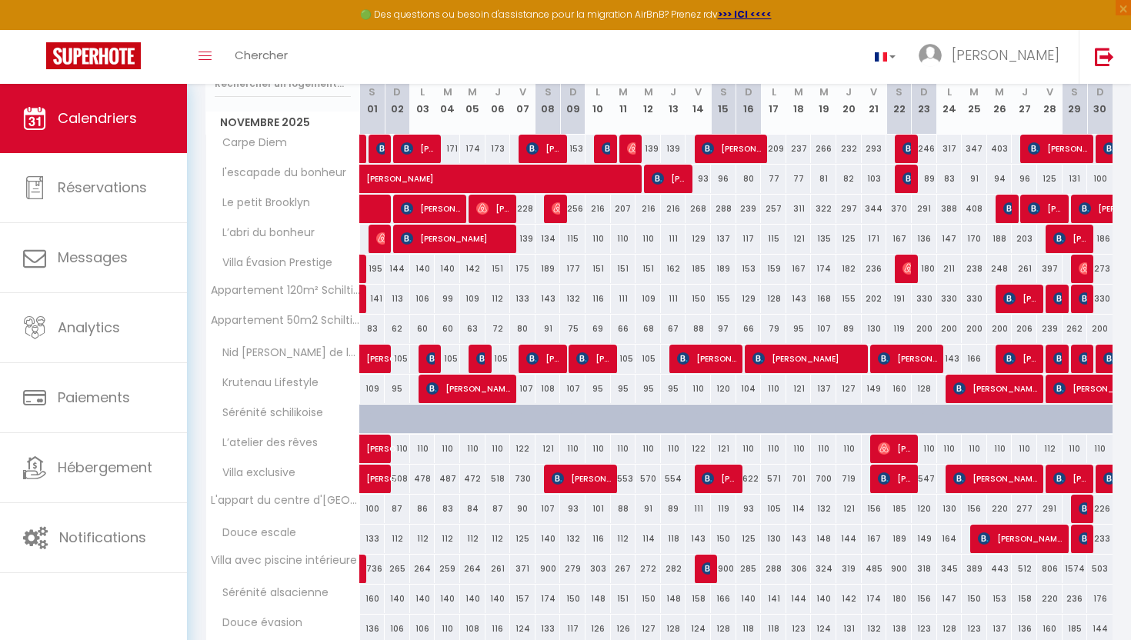
scroll to position [227, 0]
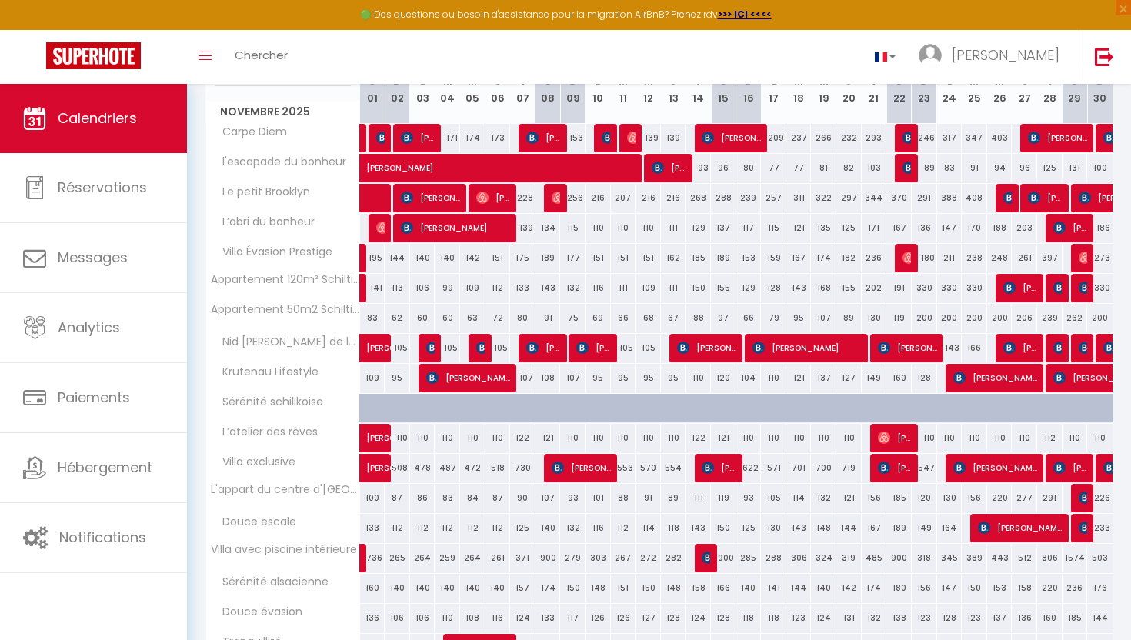
click at [1075, 496] on div at bounding box center [1083, 498] width 25 height 29
click at [1079, 496] on img at bounding box center [1084, 497] width 12 height 12
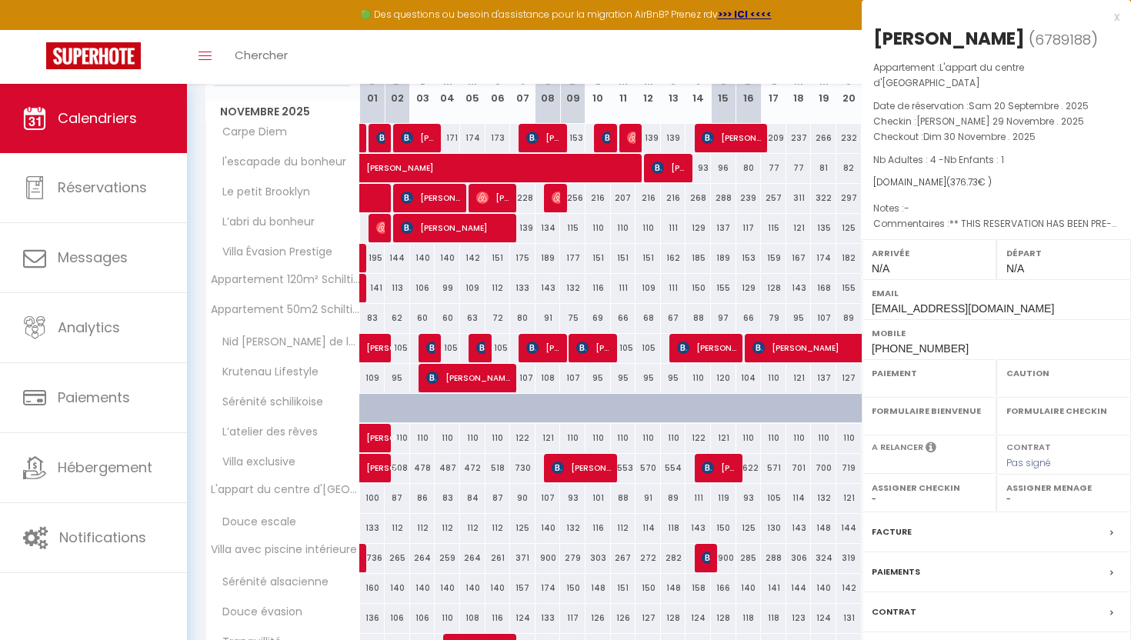
select select "OK"
select select "KO"
select select "0"
select select "1"
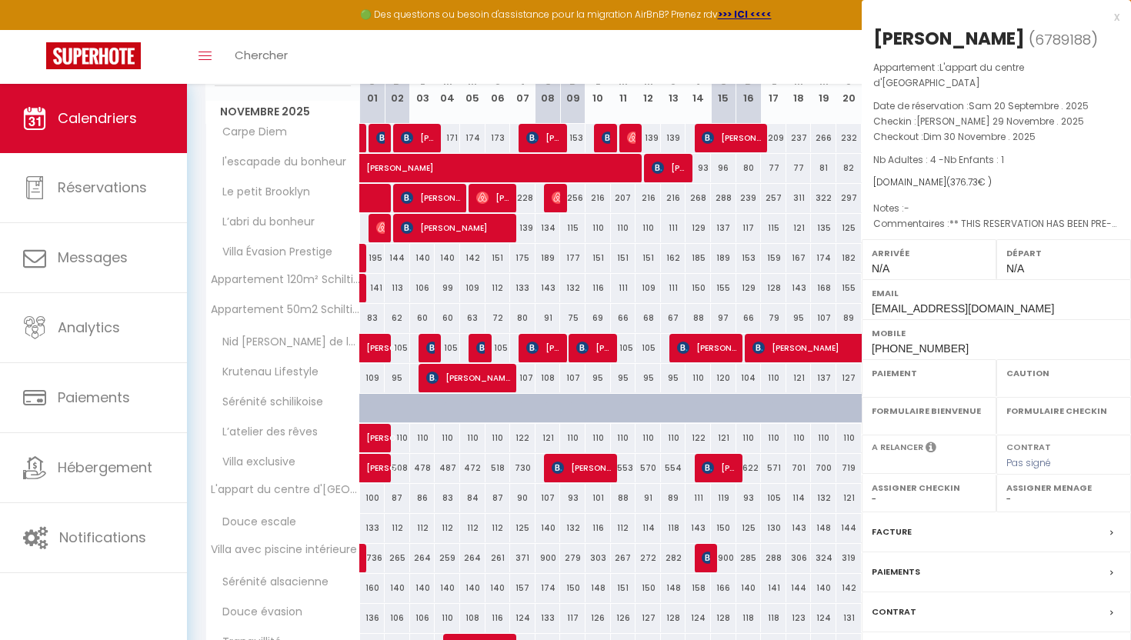
select select
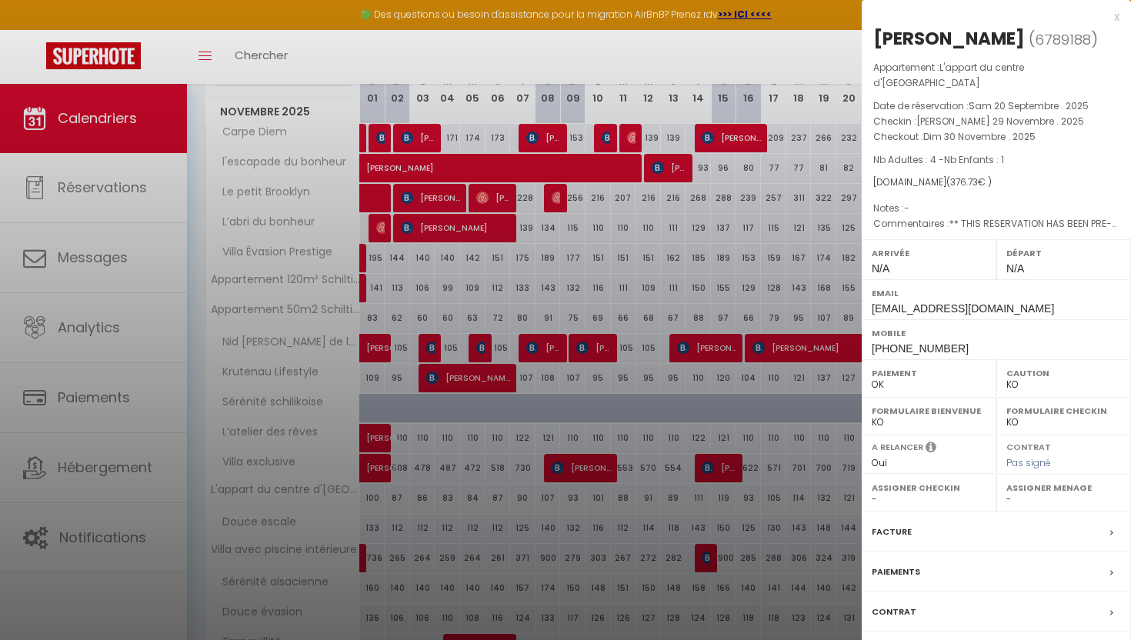
click at [906, 639] on label "Messages" at bounding box center [894, 652] width 47 height 16
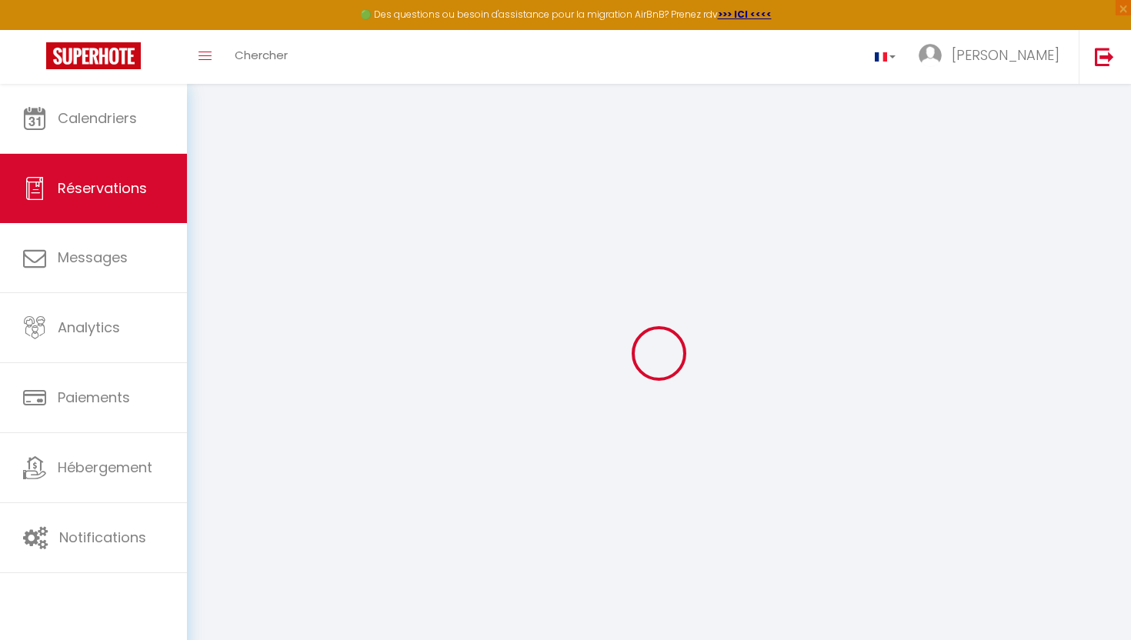
select select
checkbox input "false"
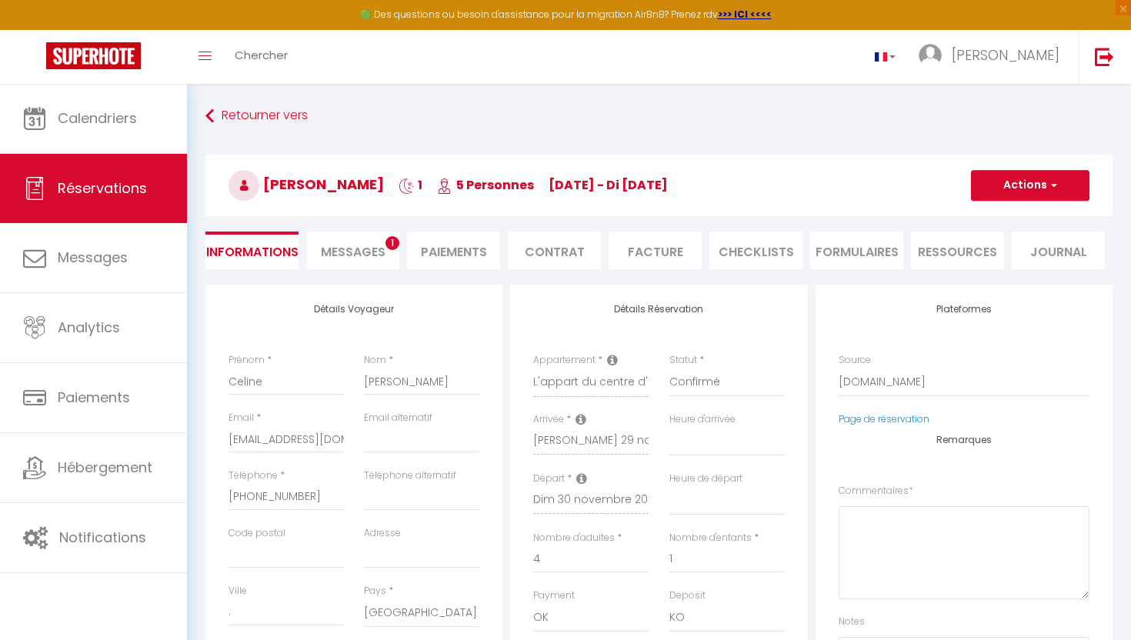
select select
checkbox input "false"
type textarea "** THIS RESERVATION HAS BEEN PRE-PAID ** BOOKING NOTE : Payment charge is EUR 5…"
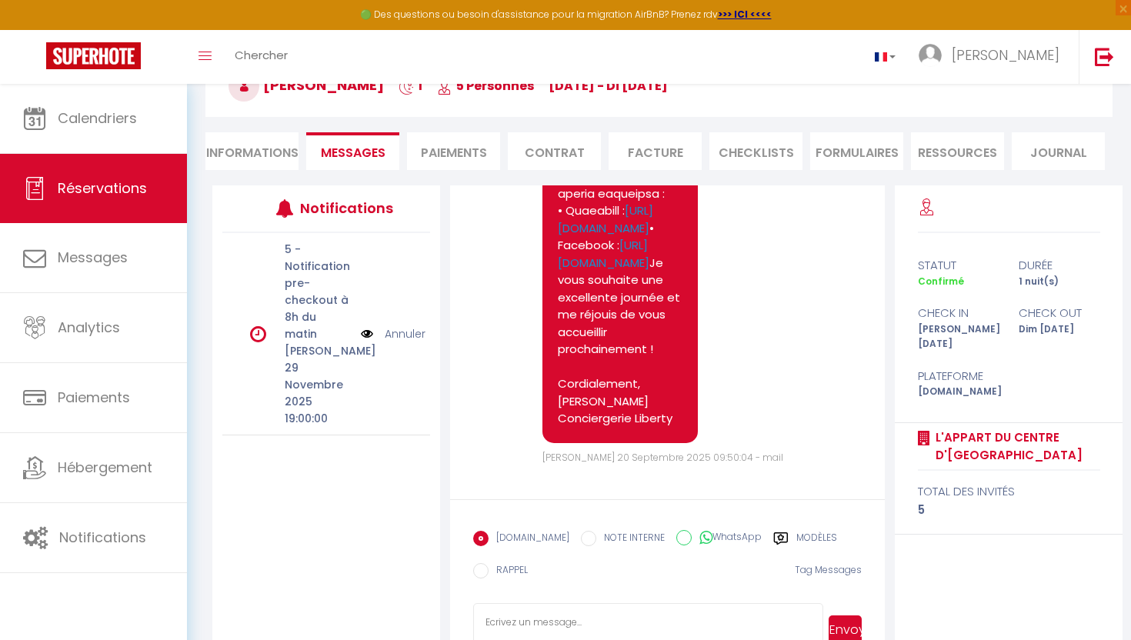
scroll to position [102, 0]
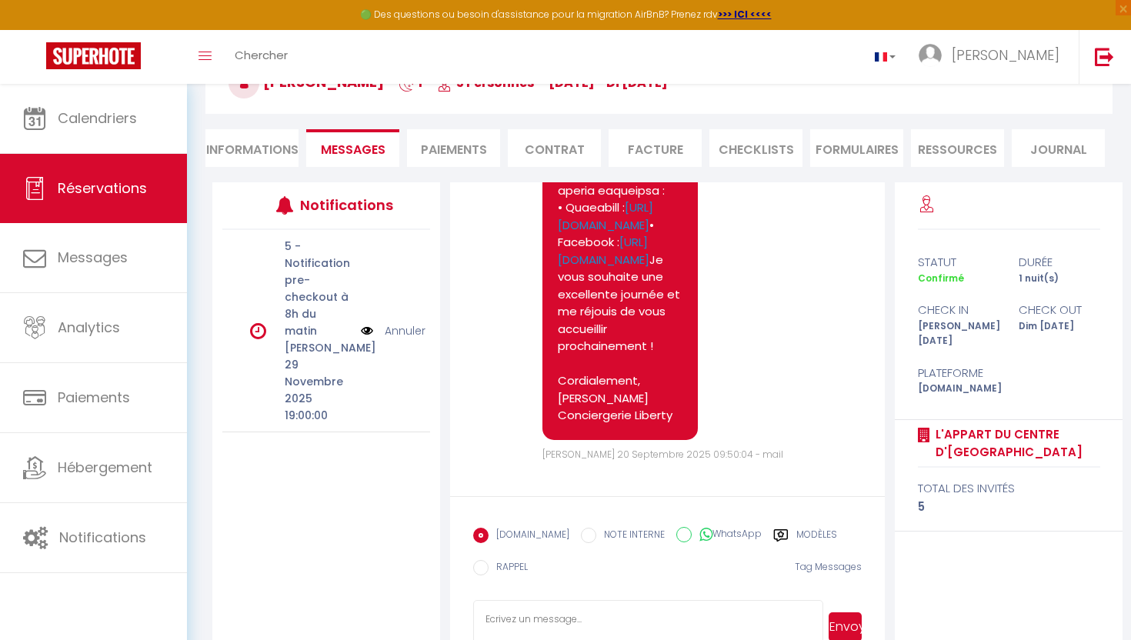
click at [808, 534] on label "Modèles" at bounding box center [816, 537] width 41 height 19
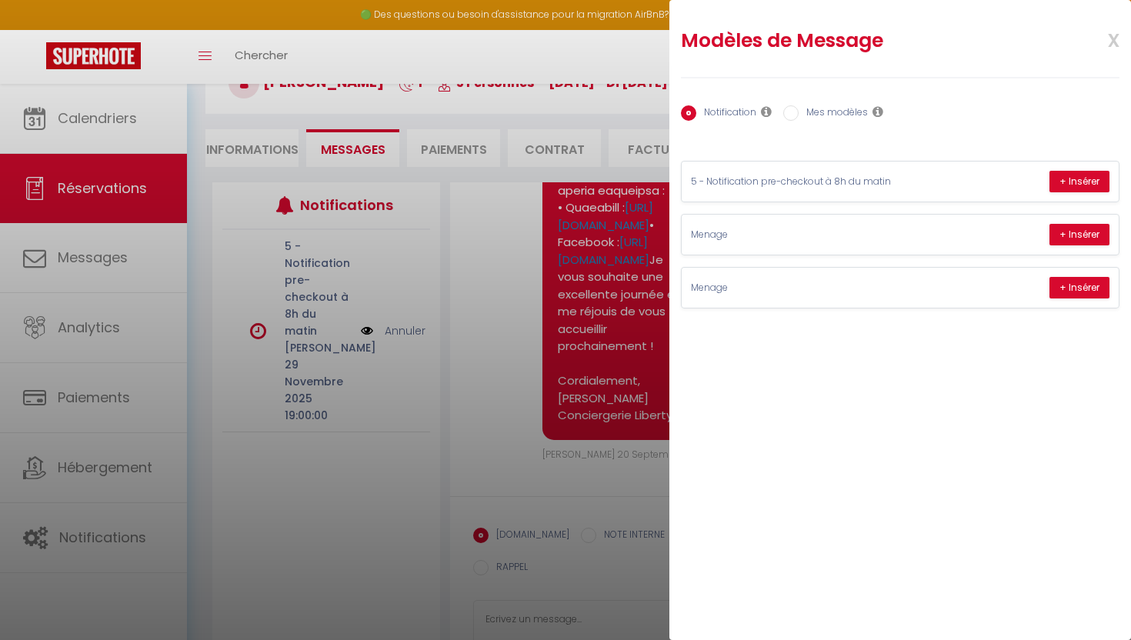
click at [812, 113] on label "Mes modèles" at bounding box center [832, 113] width 69 height 17
click at [798, 113] on input "Mes modèles" at bounding box center [790, 112] width 15 height 15
radio input "true"
radio input "false"
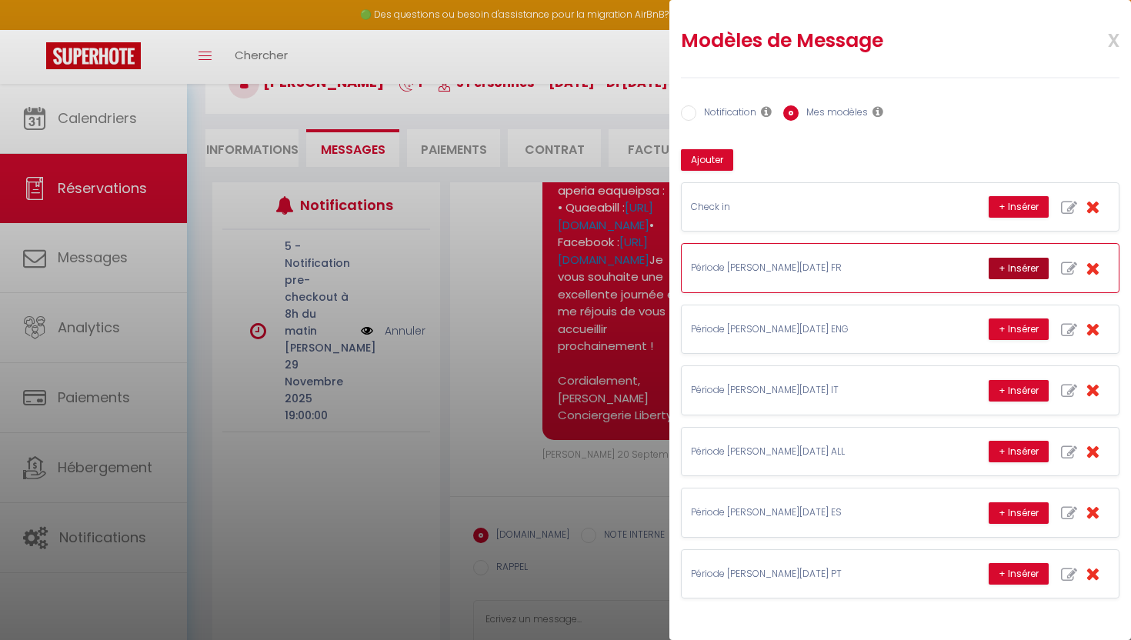
click at [1003, 270] on button "+ Insérer" at bounding box center [1018, 269] width 60 height 22
type textarea "Bonjour et merci pour votre réservation ! 😊 Nous sommes ravis de vous accueilli…"
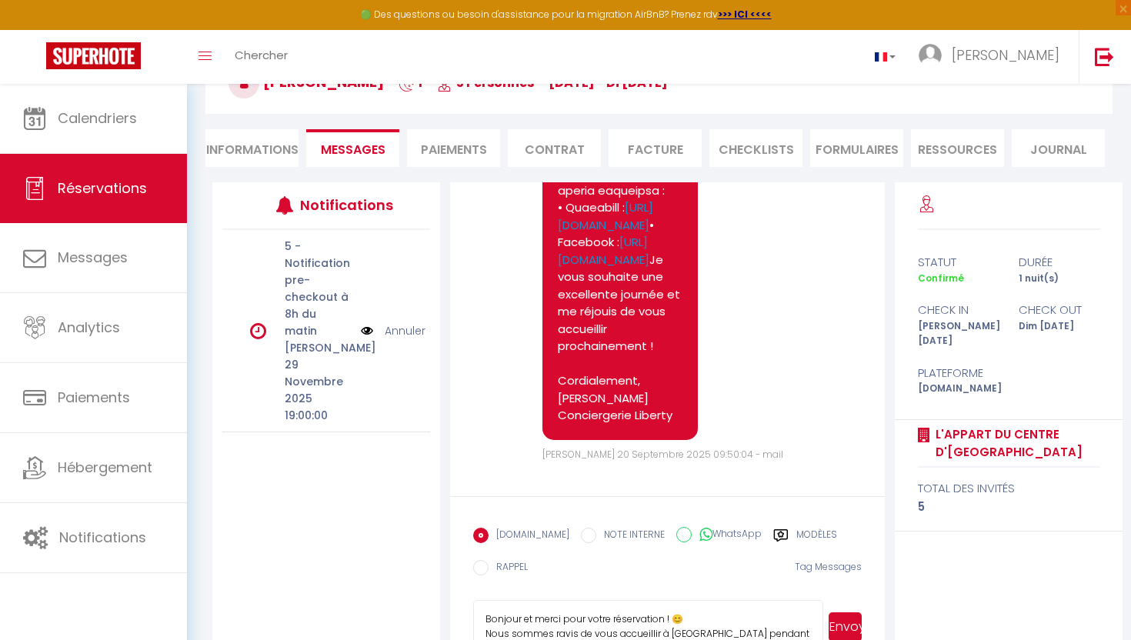
click at [840, 613] on button "Envoyer" at bounding box center [844, 626] width 33 height 29
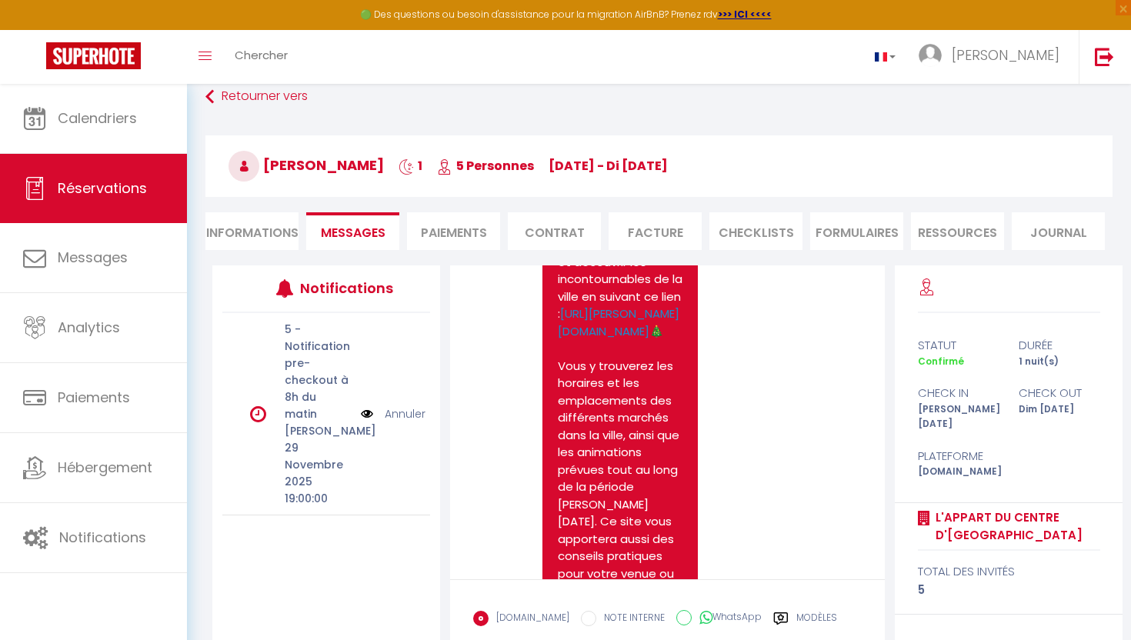
scroll to position [0, 0]
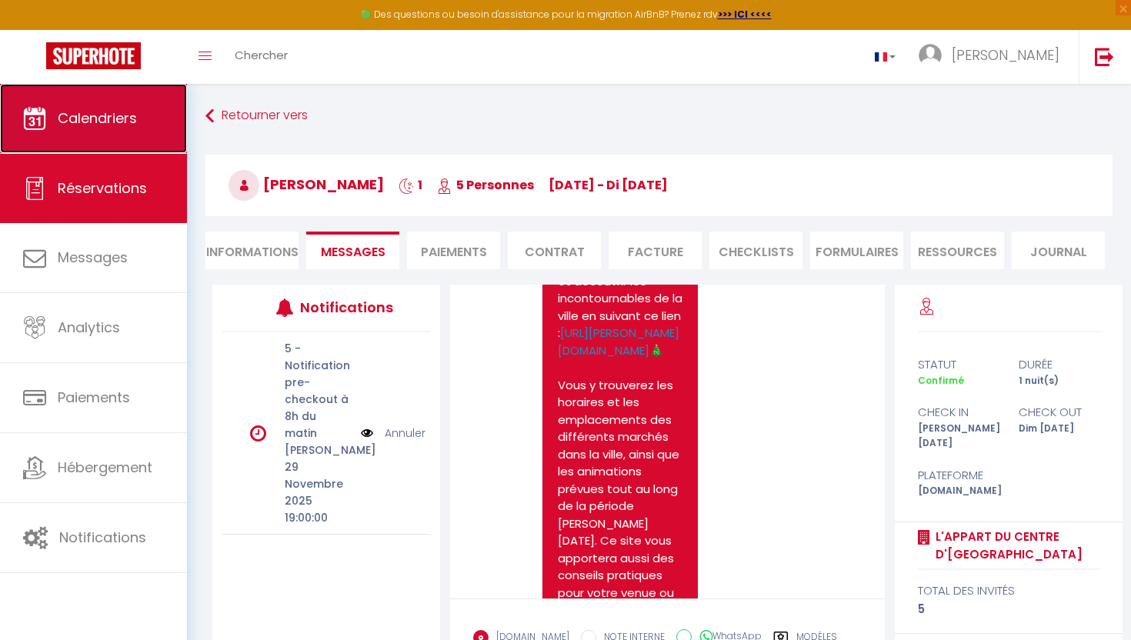
click at [130, 114] on span "Calendriers" at bounding box center [97, 117] width 79 height 19
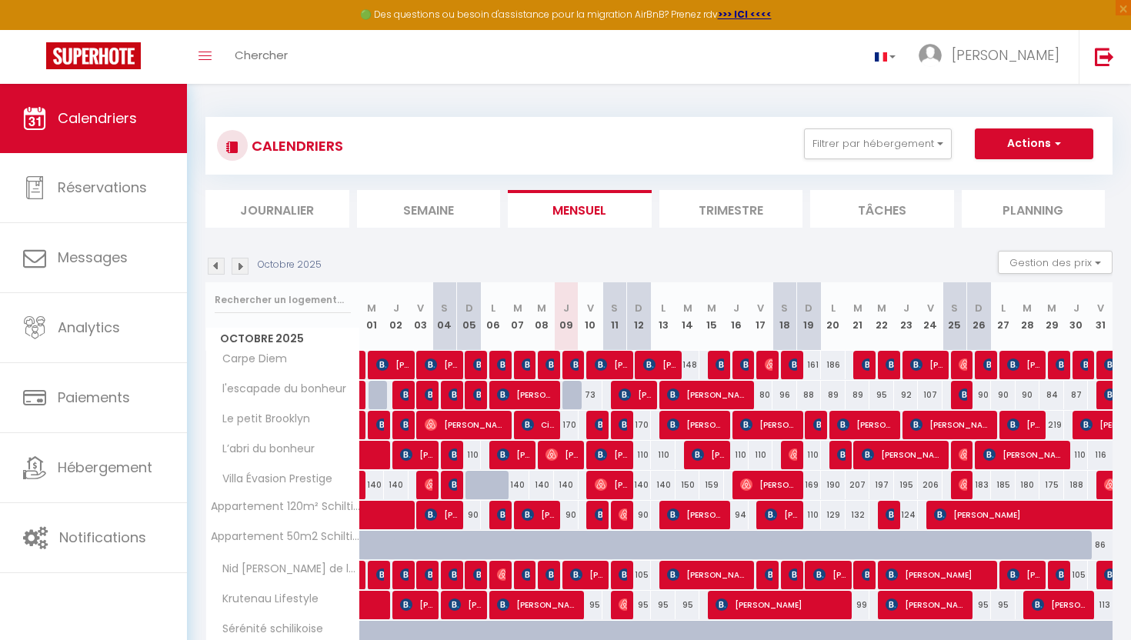
click at [241, 266] on img at bounding box center [240, 266] width 17 height 17
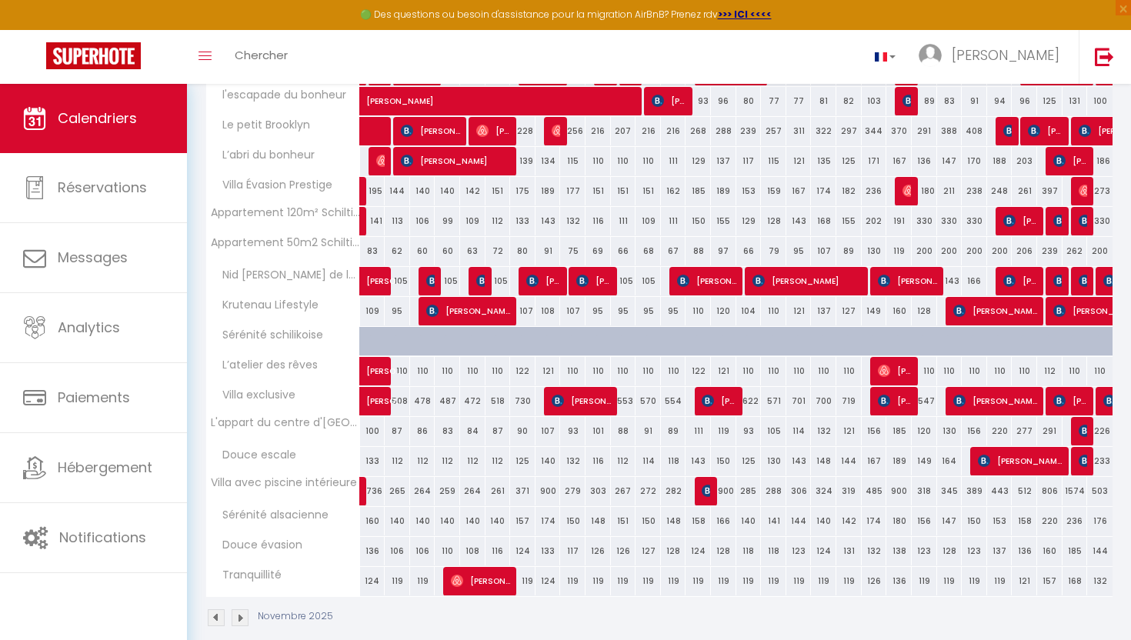
scroll to position [314, 0]
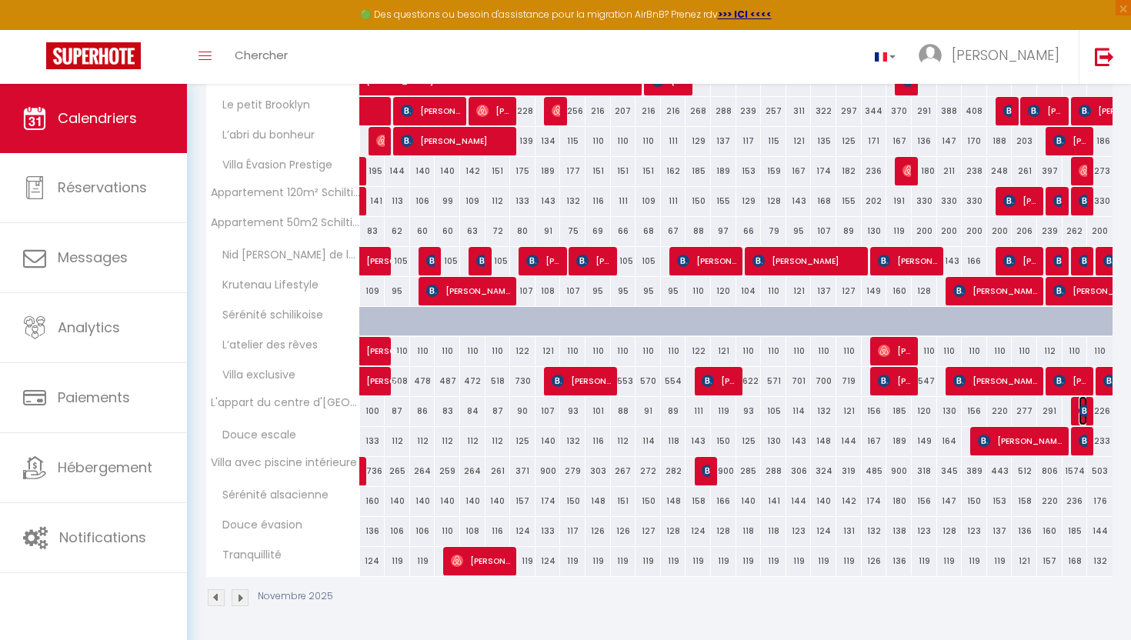
click at [1080, 412] on img at bounding box center [1084, 411] width 12 height 12
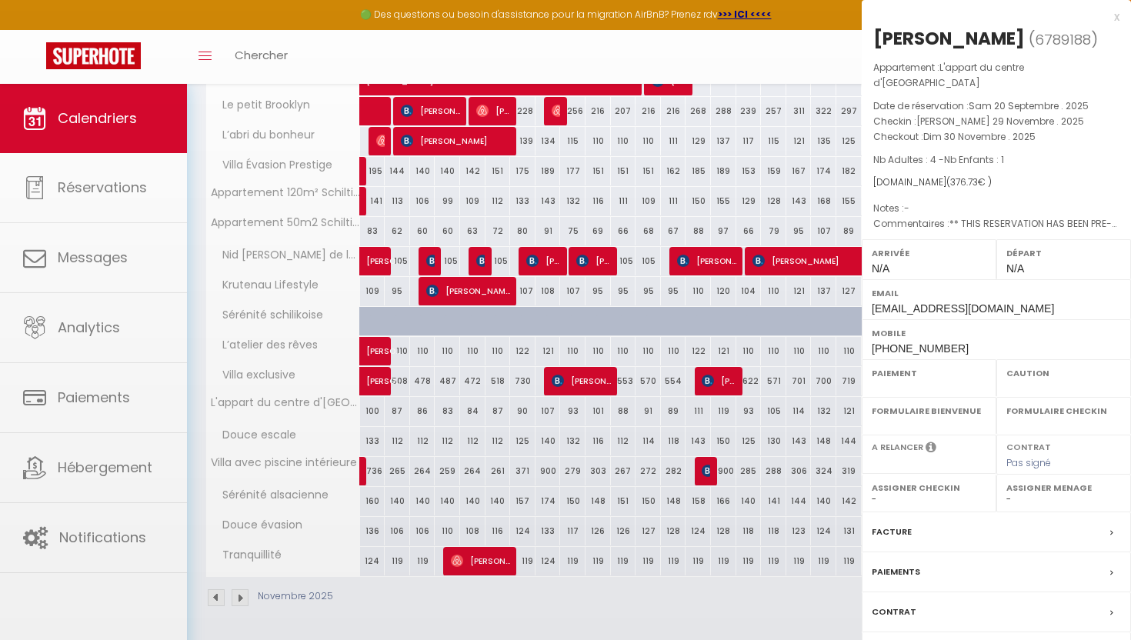
select select "OK"
select select "KO"
select select "0"
select select "1"
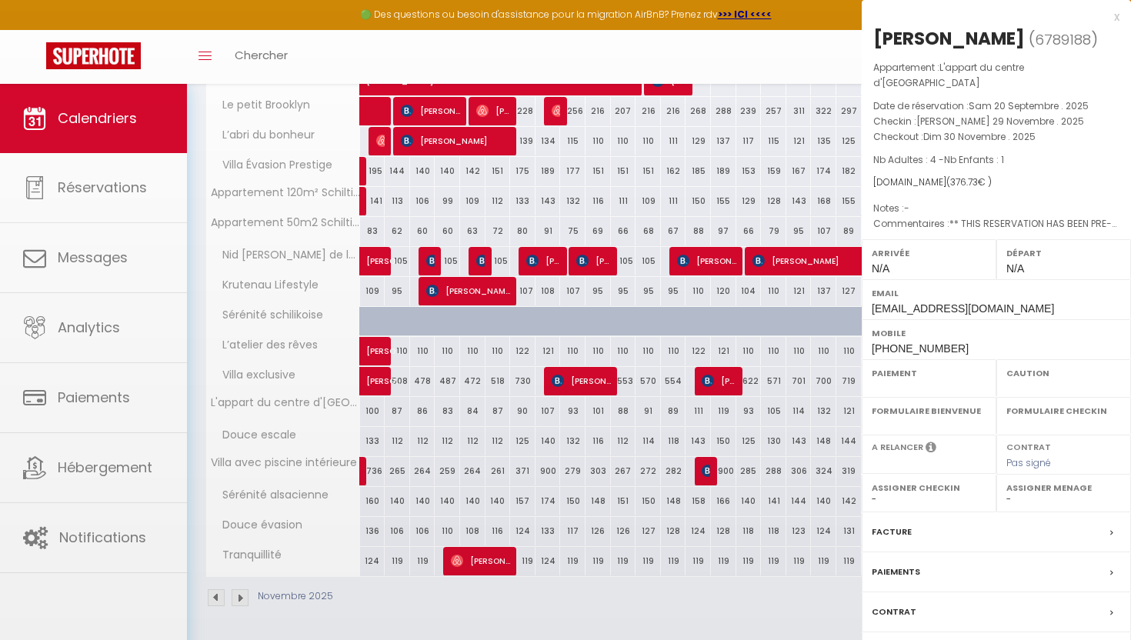
select select
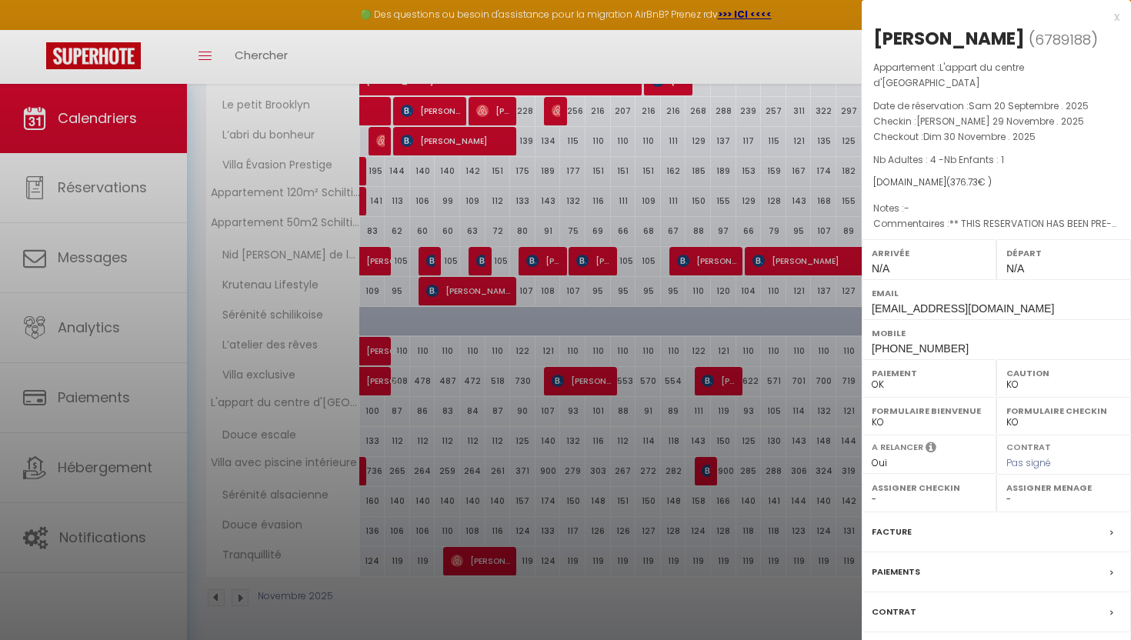
click at [778, 352] on div at bounding box center [565, 320] width 1131 height 640
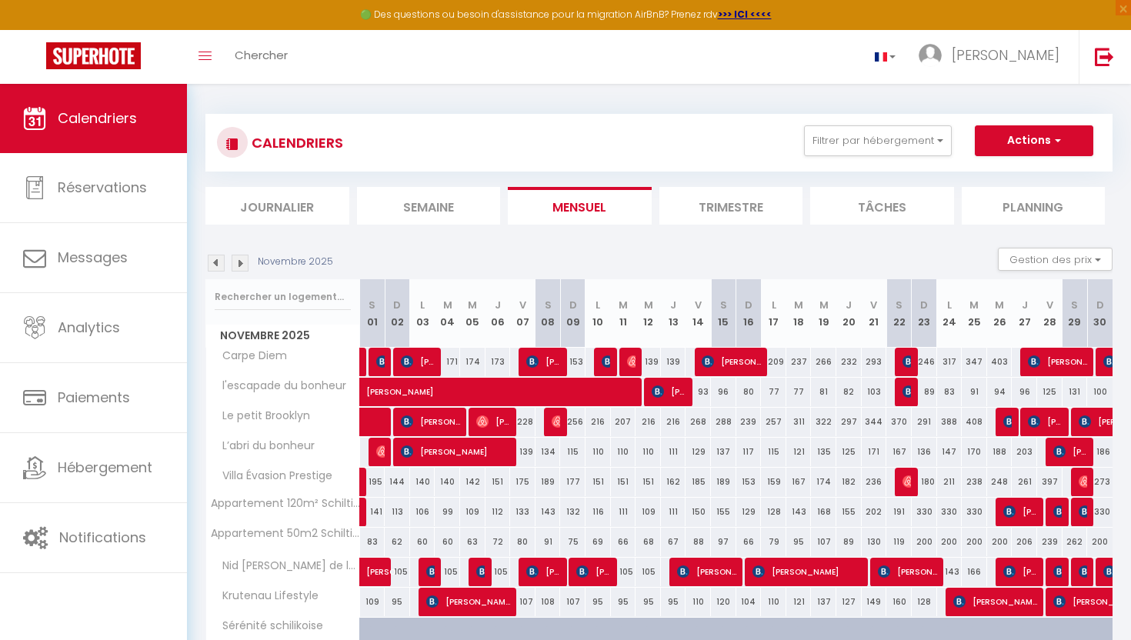
scroll to position [0, 0]
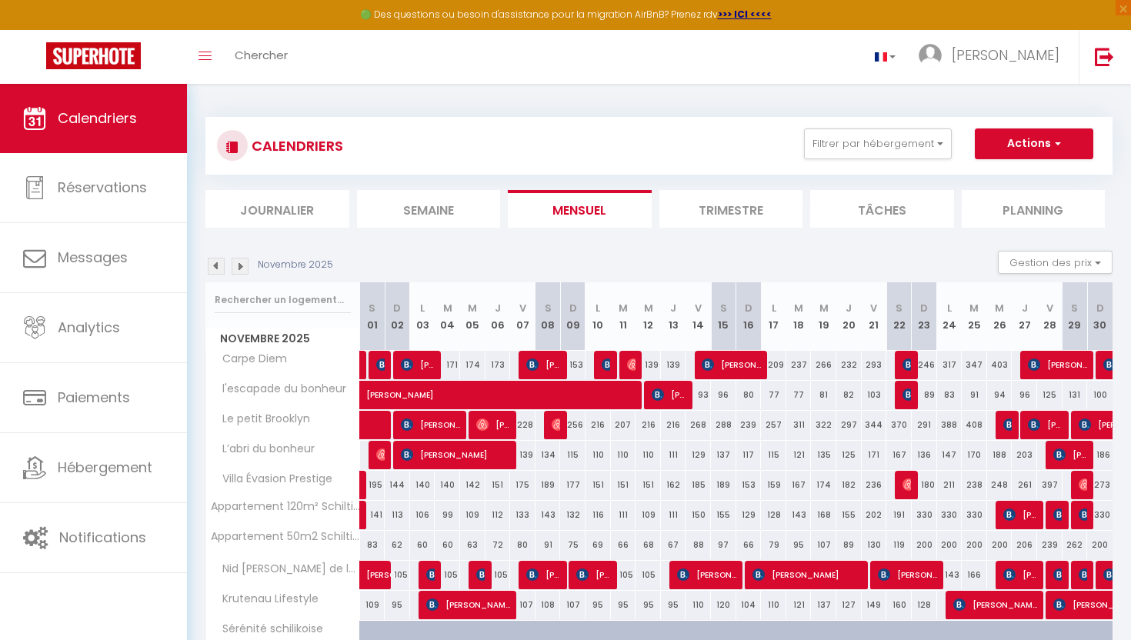
click at [240, 262] on img at bounding box center [240, 266] width 17 height 17
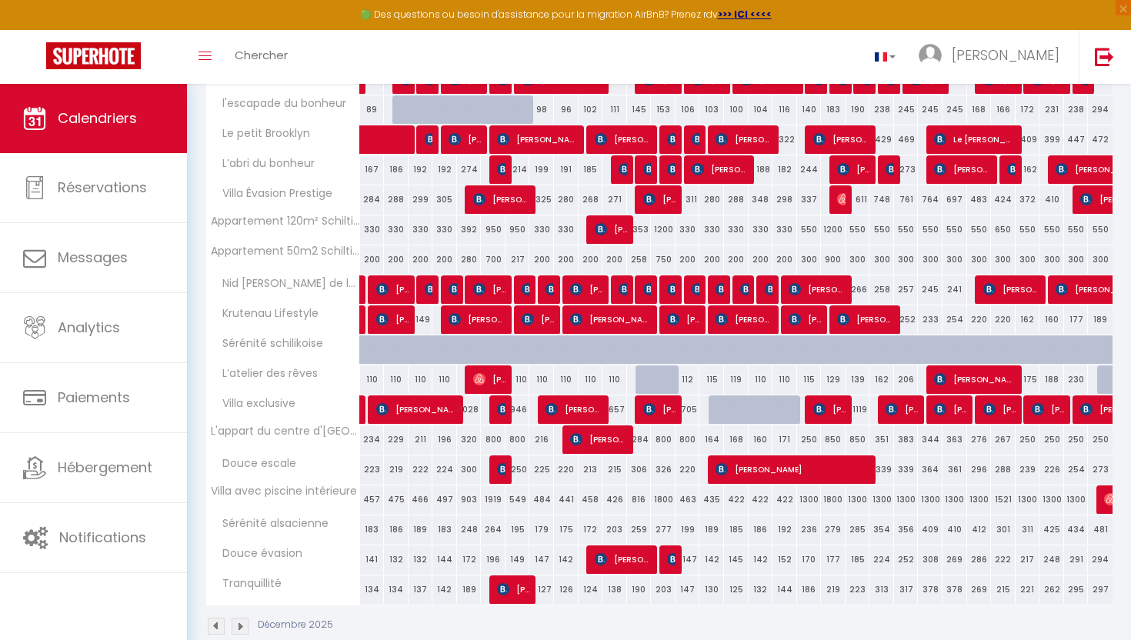
scroll to position [299, 0]
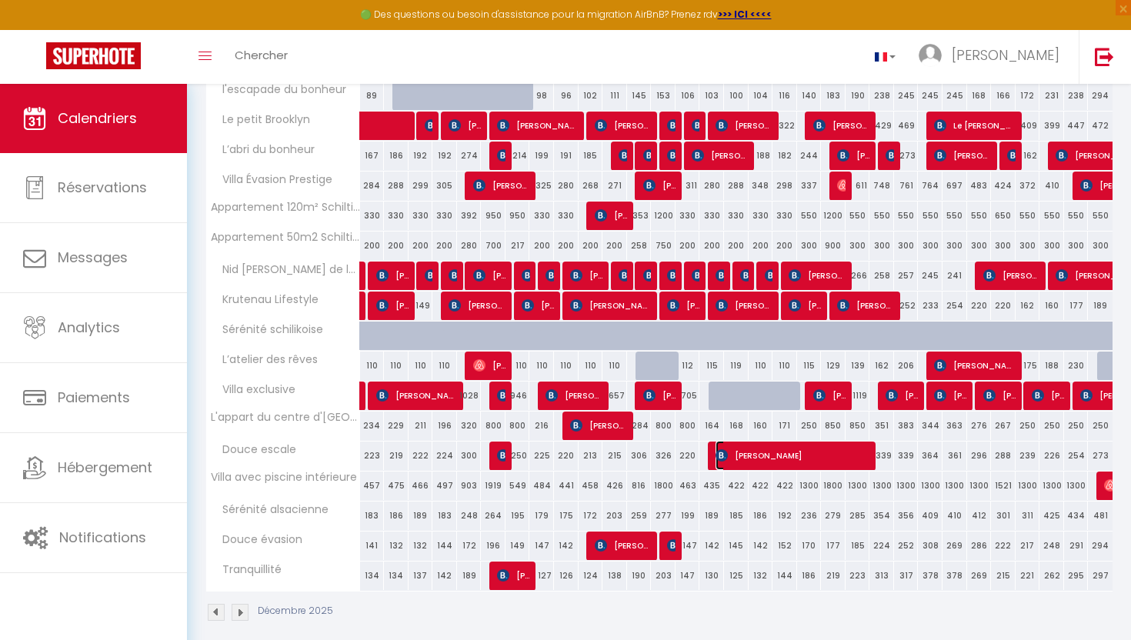
click at [793, 455] on span "[PERSON_NAME]" at bounding box center [793, 455] width 156 height 29
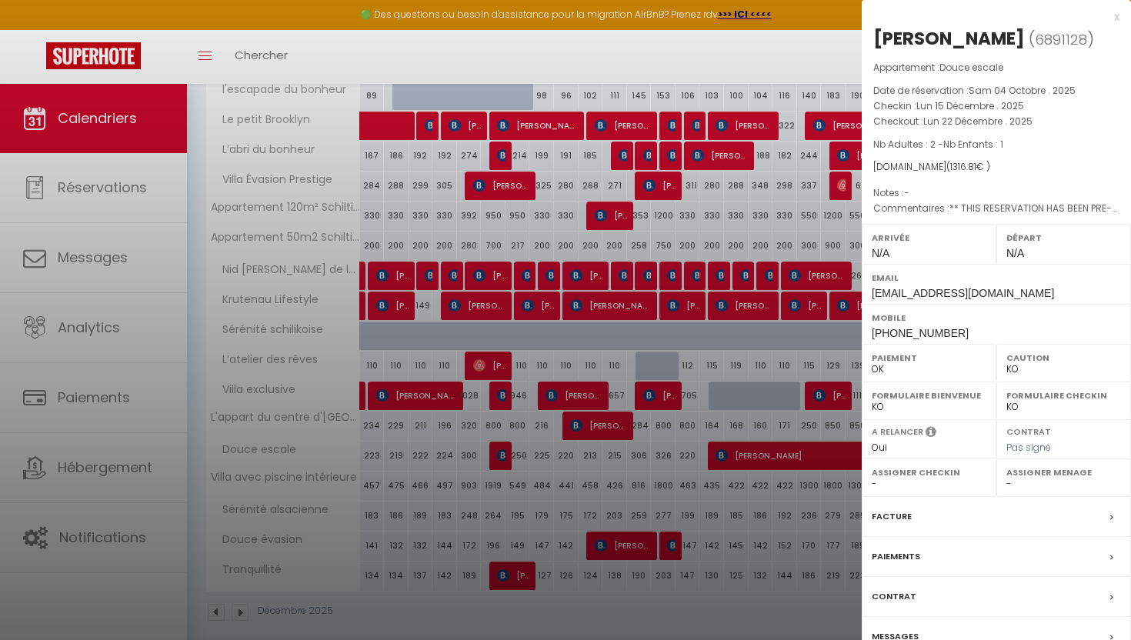
click at [895, 622] on div "Messages" at bounding box center [995, 637] width 269 height 40
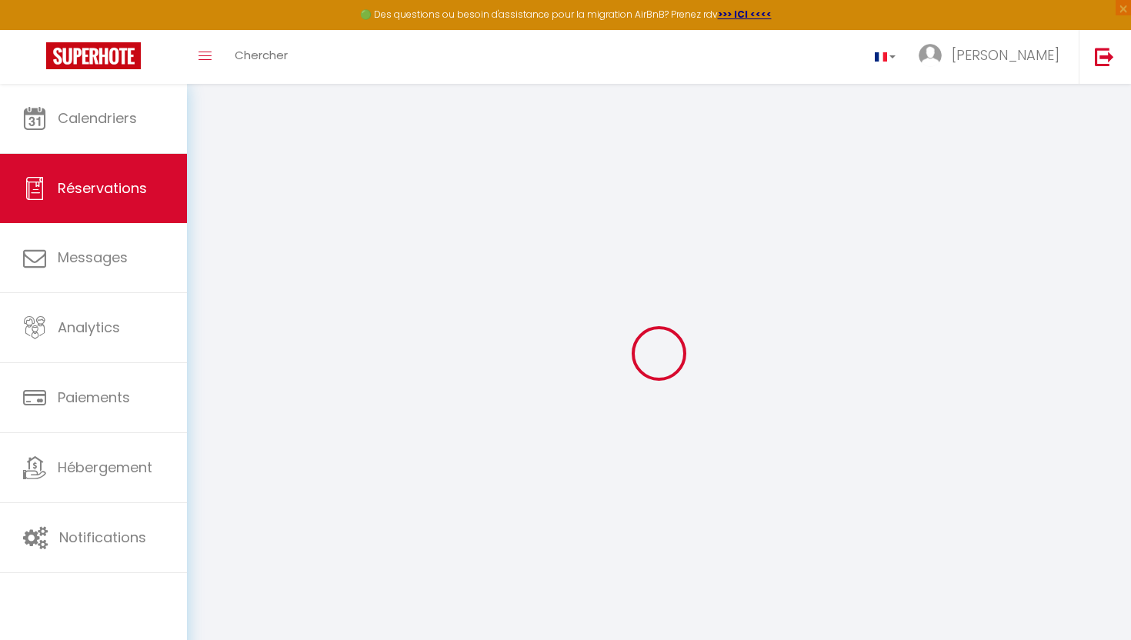
select select
checkbox input "false"
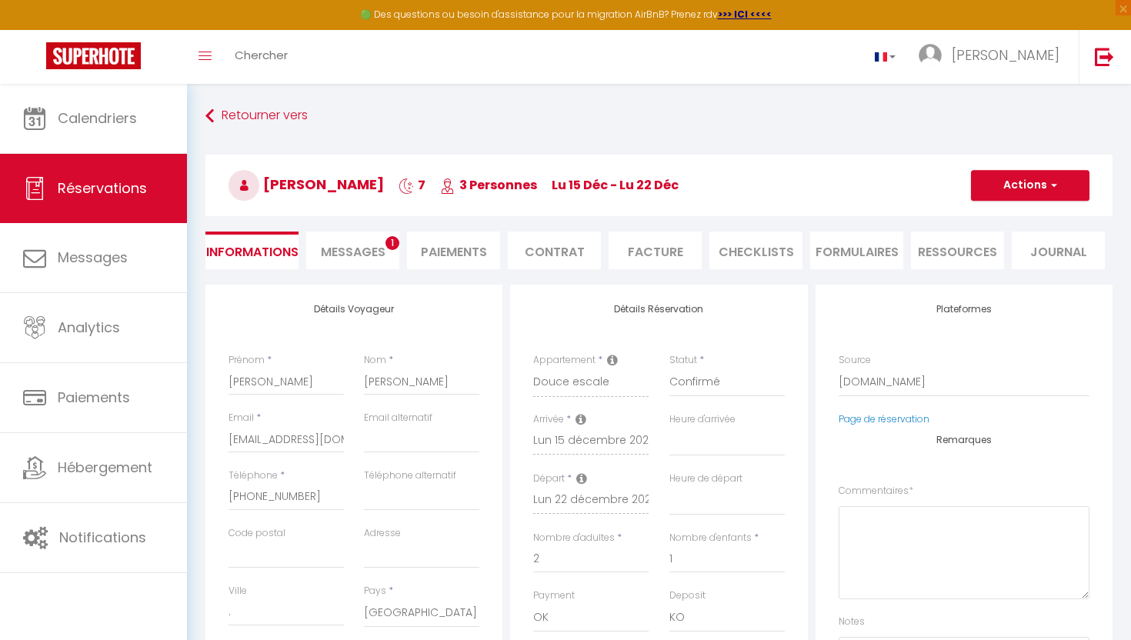
select select
checkbox input "false"
type textarea "** THIS RESERVATION HAS BEEN PRE-PAID ** BOOKING NOTE : Payment charge is EUR 1…"
type input "50.65"
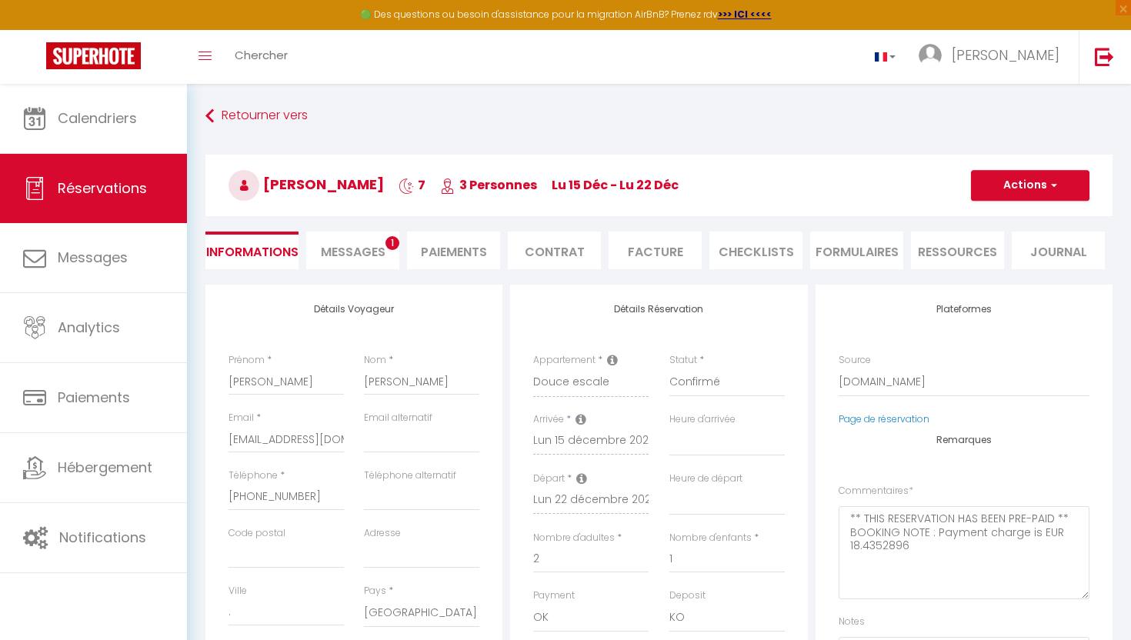
select select
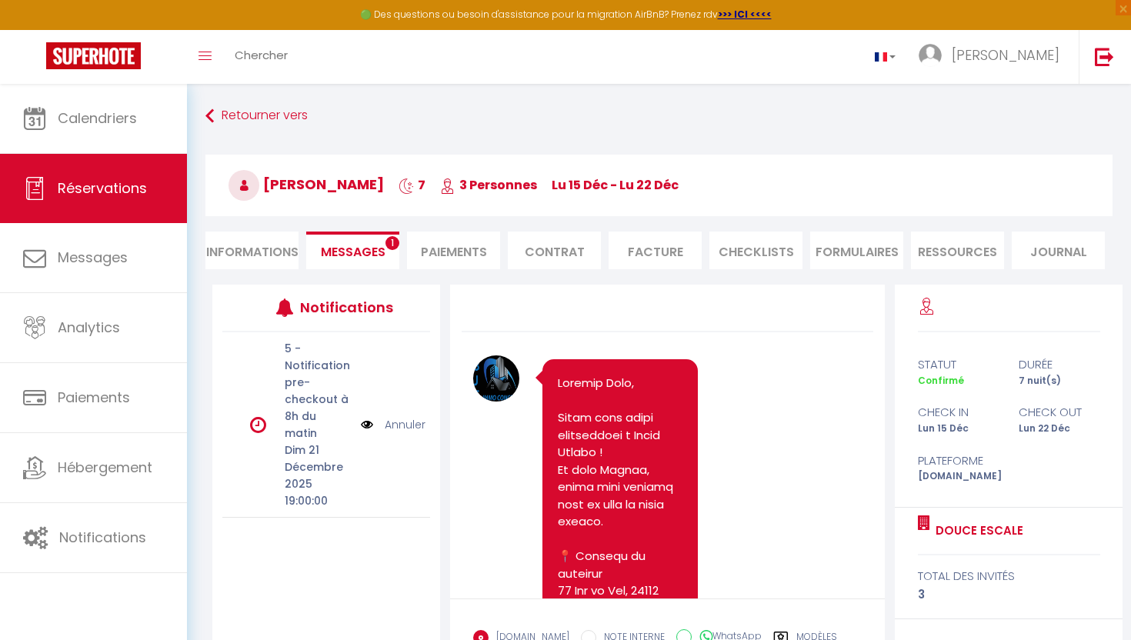
select select
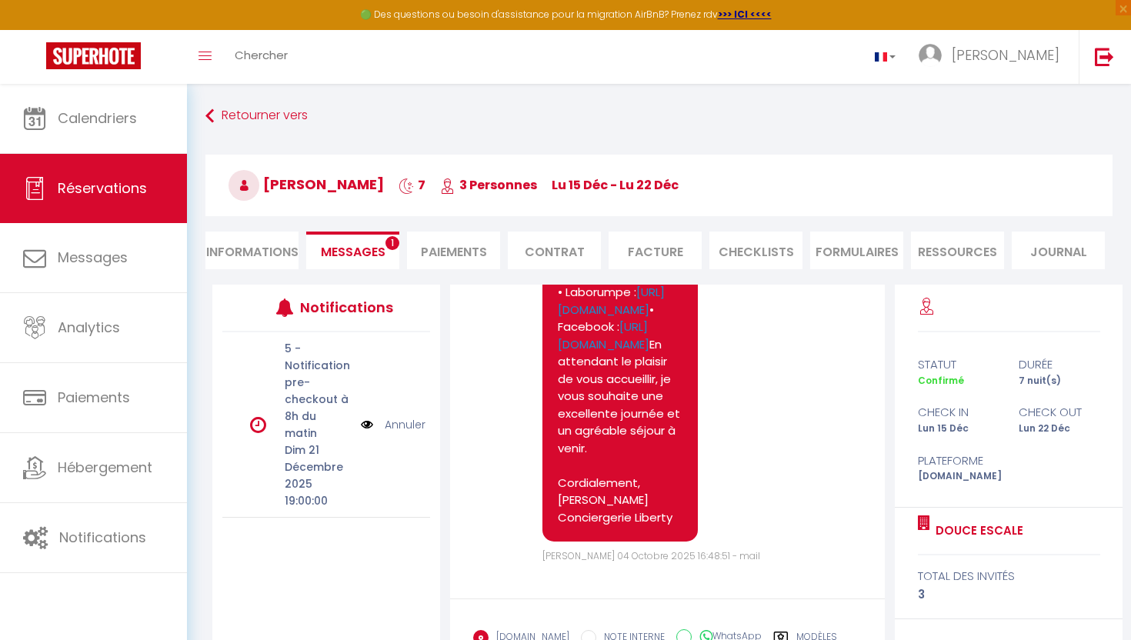
click at [279, 246] on li "Informations" at bounding box center [251, 251] width 93 height 38
select select
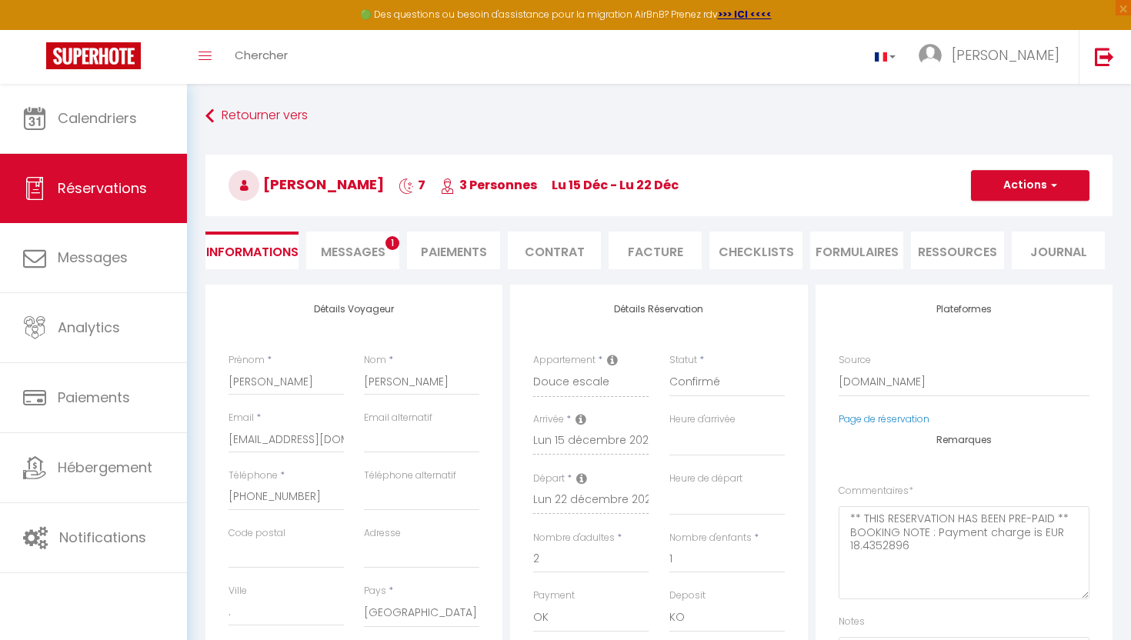
click at [386, 254] on li "Messages 1" at bounding box center [352, 251] width 93 height 38
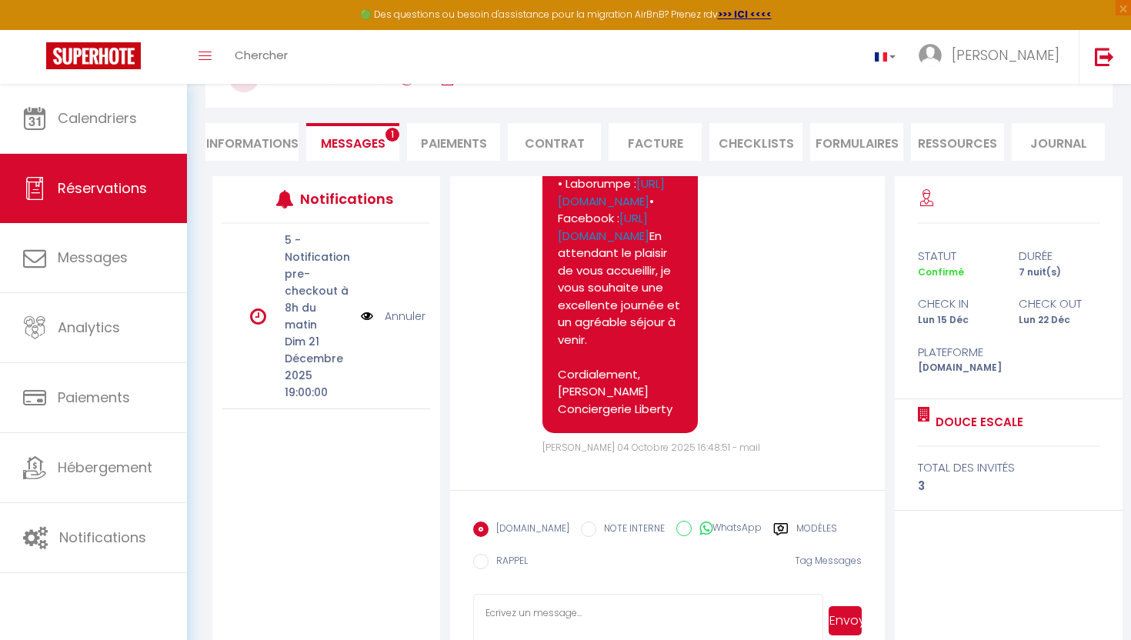
scroll to position [145, 0]
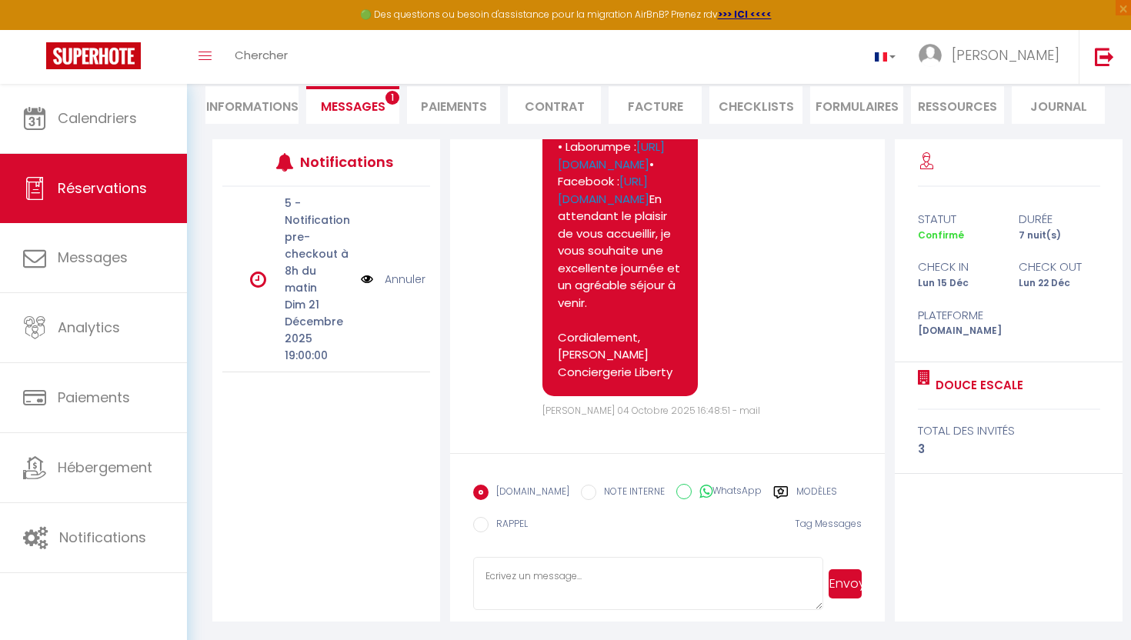
click at [802, 492] on label "Modèles" at bounding box center [816, 494] width 41 height 19
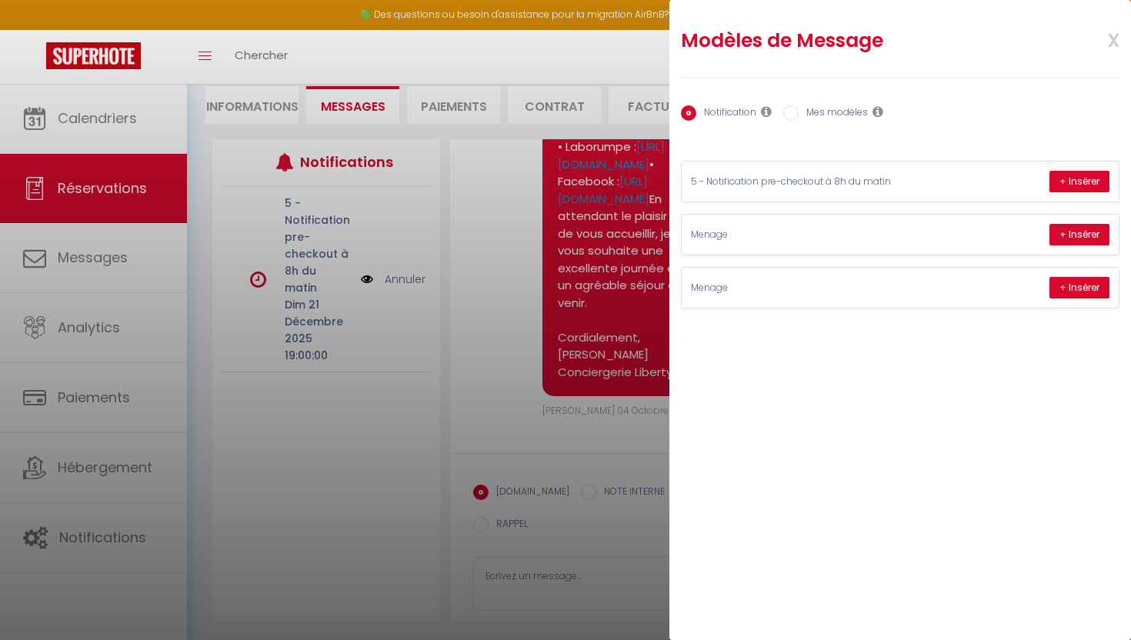
click at [810, 114] on label "Mes modèles" at bounding box center [832, 113] width 69 height 17
click at [798, 114] on input "Mes modèles" at bounding box center [790, 112] width 15 height 15
radio input "true"
radio input "false"
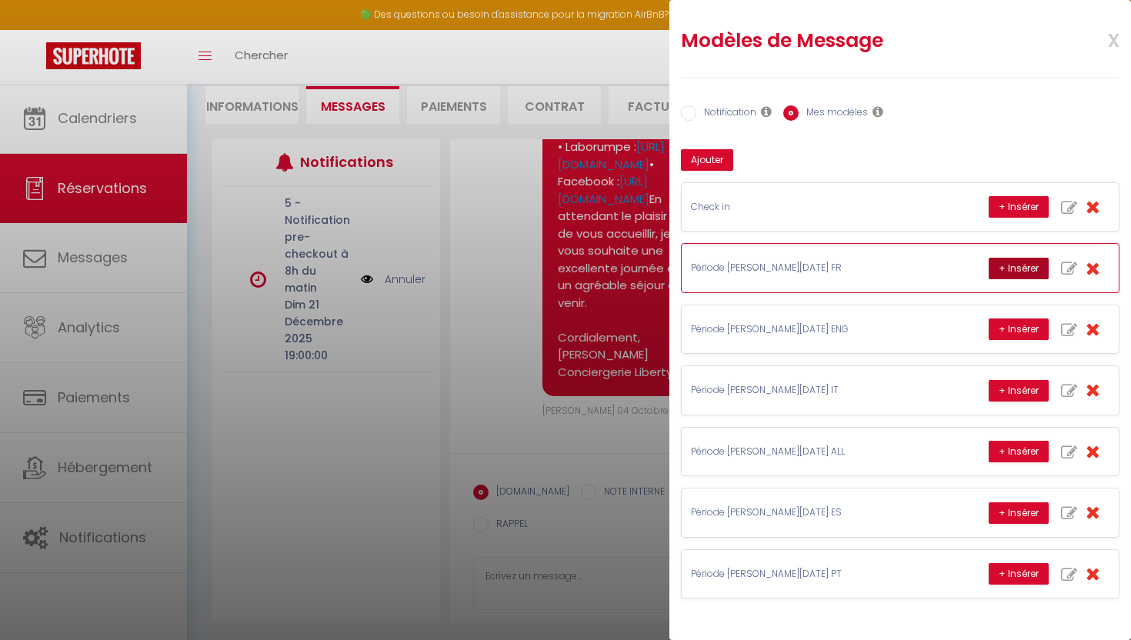
click at [1000, 271] on button "+ Insérer" at bounding box center [1018, 269] width 60 height 22
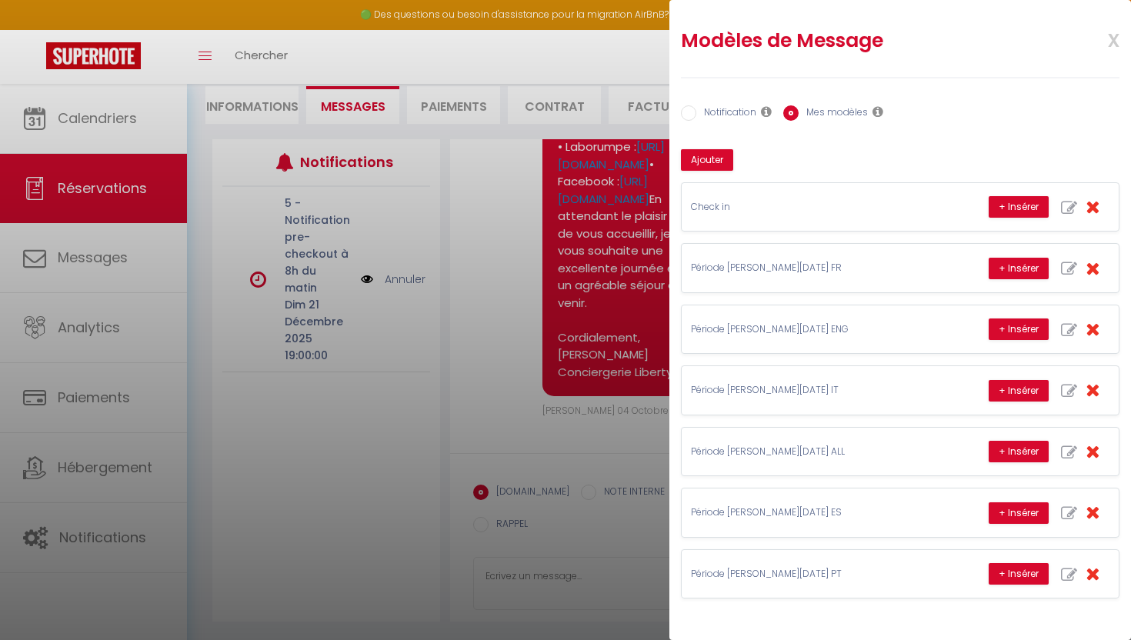
type textarea "Bonjour et merci pour votre réservation ! 😊 Nous sommes ravis de vous accueilli…"
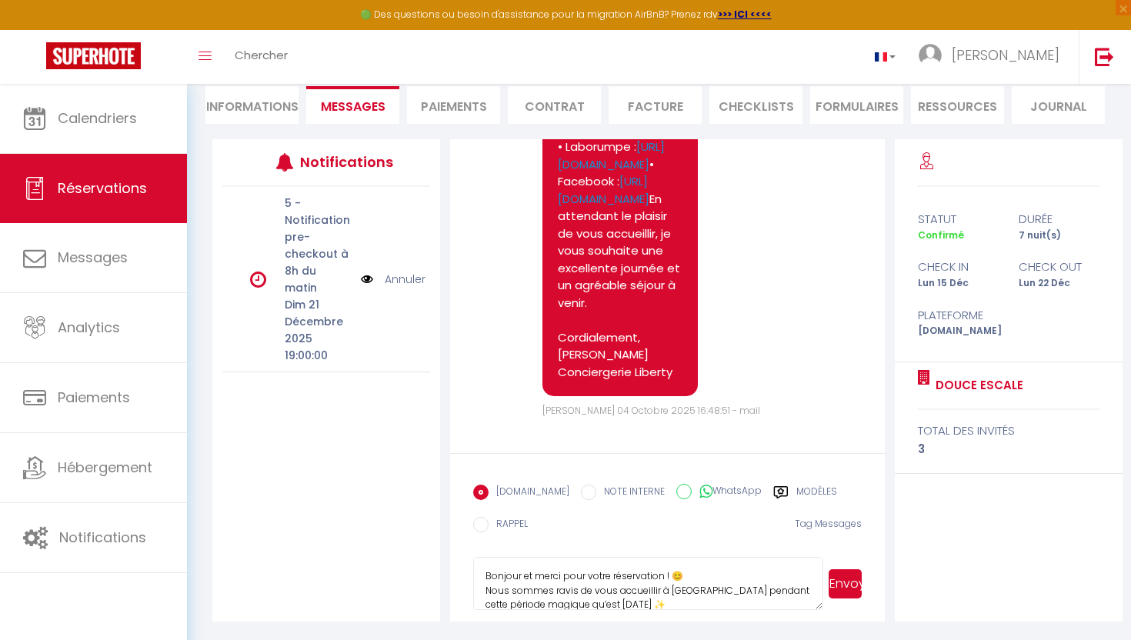
click at [854, 603] on span "Envoyer" at bounding box center [842, 584] width 39 height 54
click at [854, 578] on button "Envoyer" at bounding box center [844, 583] width 33 height 29
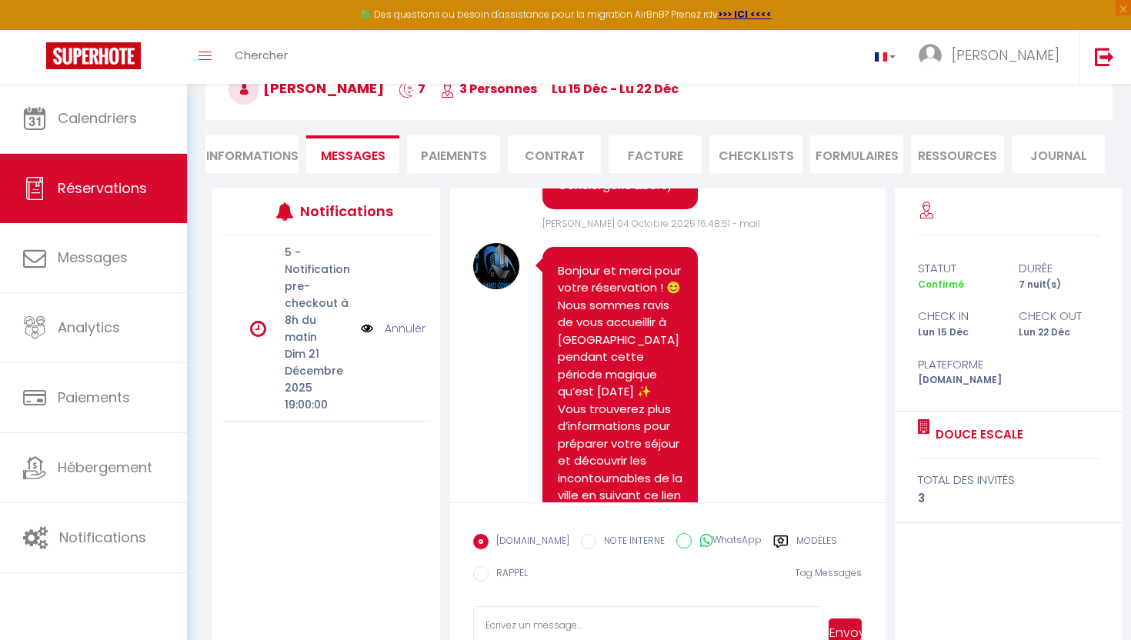
scroll to position [0, 0]
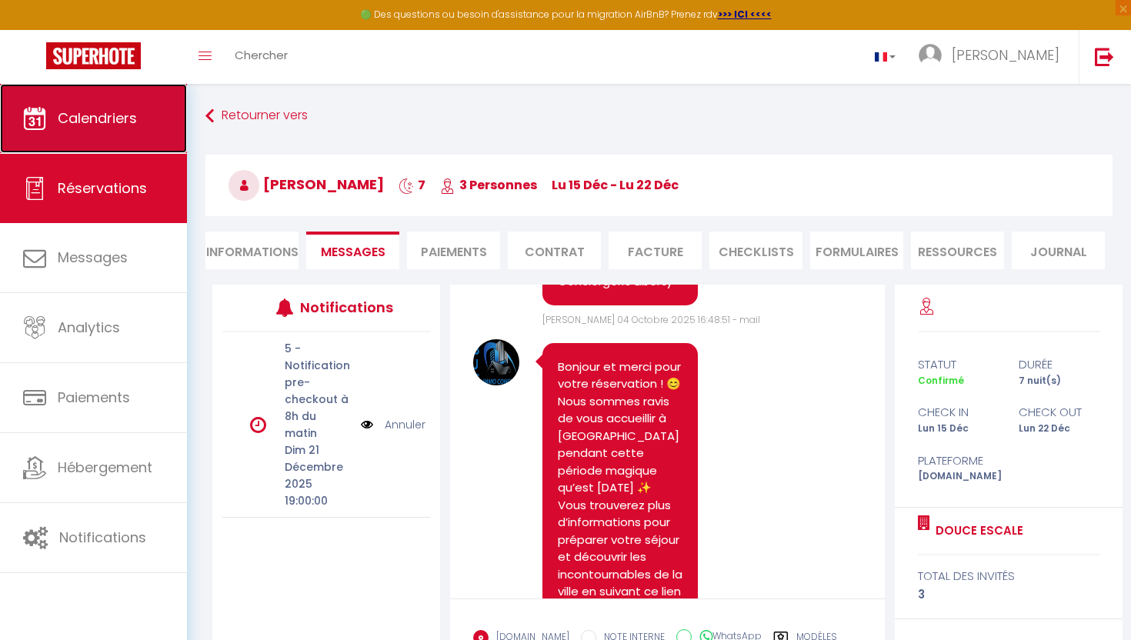
click at [158, 125] on link "Calendriers" at bounding box center [93, 118] width 187 height 69
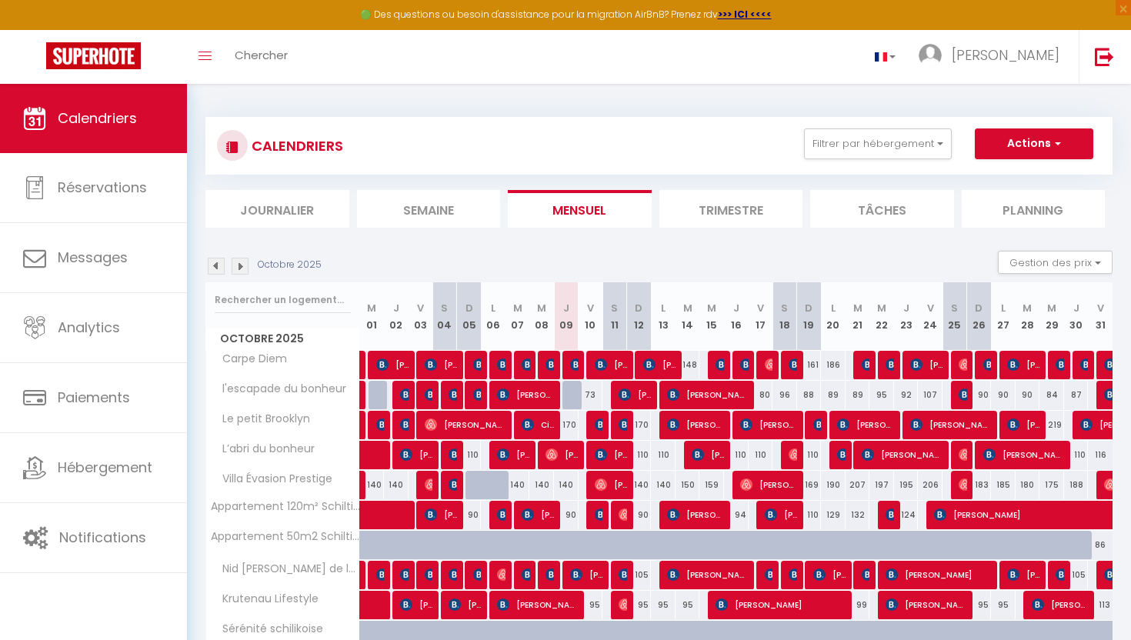
click at [245, 260] on div "Octobre 2025 Gestion des prix Nb Nuits minimum Règles Disponibilité" at bounding box center [658, 267] width 907 height 32
click at [243, 260] on img at bounding box center [240, 266] width 17 height 17
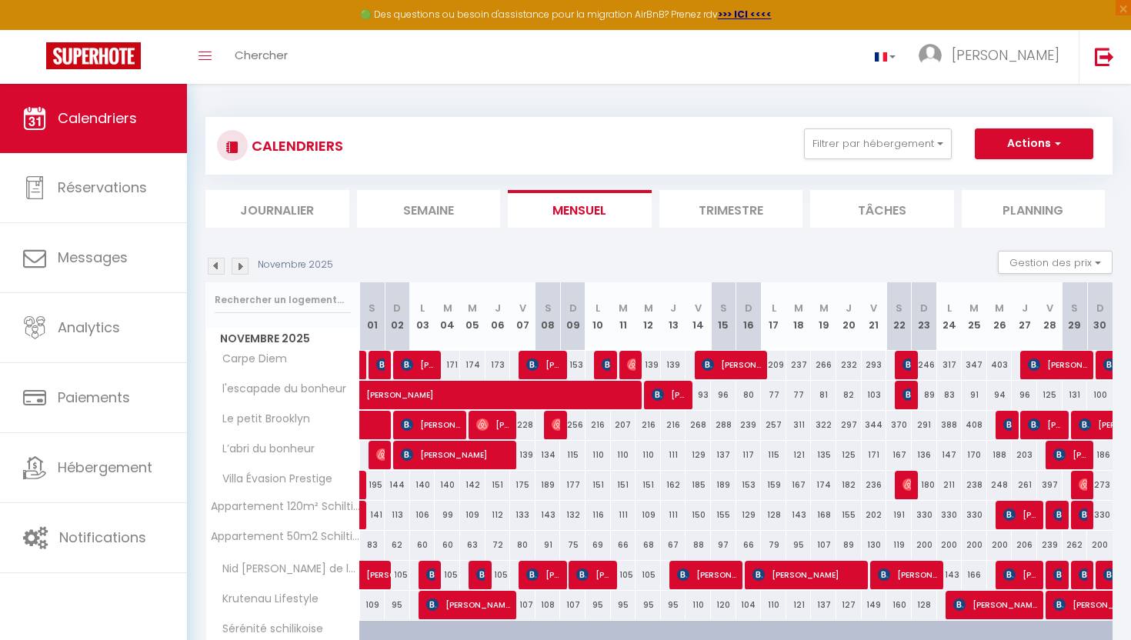
click at [243, 260] on img at bounding box center [240, 266] width 17 height 17
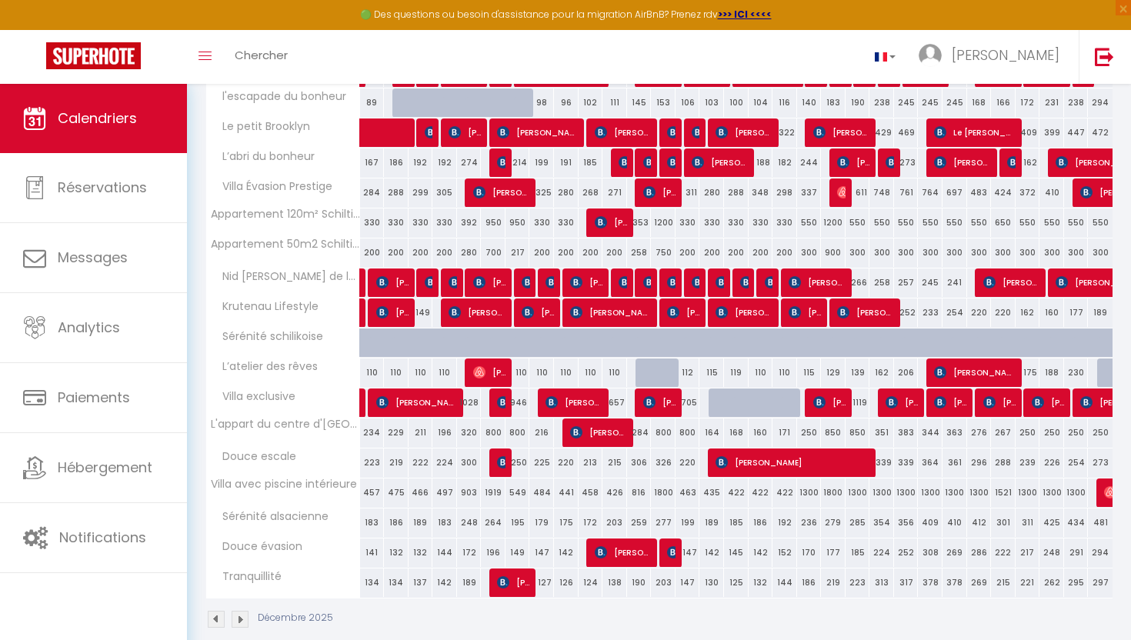
scroll to position [314, 0]
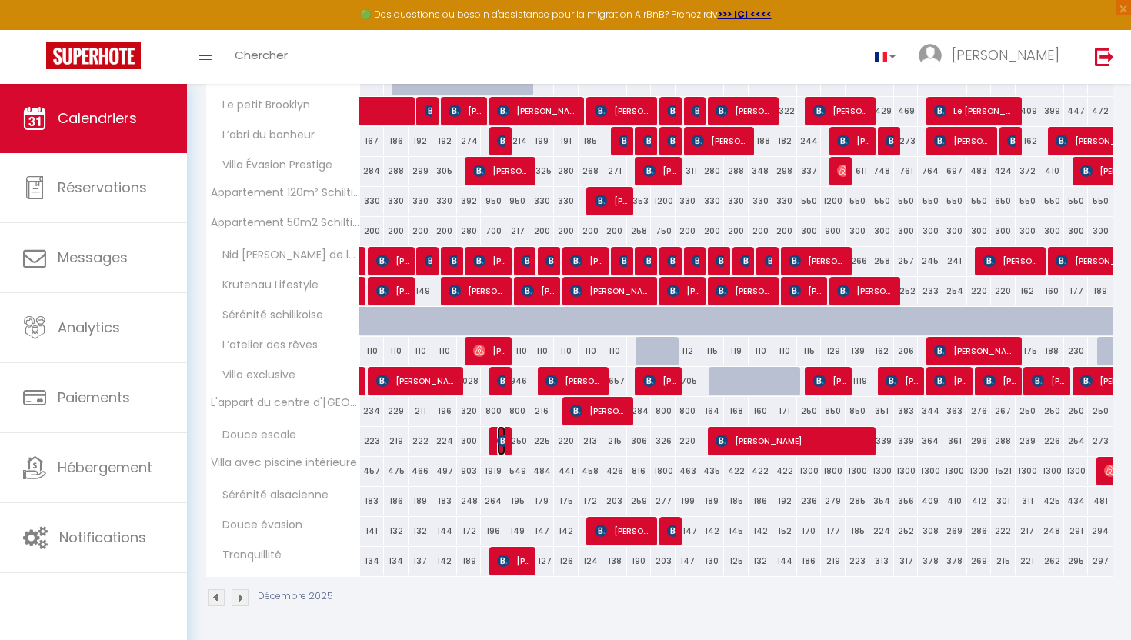
click at [499, 444] on img at bounding box center [503, 441] width 12 height 12
select select "OK"
select select "KO"
select select "0"
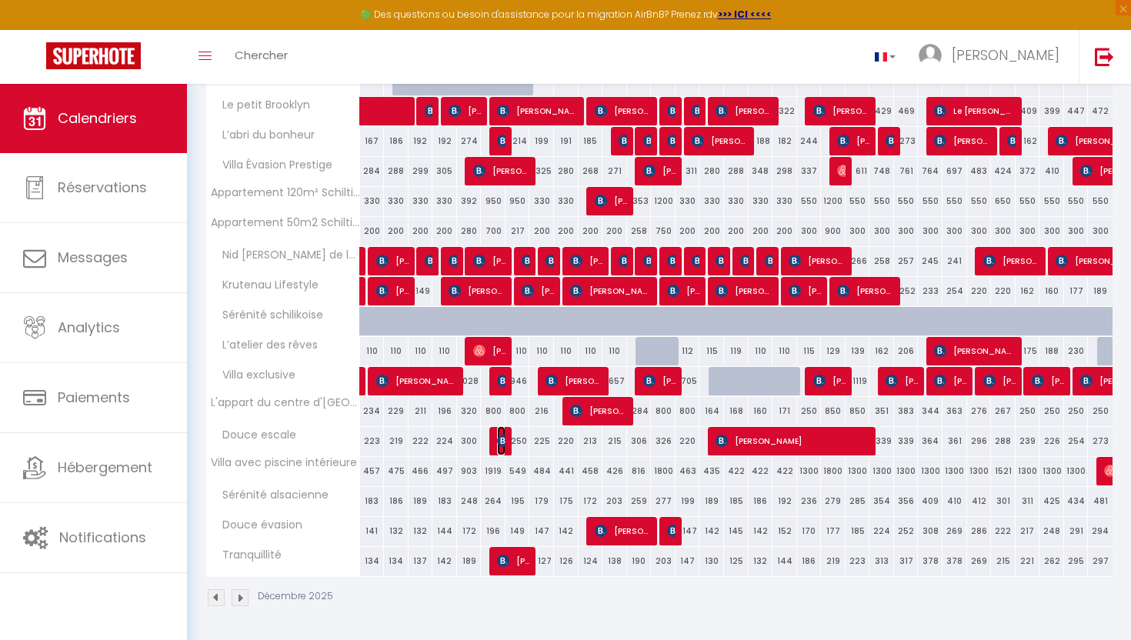
select select "1"
select select
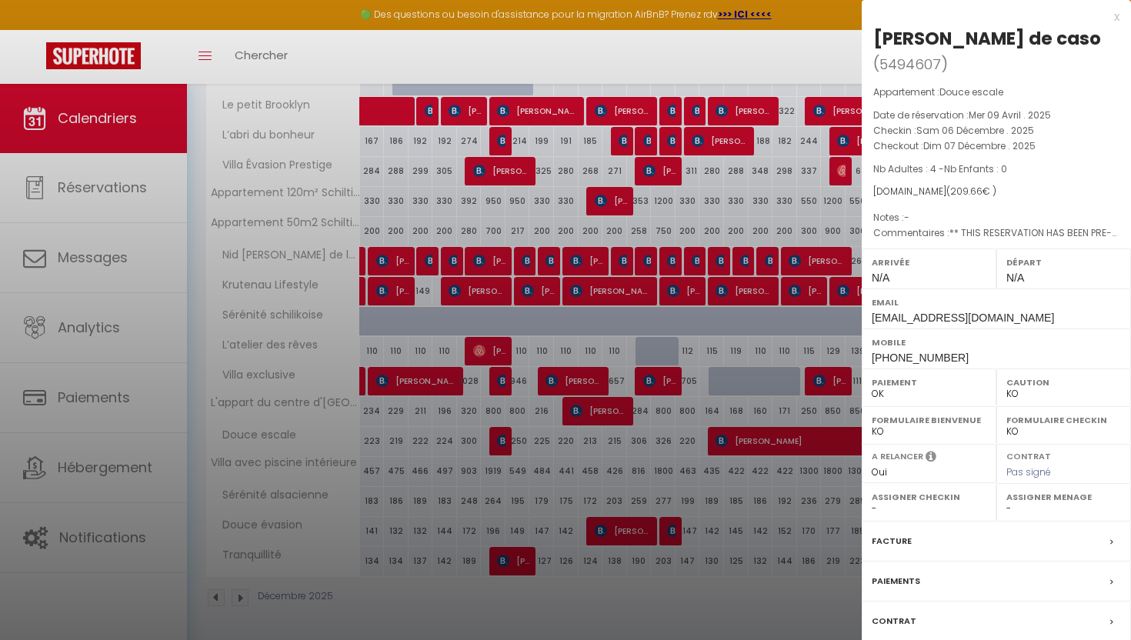
click at [898, 618] on label "Contrat" at bounding box center [893, 621] width 45 height 16
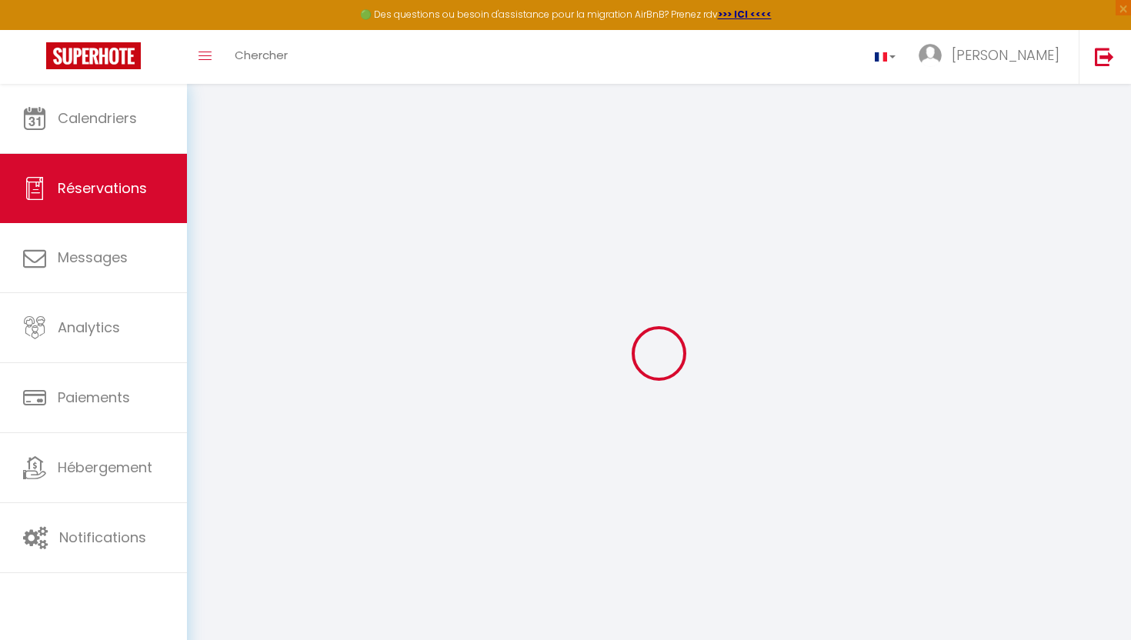
select select
checkbox input "false"
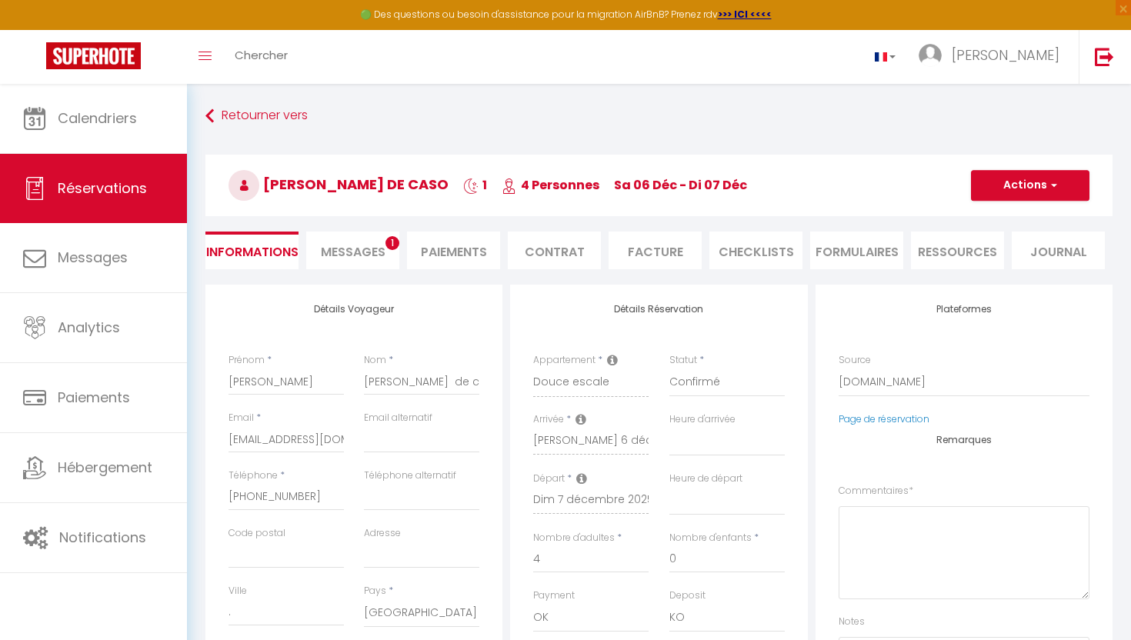
select select
checkbox input "false"
type textarea "** THIS RESERVATION HAS BEEN PRE-PAID ** BOOKING NOTE : Payment charge is EUR 2…"
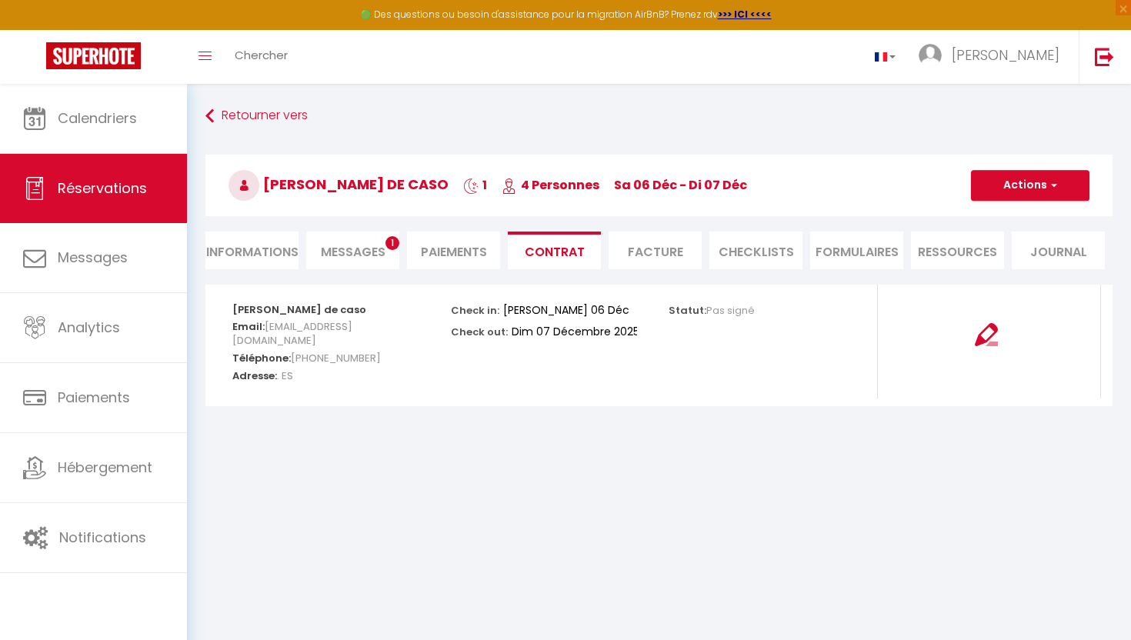
click at [240, 258] on li "Informations" at bounding box center [251, 251] width 93 height 38
select select
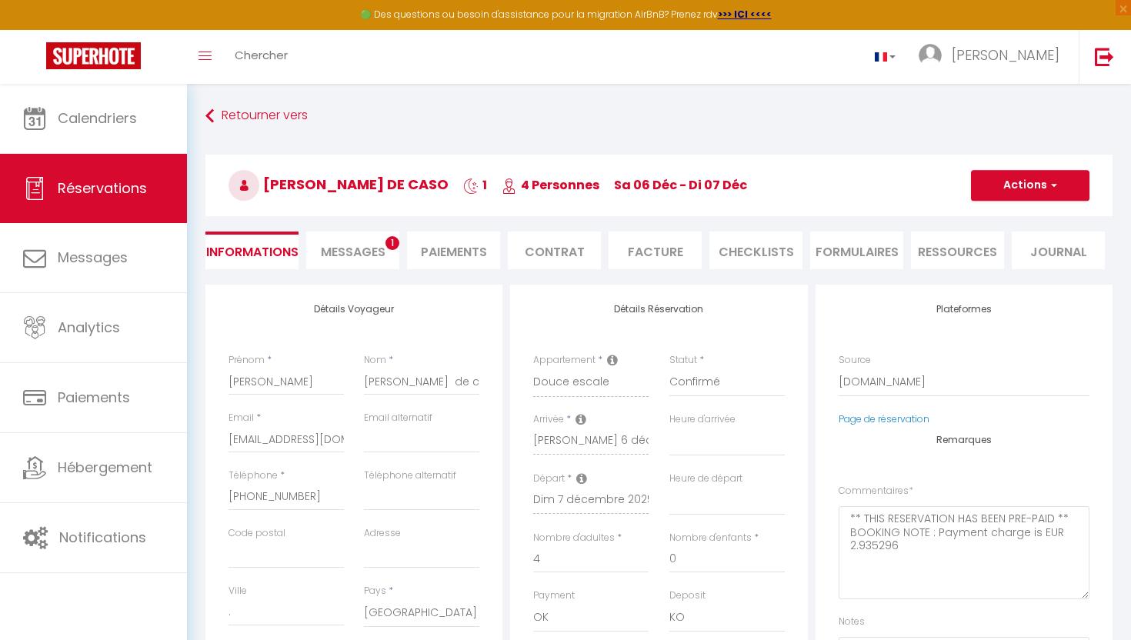
click at [350, 261] on li "Messages 1" at bounding box center [352, 251] width 93 height 38
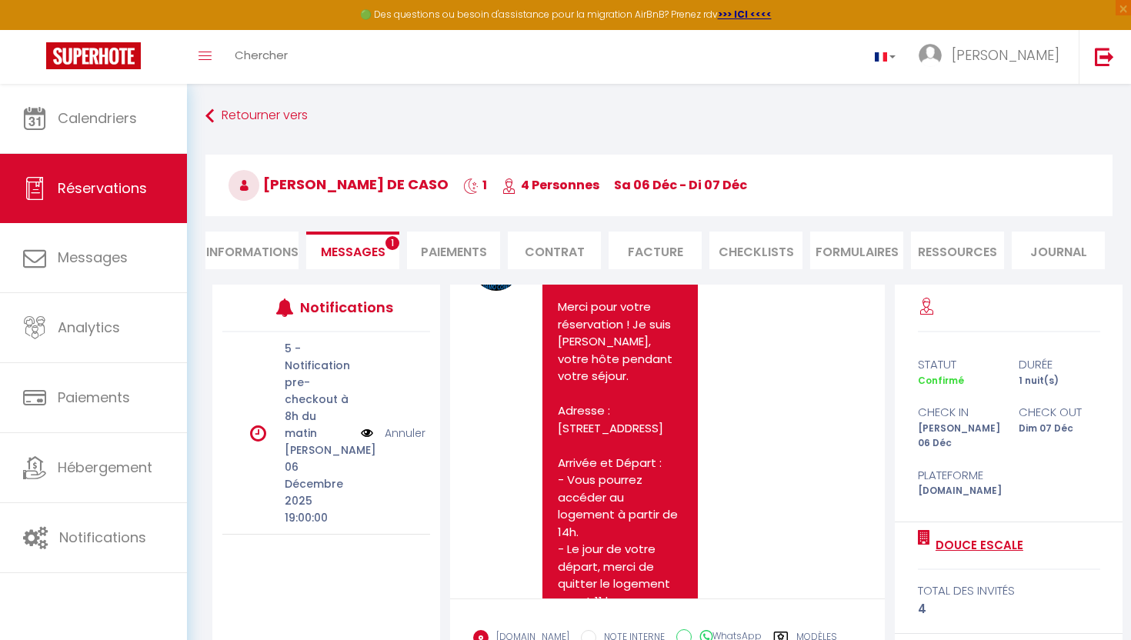
scroll to position [145, 0]
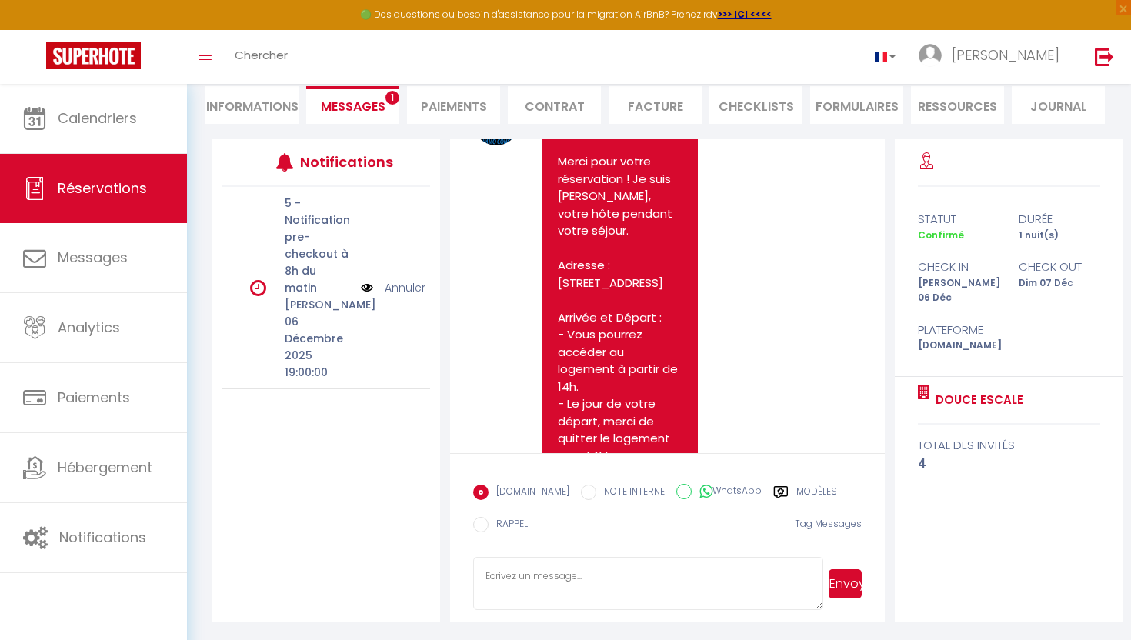
click at [804, 485] on label "Modèles" at bounding box center [816, 494] width 41 height 19
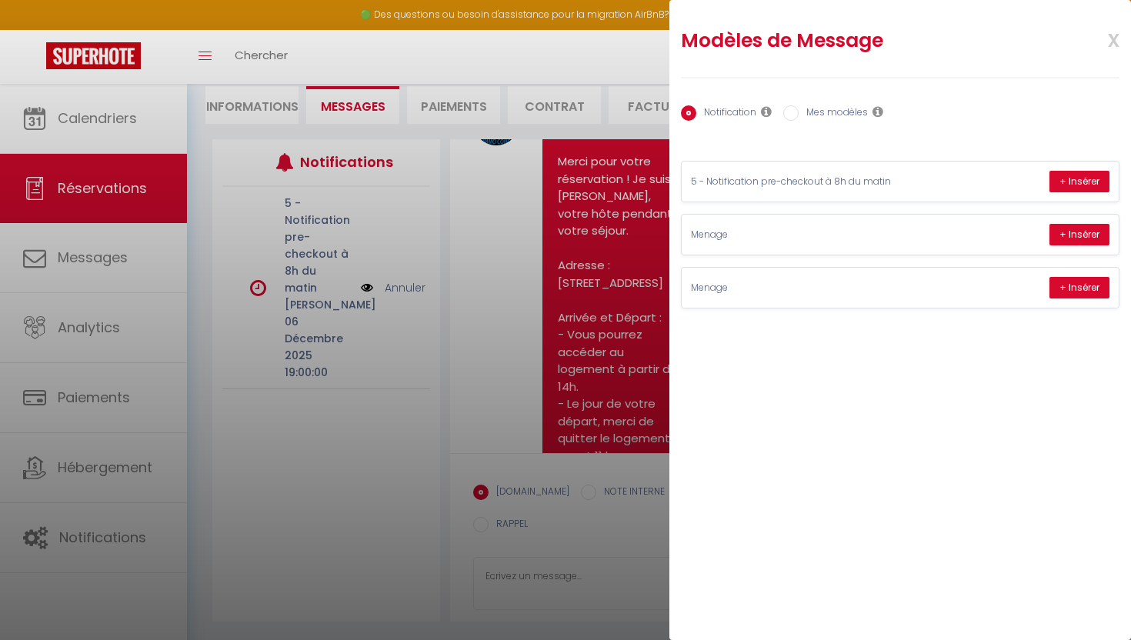
click at [796, 123] on div "Notification Mes modèles" at bounding box center [900, 114] width 438 height 32
click at [795, 110] on input "Mes modèles" at bounding box center [790, 112] width 15 height 15
radio input "true"
radio input "false"
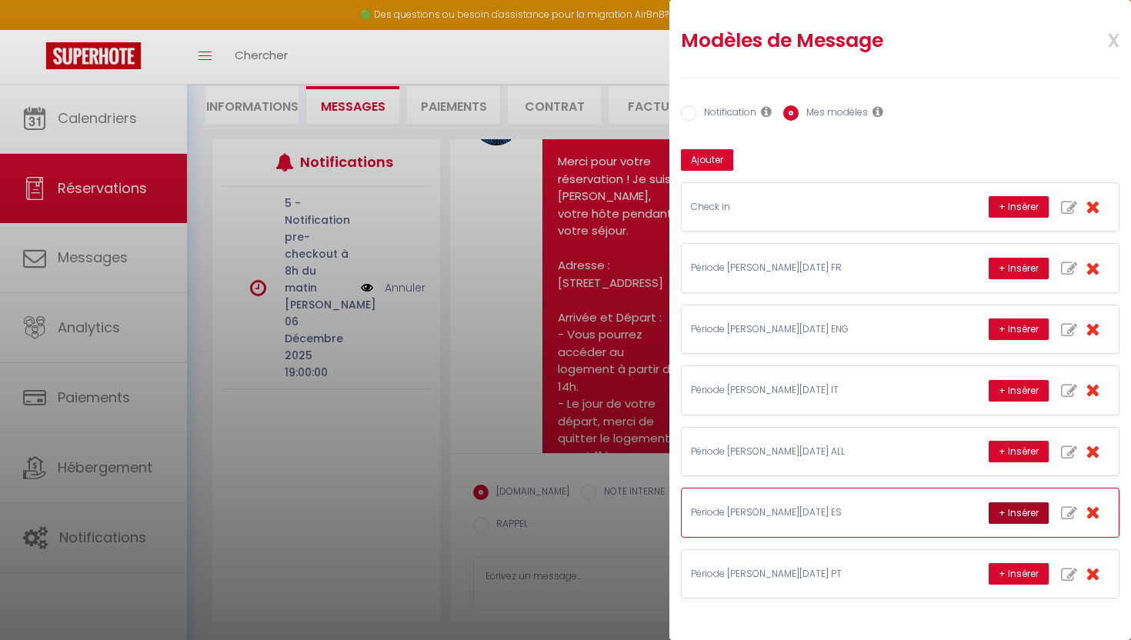
click at [1006, 519] on button "+ Insérer" at bounding box center [1018, 513] width 60 height 22
type textarea "¡Hola y muchas gracias por su reserva! 😊 Estamos encantados de darles la bienve…"
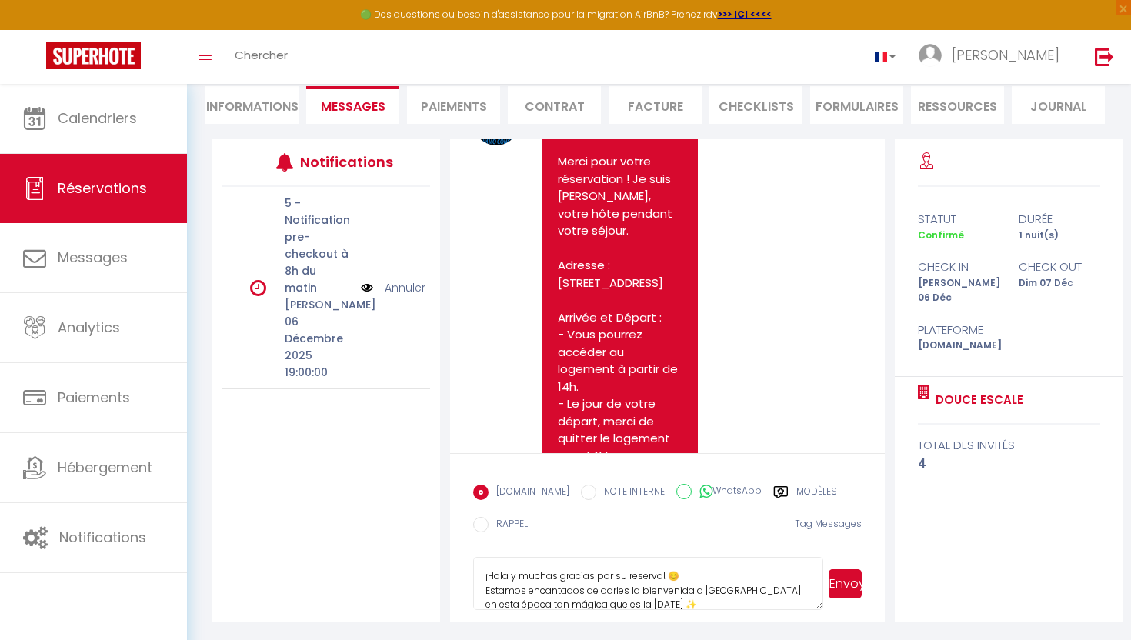
click at [841, 578] on button "Envoyer" at bounding box center [844, 583] width 33 height 29
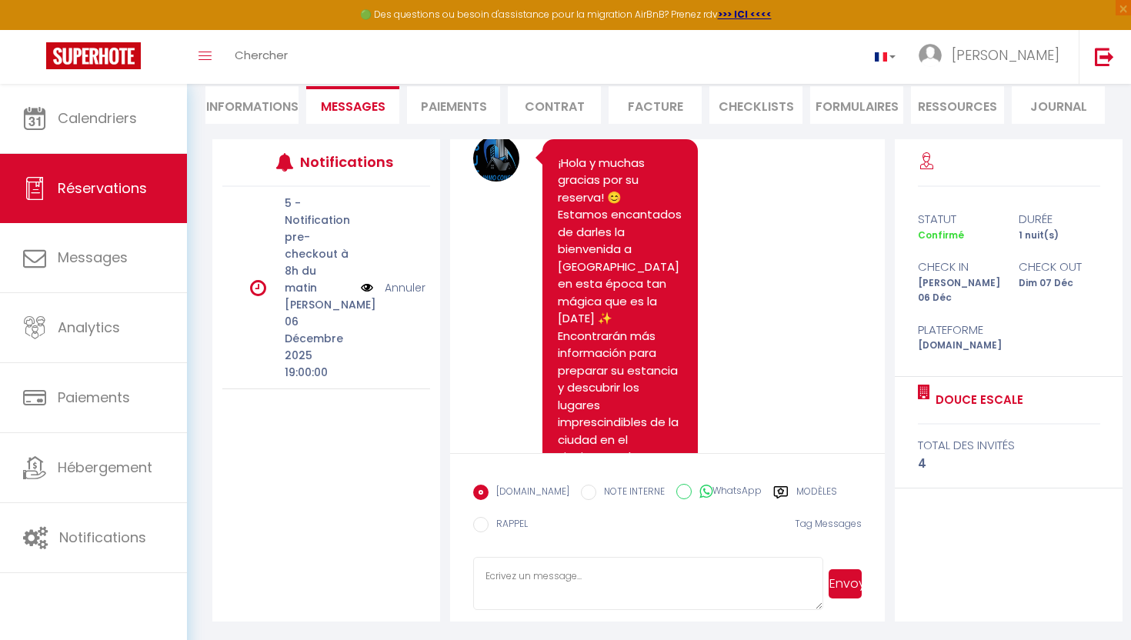
scroll to position [1278, 0]
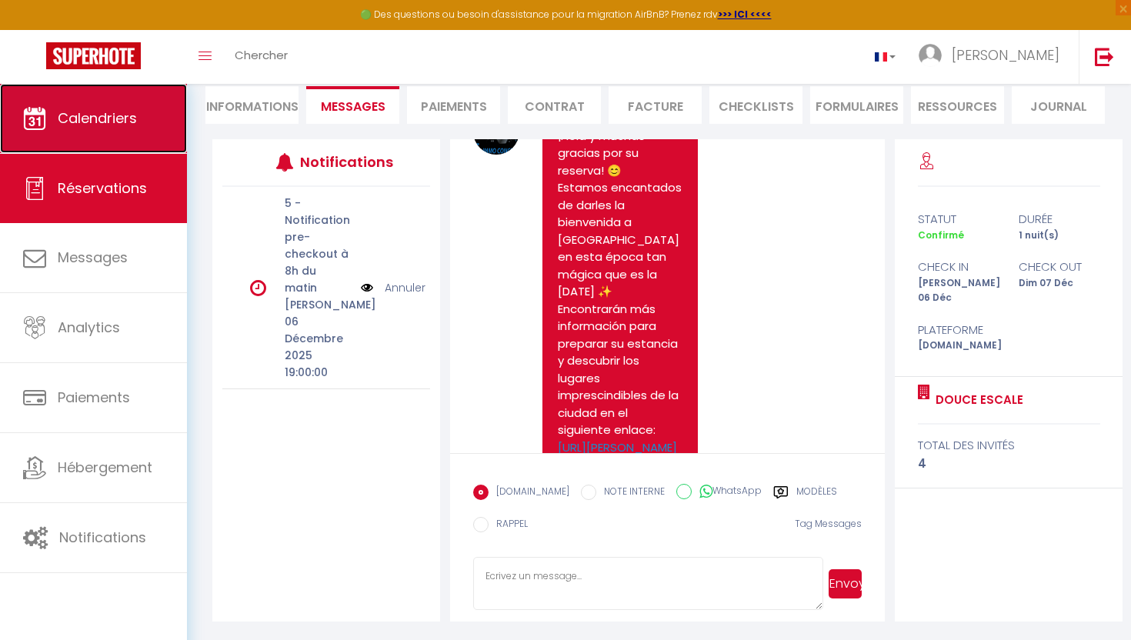
click at [106, 128] on span "Calendriers" at bounding box center [97, 117] width 79 height 19
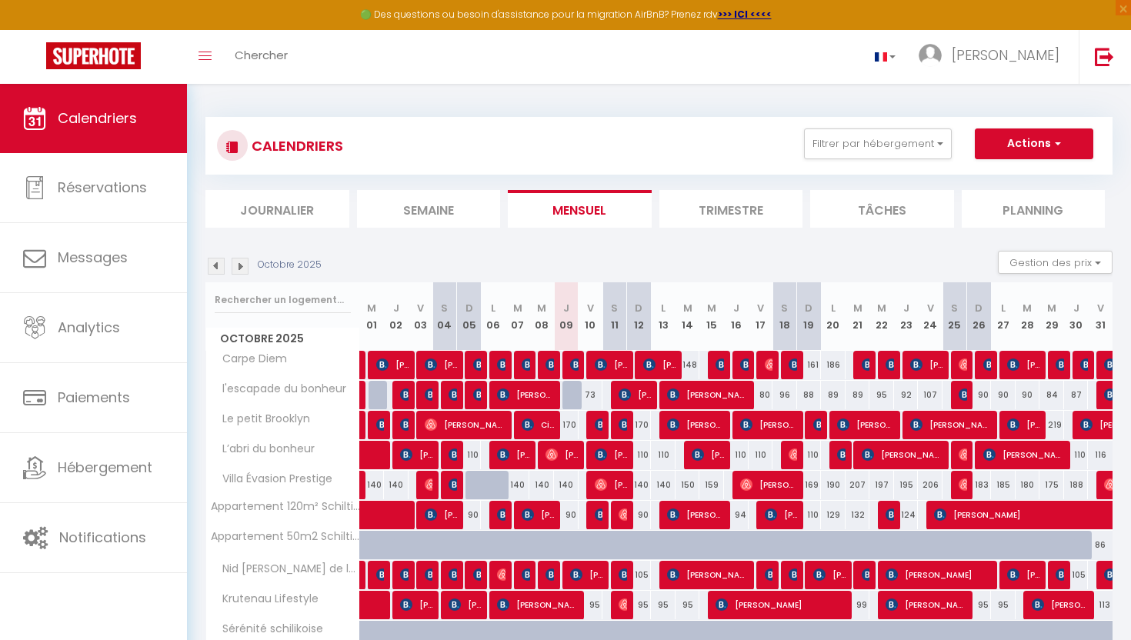
click at [241, 269] on img at bounding box center [240, 266] width 17 height 17
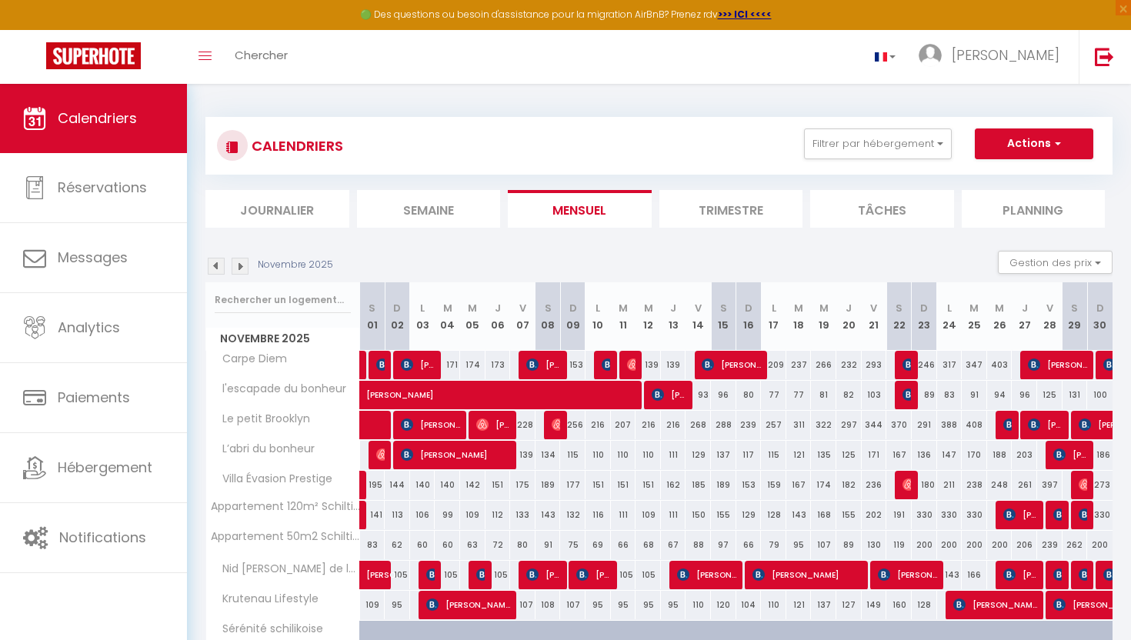
click at [241, 268] on img at bounding box center [240, 266] width 17 height 17
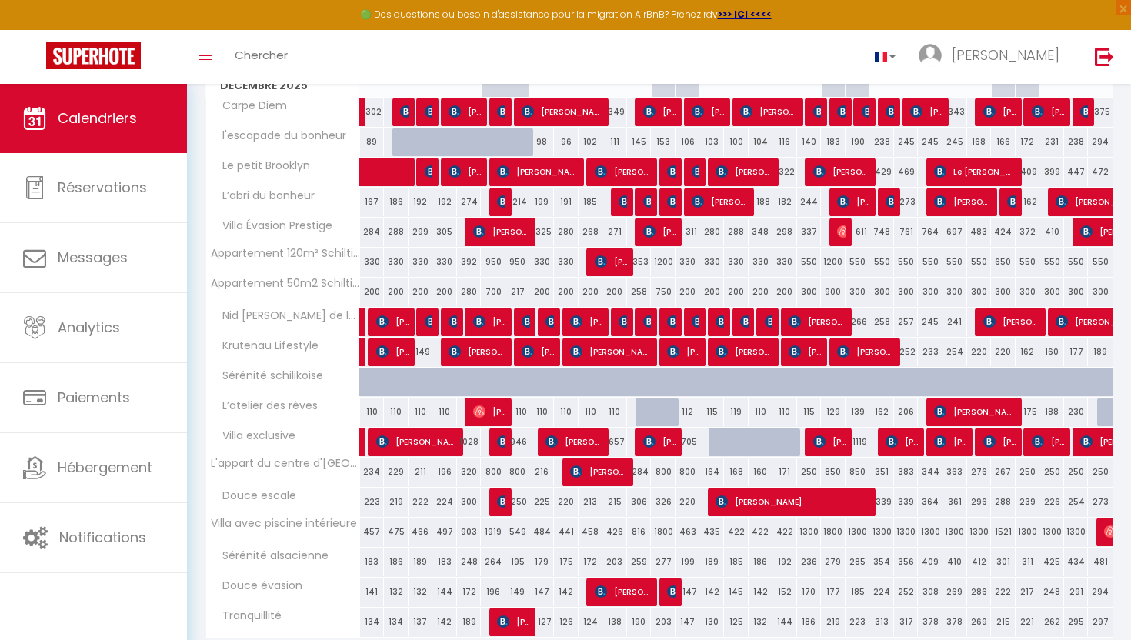
scroll to position [314, 0]
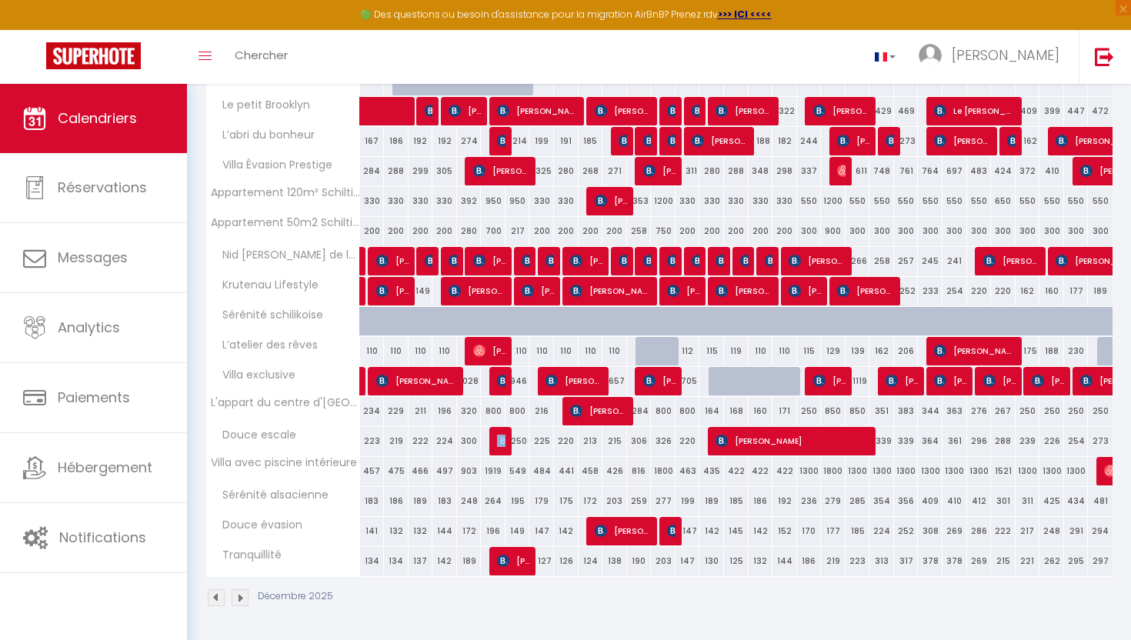
click at [497, 441] on td "327 [PERSON_NAME] de caso" at bounding box center [493, 441] width 25 height 30
click at [502, 441] on img at bounding box center [503, 441] width 12 height 12
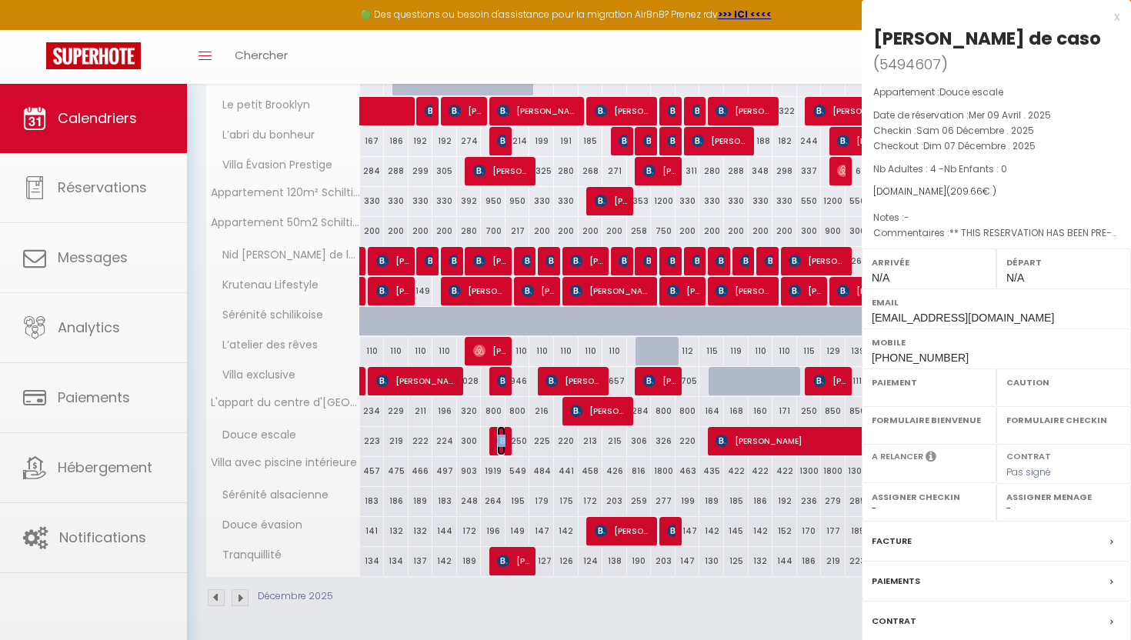
select select "OK"
select select "KO"
select select "0"
select select "1"
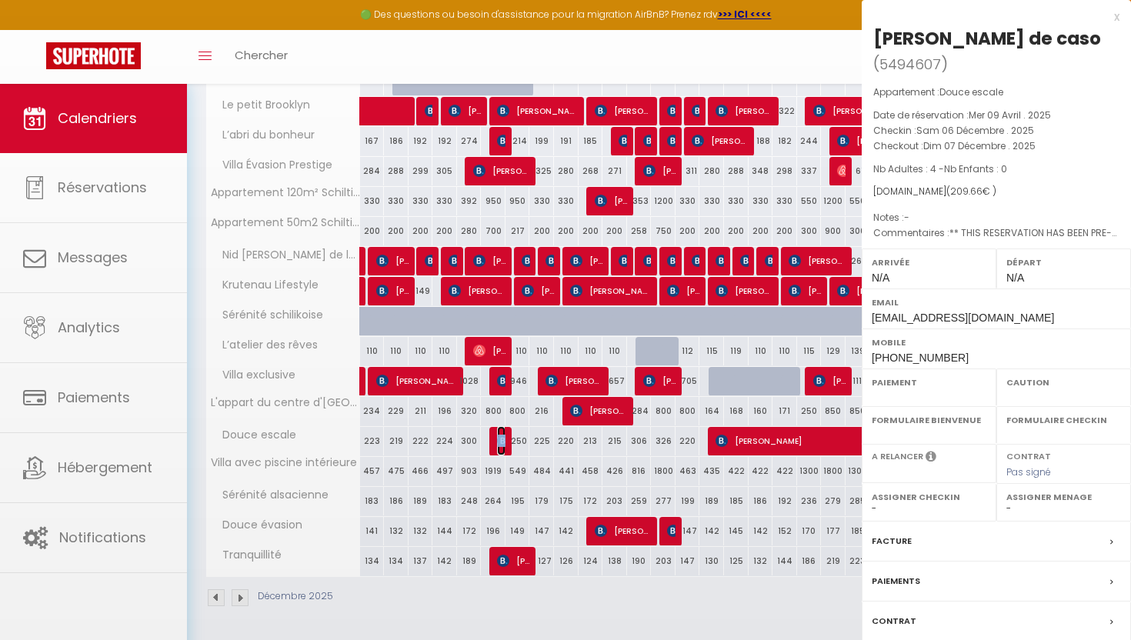
select select
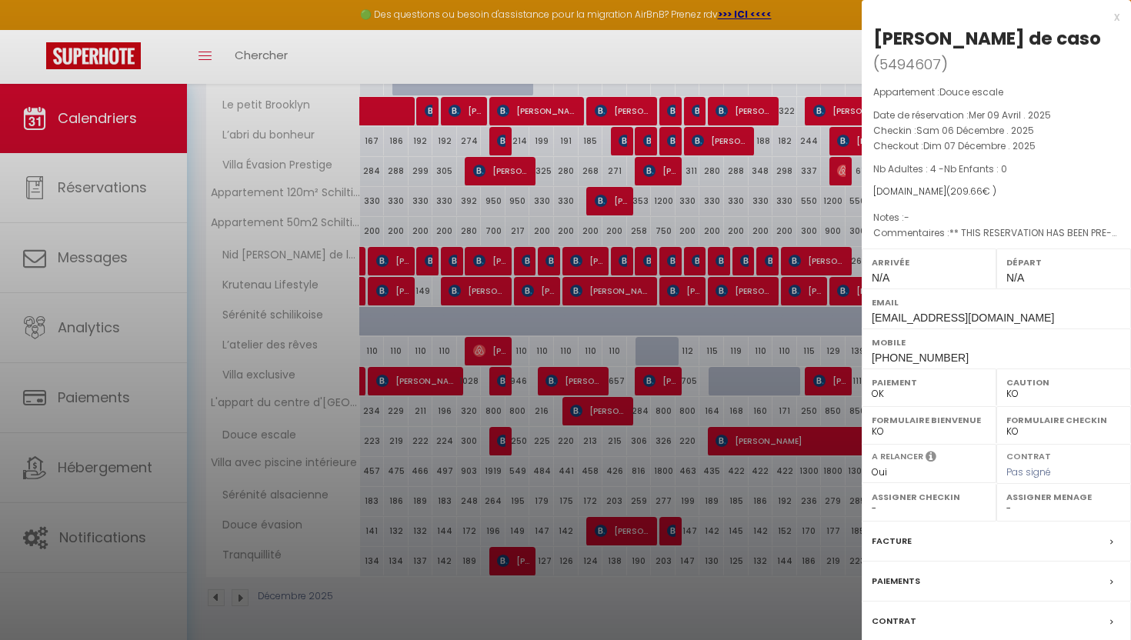
click at [1117, 18] on div "x" at bounding box center [990, 17] width 258 height 18
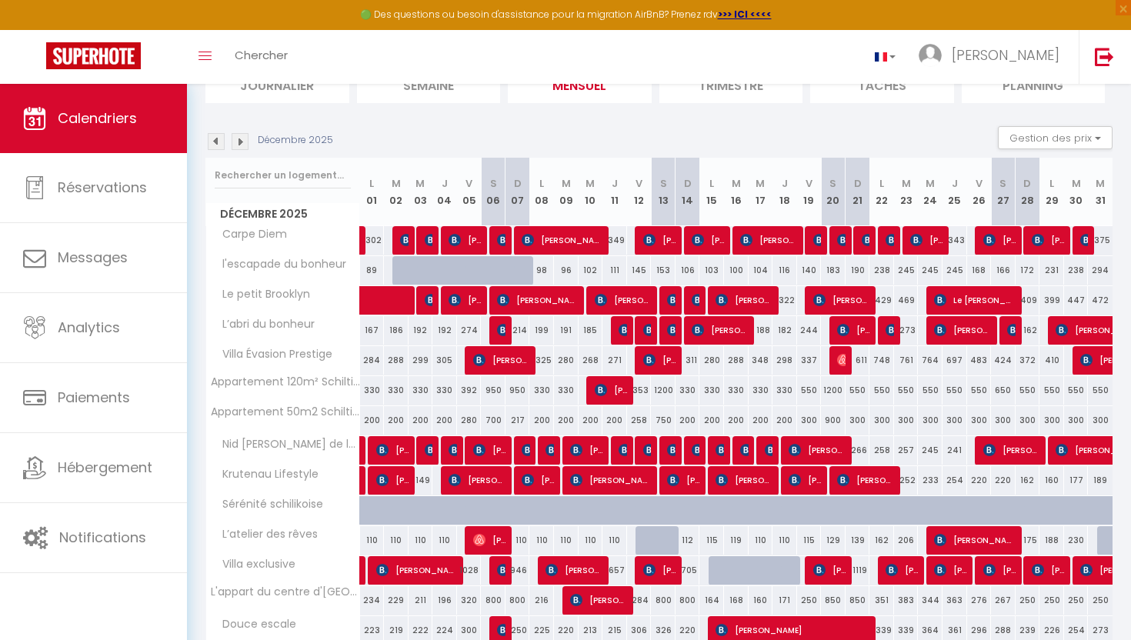
click at [222, 142] on img at bounding box center [216, 141] width 17 height 17
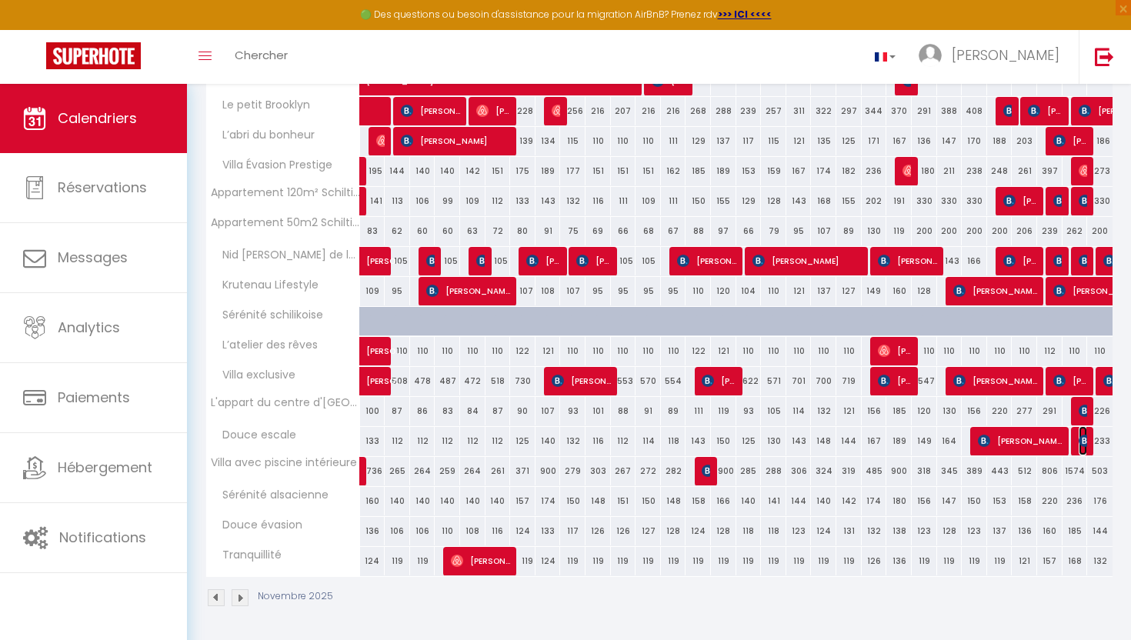
click at [1082, 438] on img at bounding box center [1084, 441] width 12 height 12
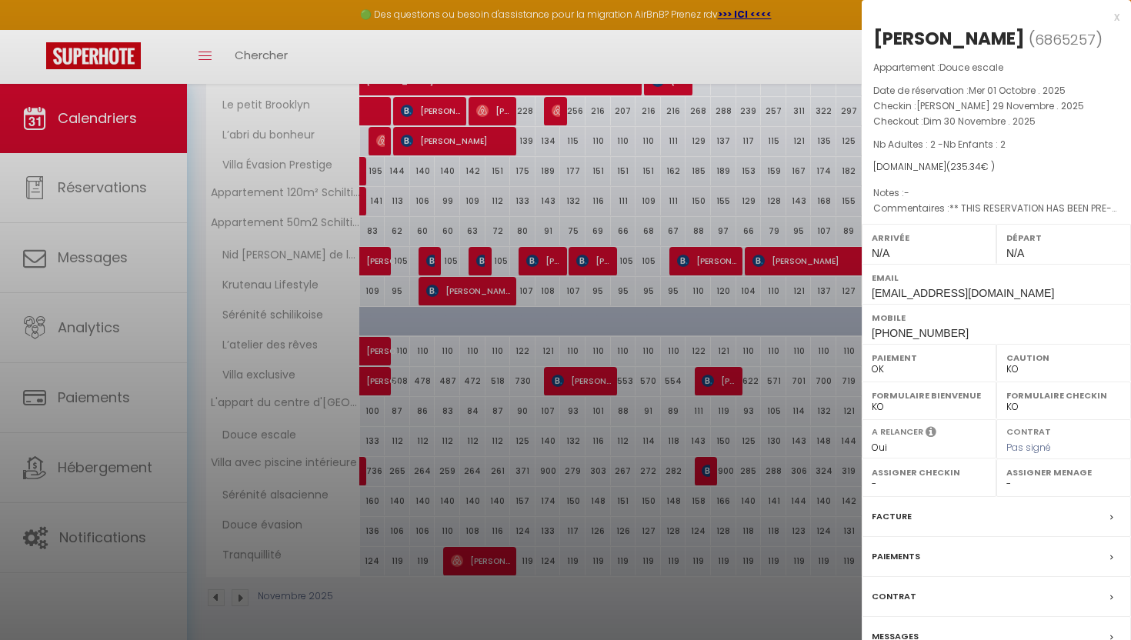
click at [908, 631] on label "Messages" at bounding box center [894, 636] width 47 height 16
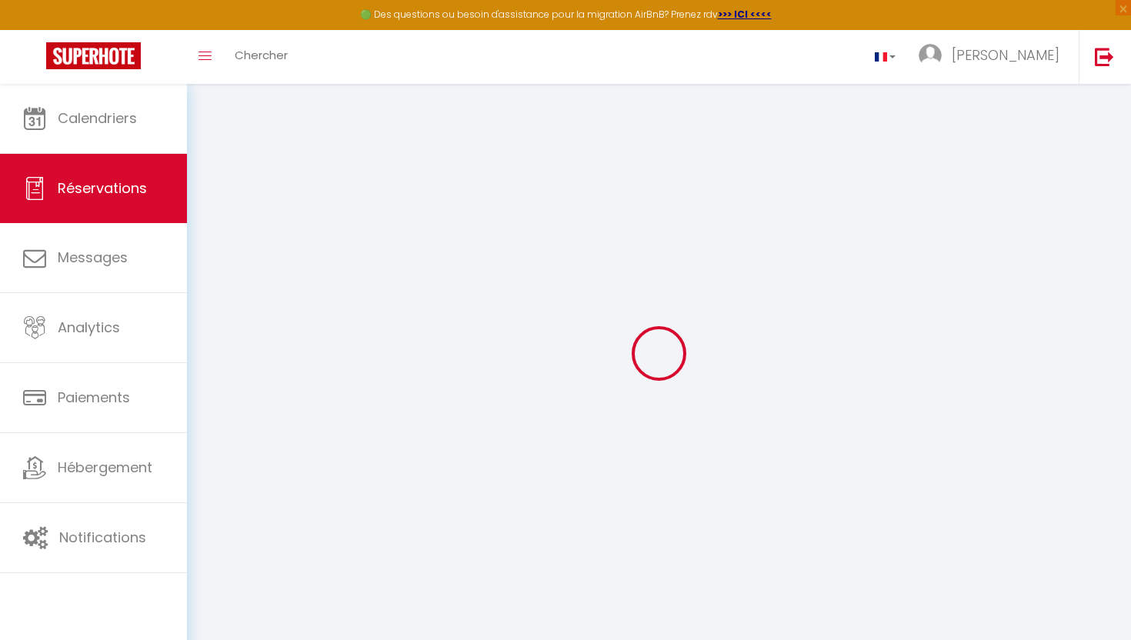
select select
checkbox input "false"
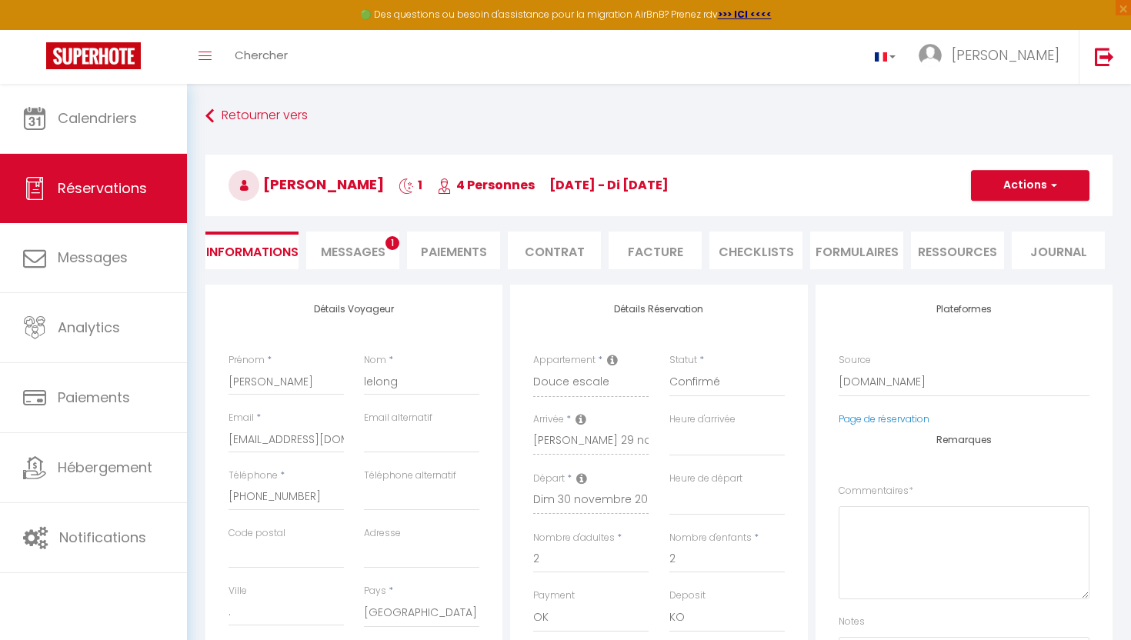
select select
checkbox input "false"
type textarea "** THIS RESERVATION HAS BEEN PRE-PAID ** BOOKING NOTE : Payment charge is EUR 3…"
type input "9.05"
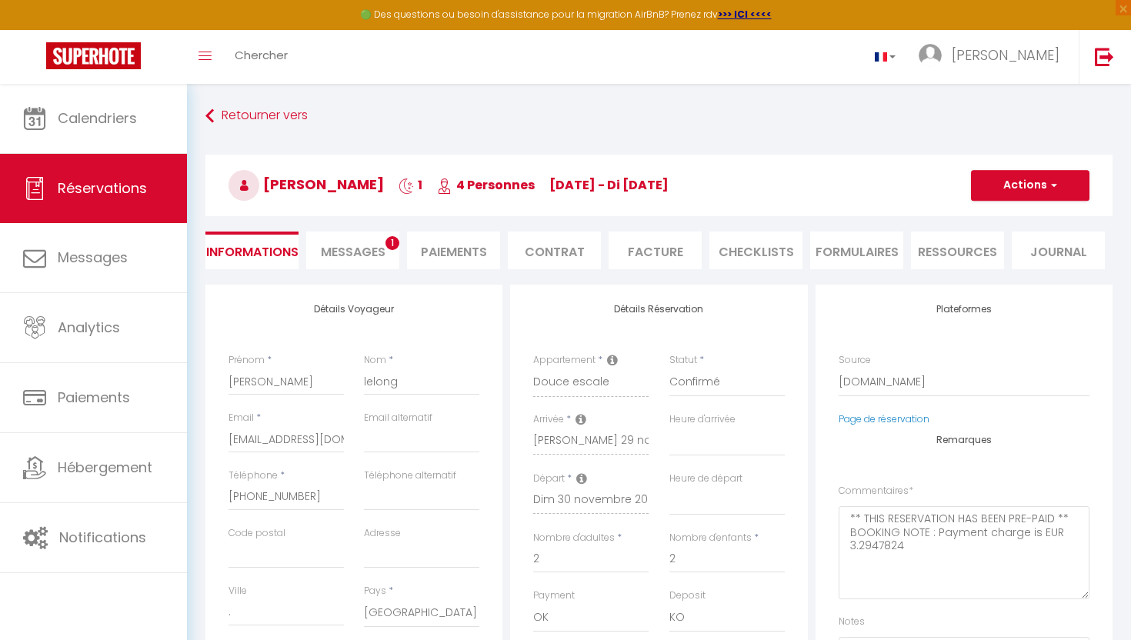
select select
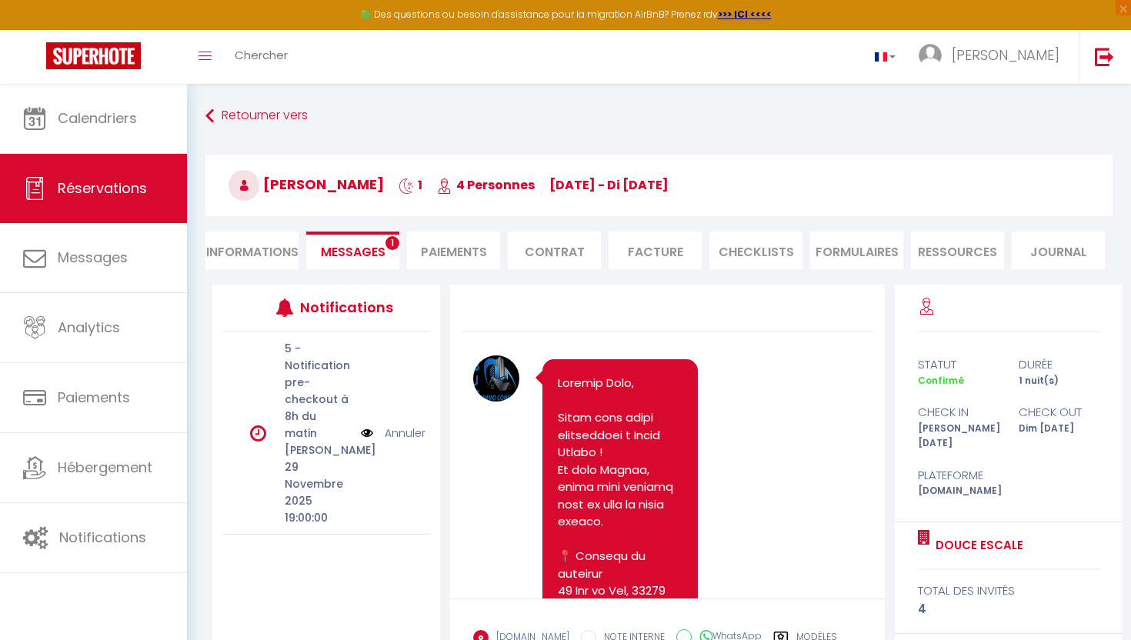
select select
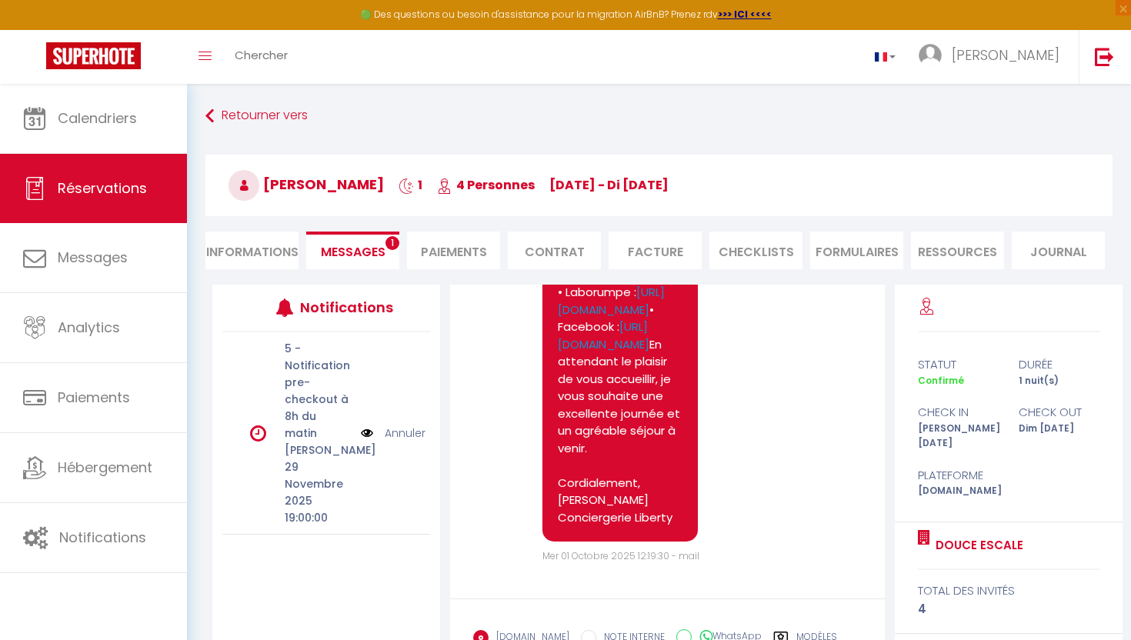
click at [244, 253] on li "Informations" at bounding box center [251, 251] width 93 height 38
select select
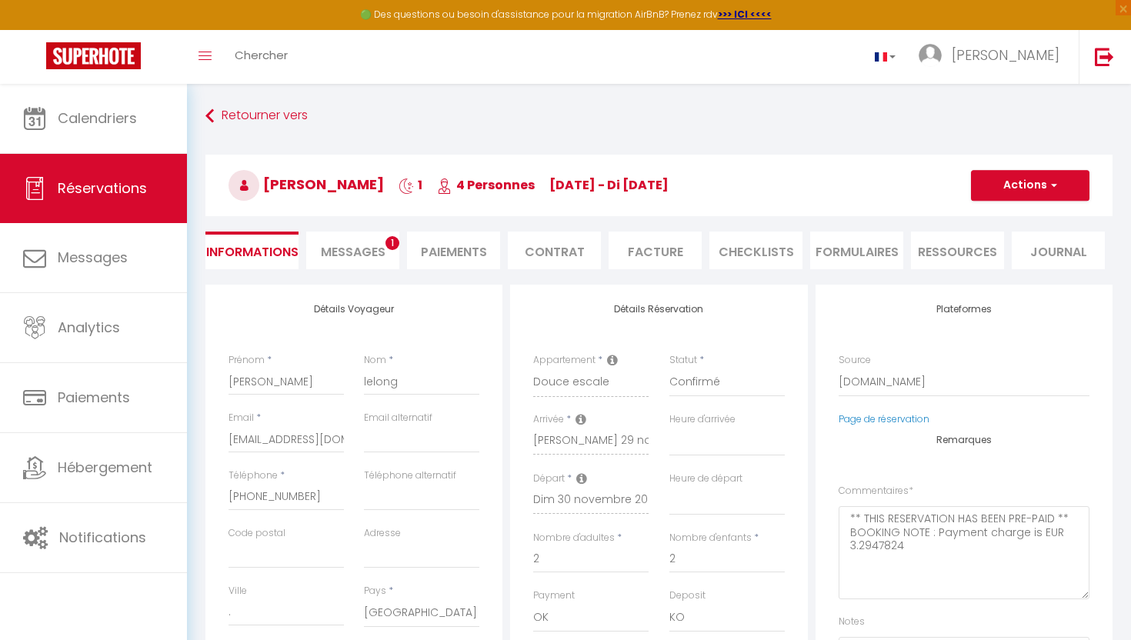
click at [381, 226] on div "Retourner vers [PERSON_NAME] 1 4 Personnes [DATE] - di [DATE] Actions Enregistr…" at bounding box center [658, 193] width 927 height 182
click at [385, 248] on li "Messages 1" at bounding box center [352, 251] width 93 height 38
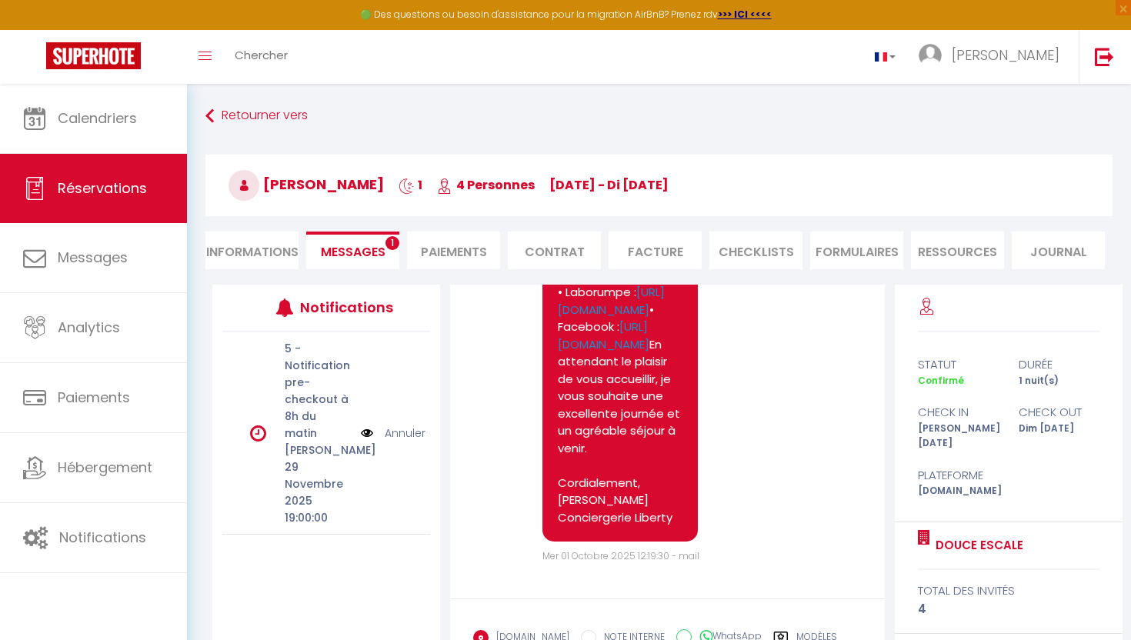
click at [798, 638] on label "Modèles" at bounding box center [816, 639] width 41 height 19
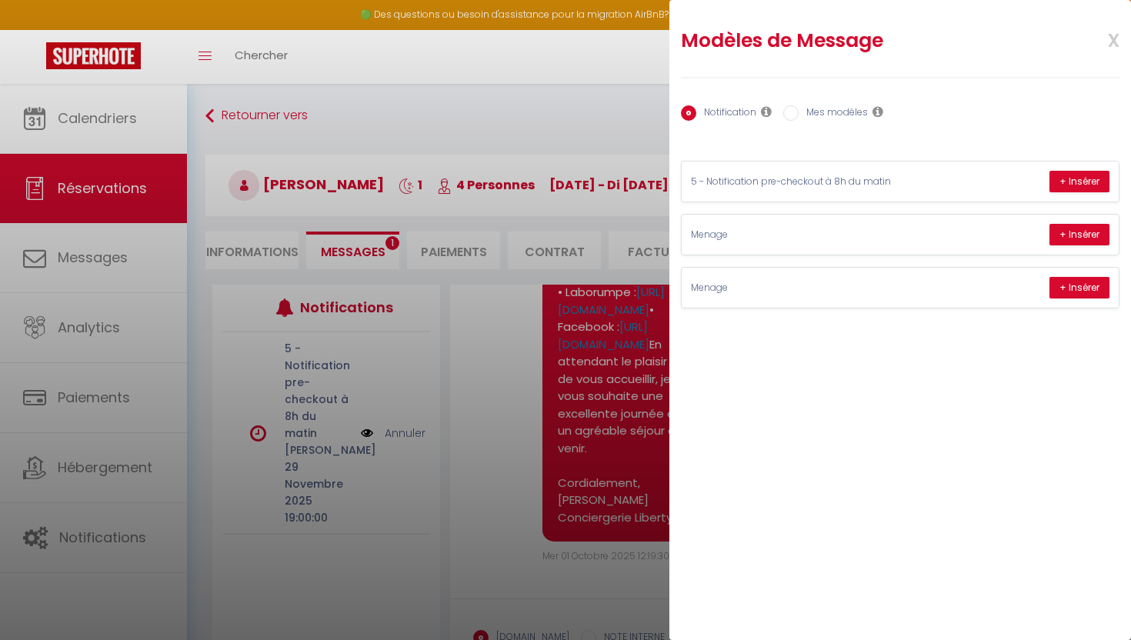
click at [811, 114] on label "Mes modèles" at bounding box center [832, 113] width 69 height 17
click at [798, 114] on input "Mes modèles" at bounding box center [790, 112] width 15 height 15
radio input "true"
radio input "false"
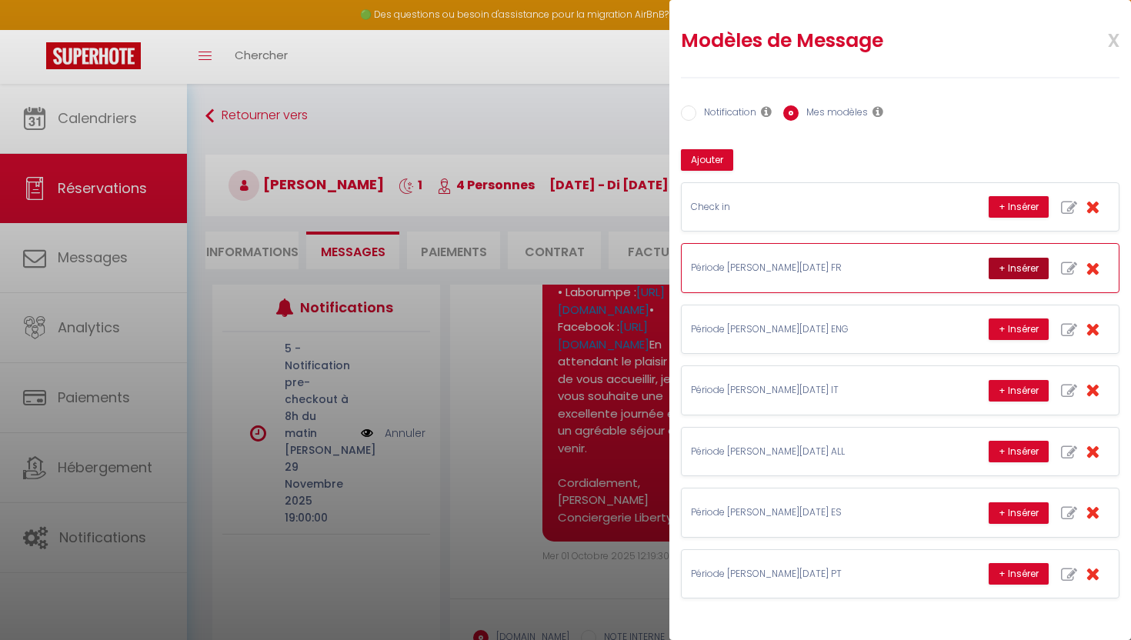
click at [1008, 268] on button "+ Insérer" at bounding box center [1018, 269] width 60 height 22
type textarea "Bonjour et merci pour votre réservation ! 😊 Nous sommes ravis de vous accueilli…"
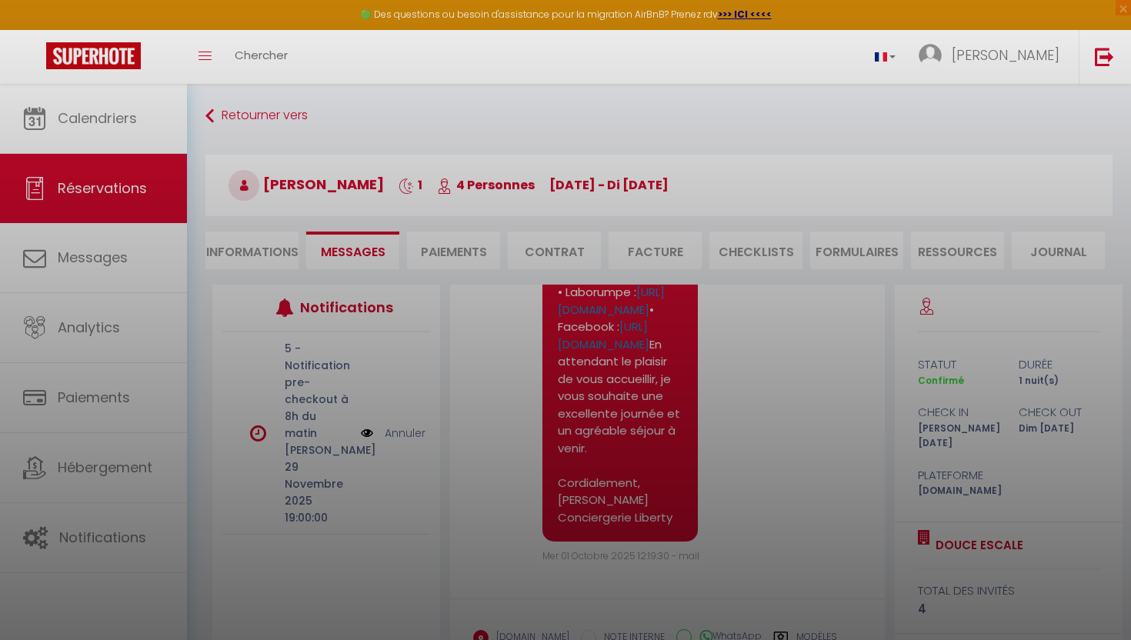
scroll to position [145, 0]
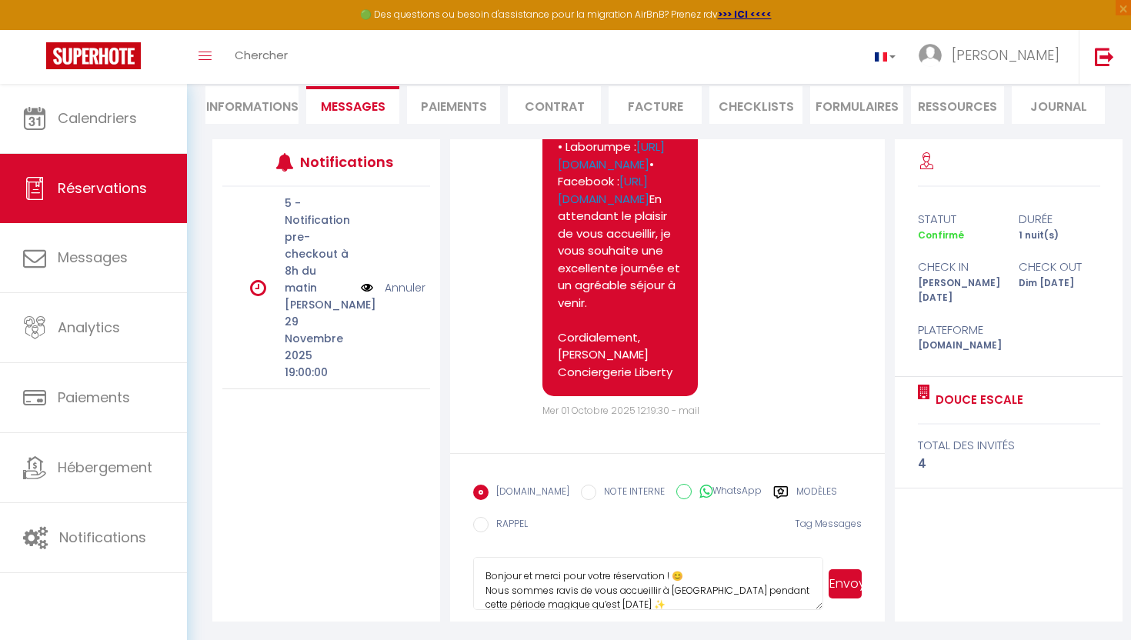
click at [844, 582] on button "Envoyer" at bounding box center [844, 583] width 33 height 29
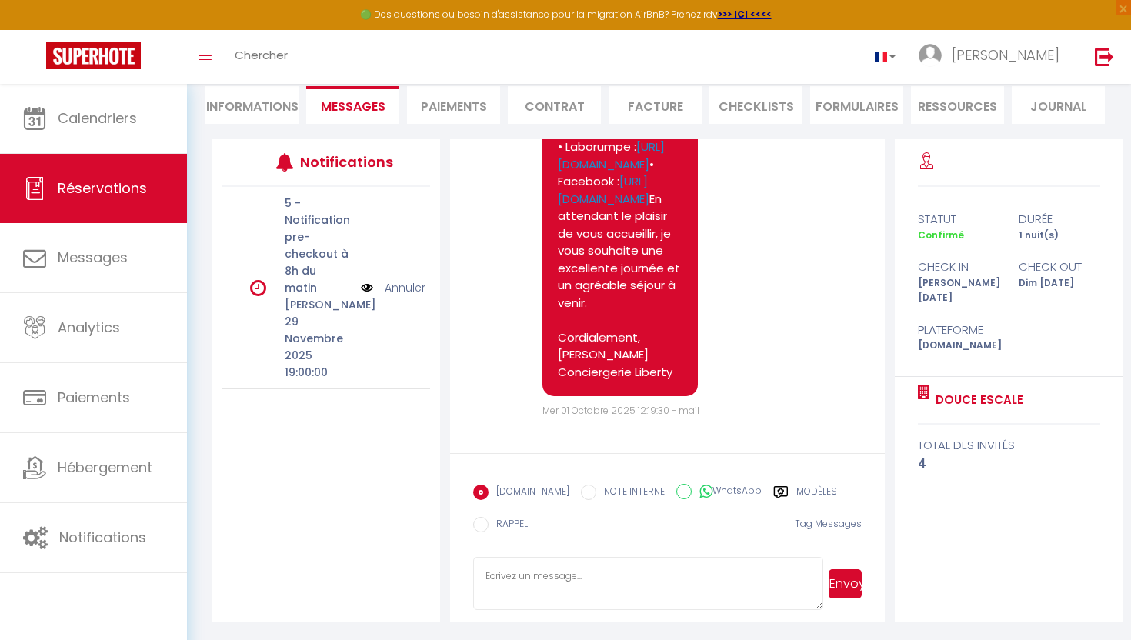
scroll to position [0, 0]
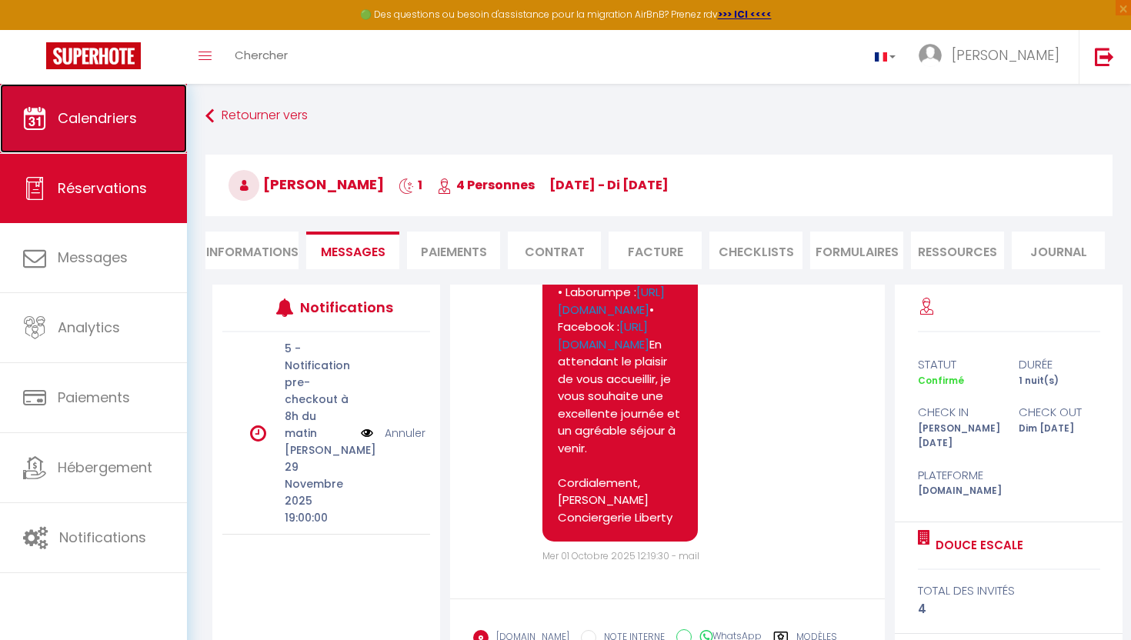
click at [145, 115] on link "Calendriers" at bounding box center [93, 118] width 187 height 69
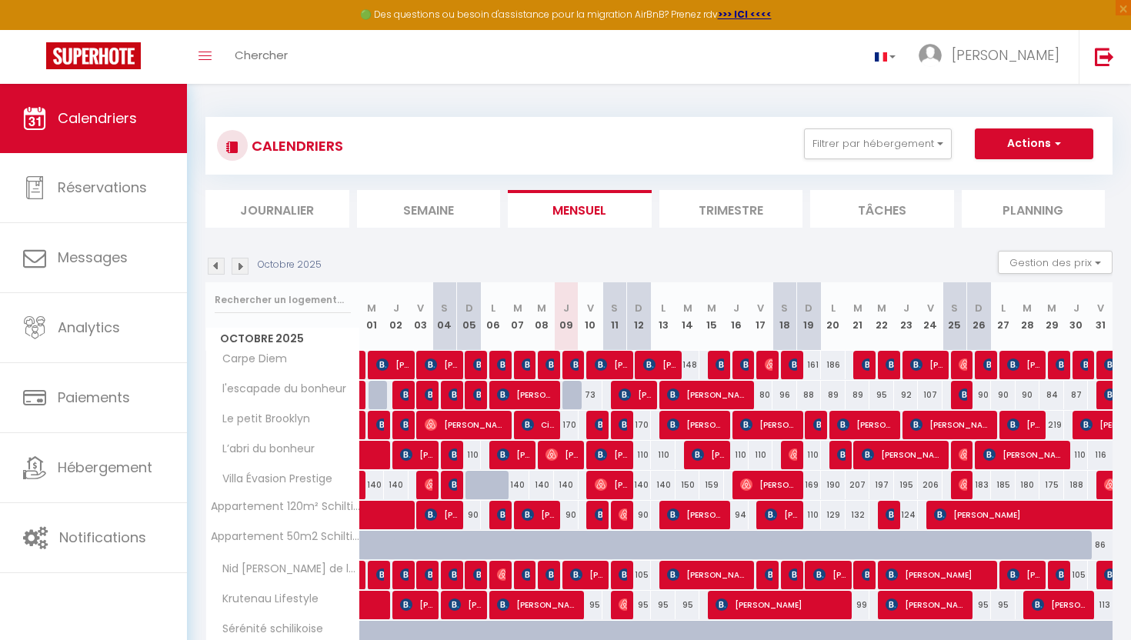
click at [242, 263] on img at bounding box center [240, 266] width 17 height 17
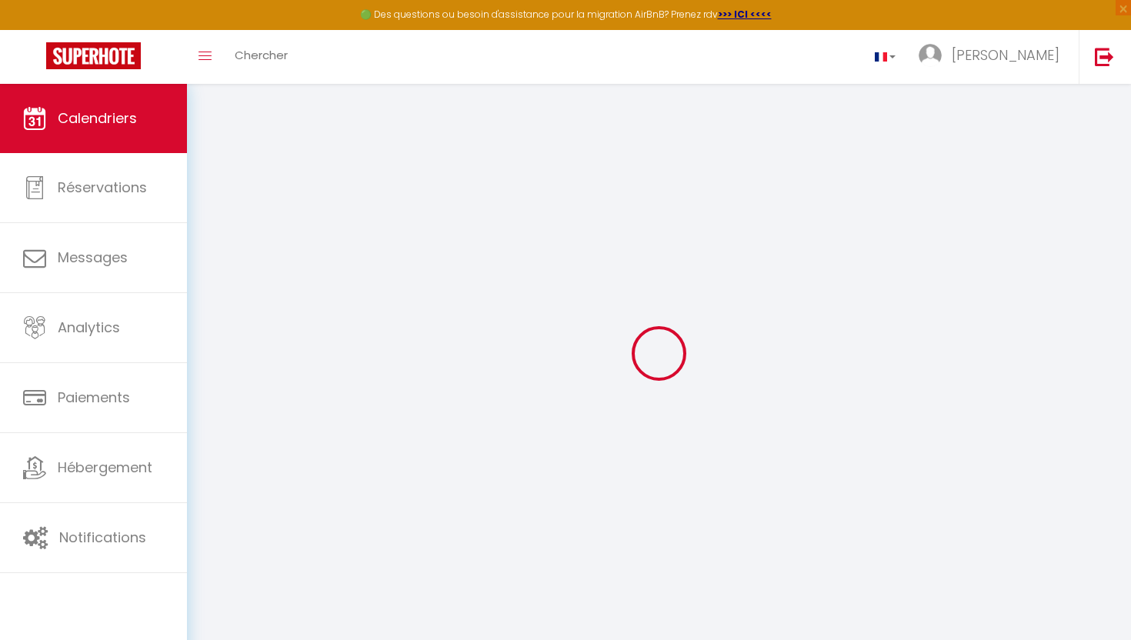
select select
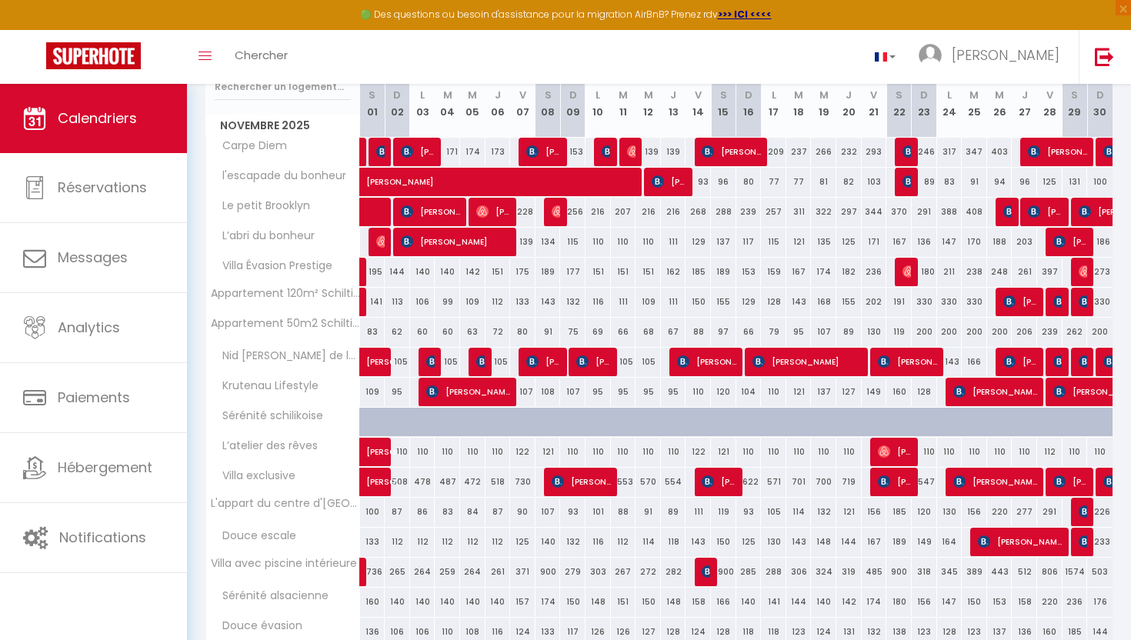
scroll to position [201, 0]
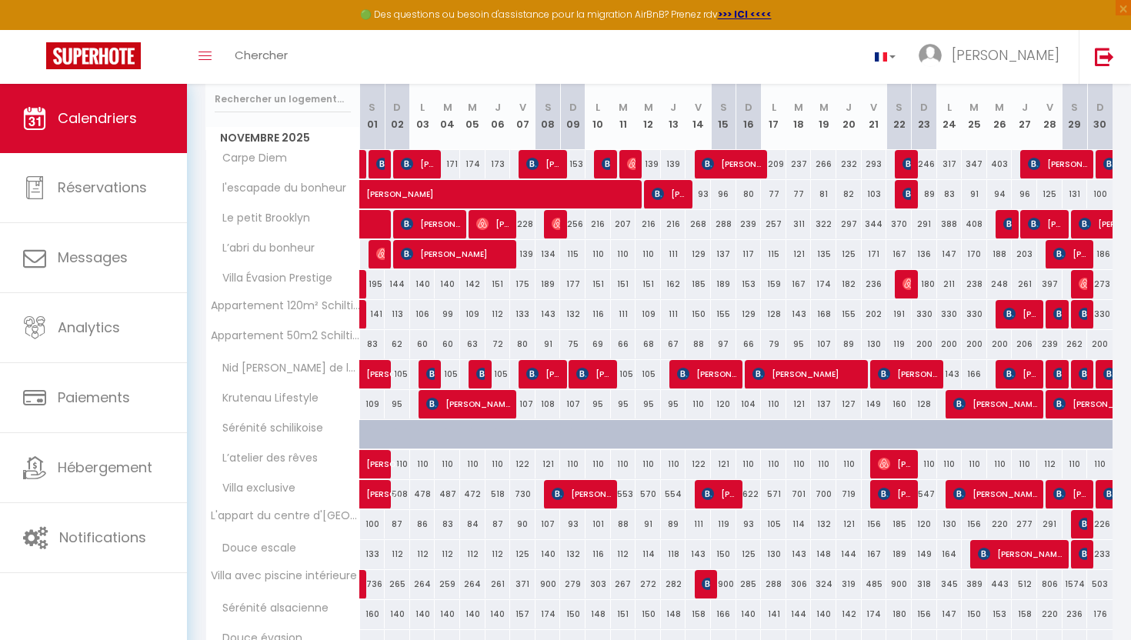
click at [1087, 555] on div "233" at bounding box center [1099, 554] width 25 height 28
select select
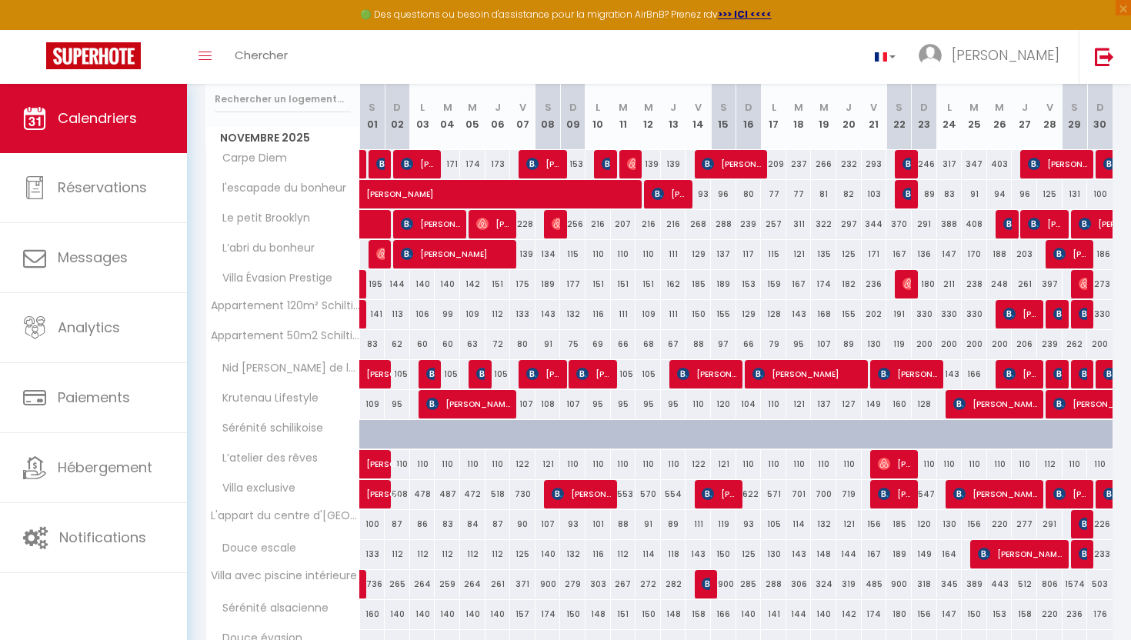
select select
type input "233"
type input "Dim 30 Novembre 2025"
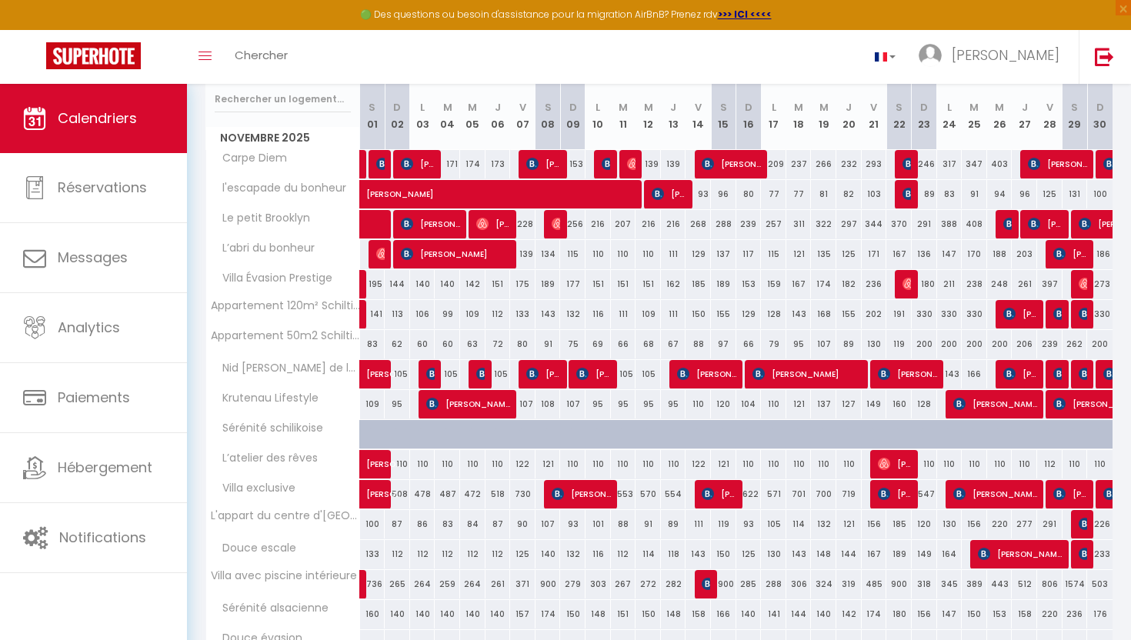
type input "Lun 01 Décembre 2025"
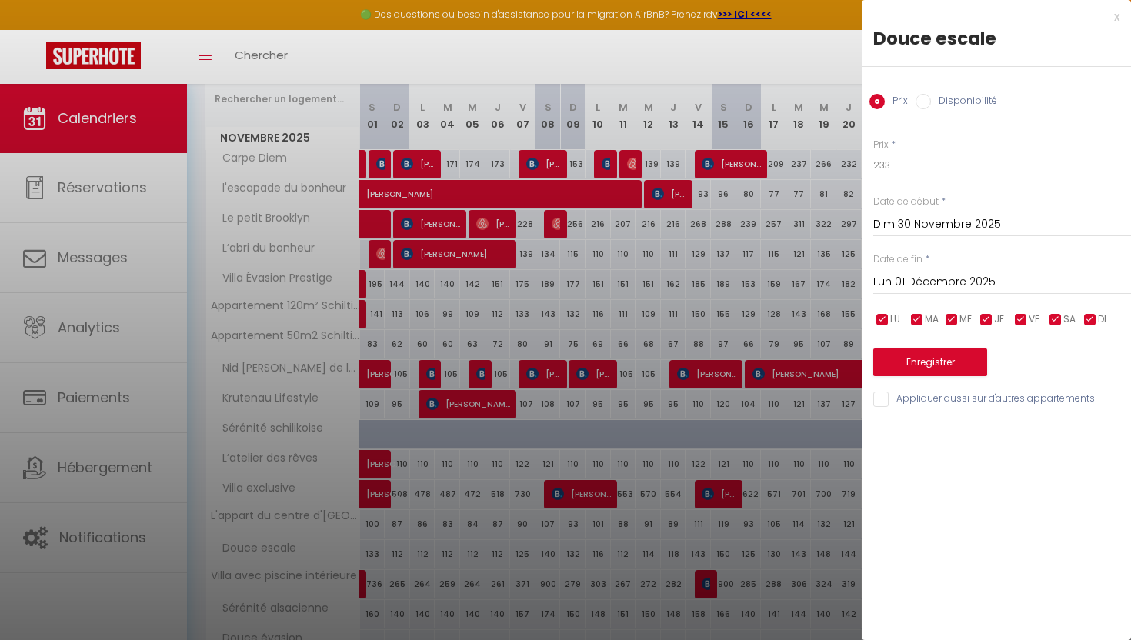
click at [1116, 18] on div "x" at bounding box center [990, 17] width 258 height 18
select select
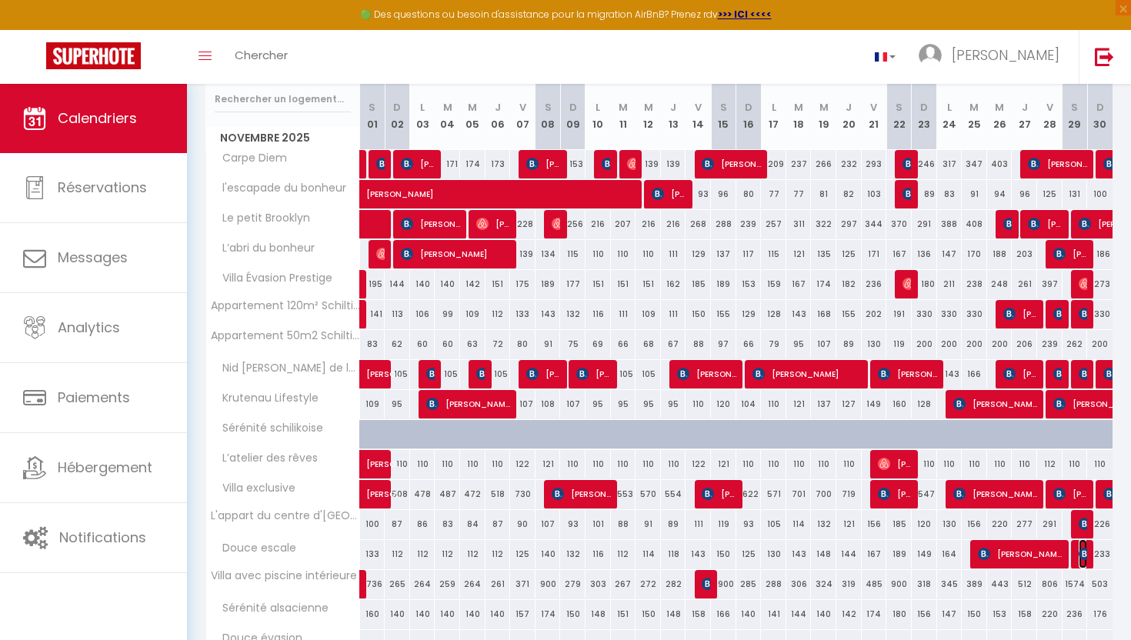
click at [1081, 553] on img at bounding box center [1084, 554] width 12 height 12
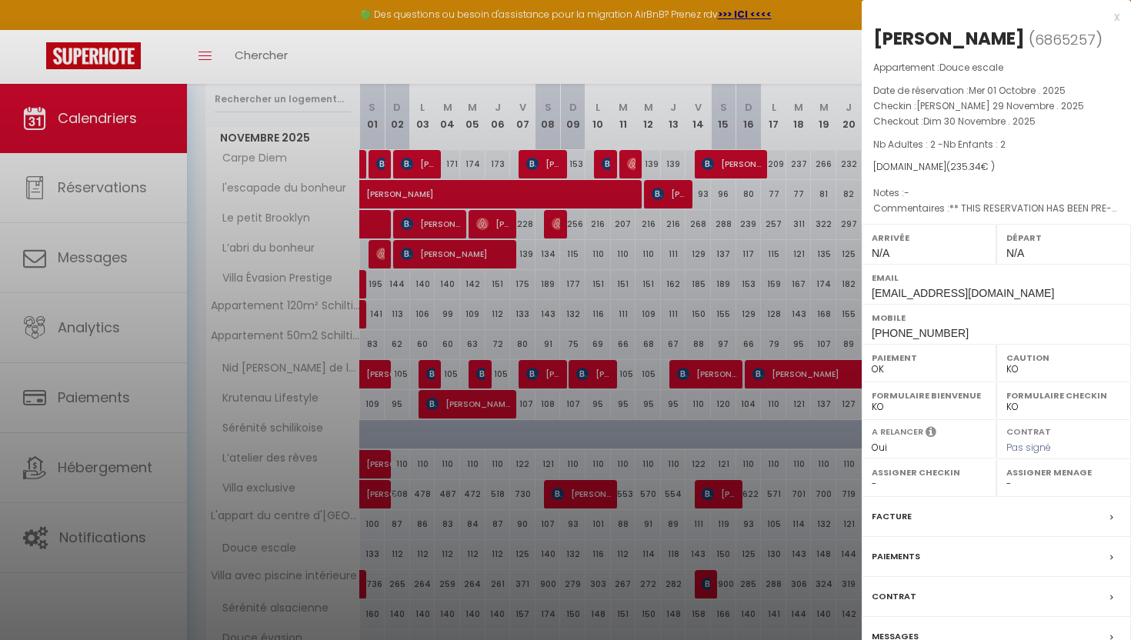
click at [917, 632] on div "Messages" at bounding box center [995, 637] width 269 height 40
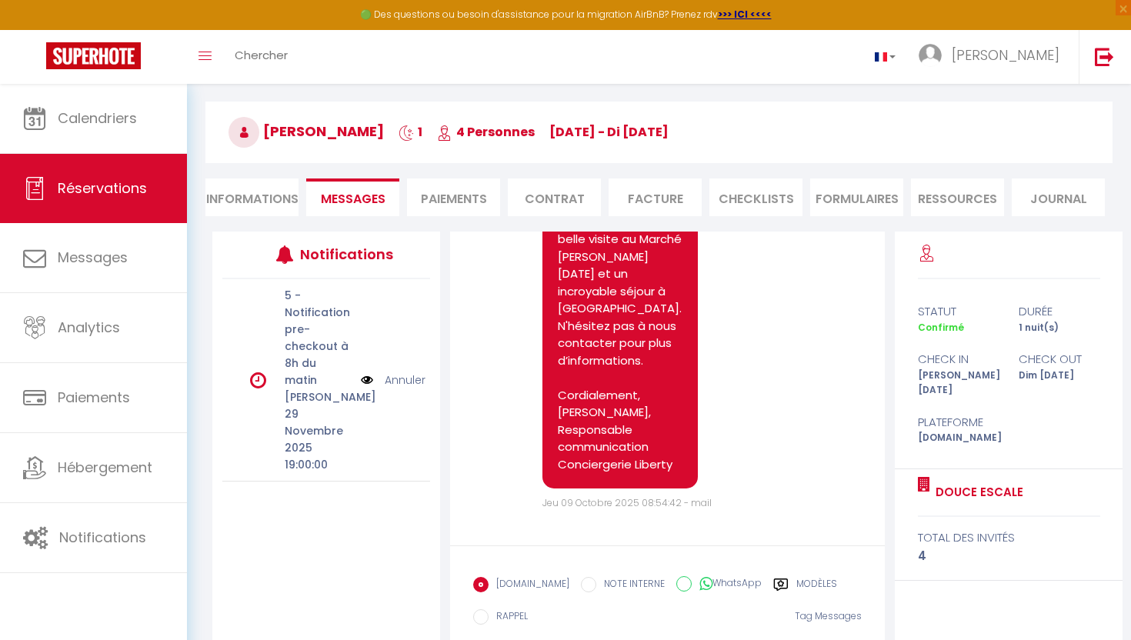
scroll to position [65, 0]
